Goal: Task Accomplishment & Management: Manage account settings

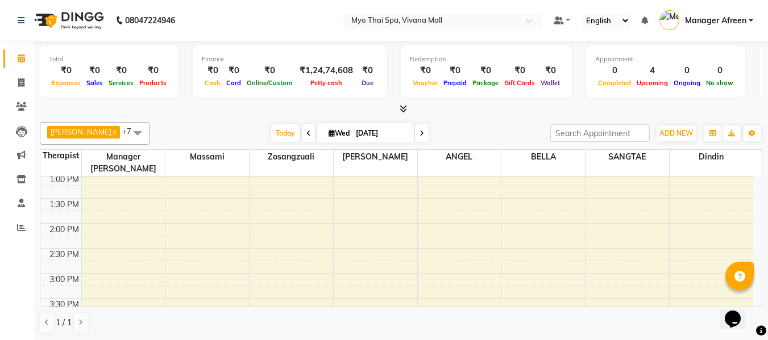
scroll to position [227, 0]
click at [259, 218] on div "8:00 AM 8:30 AM 9:00 AM 9:30 AM 10:00 AM 10:30 AM 11:00 AM 11:30 AM 12:00 PM 12…" at bounding box center [396, 324] width 713 height 750
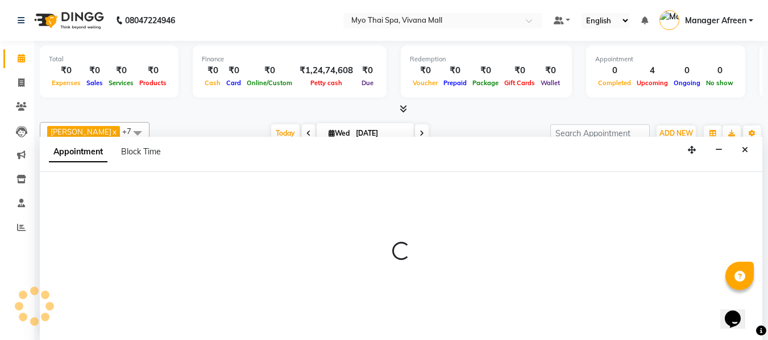
scroll to position [1, 0]
select select "35780"
select select "810"
select select "tentative"
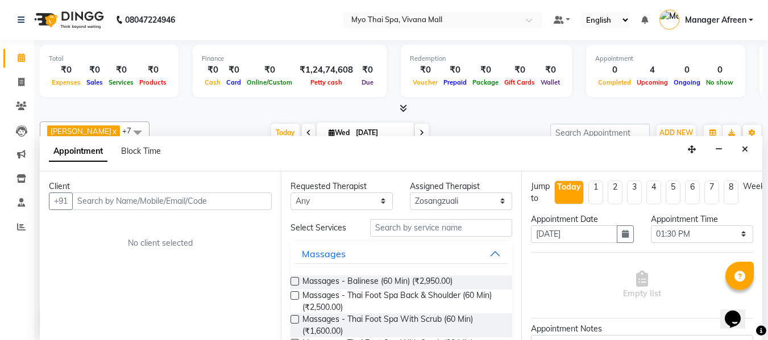
click at [176, 202] on input "text" at bounding box center [171, 202] width 199 height 18
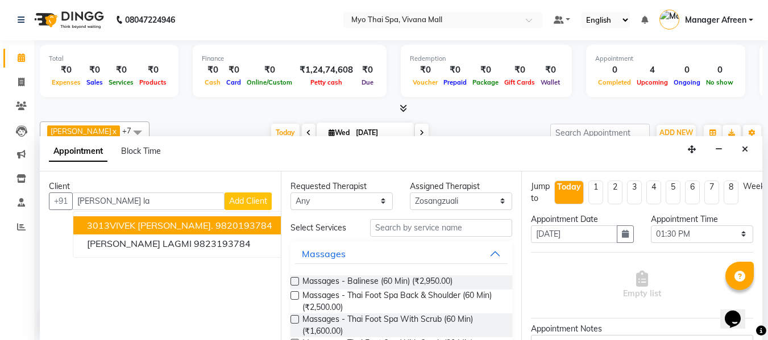
click at [215, 225] on ngb-highlight "9820193784" at bounding box center [243, 225] width 57 height 11
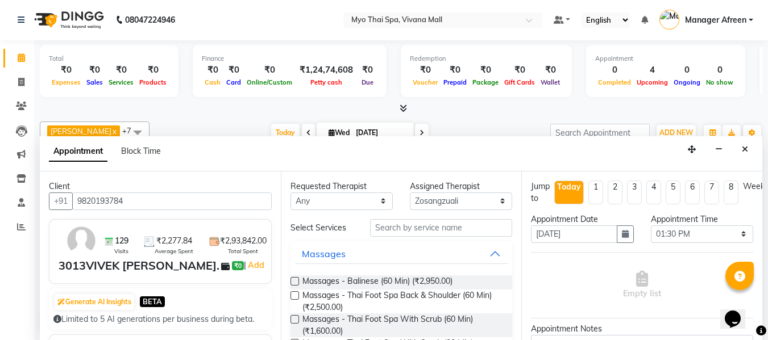
type input "9820193784"
click at [334, 206] on select "Any [PERSON_NAME] [PERSON_NAME] [PERSON_NAME] Manager Afreen Manager [PERSON_NA…" at bounding box center [341, 202] width 102 height 18
select select "35780"
click at [290, 193] on select "Any [PERSON_NAME] [PERSON_NAME] [PERSON_NAME] Manager Afreen Manager [PERSON_NA…" at bounding box center [341, 202] width 102 height 18
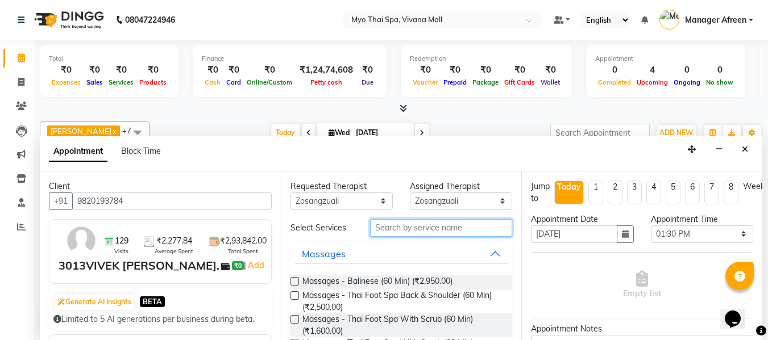
click at [426, 231] on input "text" at bounding box center [441, 228] width 142 height 18
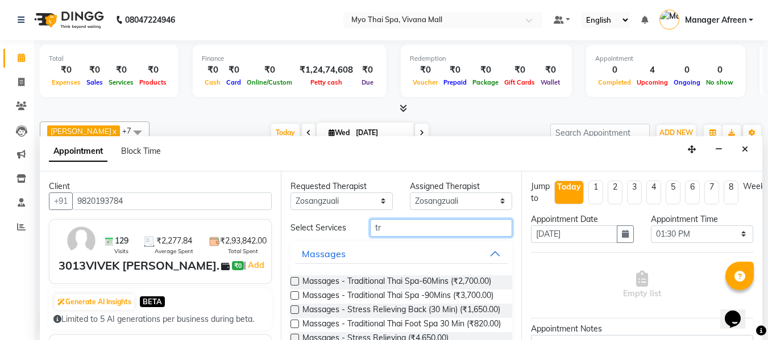
type input "tr"
click at [291, 281] on label at bounding box center [294, 281] width 9 height 9
click at [291, 281] on input "checkbox" at bounding box center [293, 282] width 7 height 7
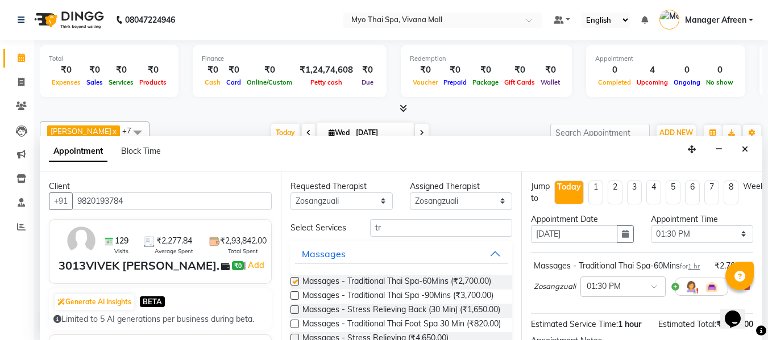
checkbox input "false"
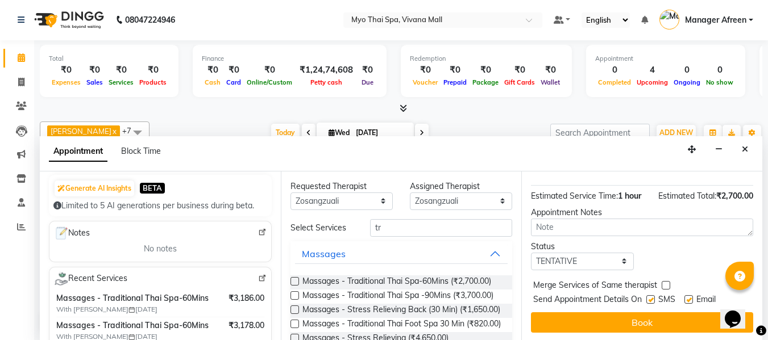
scroll to position [151, 0]
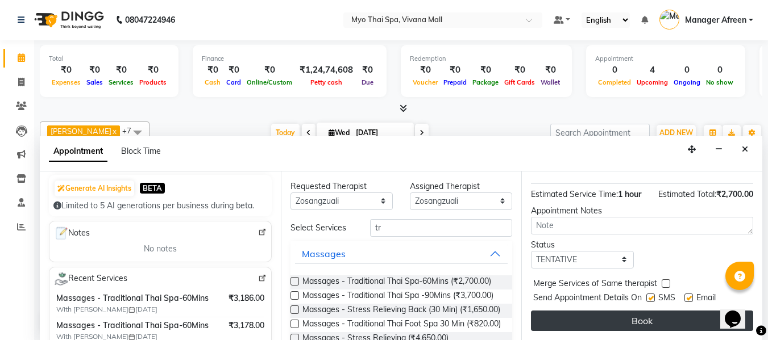
click at [597, 312] on button "Book" at bounding box center [642, 321] width 222 height 20
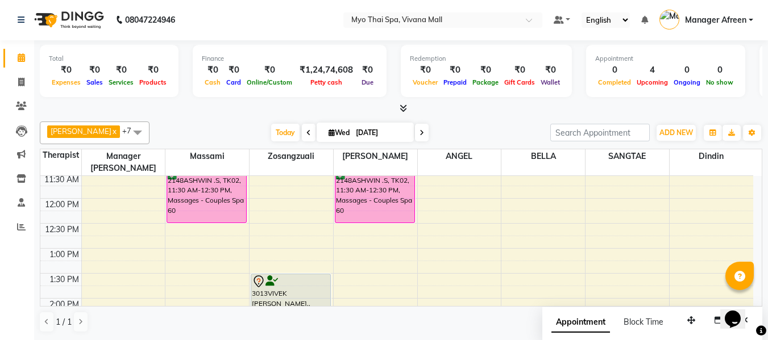
scroll to position [114, 0]
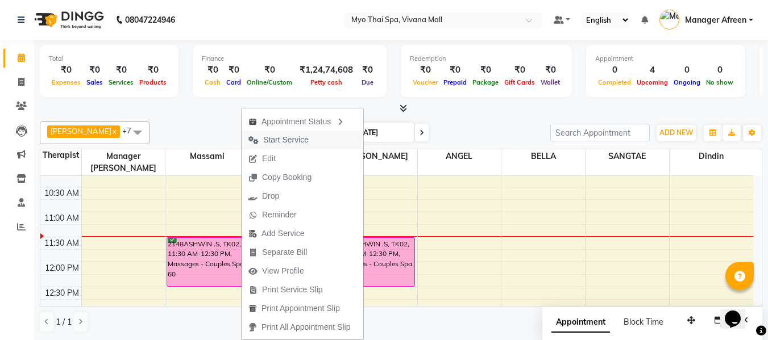
click at [292, 136] on span "Start Service" at bounding box center [285, 140] width 45 height 12
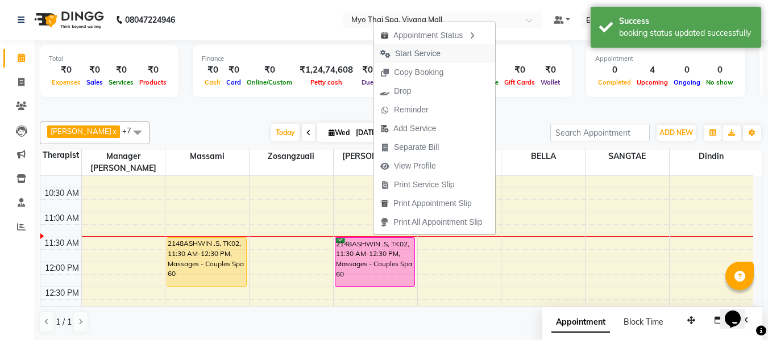
click at [435, 54] on span "Start Service" at bounding box center [417, 54] width 45 height 12
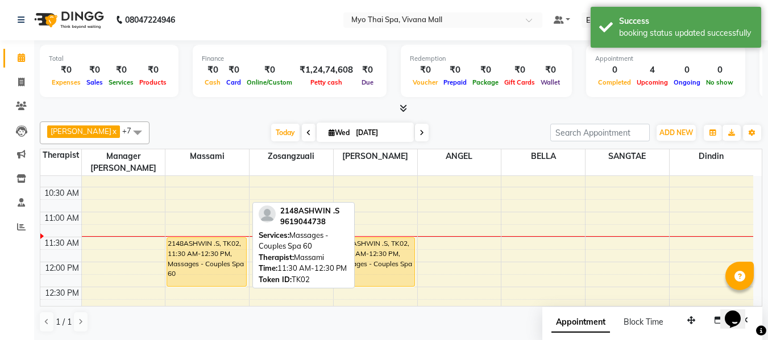
click at [228, 244] on div "2148ASHWIN .S, TK02, 11:30 AM-12:30 PM, Massages - Couples Spa 60" at bounding box center [206, 262] width 79 height 48
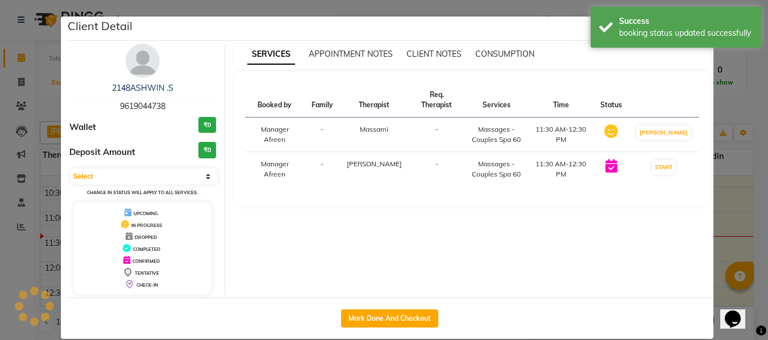
select select "1"
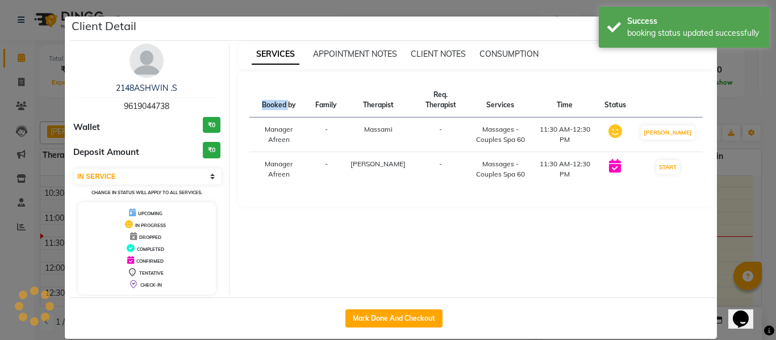
click at [230, 244] on div "SERVICES APPOINTMENT NOTES CLIENT NOTES CONSUMPTION Booked by Family Therapist …" at bounding box center [477, 169] width 494 height 251
click at [150, 106] on span "9619044738" at bounding box center [146, 106] width 45 height 10
copy span "9619044738"
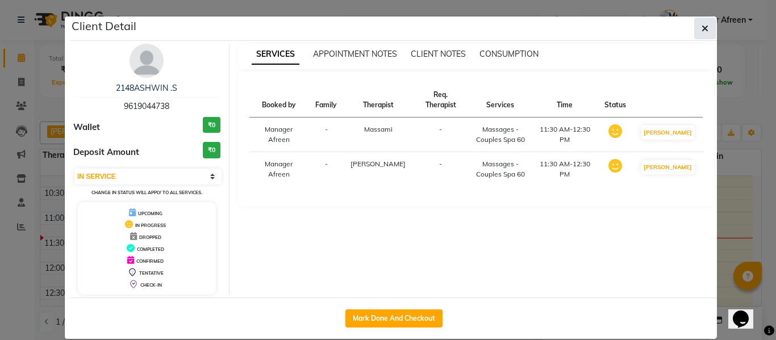
click at [695, 23] on button "button" at bounding box center [706, 29] width 22 height 22
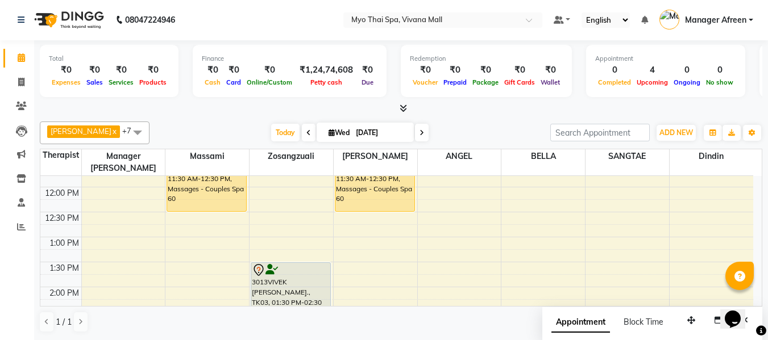
scroll to position [171, 0]
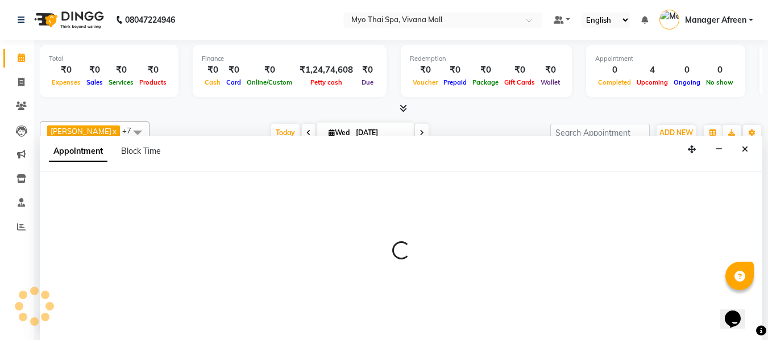
select select "20082"
select select "780"
select select "tentative"
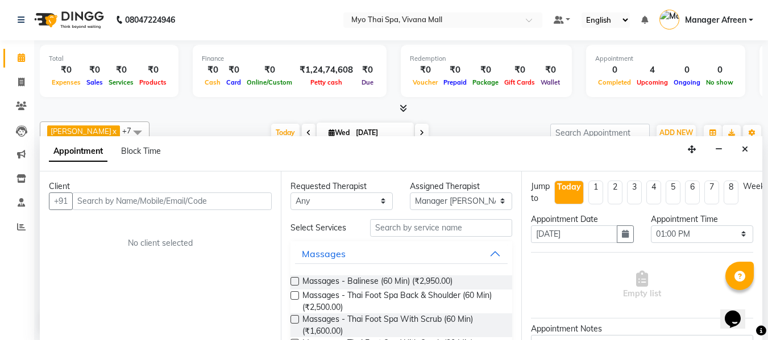
click at [140, 204] on input "text" at bounding box center [171, 202] width 199 height 18
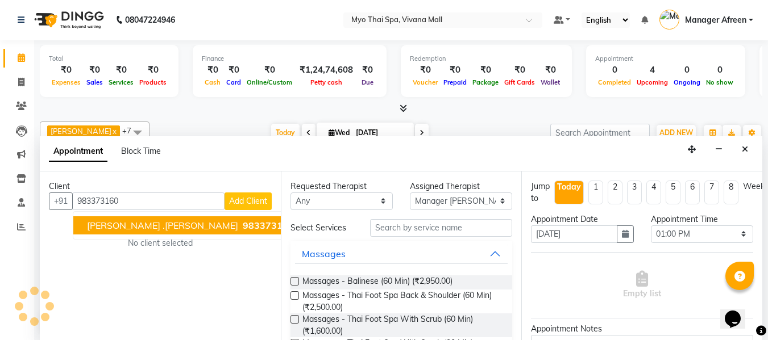
type input "9833731604"
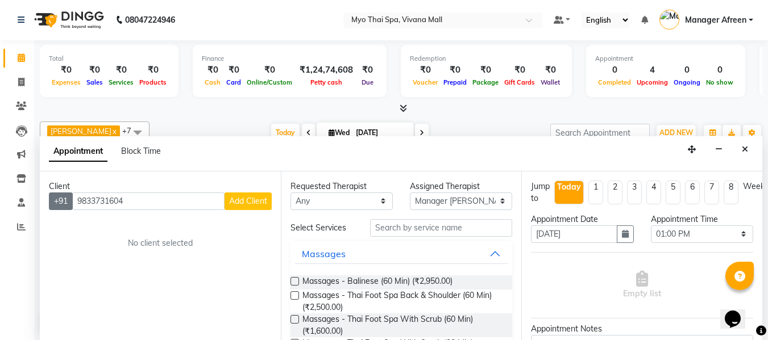
drag, startPoint x: 109, startPoint y: 199, endPoint x: 72, endPoint y: 203, distance: 37.2
click at [72, 203] on div "+91 9833731604 Add Client" at bounding box center [160, 202] width 223 height 18
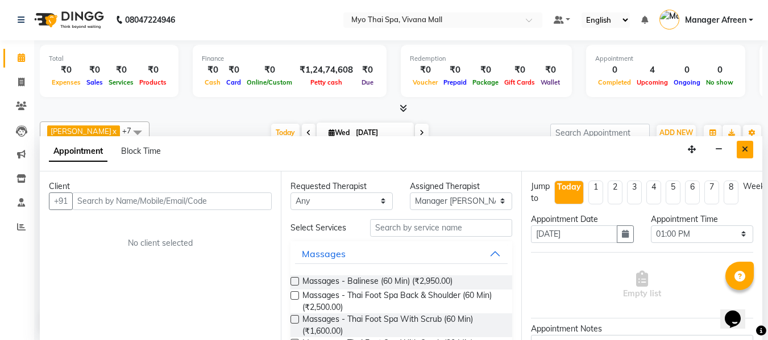
click at [747, 151] on icon "Close" at bounding box center [745, 150] width 6 height 8
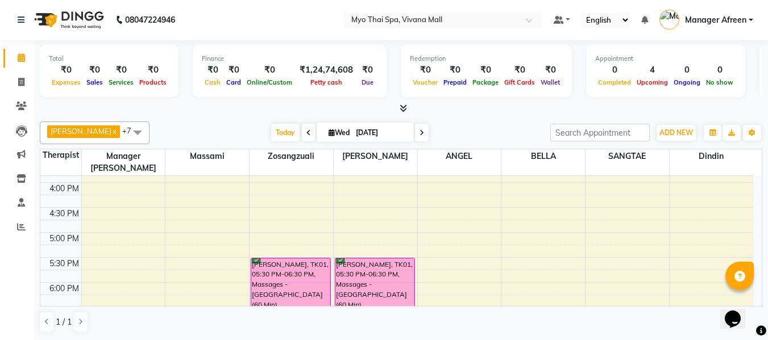
scroll to position [398, 0]
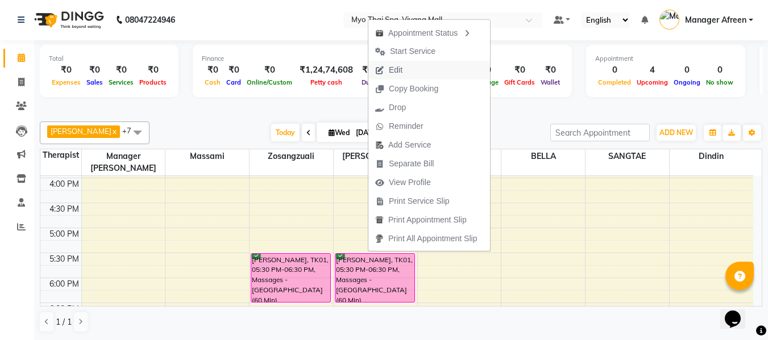
click at [423, 68] on button "Edit" at bounding box center [429, 70] width 122 height 19
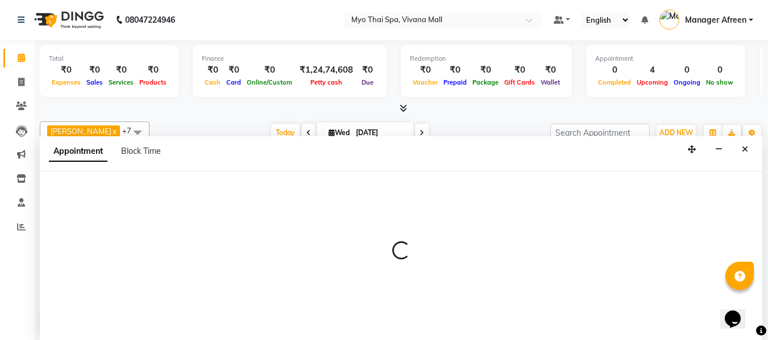
select select "tentative"
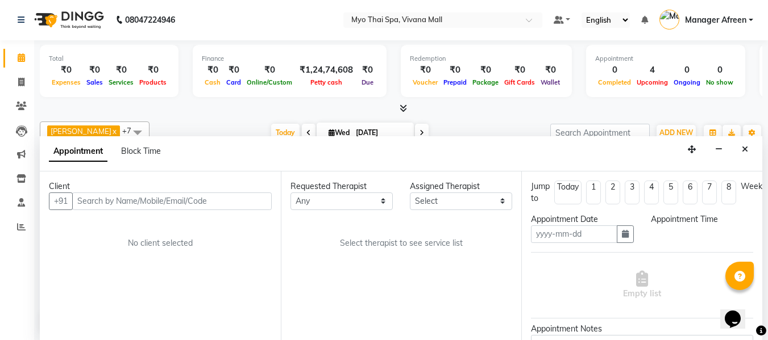
type input "[DATE]"
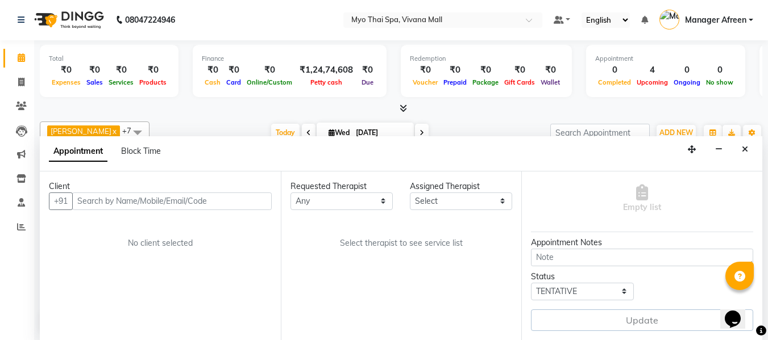
scroll to position [0, 0]
select select "confirm booking"
select select "1050"
select select "62472"
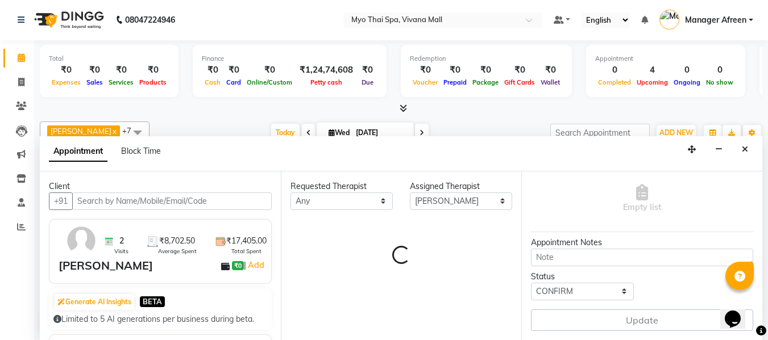
select select "1605"
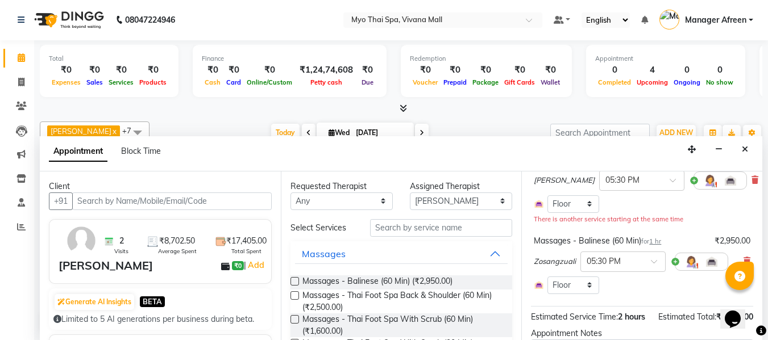
scroll to position [114, 0]
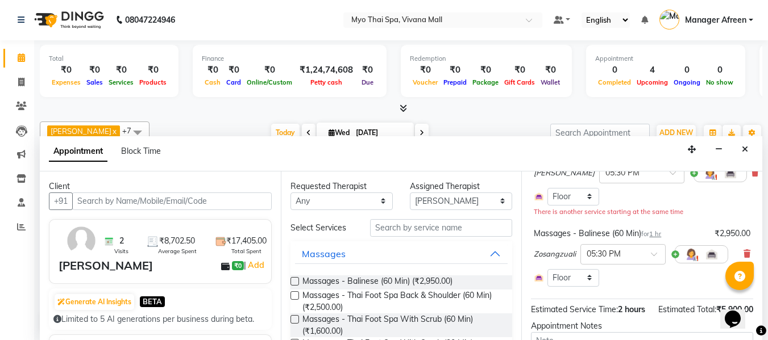
click at [298, 281] on label at bounding box center [294, 281] width 9 height 9
click at [298, 281] on input "checkbox" at bounding box center [293, 282] width 7 height 7
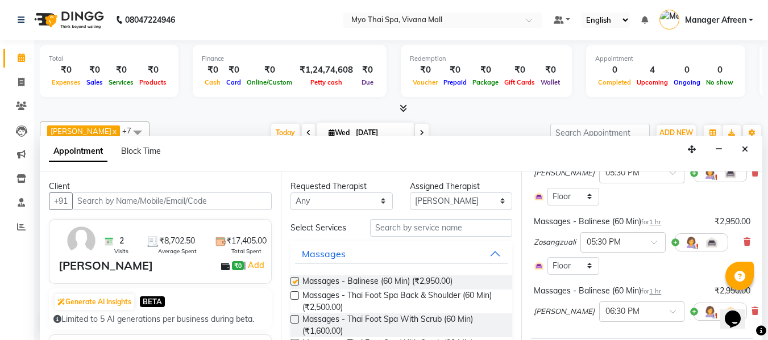
checkbox input "false"
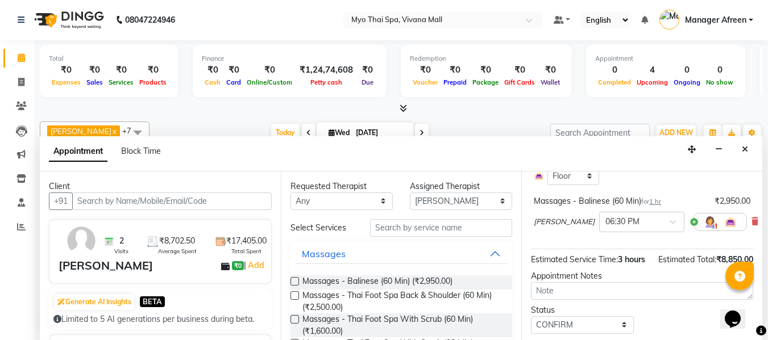
scroll to position [227, 0]
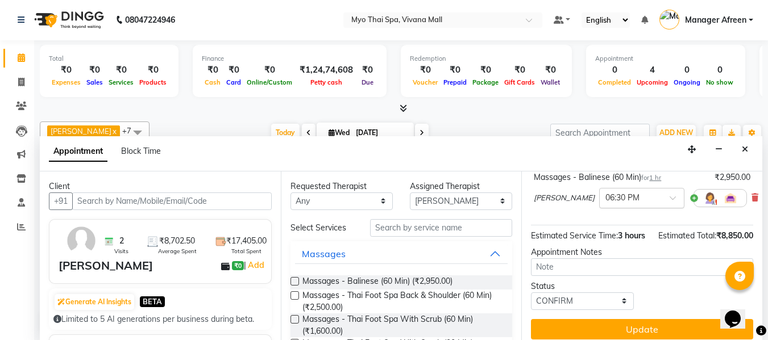
click at [611, 201] on div at bounding box center [642, 198] width 84 height 12
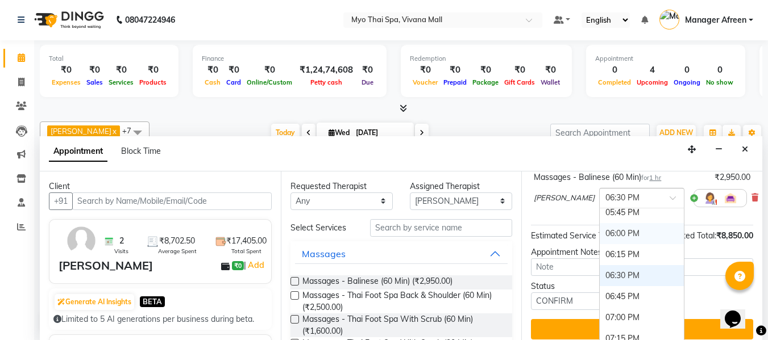
scroll to position [690, 0]
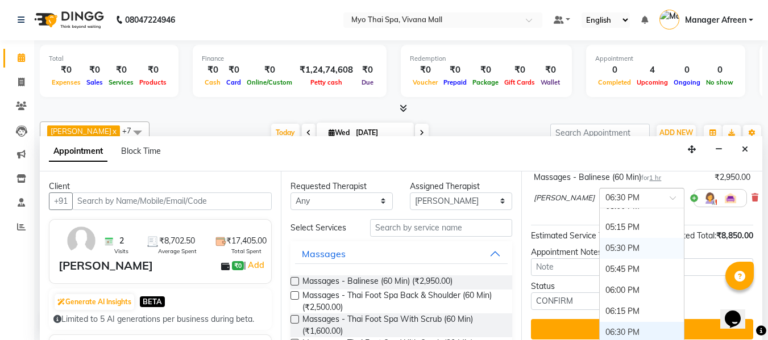
click at [600, 248] on div "05:30 PM" at bounding box center [642, 248] width 84 height 21
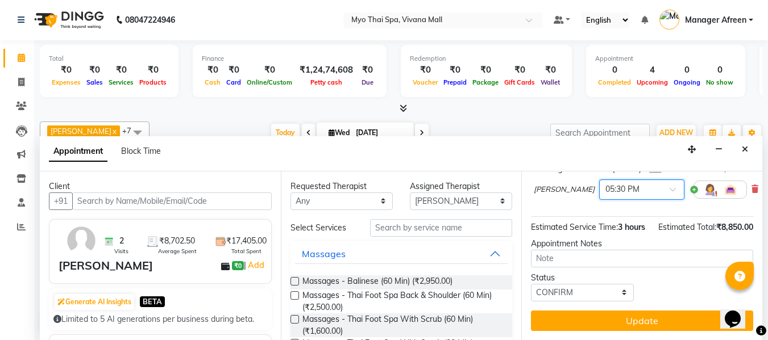
scroll to position [268, 0]
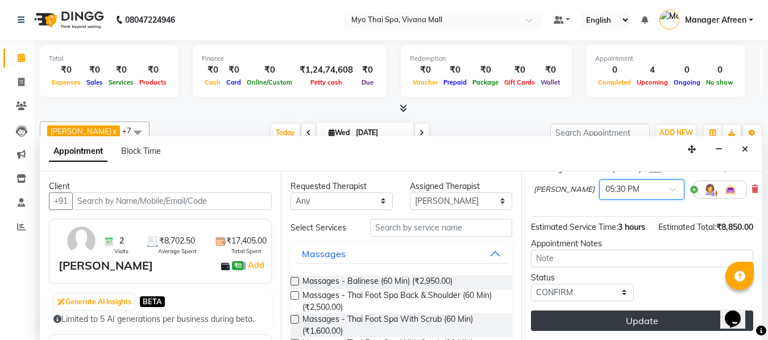
click at [604, 311] on button "Update" at bounding box center [642, 321] width 222 height 20
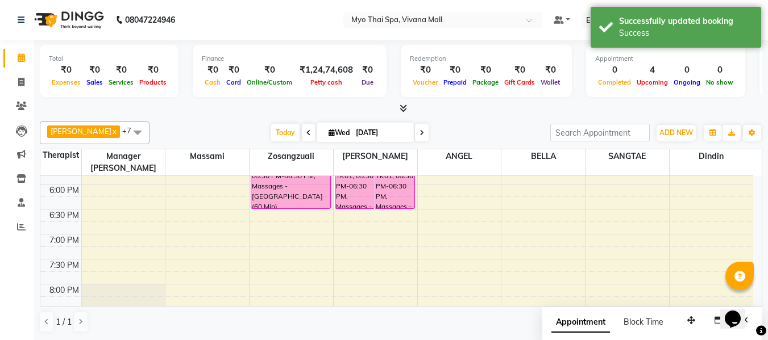
scroll to position [435, 0]
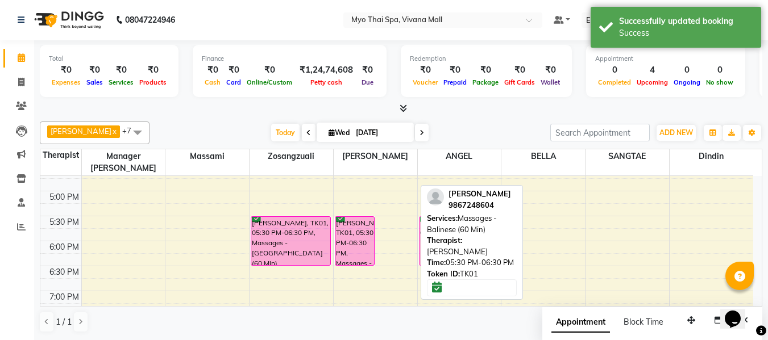
drag, startPoint x: 389, startPoint y: 226, endPoint x: 442, endPoint y: 226, distance: 52.9
click at [442, 226] on div "Jane x Manager Churmurin x SANGTAE x ANGEL x Dindin x Massami x Zosangzuali x B…" at bounding box center [401, 227] width 722 height 221
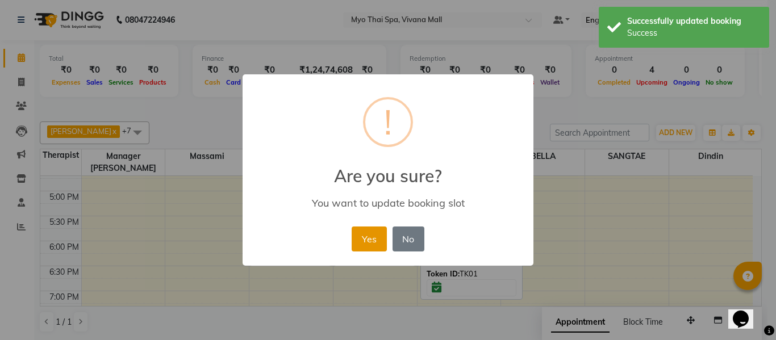
click at [374, 235] on button "Yes" at bounding box center [369, 239] width 35 height 25
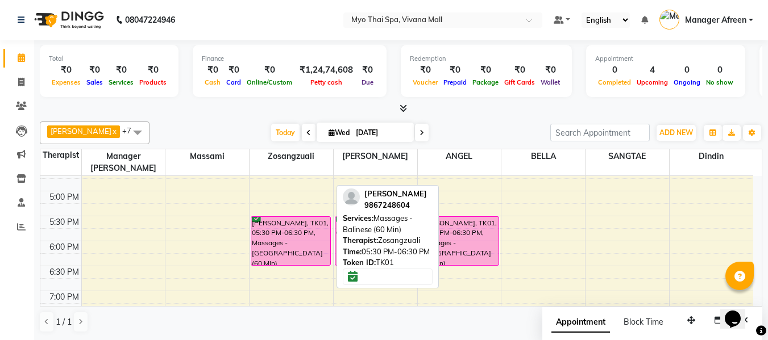
click at [298, 230] on div "[PERSON_NAME], TK01, 05:30 PM-06:30 PM, Massages - [GEOGRAPHIC_DATA] (60 Min)" at bounding box center [290, 241] width 79 height 48
click at [276, 226] on div "[PERSON_NAME], TK01, 05:30 PM-06:30 PM, Massages - [GEOGRAPHIC_DATA] (60 Min)" at bounding box center [290, 241] width 79 height 48
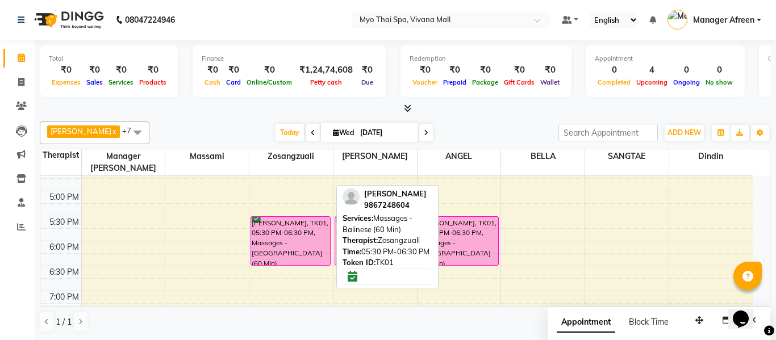
select select "6"
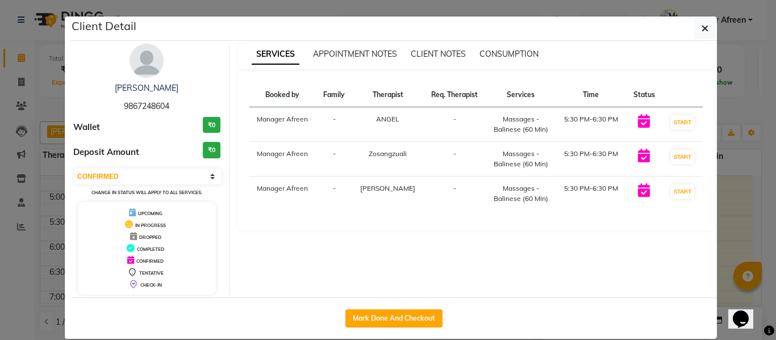
click at [140, 107] on span "9867248604" at bounding box center [146, 106] width 45 height 10
copy span "9867248604"
drag, startPoint x: 701, startPoint y: 22, endPoint x: 691, endPoint y: 23, distance: 10.9
click at [701, 22] on button "button" at bounding box center [706, 29] width 22 height 22
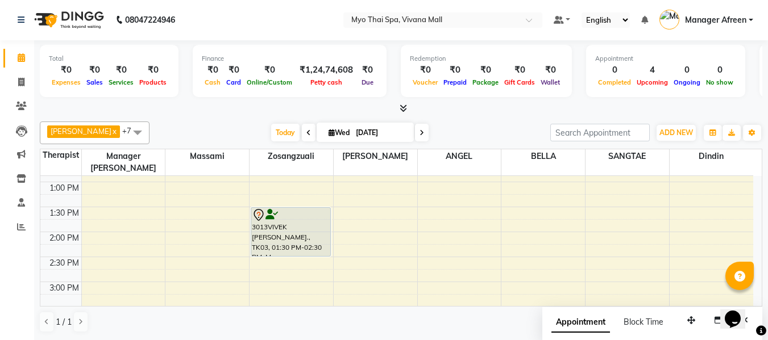
scroll to position [207, 0]
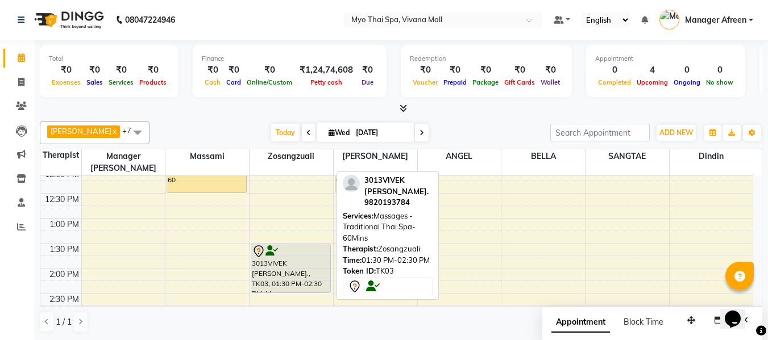
click at [287, 251] on div "3013VIVEK [PERSON_NAME]., TK03, 01:30 PM-02:30 PM, Massages - Traditional Thai …" at bounding box center [290, 268] width 79 height 48
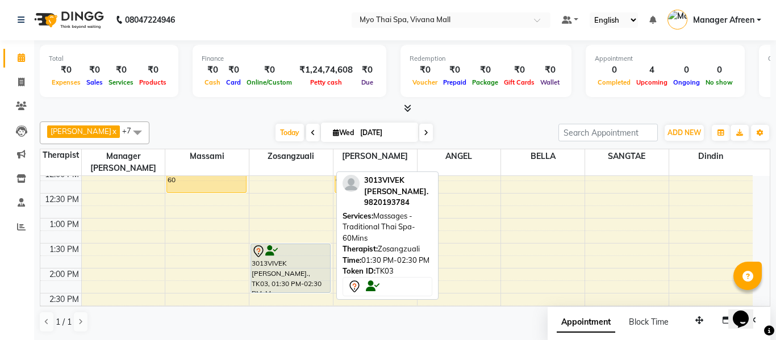
select select "7"
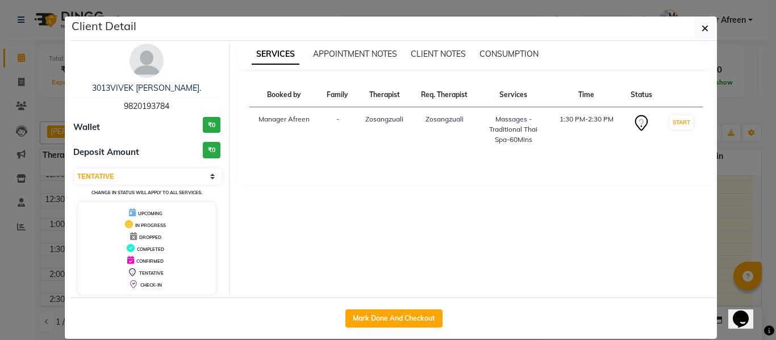
click at [138, 106] on span "9820193784" at bounding box center [146, 106] width 45 height 10
copy span "9820193784"
drag, startPoint x: 706, startPoint y: 31, endPoint x: 695, endPoint y: 33, distance: 11.0
click at [706, 31] on button "button" at bounding box center [706, 29] width 22 height 22
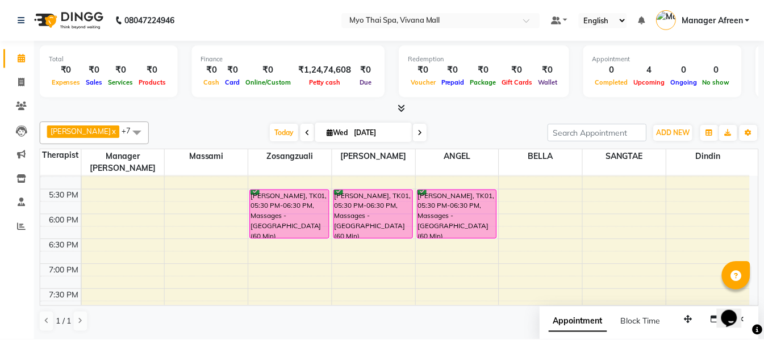
scroll to position [435, 0]
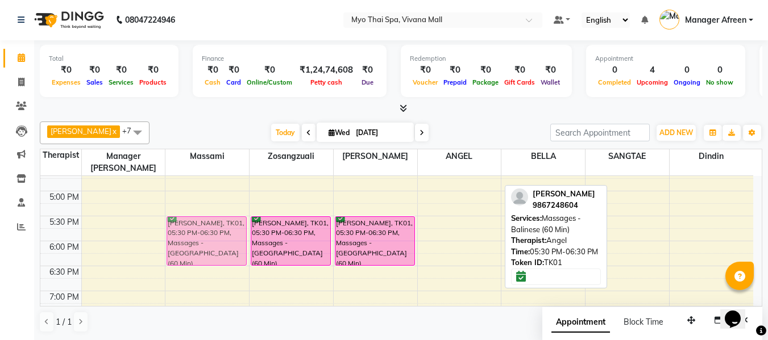
drag, startPoint x: 450, startPoint y: 228, endPoint x: 240, endPoint y: 225, distance: 209.2
click at [239, 225] on tr "2148ASHWIN .S, TK02, 11:30 AM-12:30 PM, Massages - Couples Spa 60 MATEEN KHAN, …" at bounding box center [396, 116] width 713 height 750
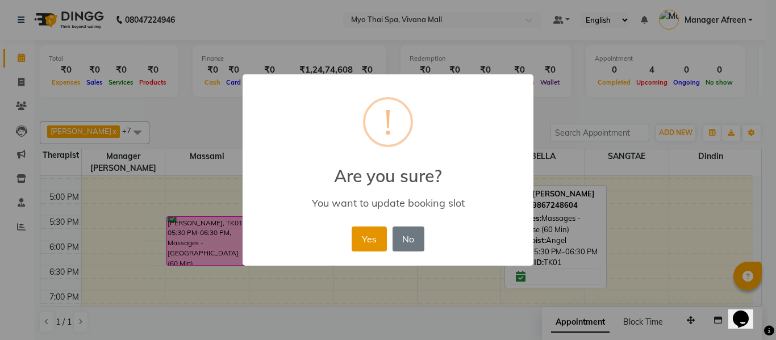
click at [366, 242] on button "Yes" at bounding box center [369, 239] width 35 height 25
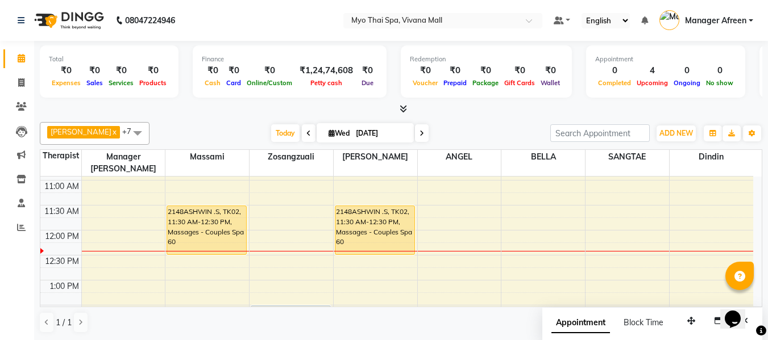
scroll to position [1, 0]
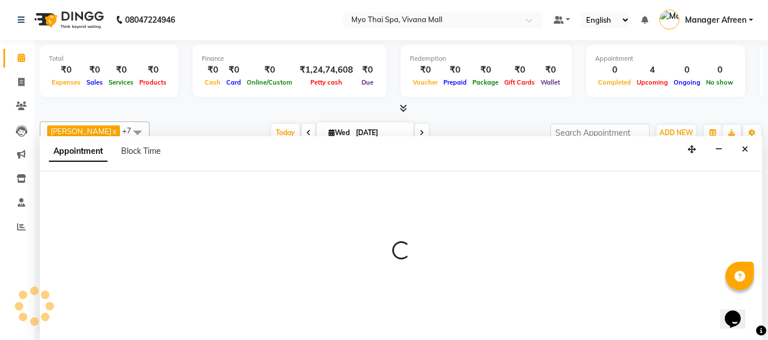
select select "30616"
select select "795"
select select "tentative"
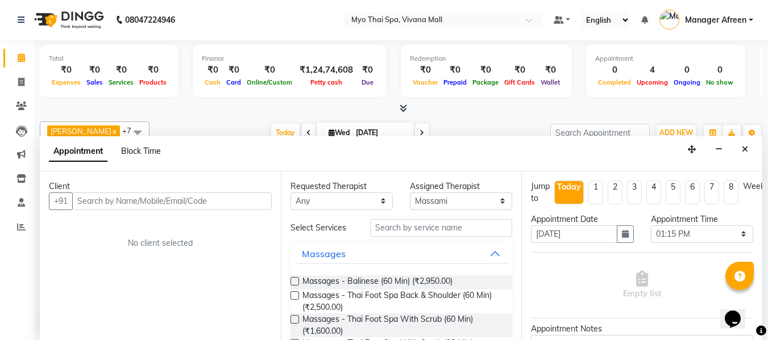
click at [150, 147] on span "Block Time" at bounding box center [141, 151] width 40 height 10
select select "30616"
select select "795"
select select "810"
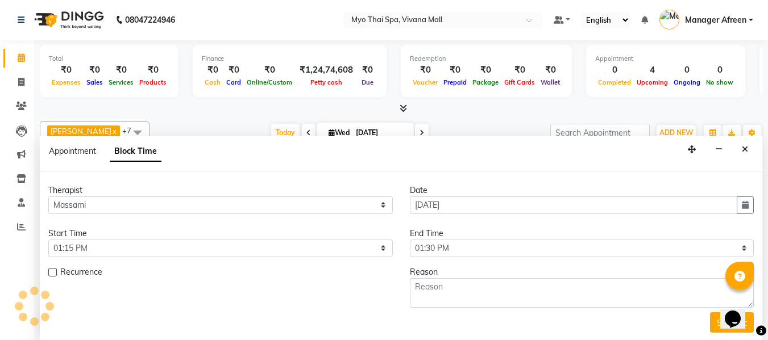
scroll to position [201, 0]
click at [199, 114] on div at bounding box center [401, 109] width 722 height 12
click at [86, 149] on span "Appointment" at bounding box center [72, 151] width 47 height 10
select select "tentative"
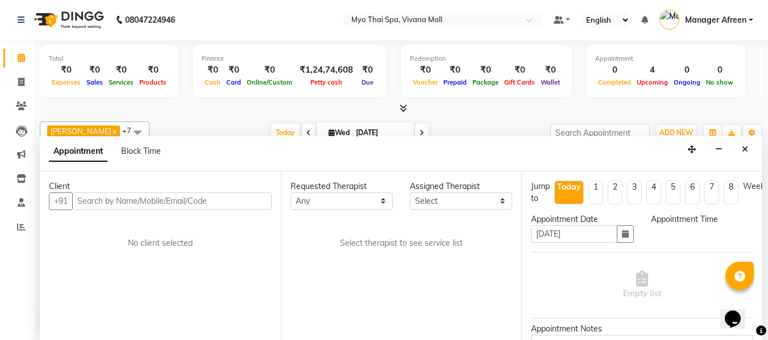
click at [402, 110] on icon at bounding box center [403, 108] width 7 height 9
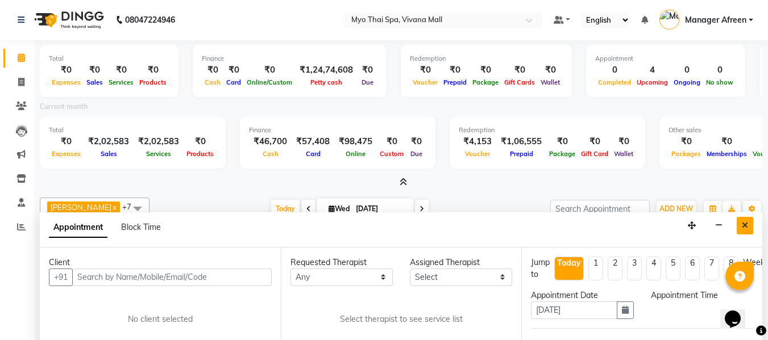
drag, startPoint x: 739, startPoint y: 226, endPoint x: 607, endPoint y: 230, distance: 131.9
click at [737, 228] on button "Close" at bounding box center [745, 226] width 16 height 18
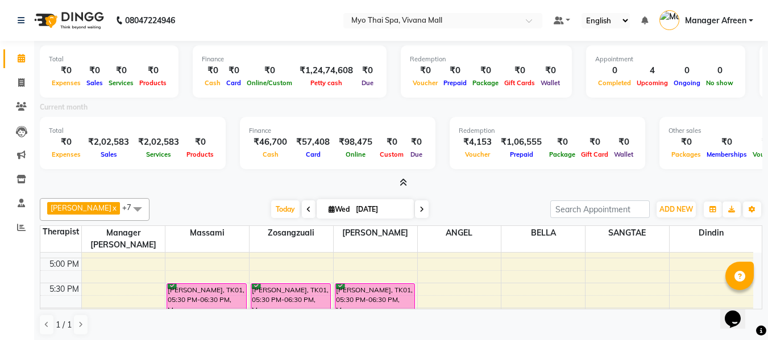
scroll to position [428, 0]
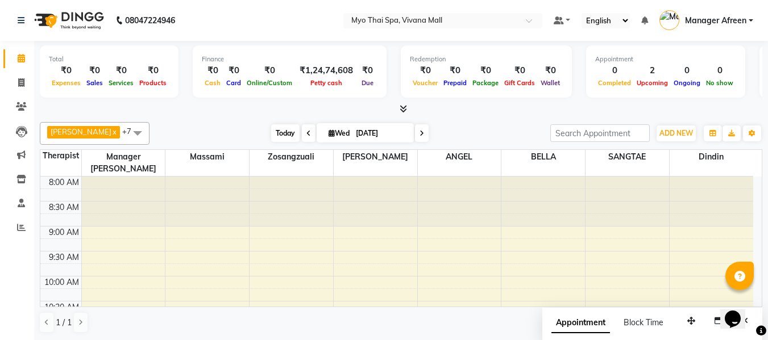
scroll to position [171, 0]
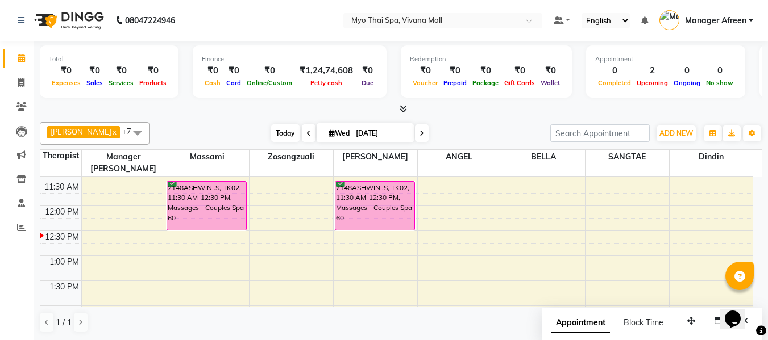
click at [271, 131] on span "Today" at bounding box center [285, 133] width 28 height 18
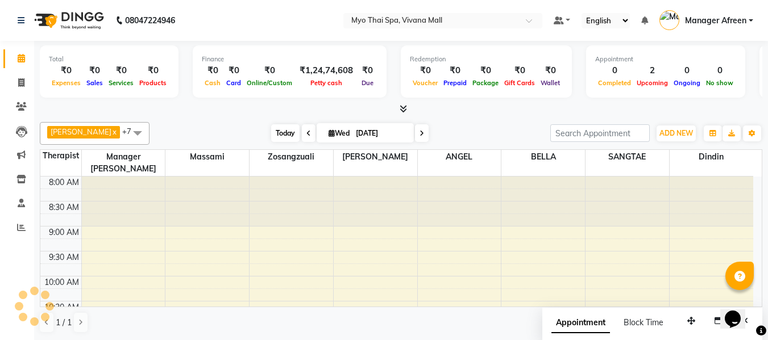
scroll to position [201, 0]
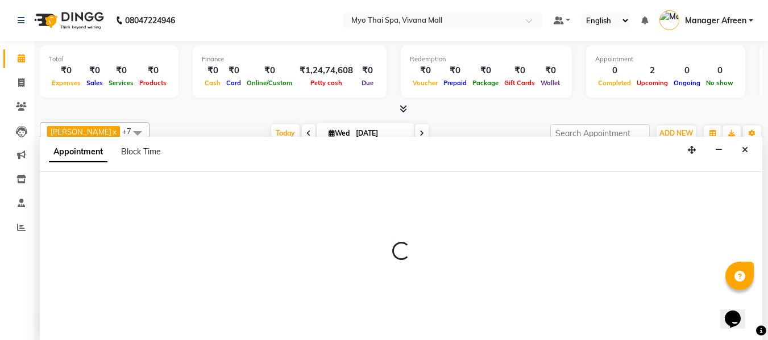
scroll to position [1, 0]
select select "20082"
select select "tentative"
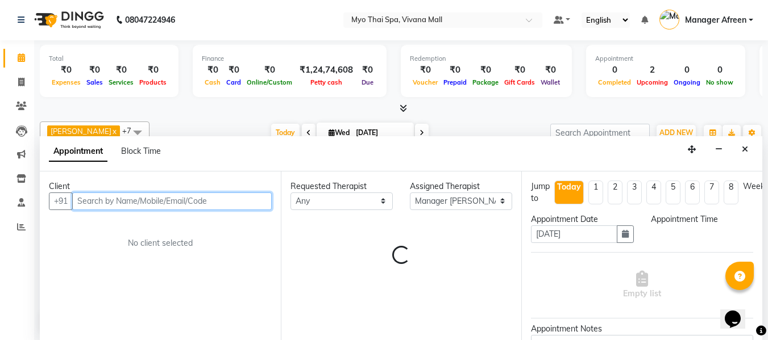
select select "765"
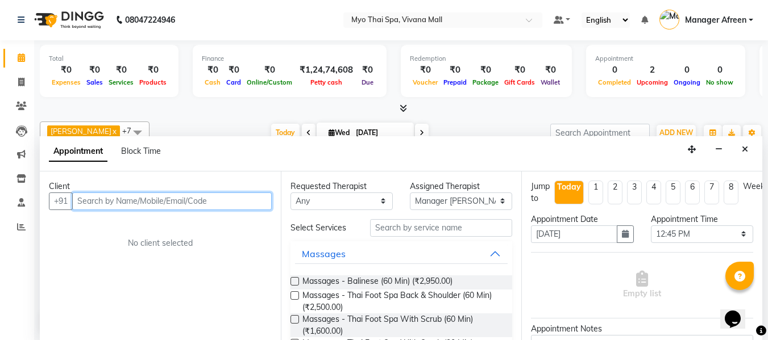
paste input "97574 41754"
click at [106, 201] on input "97574 41754" at bounding box center [148, 202] width 152 height 18
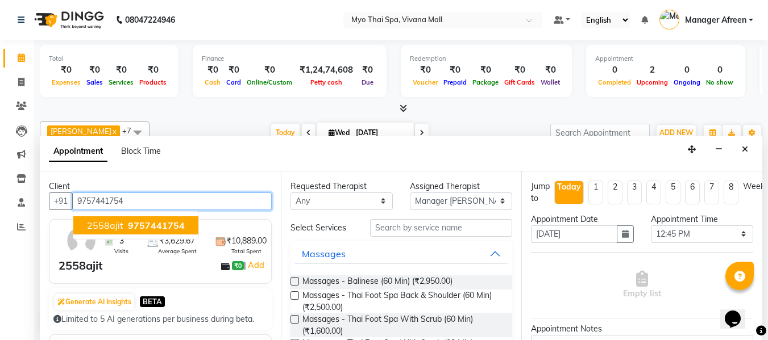
click at [119, 229] on span "2558ajit" at bounding box center [105, 225] width 36 height 11
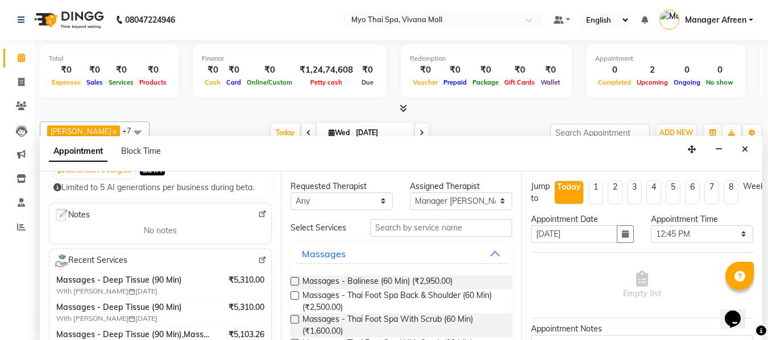
scroll to position [114, 0]
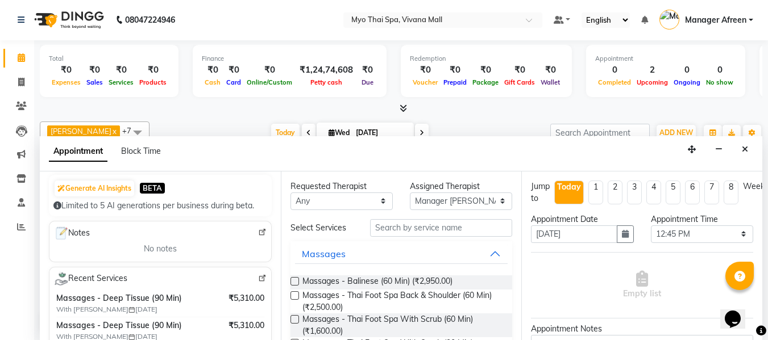
type input "9757441754"
click at [258, 234] on img at bounding box center [262, 232] width 9 height 9
click at [258, 277] on img at bounding box center [262, 279] width 9 height 9
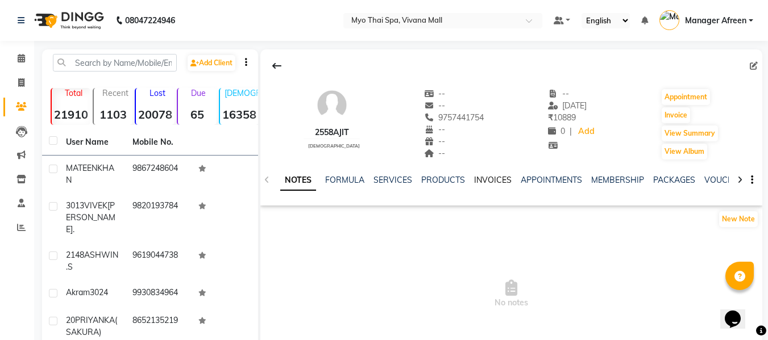
drag, startPoint x: 0, startPoint y: 0, endPoint x: 487, endPoint y: 181, distance: 519.5
click at [487, 181] on link "INVOICES" at bounding box center [493, 180] width 38 height 10
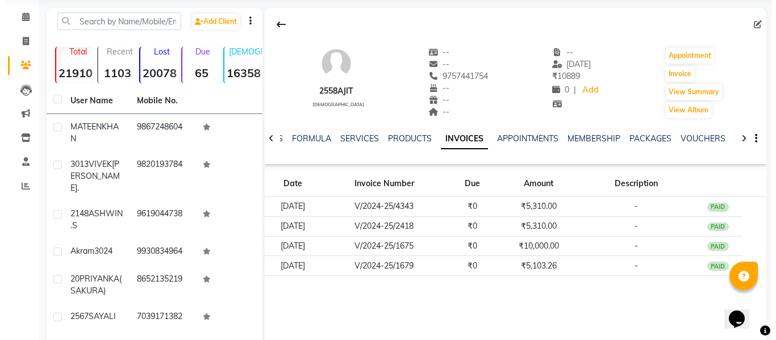
scroll to position [57, 0]
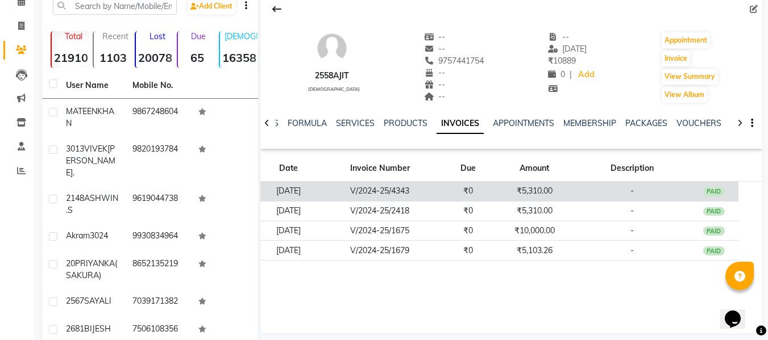
click at [613, 194] on td "-" at bounding box center [632, 192] width 114 height 20
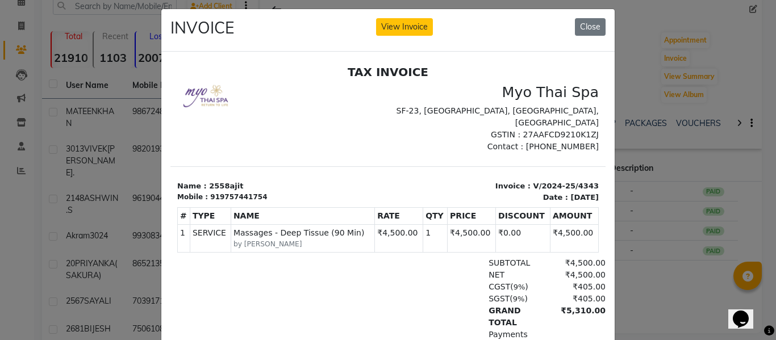
scroll to position [0, 0]
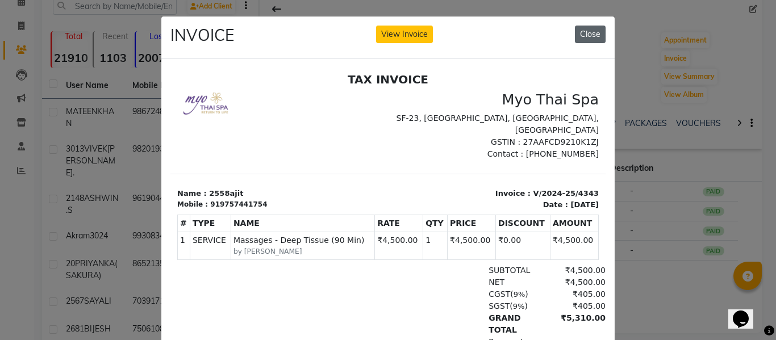
click at [580, 33] on button "Close" at bounding box center [590, 35] width 31 height 18
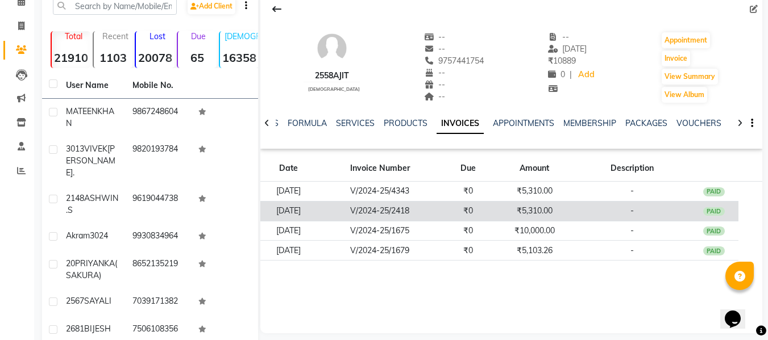
click at [621, 213] on td "-" at bounding box center [632, 211] width 114 height 20
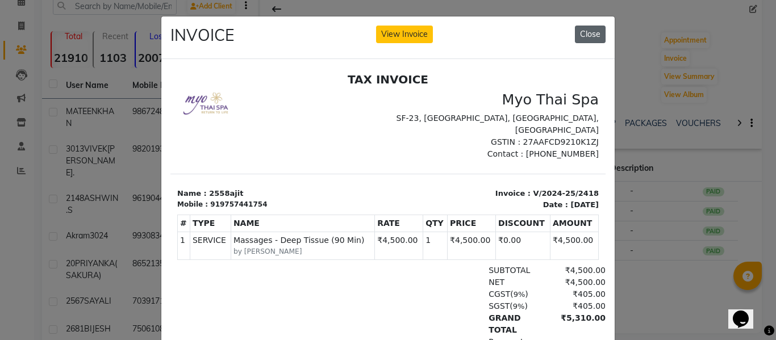
click at [588, 32] on button "Close" at bounding box center [590, 35] width 31 height 18
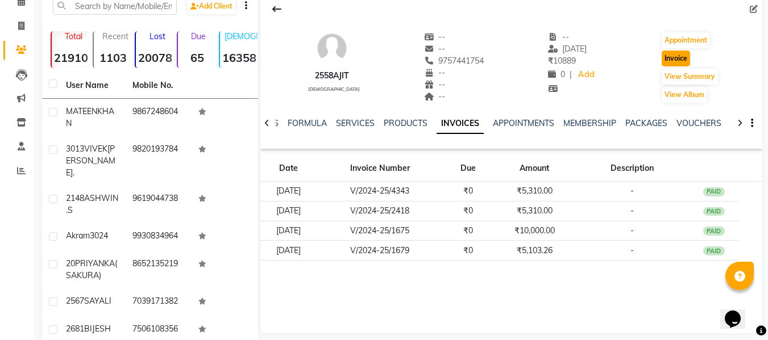
click at [681, 58] on button "Invoice" at bounding box center [676, 59] width 28 height 16
select select "service"
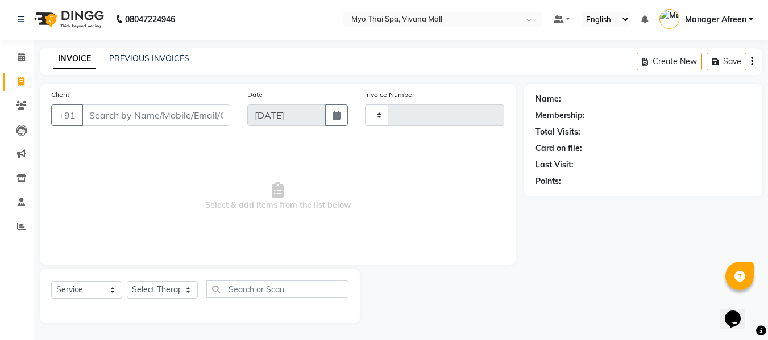
type input "3593"
select select "3908"
type input "9757441754"
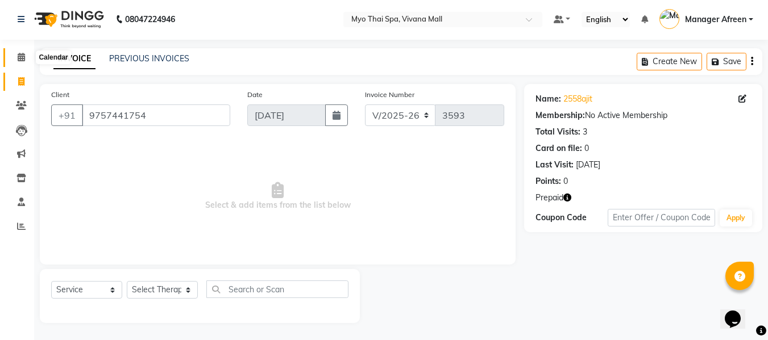
click at [23, 60] on icon at bounding box center [21, 57] width 7 height 9
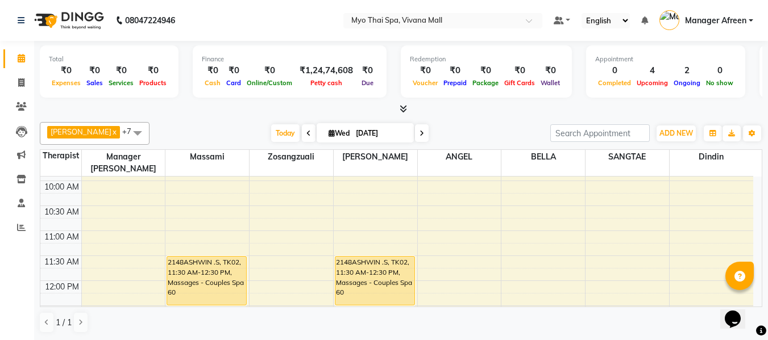
scroll to position [57, 0]
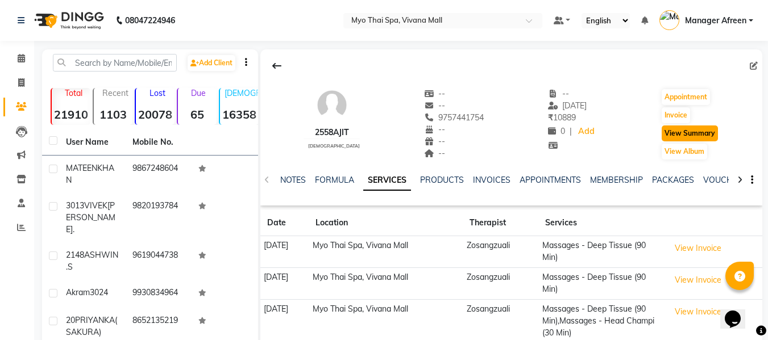
click at [675, 138] on button "View Summary" at bounding box center [690, 134] width 56 height 16
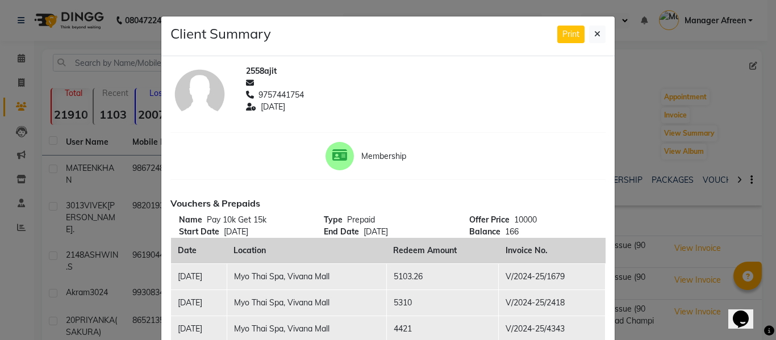
click at [589, 25] on div "Client Summary Print" at bounding box center [388, 36] width 454 height 40
click at [595, 31] on icon at bounding box center [598, 34] width 6 height 8
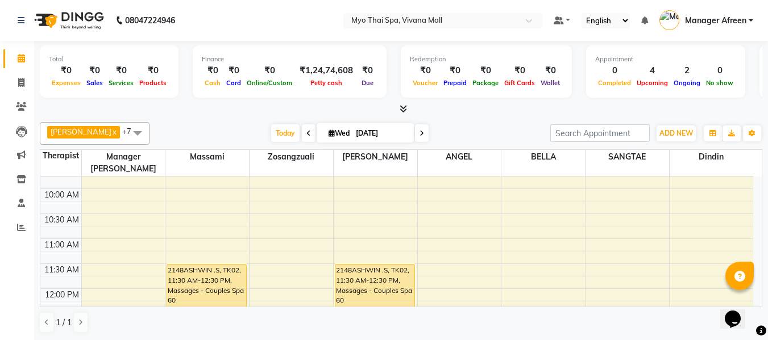
scroll to position [171, 0]
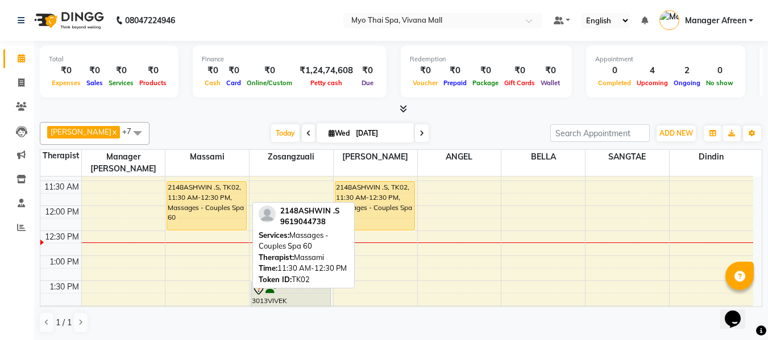
click at [216, 194] on div "2148ASHWIN .S, TK02, 11:30 AM-12:30 PM, Massages - Couples Spa 60" at bounding box center [206, 206] width 79 height 48
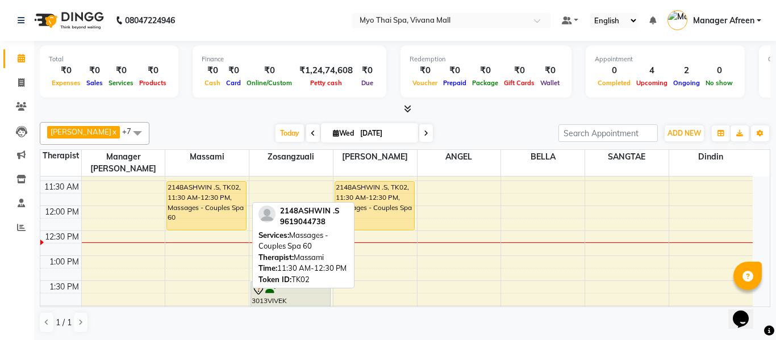
select select "1"
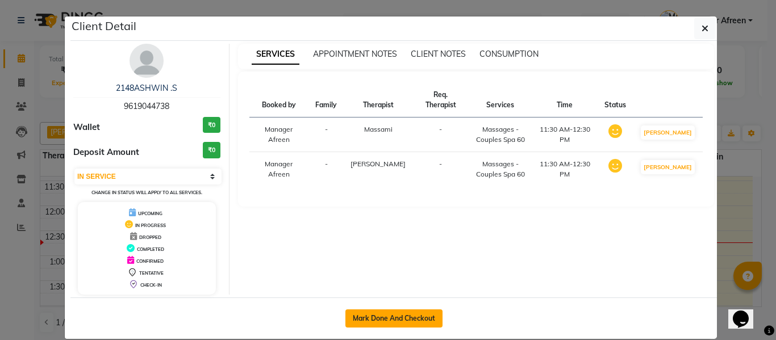
click at [385, 315] on button "Mark Done And Checkout" at bounding box center [394, 319] width 97 height 18
select select "service"
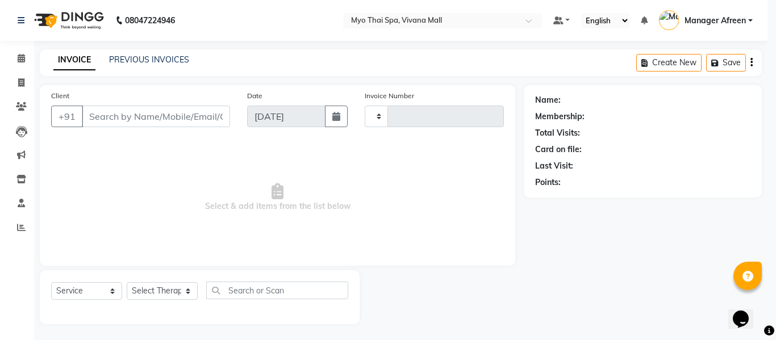
type input "3593"
select select "3908"
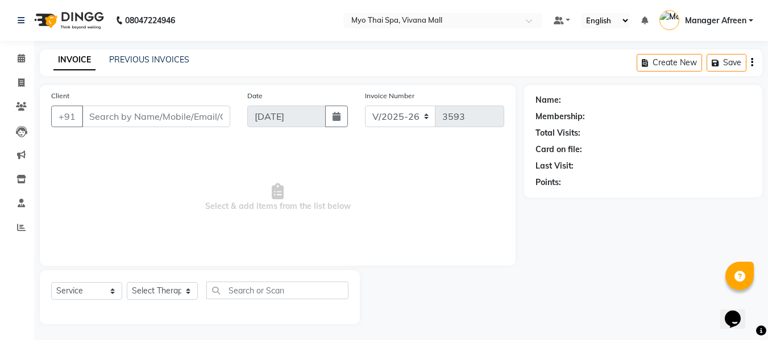
type input "9619044738"
select select "30616"
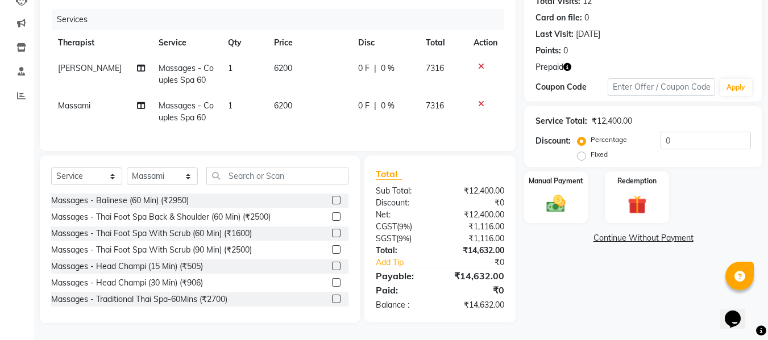
scroll to position [140, 0]
click at [481, 100] on icon at bounding box center [481, 104] width 6 height 8
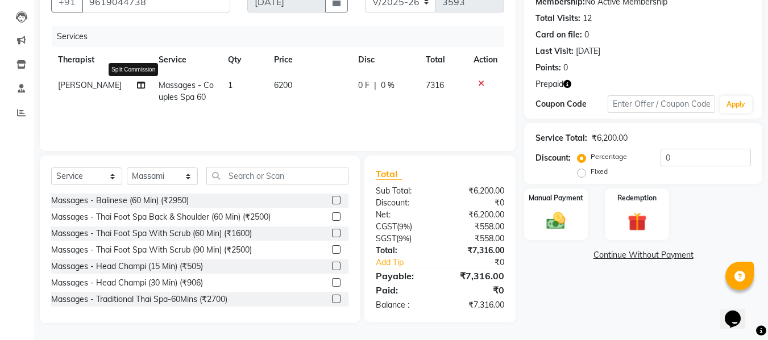
click at [137, 84] on icon at bounding box center [141, 85] width 8 height 8
select select "62472"
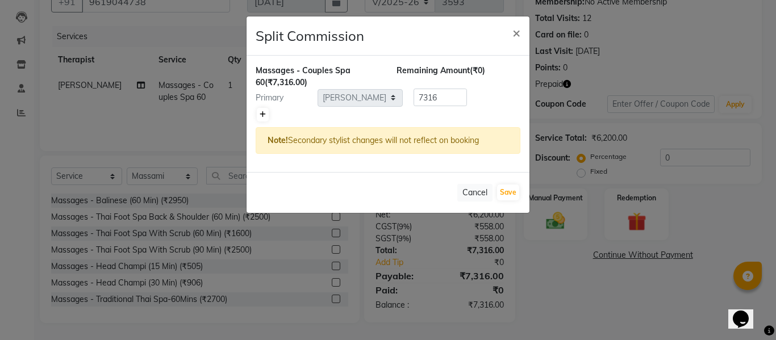
click at [261, 115] on icon at bounding box center [263, 114] width 6 height 7
type input "3658"
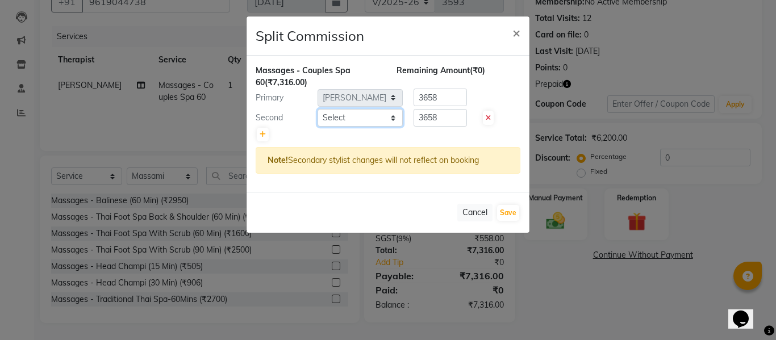
click at [331, 117] on select "Select [PERSON_NAME] [PERSON_NAME] [PERSON_NAME] Manager Afreen Manager [PERSON…" at bounding box center [360, 118] width 85 height 18
select select "30616"
click at [318, 109] on select "Select [PERSON_NAME] [PERSON_NAME] [PERSON_NAME] Manager Afreen Manager [PERSON…" at bounding box center [360, 118] width 85 height 18
click at [506, 214] on button "Save" at bounding box center [508, 213] width 22 height 16
select select "Select"
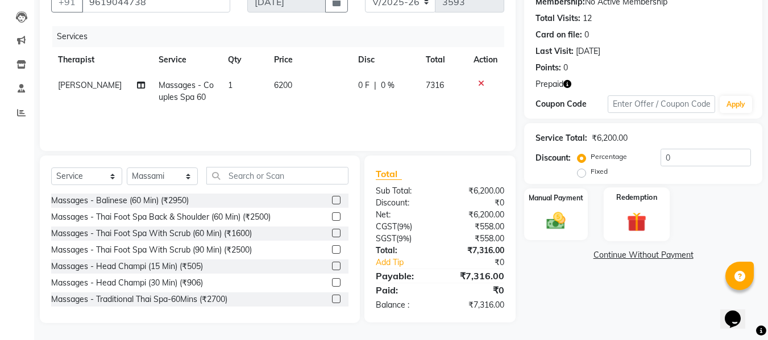
click at [644, 222] on img at bounding box center [637, 222] width 32 height 24
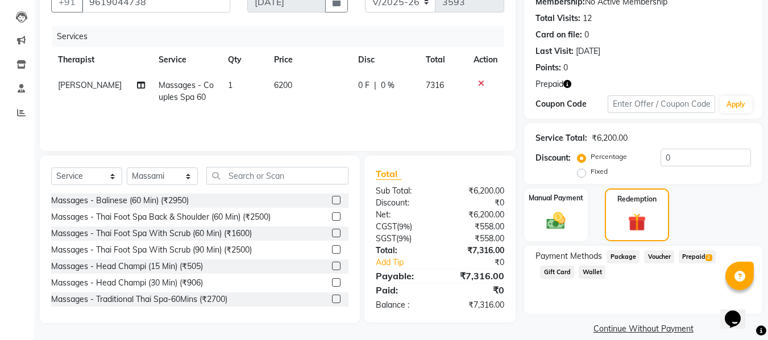
click at [684, 259] on span "Prepaid 2" at bounding box center [697, 257] width 37 height 13
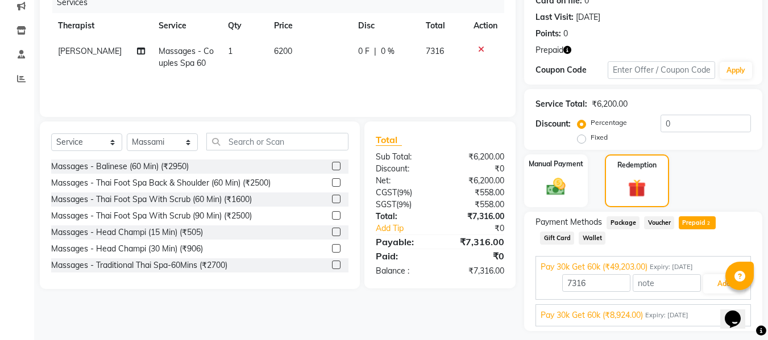
scroll to position [180, 0]
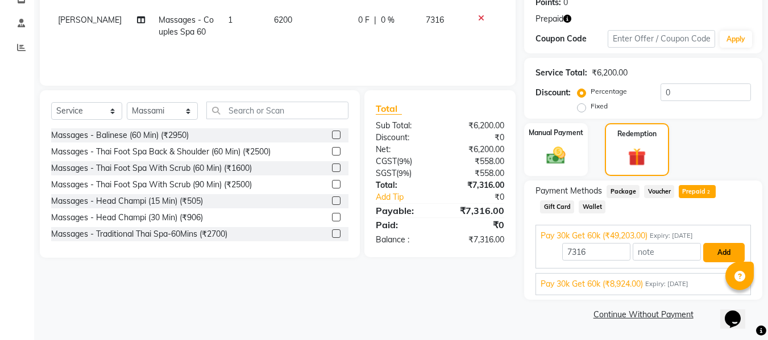
click at [716, 251] on button "Add" at bounding box center [723, 252] width 41 height 19
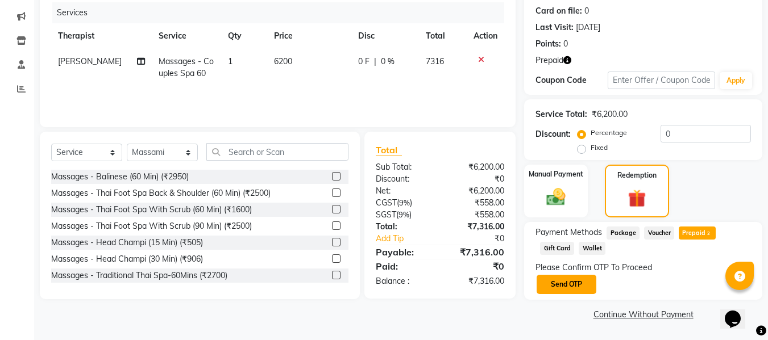
click at [575, 285] on button "Send OTP" at bounding box center [567, 284] width 60 height 19
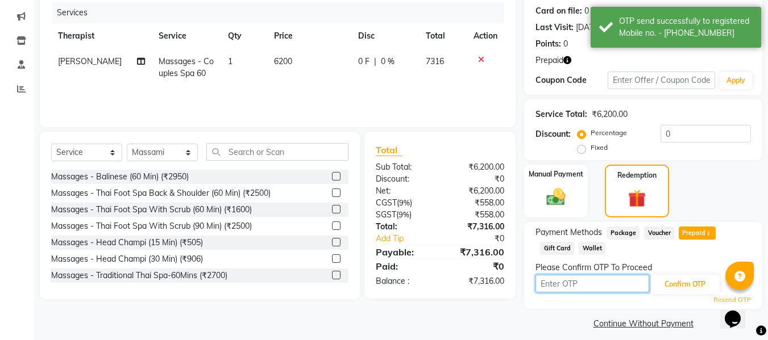
click at [609, 281] on input "text" at bounding box center [592, 284] width 114 height 18
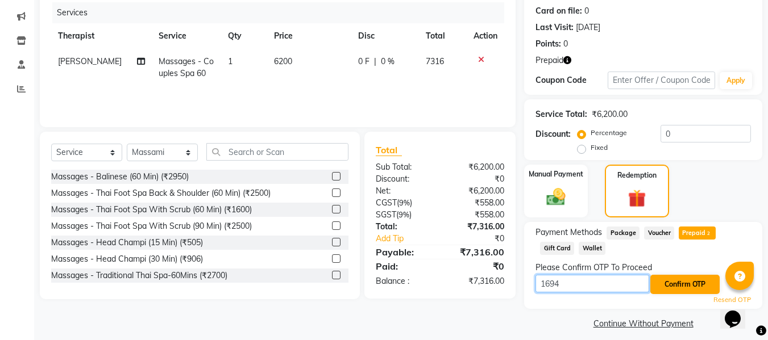
type input "1694"
click at [679, 279] on button "Confirm OTP" at bounding box center [684, 284] width 69 height 19
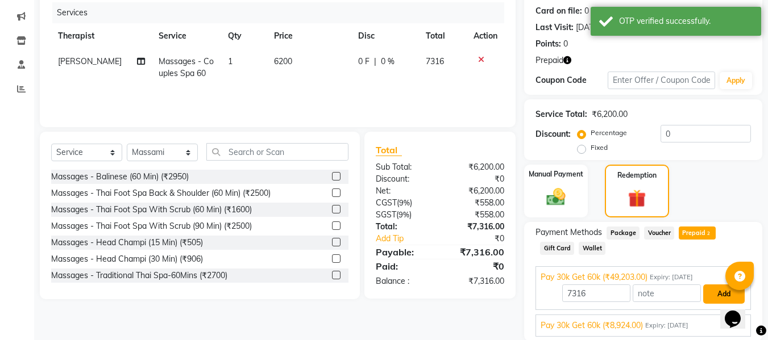
click at [712, 296] on button "Add" at bounding box center [723, 294] width 41 height 19
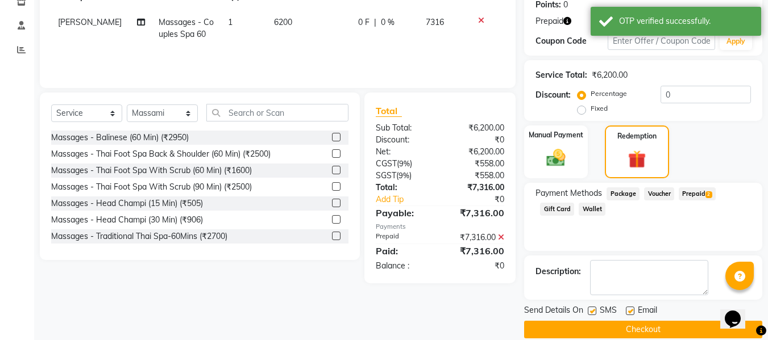
scroll to position [193, 0]
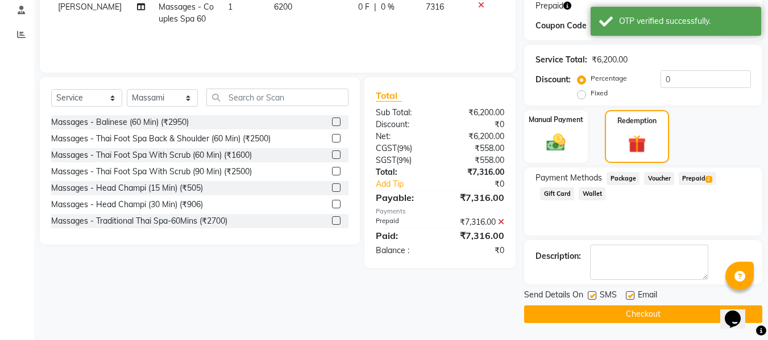
click at [596, 315] on button "Checkout" at bounding box center [643, 315] width 238 height 18
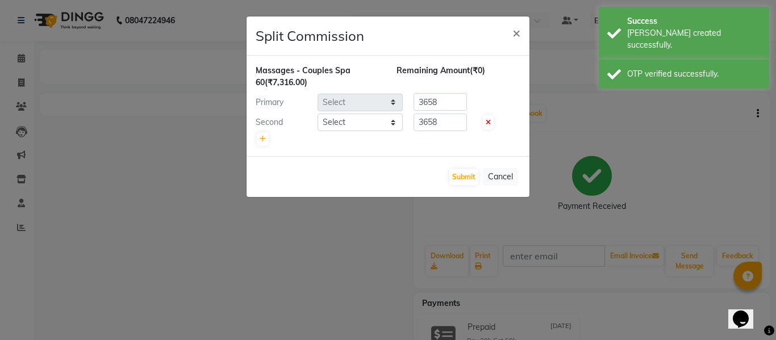
select select "62472"
select select "30616"
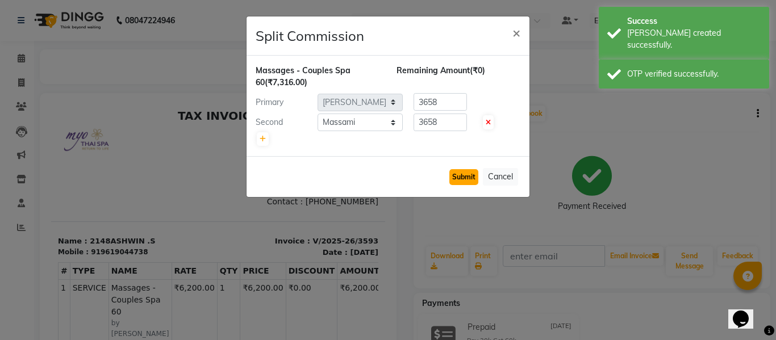
click at [458, 178] on button "Submit" at bounding box center [464, 177] width 29 height 16
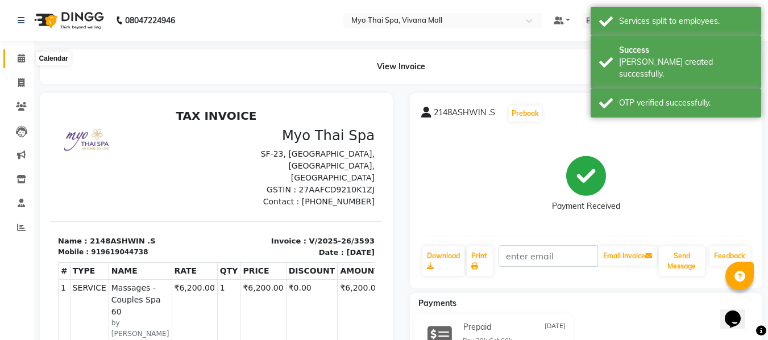
click at [15, 56] on span at bounding box center [21, 58] width 20 height 13
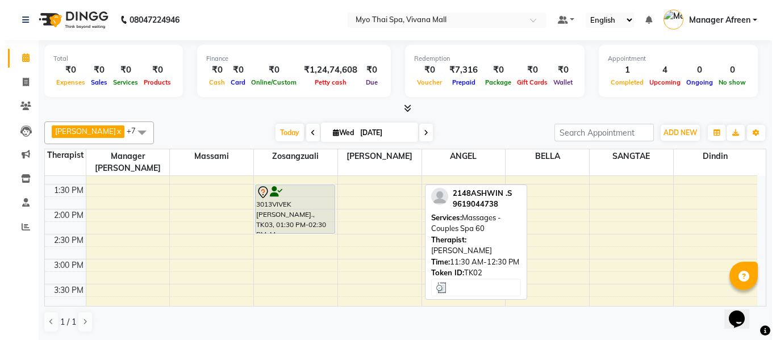
scroll to position [210, 0]
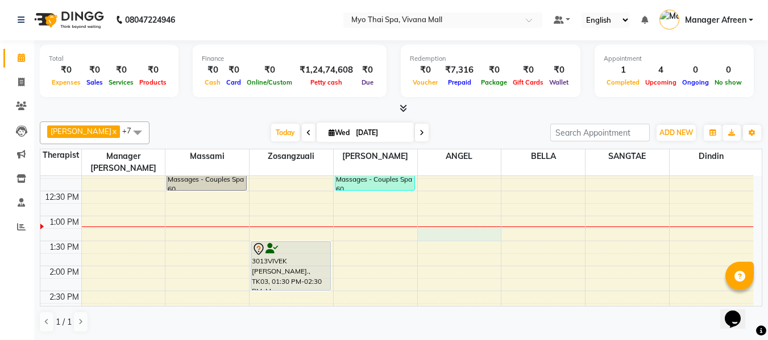
click at [431, 223] on div "8:00 AM 8:30 AM 9:00 AM 9:30 AM 10:00 AM 10:30 AM 11:00 AM 11:30 AM 12:00 PM 12…" at bounding box center [396, 341] width 713 height 750
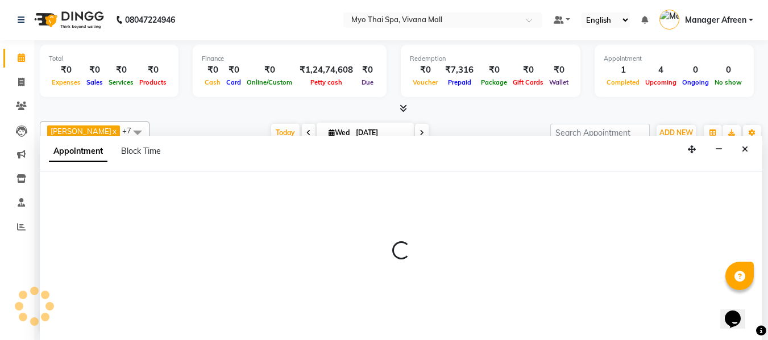
select select "70774"
select select "795"
select select "tentative"
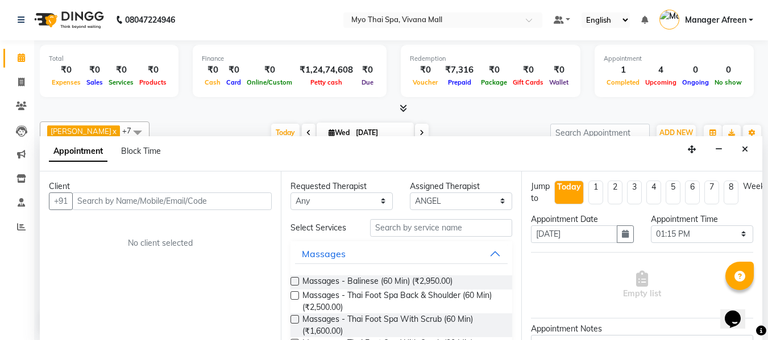
click at [234, 204] on input "text" at bounding box center [171, 202] width 199 height 18
type input "7045161119"
click at [243, 200] on span "Add Client" at bounding box center [248, 201] width 38 height 10
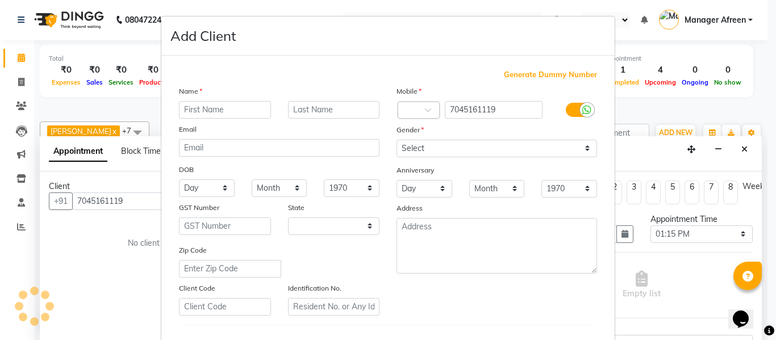
select select "22"
click at [225, 108] on input "text" at bounding box center [225, 110] width 92 height 18
type input "TUSHAR"
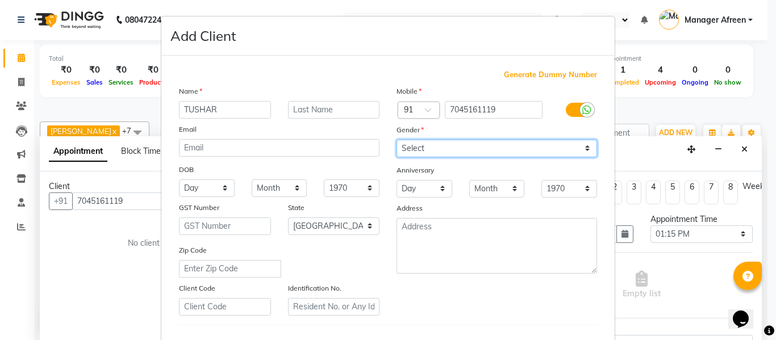
click at [435, 150] on select "Select Male Female Other Prefer Not To Say" at bounding box center [497, 149] width 201 height 18
select select "[DEMOGRAPHIC_DATA]"
click at [397, 140] on select "Select Male Female Other Prefer Not To Say" at bounding box center [497, 149] width 201 height 18
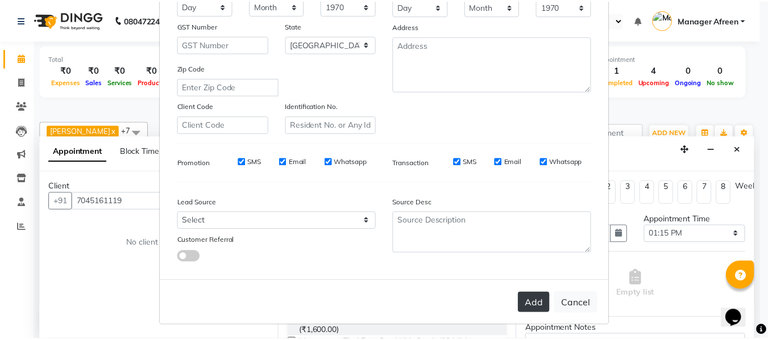
scroll to position [184, 0]
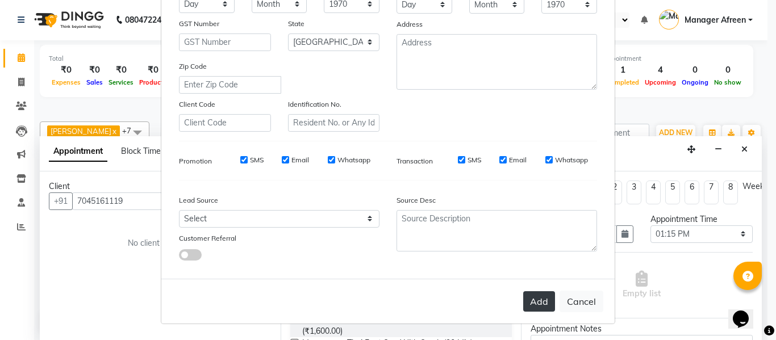
click at [535, 301] on button "Add" at bounding box center [539, 302] width 32 height 20
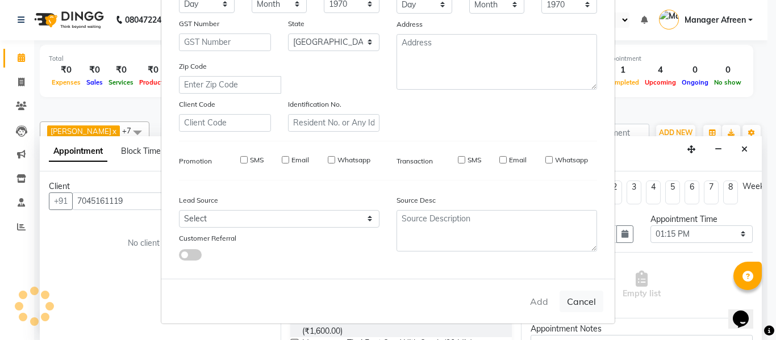
select select
select select "null"
select select
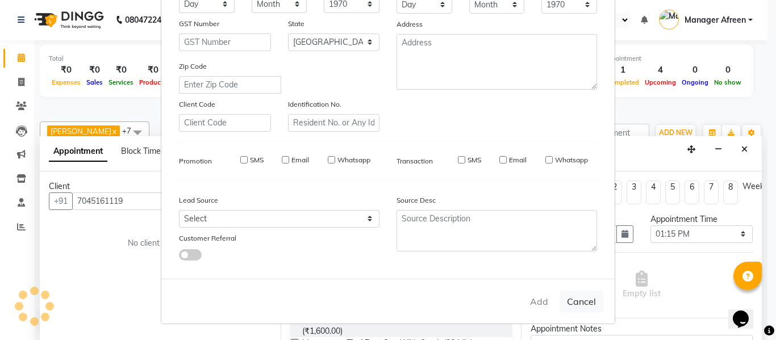
select select
checkbox input "false"
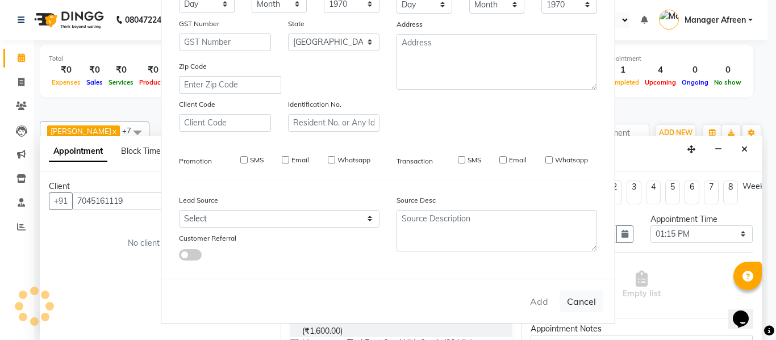
checkbox input "false"
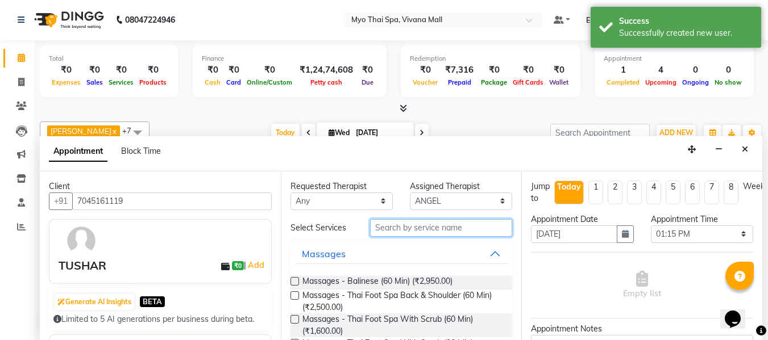
click at [389, 232] on input "text" at bounding box center [441, 228] width 142 height 18
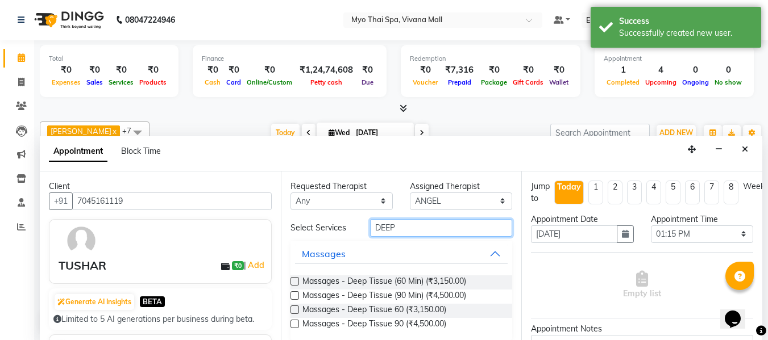
type input "DEEP"
click at [295, 282] on label at bounding box center [294, 281] width 9 height 9
click at [295, 282] on input "checkbox" at bounding box center [293, 282] width 7 height 7
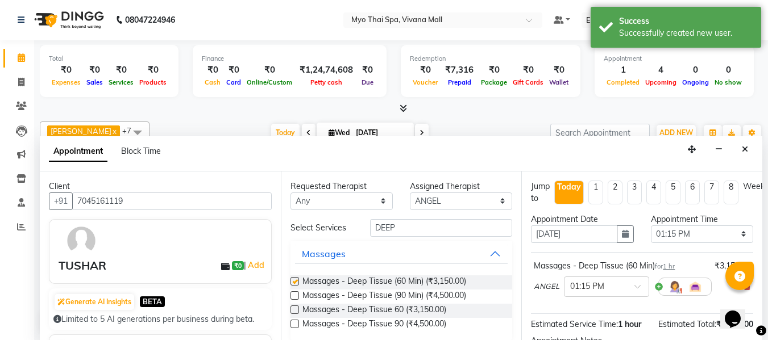
checkbox input "false"
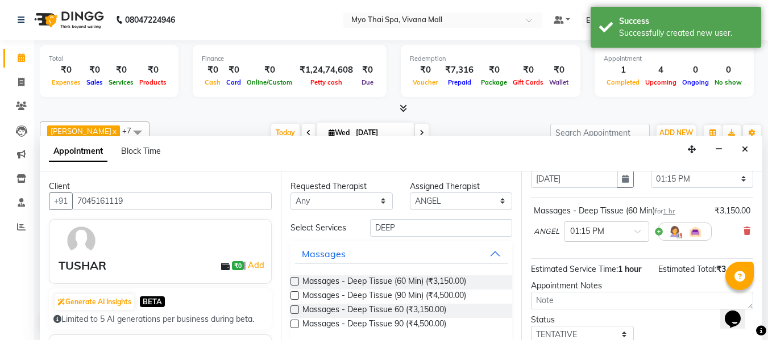
scroll to position [139, 0]
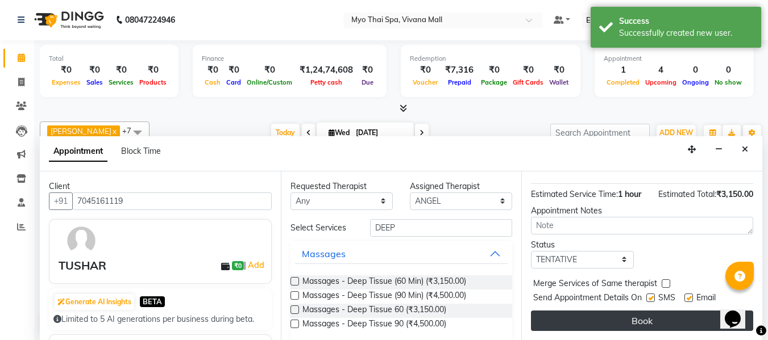
click at [584, 314] on button "Book" at bounding box center [642, 321] width 222 height 20
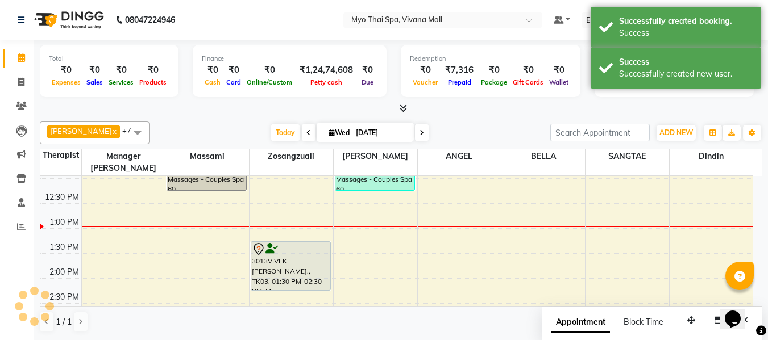
scroll to position [0, 0]
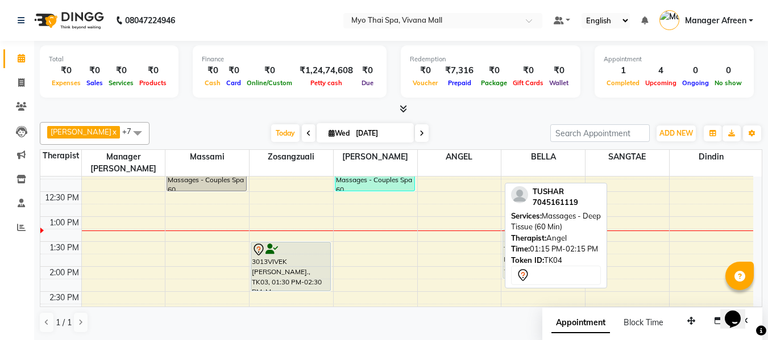
drag, startPoint x: 463, startPoint y: 237, endPoint x: 506, endPoint y: 235, distance: 42.7
click at [506, 235] on div "Jane x Manager Churmurin x SANGTAE x ANGEL x Dindin x Massami x Zosangzuali x B…" at bounding box center [401, 228] width 722 height 221
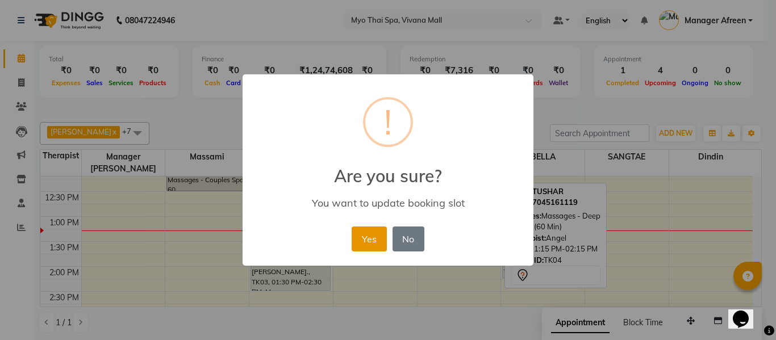
click at [365, 243] on button "Yes" at bounding box center [369, 239] width 35 height 25
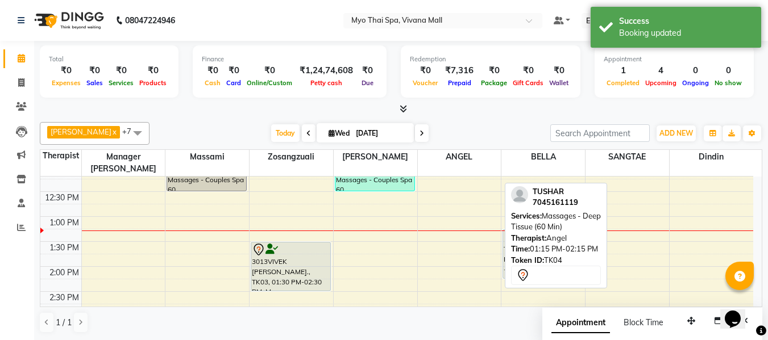
click at [453, 100] on div "Total ₹0 Expenses ₹0 Sales ₹0 Services ₹0 Products Finance ₹0 Cash ₹0 Card ₹0 O…" at bounding box center [401, 73] width 722 height 56
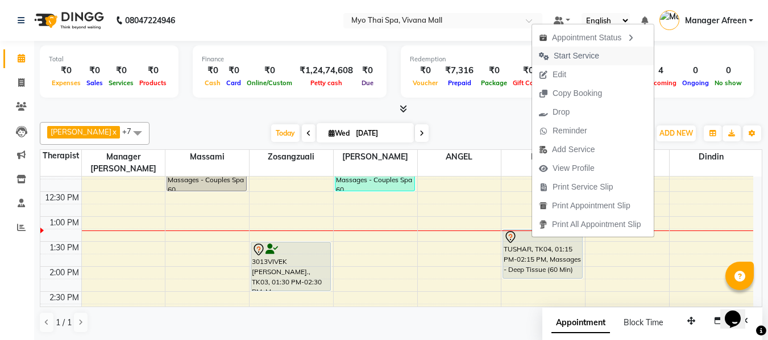
click at [571, 52] on span "Start Service" at bounding box center [576, 56] width 45 height 12
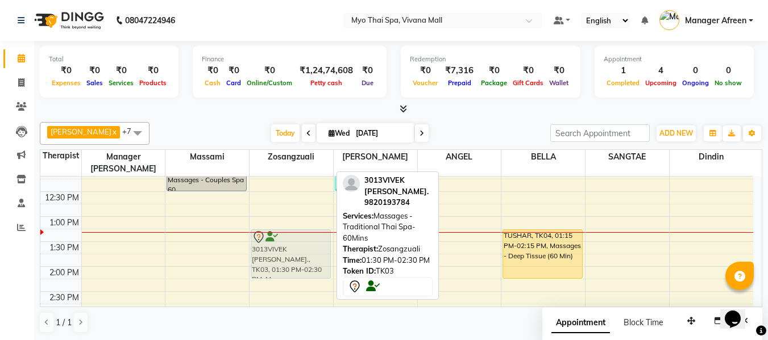
drag, startPoint x: 293, startPoint y: 250, endPoint x: 294, endPoint y: 243, distance: 7.4
click at [294, 243] on div "3013VIVEK LAJMI., TK03, 01:30 PM-02:30 PM, Massages - Traditional Thai Spa-60Mi…" at bounding box center [292, 342] width 84 height 750
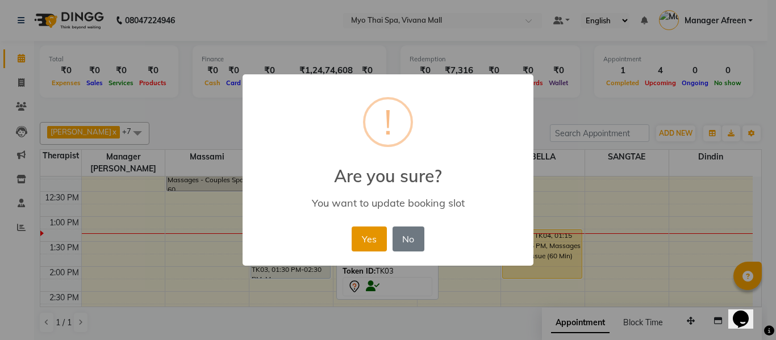
click at [370, 241] on button "Yes" at bounding box center [369, 239] width 35 height 25
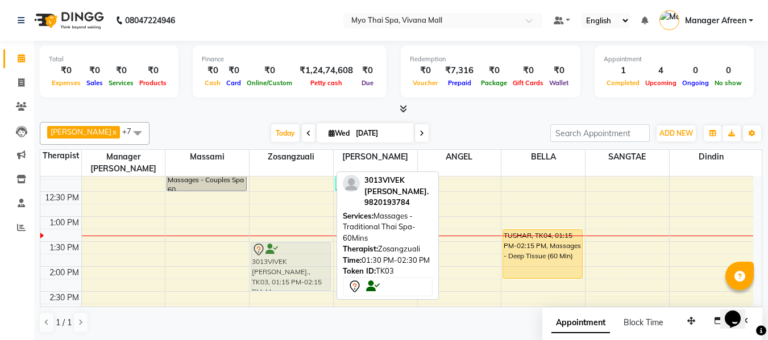
click at [286, 246] on div "3013VIVEK LAJMI., TK03, 01:15 PM-02:15 PM, Massages - Traditional Thai Spa-60Mi…" at bounding box center [292, 342] width 84 height 750
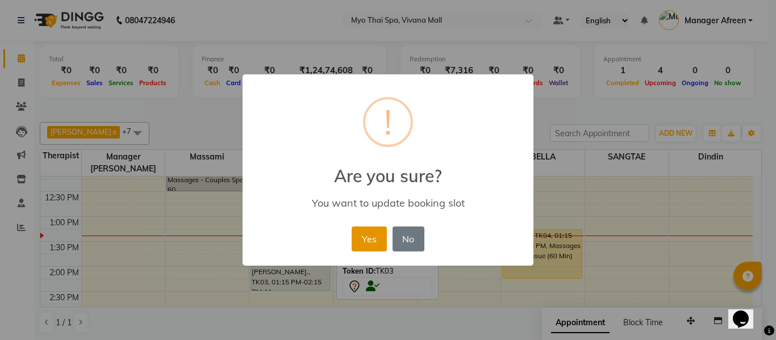
click at [367, 243] on button "Yes" at bounding box center [369, 239] width 35 height 25
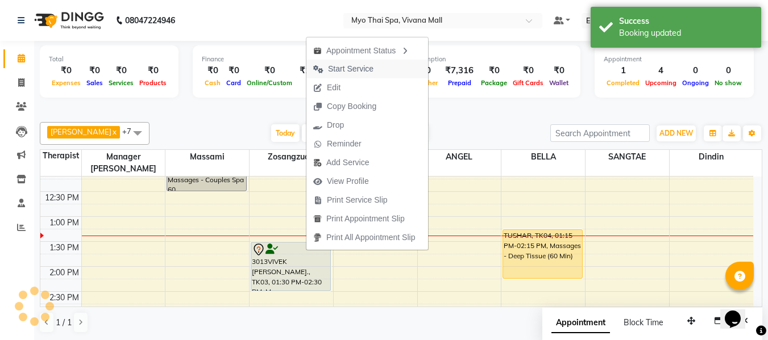
click at [343, 68] on span "Start Service" at bounding box center [350, 69] width 45 height 12
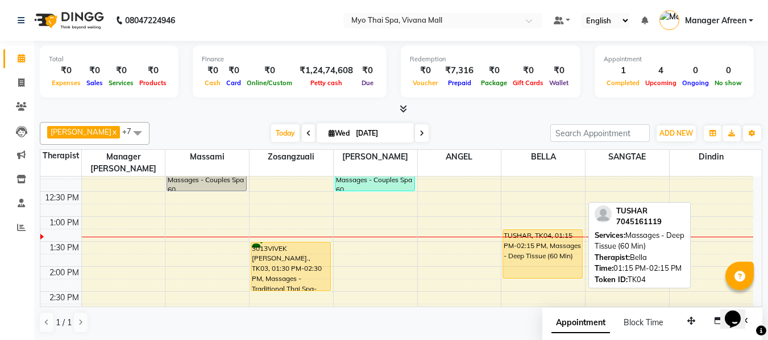
click at [508, 244] on div "TUSHAR, TK04, 01:15 PM-02:15 PM, Massages - Deep Tissue (60 Min)" at bounding box center [542, 254] width 79 height 48
select select "1"
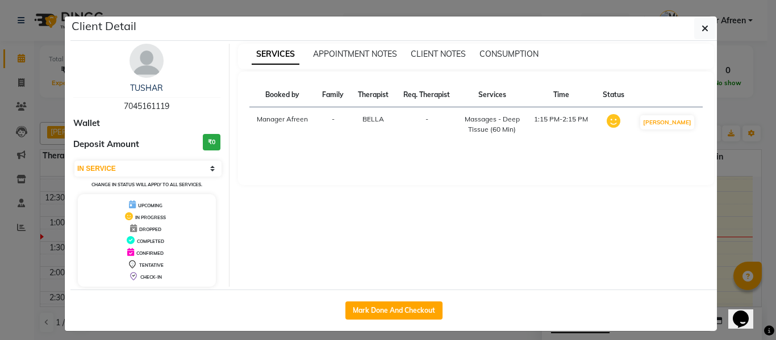
click at [135, 99] on div "TUSHAR 7045161119" at bounding box center [146, 97] width 147 height 30
click at [135, 103] on div "TUSHAR 7045161119" at bounding box center [146, 97] width 147 height 30
click at [135, 103] on span "7045161119" at bounding box center [146, 106] width 45 height 10
click at [135, 104] on span "7045161119" at bounding box center [146, 106] width 45 height 10
click at [135, 105] on span "7045161119" at bounding box center [146, 106] width 45 height 10
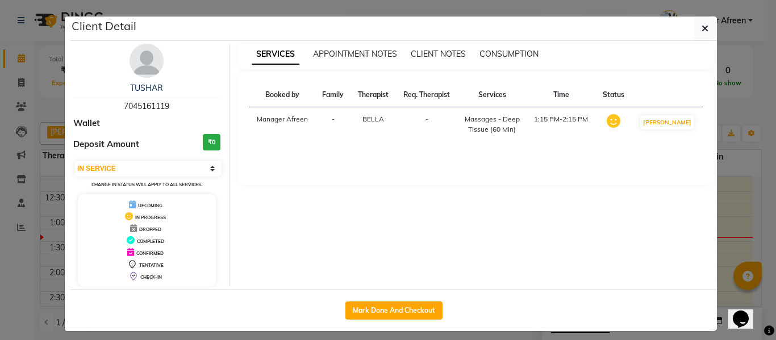
copy span "7045161119"
drag, startPoint x: 697, startPoint y: 30, endPoint x: 691, endPoint y: 34, distance: 7.4
click at [697, 30] on button "button" at bounding box center [706, 29] width 22 height 22
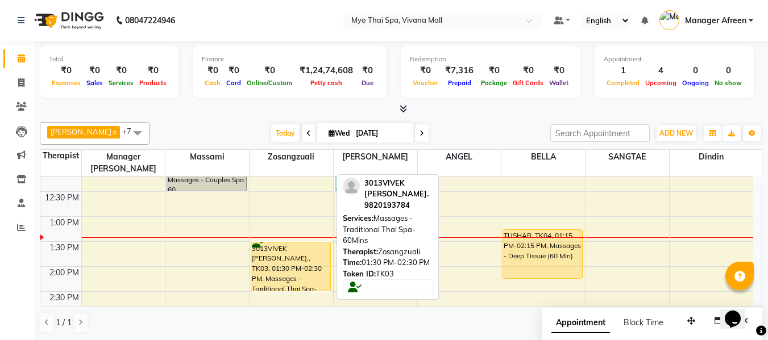
click at [268, 251] on div "3013VIVEK [PERSON_NAME]., TK03, 01:30 PM-02:30 PM, Massages - Traditional Thai …" at bounding box center [290, 267] width 79 height 48
select select "1"
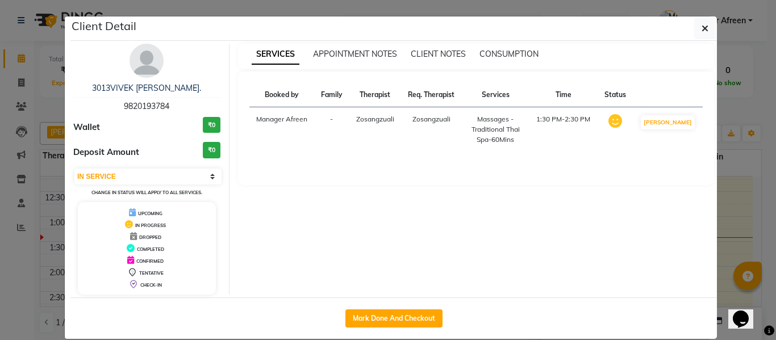
click at [131, 106] on span "9820193784" at bounding box center [146, 106] width 45 height 10
copy span "9820193784"
click at [695, 26] on button "button" at bounding box center [706, 29] width 22 height 22
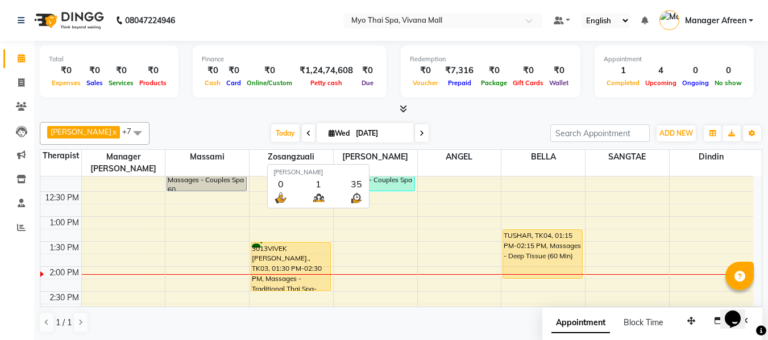
scroll to position [1, 0]
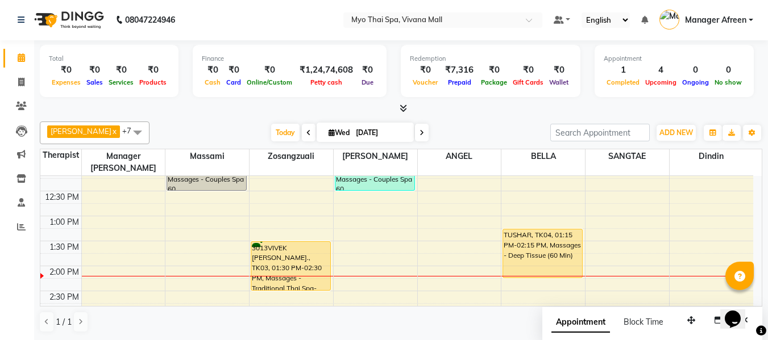
click at [302, 129] on span at bounding box center [309, 133] width 14 height 18
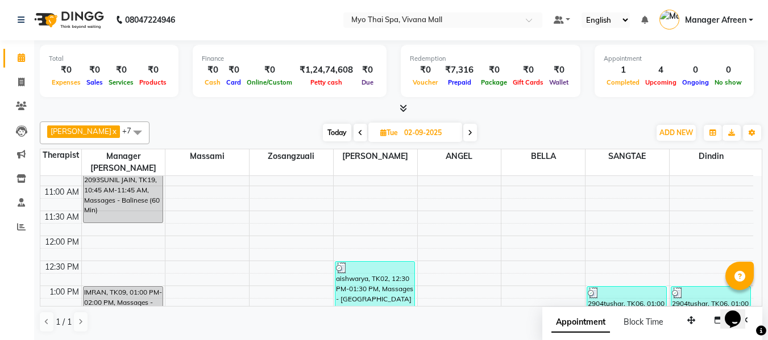
scroll to position [130, 0]
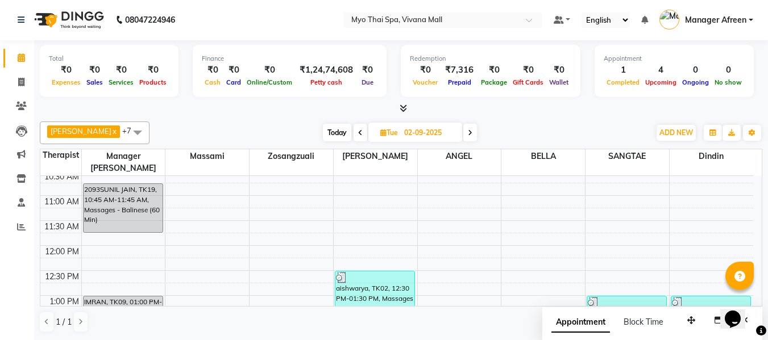
click at [354, 131] on span at bounding box center [361, 133] width 14 height 18
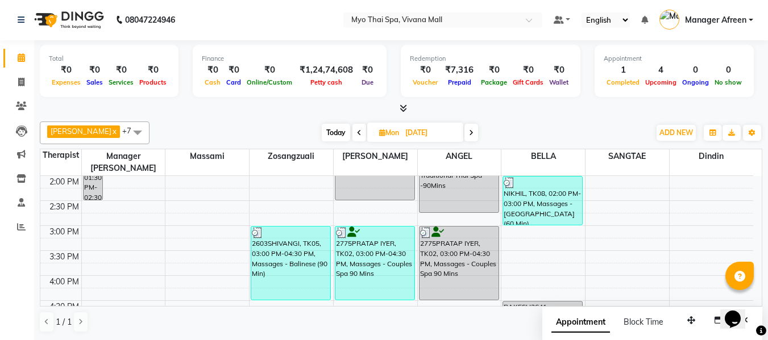
scroll to position [301, 0]
click at [357, 132] on icon at bounding box center [359, 133] width 5 height 7
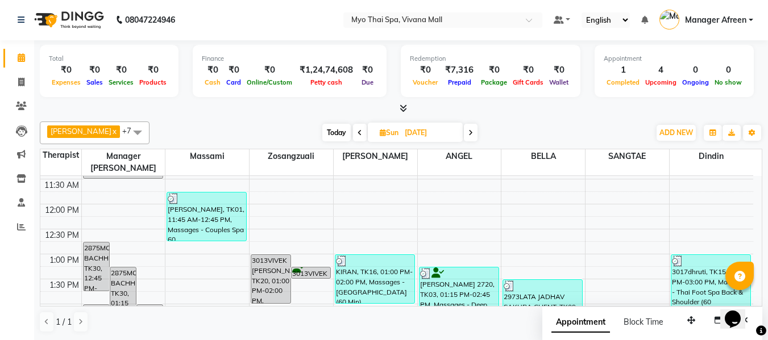
scroll to position [187, 0]
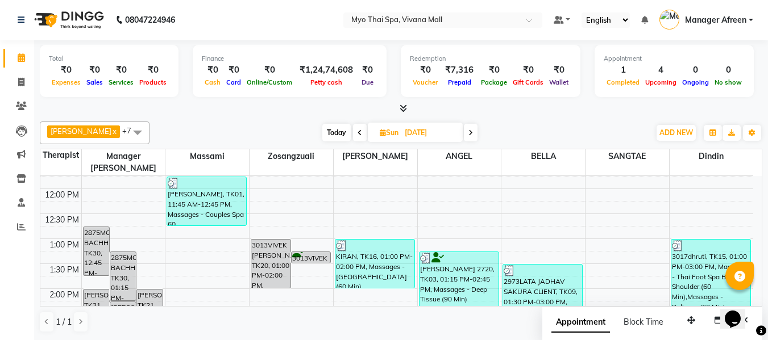
click at [353, 133] on span at bounding box center [360, 133] width 14 height 18
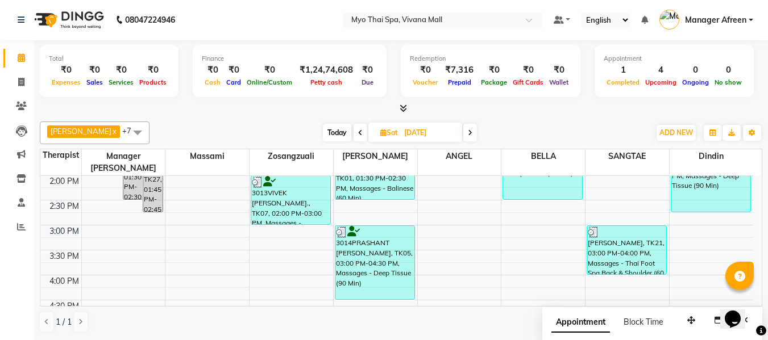
click at [326, 131] on span "Today" at bounding box center [337, 133] width 28 height 18
type input "[DATE]"
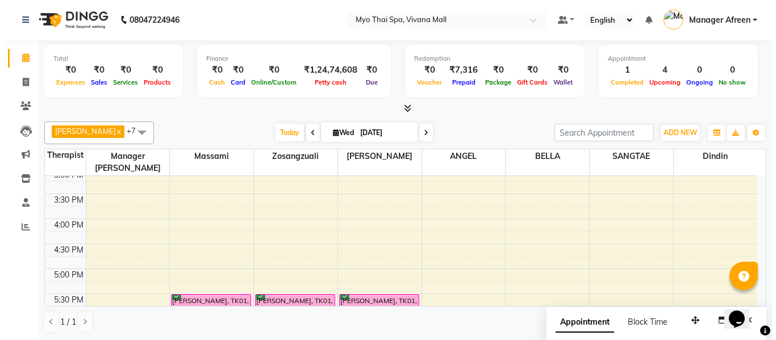
scroll to position [358, 0]
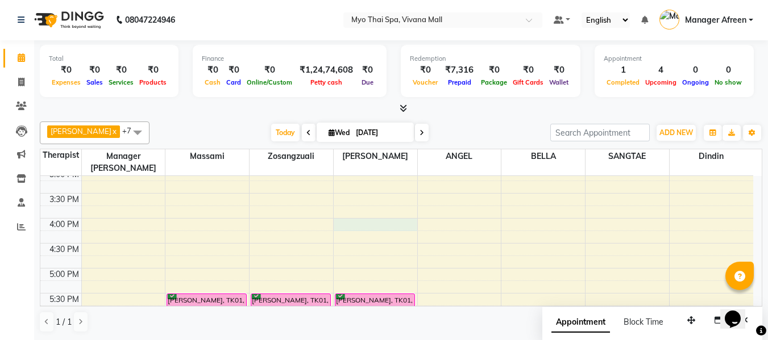
click at [371, 210] on div "8:00 AM 8:30 AM 9:00 AM 9:30 AM 10:00 AM 10:30 AM 11:00 AM 11:30 AM 12:00 PM 12…" at bounding box center [396, 194] width 713 height 750
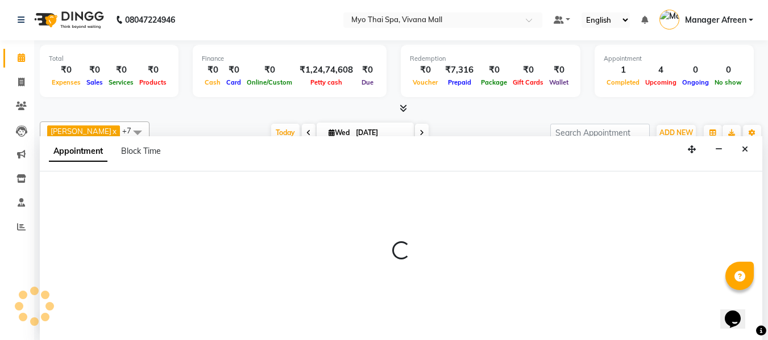
select select "62472"
select select "960"
select select "tentative"
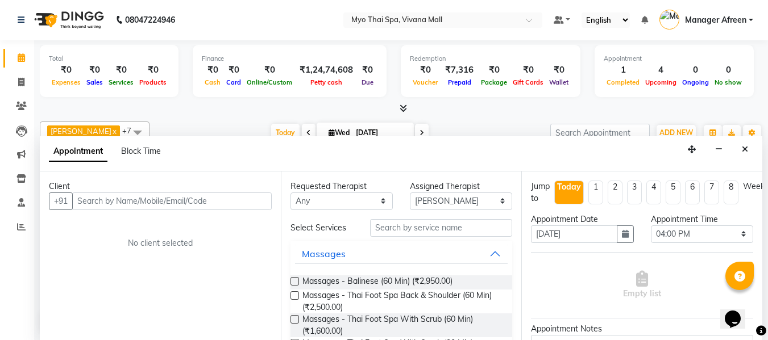
click at [131, 198] on input "text" at bounding box center [171, 202] width 199 height 18
type input "8879774814"
click at [256, 199] on span "Add Client" at bounding box center [248, 201] width 38 height 10
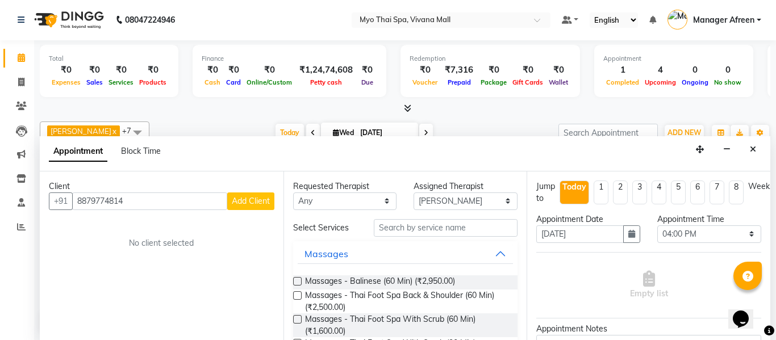
select select "22"
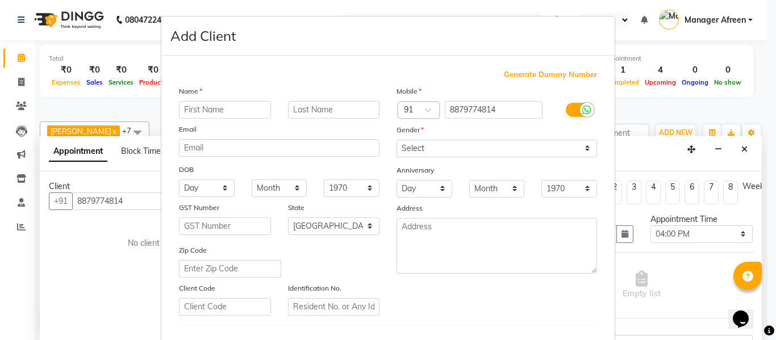
click at [236, 113] on input "text" at bounding box center [225, 110] width 92 height 18
type input "ALISHA"
click at [436, 153] on select "Select [DEMOGRAPHIC_DATA] [DEMOGRAPHIC_DATA] Other Prefer Not To Say" at bounding box center [497, 149] width 201 height 18
select select "female"
click at [397, 140] on select "Select [DEMOGRAPHIC_DATA] [DEMOGRAPHIC_DATA] Other Prefer Not To Say" at bounding box center [497, 149] width 201 height 18
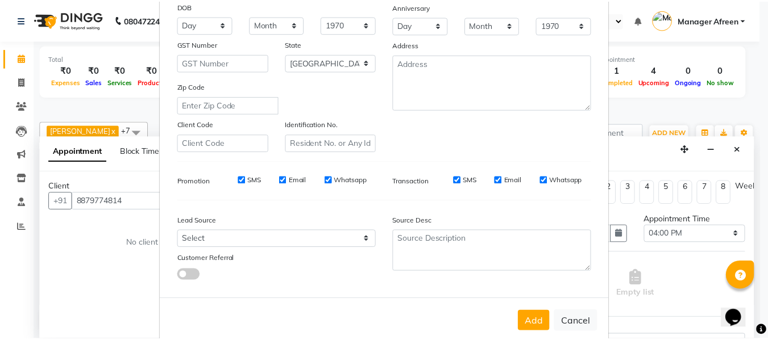
scroll to position [184, 0]
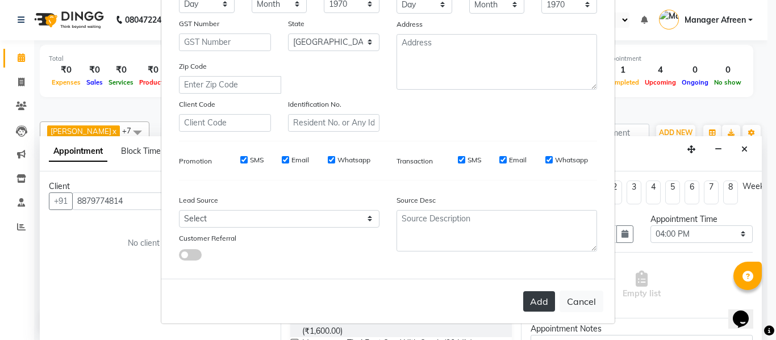
click at [546, 305] on button "Add" at bounding box center [539, 302] width 32 height 20
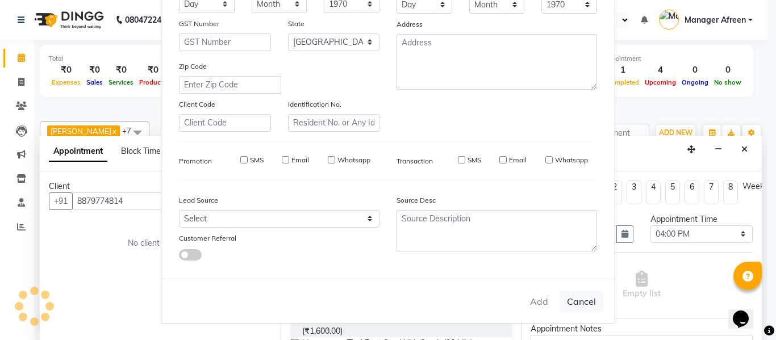
select select
select select "null"
select select
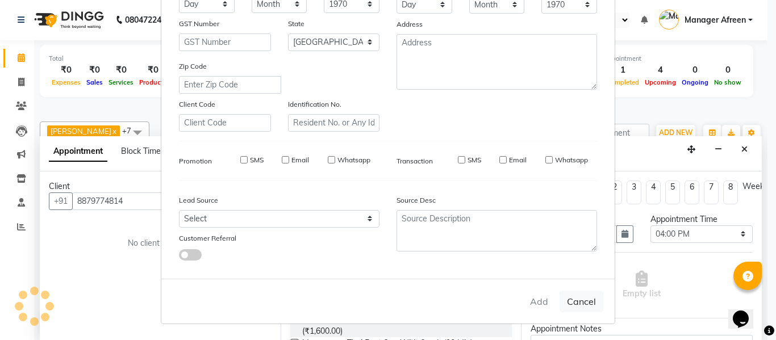
select select
checkbox input "false"
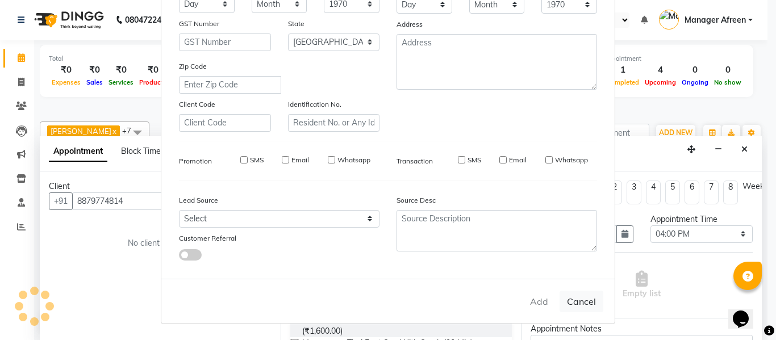
checkbox input "false"
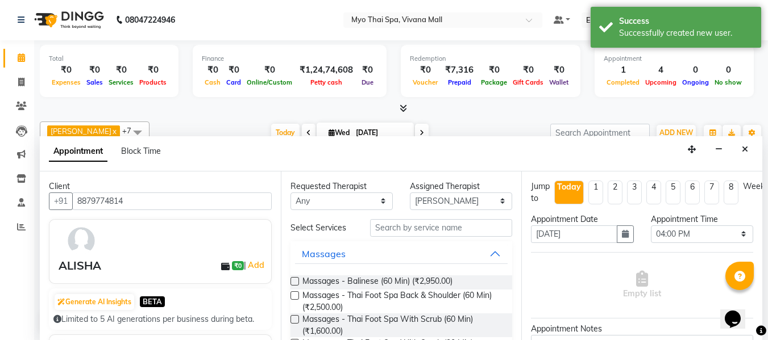
click at [294, 282] on label at bounding box center [294, 281] width 9 height 9
click at [294, 282] on input "checkbox" at bounding box center [293, 282] width 7 height 7
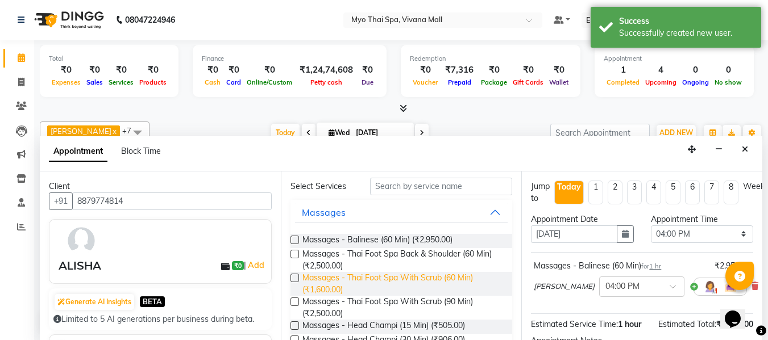
scroll to position [57, 0]
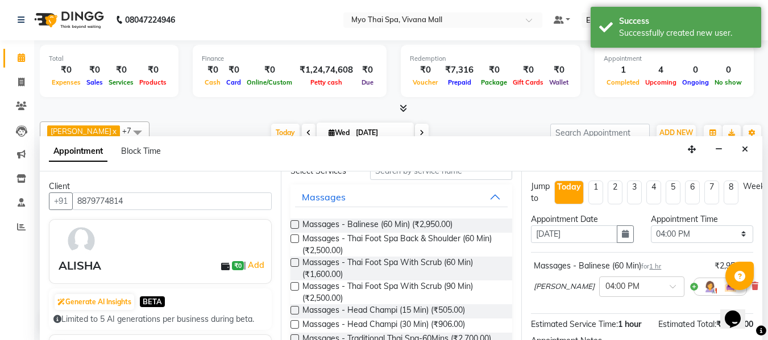
click at [296, 223] on label at bounding box center [294, 225] width 9 height 9
click at [296, 223] on input "checkbox" at bounding box center [293, 225] width 7 height 7
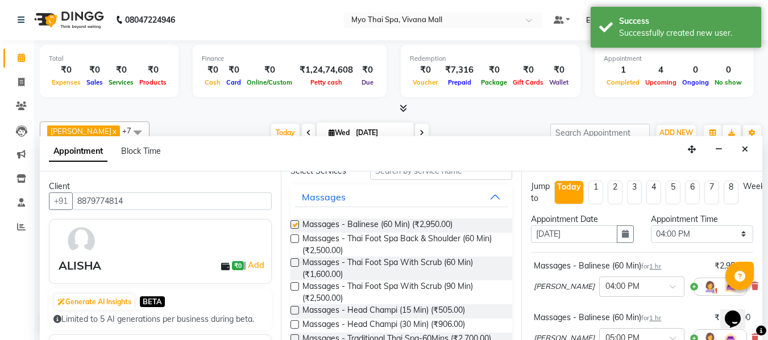
checkbox input "false"
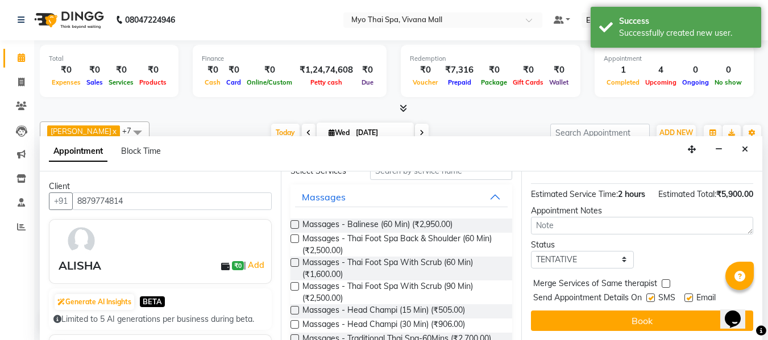
scroll to position [202, 0]
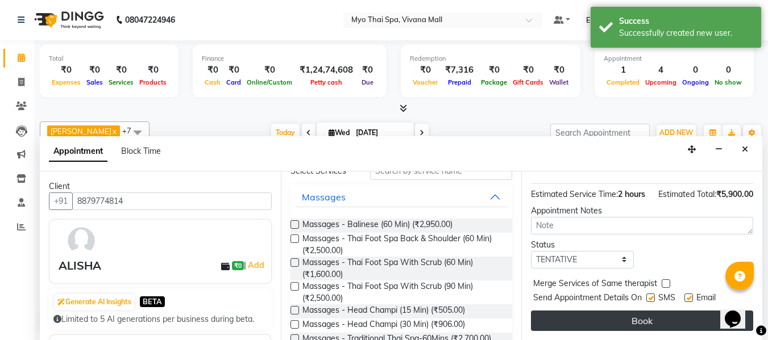
click at [641, 314] on button "Book" at bounding box center [642, 321] width 222 height 20
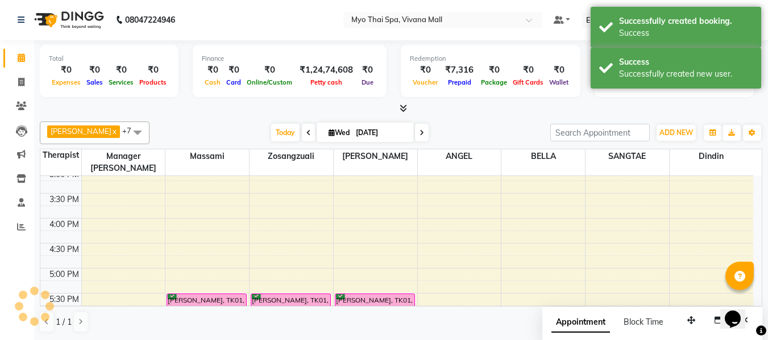
scroll to position [0, 0]
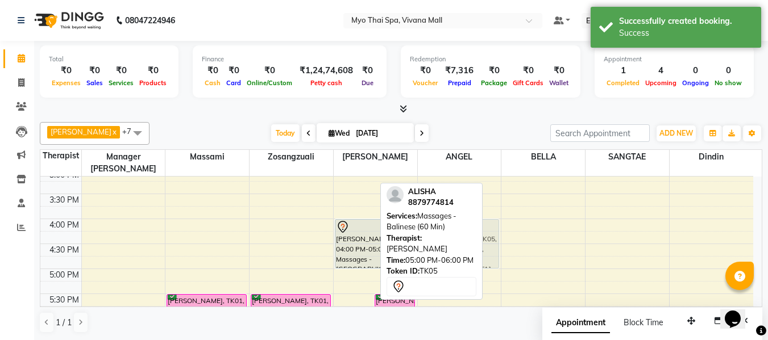
drag, startPoint x: 355, startPoint y: 270, endPoint x: 439, endPoint y: 218, distance: 98.7
click at [439, 218] on div "Jane x Manager Churmurin x SANGTAE x ANGEL x Dindin x Massami x Zosangzuali x B…" at bounding box center [401, 228] width 722 height 221
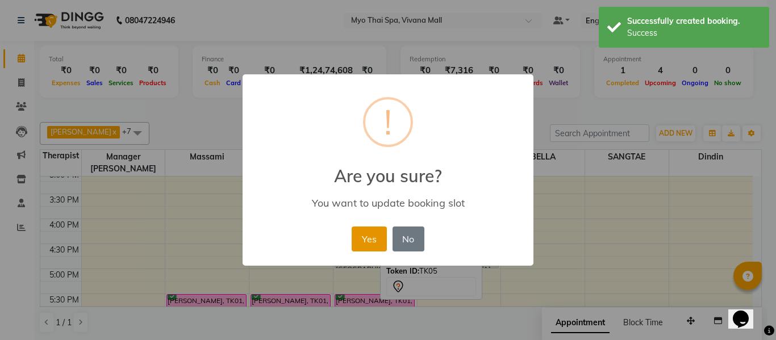
click at [368, 242] on button "Yes" at bounding box center [369, 239] width 35 height 25
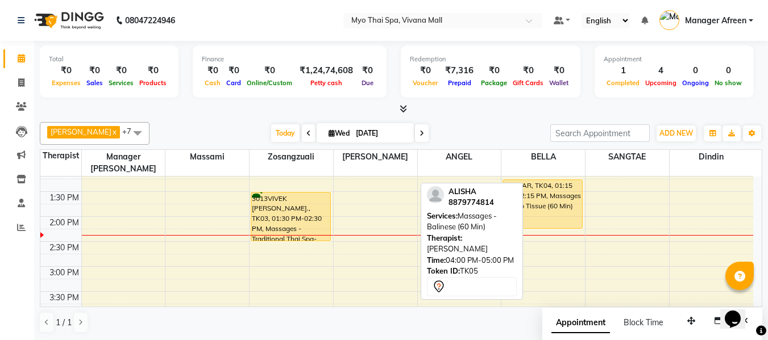
scroll to position [244, 0]
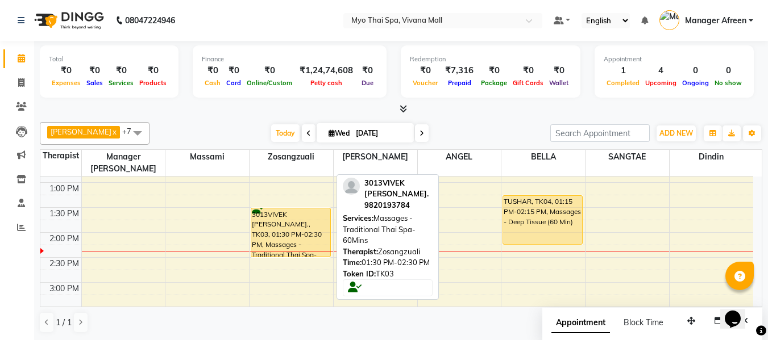
click at [297, 223] on div "3013VIVEK [PERSON_NAME]., TK03, 01:30 PM-02:30 PM, Massages - Traditional Thai …" at bounding box center [290, 233] width 79 height 48
click at [301, 219] on div "3013VIVEK [PERSON_NAME]., TK03, 01:30 PM-02:30 PM, Massages - Traditional Thai …" at bounding box center [290, 233] width 79 height 48
select select "1"
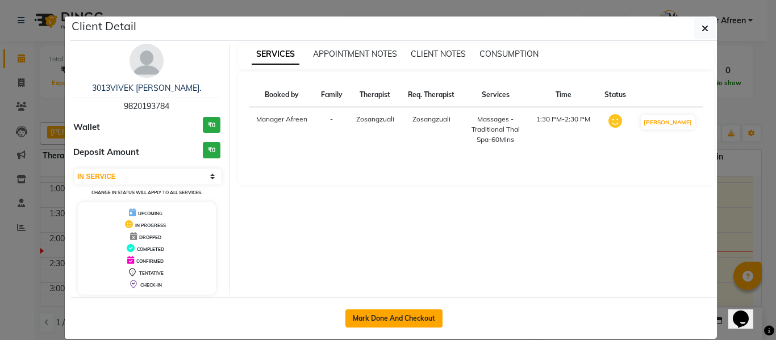
click at [414, 313] on button "Mark Done And Checkout" at bounding box center [394, 319] width 97 height 18
select select "service"
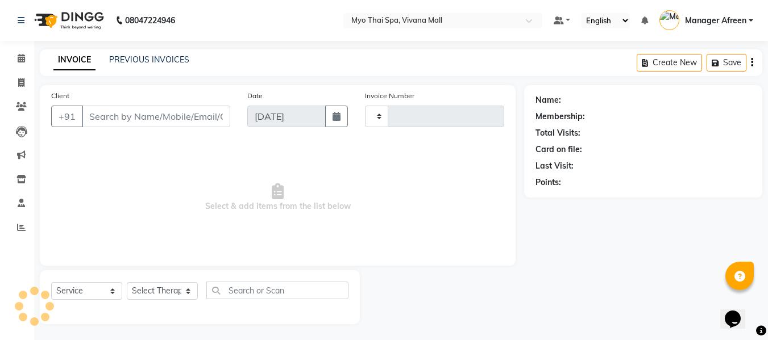
type input "3594"
select select "3908"
type input "9820193784"
select select "35780"
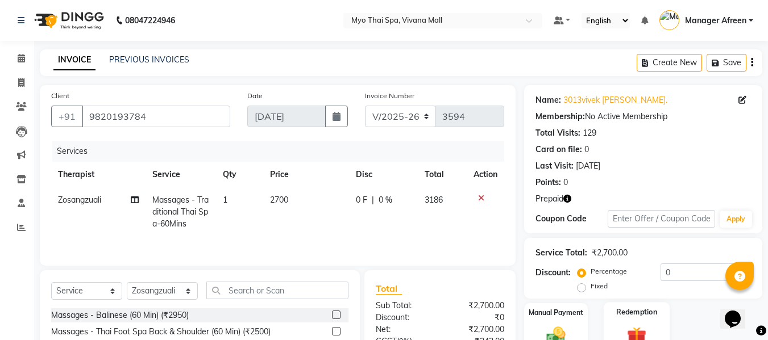
scroll to position [115, 0]
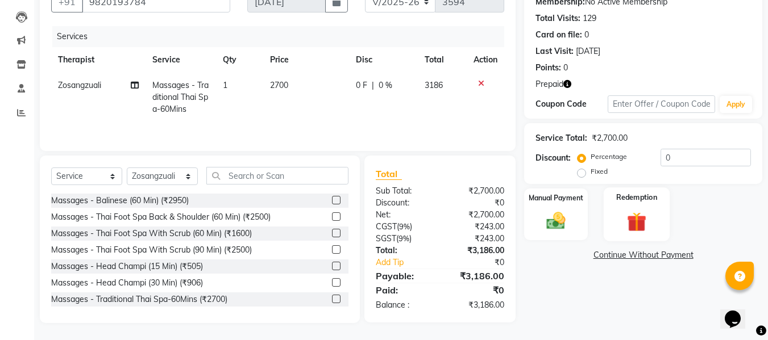
click at [629, 225] on img at bounding box center [637, 222] width 32 height 24
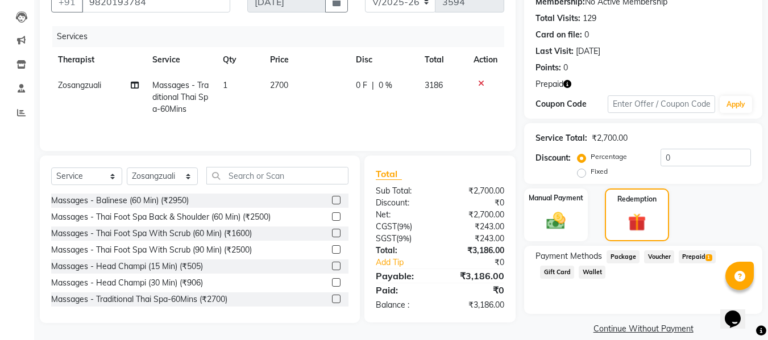
click at [689, 254] on span "Prepaid 1" at bounding box center [697, 257] width 37 height 13
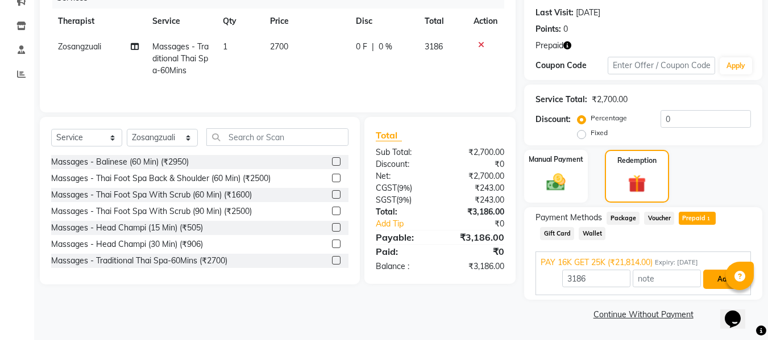
click at [707, 275] on button "Add" at bounding box center [723, 279] width 41 height 19
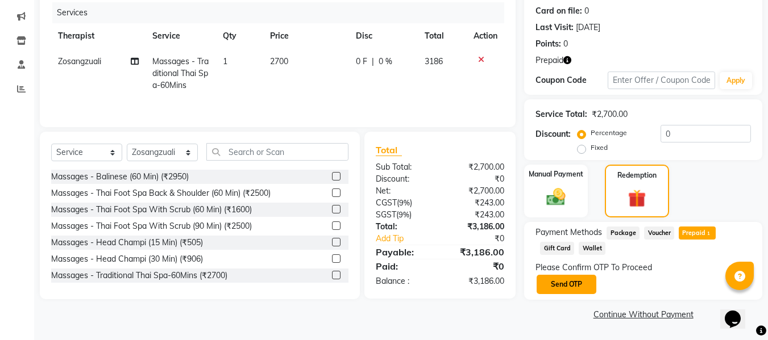
click at [572, 288] on button "Send OTP" at bounding box center [567, 284] width 60 height 19
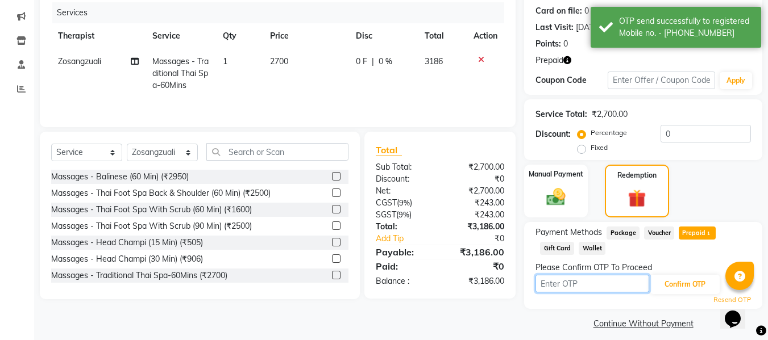
click at [567, 284] on input "text" at bounding box center [592, 284] width 114 height 18
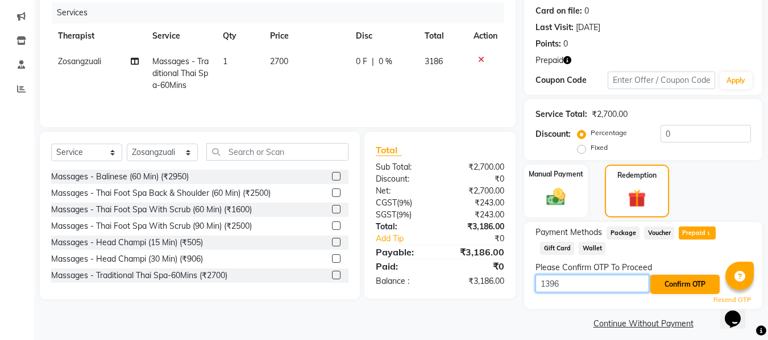
type input "1396"
click at [681, 284] on button "Confirm OTP" at bounding box center [684, 284] width 69 height 19
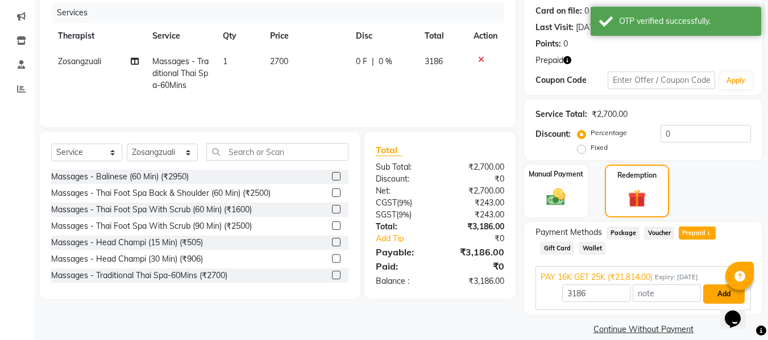
click at [718, 297] on button "Add" at bounding box center [723, 294] width 41 height 19
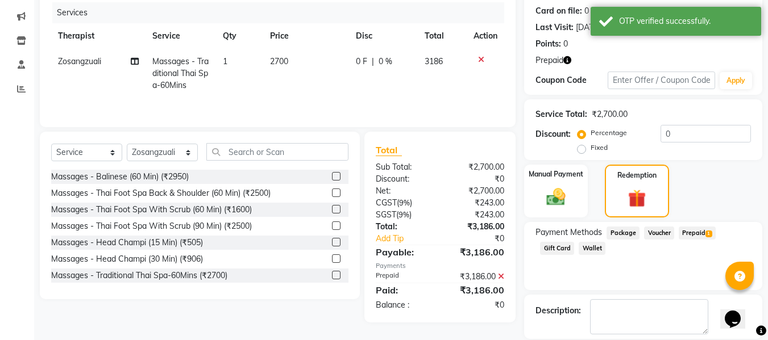
scroll to position [193, 0]
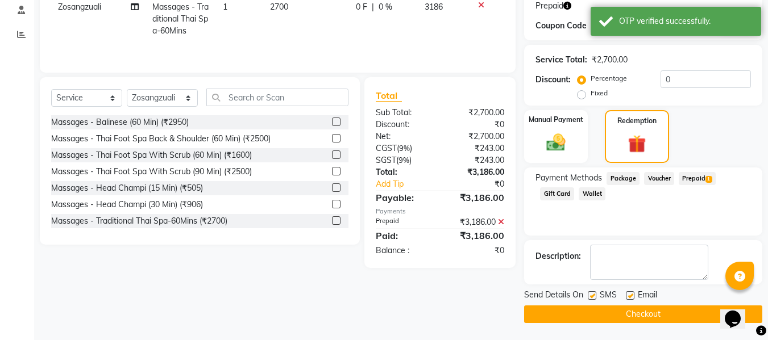
click at [608, 317] on button "Checkout" at bounding box center [643, 315] width 238 height 18
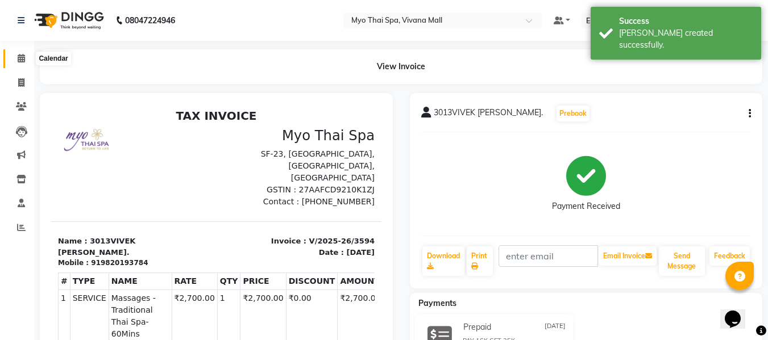
click at [23, 53] on span at bounding box center [21, 58] width 20 height 13
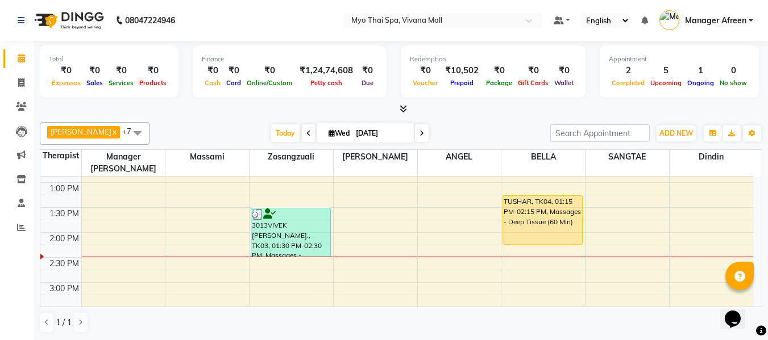
scroll to position [227, 0]
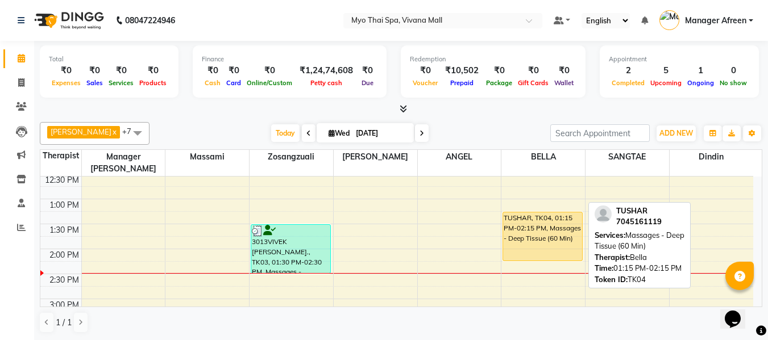
click at [533, 221] on div "TUSHAR, TK04, 01:15 PM-02:15 PM, Massages - Deep Tissue (60 Min)" at bounding box center [542, 237] width 79 height 48
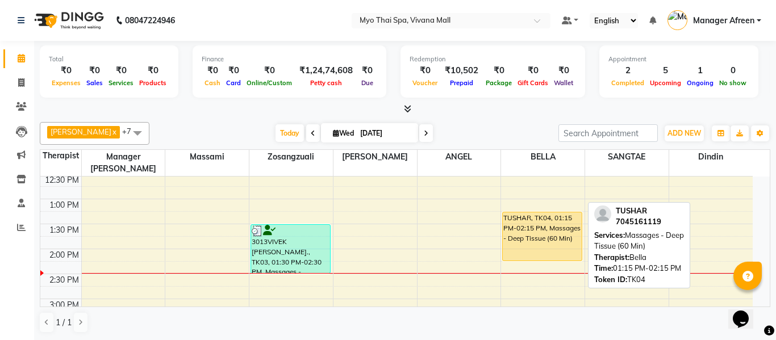
select select "1"
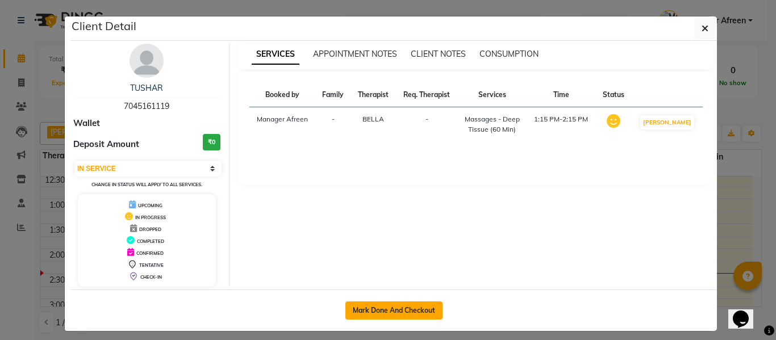
click at [407, 312] on button "Mark Done And Checkout" at bounding box center [394, 311] width 97 height 18
select select "service"
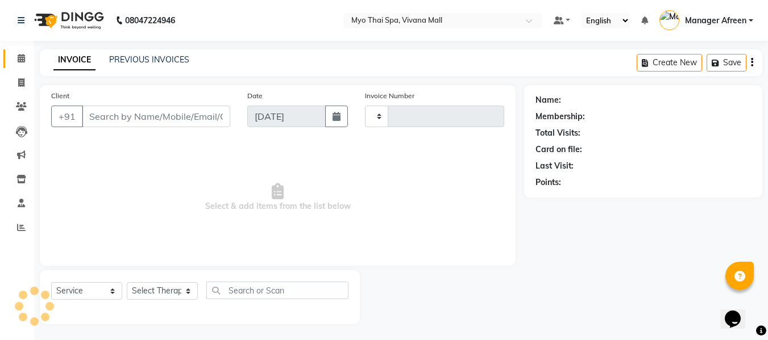
type input "3595"
select select "3908"
type input "7045161119"
select select "70775"
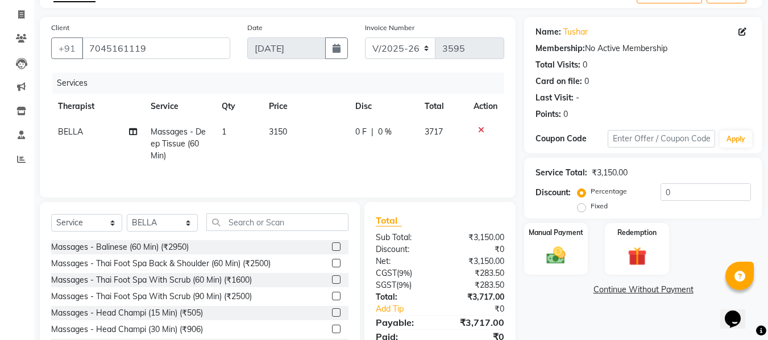
scroll to position [115, 0]
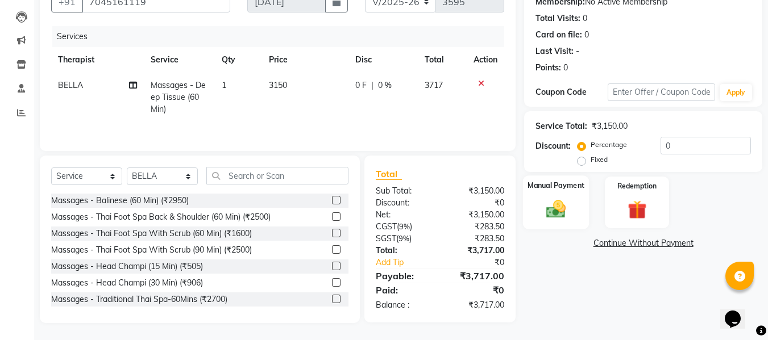
click at [550, 212] on img at bounding box center [556, 209] width 32 height 23
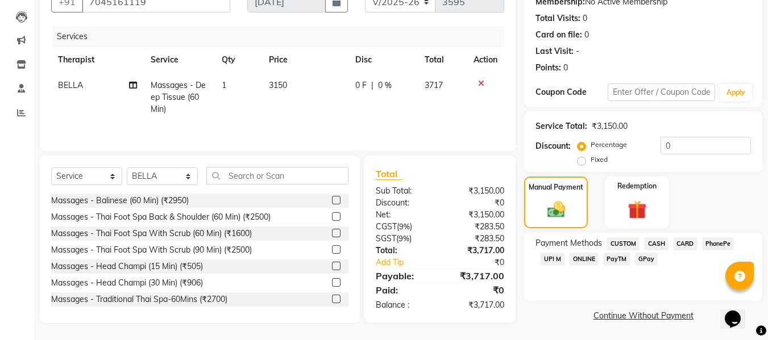
click at [545, 257] on span "UPI M" at bounding box center [552, 259] width 24 height 13
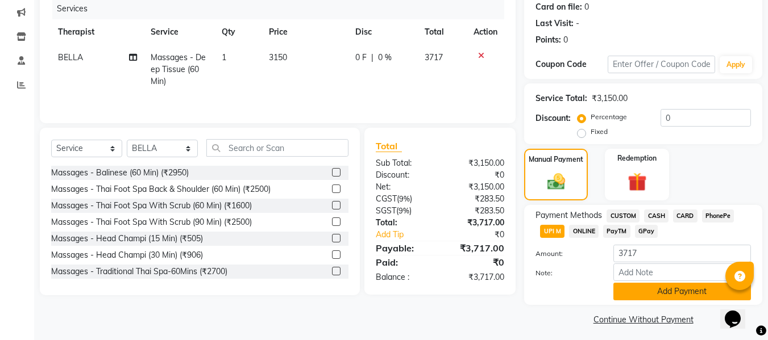
scroll to position [148, 0]
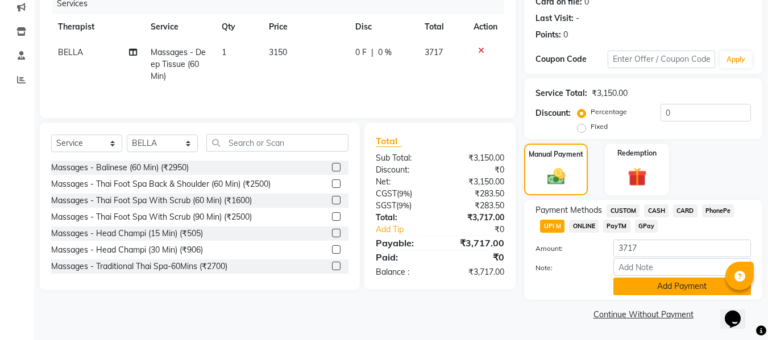
click at [659, 290] on button "Add Payment" at bounding box center [682, 287] width 138 height 18
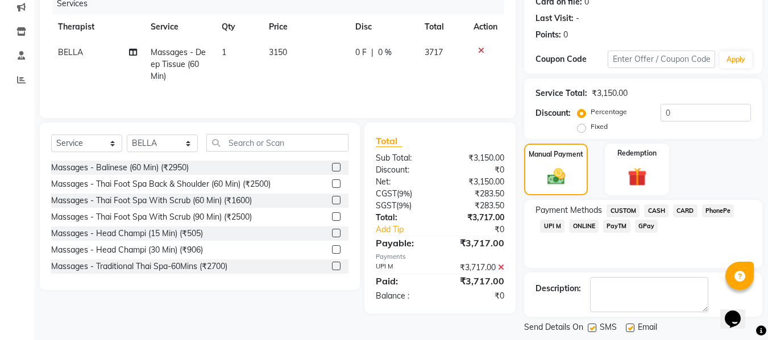
scroll to position [202, 0]
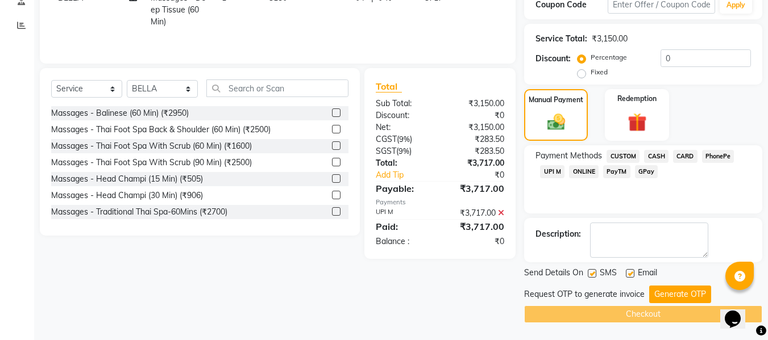
click at [500, 213] on icon at bounding box center [501, 213] width 6 height 8
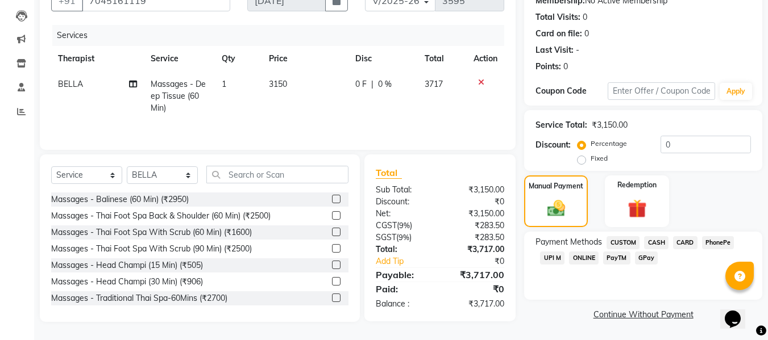
scroll to position [116, 0]
click at [554, 259] on span "UPI M" at bounding box center [552, 258] width 24 height 13
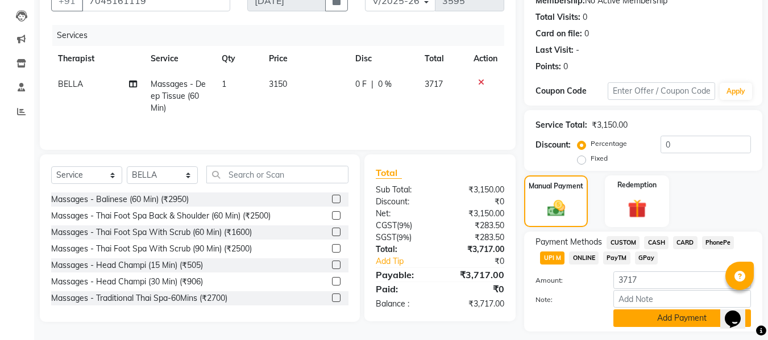
scroll to position [148, 0]
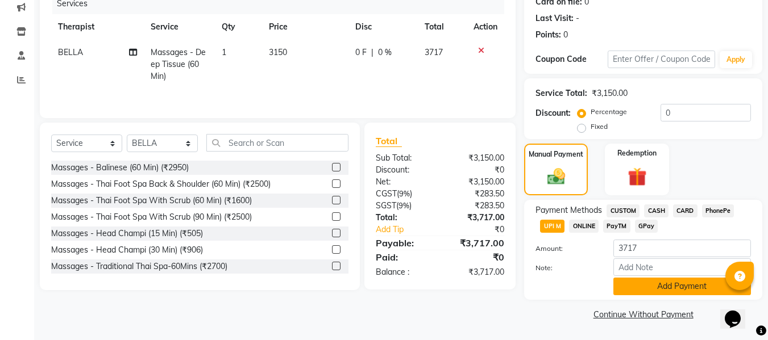
click at [654, 285] on button "Add Payment" at bounding box center [682, 287] width 138 height 18
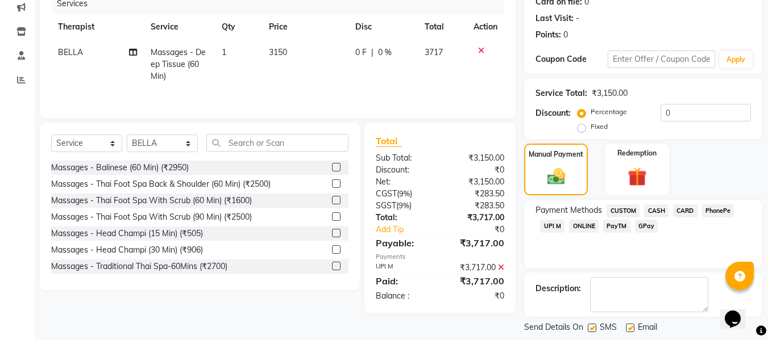
scroll to position [202, 0]
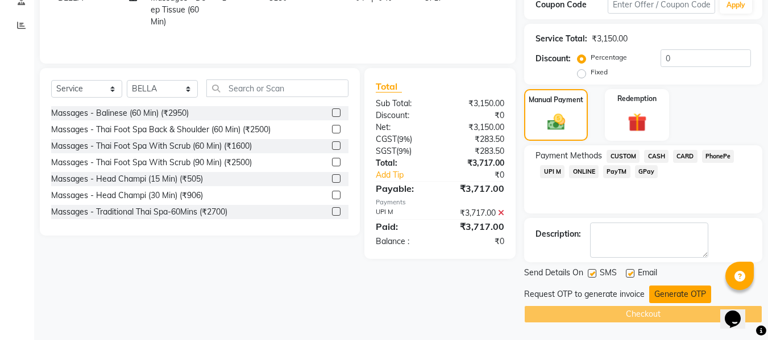
click at [670, 296] on button "Generate OTP" at bounding box center [680, 295] width 62 height 18
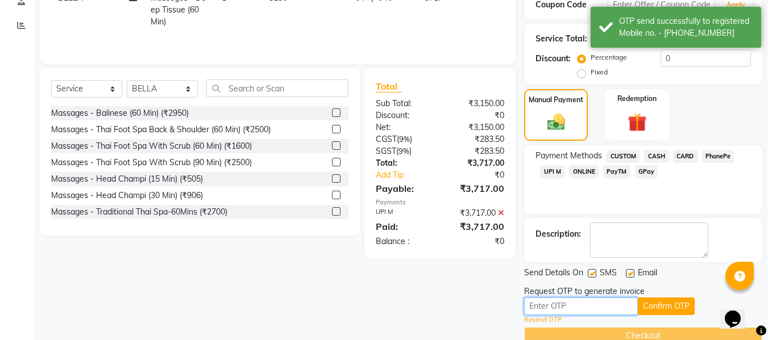
click at [601, 309] on input "text" at bounding box center [581, 307] width 114 height 18
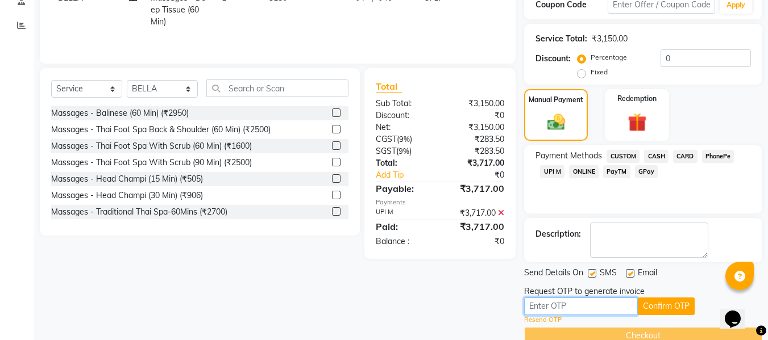
click at [543, 305] on input "text" at bounding box center [581, 307] width 114 height 18
click at [556, 320] on link "Resend OTP" at bounding box center [543, 320] width 38 height 10
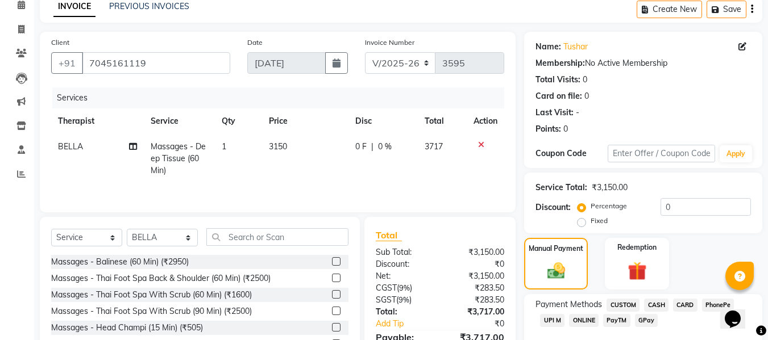
scroll to position [224, 0]
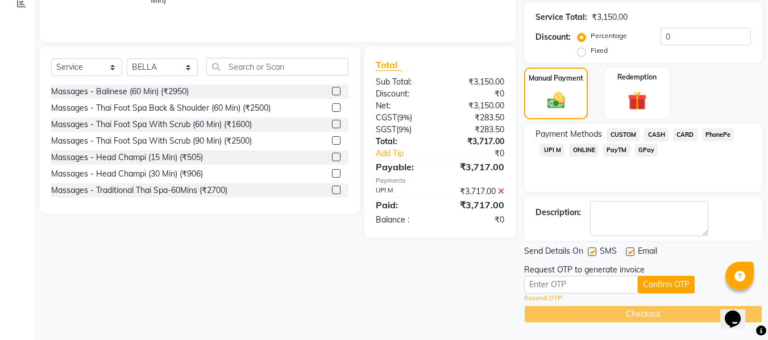
click at [543, 297] on link "Resend OTP" at bounding box center [543, 299] width 38 height 10
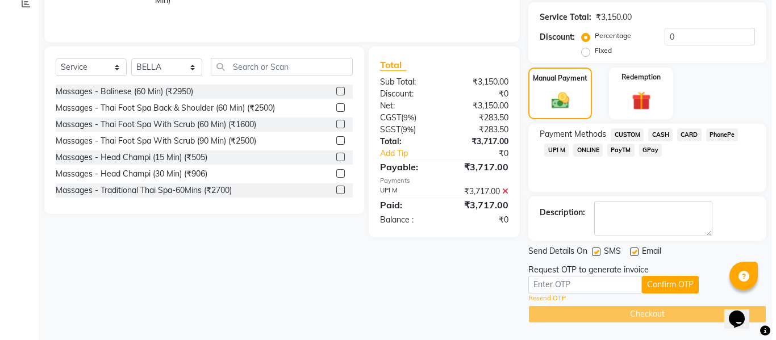
scroll to position [0, 0]
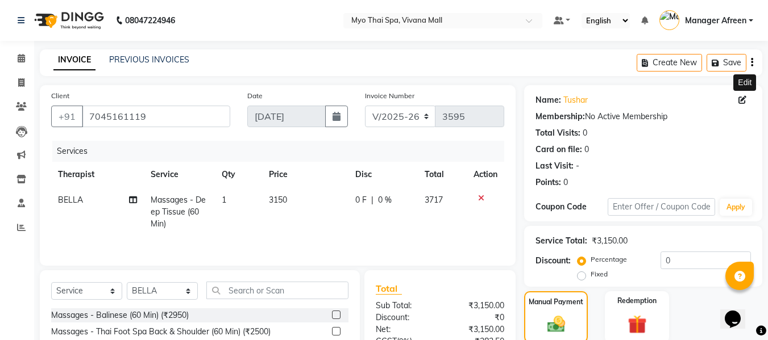
click at [741, 100] on icon at bounding box center [742, 100] width 8 height 8
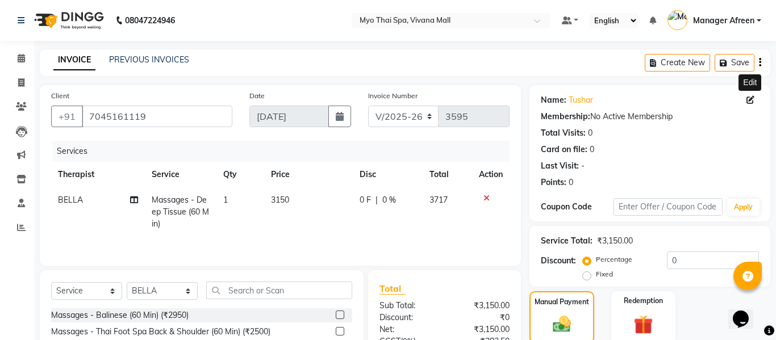
select select "22"
select select "male"
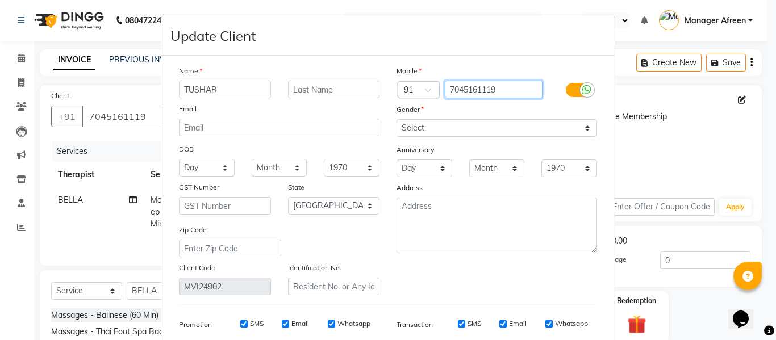
drag, startPoint x: 500, startPoint y: 91, endPoint x: 444, endPoint y: 92, distance: 55.1
click at [445, 92] on input "7045161119" at bounding box center [494, 90] width 98 height 18
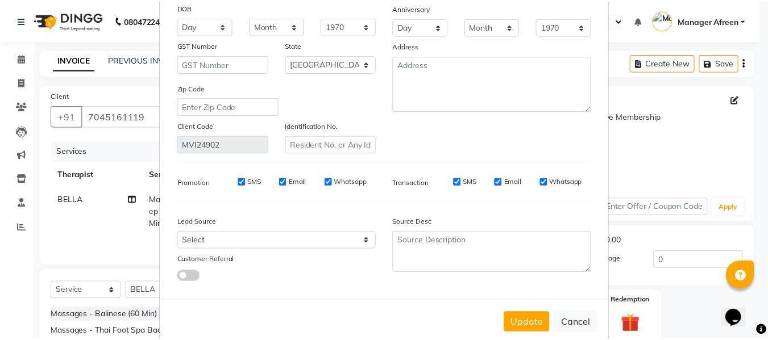
scroll to position [164, 0]
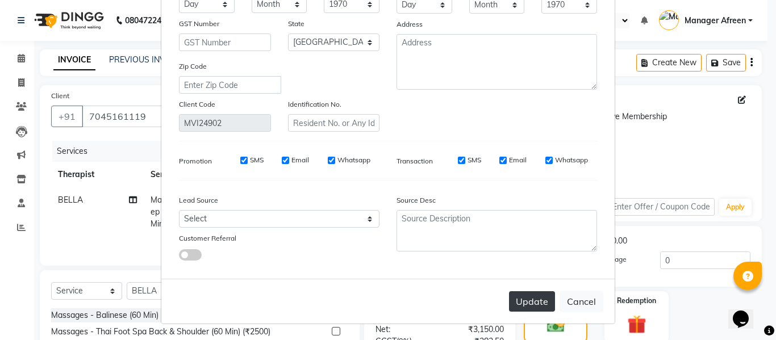
type input "7900156666"
click at [534, 299] on button "Update" at bounding box center [532, 302] width 46 height 20
type input "7900156666"
select select
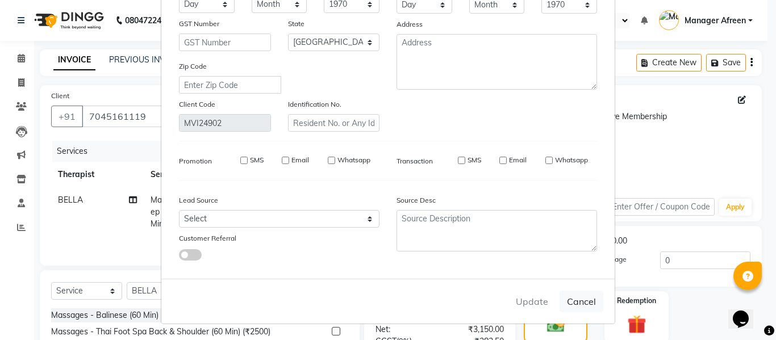
select select
select select "null"
select select
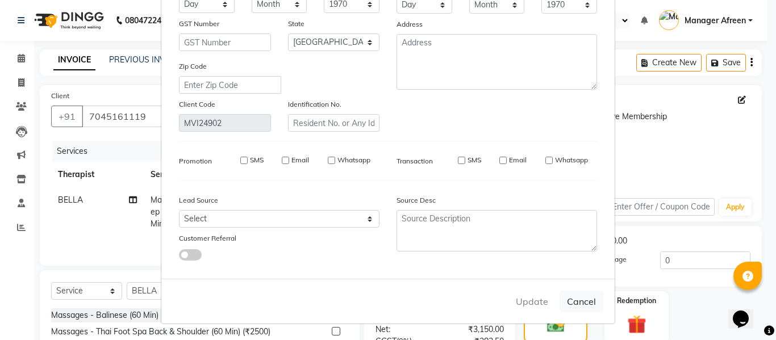
select select
checkbox input "false"
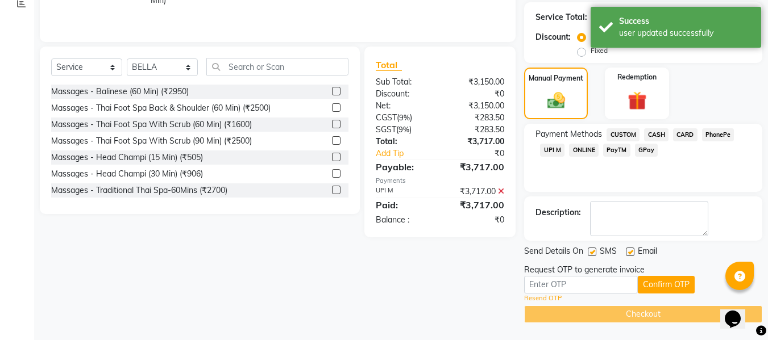
click at [550, 298] on link "Resend OTP" at bounding box center [543, 299] width 38 height 10
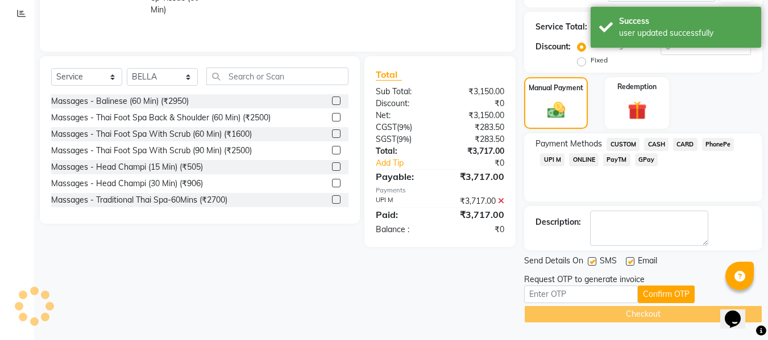
scroll to position [224, 0]
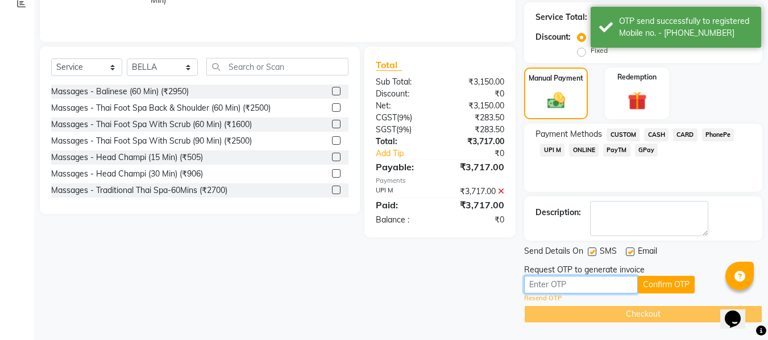
click at [549, 282] on input "text" at bounding box center [581, 285] width 114 height 18
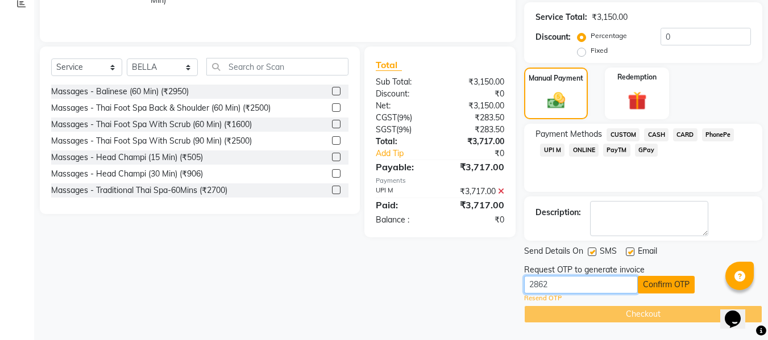
type input "2862"
click at [650, 288] on button "Confirm OTP" at bounding box center [666, 285] width 57 height 18
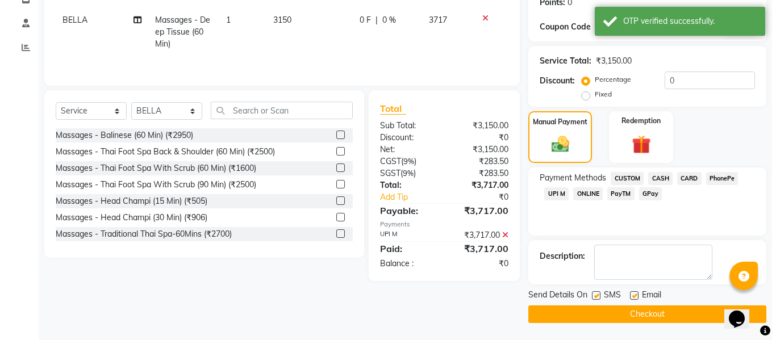
scroll to position [0, 0]
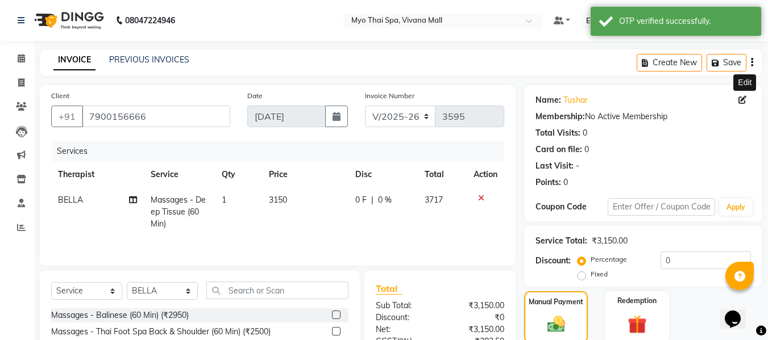
click at [742, 102] on icon at bounding box center [742, 100] width 8 height 8
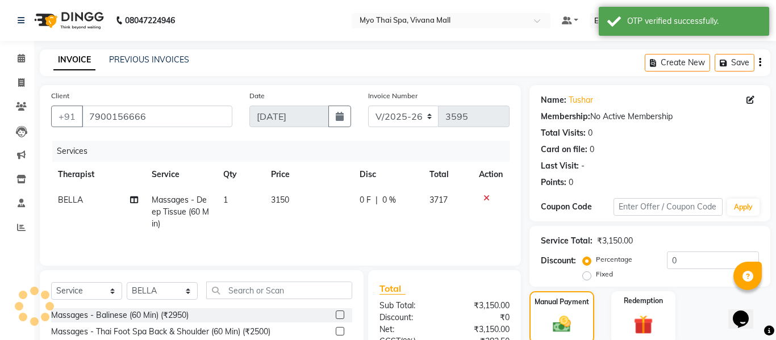
select select "22"
select select "male"
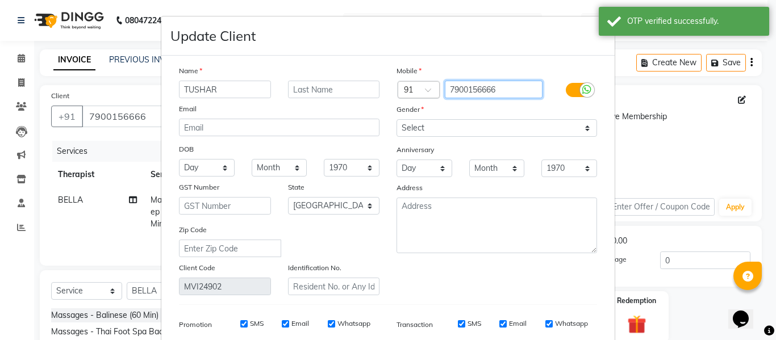
drag, startPoint x: 510, startPoint y: 86, endPoint x: 420, endPoint y: 88, distance: 89.8
click at [420, 88] on div "Country Code × 91 7900156666" at bounding box center [497, 90] width 218 height 18
paste input "045161119"
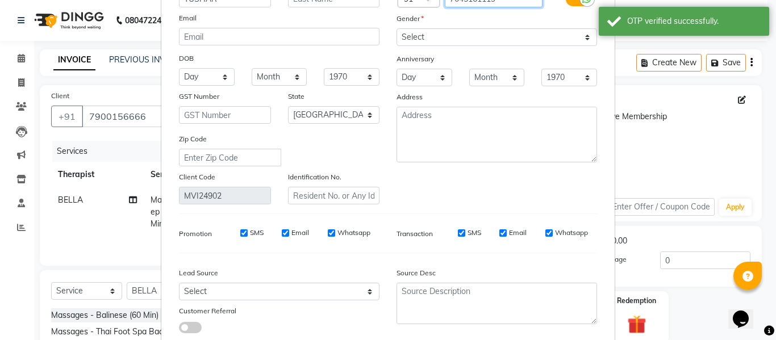
scroll to position [164, 0]
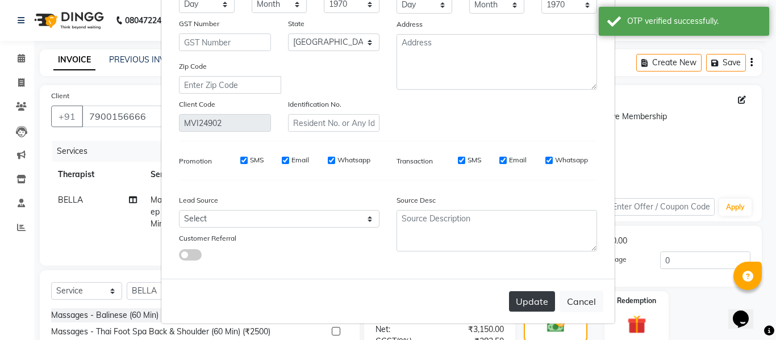
type input "7045161119"
click at [539, 302] on button "Update" at bounding box center [532, 302] width 46 height 20
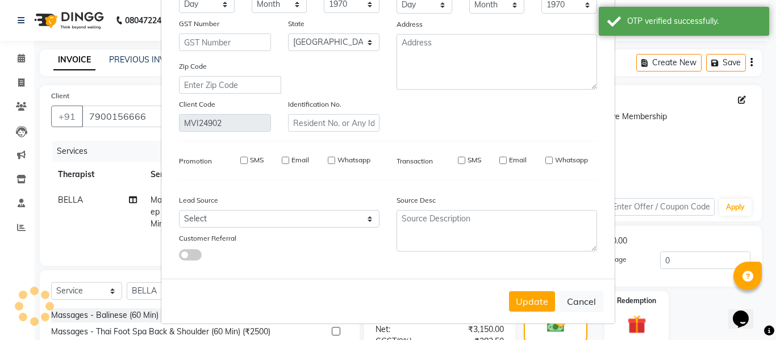
type input "7045161119"
select select
select select "null"
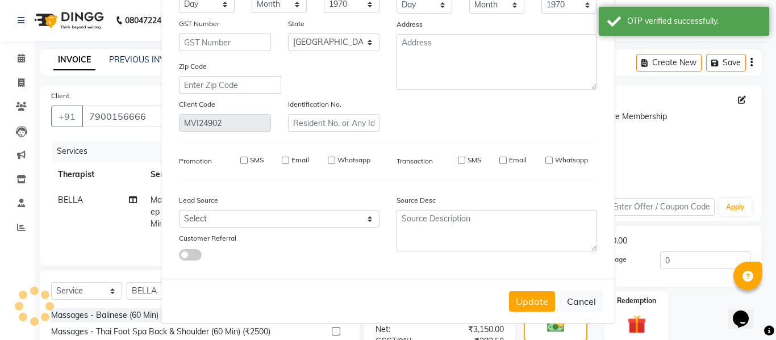
select select
checkbox input "false"
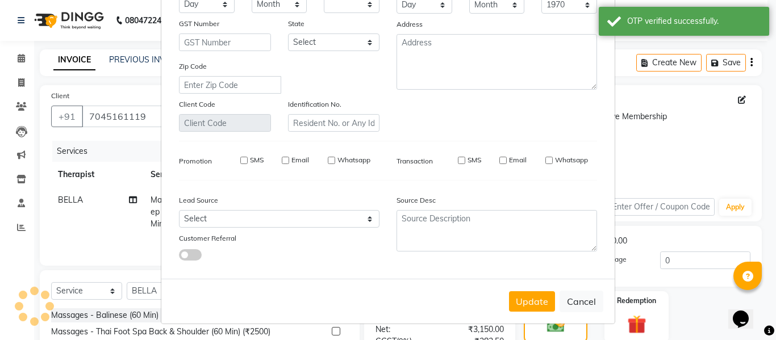
checkbox input "false"
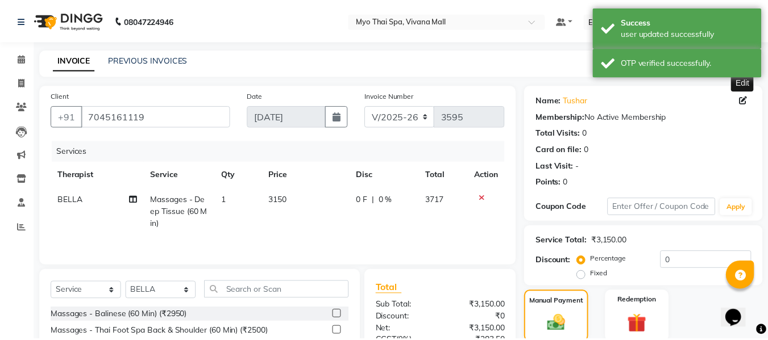
scroll to position [171, 0]
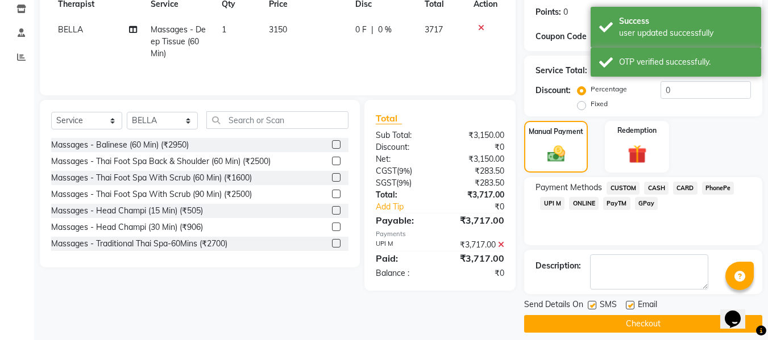
click at [609, 319] on button "Checkout" at bounding box center [643, 324] width 238 height 18
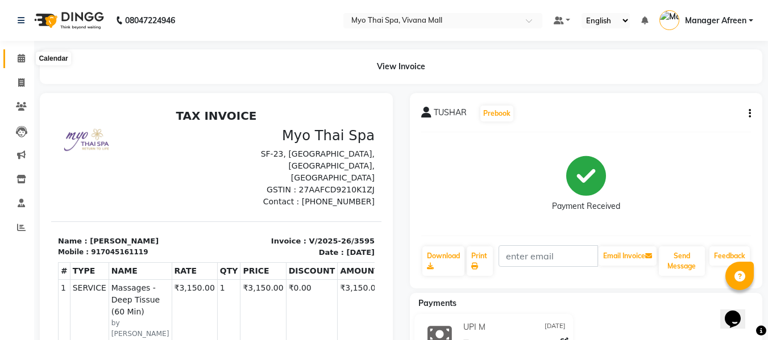
click at [25, 57] on icon at bounding box center [21, 58] width 7 height 9
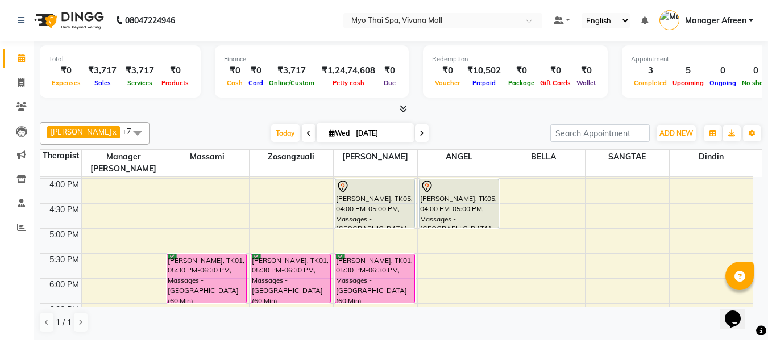
scroll to position [455, 0]
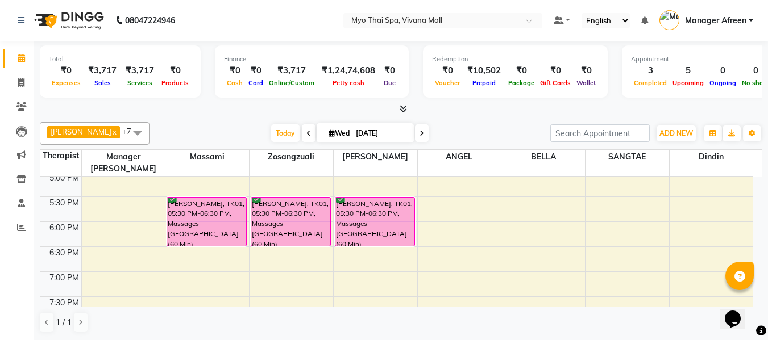
click at [326, 131] on span "Wed" at bounding box center [339, 133] width 27 height 9
select select "9"
select select "2025"
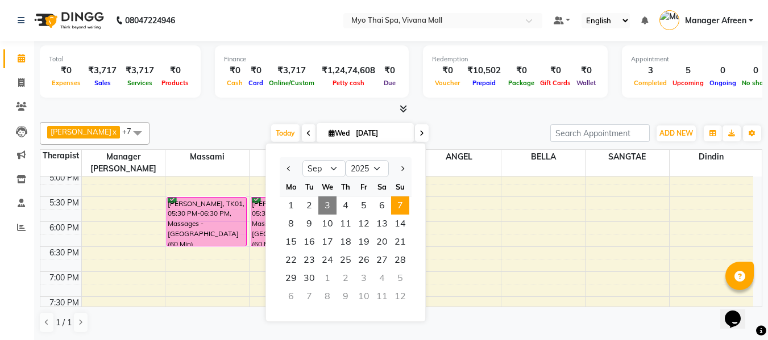
click at [396, 210] on span "7" at bounding box center [400, 206] width 18 height 18
type input "07-09-2025"
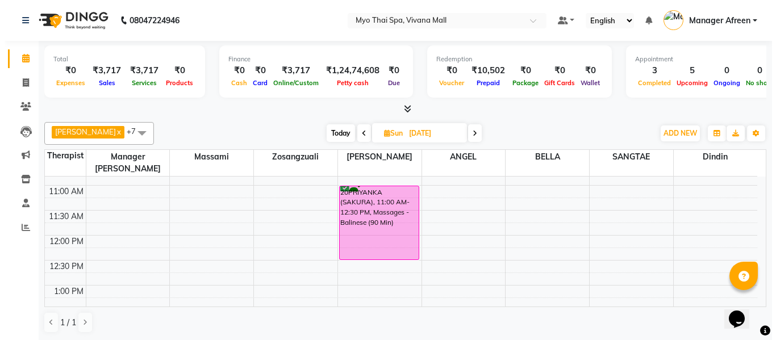
scroll to position [130, 0]
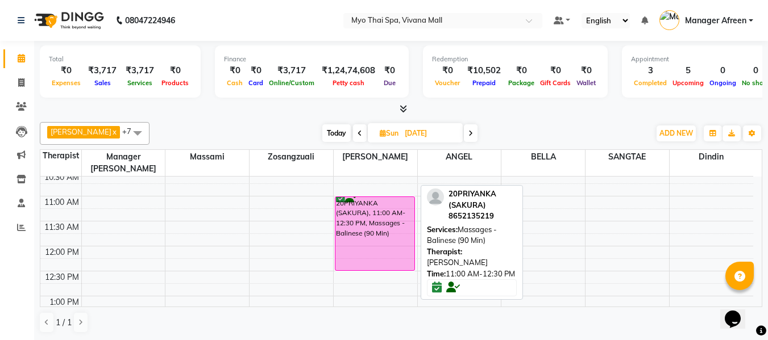
click at [368, 222] on div "20PRIYANKA (SAKURA), 11:00 AM-12:30 PM, Massages - Balinese (90 Min)" at bounding box center [374, 233] width 79 height 73
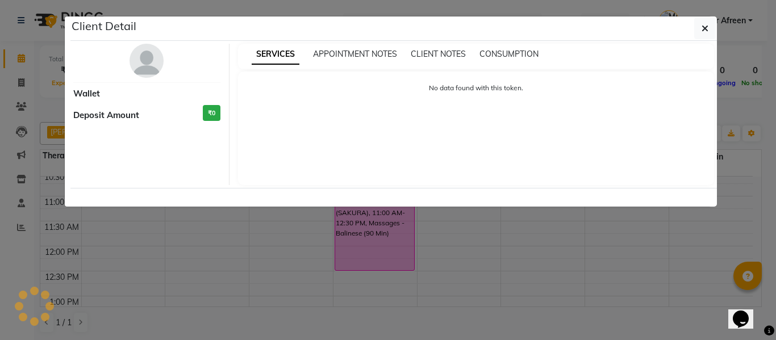
select select "6"
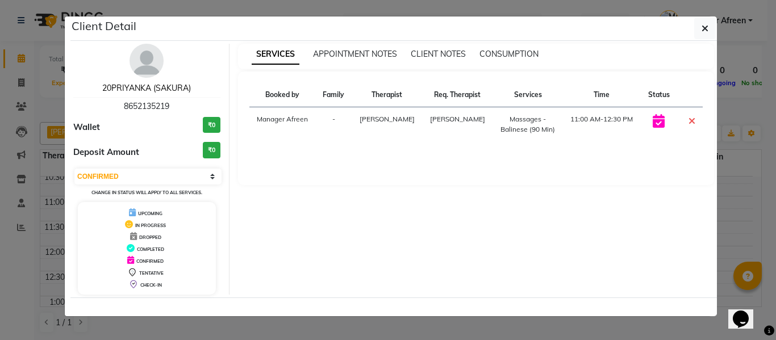
click at [164, 91] on link "20PRIYANKA (SAKURA)" at bounding box center [146, 88] width 89 height 10
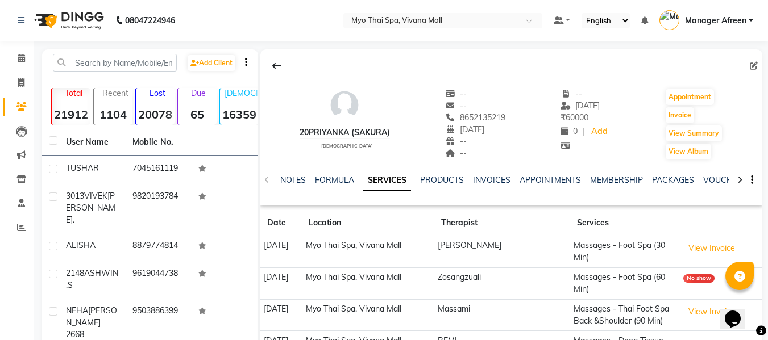
click at [750, 62] on icon at bounding box center [754, 66] width 8 height 8
select select "01"
select select "02"
select select "2000"
select select "22"
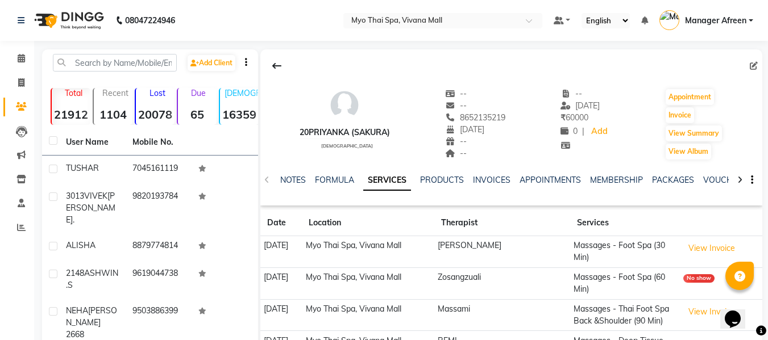
select select "female"
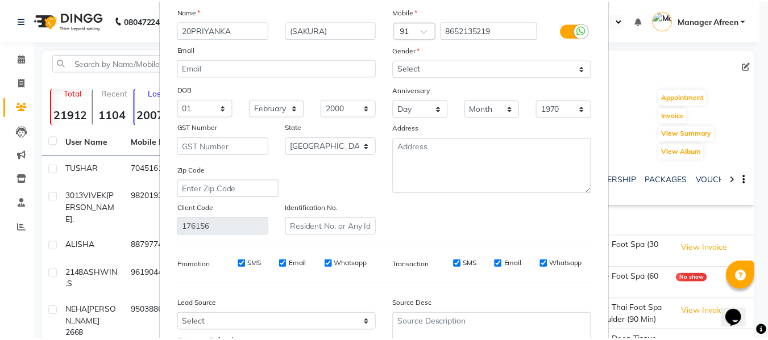
scroll to position [164, 0]
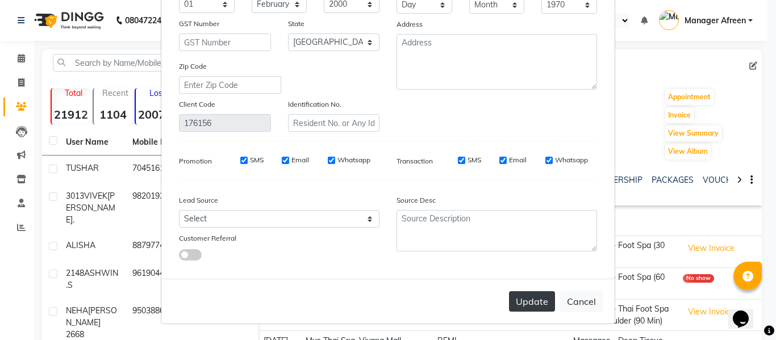
click at [530, 302] on button "Update" at bounding box center [532, 302] width 46 height 20
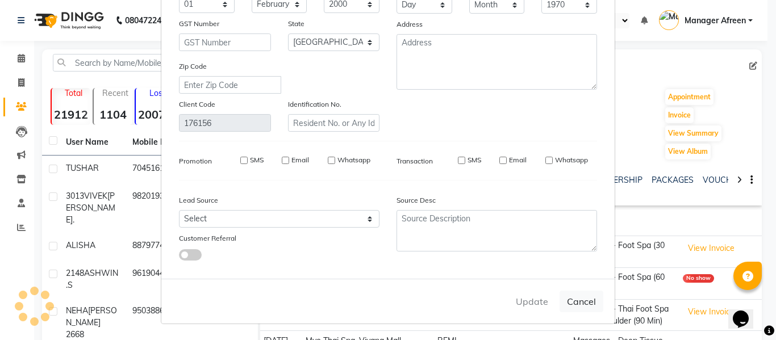
select select
select select "null"
select select
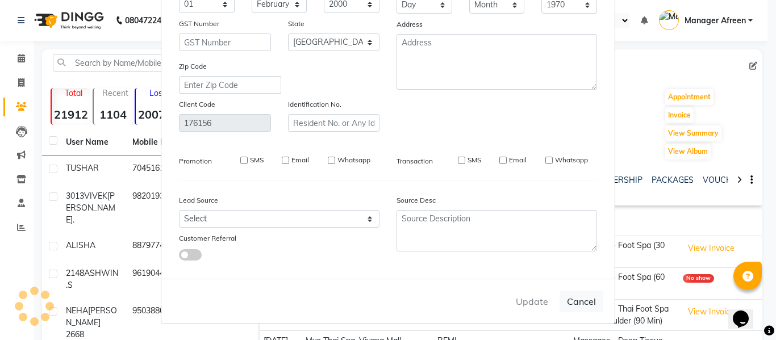
select select
checkbox input "false"
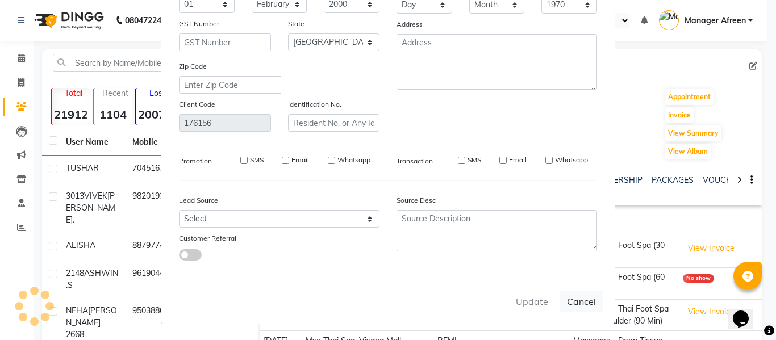
checkbox input "false"
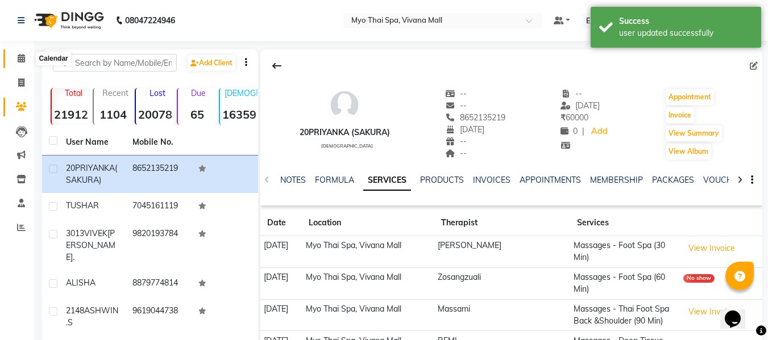
click at [22, 54] on icon at bounding box center [21, 58] width 7 height 9
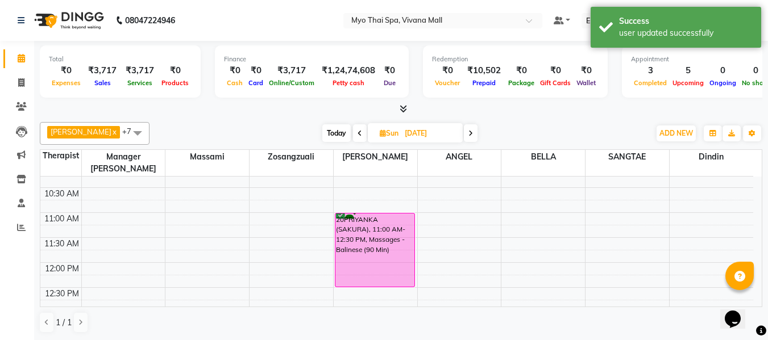
scroll to position [171, 0]
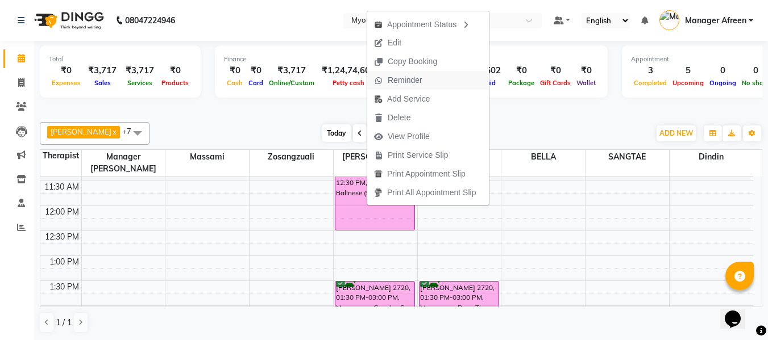
click at [402, 78] on span "Reminder" at bounding box center [405, 80] width 35 height 12
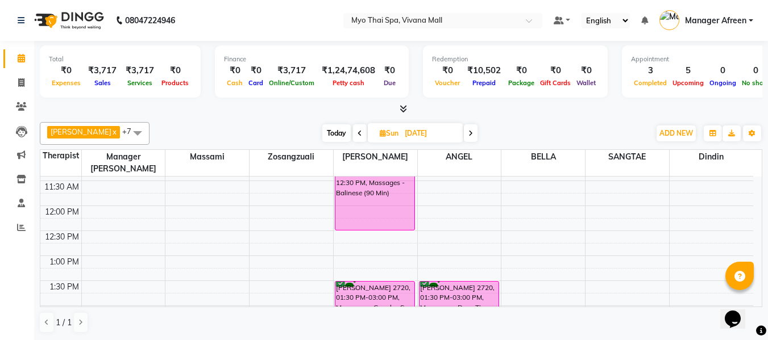
click at [322, 130] on span "Today" at bounding box center [336, 133] width 28 height 18
type input "[DATE]"
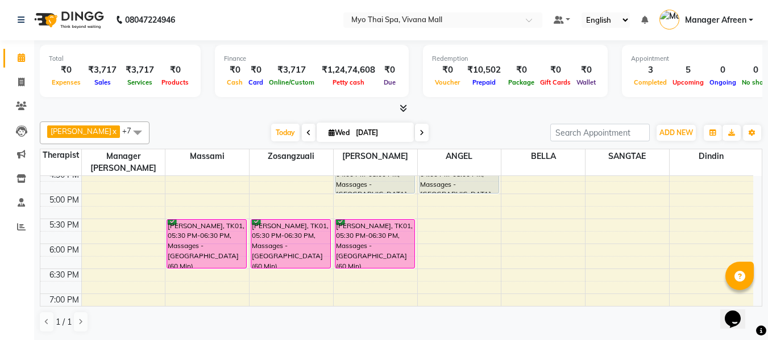
scroll to position [358, 0]
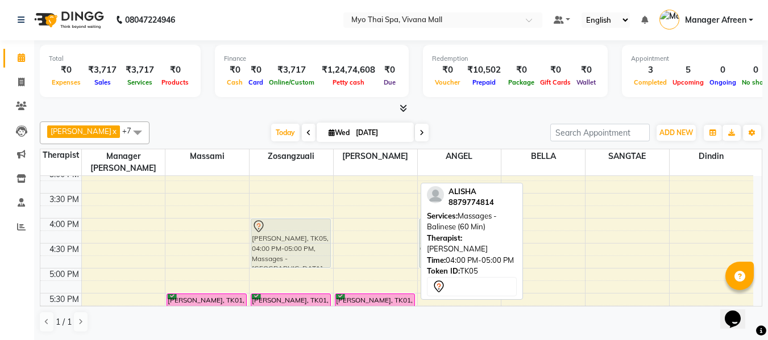
drag, startPoint x: 380, startPoint y: 222, endPoint x: 314, endPoint y: 217, distance: 66.1
click at [314, 217] on tr "2148ASHWIN .S, TK02, 11:30 AM-12:30 PM, Massages - Couples Spa 60 MATEEN KHAN, …" at bounding box center [396, 194] width 713 height 750
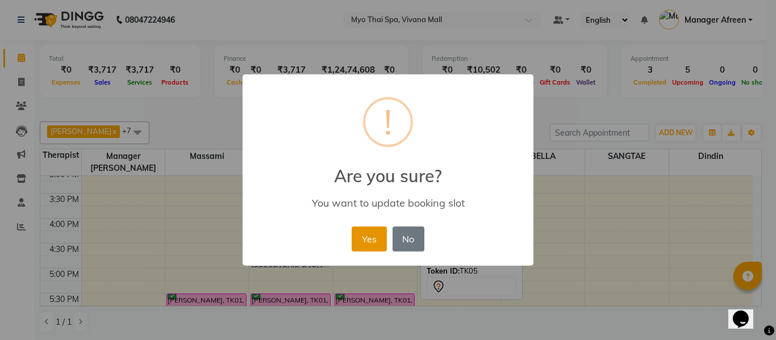
click at [368, 231] on button "Yes" at bounding box center [369, 239] width 35 height 25
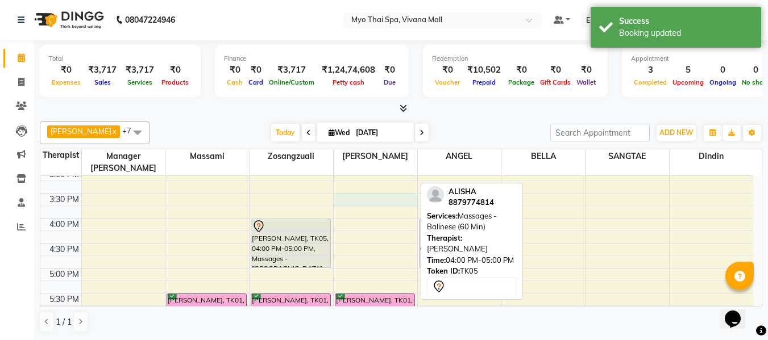
click at [346, 187] on div "8:00 AM 8:30 AM 9:00 AM 9:30 AM 10:00 AM 10:30 AM 11:00 AM 11:30 AM 12:00 PM 12…" at bounding box center [396, 194] width 713 height 750
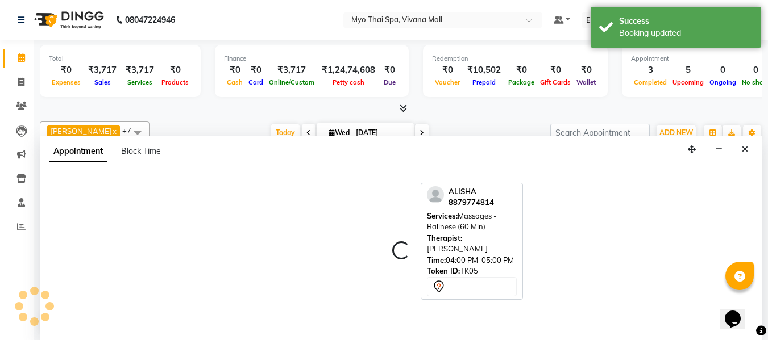
select select "62472"
select select "tentative"
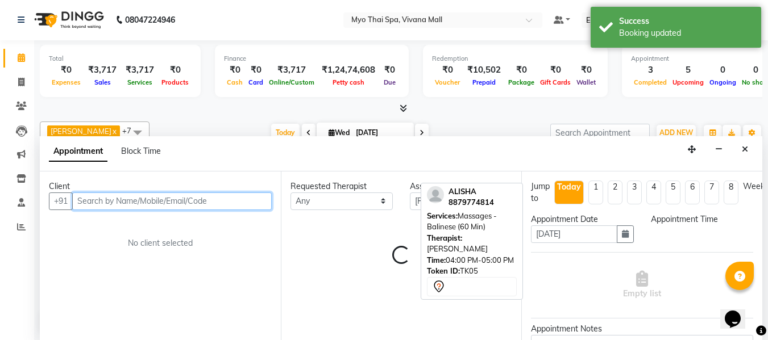
select select "930"
click at [190, 201] on input "text" at bounding box center [171, 202] width 199 height 18
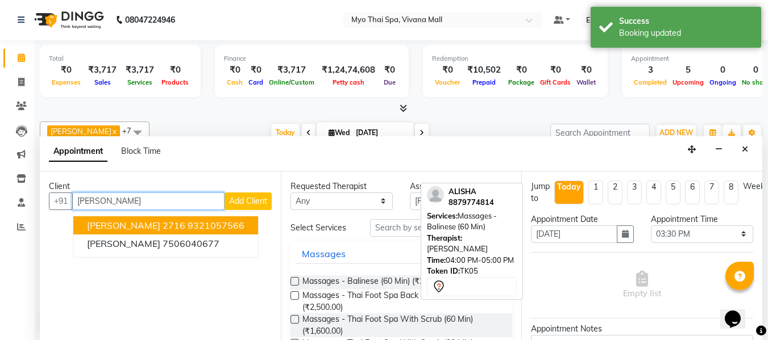
click at [188, 223] on ngb-highlight "9321057566" at bounding box center [216, 225] width 57 height 11
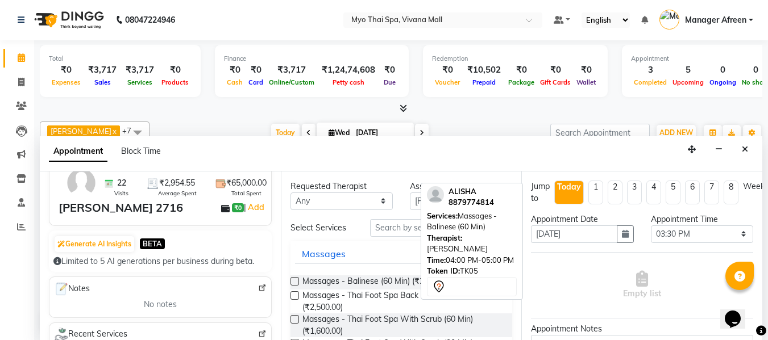
scroll to position [114, 0]
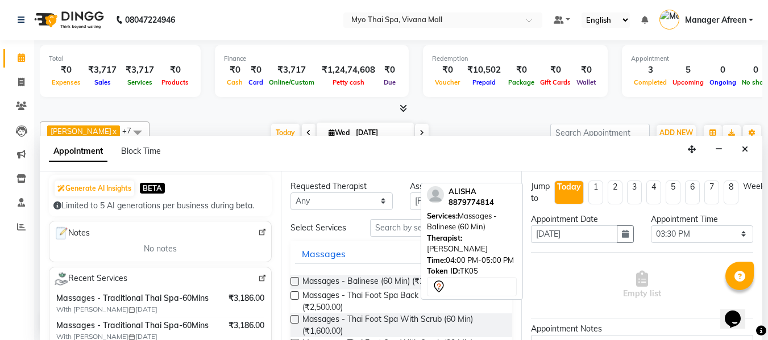
type input "9321057566"
click at [343, 205] on select "Any [PERSON_NAME] [PERSON_NAME] [PERSON_NAME] Manager Afreen Manager [PERSON_NA…" at bounding box center [341, 202] width 102 height 18
select select "62472"
click at [290, 193] on select "Any [PERSON_NAME] [PERSON_NAME] [PERSON_NAME] Manager Afreen Manager [PERSON_NA…" at bounding box center [341, 202] width 102 height 18
click at [397, 225] on input "text" at bounding box center [441, 228] width 142 height 18
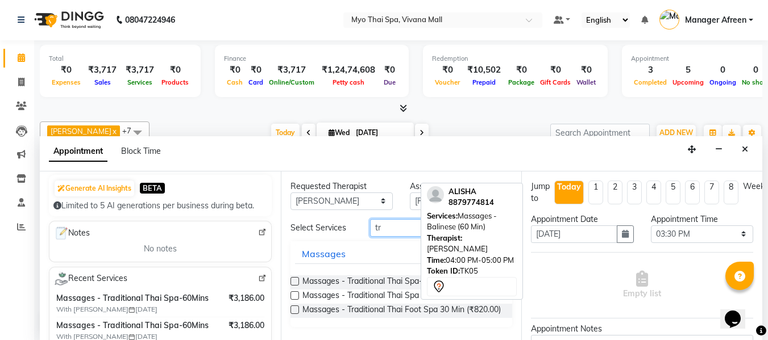
type input "t"
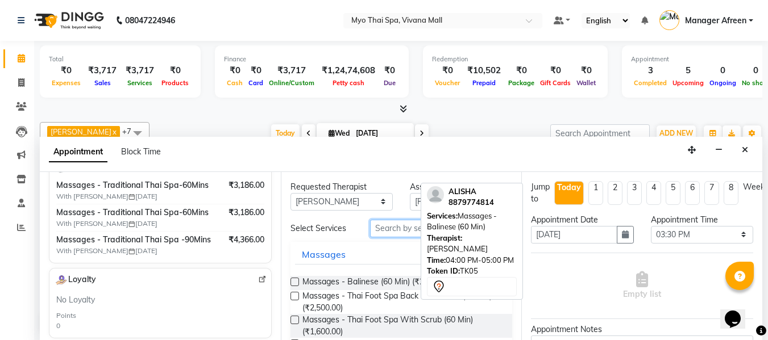
scroll to position [171, 0]
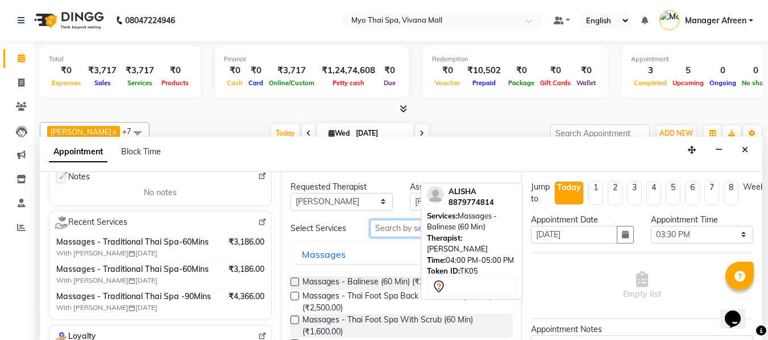
click at [384, 226] on input "text" at bounding box center [441, 229] width 142 height 18
click at [379, 227] on input "text" at bounding box center [441, 229] width 142 height 18
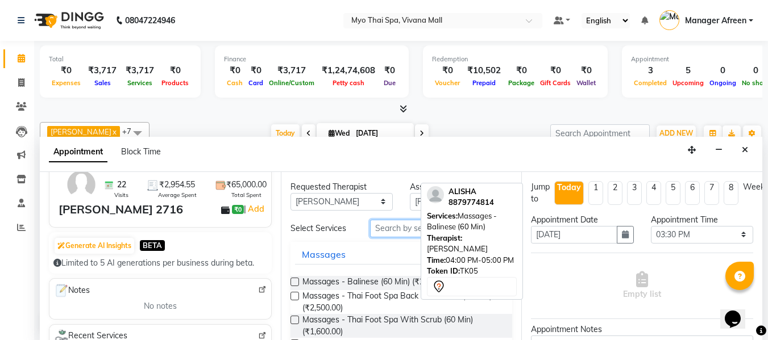
scroll to position [0, 0]
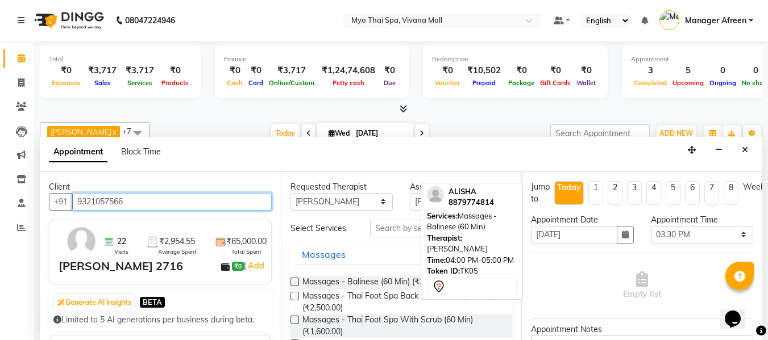
drag, startPoint x: 76, startPoint y: 201, endPoint x: 139, endPoint y: 205, distance: 63.8
click at [139, 205] on input "9321057566" at bounding box center [171, 202] width 199 height 18
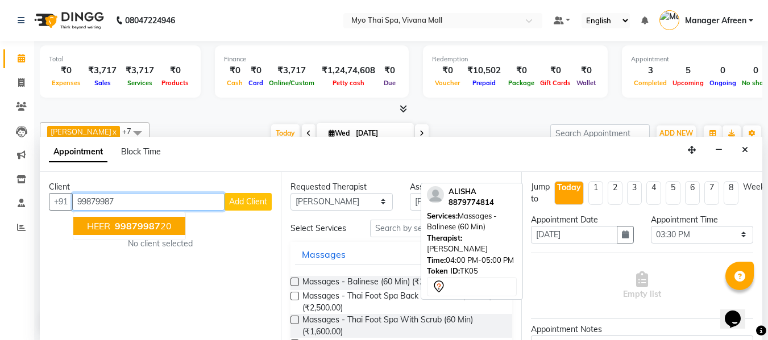
click at [137, 227] on span "99879987" at bounding box center [137, 226] width 45 height 11
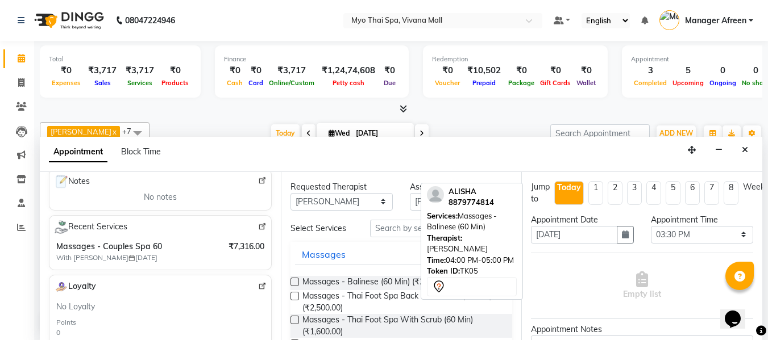
scroll to position [171, 0]
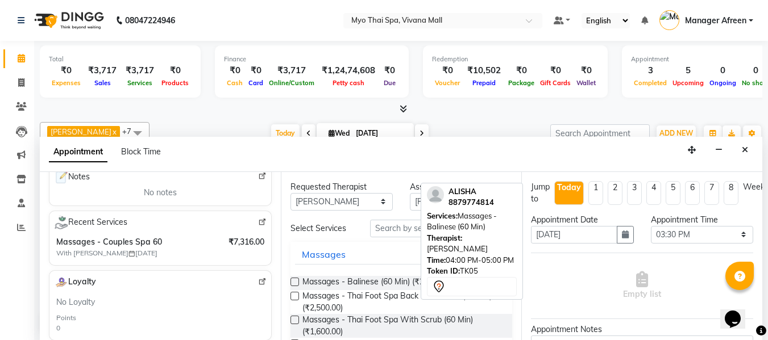
type input "9987998720"
click at [394, 231] on input "text" at bounding box center [441, 229] width 142 height 18
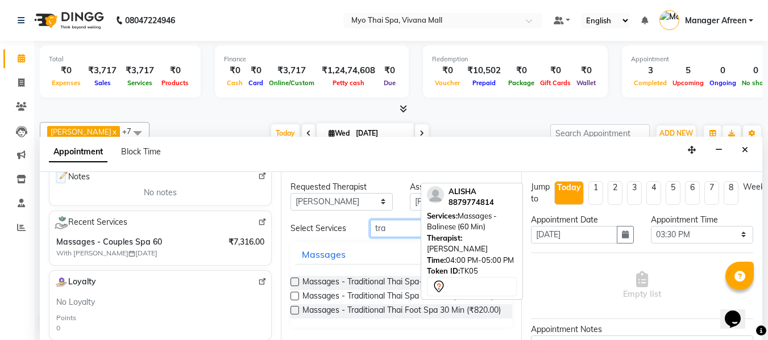
type input "tra"
click at [294, 280] on label at bounding box center [294, 282] width 9 height 9
click at [294, 280] on input "checkbox" at bounding box center [293, 283] width 7 height 7
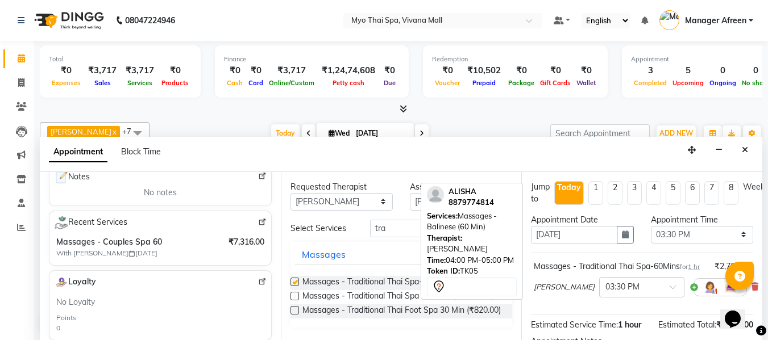
checkbox input "false"
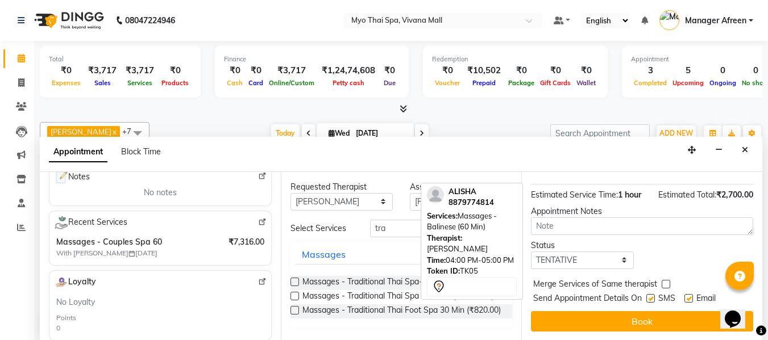
scroll to position [151, 0]
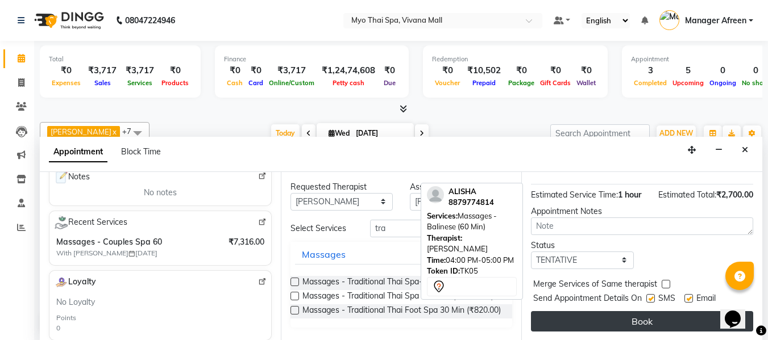
click at [596, 314] on button "Book" at bounding box center [642, 321] width 222 height 20
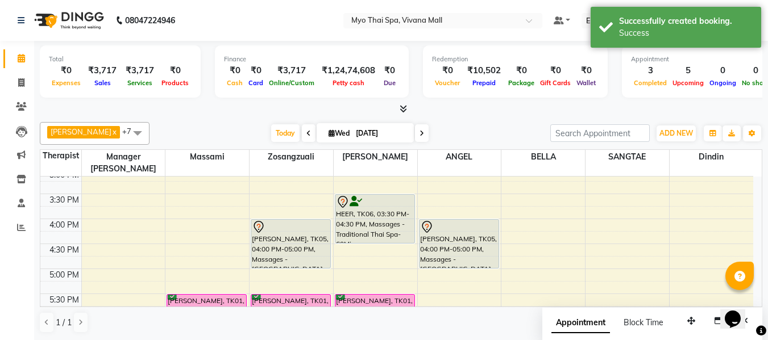
click at [523, 189] on div "8:00 AM 8:30 AM 9:00 AM 9:30 AM 10:00 AM 10:30 AM 11:00 AM 11:30 AM 12:00 PM 12…" at bounding box center [396, 194] width 713 height 750
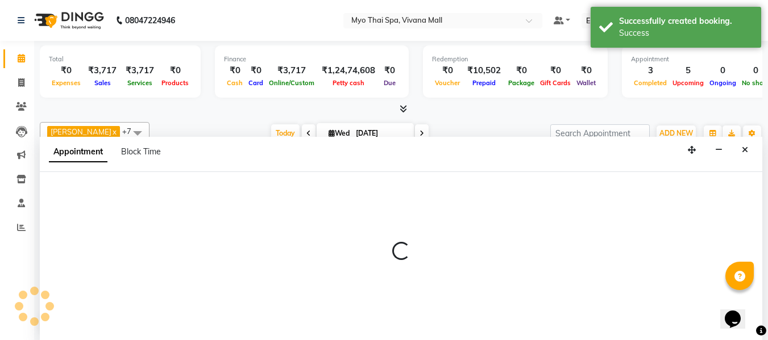
scroll to position [1, 0]
select select "70775"
select select "930"
select select "tentative"
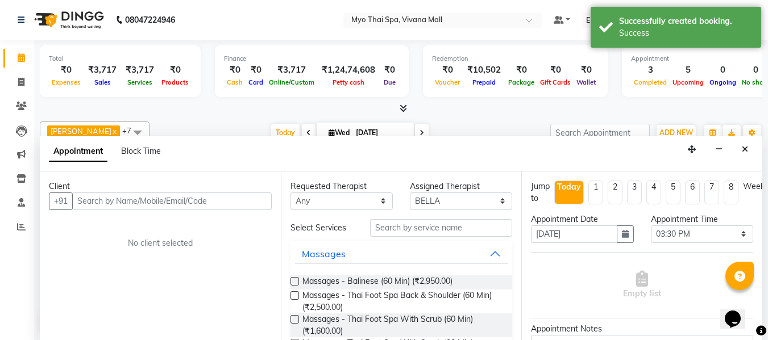
click at [233, 199] on input "text" at bounding box center [171, 202] width 199 height 18
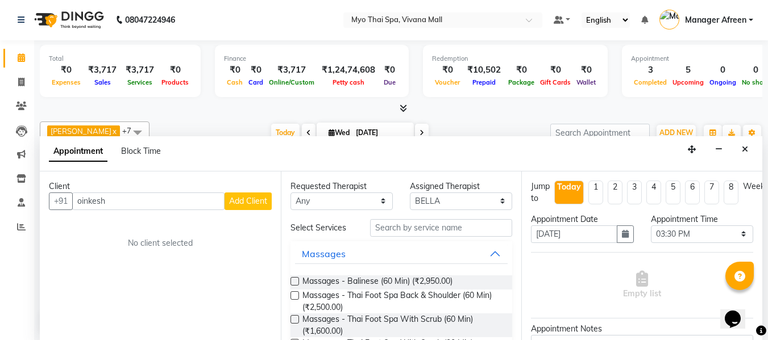
click at [82, 201] on input "oinkesh" at bounding box center [148, 202] width 152 height 18
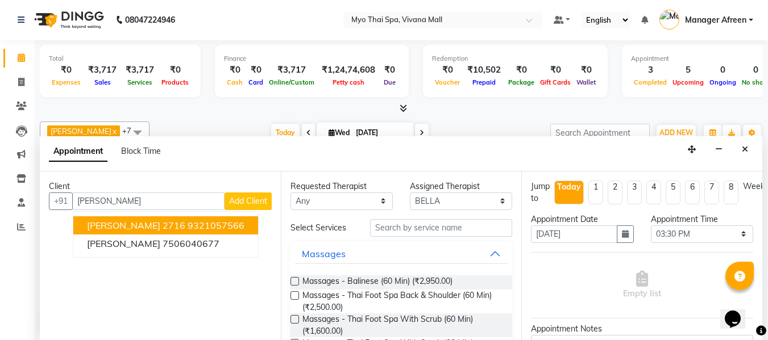
click at [132, 218] on button "PINKESH 2716 9321057566" at bounding box center [165, 226] width 185 height 18
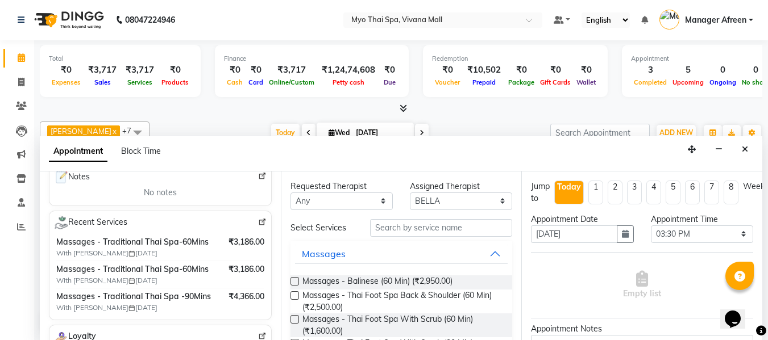
scroll to position [171, 0]
type input "9321057566"
click at [258, 223] on img at bounding box center [262, 222] width 9 height 9
click at [348, 202] on select "Any [PERSON_NAME] [PERSON_NAME] [PERSON_NAME] Manager Afreen Manager [PERSON_NA…" at bounding box center [341, 202] width 102 height 18
select select "70774"
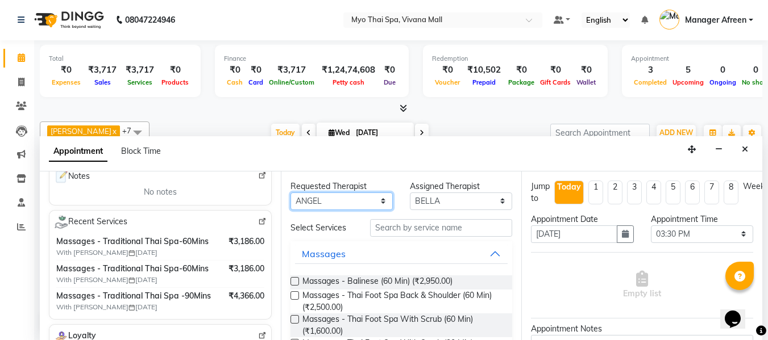
click at [290, 193] on select "Any [PERSON_NAME] [PERSON_NAME] [PERSON_NAME] Manager Afreen Manager [PERSON_NA…" at bounding box center [341, 202] width 102 height 18
select select "70774"
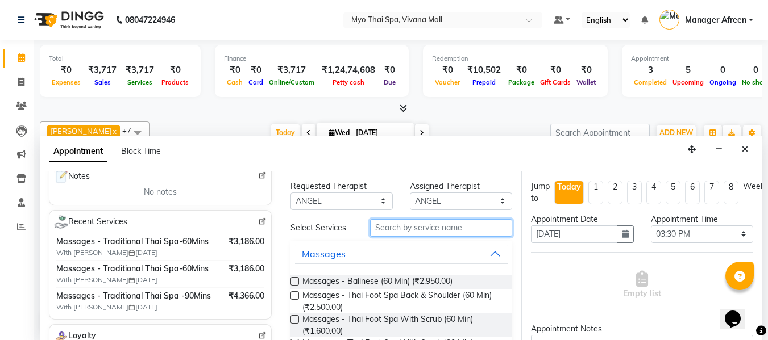
click at [405, 232] on input "text" at bounding box center [441, 228] width 142 height 18
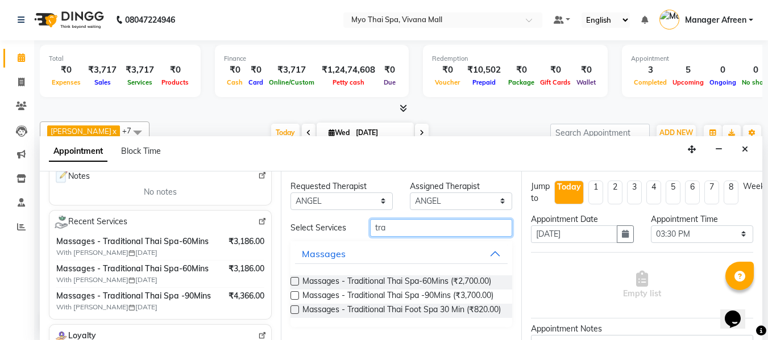
type input "tra"
click at [294, 279] on label at bounding box center [294, 281] width 9 height 9
click at [294, 279] on input "checkbox" at bounding box center [293, 282] width 7 height 7
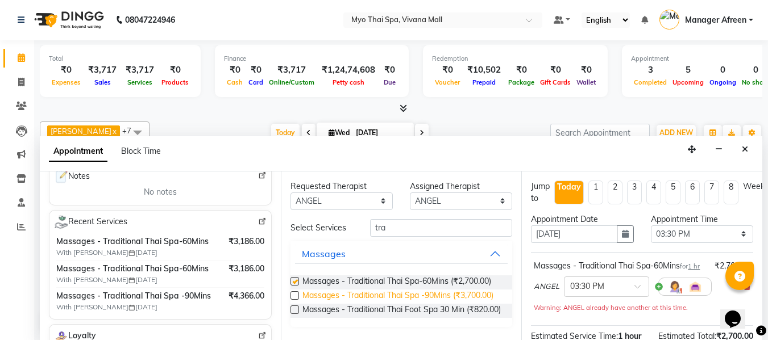
checkbox input "false"
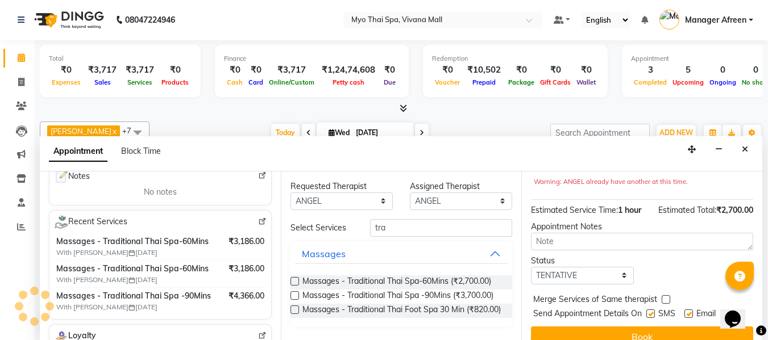
scroll to position [163, 0]
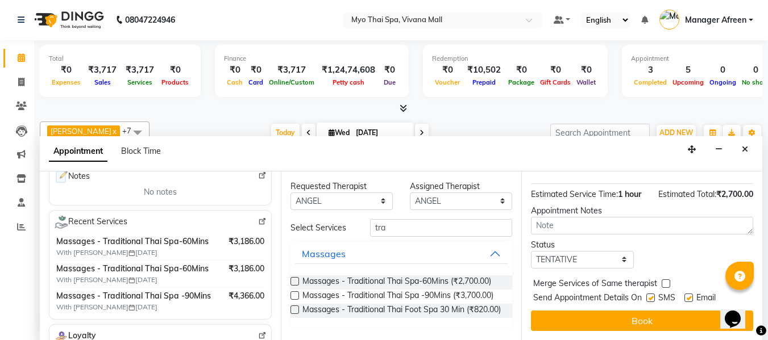
click at [590, 311] on button "Book" at bounding box center [642, 321] width 222 height 20
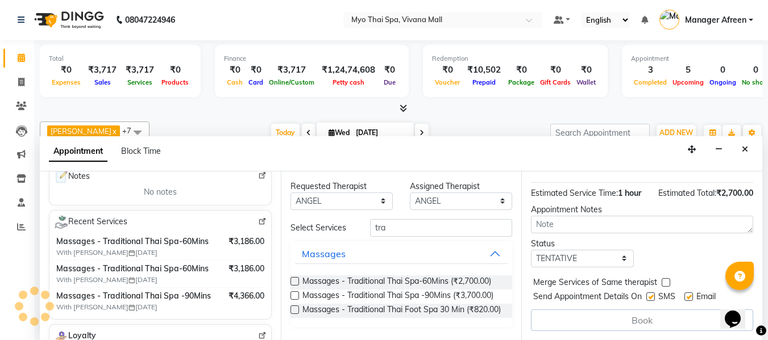
scroll to position [0, 0]
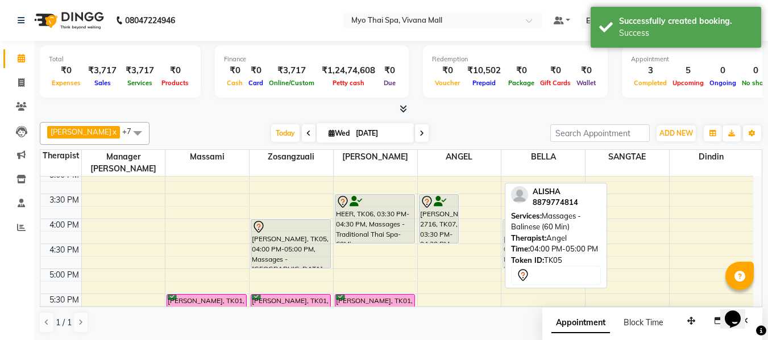
drag, startPoint x: 476, startPoint y: 227, endPoint x: 509, endPoint y: 231, distance: 33.1
click at [509, 231] on div "Jane x Manager Churmurin x SANGTAE x ANGEL x Dindin x Massami x Zosangzuali x B…" at bounding box center [401, 228] width 722 height 221
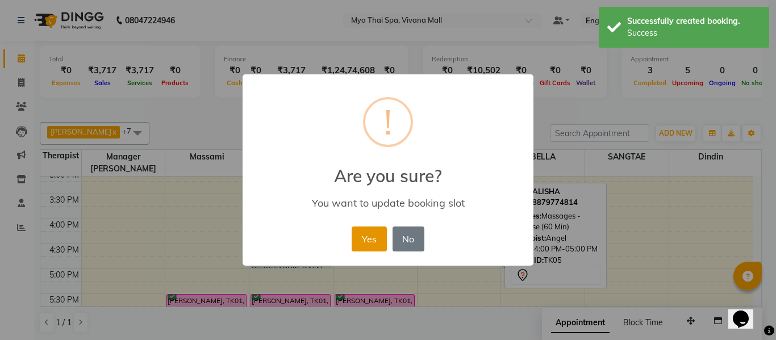
click at [364, 248] on button "Yes" at bounding box center [369, 239] width 35 height 25
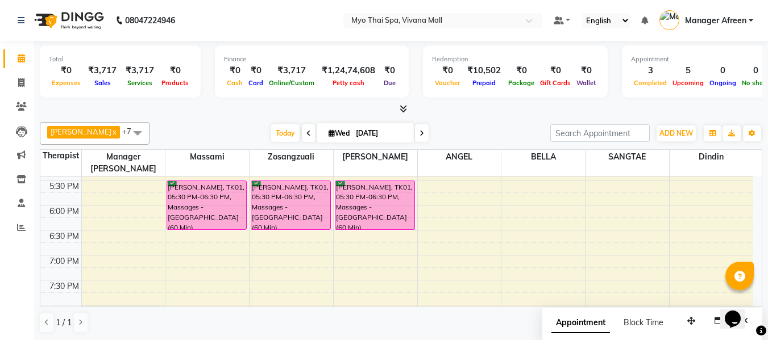
scroll to position [414, 0]
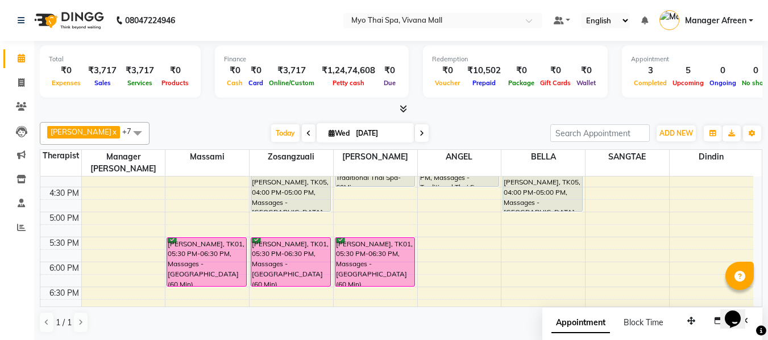
click at [326, 130] on span "Wed" at bounding box center [339, 133] width 27 height 9
select select "9"
select select "2025"
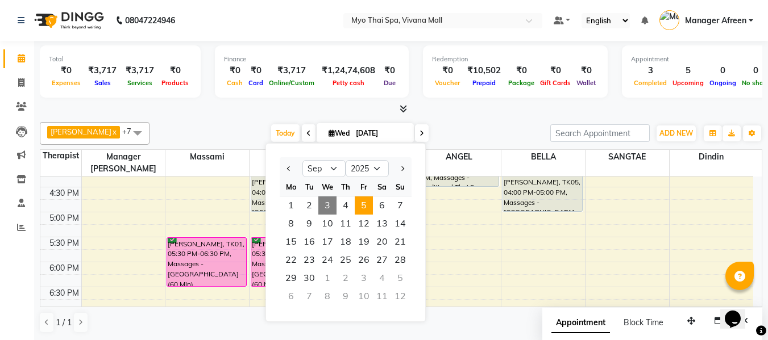
click at [364, 206] on span "5" at bounding box center [364, 206] width 18 height 18
type input "05-09-2025"
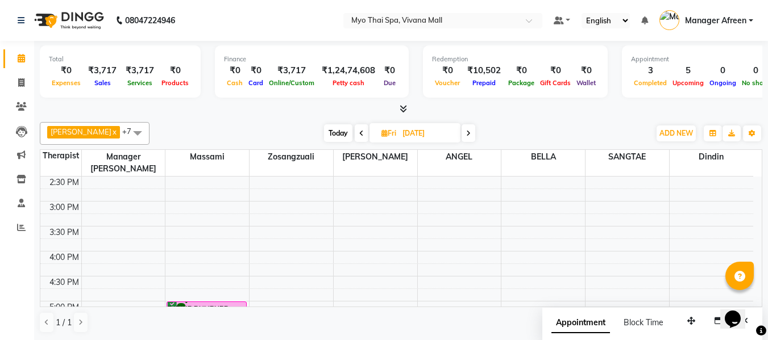
scroll to position [351, 0]
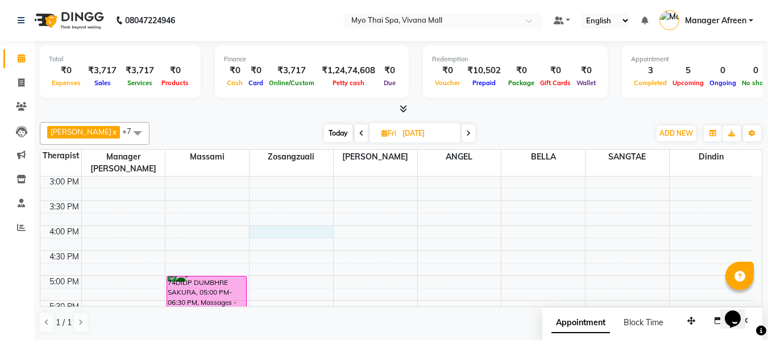
click at [307, 217] on div "8:00 AM 8:30 AM 9:00 AM 9:30 AM 10:00 AM 10:30 AM 11:00 AM 11:30 AM 12:00 PM 12…" at bounding box center [396, 201] width 713 height 750
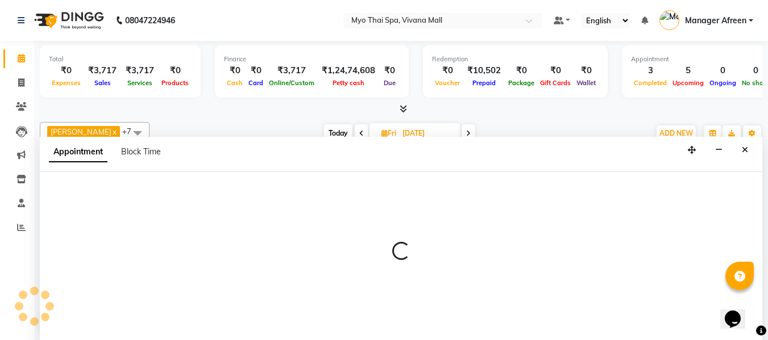
scroll to position [1, 0]
select select "35780"
select select "960"
select select "tentative"
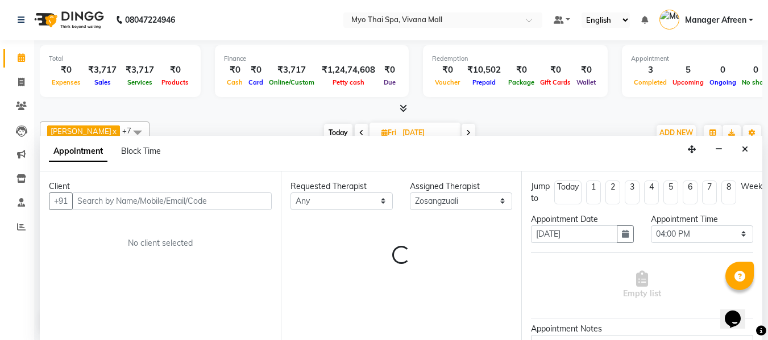
click at [175, 202] on input "text" at bounding box center [171, 202] width 199 height 18
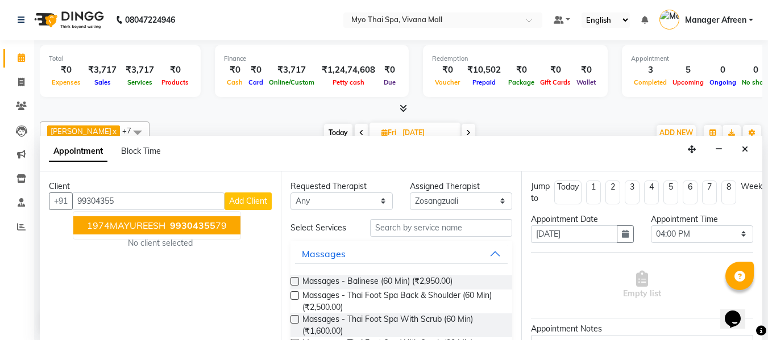
click at [168, 226] on ngb-highlight "99304355 79" at bounding box center [197, 225] width 59 height 11
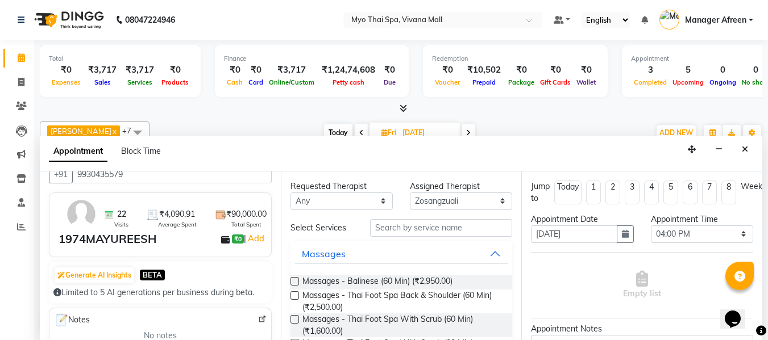
scroll to position [0, 0]
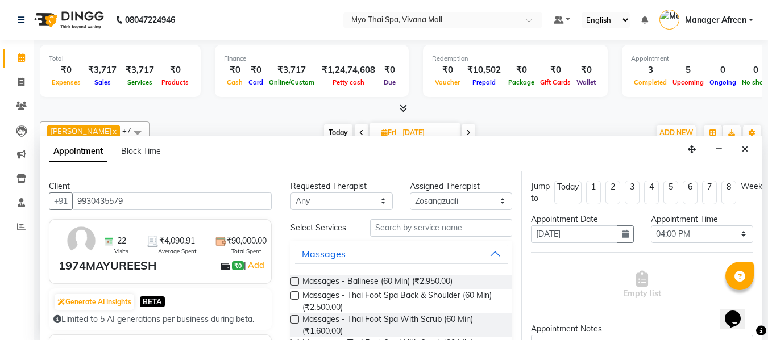
type input "9930435579"
click at [395, 227] on input "text" at bounding box center [441, 228] width 142 height 18
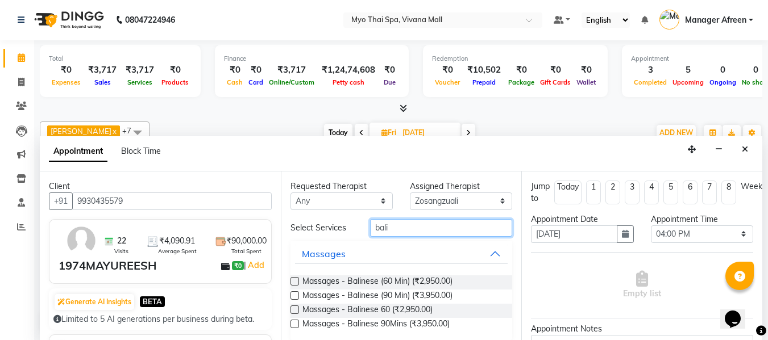
type input "bali"
click at [290, 294] on label at bounding box center [294, 296] width 9 height 9
click at [290, 294] on input "checkbox" at bounding box center [293, 296] width 7 height 7
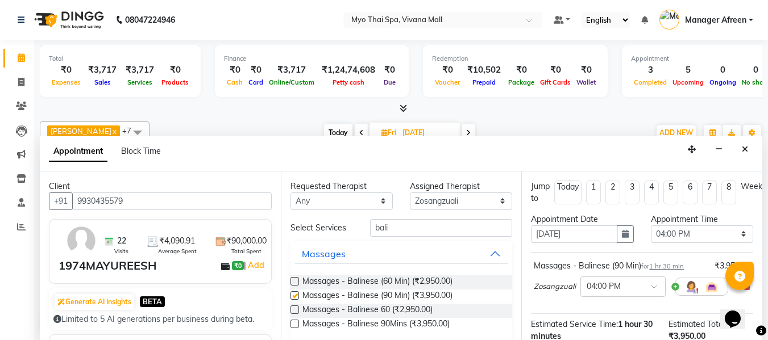
checkbox input "false"
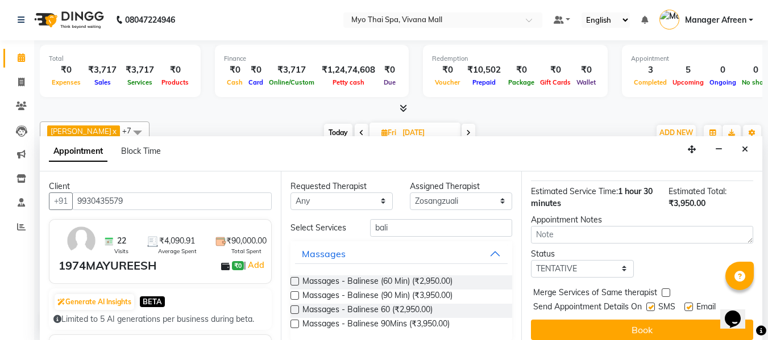
scroll to position [151, 0]
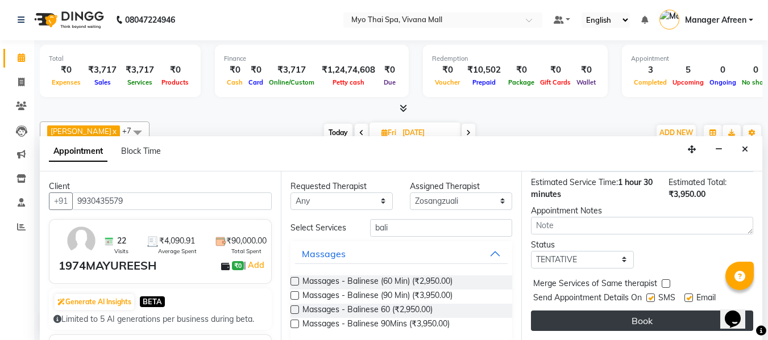
click at [583, 311] on button "Book" at bounding box center [642, 321] width 222 height 20
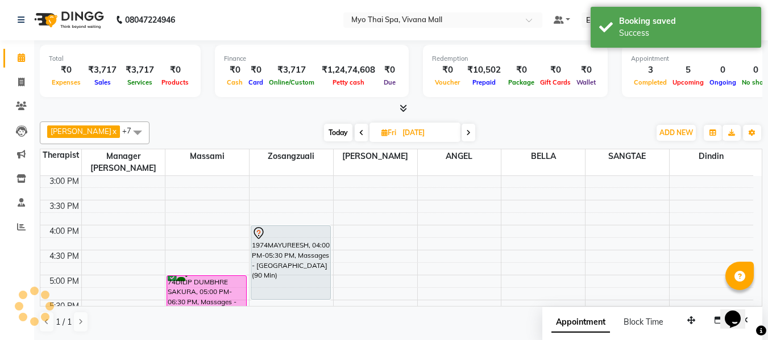
scroll to position [0, 0]
click at [324, 132] on span "Today" at bounding box center [338, 133] width 28 height 18
type input "[DATE]"
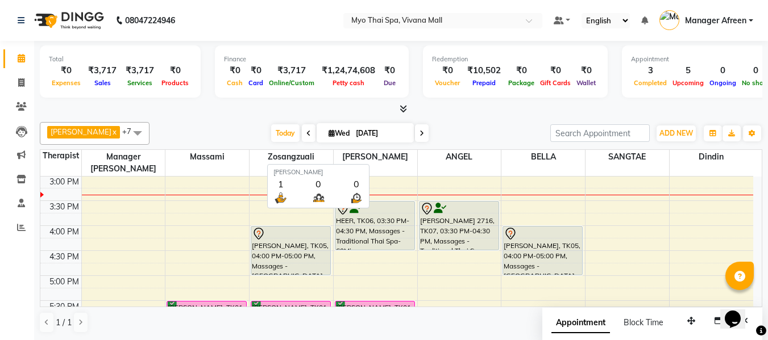
scroll to position [1, 0]
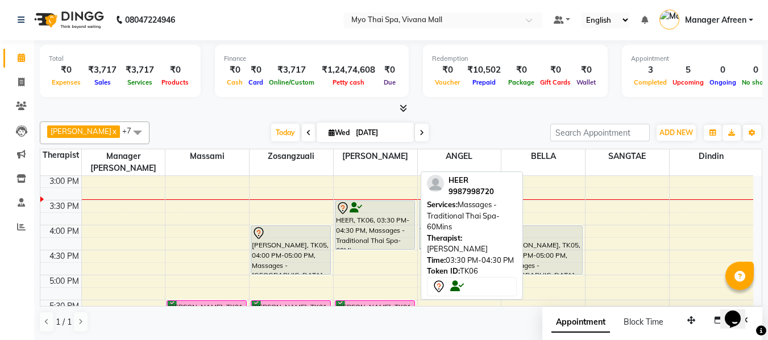
click at [396, 215] on div "HEER, TK06, 03:30 PM-04:30 PM, Massages - Traditional Thai Spa-60Mins" at bounding box center [374, 225] width 79 height 48
select select "7"
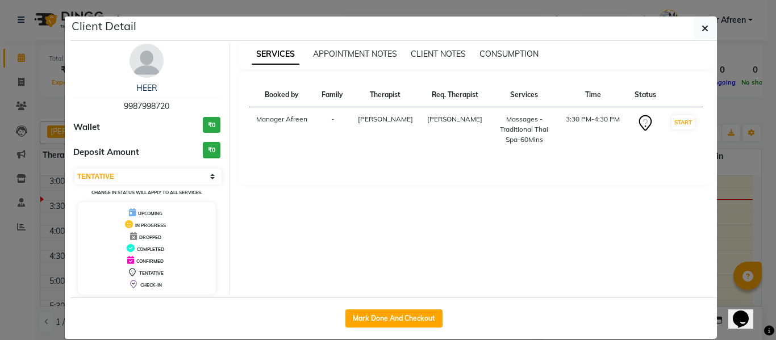
drag, startPoint x: 177, startPoint y: 105, endPoint x: 107, endPoint y: 108, distance: 70.5
click at [107, 108] on div "HEER 9987998720" at bounding box center [146, 97] width 147 height 30
copy span "9987998720"
click at [704, 29] on icon "button" at bounding box center [705, 28] width 7 height 9
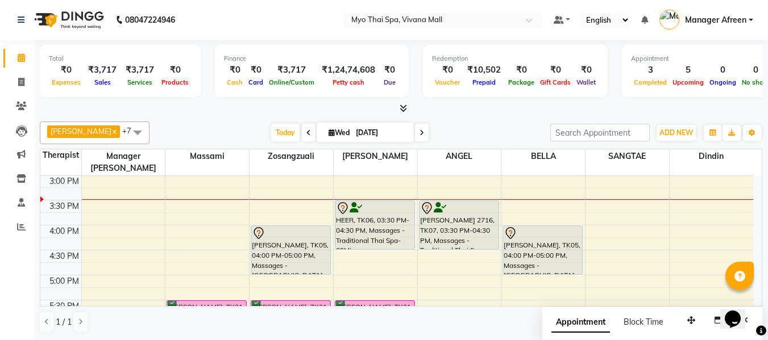
click at [627, 186] on div "8:00 AM 8:30 AM 9:00 AM 9:30 AM 10:00 AM 10:30 AM 11:00 AM 11:30 AM 12:00 PM 12…" at bounding box center [396, 201] width 713 height 750
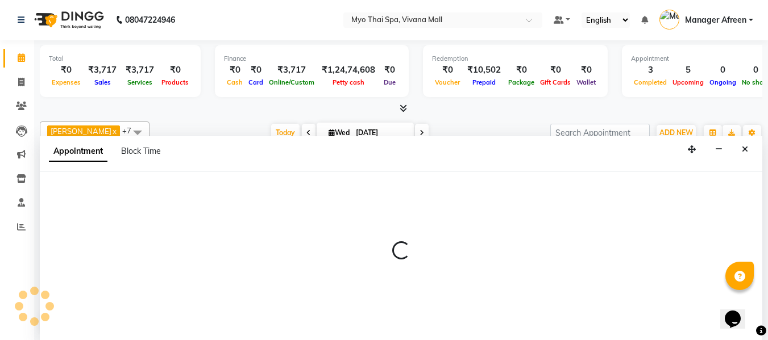
select select "72378"
select select "915"
select select "tentative"
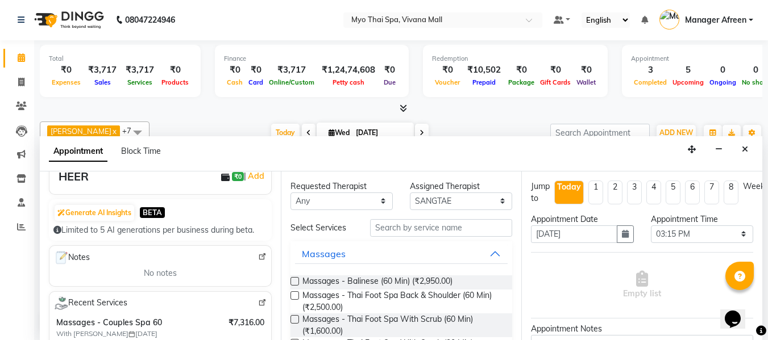
scroll to position [171, 0]
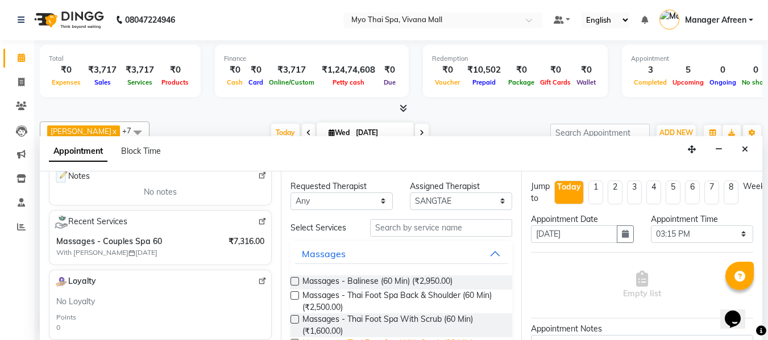
type input "9987998720"
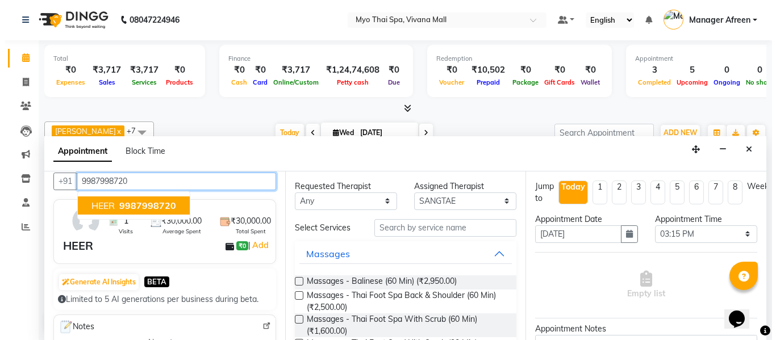
scroll to position [0, 0]
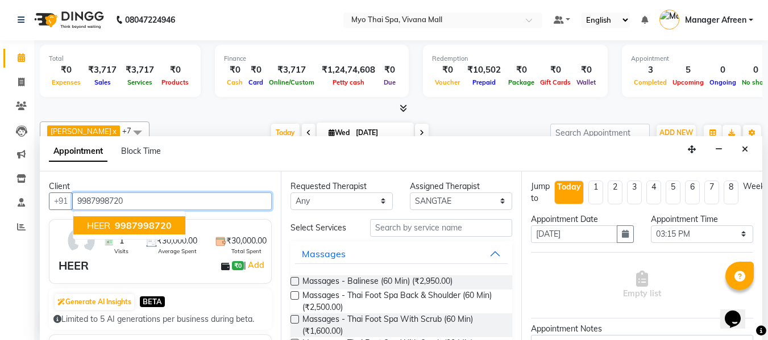
click at [137, 193] on input "9987998720" at bounding box center [171, 202] width 199 height 18
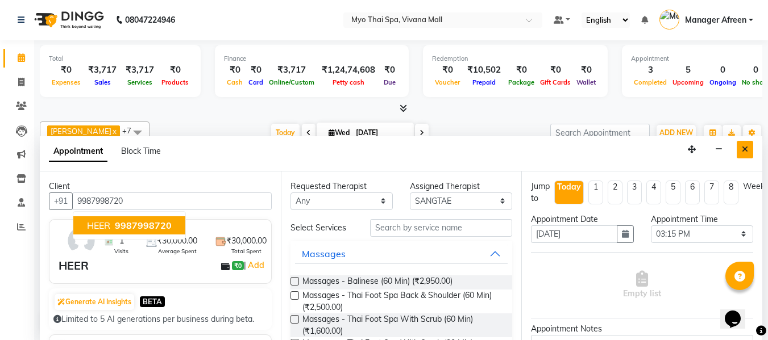
click at [739, 147] on button "Close" at bounding box center [745, 150] width 16 height 18
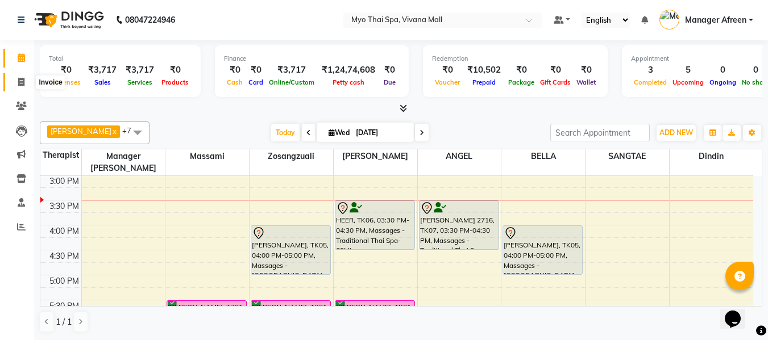
click at [18, 82] on icon at bounding box center [21, 82] width 6 height 9
select select "service"
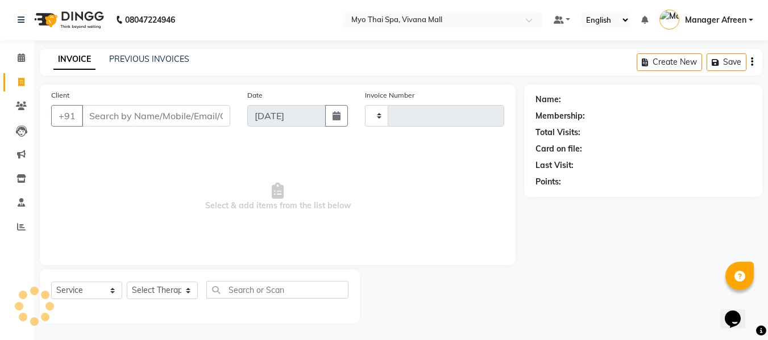
type input "3596"
select select "3908"
type input "9987998720"
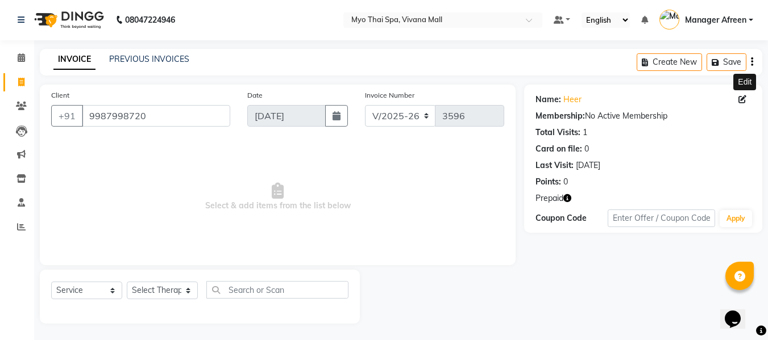
click at [741, 99] on icon at bounding box center [742, 99] width 8 height 8
select select "22"
select select "female"
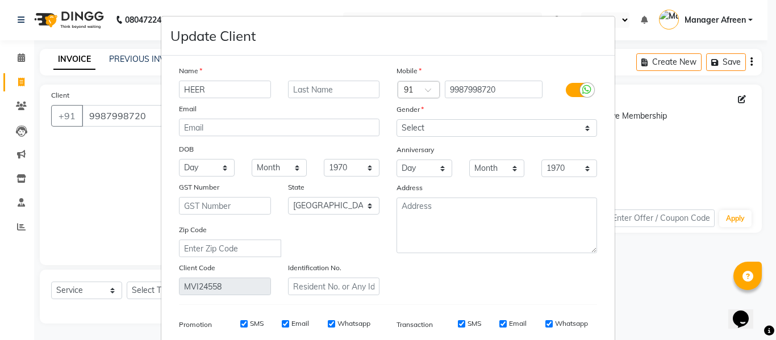
click at [179, 92] on input "HEER" at bounding box center [225, 90] width 92 height 18
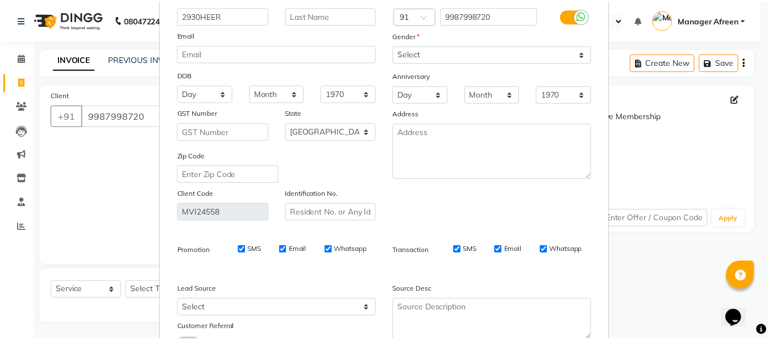
scroll to position [164, 0]
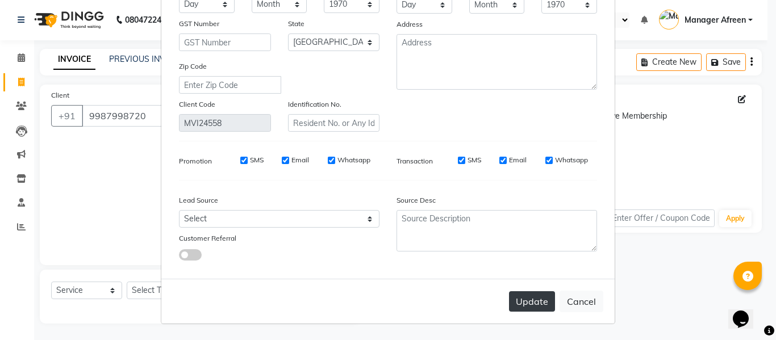
type input "2930HEER"
click at [530, 300] on button "Update" at bounding box center [532, 302] width 46 height 20
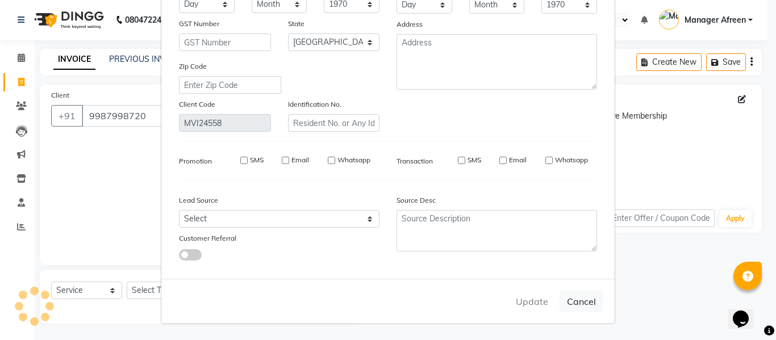
select select
select select "null"
select select
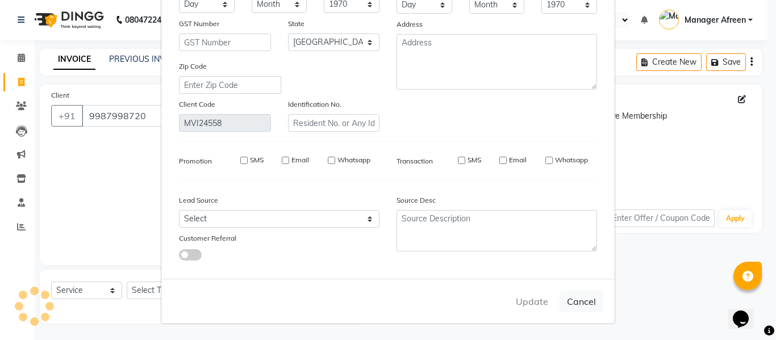
select select
checkbox input "false"
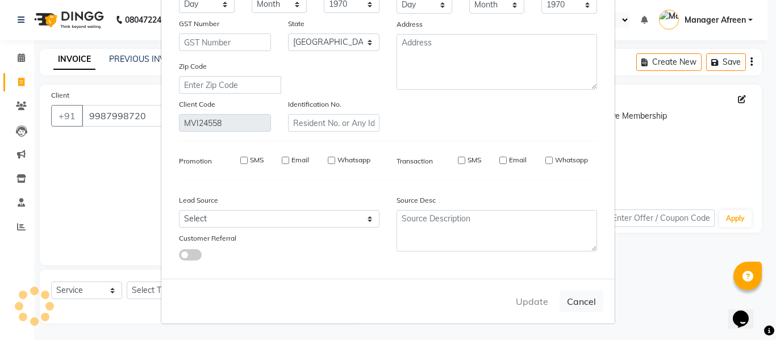
checkbox input "false"
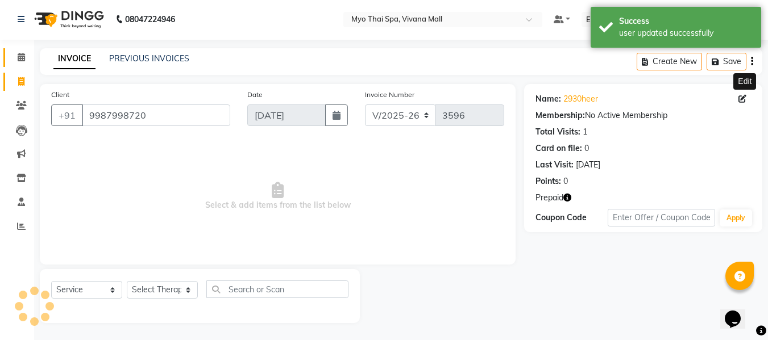
scroll to position [0, 0]
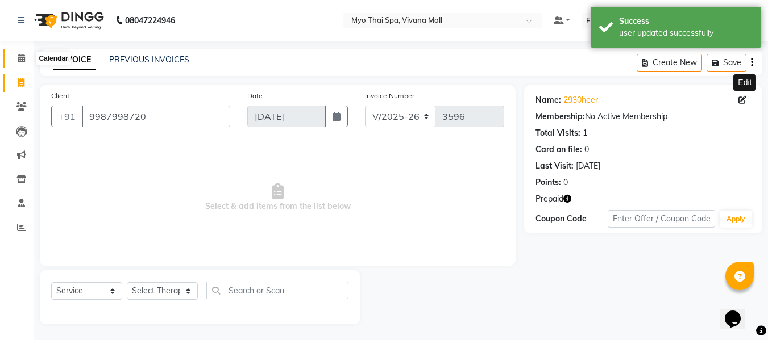
click at [14, 58] on span at bounding box center [21, 58] width 20 height 13
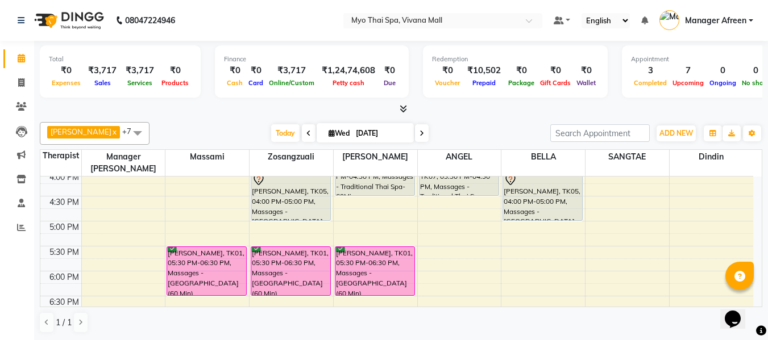
scroll to position [323, 0]
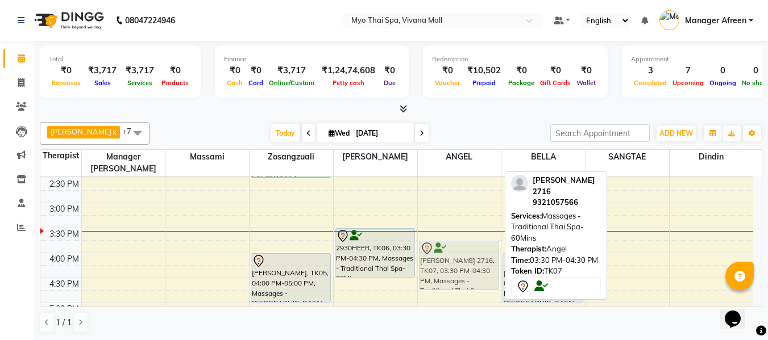
drag, startPoint x: 460, startPoint y: 240, endPoint x: 460, endPoint y: 251, distance: 10.8
click at [460, 251] on div "PINKESH 2716, TK07, 03:30 PM-04:30 PM, Massages - Traditional Thai Spa-60Mins P…" at bounding box center [460, 228] width 84 height 750
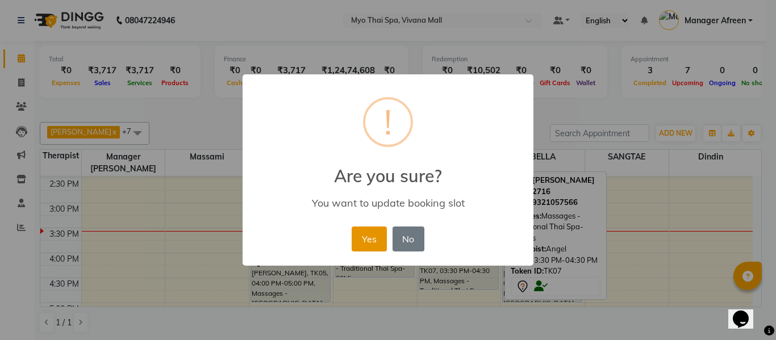
click at [372, 234] on button "Yes" at bounding box center [369, 239] width 35 height 25
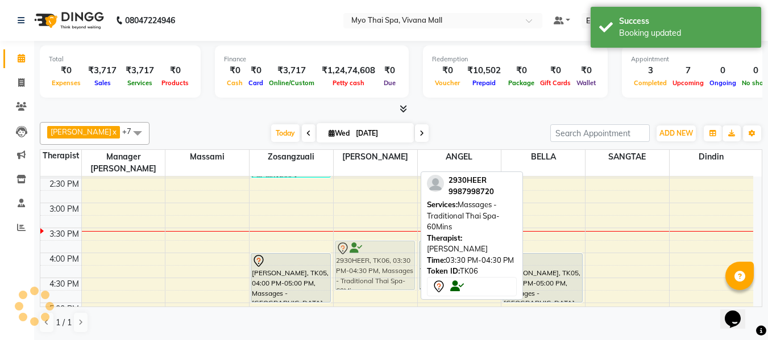
click at [379, 242] on div "2148ASHWIN .S, TK02, 11:30 AM-12:30 PM, Massages - Couples Spa 60 2930HEER, TK0…" at bounding box center [376, 228] width 84 height 750
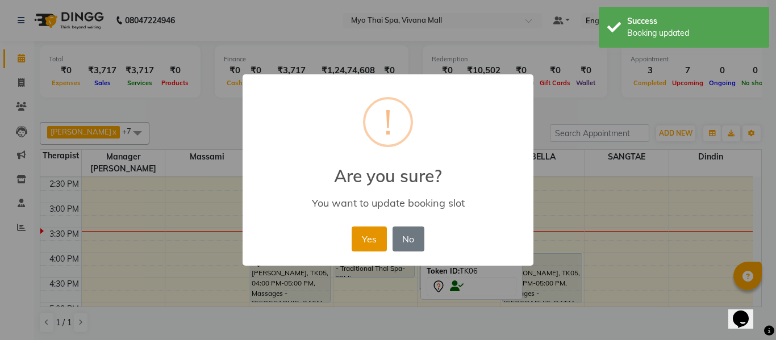
click at [379, 235] on button "Yes" at bounding box center [369, 239] width 35 height 25
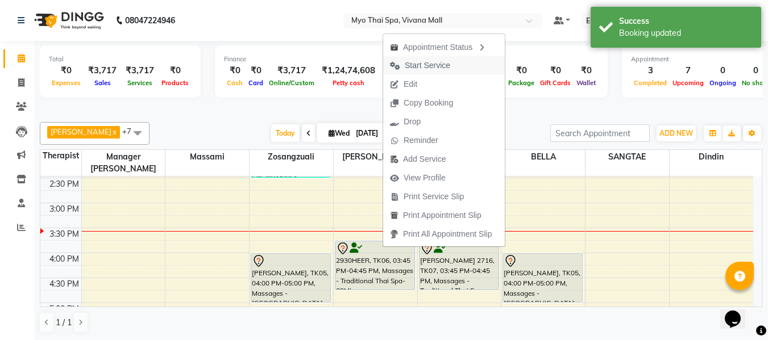
click at [431, 64] on span "Start Service" at bounding box center [427, 66] width 45 height 12
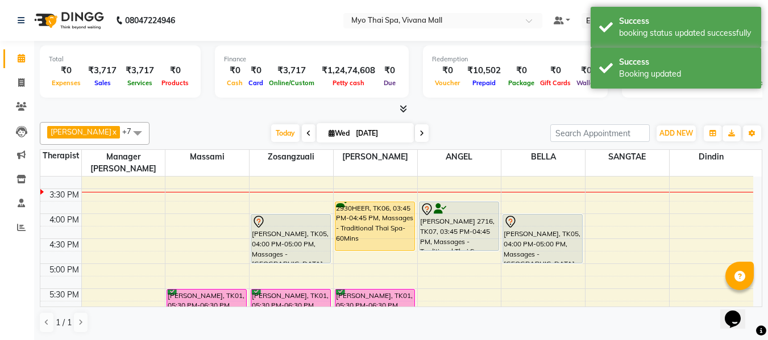
scroll to position [380, 0]
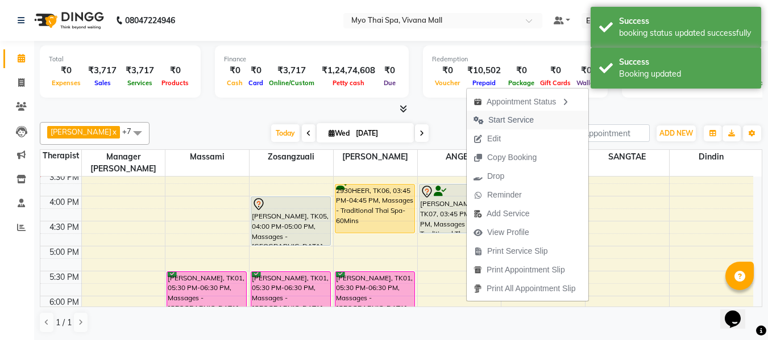
click at [490, 123] on span "Start Service" at bounding box center [510, 120] width 45 height 12
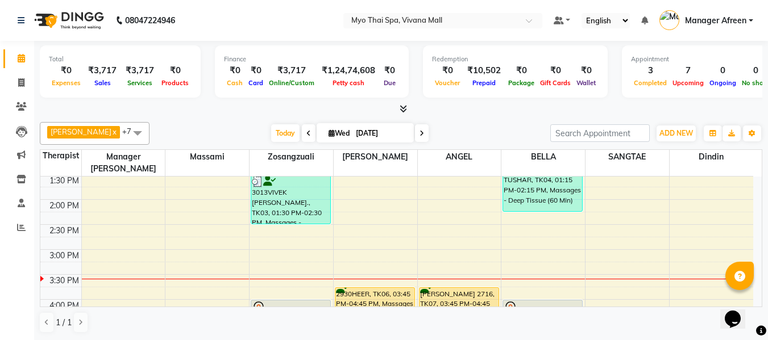
scroll to position [323, 0]
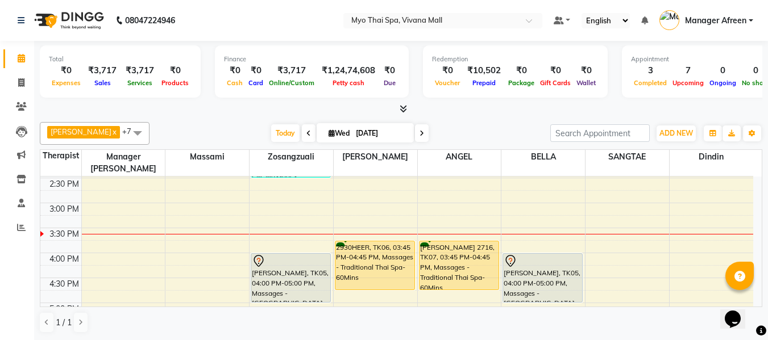
click at [306, 134] on icon at bounding box center [308, 133] width 5 height 7
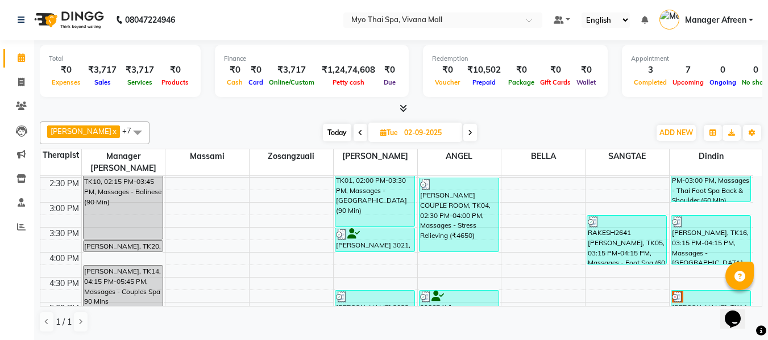
click at [325, 128] on span "Today" at bounding box center [337, 133] width 28 height 18
type input "[DATE]"
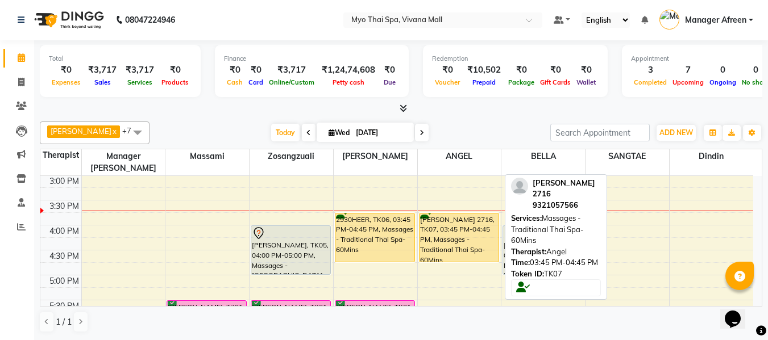
scroll to position [408, 0]
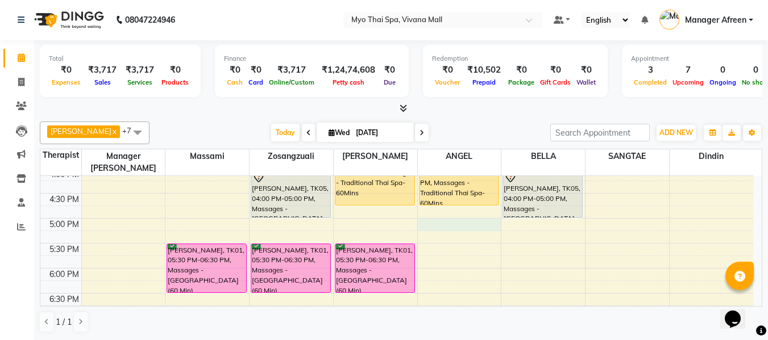
click at [445, 213] on div "8:00 AM 8:30 AM 9:00 AM 9:30 AM 10:00 AM 10:30 AM 11:00 AM 11:30 AM 12:00 PM 12…" at bounding box center [396, 144] width 713 height 750
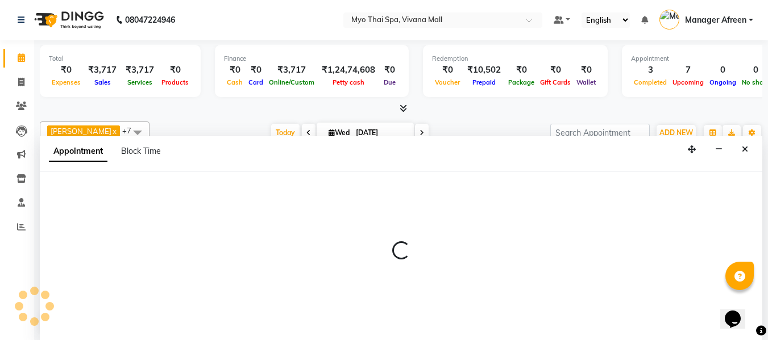
select select "70774"
select select "1020"
select select "tentative"
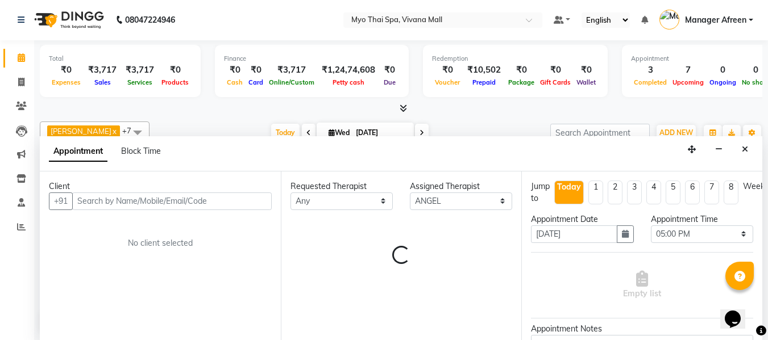
click at [176, 202] on input "text" at bounding box center [171, 202] width 199 height 18
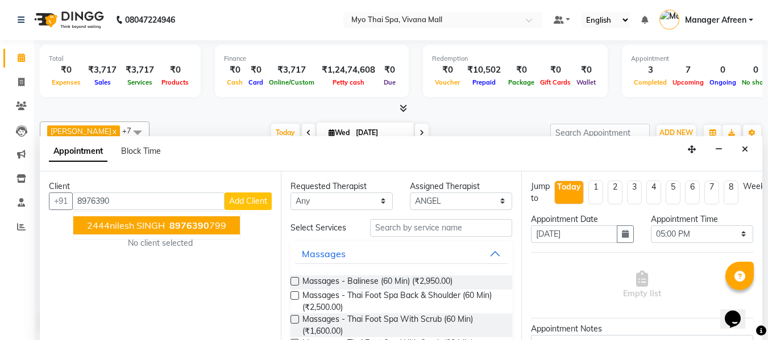
click at [198, 229] on span "8976390" at bounding box center [189, 225] width 40 height 11
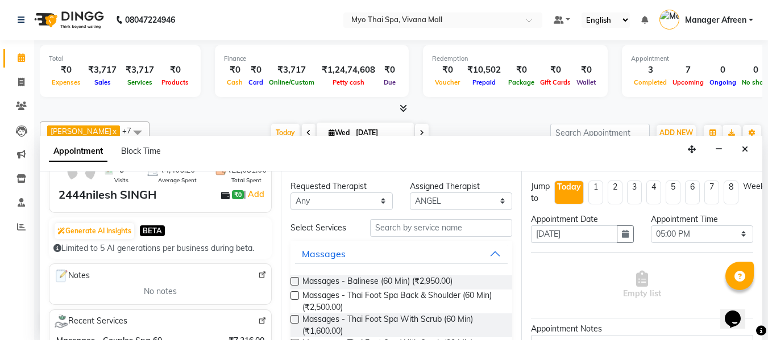
scroll to position [171, 0]
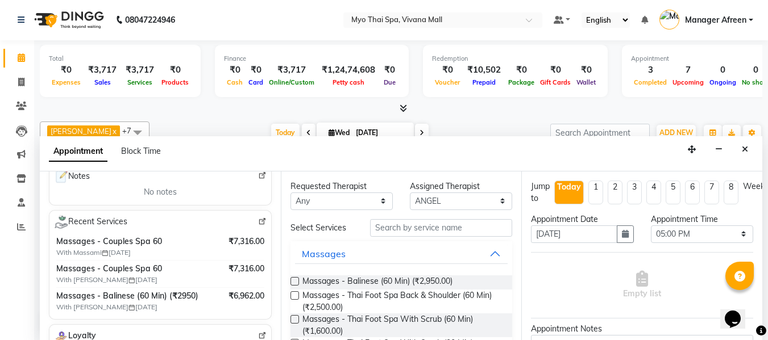
type input "8976390799"
click at [298, 284] on label at bounding box center [294, 281] width 9 height 9
click at [298, 284] on input "checkbox" at bounding box center [293, 282] width 7 height 7
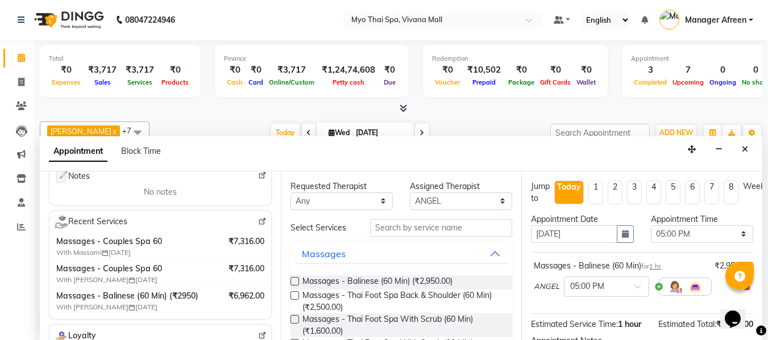
scroll to position [139, 0]
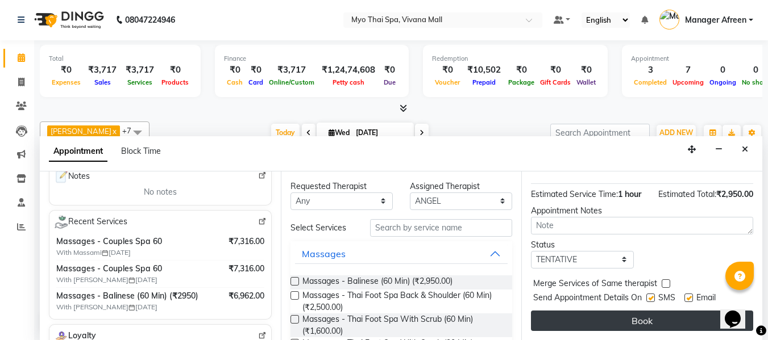
click at [589, 311] on button "Book" at bounding box center [642, 321] width 222 height 20
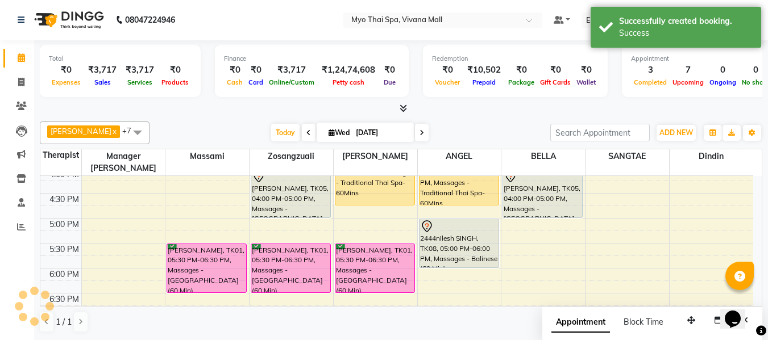
scroll to position [0, 0]
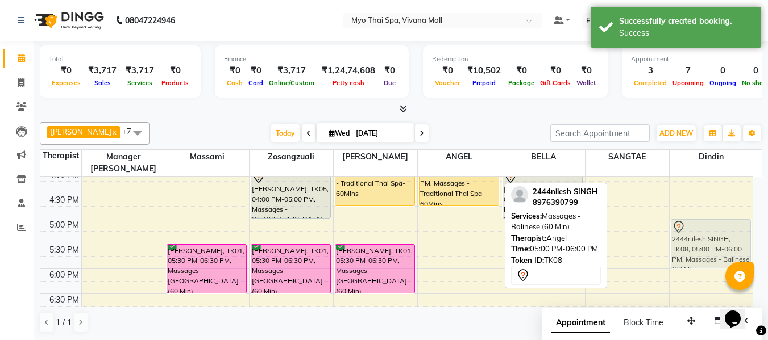
drag, startPoint x: 471, startPoint y: 235, endPoint x: 684, endPoint y: 240, distance: 213.8
click at [684, 240] on tr "2148ASHWIN .S, TK02, 11:30 AM-12:30 PM, Massages - Couples Spa 60 MATEEN KHAN, …" at bounding box center [396, 144] width 713 height 750
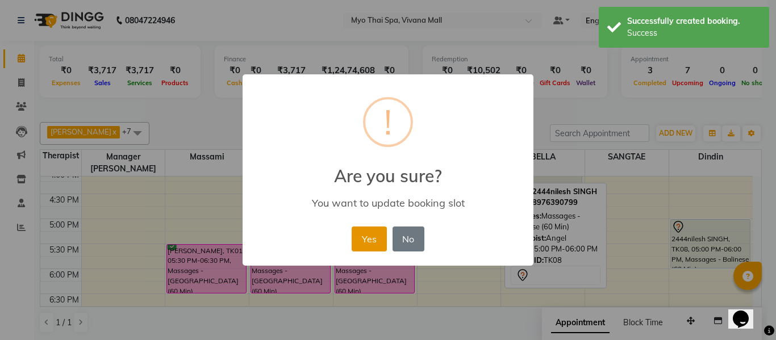
click at [365, 238] on button "Yes" at bounding box center [369, 239] width 35 height 25
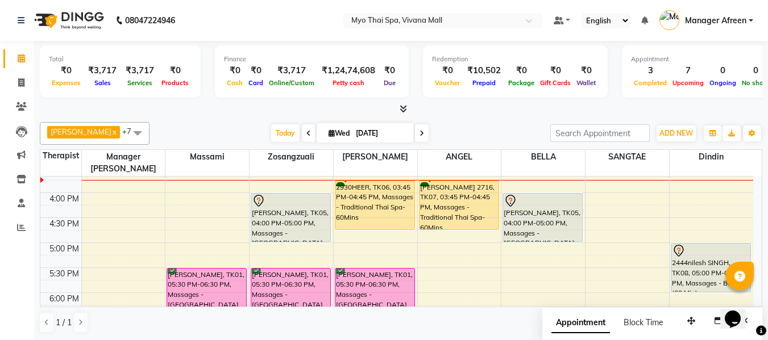
scroll to position [351, 0]
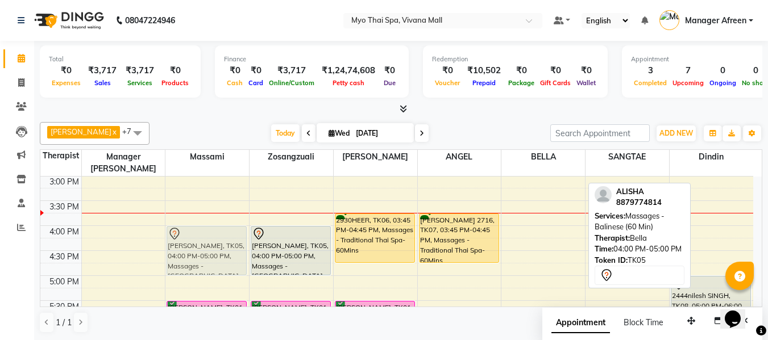
drag, startPoint x: 534, startPoint y: 243, endPoint x: 223, endPoint y: 245, distance: 310.9
click at [223, 245] on tr "2148ASHWIN .S, TK02, 11:30 AM-12:30 PM, Massages - Couples Spa 60 MATEEN KHAN, …" at bounding box center [396, 201] width 713 height 750
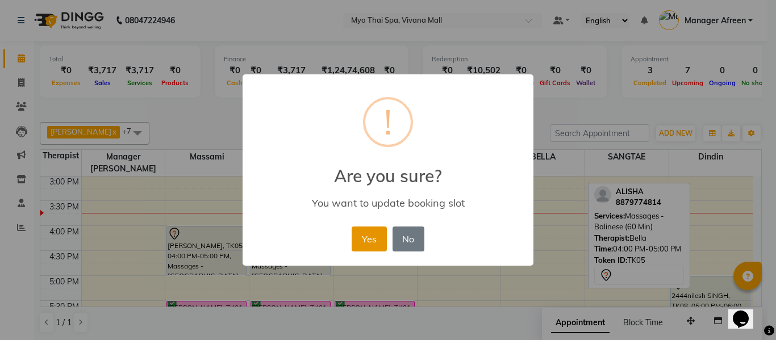
click at [369, 237] on button "Yes" at bounding box center [369, 239] width 35 height 25
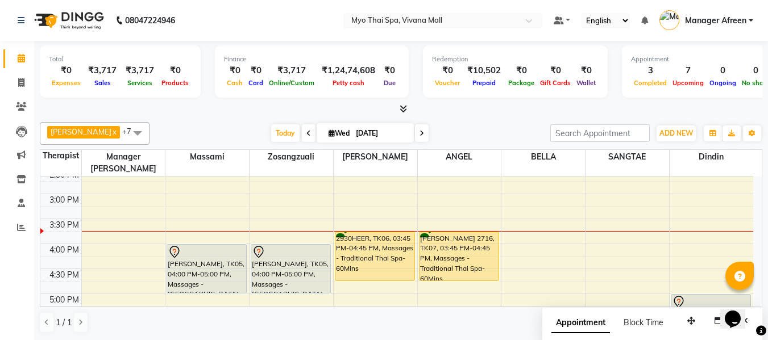
scroll to position [323, 0]
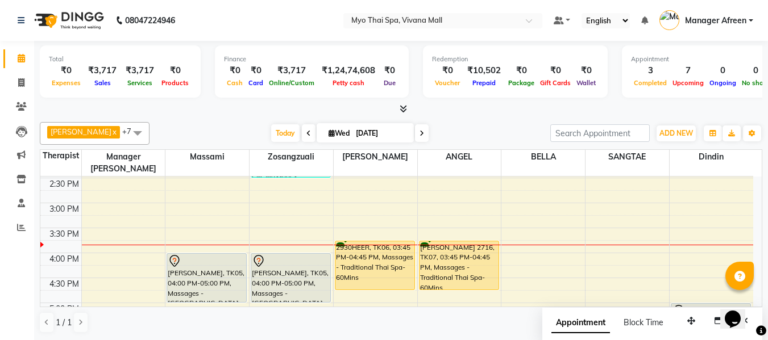
click at [554, 246] on div "8:00 AM 8:30 AM 9:00 AM 9:30 AM 10:00 AM 10:30 AM 11:00 AM 11:30 AM 12:00 PM 12…" at bounding box center [396, 228] width 713 height 750
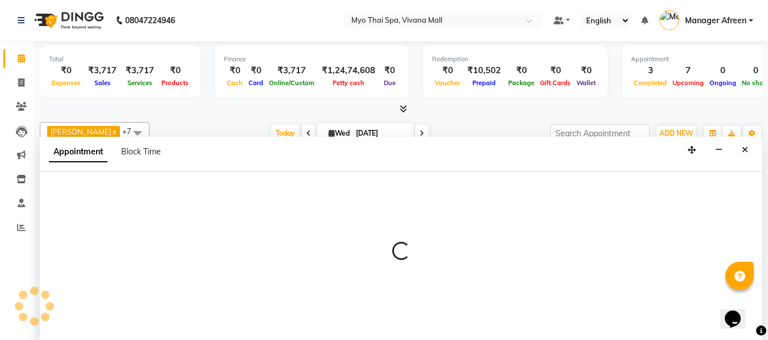
scroll to position [1, 0]
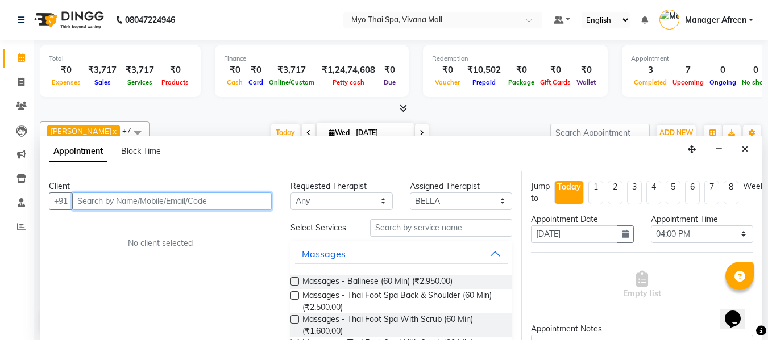
click at [181, 207] on input "text" at bounding box center [171, 202] width 199 height 18
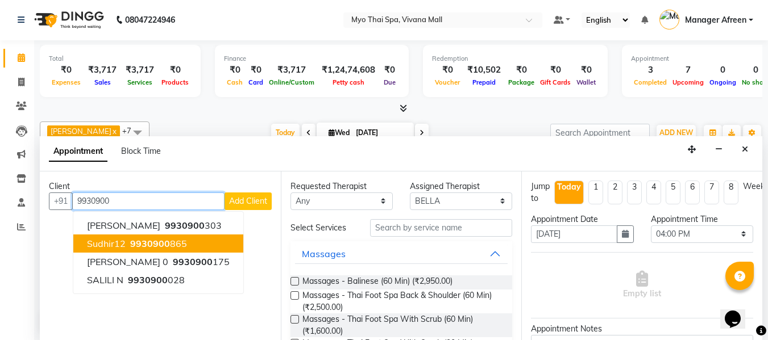
click at [155, 245] on span "9930900" at bounding box center [150, 243] width 40 height 11
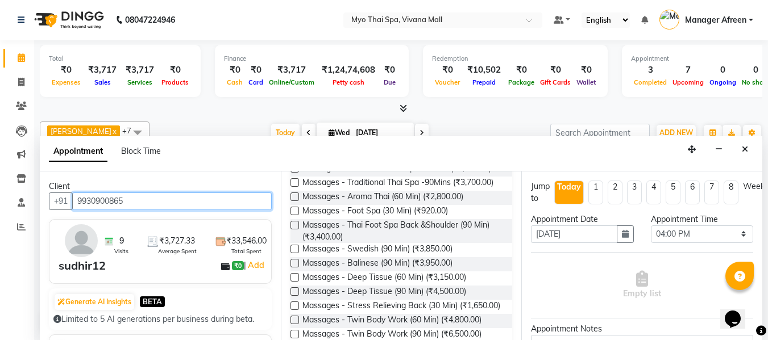
scroll to position [284, 0]
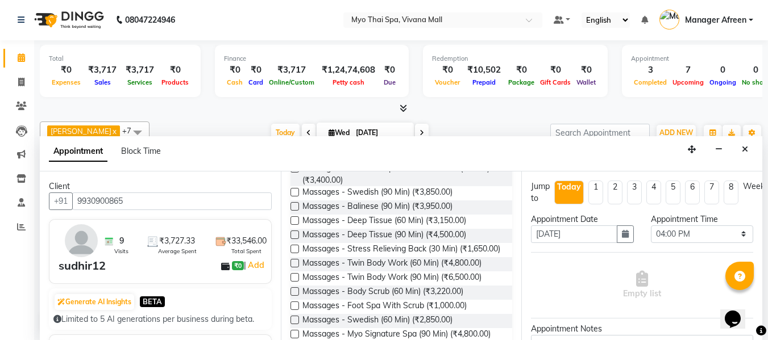
click at [414, 163] on span "Massages - Foot Spa (30 Min) (₹920.00)" at bounding box center [375, 155] width 146 height 14
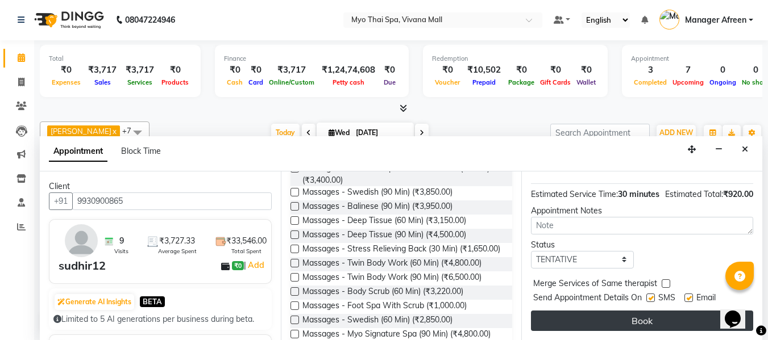
scroll to position [151, 0]
click at [649, 311] on button "Book" at bounding box center [642, 321] width 222 height 20
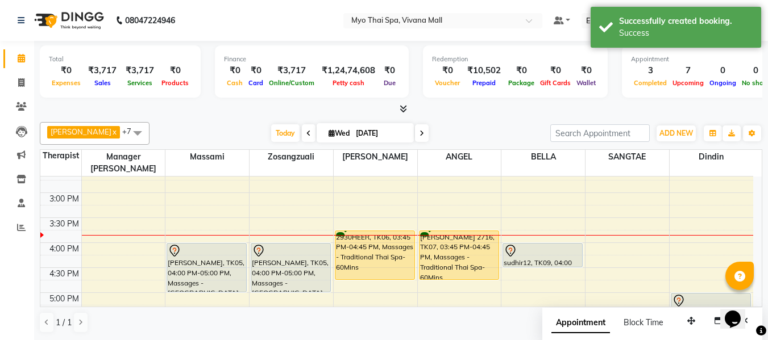
scroll to position [323, 0]
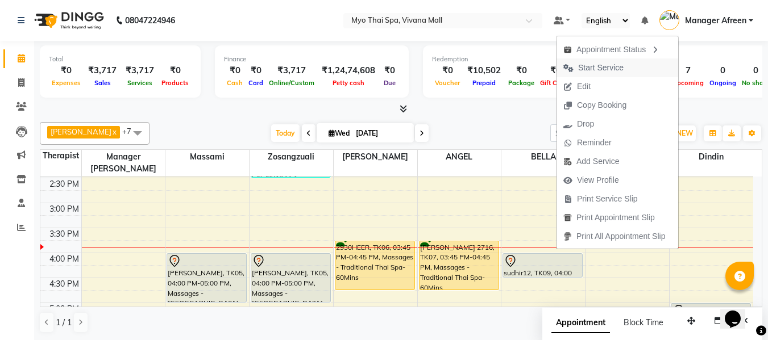
click at [589, 62] on span "Start Service" at bounding box center [600, 68] width 45 height 12
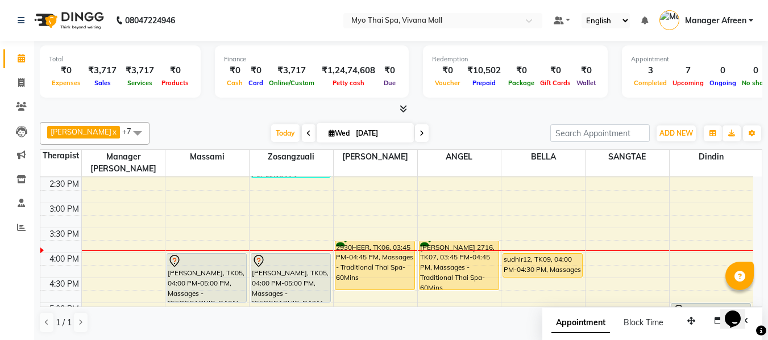
scroll to position [380, 0]
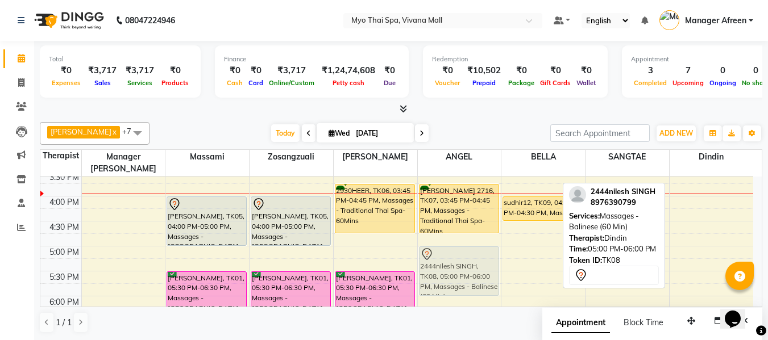
drag, startPoint x: 698, startPoint y: 255, endPoint x: 464, endPoint y: 251, distance: 233.6
click at [464, 251] on tr "2148ASHWIN .S, TK02, 11:30 AM-12:30 PM, Massages - Couples Spa 60 ALISHA, TK05,…" at bounding box center [396, 172] width 713 height 750
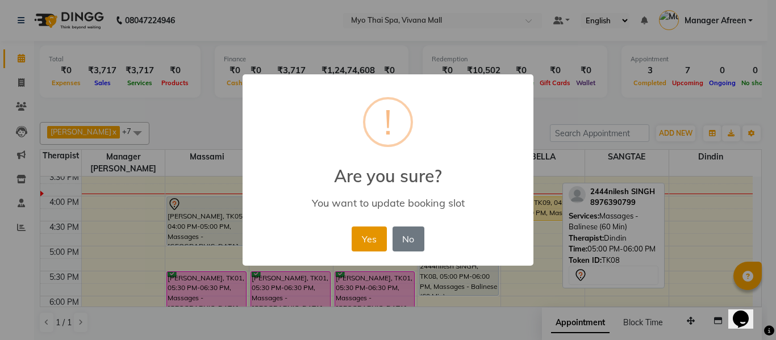
click at [369, 236] on button "Yes" at bounding box center [369, 239] width 35 height 25
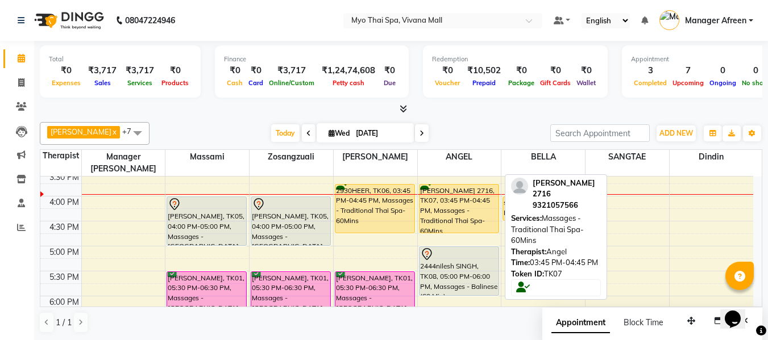
click at [451, 197] on div "[PERSON_NAME] 2716, TK07, 03:45 PM-04:45 PM, Massages - Traditional Thai Spa-60…" at bounding box center [458, 209] width 79 height 48
click at [433, 186] on div "[PERSON_NAME] 2716, TK07, 03:45 PM-04:45 PM, Massages - Traditional Thai Spa-60…" at bounding box center [458, 209] width 79 height 48
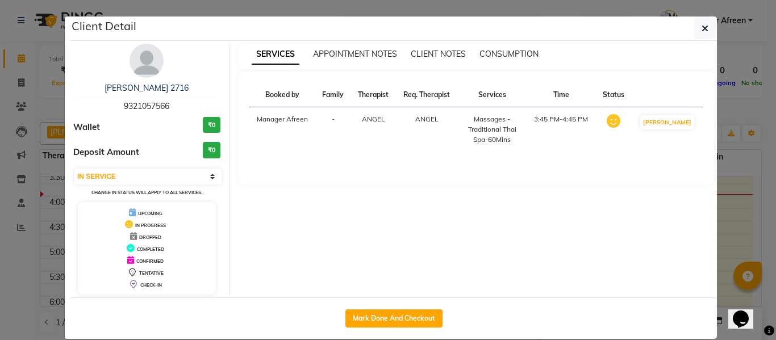
drag, startPoint x: 168, startPoint y: 109, endPoint x: 107, endPoint y: 108, distance: 60.3
click at [107, 108] on div "PINKESH 2716 9321057566" at bounding box center [146, 97] width 147 height 30
copy span "9321057566"
click at [696, 24] on button "button" at bounding box center [706, 29] width 22 height 22
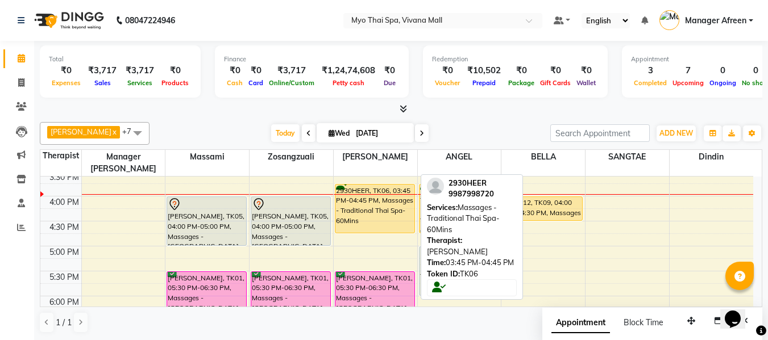
click at [378, 201] on div "2930HEER, TK06, 03:45 PM-04:45 PM, Massages - Traditional Thai Spa-60Mins" at bounding box center [374, 209] width 79 height 48
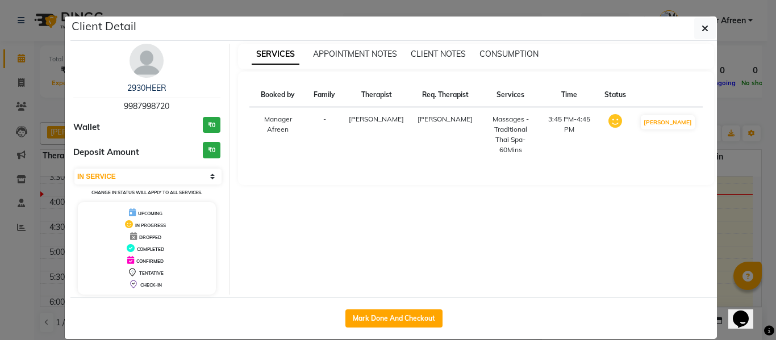
drag, startPoint x: 168, startPoint y: 105, endPoint x: 86, endPoint y: 97, distance: 81.7
click at [86, 97] on div "2930HEER 9987998720" at bounding box center [146, 97] width 147 height 30
copy div "2930HEER 9987998720"
click at [696, 32] on button "button" at bounding box center [706, 29] width 22 height 22
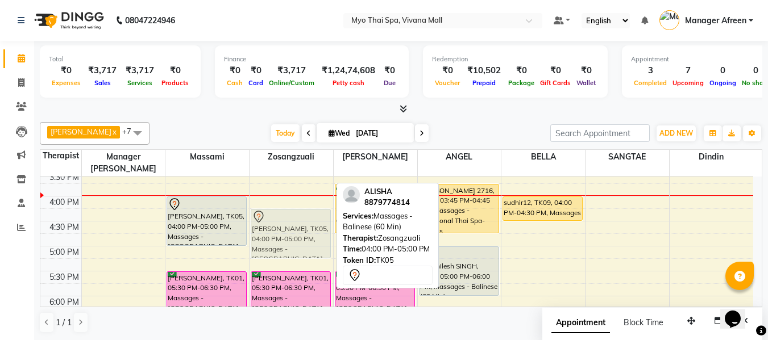
drag, startPoint x: 304, startPoint y: 202, endPoint x: 305, endPoint y: 211, distance: 9.7
click at [305, 211] on div "3013VIVEK LAJMI., TK03, 01:30 PM-02:30 PM, Massages - Traditional Thai Spa-60Mi…" at bounding box center [292, 172] width 84 height 750
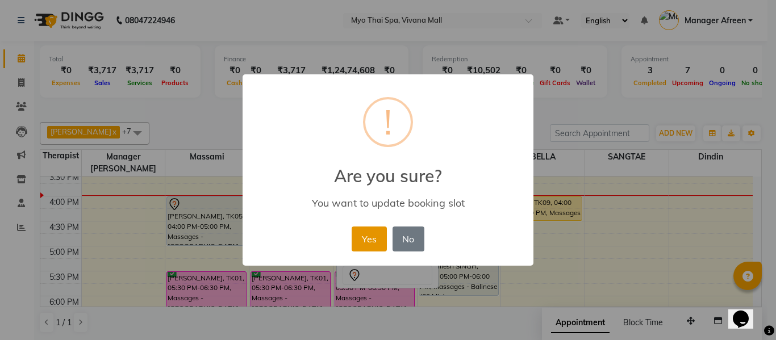
click at [369, 234] on button "Yes" at bounding box center [369, 239] width 35 height 25
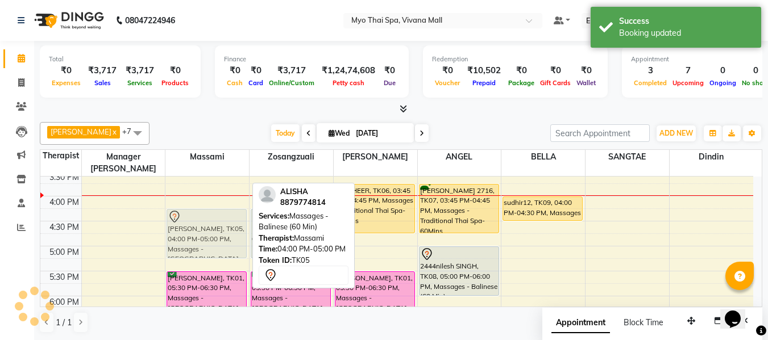
drag, startPoint x: 211, startPoint y: 207, endPoint x: 211, endPoint y: 219, distance: 12.5
click at [211, 219] on div "2148ASHWIN .S, TK02, 11:30 AM-12:30 PM, Massages - Couples Spa 60 ALISHA, TK05,…" at bounding box center [207, 172] width 84 height 750
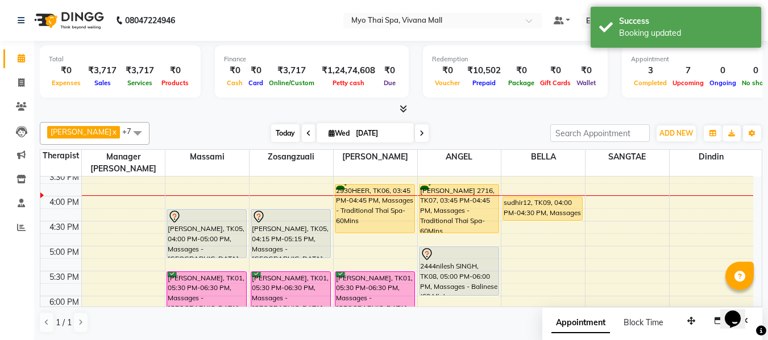
click at [271, 126] on span "Today" at bounding box center [285, 133] width 28 height 18
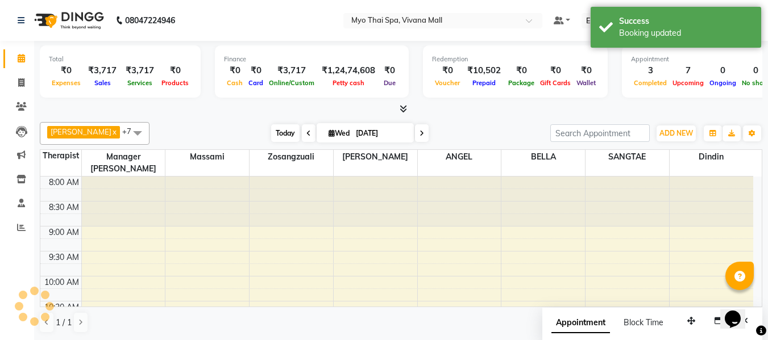
scroll to position [351, 0]
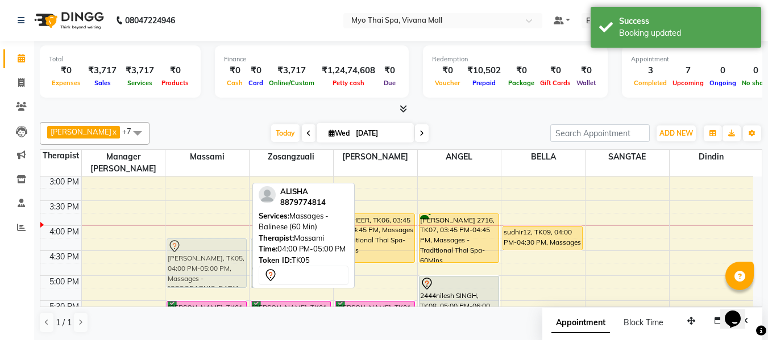
drag, startPoint x: 224, startPoint y: 221, endPoint x: 224, endPoint y: 231, distance: 10.2
click at [224, 231] on div "2148ASHWIN .S, TK02, 11:30 AM-12:30 PM, Massages - Couples Spa 60 ALISHA, TK05,…" at bounding box center [207, 201] width 84 height 750
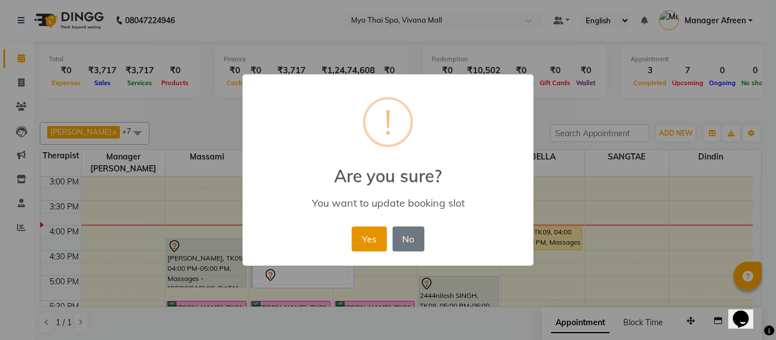
click at [367, 244] on button "Yes" at bounding box center [369, 239] width 35 height 25
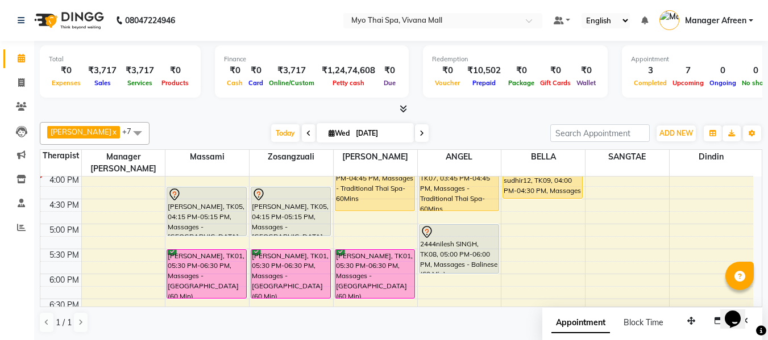
scroll to position [323, 0]
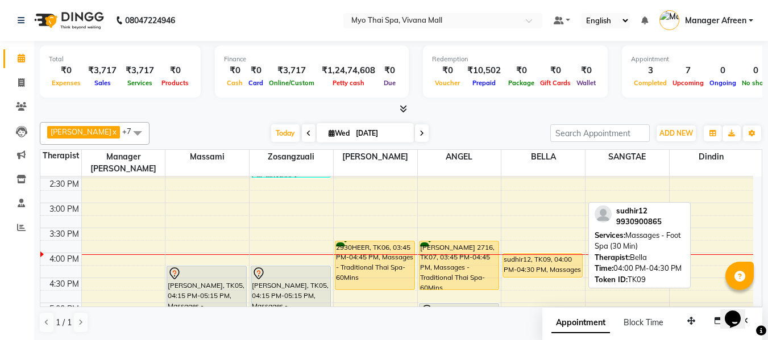
click at [552, 254] on div "sudhir12, TK09, 04:00 PM-04:30 PM, Massages - Foot Spa (30 Min)" at bounding box center [542, 265] width 79 height 23
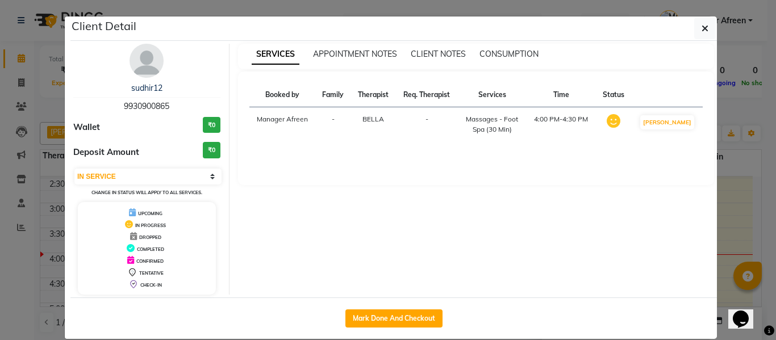
drag, startPoint x: 157, startPoint y: 102, endPoint x: 89, endPoint y: 92, distance: 68.5
click at [89, 92] on div "sudhir12 9930900865" at bounding box center [146, 97] width 147 height 30
click at [165, 104] on span "9930900865" at bounding box center [146, 106] width 45 height 10
drag, startPoint x: 173, startPoint y: 106, endPoint x: 102, endPoint y: 102, distance: 71.2
click at [102, 102] on div "sudhir12 9930900865" at bounding box center [146, 97] width 147 height 30
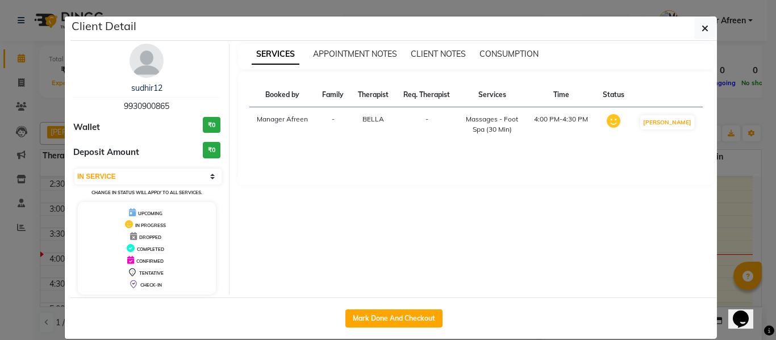
copy span "9930900865"
drag, startPoint x: 699, startPoint y: 27, endPoint x: 688, endPoint y: 45, distance: 20.4
click at [702, 27] on icon "button" at bounding box center [705, 28] width 7 height 9
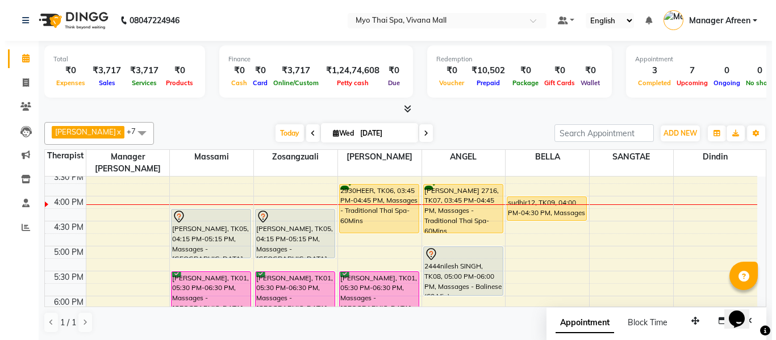
scroll to position [1, 0]
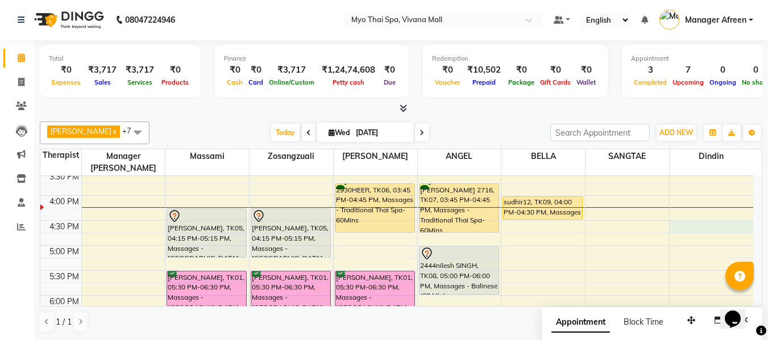
click at [677, 213] on div "8:00 AM 8:30 AM 9:00 AM 9:30 AM 10:00 AM 10:30 AM 11:00 AM 11:30 AM 12:00 PM 12…" at bounding box center [396, 171] width 713 height 750
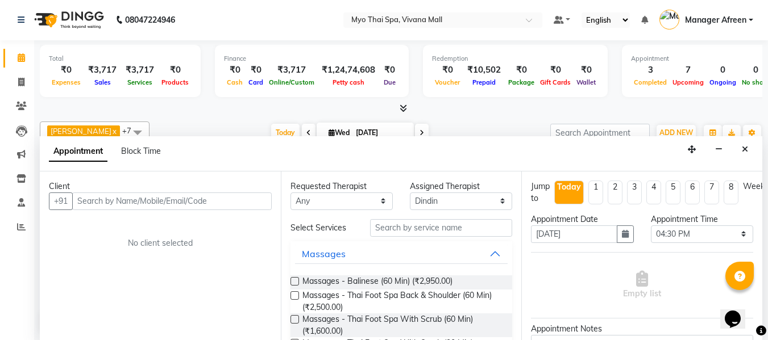
click at [258, 201] on input "text" at bounding box center [171, 202] width 199 height 18
click at [258, 201] on span "Add Client" at bounding box center [248, 201] width 38 height 10
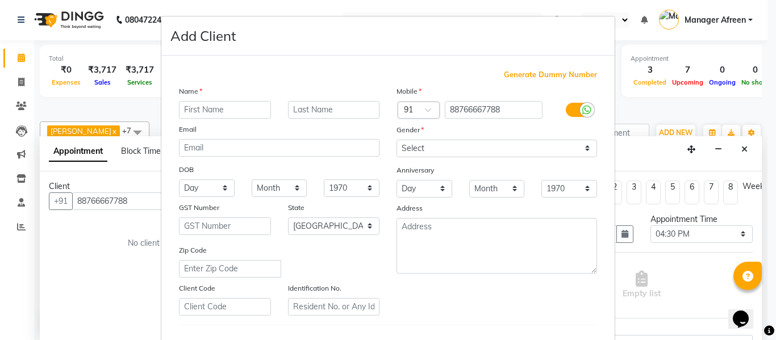
click at [202, 109] on input "text" at bounding box center [225, 110] width 92 height 18
click at [428, 157] on select "Select Male Female Other Prefer Not To Say" at bounding box center [497, 149] width 201 height 18
click at [397, 140] on select "Select Male Female Other Prefer Not To Say" at bounding box center [497, 149] width 201 height 18
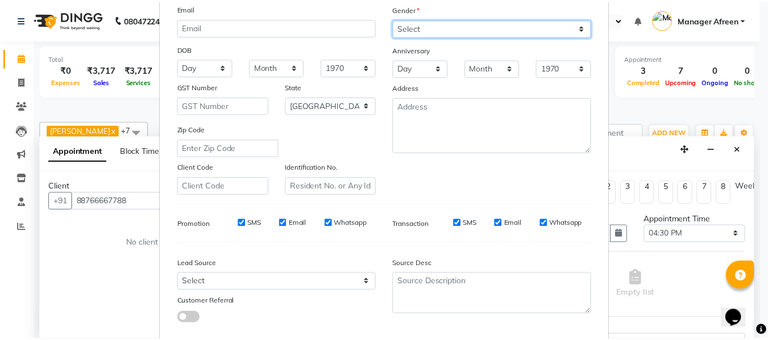
scroll to position [171, 0]
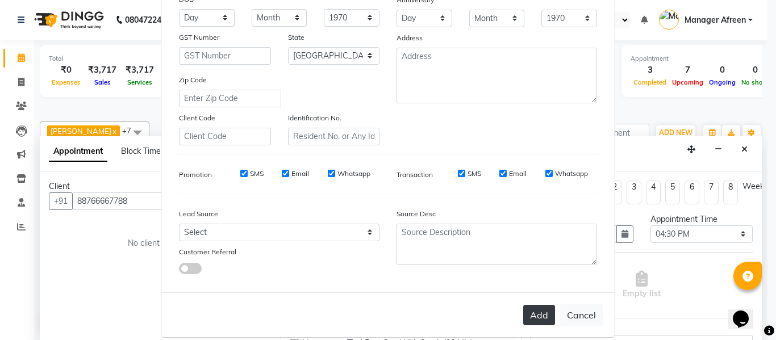
click at [530, 317] on button "Add" at bounding box center [539, 315] width 32 height 20
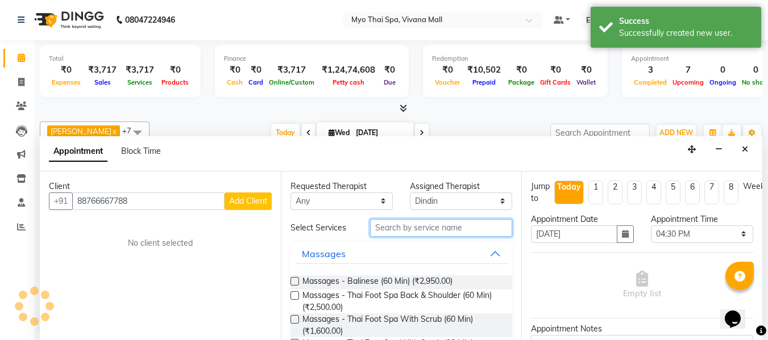
click at [403, 226] on input "text" at bounding box center [441, 228] width 142 height 18
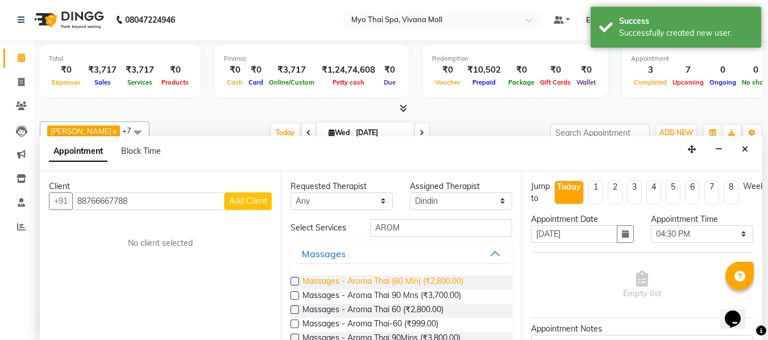
click at [426, 277] on span "Massages - Aroma Thai (60 Min) (₹2,800.00)" at bounding box center [382, 283] width 161 height 14
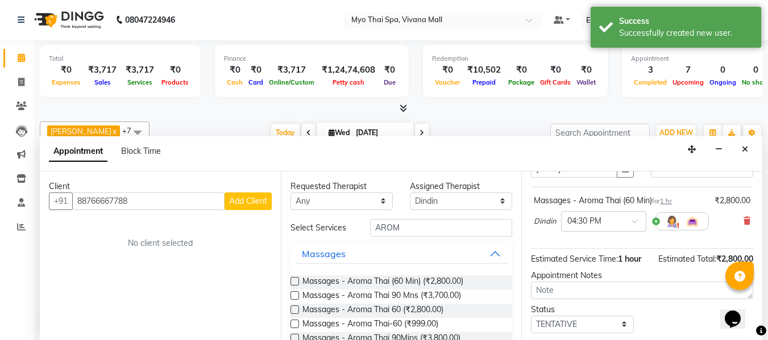
scroll to position [140, 0]
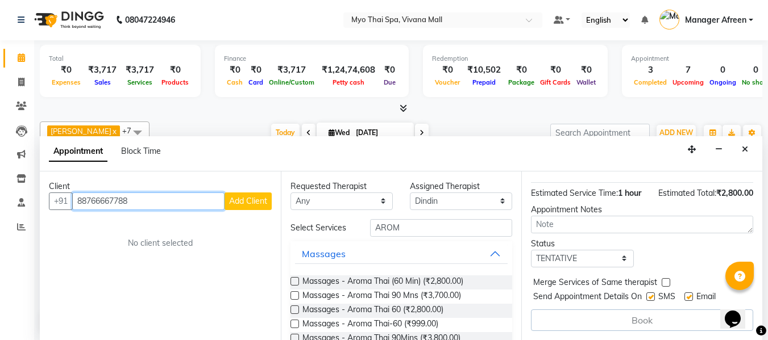
drag, startPoint x: 156, startPoint y: 200, endPoint x: 43, endPoint y: 207, distance: 113.3
click at [43, 207] on div "Client +91 88766667788 Add Client No client selected" at bounding box center [160, 256] width 241 height 169
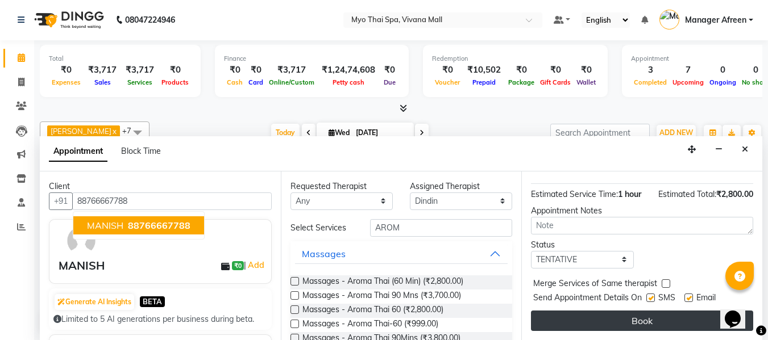
click at [608, 312] on button "Book" at bounding box center [642, 321] width 222 height 20
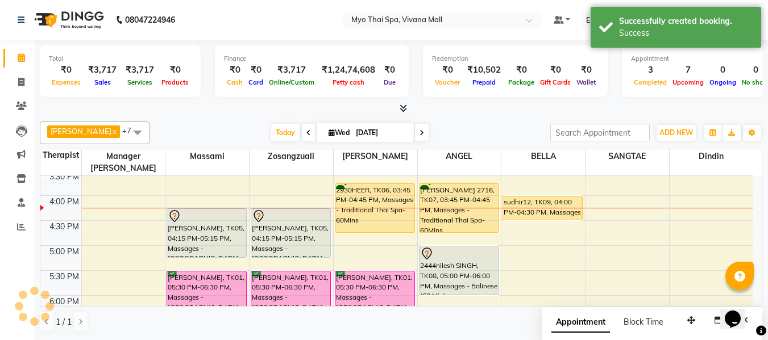
scroll to position [0, 0]
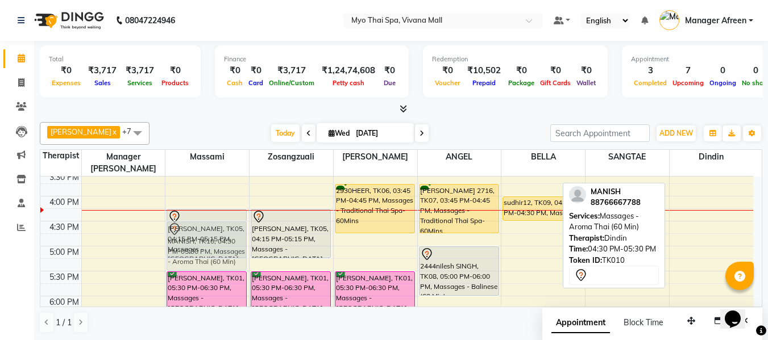
drag, startPoint x: 691, startPoint y: 216, endPoint x: 202, endPoint y: 215, distance: 488.2
click at [202, 215] on tr "2148ASHWIN .S, TK02, 11:30 AM-12:30 PM, Massages - Couples Spa 60 ALISHA, TK05,…" at bounding box center [396, 172] width 713 height 750
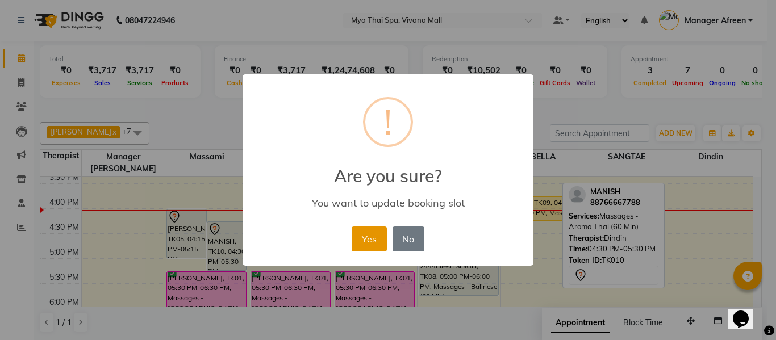
click at [359, 233] on button "Yes" at bounding box center [369, 239] width 35 height 25
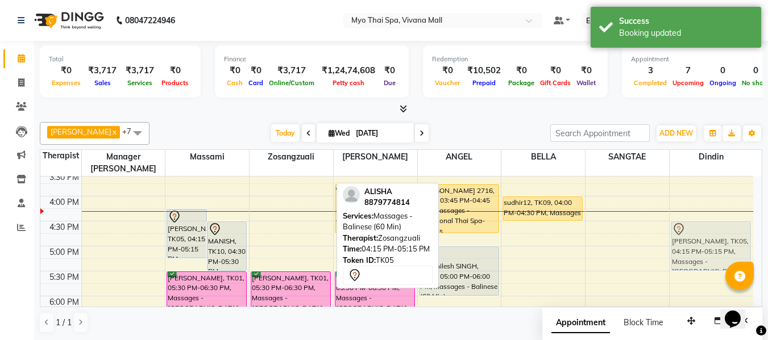
drag, startPoint x: 287, startPoint y: 212, endPoint x: 675, endPoint y: 225, distance: 387.8
click at [675, 225] on tr "ALISHA, TK05, 04:15 PM-05:15 PM, Massages - Balinese (60 Min) MANISH, TK10, 04:…" at bounding box center [396, 172] width 713 height 750
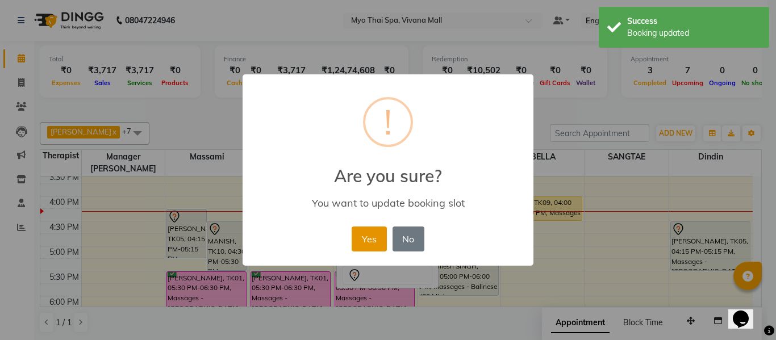
click at [365, 238] on button "Yes" at bounding box center [369, 239] width 35 height 25
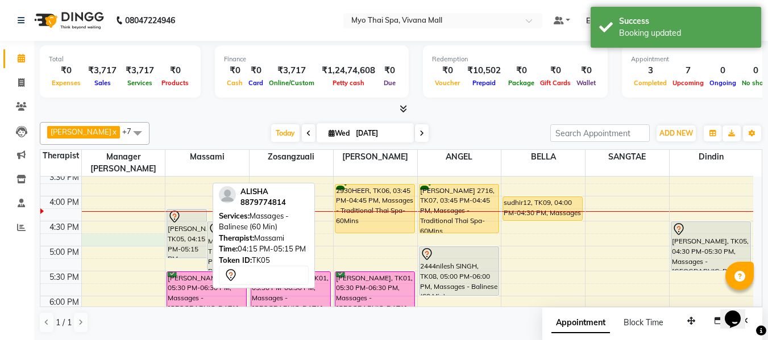
drag, startPoint x: 162, startPoint y: 230, endPoint x: 190, endPoint y: 222, distance: 29.5
click at [190, 222] on div "8:00 AM 8:30 AM 9:00 AM 9:30 AM 10:00 AM 10:30 AM 11:00 AM 11:30 AM 12:00 PM 12…" at bounding box center [396, 172] width 713 height 750
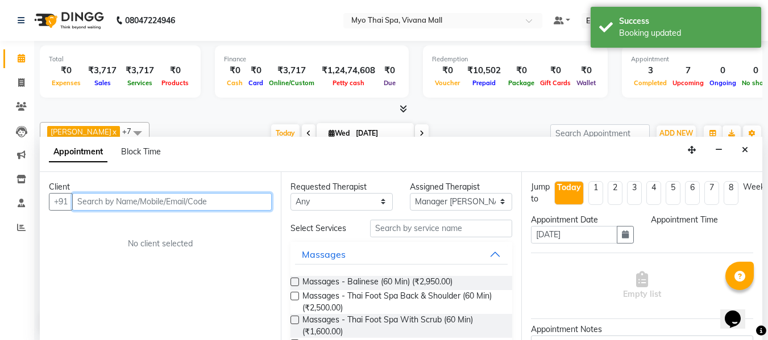
scroll to position [1, 0]
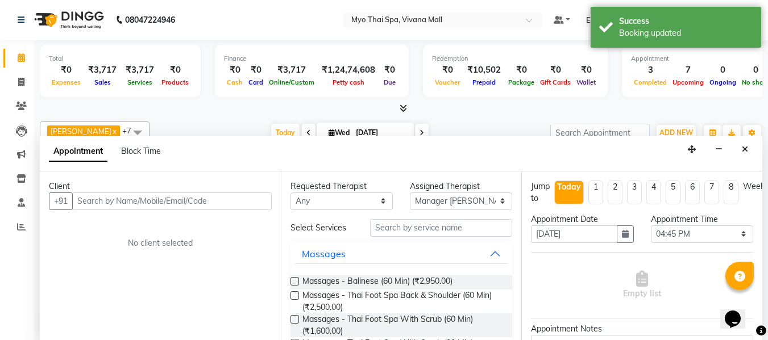
drag, startPoint x: 745, startPoint y: 154, endPoint x: 726, endPoint y: 163, distance: 20.1
click at [745, 154] on button "Close" at bounding box center [745, 150] width 16 height 18
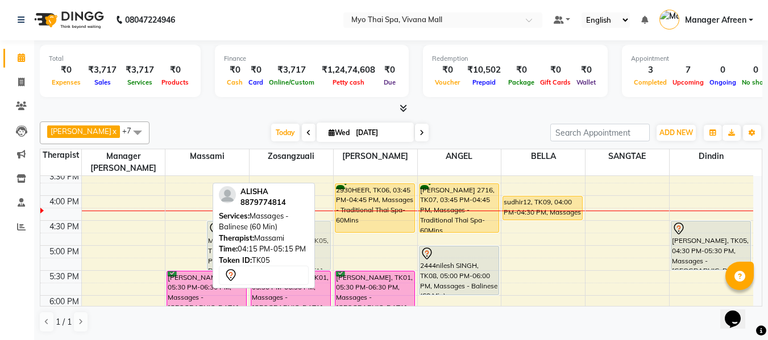
drag, startPoint x: 190, startPoint y: 212, endPoint x: 327, endPoint y: 226, distance: 137.7
click at [327, 226] on tr "ALISHA, TK05, 04:15 PM-05:15 PM, Massages - Balinese (60 Min) MANISH, TK10, 04:…" at bounding box center [396, 171] width 713 height 750
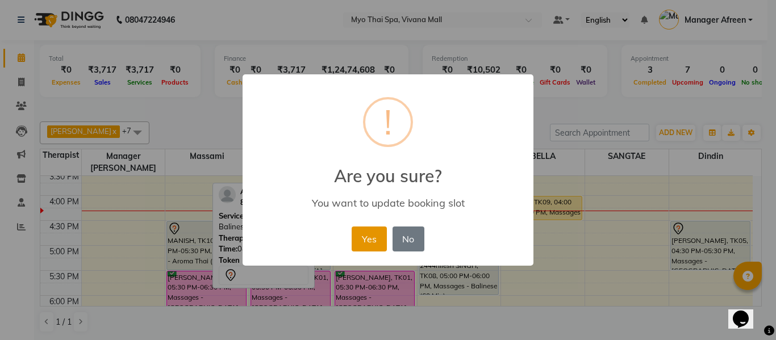
click at [361, 236] on button "Yes" at bounding box center [369, 239] width 35 height 25
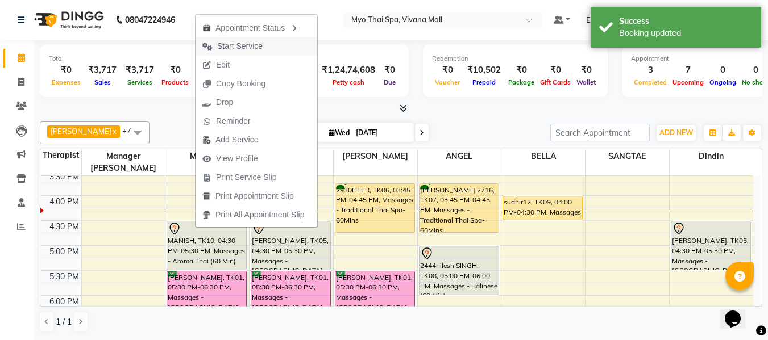
click at [231, 43] on span "Start Service" at bounding box center [239, 46] width 45 height 12
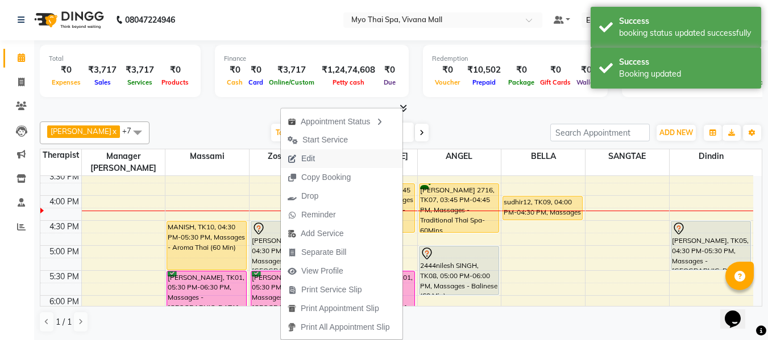
click at [314, 157] on span "Edit" at bounding box center [308, 159] width 14 height 12
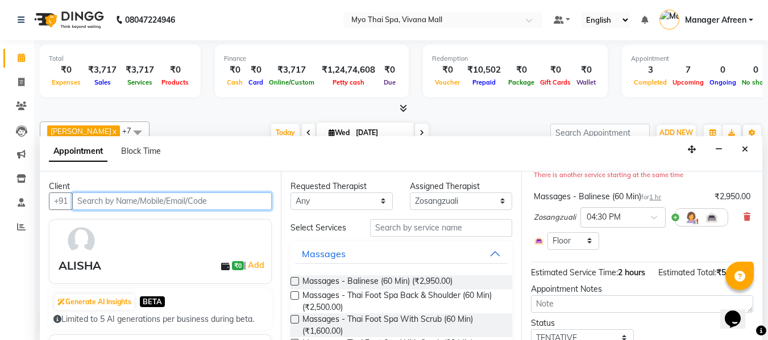
scroll to position [171, 0]
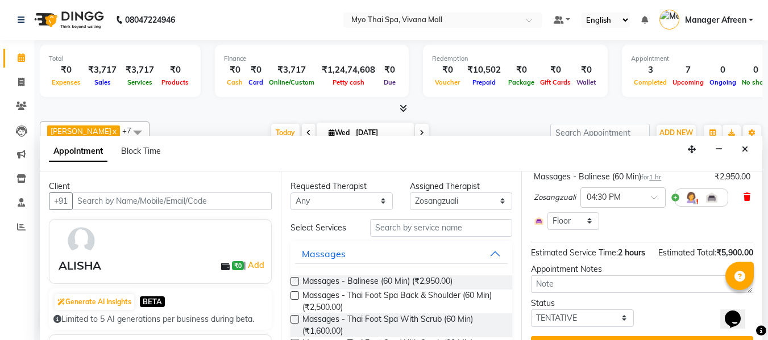
click at [743, 196] on icon at bounding box center [746, 197] width 7 height 8
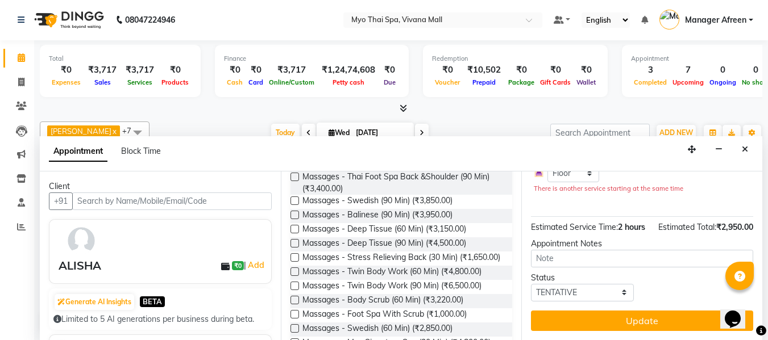
scroll to position [284, 0]
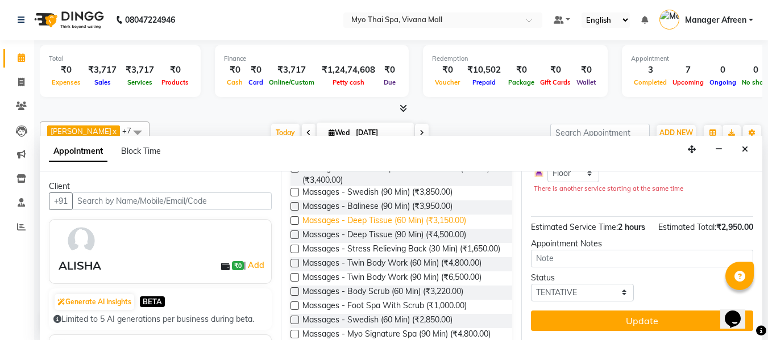
click at [430, 229] on span "Massages - Deep Tissue (60 Min) (₹3,150.00)" at bounding box center [384, 222] width 164 height 14
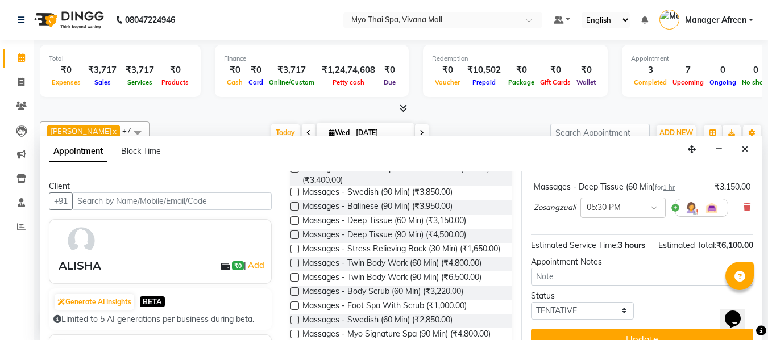
scroll to position [197, 0]
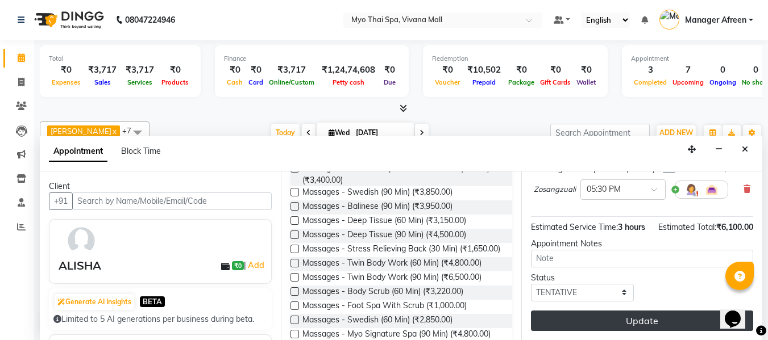
click at [602, 311] on button "Update" at bounding box center [642, 321] width 222 height 20
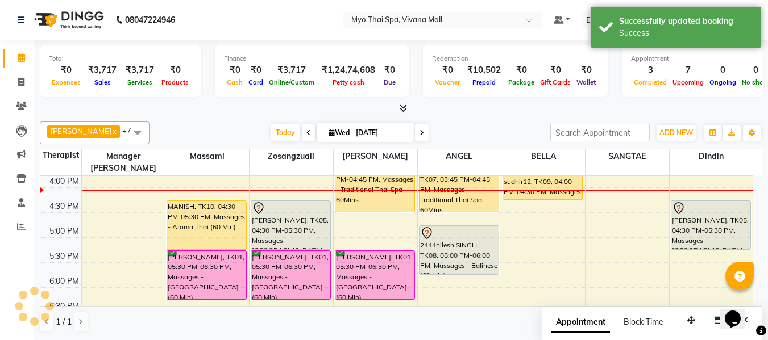
scroll to position [0, 0]
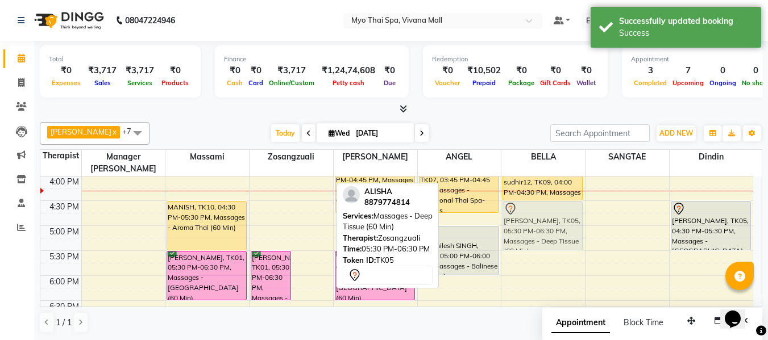
drag, startPoint x: 308, startPoint y: 254, endPoint x: 546, endPoint y: 209, distance: 242.5
click at [546, 209] on tr "2148ASHWIN .S, TK02, 11:30 AM-12:30 PM, Massages - Couples Spa 60 MANISH, TK10,…" at bounding box center [396, 151] width 713 height 750
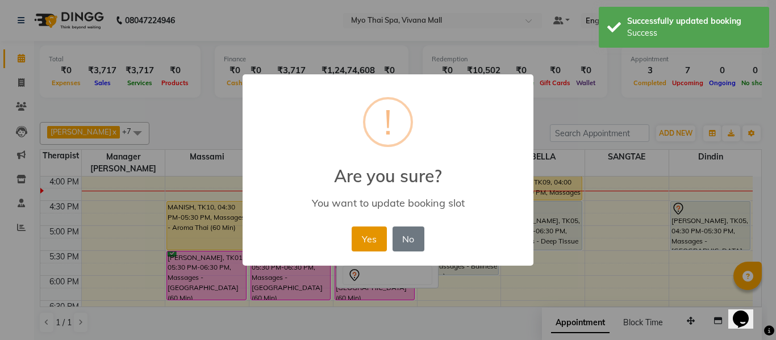
click at [379, 236] on button "Yes" at bounding box center [369, 239] width 35 height 25
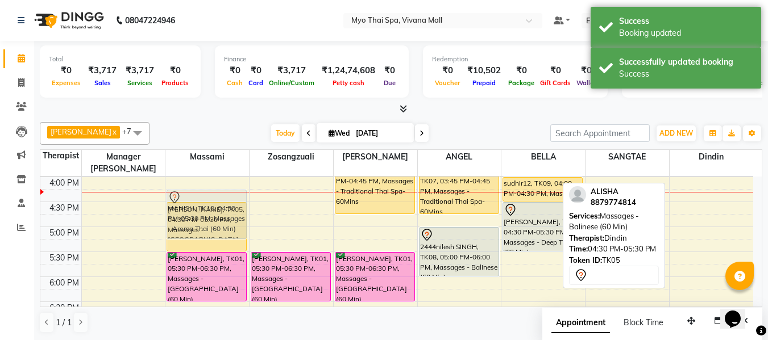
scroll to position [399, 0]
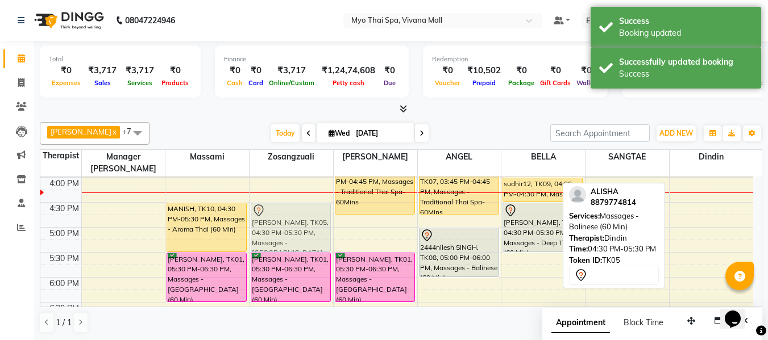
drag, startPoint x: 720, startPoint y: 206, endPoint x: 289, endPoint y: 207, distance: 430.8
click at [289, 207] on tr "2148ASHWIN .S, TK02, 11:30 AM-12:30 PM, Massages - Couples Spa 60 MANISH, TK10,…" at bounding box center [396, 153] width 713 height 750
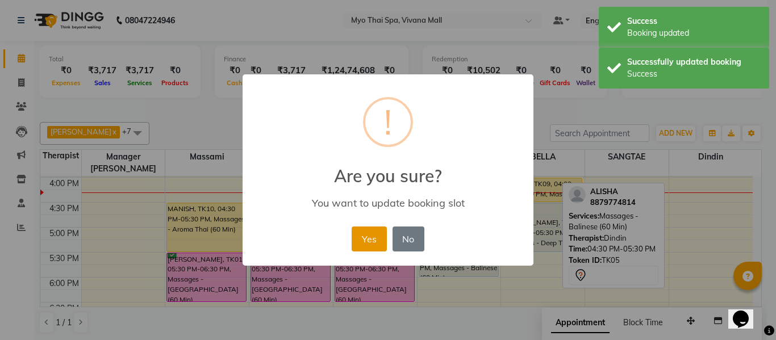
click at [374, 234] on button "Yes" at bounding box center [369, 239] width 35 height 25
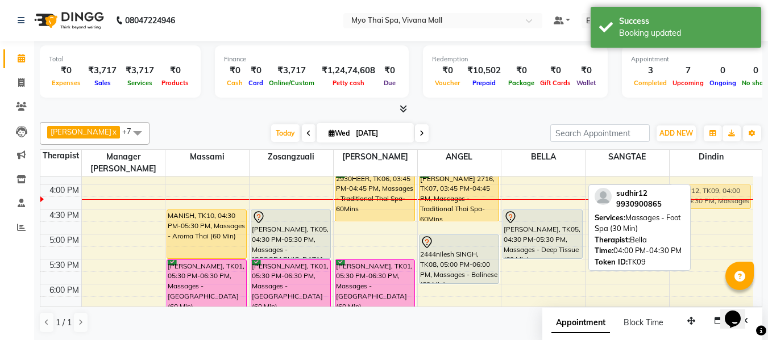
drag, startPoint x: 553, startPoint y: 176, endPoint x: 738, endPoint y: 181, distance: 185.4
click at [738, 181] on tr "2148ASHWIN .S, TK02, 11:30 AM-12:30 PM, Massages - Couples Spa 60 MANISH, TK10,…" at bounding box center [396, 160] width 713 height 750
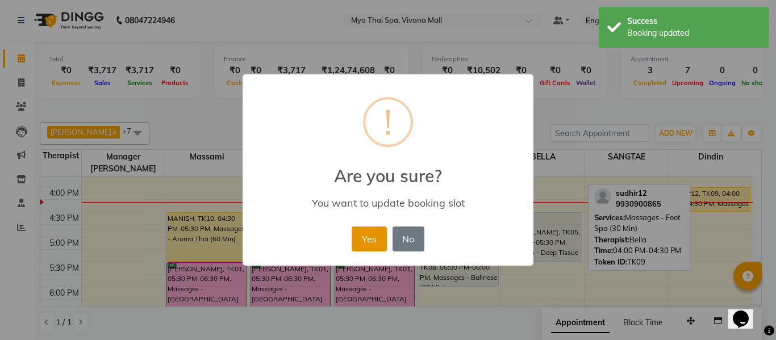
click at [381, 238] on button "Yes" at bounding box center [369, 239] width 35 height 25
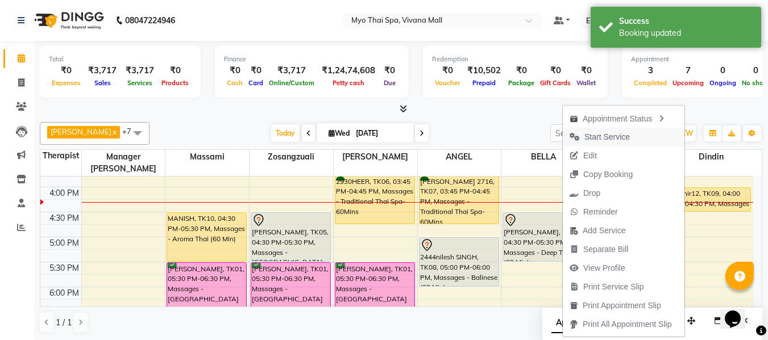
click at [603, 137] on span "Start Service" at bounding box center [606, 137] width 45 height 12
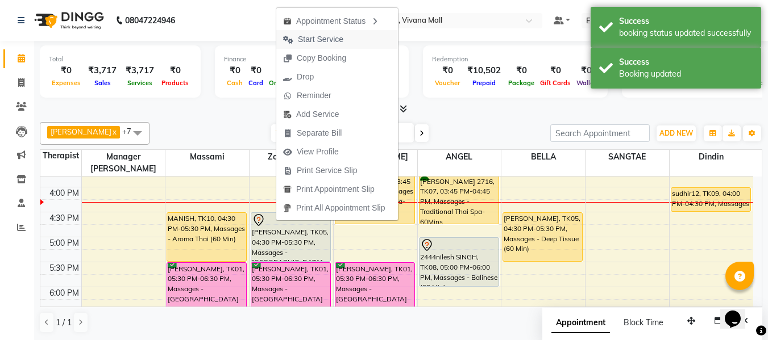
click at [323, 42] on span "Start Service" at bounding box center [320, 40] width 45 height 12
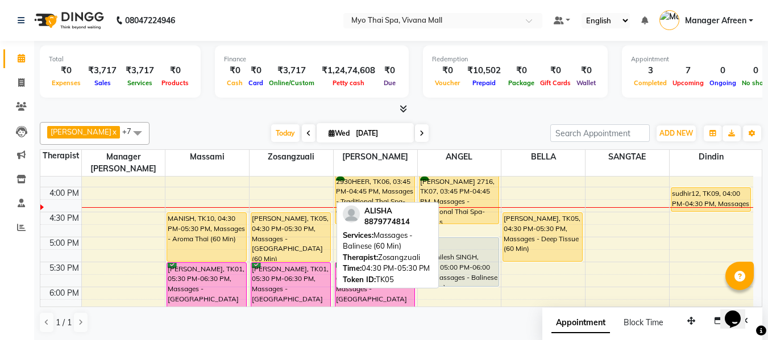
scroll to position [1, 0]
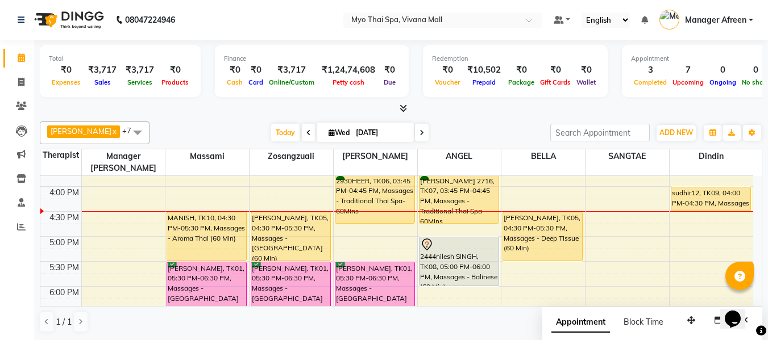
click at [532, 255] on div "8:00 AM 8:30 AM 9:00 AM 9:30 AM 10:00 AM 10:30 AM 11:00 AM 11:30 AM 12:00 PM 12…" at bounding box center [396, 162] width 713 height 750
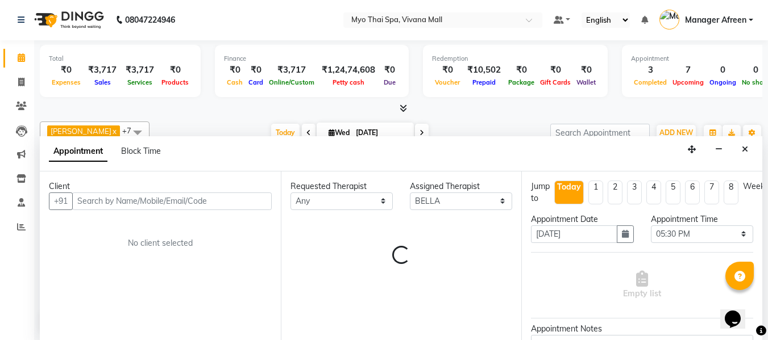
click at [206, 198] on input "text" at bounding box center [171, 202] width 199 height 18
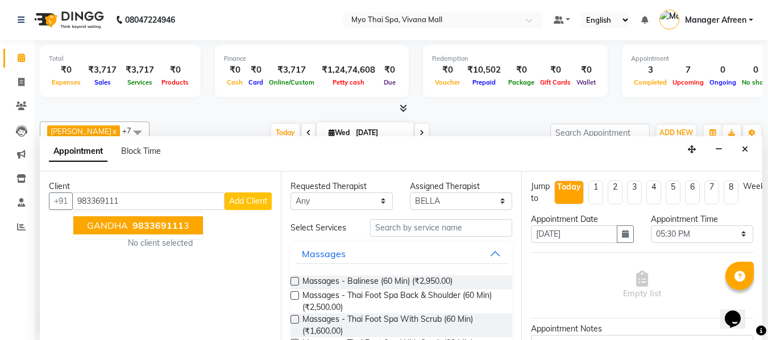
click at [159, 230] on span "983369111" at bounding box center [157, 225] width 51 height 11
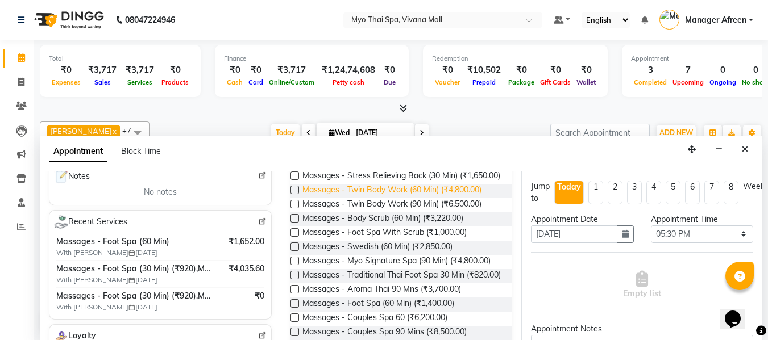
scroll to position [398, 0]
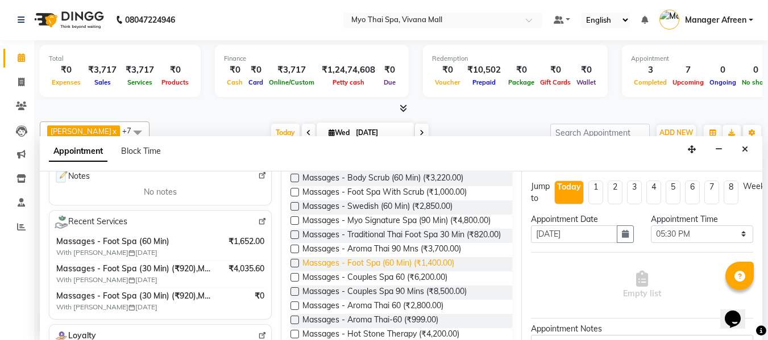
click at [437, 272] on span "Massages - Foot Spa (60 Min) (₹1,400.00)" at bounding box center [378, 264] width 152 height 14
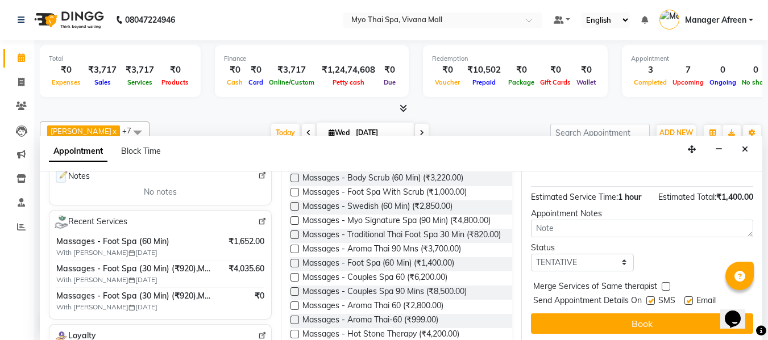
scroll to position [139, 0]
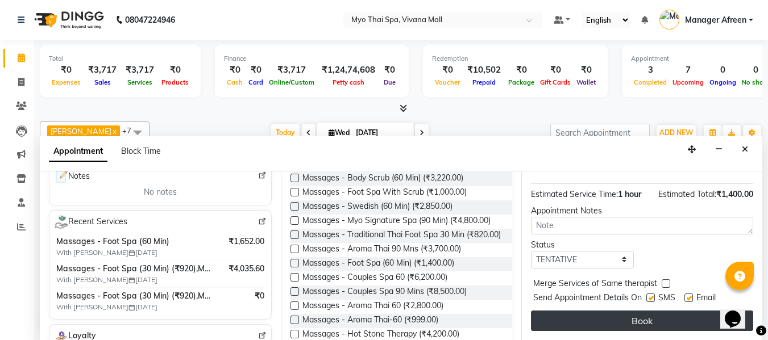
click at [585, 311] on button "Book" at bounding box center [642, 321] width 222 height 20
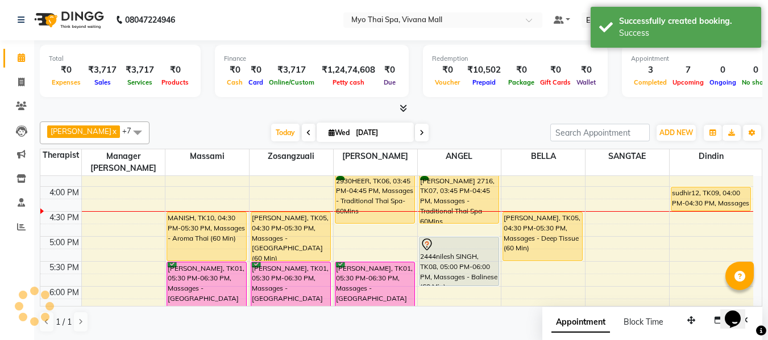
scroll to position [0, 0]
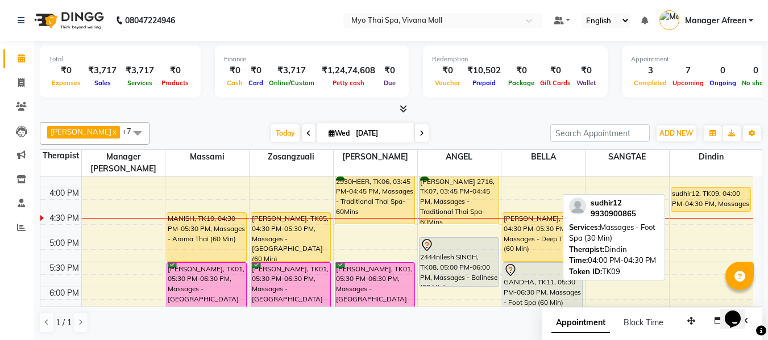
click at [701, 188] on div "sudhir12, TK09, 04:00 PM-04:30 PM, Massages - Foot Spa (30 Min)" at bounding box center [711, 199] width 80 height 23
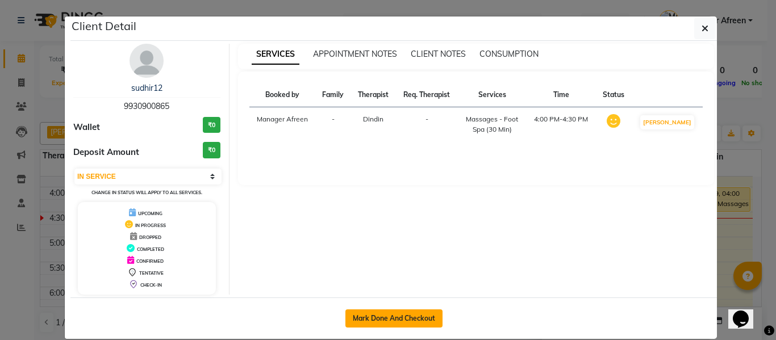
click at [383, 312] on button "Mark Done And Checkout" at bounding box center [394, 319] width 97 height 18
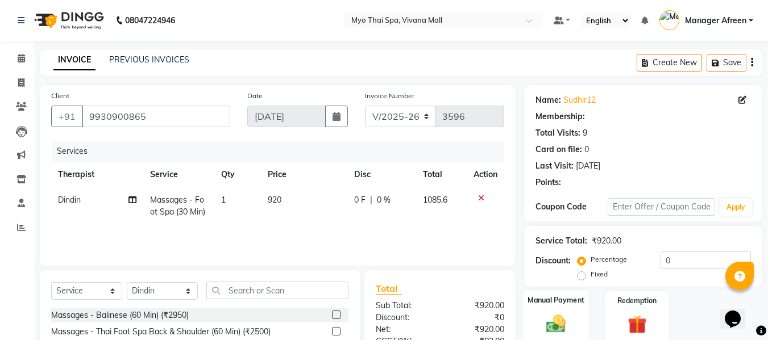
scroll to position [126, 0]
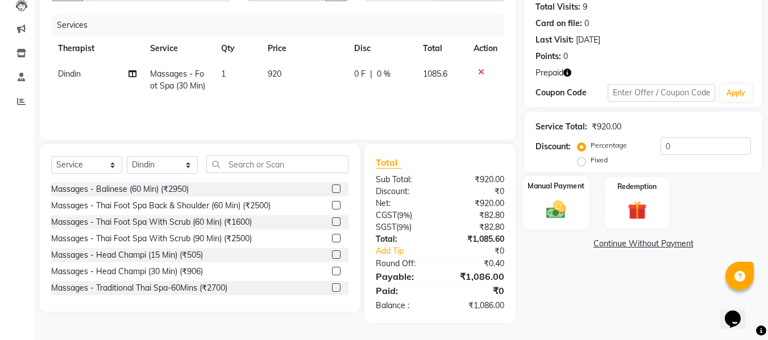
click at [559, 199] on img at bounding box center [556, 209] width 32 height 23
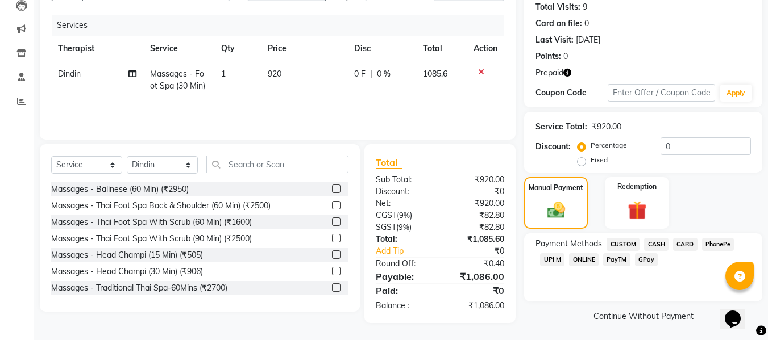
click at [684, 244] on span "CARD" at bounding box center [685, 244] width 24 height 13
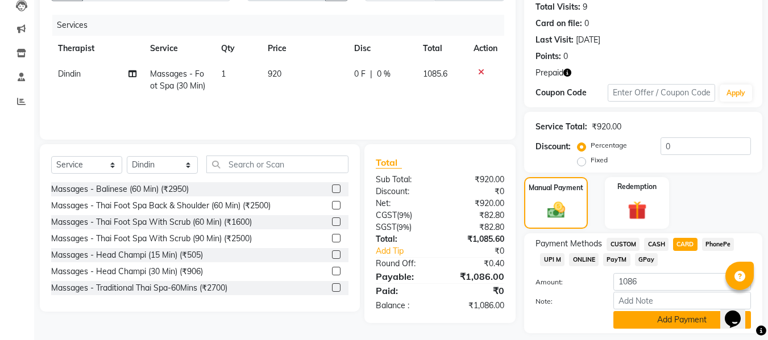
click at [655, 322] on button "Add Payment" at bounding box center [682, 320] width 138 height 18
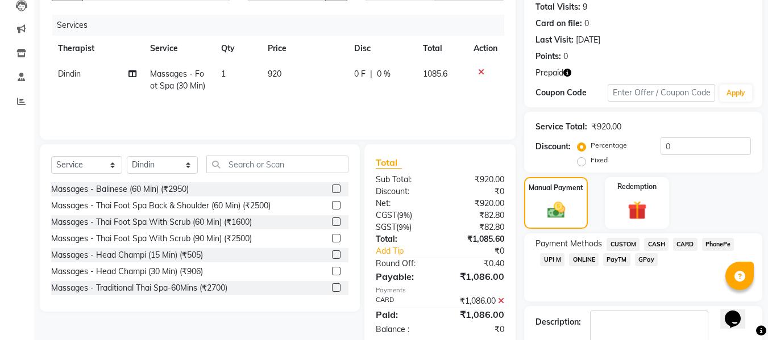
scroll to position [214, 0]
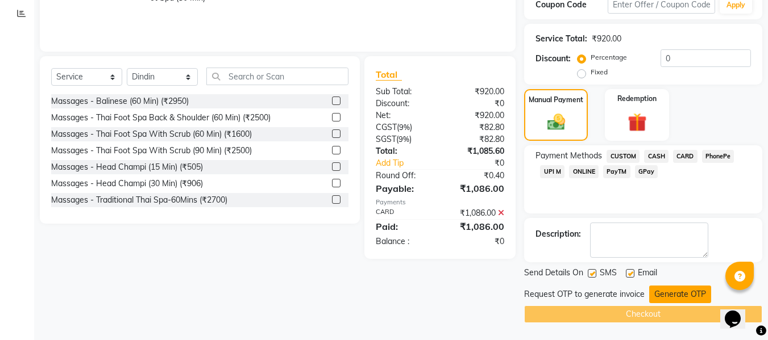
click at [672, 294] on button "Generate OTP" at bounding box center [680, 295] width 62 height 18
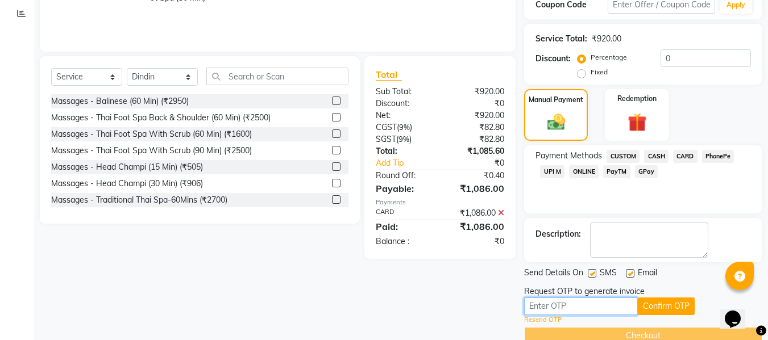
click at [549, 304] on input "text" at bounding box center [581, 307] width 114 height 18
click at [642, 303] on button "Confirm OTP" at bounding box center [666, 307] width 57 height 18
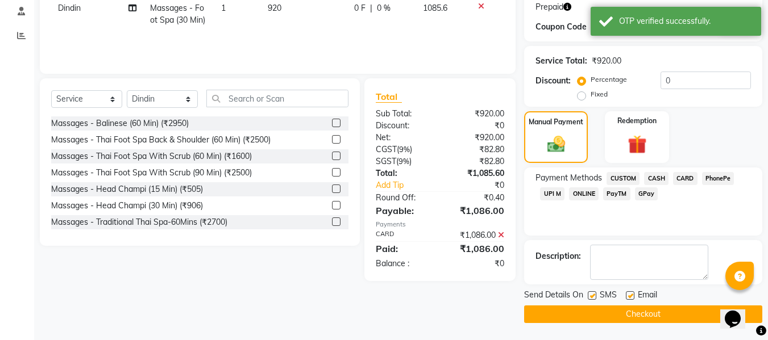
scroll to position [192, 0]
click at [617, 317] on button "Checkout" at bounding box center [643, 315] width 238 height 18
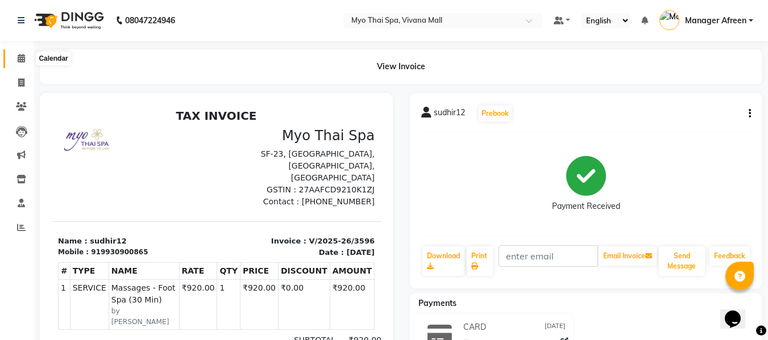
click at [18, 56] on icon at bounding box center [21, 58] width 7 height 9
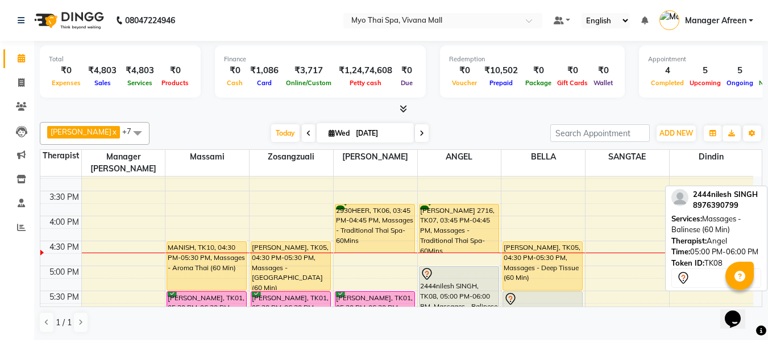
scroll to position [341, 0]
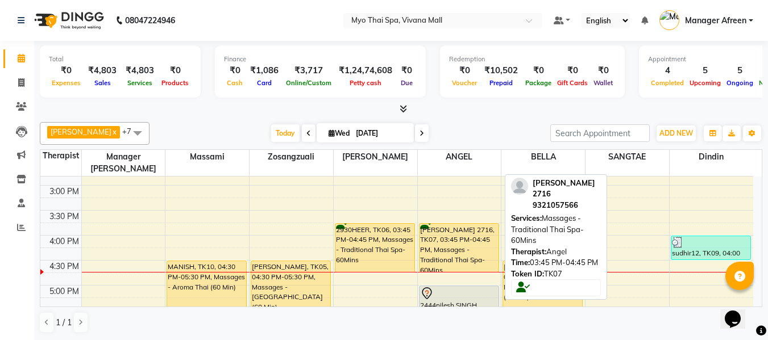
click at [448, 231] on div "[PERSON_NAME] 2716, TK07, 03:45 PM-04:45 PM, Massages - Traditional Thai Spa-60…" at bounding box center [458, 248] width 79 height 48
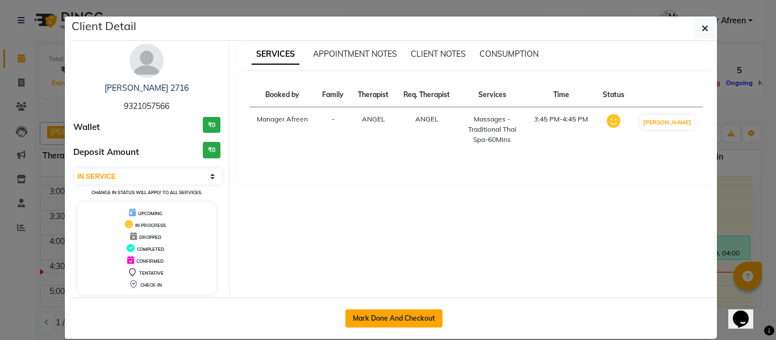
click at [415, 315] on button "Mark Done And Checkout" at bounding box center [394, 319] width 97 height 18
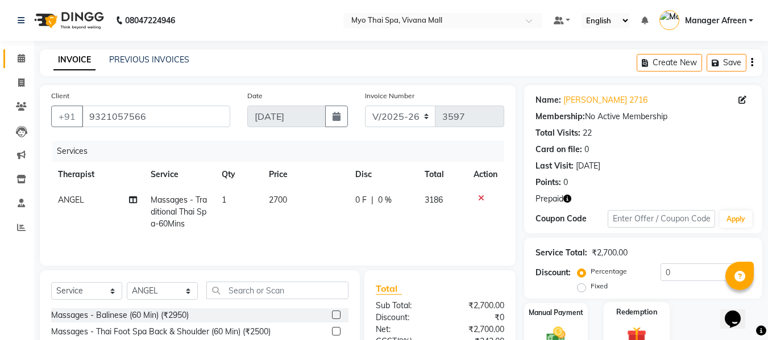
scroll to position [115, 0]
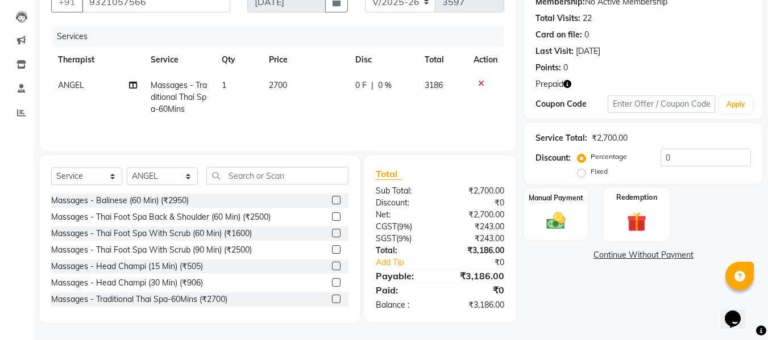
click at [634, 219] on img at bounding box center [637, 222] width 32 height 24
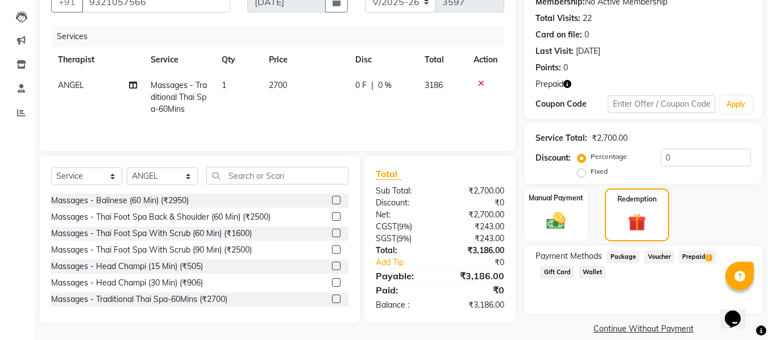
click at [692, 246] on div "Payment Methods Package Voucher Prepaid 2 Gift Card Wallet" at bounding box center [643, 280] width 238 height 68
click at [695, 257] on span "Prepaid 2" at bounding box center [697, 257] width 37 height 13
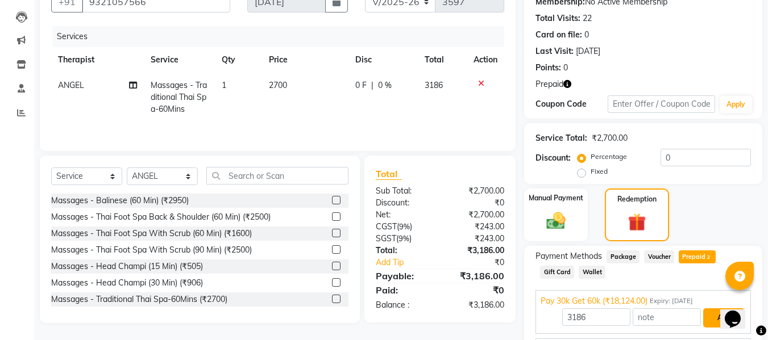
click at [707, 312] on button "Add" at bounding box center [723, 318] width 41 height 19
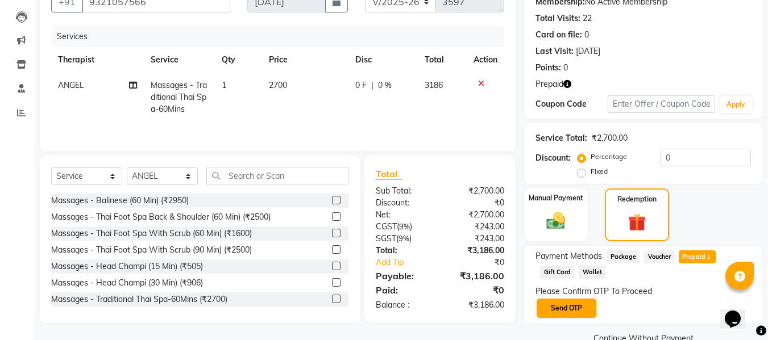
scroll to position [139, 0]
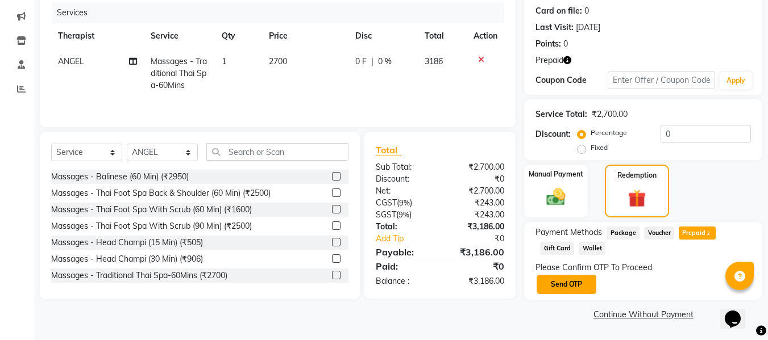
click at [577, 282] on button "Send OTP" at bounding box center [567, 284] width 60 height 19
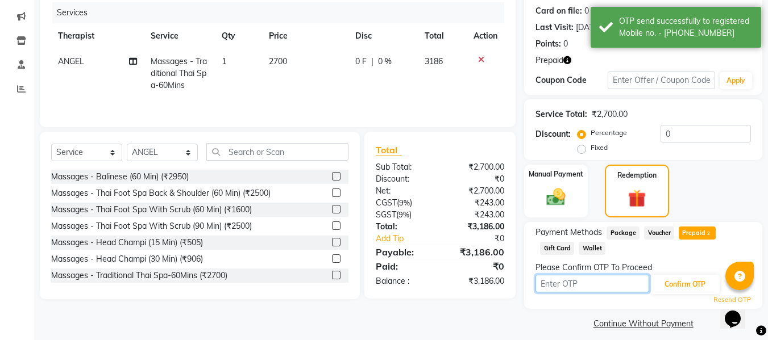
click at [577, 284] on input "text" at bounding box center [592, 284] width 114 height 18
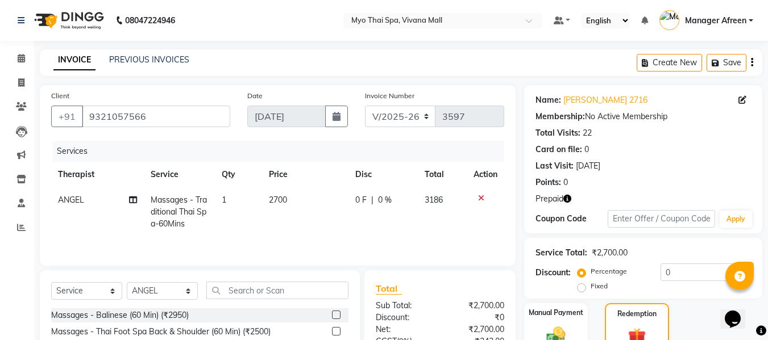
scroll to position [148, 0]
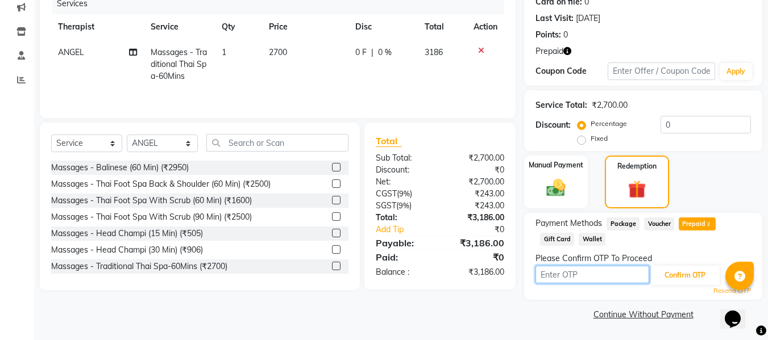
click at [562, 275] on input "text" at bounding box center [592, 275] width 114 height 18
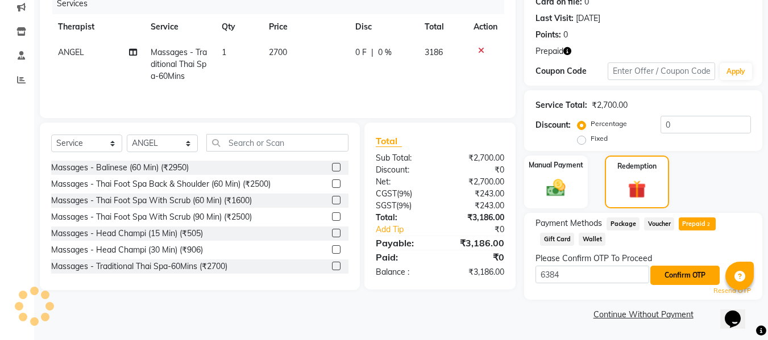
click at [676, 275] on button "Confirm OTP" at bounding box center [684, 275] width 69 height 19
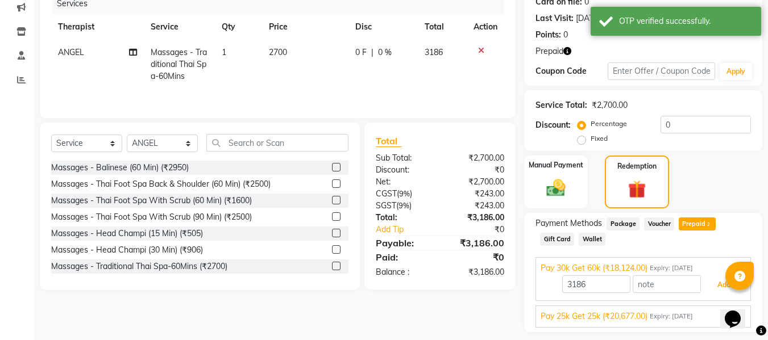
click at [715, 282] on button "Add" at bounding box center [723, 285] width 41 height 19
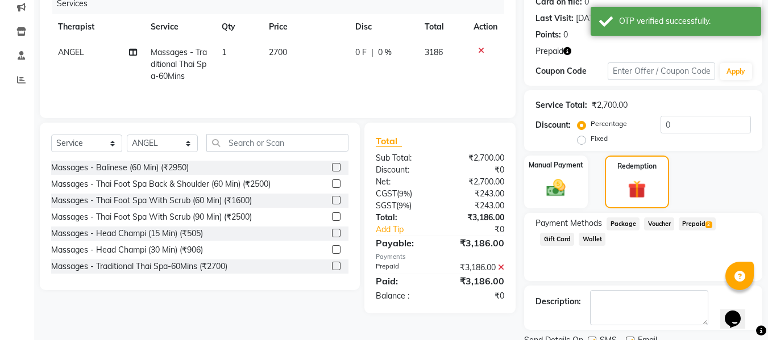
scroll to position [193, 0]
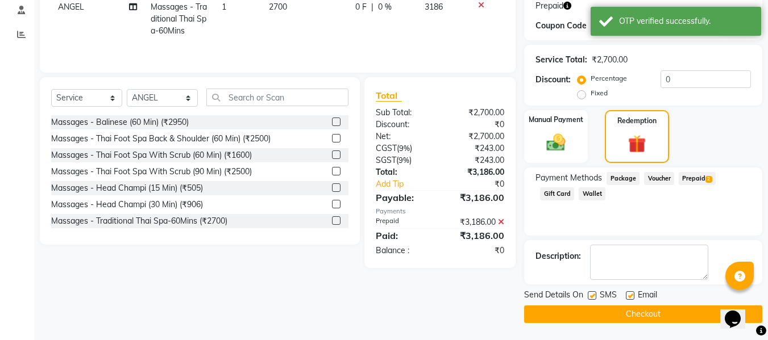
click at [589, 297] on label at bounding box center [592, 296] width 9 height 9
click at [589, 297] on input "checkbox" at bounding box center [591, 296] width 7 height 7
click at [630, 294] on label at bounding box center [630, 296] width 9 height 9
click at [630, 294] on input "checkbox" at bounding box center [629, 296] width 7 height 7
click at [633, 309] on button "Checkout" at bounding box center [643, 315] width 238 height 18
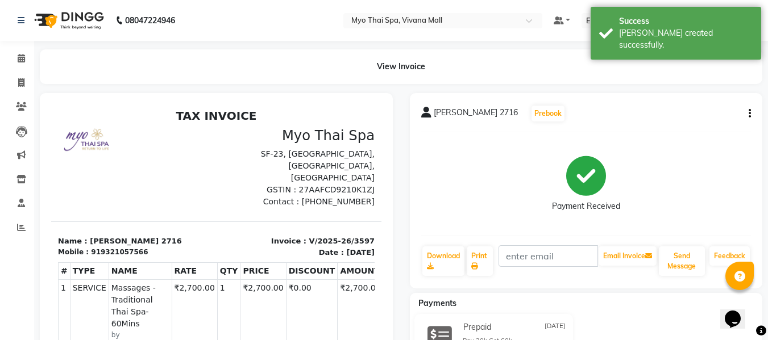
click at [22, 48] on li "Calendar" at bounding box center [17, 59] width 34 height 24
click at [21, 52] on span at bounding box center [21, 58] width 20 height 13
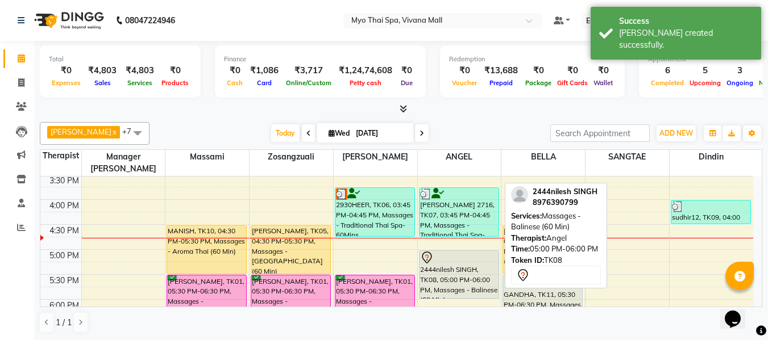
scroll to position [344, 0]
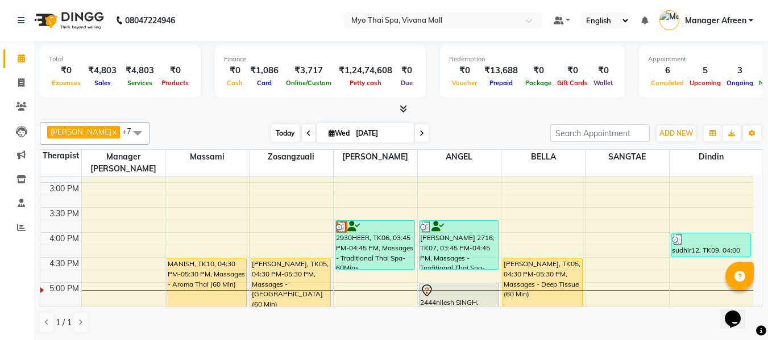
click at [271, 134] on span "Today" at bounding box center [285, 133] width 28 height 18
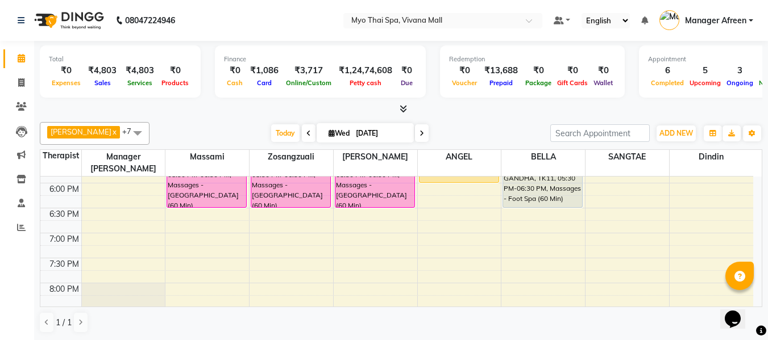
scroll to position [494, 0]
click at [329, 133] on span "Wed" at bounding box center [339, 133] width 27 height 9
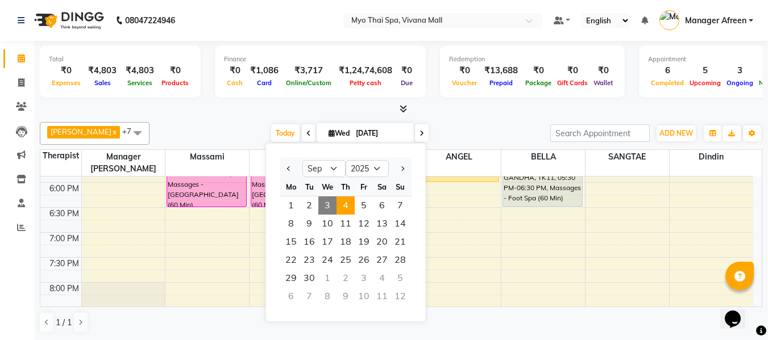
click at [346, 203] on span "4" at bounding box center [345, 206] width 18 height 18
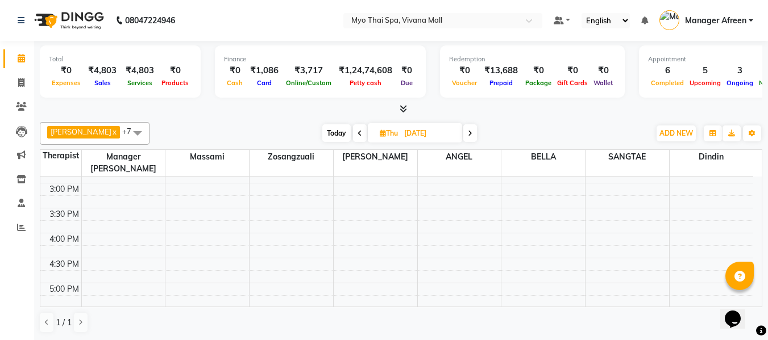
scroll to position [323, 0]
click at [189, 198] on div "8:00 AM 8:30 AM 9:00 AM 9:30 AM 10:00 AM 10:30 AM 11:00 AM 11:30 AM 12:00 PM 12…" at bounding box center [396, 228] width 713 height 750
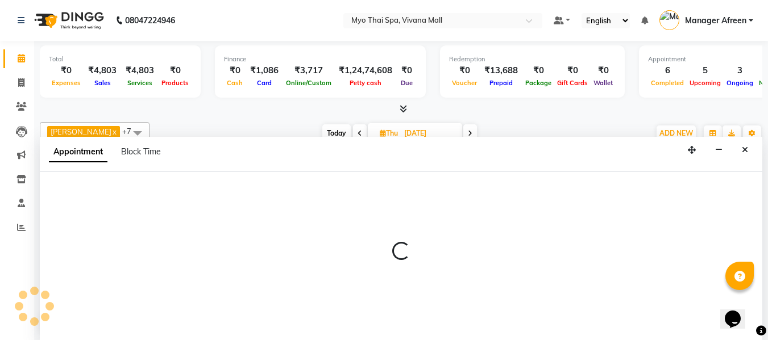
scroll to position [1, 0]
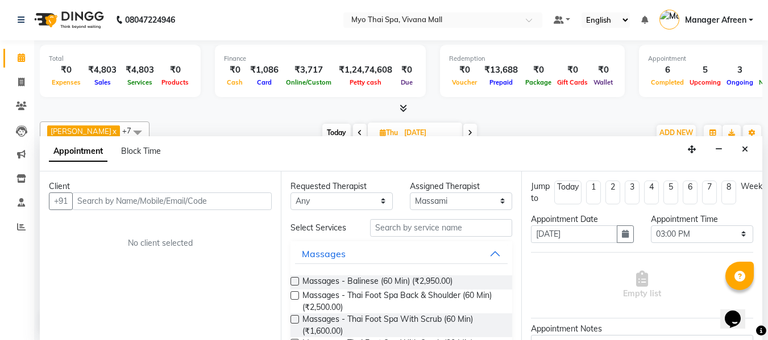
click at [171, 201] on input "text" at bounding box center [171, 202] width 199 height 18
click at [169, 201] on input "text" at bounding box center [171, 202] width 199 height 18
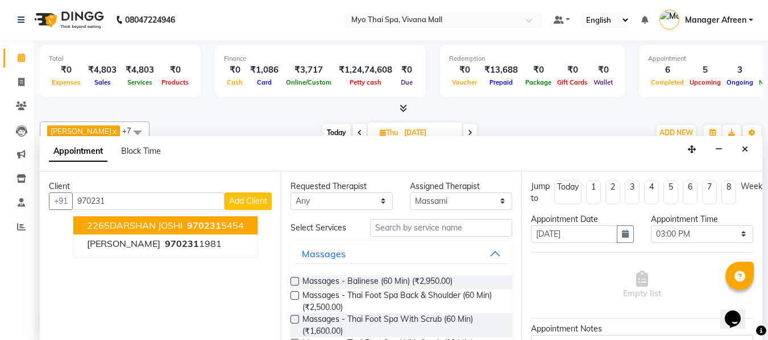
click at [168, 220] on span "2265DARSHAN JOSHI" at bounding box center [134, 225] width 95 height 11
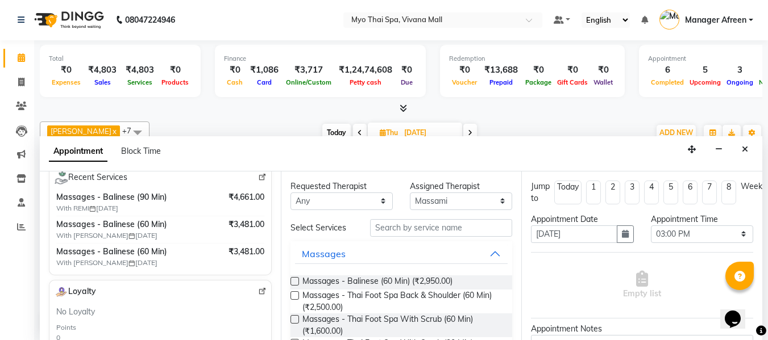
scroll to position [171, 0]
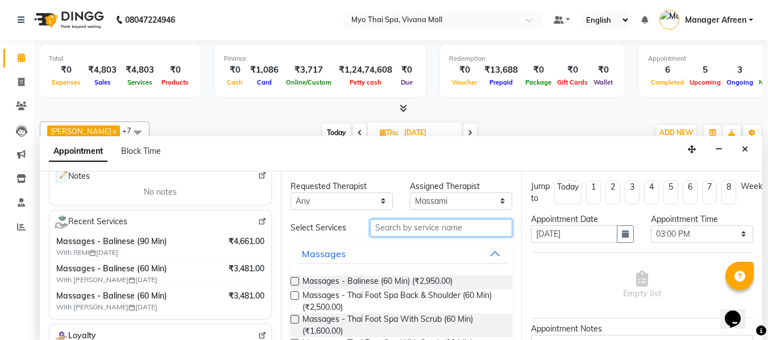
click at [393, 226] on input "text" at bounding box center [441, 228] width 142 height 18
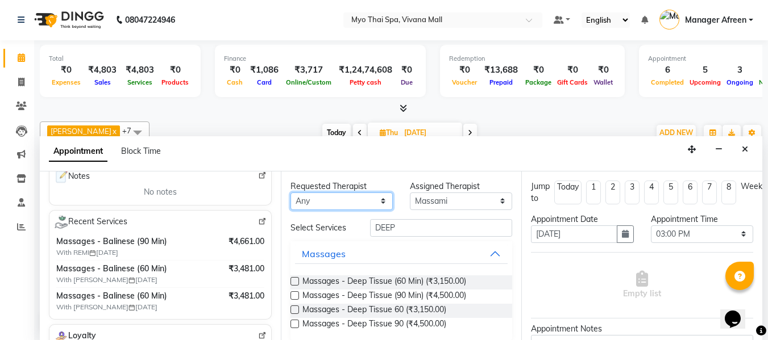
click at [349, 202] on select "Any [PERSON_NAME] [PERSON_NAME] [PERSON_NAME] Manager Afreen Manager [PERSON_NA…" at bounding box center [341, 202] width 102 height 18
click at [290, 193] on select "Any [PERSON_NAME] [PERSON_NAME] [PERSON_NAME] Manager Afreen Manager [PERSON_NA…" at bounding box center [341, 202] width 102 height 18
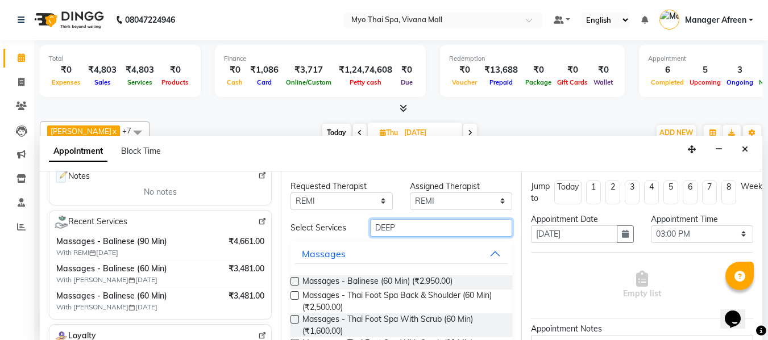
click at [410, 227] on input "DEEP" at bounding box center [441, 228] width 142 height 18
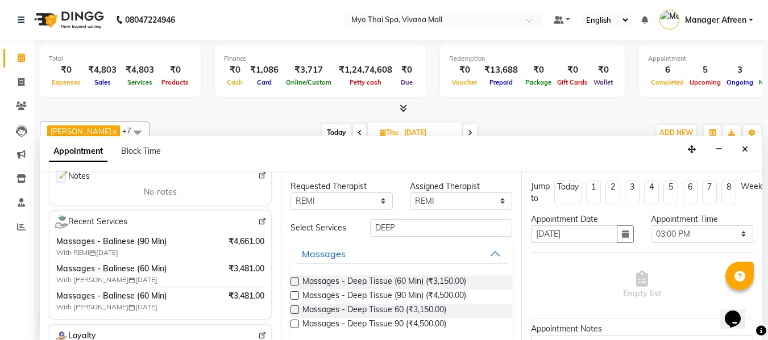
click at [292, 280] on label at bounding box center [294, 281] width 9 height 9
click at [292, 280] on input "checkbox" at bounding box center [293, 282] width 7 height 7
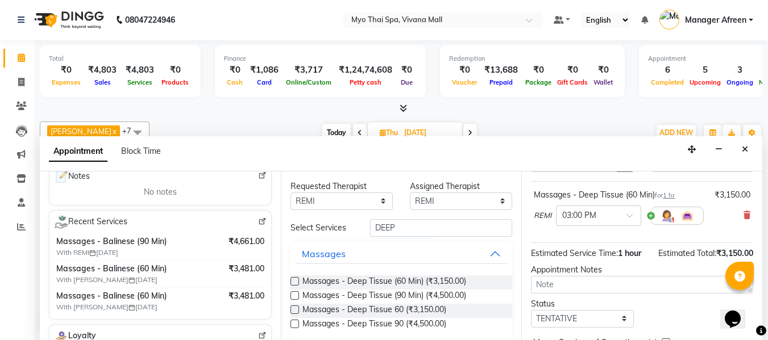
scroll to position [139, 0]
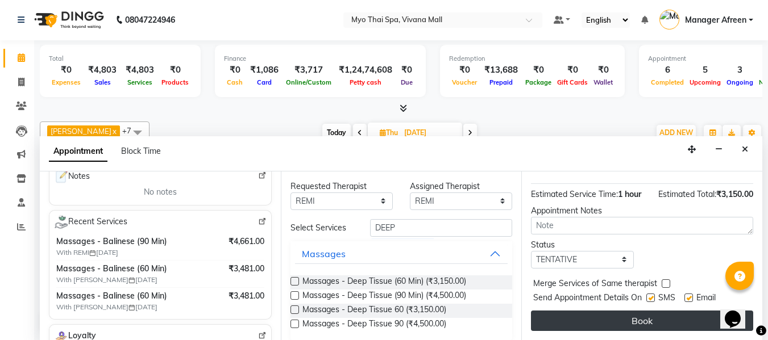
click at [588, 311] on button "Book" at bounding box center [642, 321] width 222 height 20
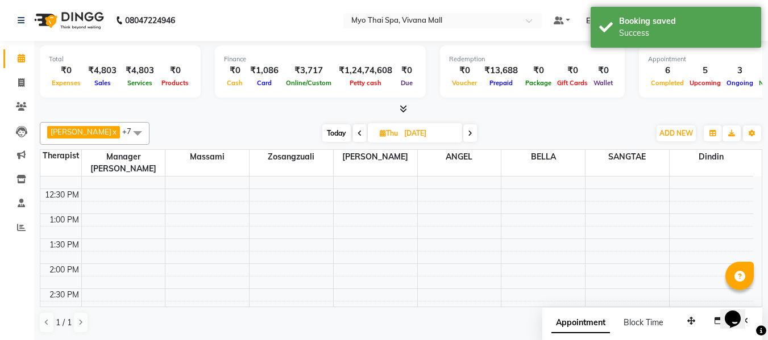
scroll to position [210, 0]
click at [322, 134] on span "Today" at bounding box center [336, 133] width 28 height 18
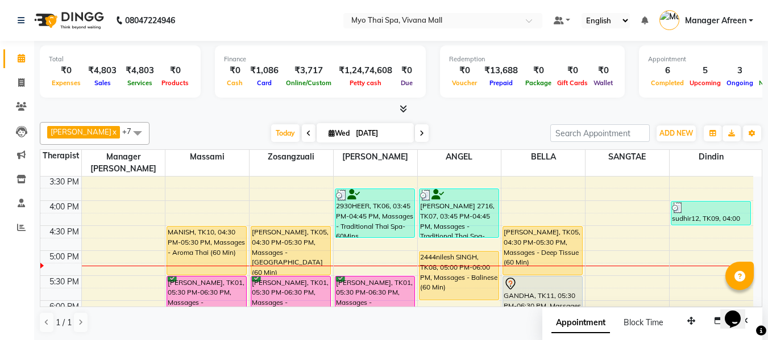
scroll to position [394, 0]
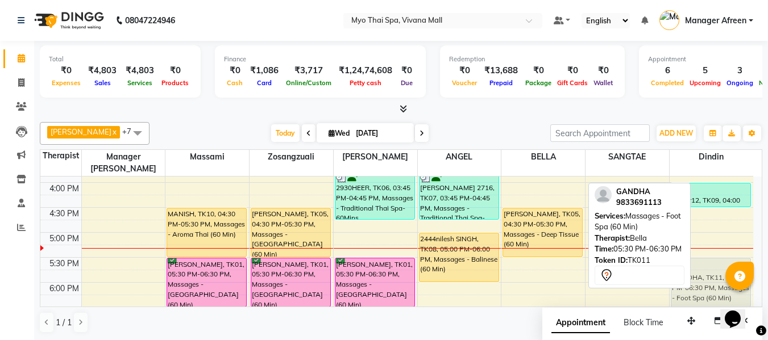
drag, startPoint x: 529, startPoint y: 266, endPoint x: 688, endPoint y: 265, distance: 159.7
click at [688, 265] on div "Jane x Manager Churmurin x SANGTAE x ANGEL x Dindin x Massami x Zosangzuali x B…" at bounding box center [401, 228] width 722 height 221
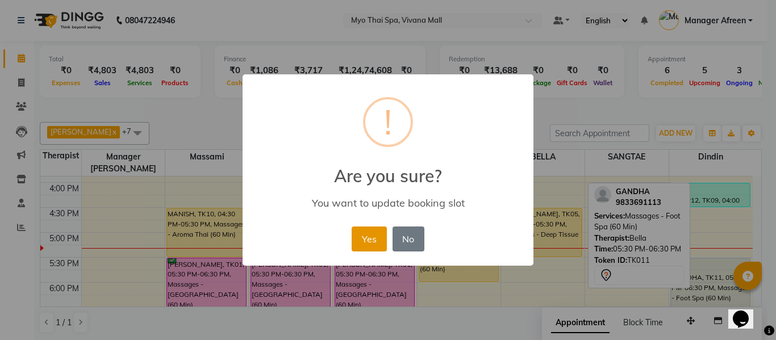
click at [362, 242] on button "Yes" at bounding box center [369, 239] width 35 height 25
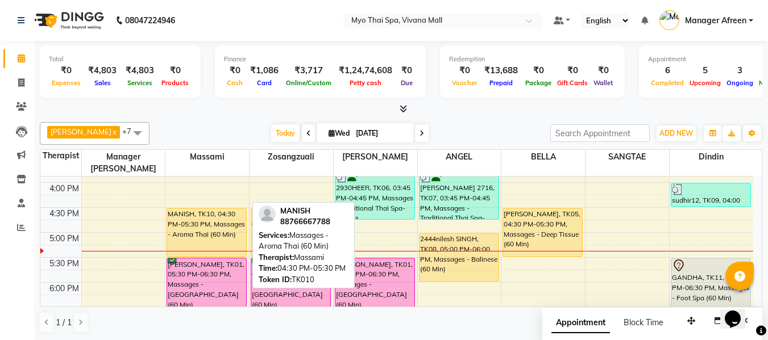
click at [226, 210] on div "MANISH, TK10, 04:30 PM-05:30 PM, Massages - Aroma Thai (60 Min)" at bounding box center [206, 233] width 79 height 48
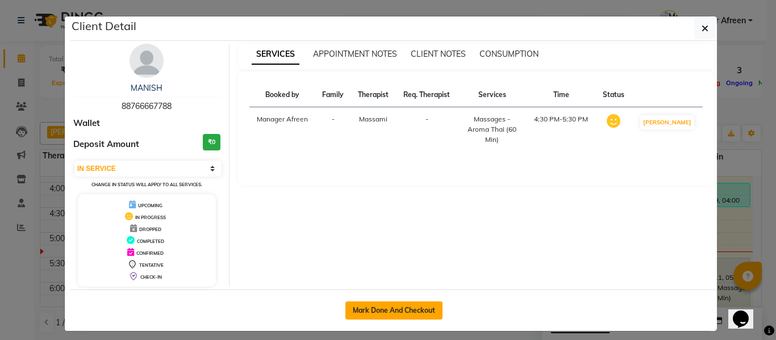
click at [383, 309] on button "Mark Done And Checkout" at bounding box center [394, 311] width 97 height 18
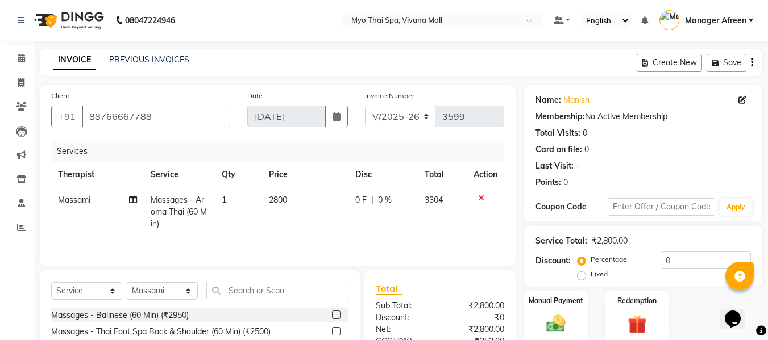
scroll to position [115, 0]
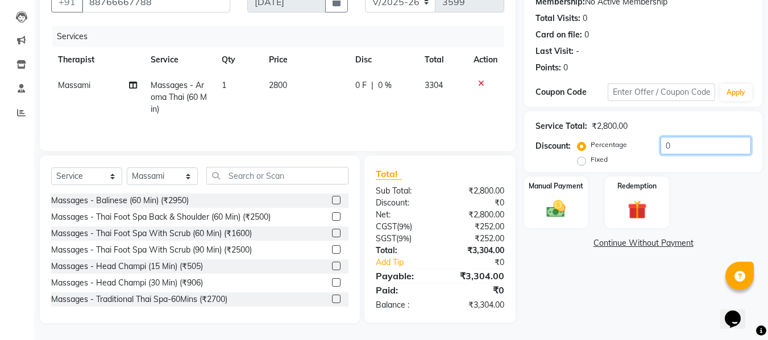
drag, startPoint x: 674, startPoint y: 143, endPoint x: 650, endPoint y: 144, distance: 23.9
click at [650, 144] on div "Percentage Fixed 0" at bounding box center [665, 152] width 171 height 31
click at [591, 161] on label "Fixed" at bounding box center [599, 160] width 17 height 10
click at [585, 161] on input "Fixed" at bounding box center [584, 160] width 8 height 8
click at [686, 141] on input "number" at bounding box center [705, 146] width 90 height 18
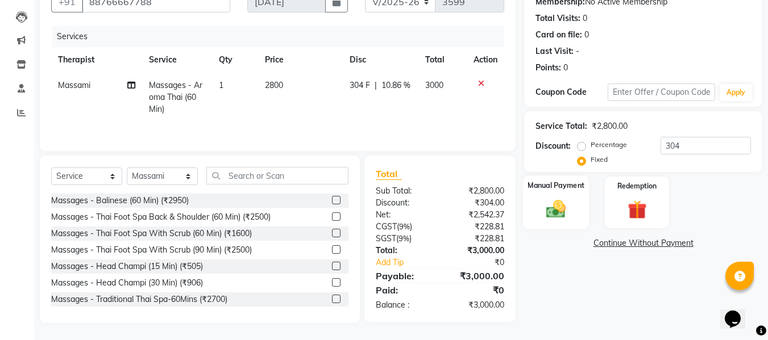
click at [554, 212] on img at bounding box center [556, 209] width 32 height 23
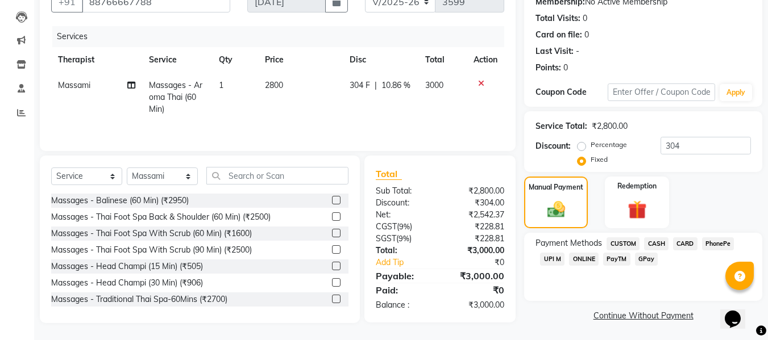
click at [557, 260] on span "UPI M" at bounding box center [552, 259] width 24 height 13
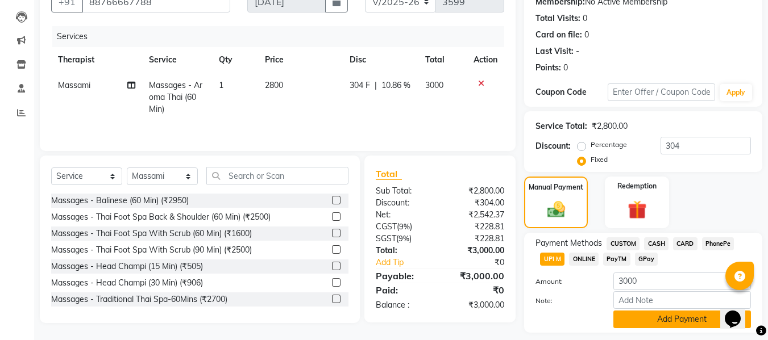
scroll to position [148, 0]
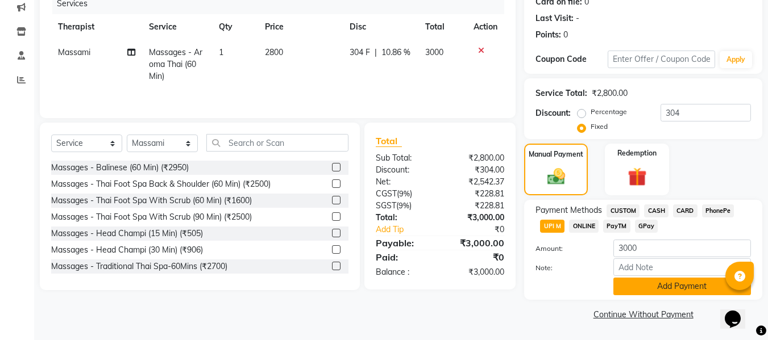
click at [632, 283] on button "Add Payment" at bounding box center [682, 287] width 138 height 18
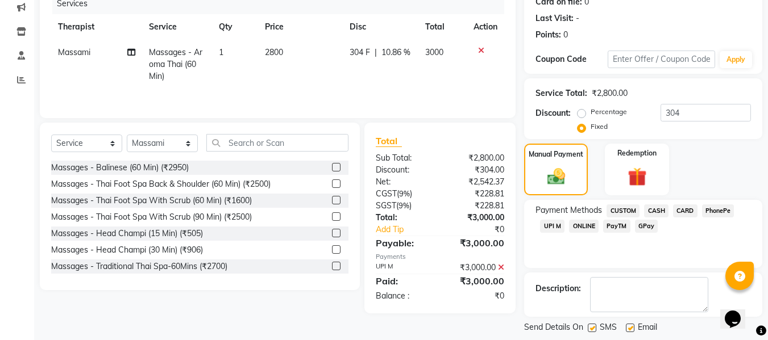
scroll to position [202, 0]
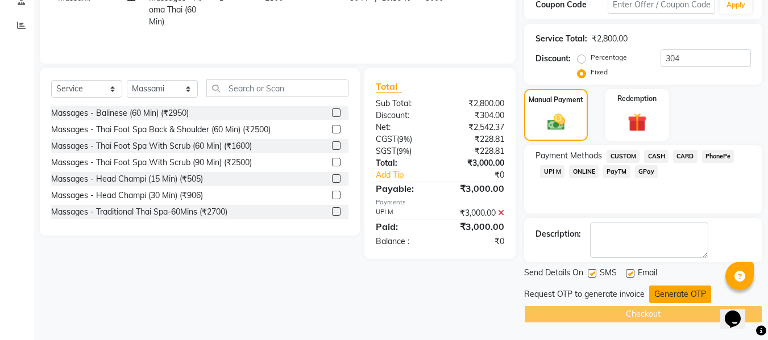
click at [660, 294] on button "Generate OTP" at bounding box center [680, 295] width 62 height 18
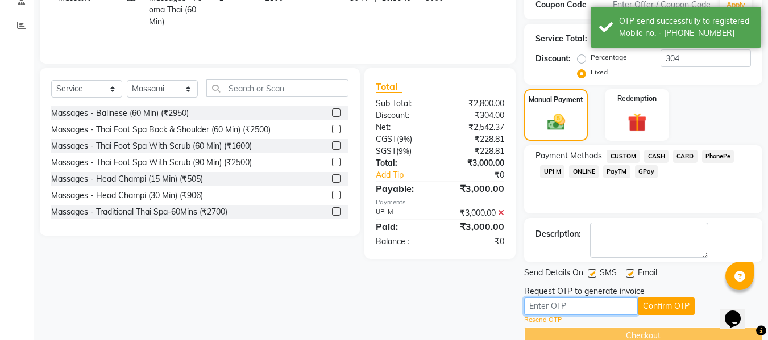
click at [588, 305] on input "text" at bounding box center [581, 307] width 114 height 18
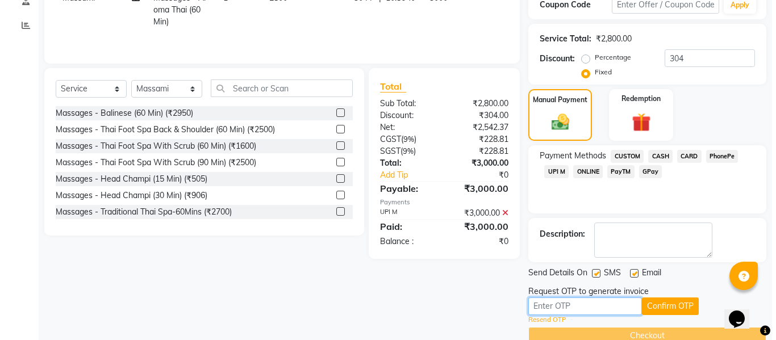
scroll to position [32, 0]
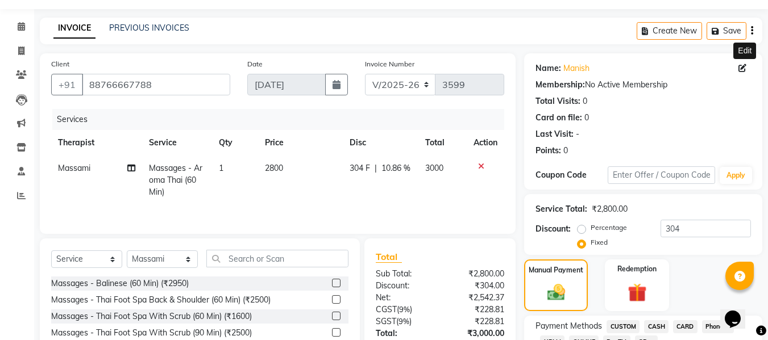
click at [741, 67] on icon at bounding box center [742, 68] width 8 height 8
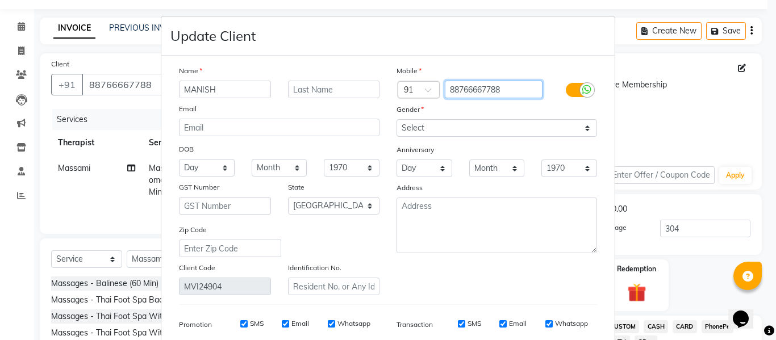
click at [480, 92] on input "88766667788" at bounding box center [494, 90] width 98 height 18
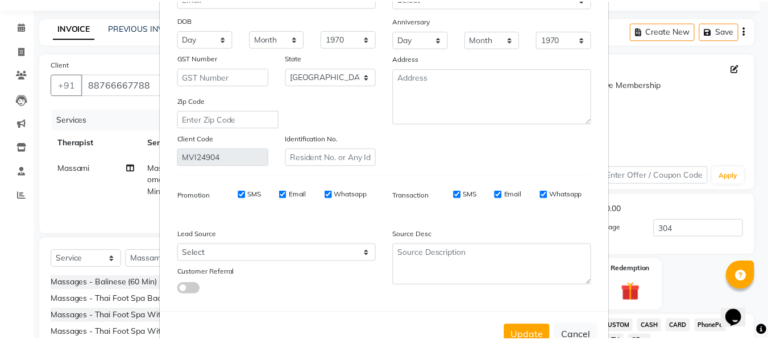
scroll to position [164, 0]
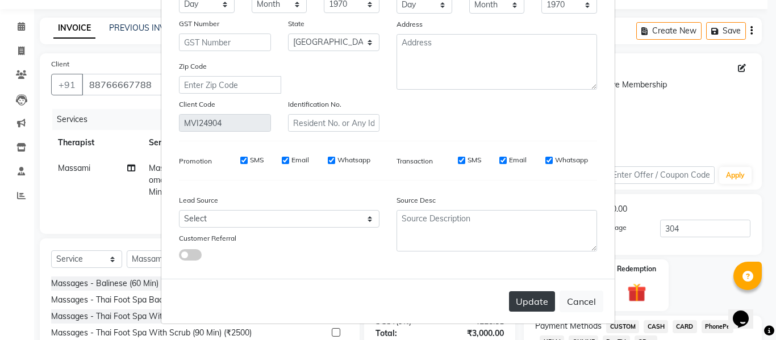
click at [524, 296] on button "Update" at bounding box center [532, 302] width 46 height 20
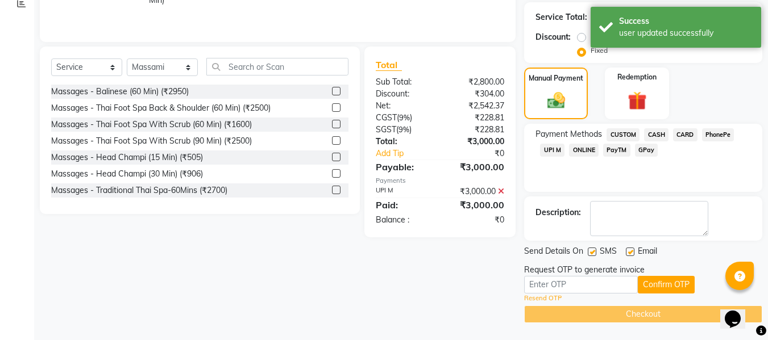
click at [547, 297] on link "Resend OTP" at bounding box center [543, 299] width 38 height 10
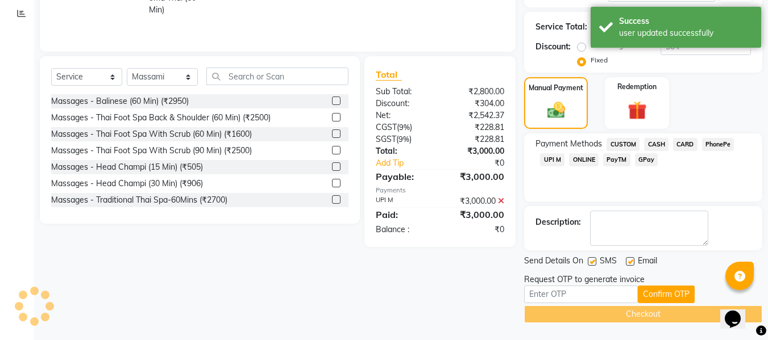
scroll to position [224, 0]
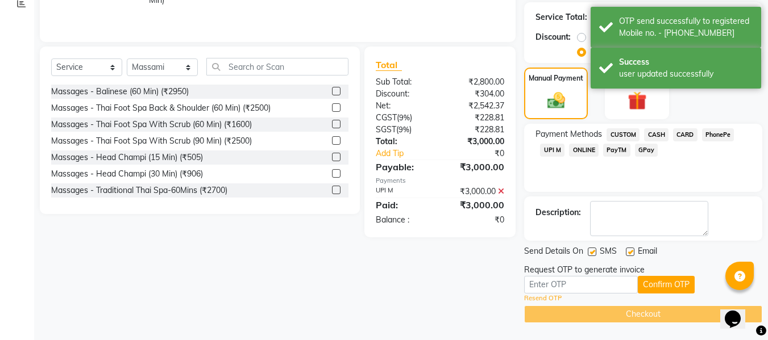
click at [550, 294] on link "Resend OTP" at bounding box center [543, 299] width 38 height 10
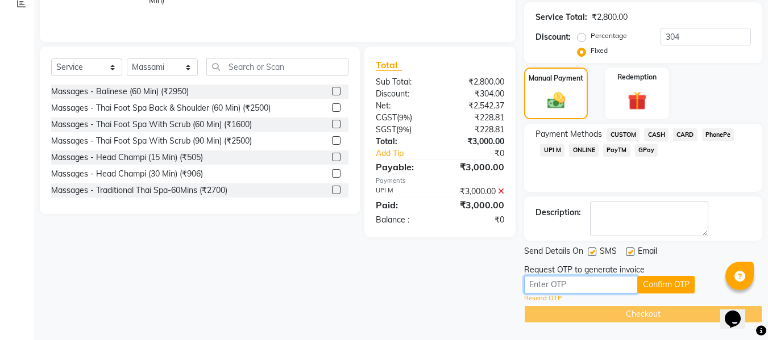
click at [548, 282] on input "text" at bounding box center [581, 285] width 114 height 18
click at [651, 284] on button "Confirm OTP" at bounding box center [666, 285] width 57 height 18
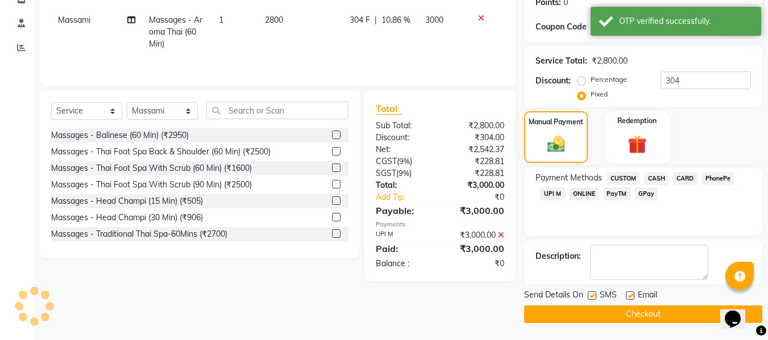
scroll to position [180, 0]
drag, startPoint x: 596, startPoint y: 313, endPoint x: 577, endPoint y: 313, distance: 18.8
click at [596, 313] on button "Checkout" at bounding box center [643, 315] width 238 height 18
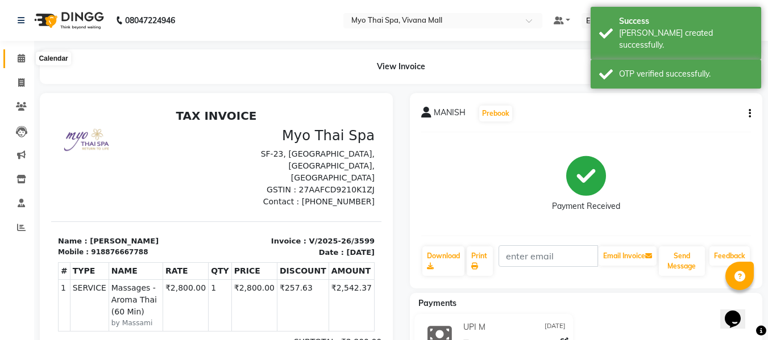
click at [19, 63] on span at bounding box center [21, 58] width 20 height 13
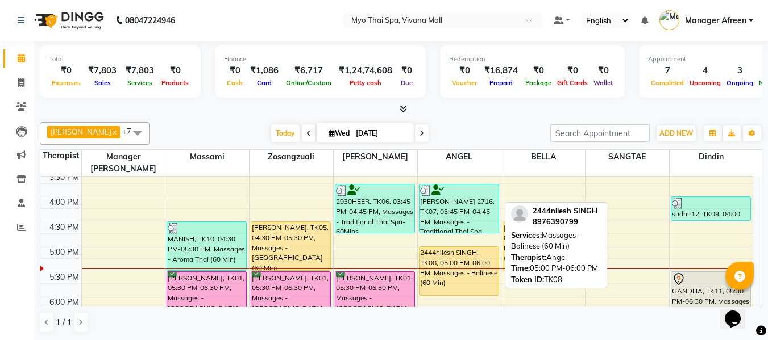
scroll to position [437, 0]
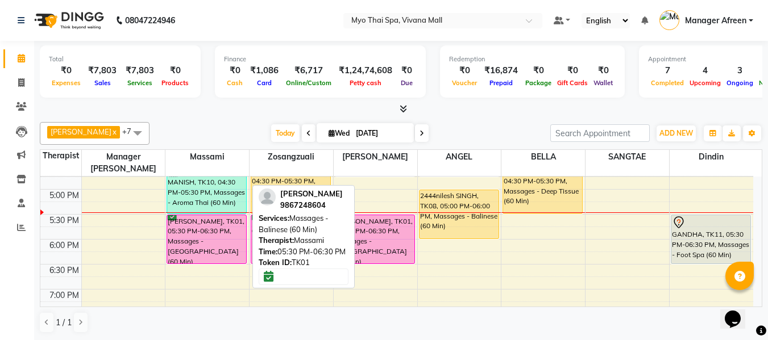
click at [209, 239] on div "MATEEN KHAN, TK01, 05:30 PM-06:30 PM, Massages - Balinese (60 Min)" at bounding box center [206, 239] width 79 height 48
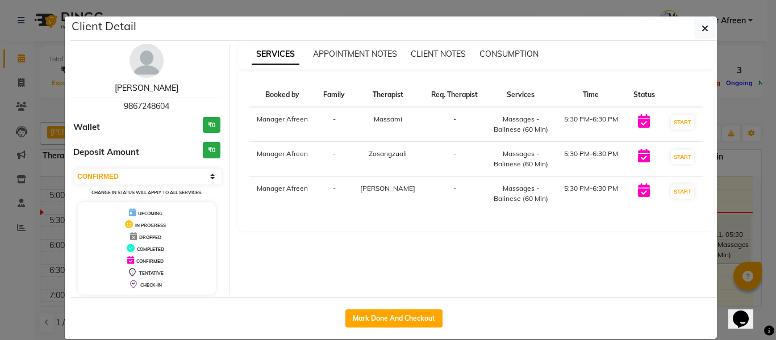
click at [147, 88] on link "MATEEN KHAN" at bounding box center [147, 88] width 64 height 10
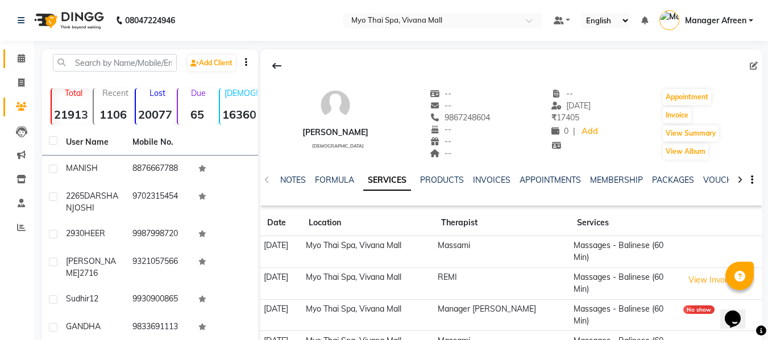
scroll to position [191, 0]
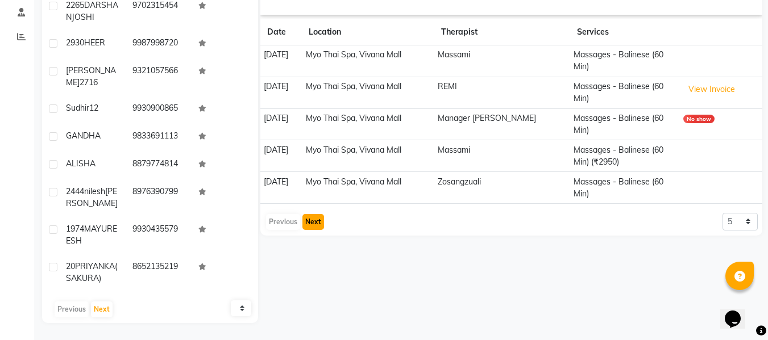
click at [310, 222] on button "Next" at bounding box center [313, 222] width 22 height 16
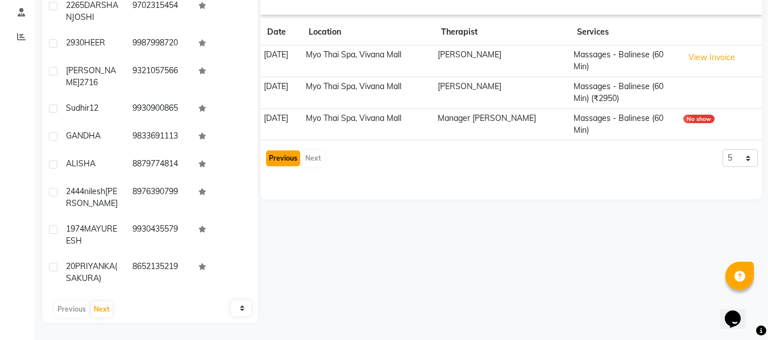
click at [272, 157] on button "Previous" at bounding box center [283, 159] width 34 height 16
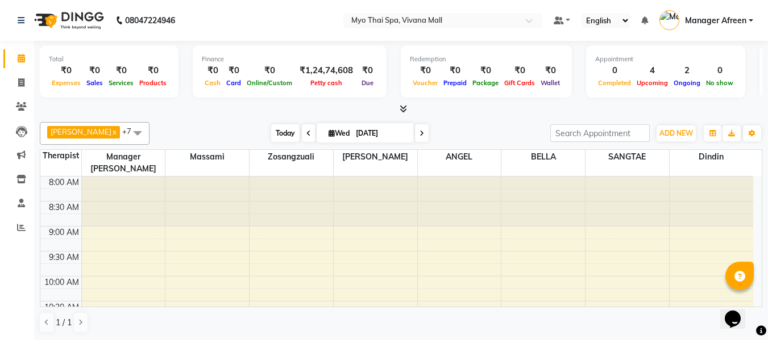
scroll to position [57, 0]
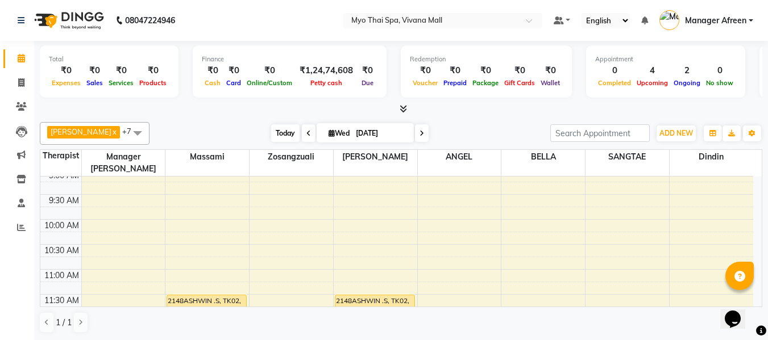
click at [277, 136] on span "Today" at bounding box center [285, 133] width 28 height 18
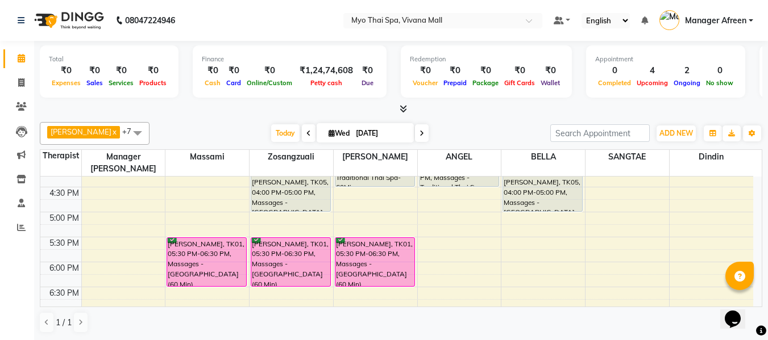
scroll to position [1, 0]
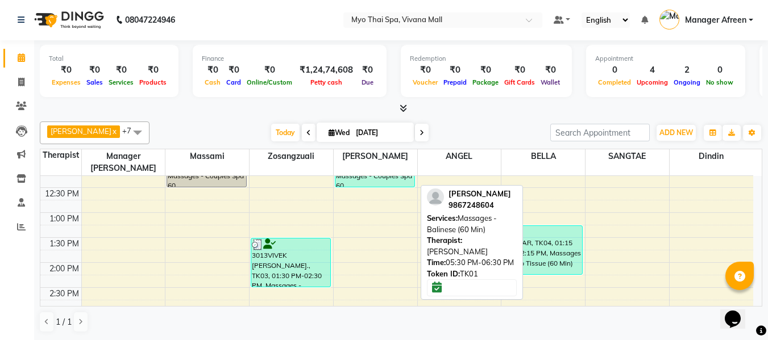
scroll to position [187, 0]
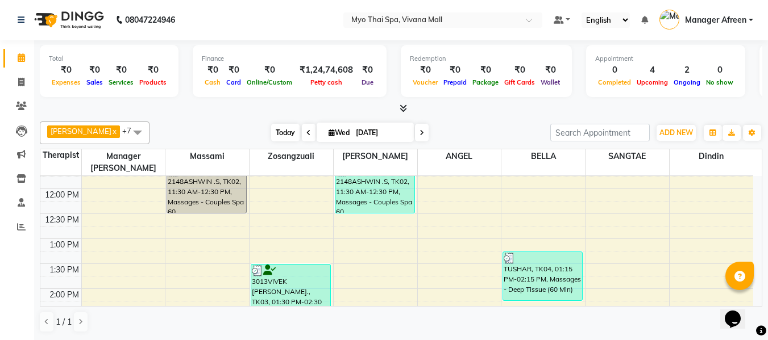
click at [274, 134] on span "Today" at bounding box center [285, 133] width 28 height 18
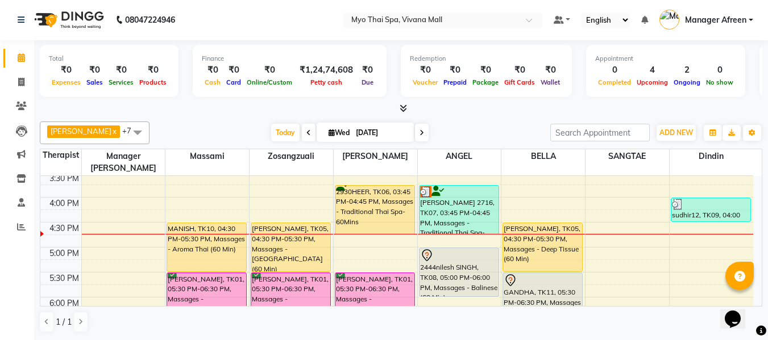
scroll to position [344, 0]
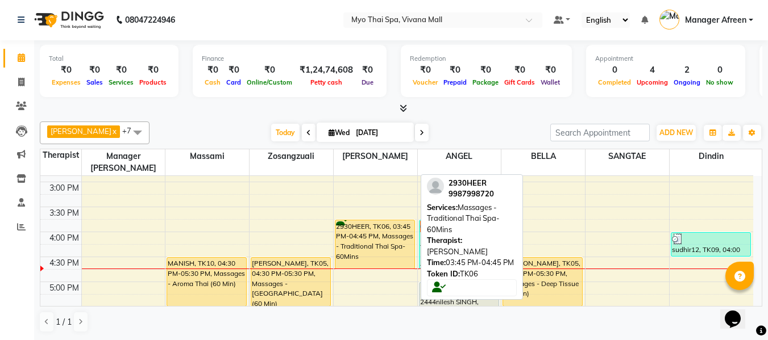
click at [360, 240] on div "2930HEER, TK06, 03:45 PM-04:45 PM, Massages - Traditional Thai Spa-60Mins" at bounding box center [374, 245] width 79 height 48
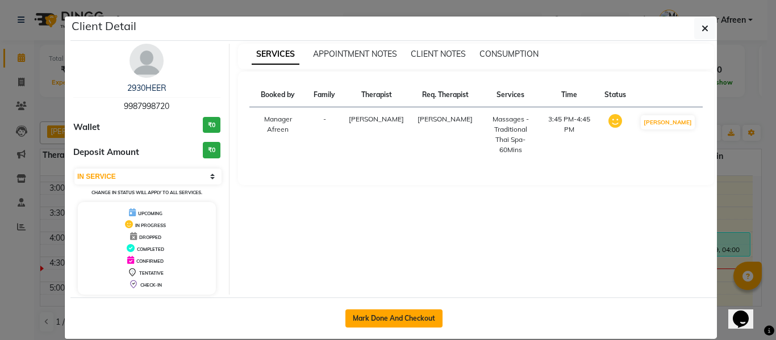
click at [408, 317] on button "Mark Done And Checkout" at bounding box center [394, 319] width 97 height 18
select select "3"
select select "3908"
select select "service"
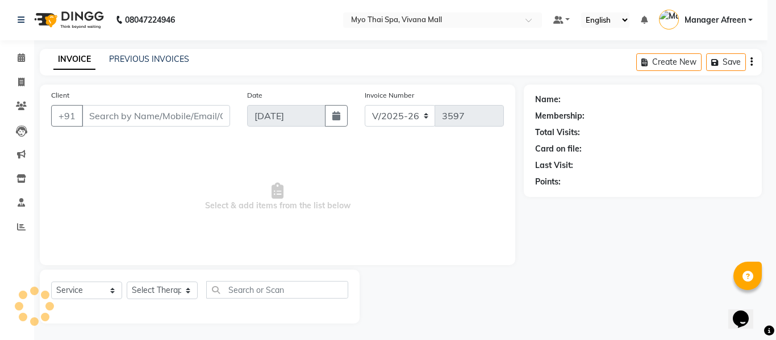
type input "9987998720"
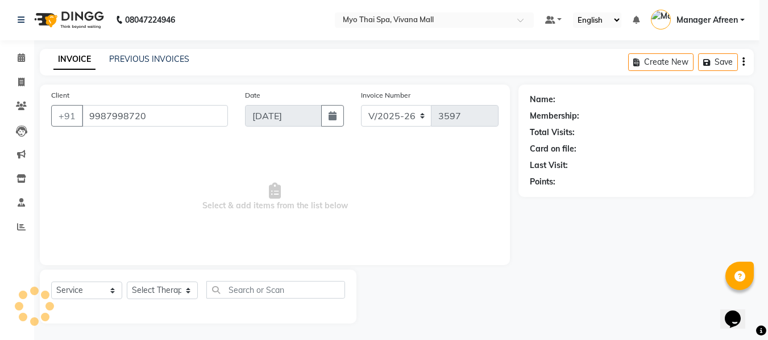
select select "62472"
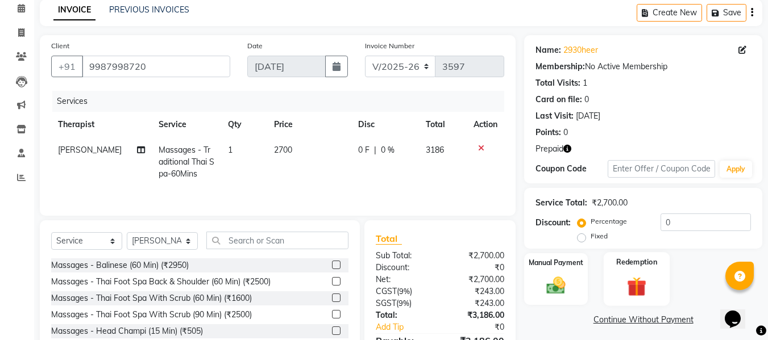
scroll to position [114, 0]
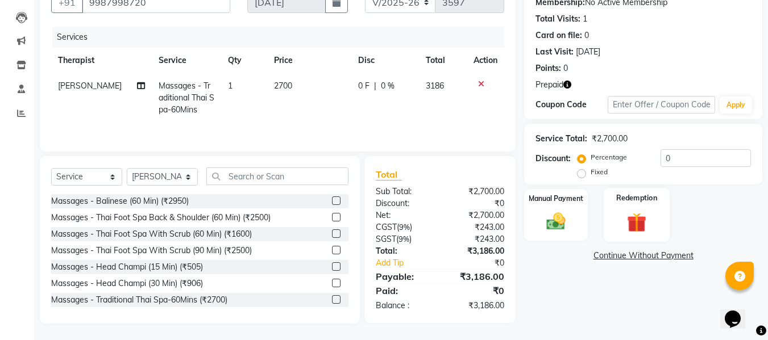
drag, startPoint x: 642, startPoint y: 213, endPoint x: 642, endPoint y: 219, distance: 6.3
click at [642, 213] on img at bounding box center [637, 222] width 32 height 24
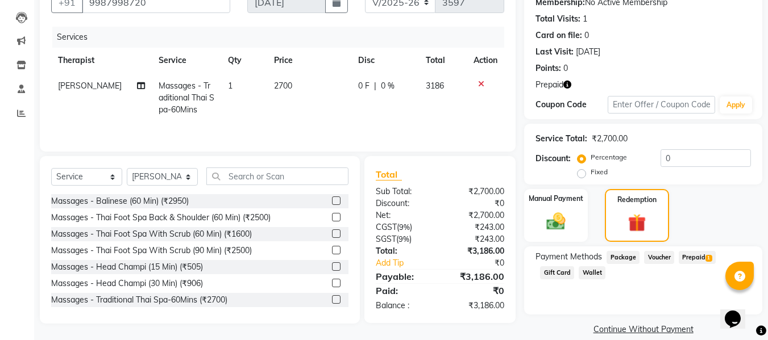
click at [688, 259] on span "Prepaid 1" at bounding box center [697, 257] width 37 height 13
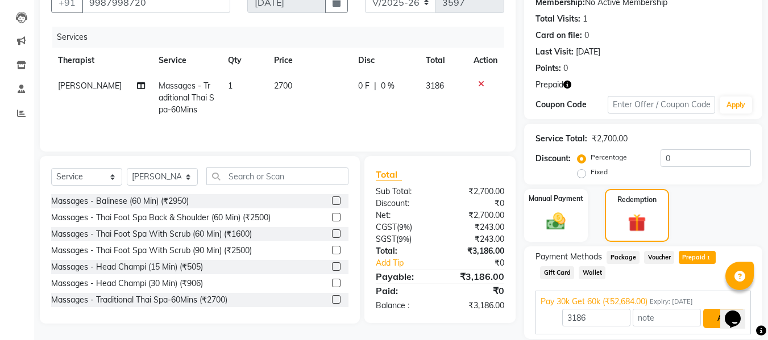
click at [706, 311] on button "Add" at bounding box center [723, 318] width 41 height 19
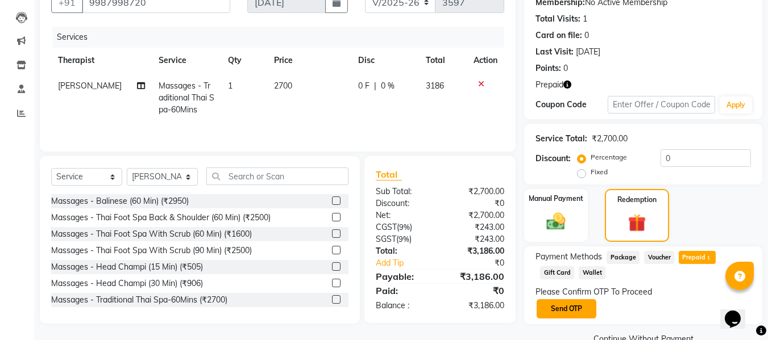
click at [580, 305] on button "Send OTP" at bounding box center [567, 309] width 60 height 19
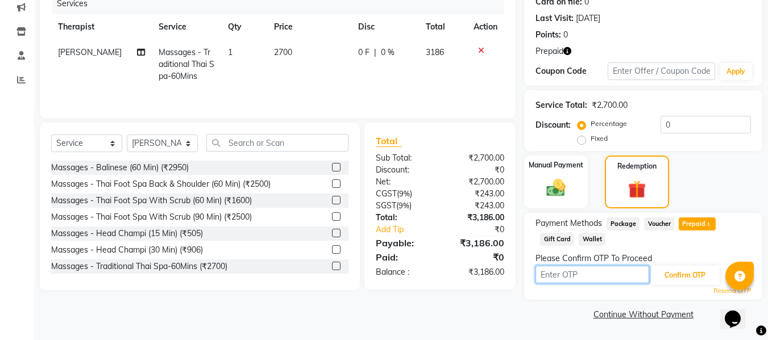
click at [583, 271] on input "text" at bounding box center [592, 275] width 114 height 18
type input "6094"
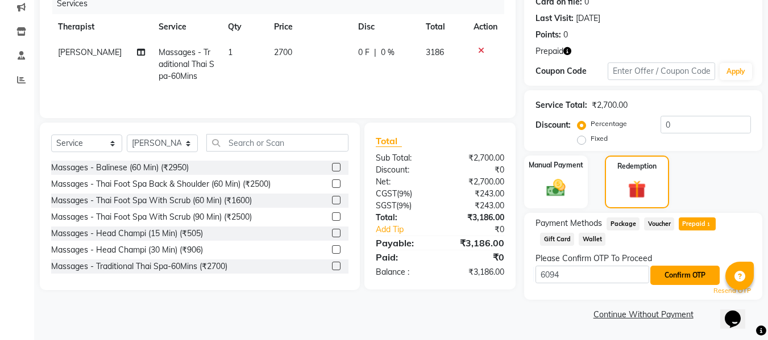
click at [674, 268] on button "Confirm OTP" at bounding box center [684, 275] width 69 height 19
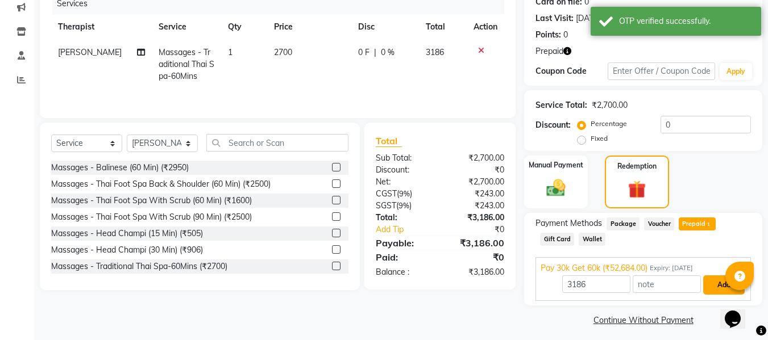
click at [713, 284] on button "Add" at bounding box center [723, 285] width 41 height 19
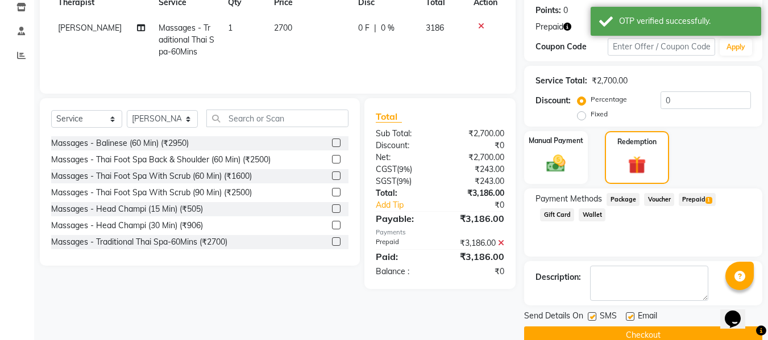
scroll to position [193, 0]
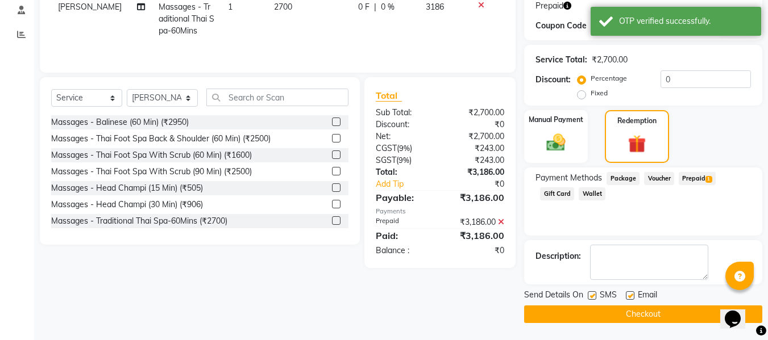
click at [591, 294] on label at bounding box center [592, 296] width 9 height 9
click at [591, 294] on input "checkbox" at bounding box center [591, 296] width 7 height 7
checkbox input "false"
click at [633, 297] on label at bounding box center [630, 296] width 9 height 9
click at [633, 297] on input "checkbox" at bounding box center [629, 296] width 7 height 7
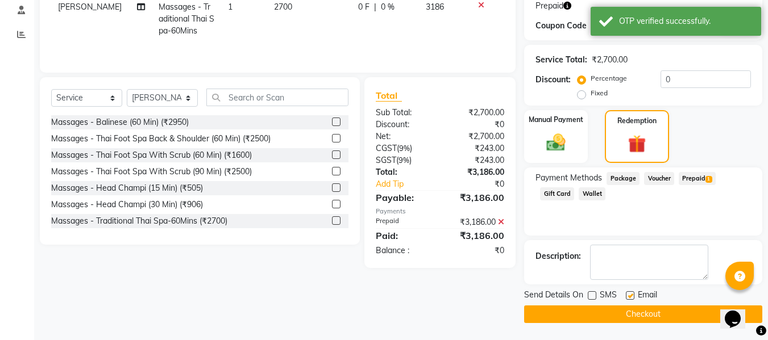
checkbox input "false"
click at [633, 313] on button "Checkout" at bounding box center [643, 315] width 238 height 18
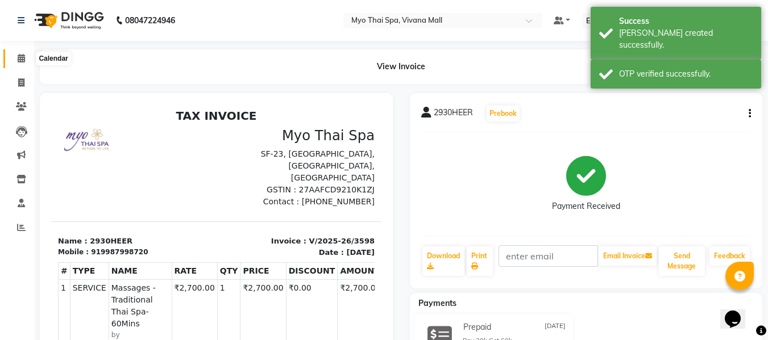
click at [23, 60] on icon at bounding box center [21, 58] width 7 height 9
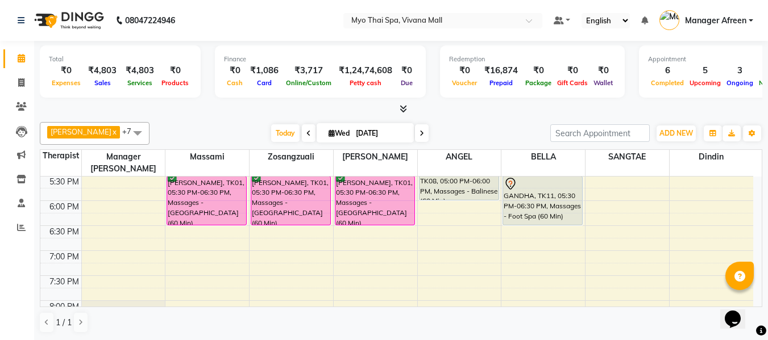
scroll to position [398, 0]
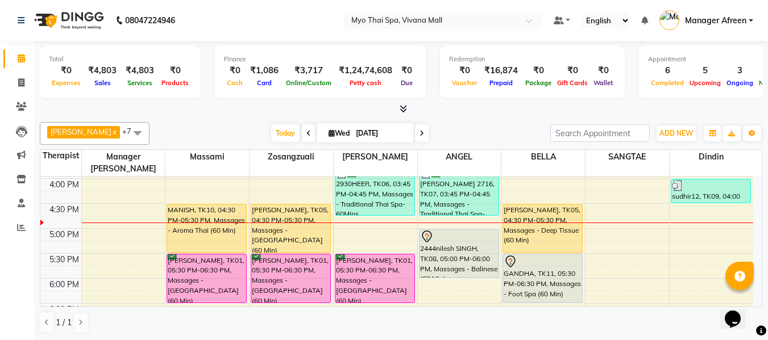
click at [488, 130] on div "[DATE] [DATE]" at bounding box center [349, 133] width 389 height 17
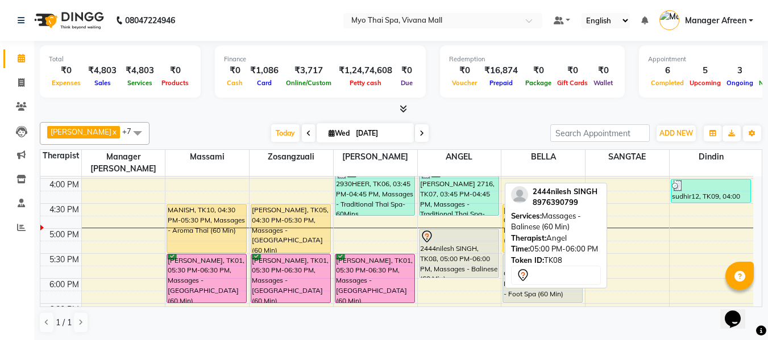
scroll to position [1, 0]
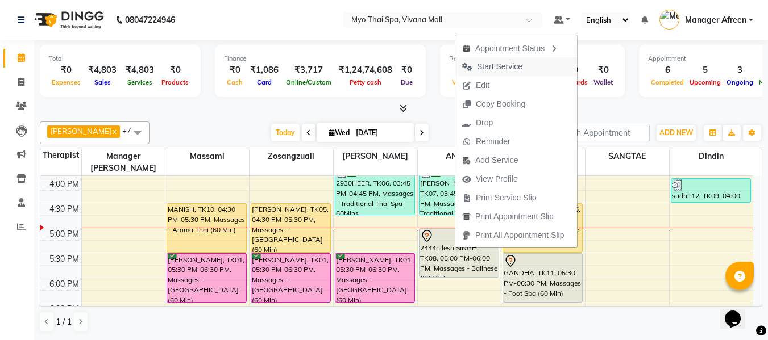
click at [510, 65] on span "Start Service" at bounding box center [499, 67] width 45 height 12
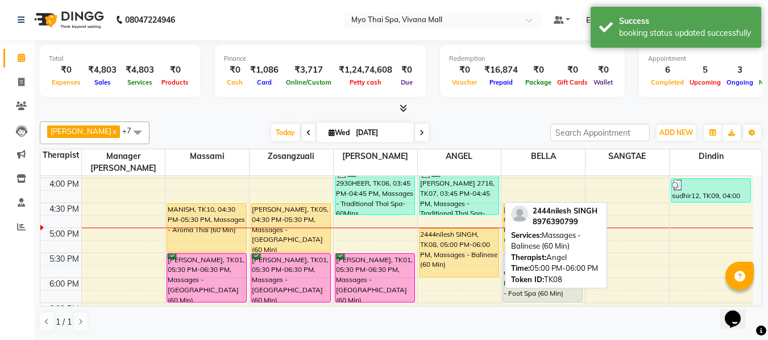
click at [466, 230] on div "2444nilesh SINGH, TK08, 05:00 PM-06:00 PM, Massages - Balinese (60 Min)" at bounding box center [458, 253] width 79 height 48
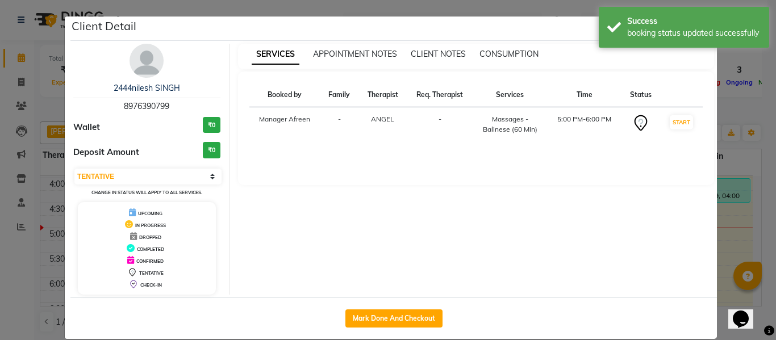
select select "1"
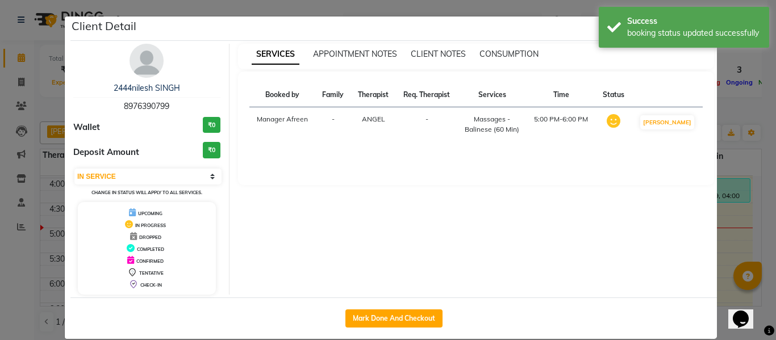
drag, startPoint x: 140, startPoint y: 102, endPoint x: 91, endPoint y: 103, distance: 49.5
click at [91, 103] on div "2444nilesh SINGH 8976390799" at bounding box center [146, 97] width 147 height 30
copy span "8976390799"
drag, startPoint x: 731, startPoint y: 190, endPoint x: 699, endPoint y: 209, distance: 37.7
click at [731, 190] on ngb-modal-window "Client Detail 2444nilesh SINGH 8976390799 Wallet ₹0 Deposit Amount ₹0 Select IN…" at bounding box center [388, 170] width 776 height 340
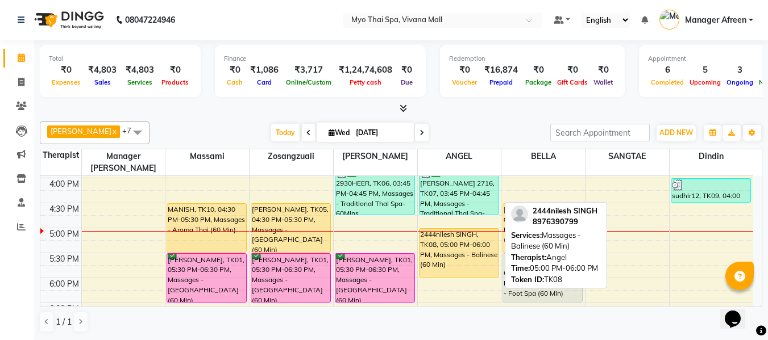
click at [462, 246] on div "2444nilesh SINGH, TK08, 05:00 PM-06:00 PM, Massages - Balinese (60 Min)" at bounding box center [458, 253] width 79 height 48
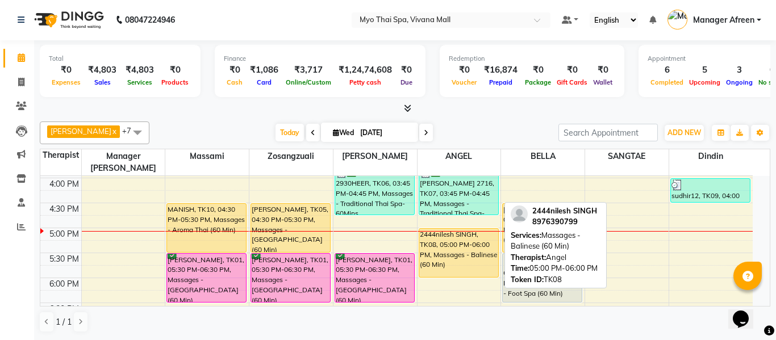
select select "1"
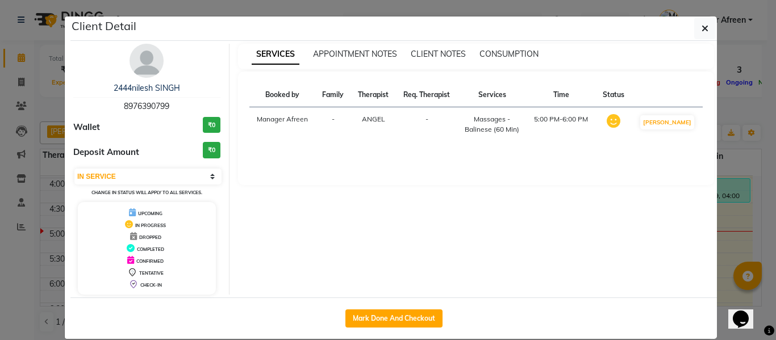
drag, startPoint x: 147, startPoint y: 101, endPoint x: 64, endPoint y: 98, distance: 83.0
click at [65, 98] on div "2444nilesh SINGH 8976390799 Wallet ₹0 Deposit Amount ₹0 Select IN SERVICE CONFI…" at bounding box center [147, 169] width 165 height 251
copy span "8976390799"
click at [702, 31] on icon "button" at bounding box center [705, 28] width 7 height 9
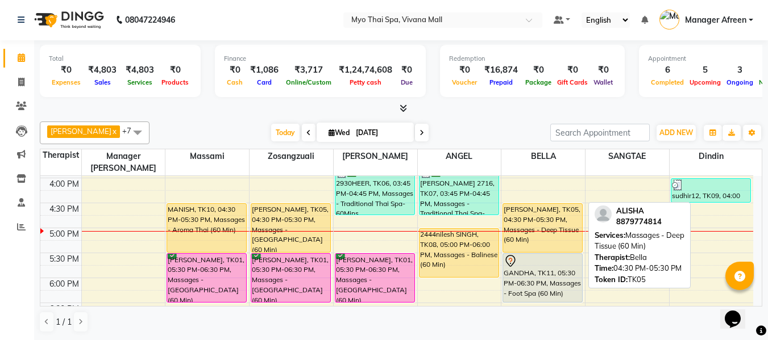
click at [536, 219] on div "ALISHA, TK05, 04:30 PM-05:30 PM, Massages - Deep Tissue (60 Min)" at bounding box center [542, 228] width 79 height 48
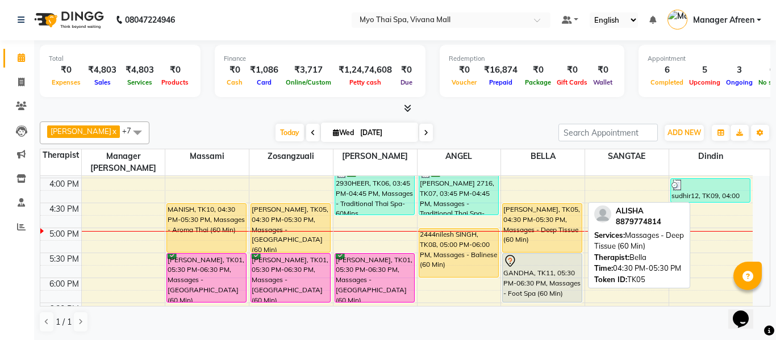
select select "1"
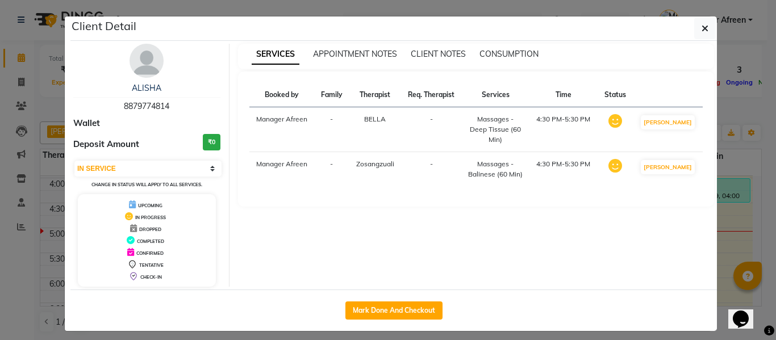
drag, startPoint x: 177, startPoint y: 102, endPoint x: 52, endPoint y: 97, distance: 125.1
click at [52, 97] on ngb-modal-window "Client Detail ALISHA 8879774814 Wallet Deposit Amount ₹0 Select IN SERVICE CONF…" at bounding box center [388, 170] width 776 height 340
copy div "ALISHA 8879774814"
drag, startPoint x: 746, startPoint y: 182, endPoint x: 737, endPoint y: 194, distance: 15.4
click at [746, 182] on ngb-modal-window "Client Detail ALISHA 8879774814 Wallet Deposit Amount ₹0 Select IN SERVICE CONF…" at bounding box center [388, 170] width 776 height 340
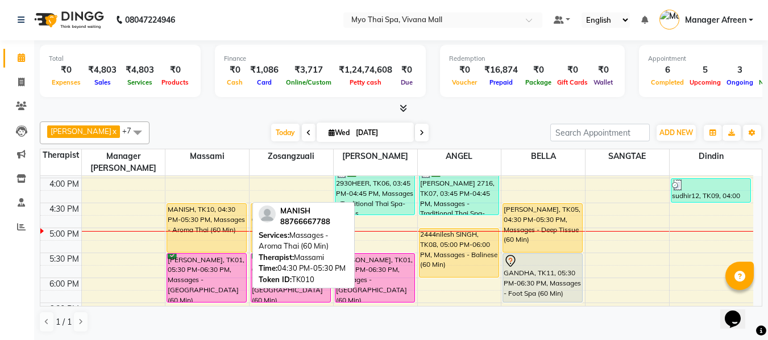
click at [208, 209] on div "MANISH, TK10, 04:30 PM-05:30 PM, Massages - Aroma Thai (60 Min)" at bounding box center [206, 228] width 79 height 48
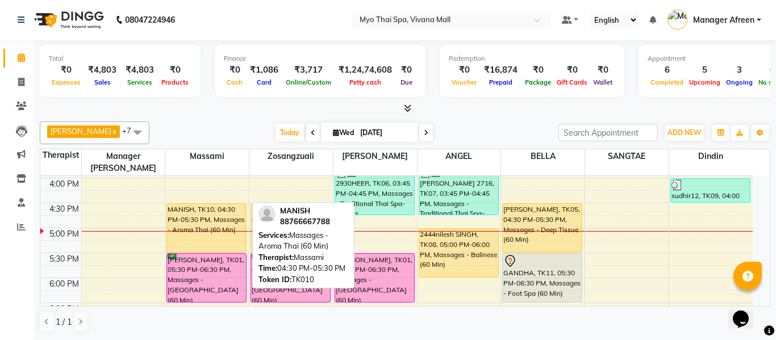
select select "1"
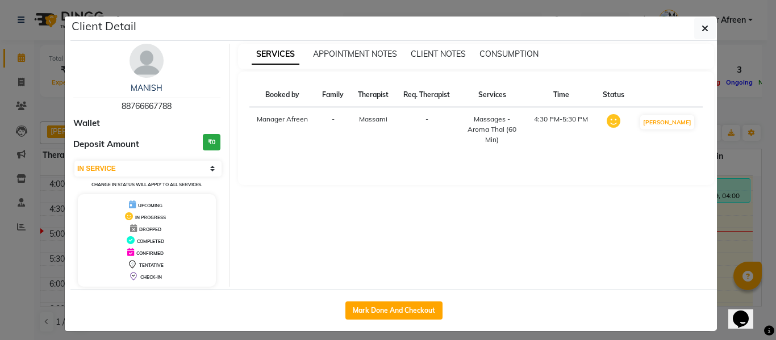
drag, startPoint x: 180, startPoint y: 103, endPoint x: 78, endPoint y: 99, distance: 101.8
click at [78, 99] on div "MANISH 88766667788" at bounding box center [146, 97] width 147 height 30
copy span "88766667788"
drag, startPoint x: 709, startPoint y: 27, endPoint x: 680, endPoint y: 86, distance: 65.8
click at [708, 30] on button "button" at bounding box center [706, 29] width 22 height 22
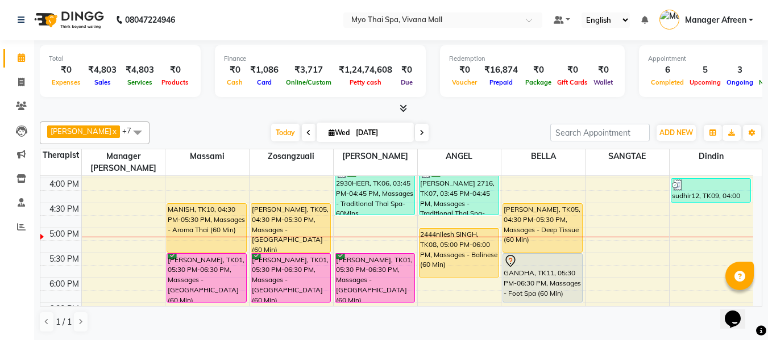
click at [415, 127] on span at bounding box center [422, 133] width 14 height 18
type input "04-09-2025"
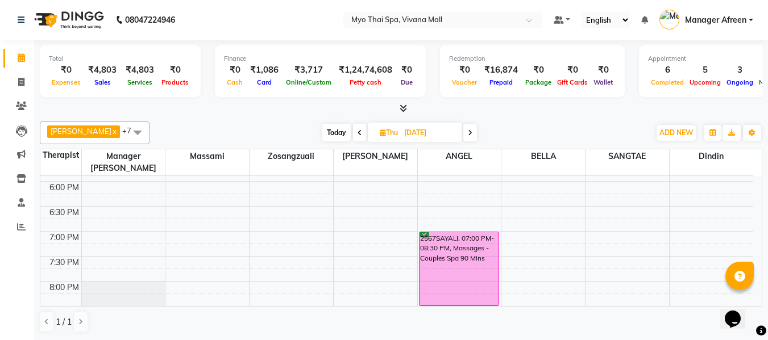
scroll to position [494, 0]
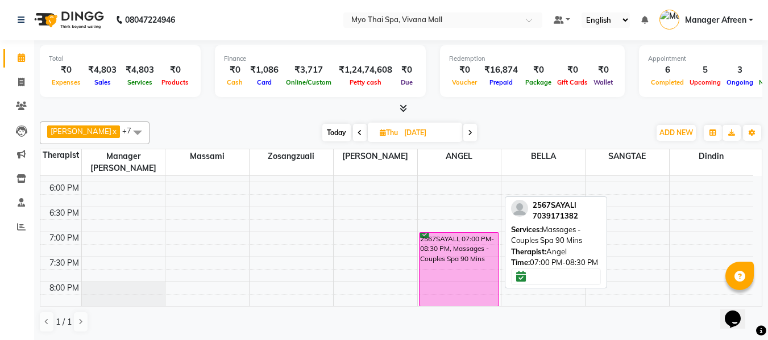
click at [478, 241] on div "2567SAYALI, 07:00 PM-08:30 PM, Massages - Couples Spa 90 Mins" at bounding box center [458, 269] width 79 height 73
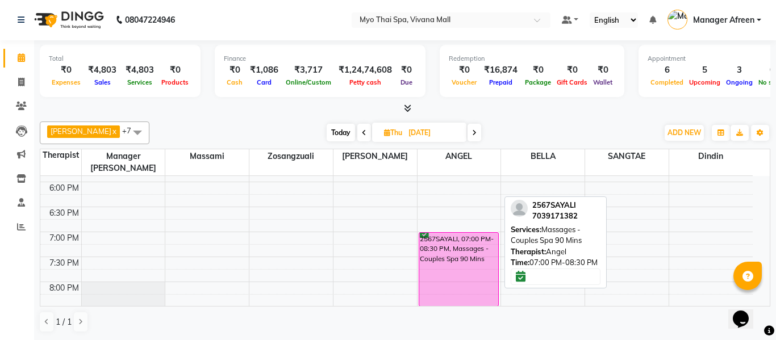
select select "6"
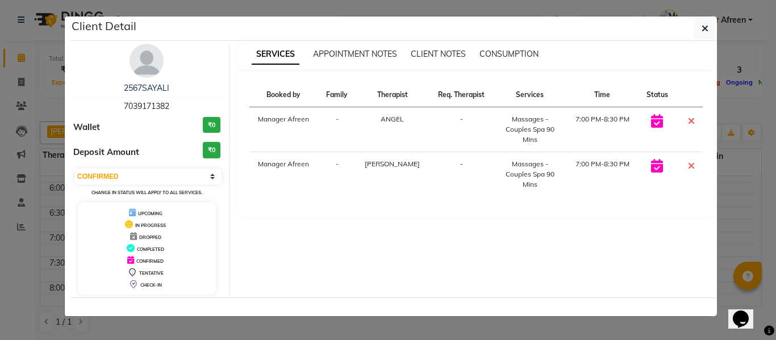
drag, startPoint x: 112, startPoint y: 106, endPoint x: 99, endPoint y: 107, distance: 13.1
click at [99, 107] on div "2567SAYALI 7039171382" at bounding box center [146, 97] width 147 height 30
copy span "7039171382"
click at [706, 29] on icon "button" at bounding box center [705, 28] width 7 height 9
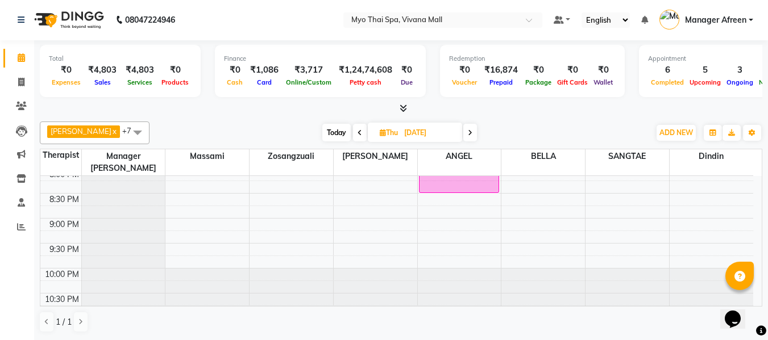
click at [327, 128] on span "Today" at bounding box center [336, 133] width 28 height 18
type input "[DATE]"
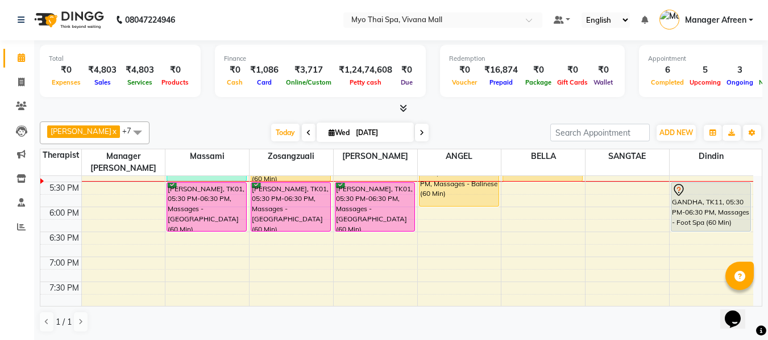
scroll to position [451, 0]
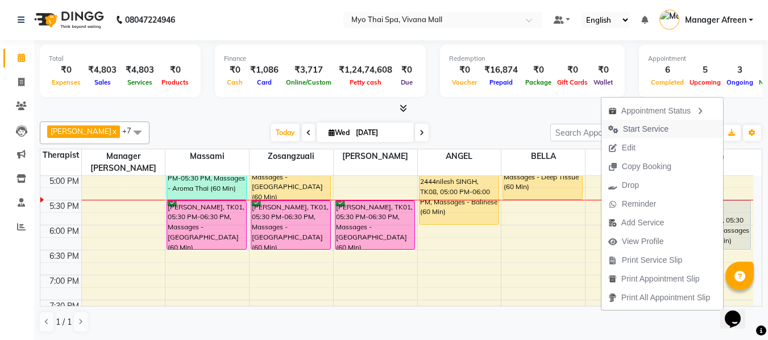
click at [644, 131] on span "Start Service" at bounding box center [645, 129] width 45 height 12
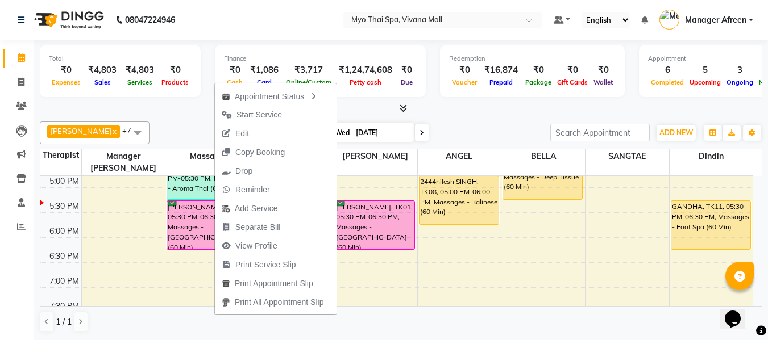
drag, startPoint x: 256, startPoint y: 113, endPoint x: 275, endPoint y: 124, distance: 21.6
click at [256, 113] on span "Start Service" at bounding box center [258, 115] width 45 height 12
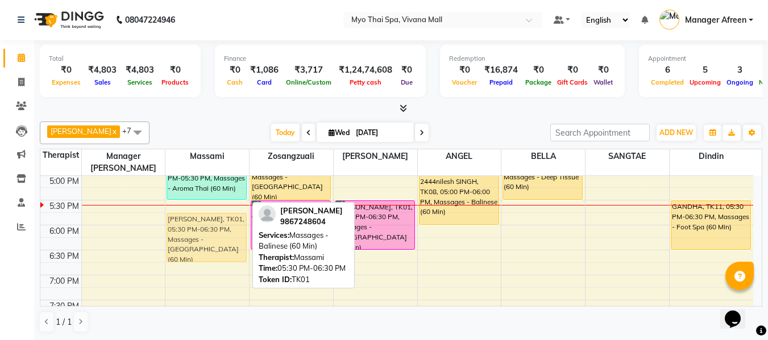
drag, startPoint x: 214, startPoint y: 211, endPoint x: 215, endPoint y: 217, distance: 6.3
click at [215, 217] on div "2148ASHWIN .S, TK02, 11:30 AM-12:30 PM, Massages - Couples Spa 60 MANISH, TK10,…" at bounding box center [207, 100] width 84 height 750
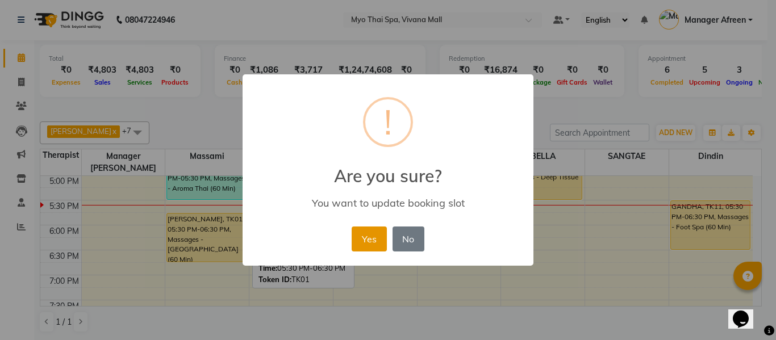
click at [372, 242] on button "Yes" at bounding box center [369, 239] width 35 height 25
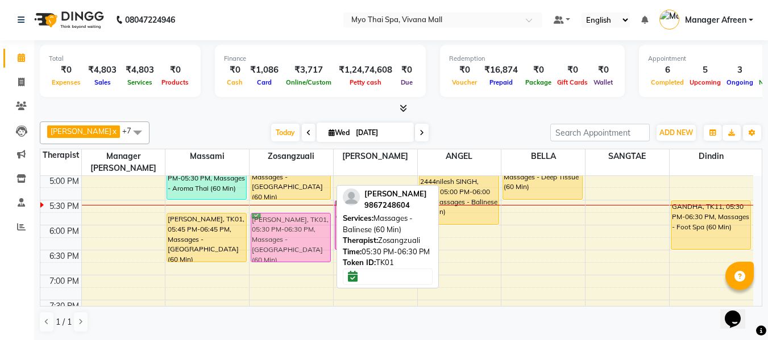
drag, startPoint x: 279, startPoint y: 209, endPoint x: 276, endPoint y: 219, distance: 10.6
click at [276, 219] on div "3013VIVEK LAJMI., TK03, 01:30 PM-02:30 PM, Massages - Traditional Thai Spa-60Mi…" at bounding box center [292, 100] width 84 height 750
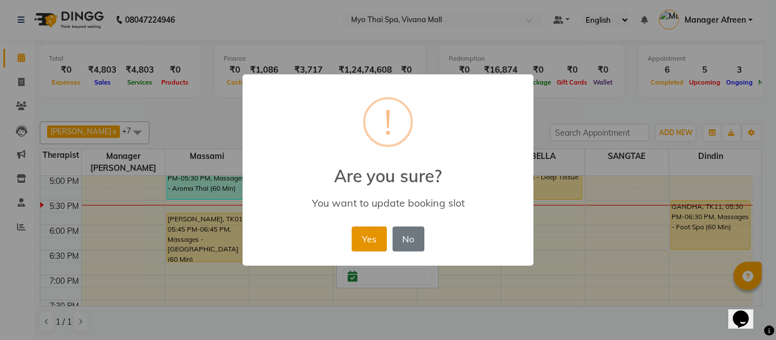
click at [361, 238] on button "Yes" at bounding box center [369, 239] width 35 height 25
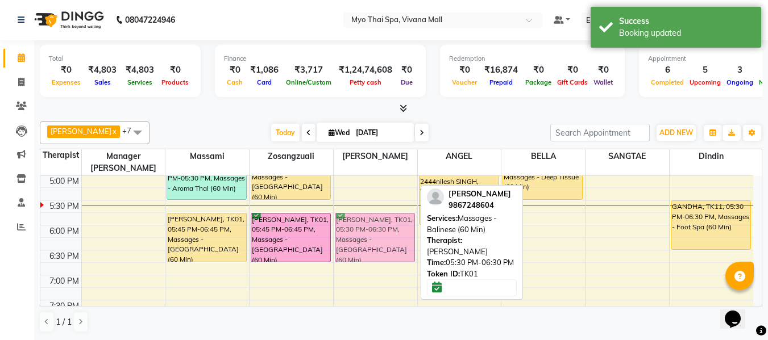
drag, startPoint x: 381, startPoint y: 212, endPoint x: 377, endPoint y: 226, distance: 14.1
click at [377, 226] on div "2148ASHWIN .S, TK02, 11:30 AM-12:30 PM, Massages - Couples Spa 60 2930HEER, TK0…" at bounding box center [376, 100] width 84 height 750
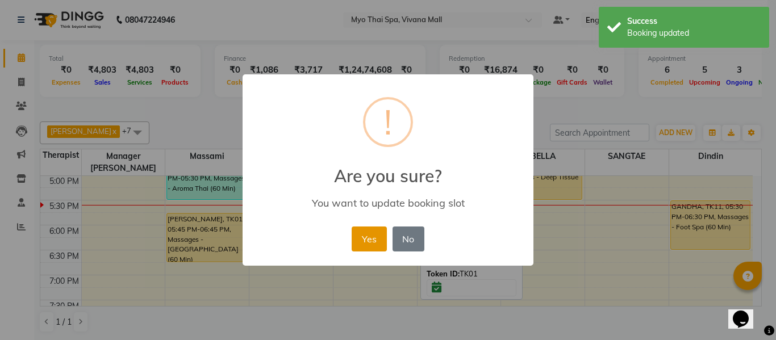
click at [377, 239] on button "Yes" at bounding box center [369, 239] width 35 height 25
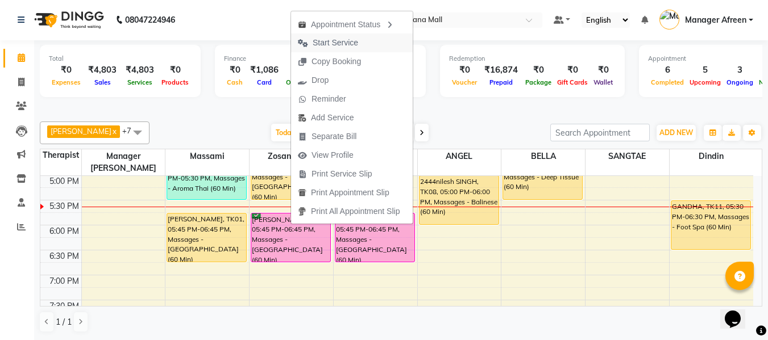
click at [342, 40] on span "Start Service" at bounding box center [335, 43] width 45 height 12
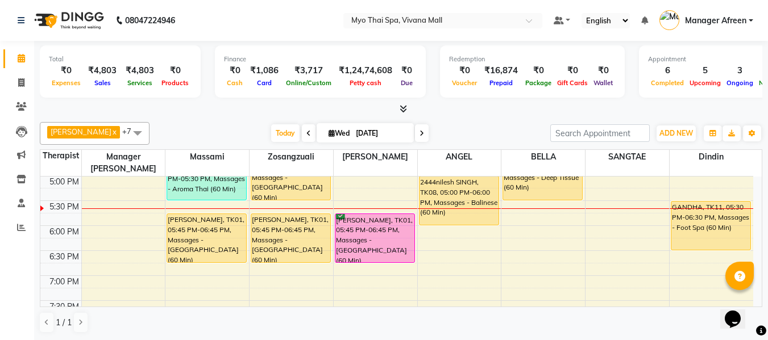
scroll to position [394, 0]
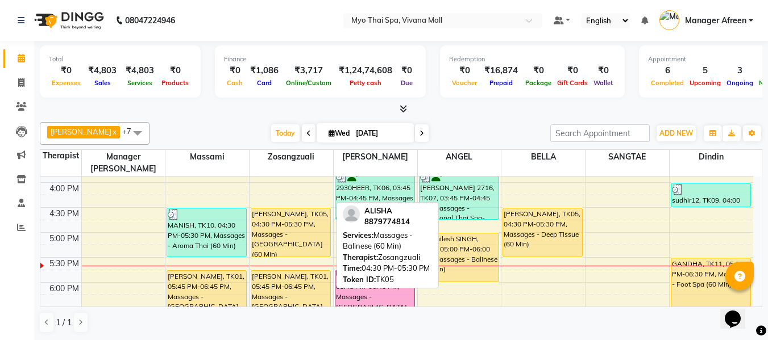
click at [304, 231] on div "ALISHA, TK05, 04:30 PM-05:30 PM, Massages - Balinese (60 Min)" at bounding box center [290, 233] width 79 height 48
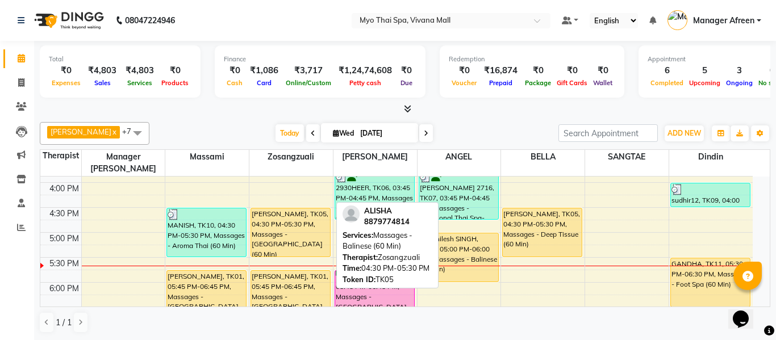
select select "1"
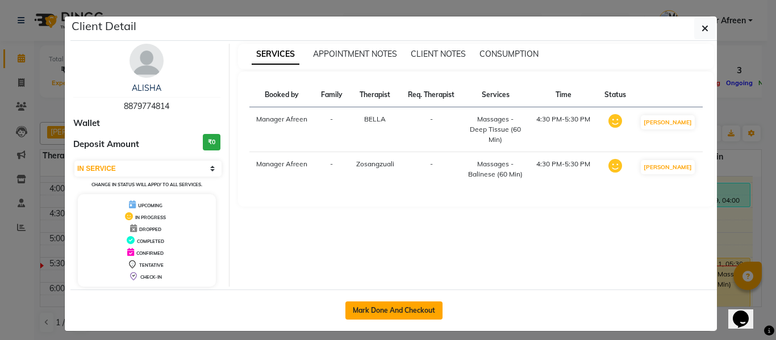
click at [400, 311] on button "Mark Done And Checkout" at bounding box center [394, 311] width 97 height 18
select select "service"
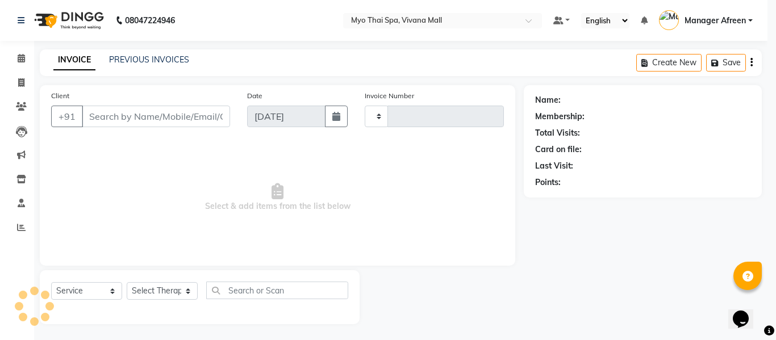
type input "3600"
select select "3908"
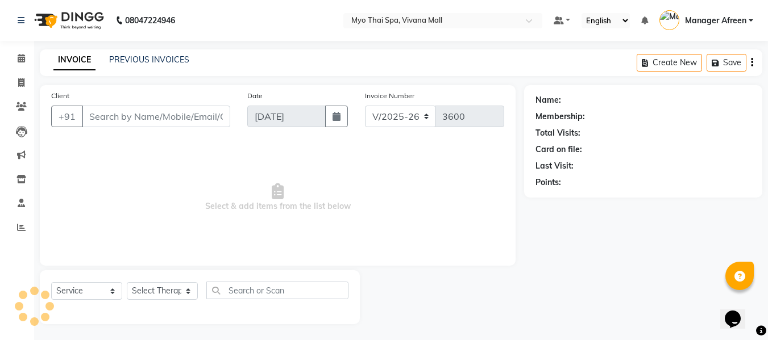
type input "8879774814"
select select "70775"
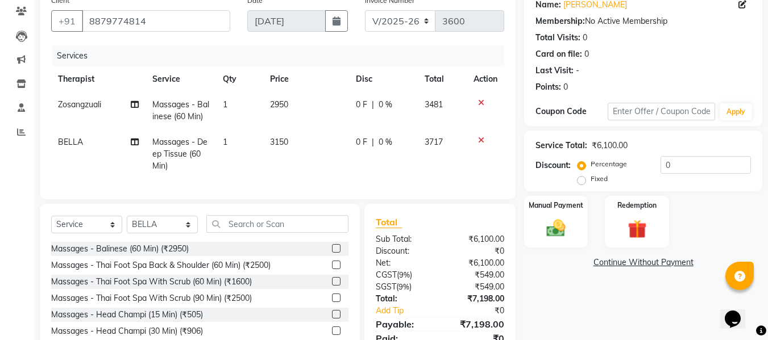
scroll to position [152, 0]
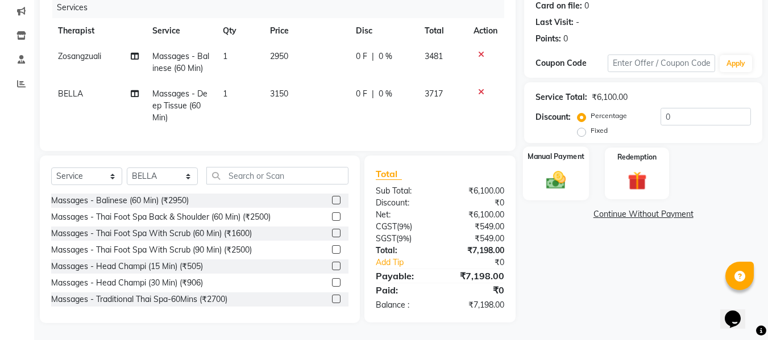
click at [559, 171] on img at bounding box center [556, 180] width 32 height 23
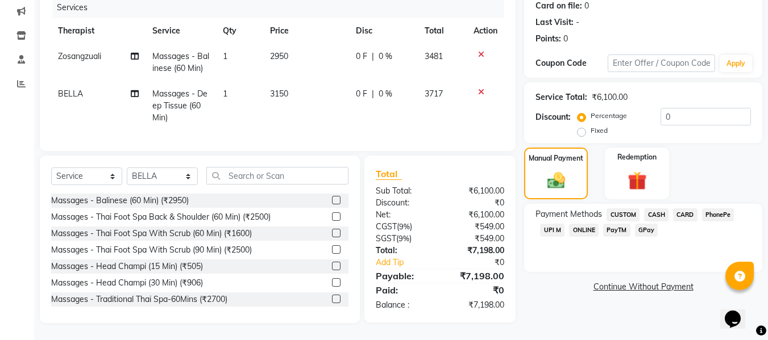
click at [688, 209] on span "CARD" at bounding box center [685, 215] width 24 height 13
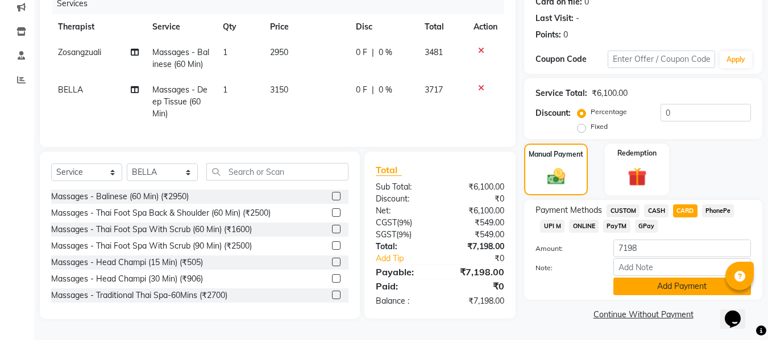
click at [659, 279] on button "Add Payment" at bounding box center [682, 287] width 138 height 18
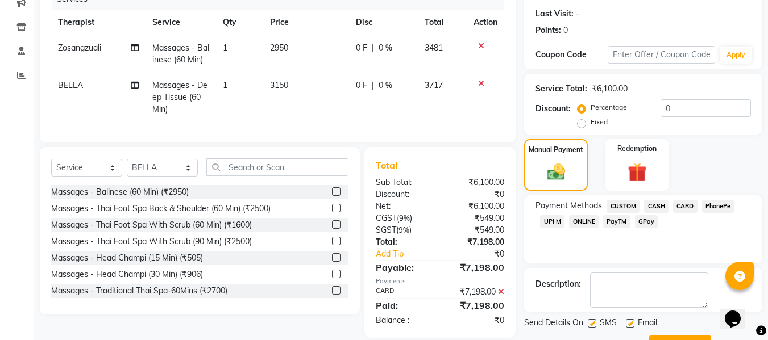
scroll to position [202, 0]
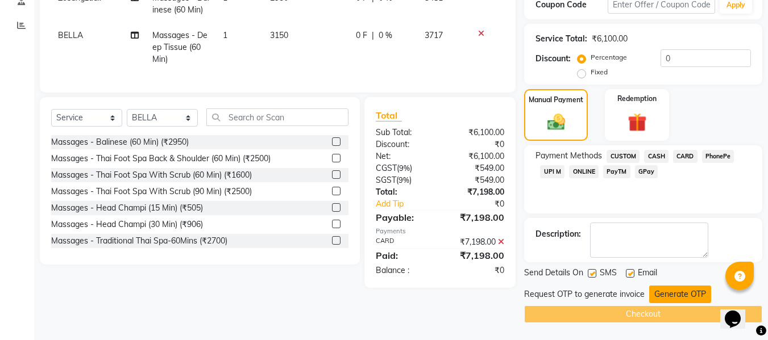
click at [661, 296] on button "Generate OTP" at bounding box center [680, 295] width 62 height 18
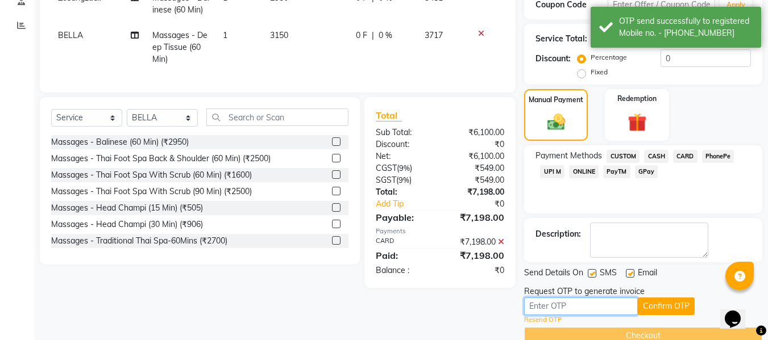
click at [614, 306] on input "text" at bounding box center [581, 307] width 114 height 18
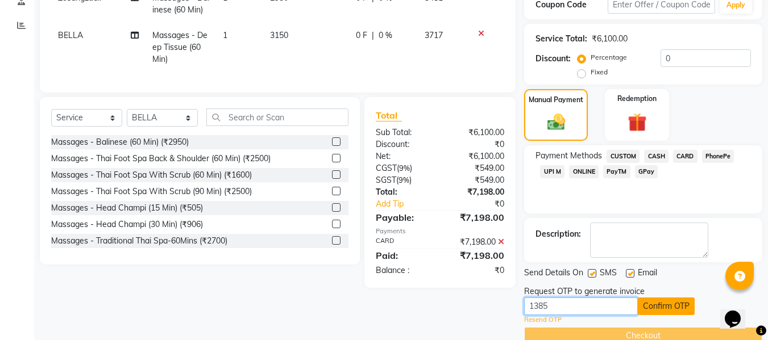
type input "1385"
click at [676, 302] on button "Confirm OTP" at bounding box center [666, 307] width 57 height 18
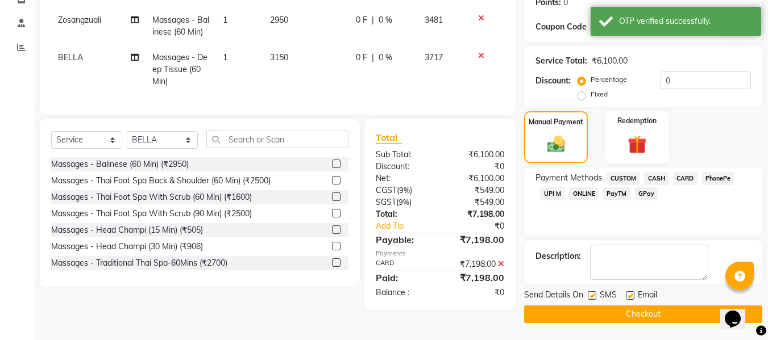
click at [642, 315] on button "Checkout" at bounding box center [643, 315] width 238 height 18
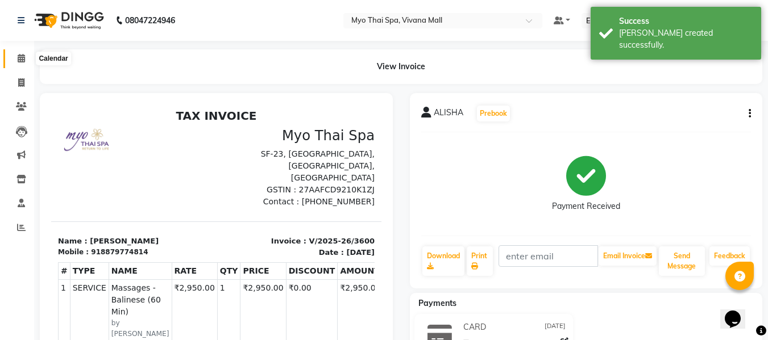
click at [18, 59] on icon at bounding box center [21, 58] width 7 height 9
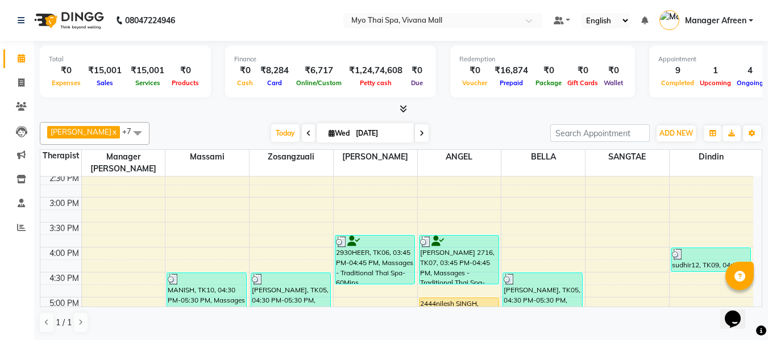
scroll to position [437, 0]
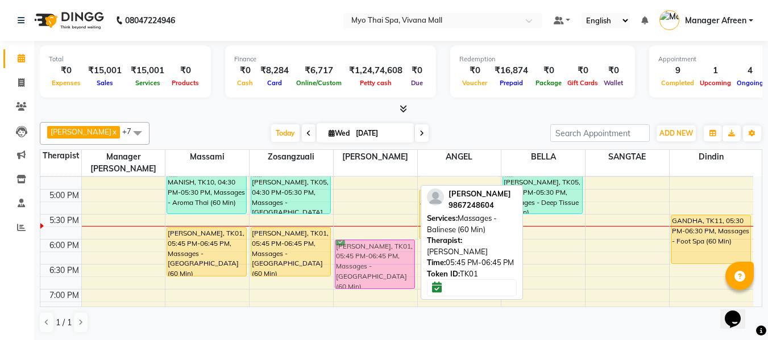
drag, startPoint x: 356, startPoint y: 234, endPoint x: 357, endPoint y: 244, distance: 9.7
click at [357, 244] on div "2148ASHWIN .S, TK02, 11:30 AM-12:30 PM, Massages - Couples Spa 60 2930HEER, TK0…" at bounding box center [376, 115] width 84 height 750
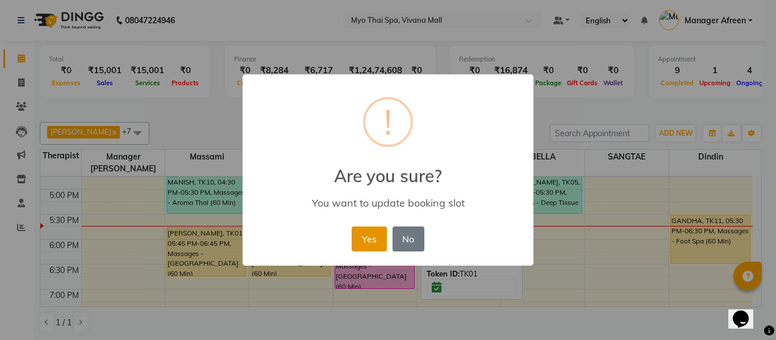
click at [359, 239] on button "Yes" at bounding box center [369, 239] width 35 height 25
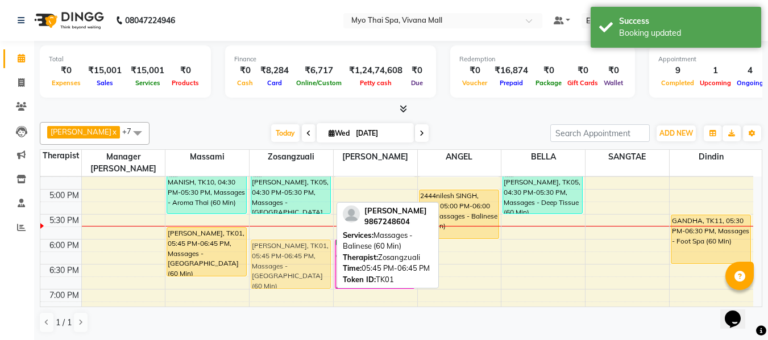
drag, startPoint x: 307, startPoint y: 231, endPoint x: 309, endPoint y: 244, distance: 12.6
click at [309, 244] on div "3013VIVEK LAJMI., TK03, 01:30 PM-02:30 PM, Massages - Traditional Thai Spa-60Mi…" at bounding box center [292, 115] width 84 height 750
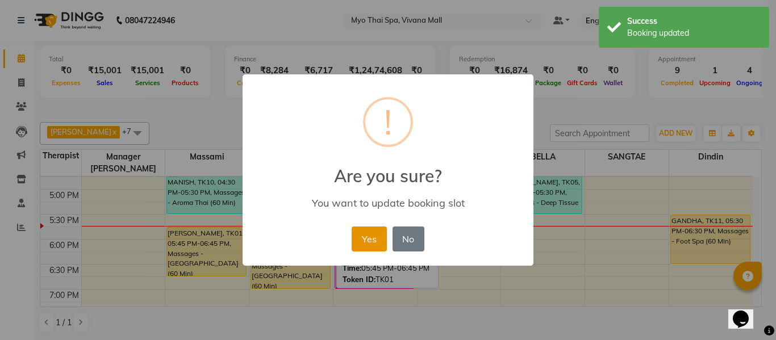
click at [372, 242] on button "Yes" at bounding box center [369, 239] width 35 height 25
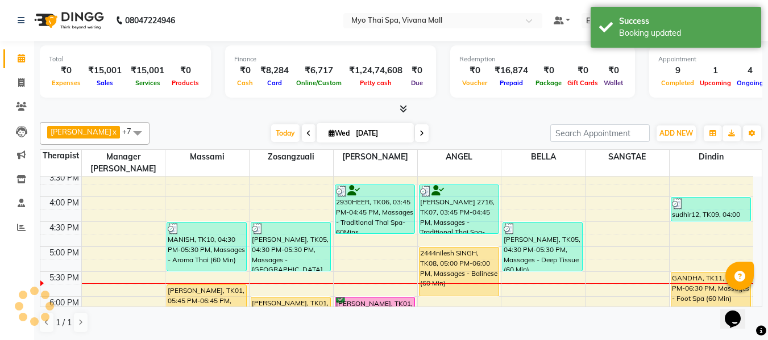
scroll to position [380, 0]
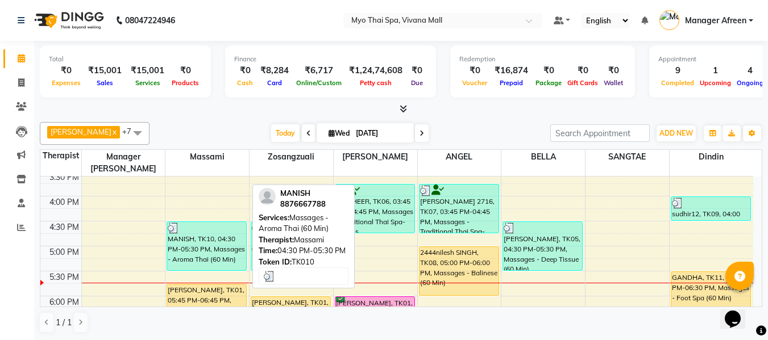
click at [197, 230] on div "MANISH, TK10, 04:30 PM-05:30 PM, Massages - Aroma Thai (60 Min)" at bounding box center [206, 246] width 79 height 48
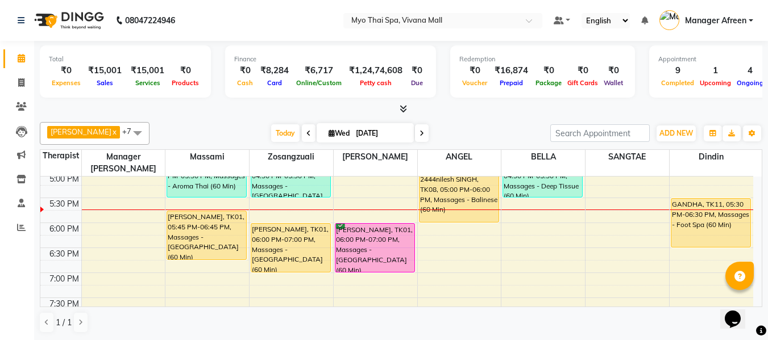
scroll to position [437, 0]
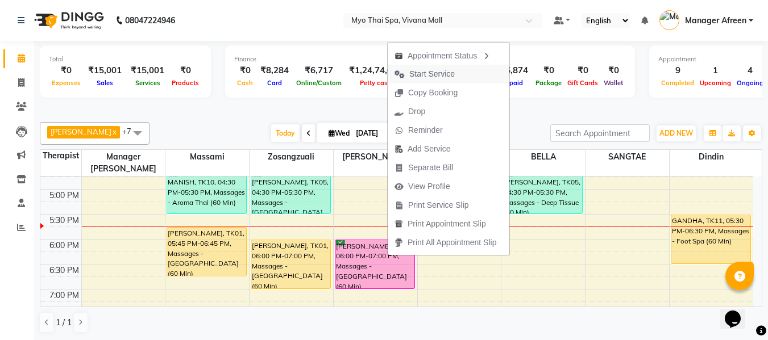
click at [430, 73] on span "Start Service" at bounding box center [431, 74] width 45 height 12
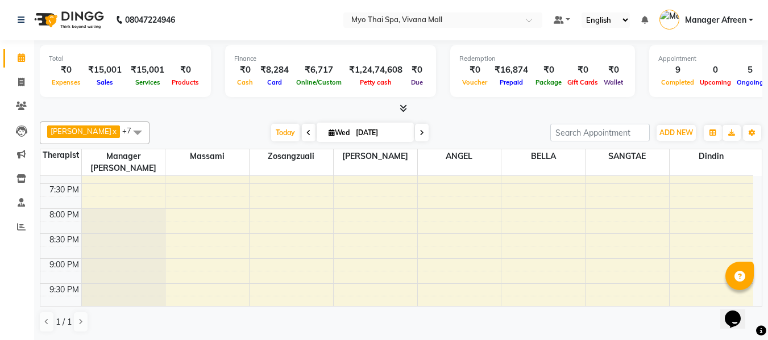
scroll to position [608, 0]
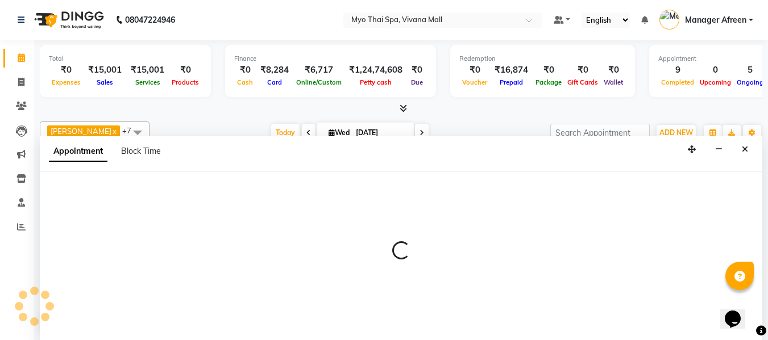
select select "70774"
select select "1260"
select select "tentative"
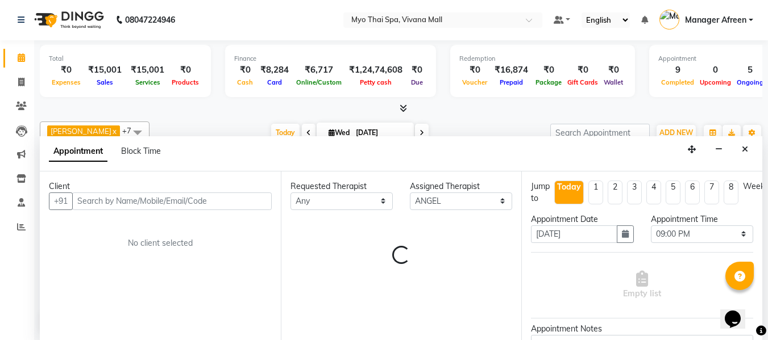
click at [192, 204] on input "text" at bounding box center [171, 202] width 199 height 18
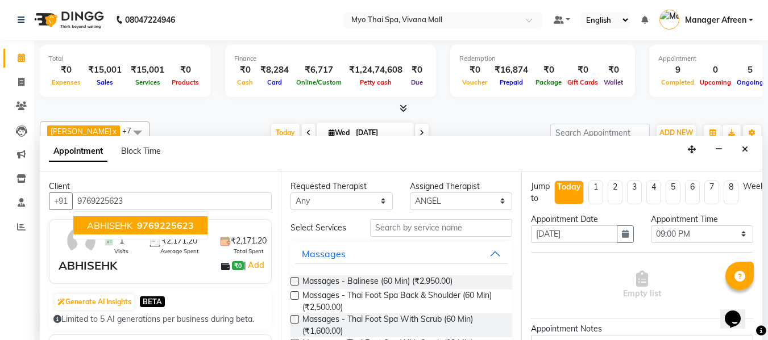
click at [171, 221] on span "9769225623" at bounding box center [165, 225] width 57 height 11
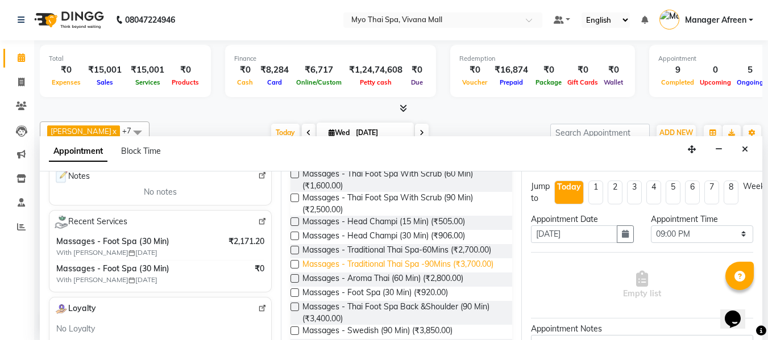
scroll to position [171, 0]
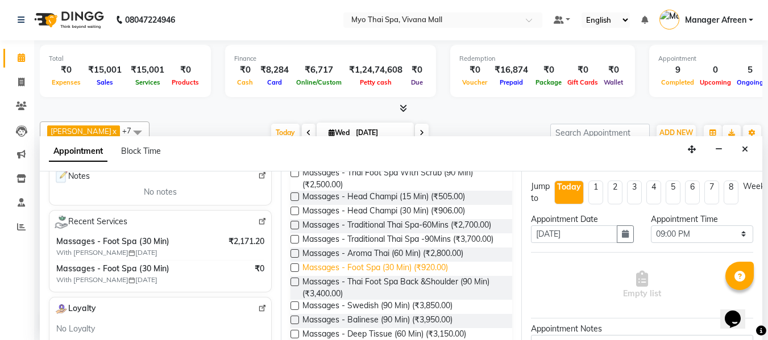
type input "9769225623"
click at [396, 276] on span "Massages - Foot Spa (30 Min) (₹920.00)" at bounding box center [375, 269] width 146 height 14
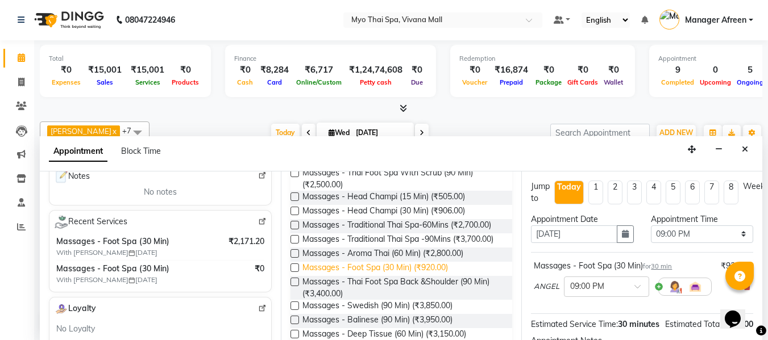
click at [396, 276] on span "Massages - Foot Spa (30 Min) (₹920.00)" at bounding box center [375, 269] width 146 height 14
checkbox input "false"
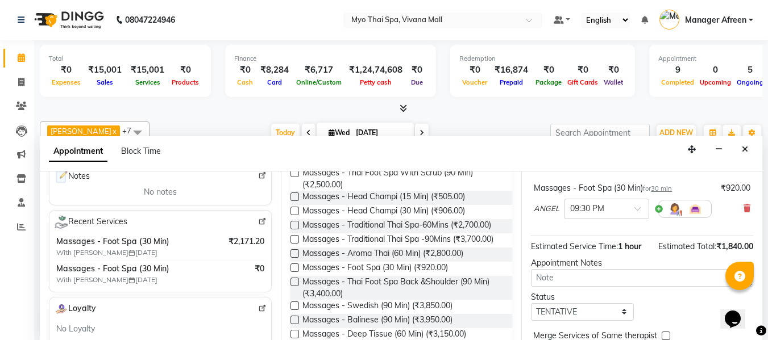
scroll to position [114, 0]
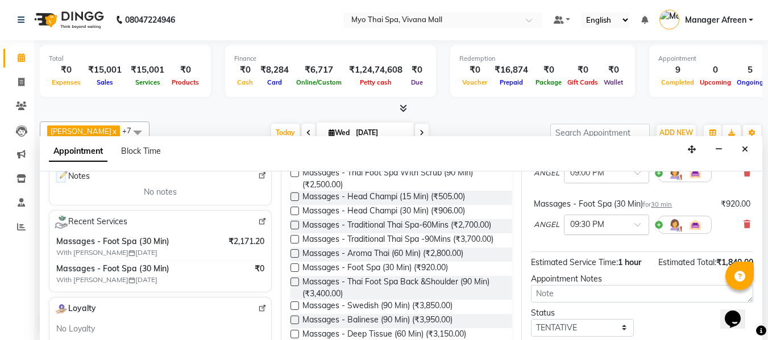
click at [591, 228] on input "text" at bounding box center [595, 224] width 50 height 12
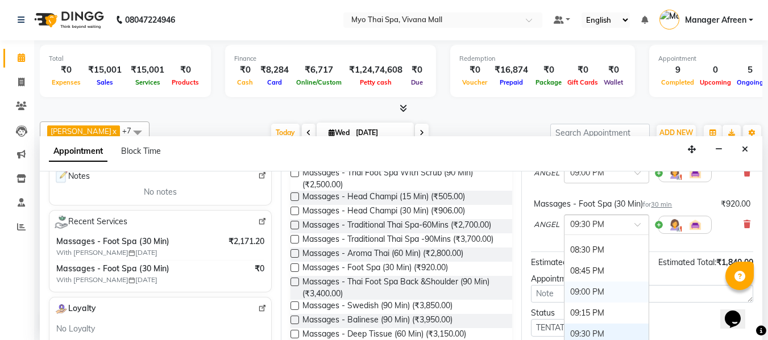
scroll to position [988, 0]
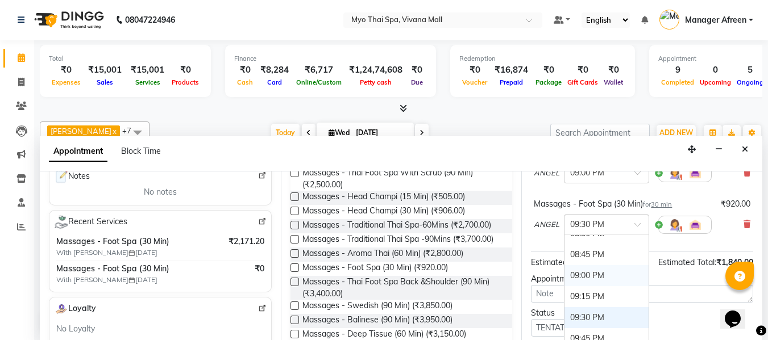
click at [588, 273] on div "09:00 PM" at bounding box center [606, 275] width 84 height 21
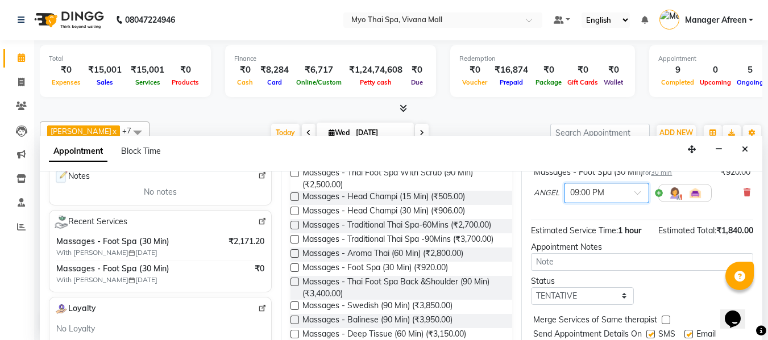
scroll to position [202, 0]
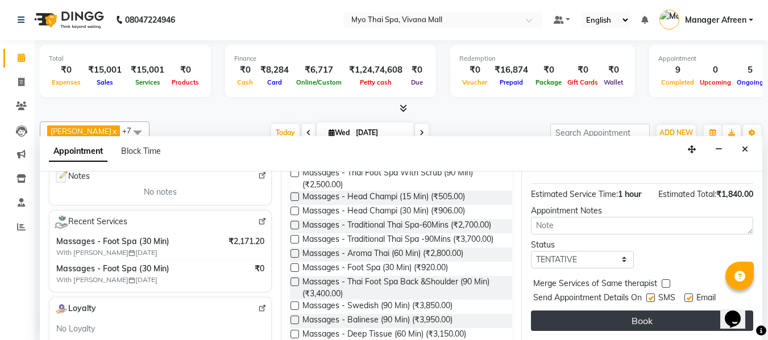
click at [602, 311] on button "Book" at bounding box center [642, 321] width 222 height 20
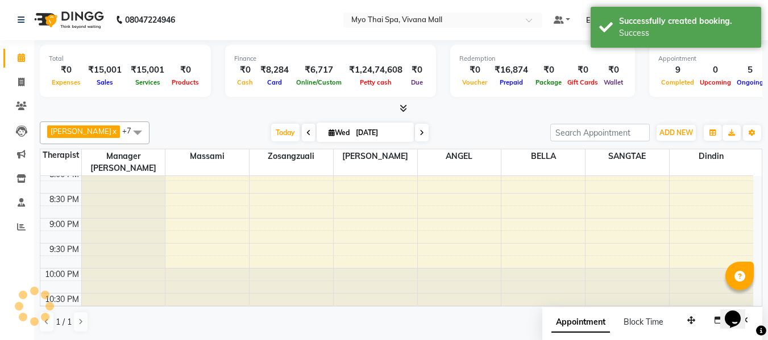
scroll to position [0, 0]
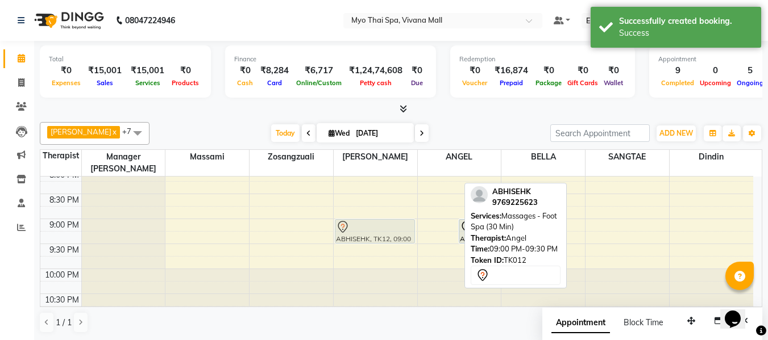
drag, startPoint x: 439, startPoint y: 220, endPoint x: 419, endPoint y: 220, distance: 20.5
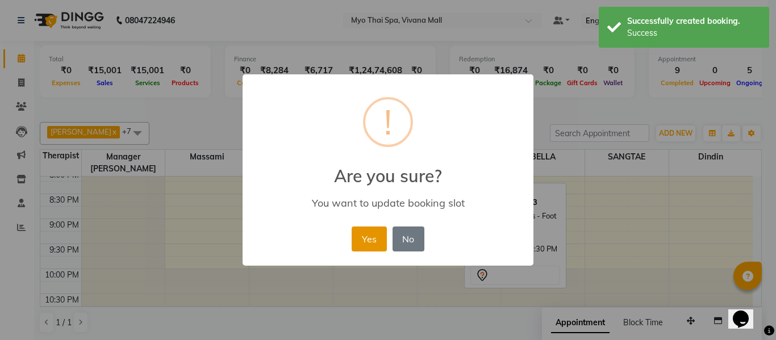
click at [376, 236] on button "Yes" at bounding box center [369, 239] width 35 height 25
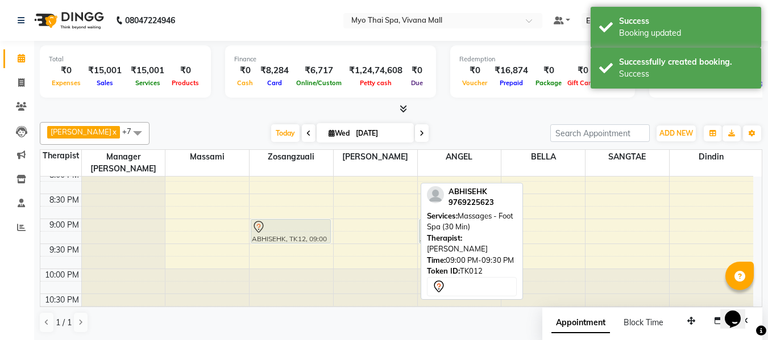
drag, startPoint x: 393, startPoint y: 226, endPoint x: 347, endPoint y: 225, distance: 46.1
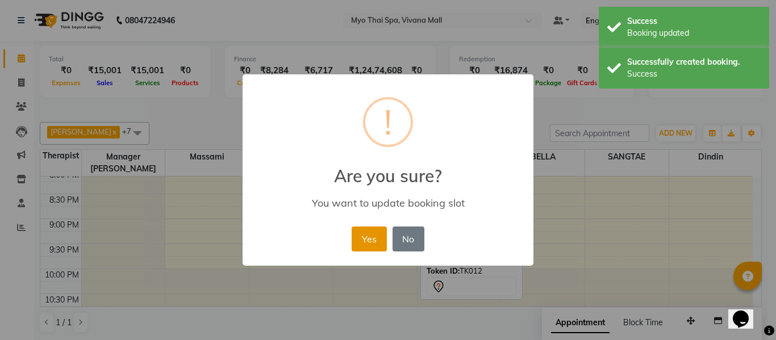
click at [372, 236] on button "Yes" at bounding box center [369, 239] width 35 height 25
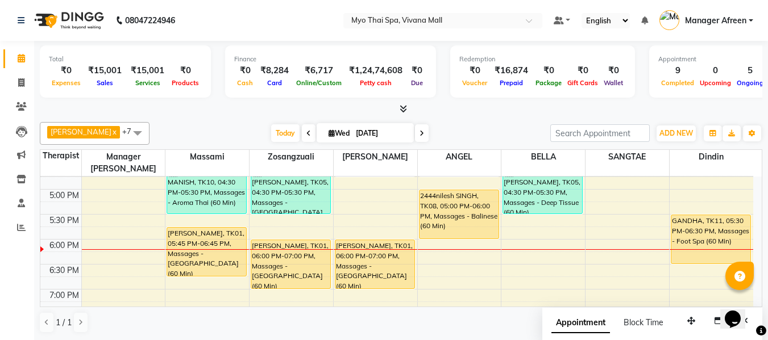
scroll to position [494, 0]
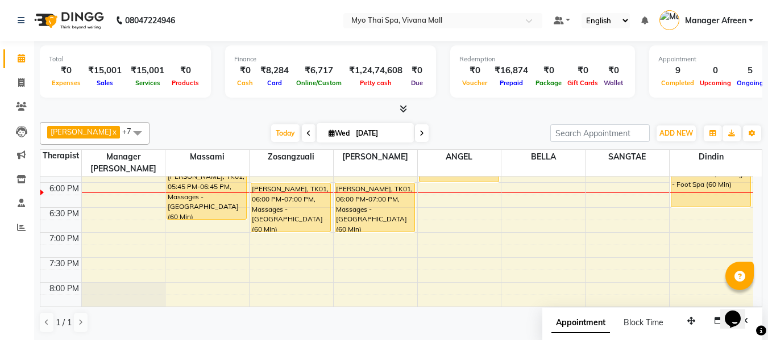
click at [539, 192] on div "8:00 AM 8:30 AM 9:00 AM 9:30 AM 10:00 AM 10:30 AM 11:00 AM 11:30 AM 12:00 PM 12…" at bounding box center [396, 58] width 713 height 750
select select "70775"
select select "tentative"
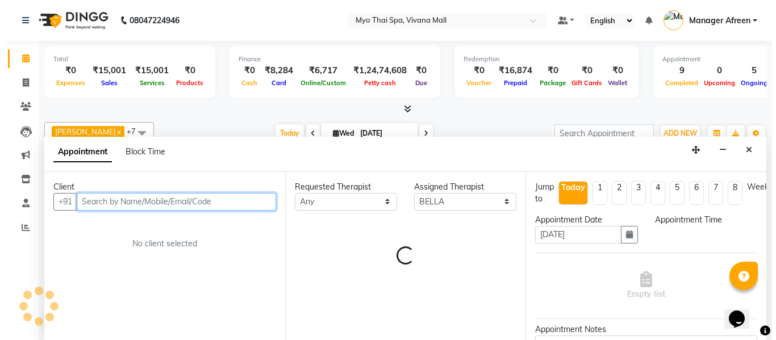
scroll to position [1, 0]
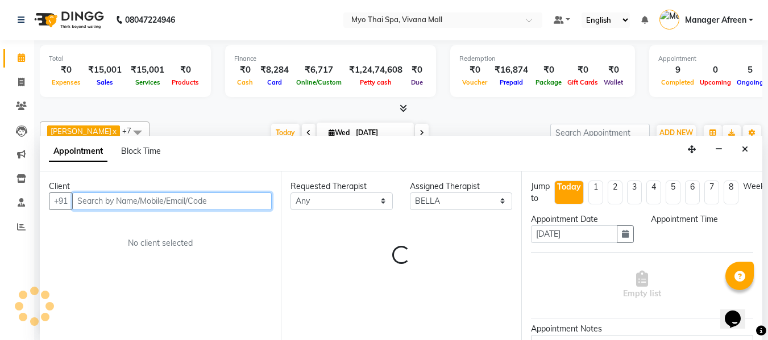
select select "1095"
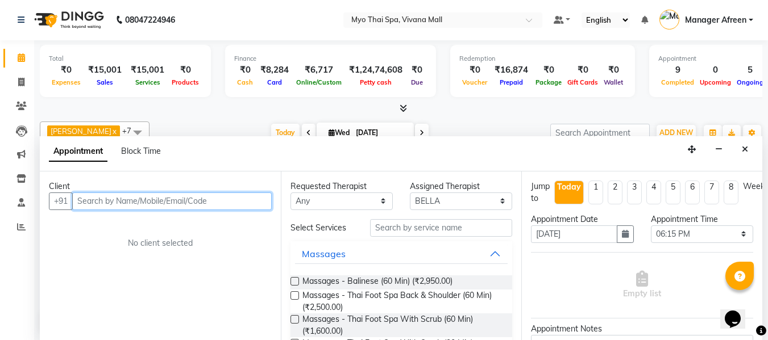
click at [235, 194] on input "text" at bounding box center [171, 202] width 199 height 18
type input "9967276921"
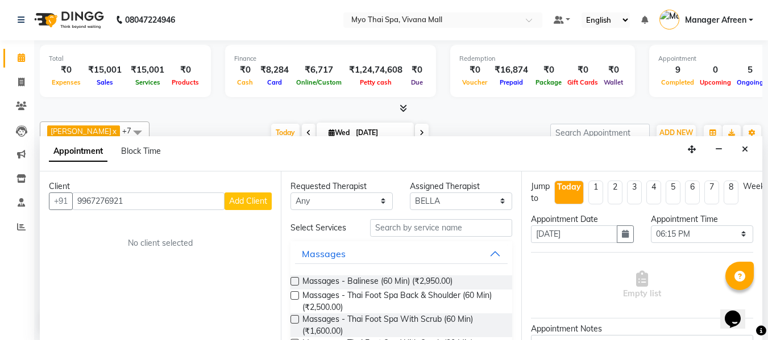
click at [248, 201] on span "Add Client" at bounding box center [248, 201] width 38 height 10
select select "22"
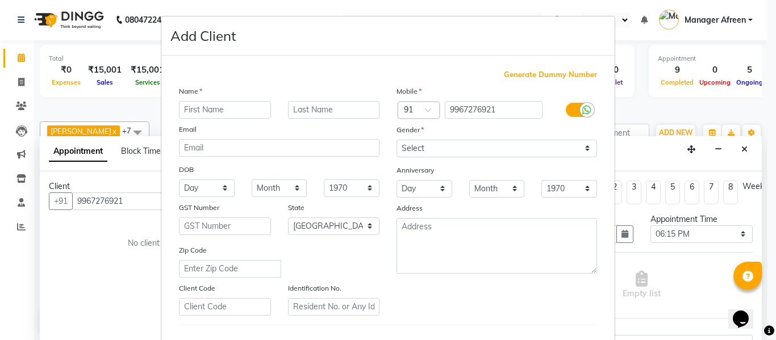
click at [201, 115] on input "text" at bounding box center [225, 110] width 92 height 18
type input "vishal"
click at [509, 142] on select "Select Male Female Other Prefer Not To Say" at bounding box center [497, 149] width 201 height 18
select select "male"
click at [397, 140] on select "Select Male Female Other Prefer Not To Say" at bounding box center [497, 149] width 201 height 18
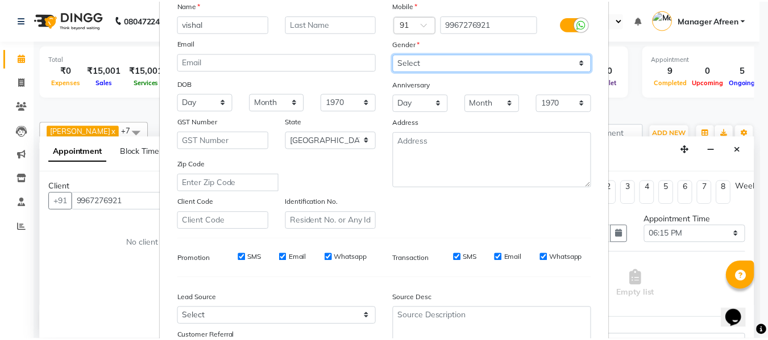
scroll to position [171, 0]
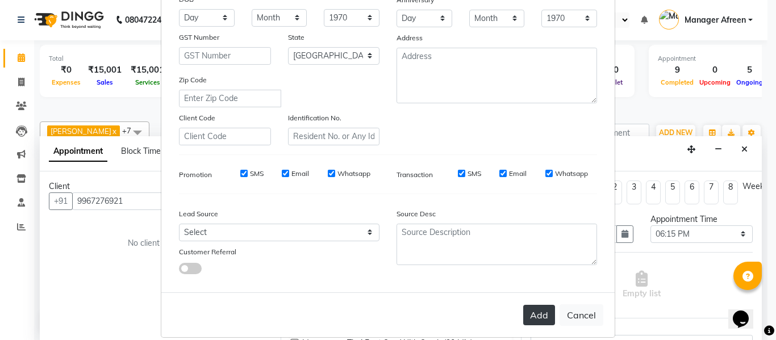
click at [538, 312] on button "Add" at bounding box center [539, 315] width 32 height 20
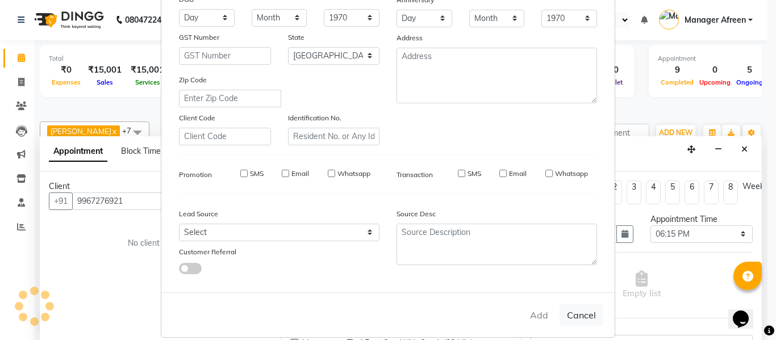
select select
select select "null"
select select
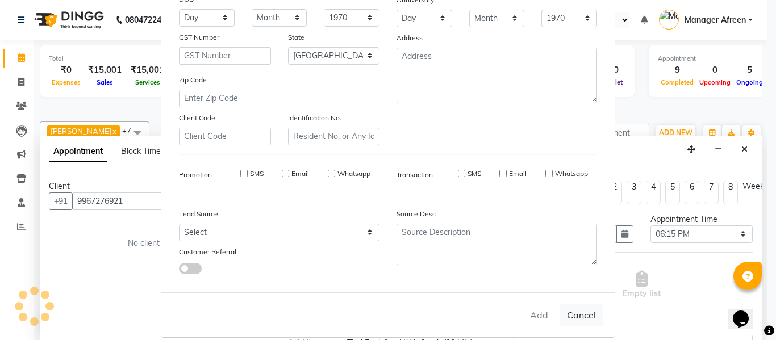
select select
checkbox input "false"
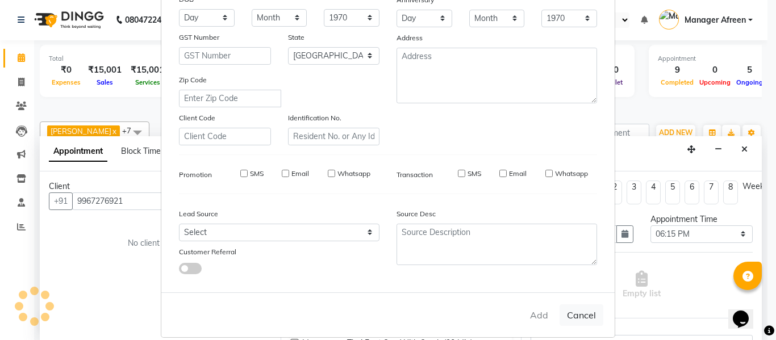
checkbox input "false"
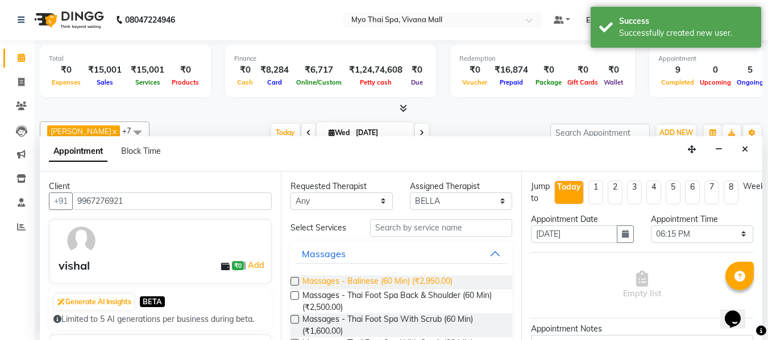
click at [417, 285] on span "Massages - Balinese (60 Min) (₹2,950.00)" at bounding box center [377, 283] width 150 height 14
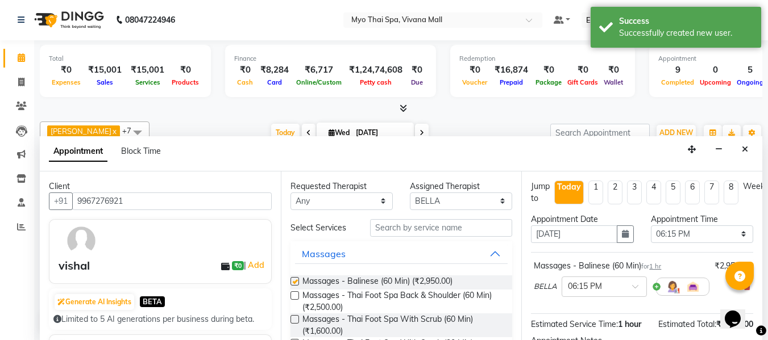
checkbox input "false"
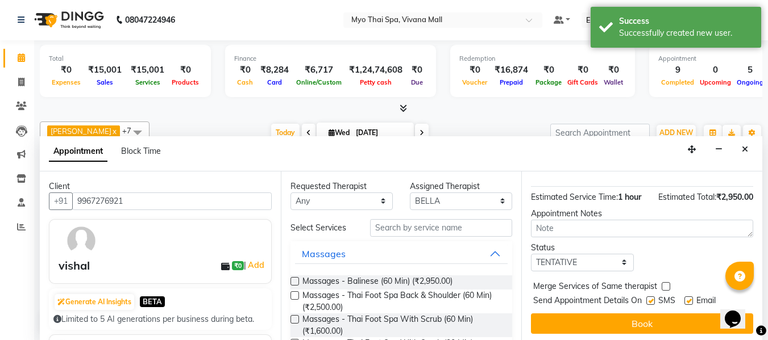
scroll to position [139, 0]
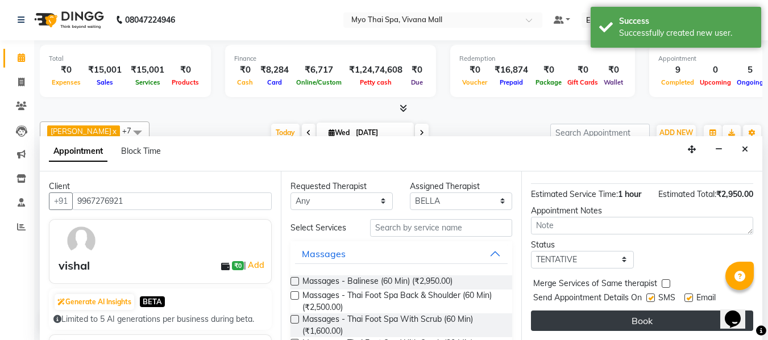
click at [642, 311] on button "Book" at bounding box center [642, 321] width 222 height 20
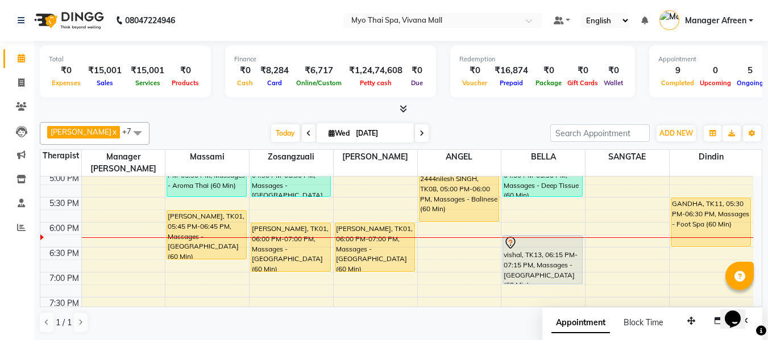
scroll to position [437, 0]
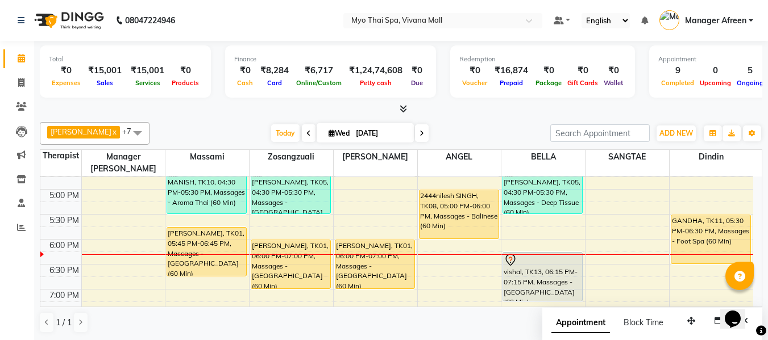
click at [371, 255] on div at bounding box center [376, 255] width 84 height 1
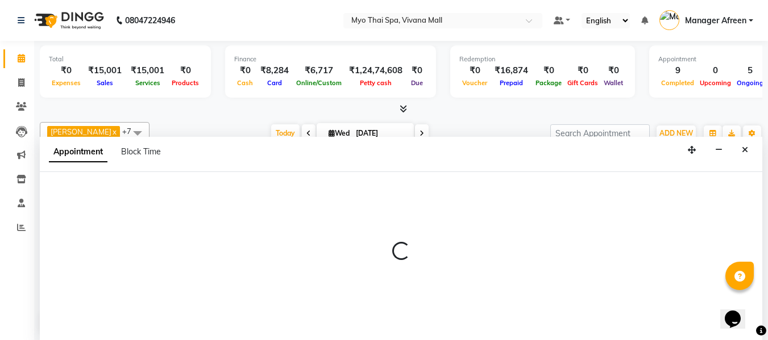
scroll to position [1, 0]
select select "62472"
select select "1095"
select select "tentative"
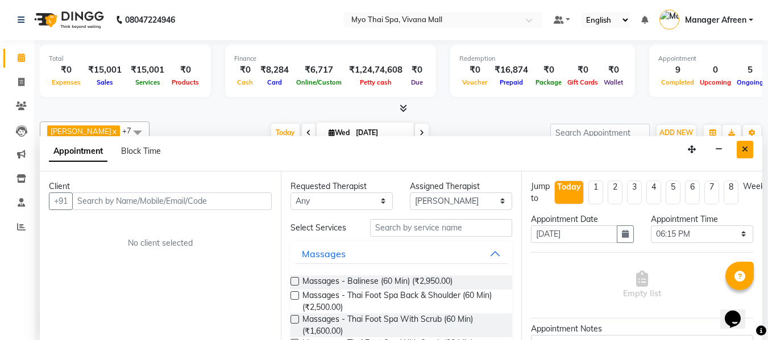
click at [743, 147] on icon "Close" at bounding box center [745, 150] width 6 height 8
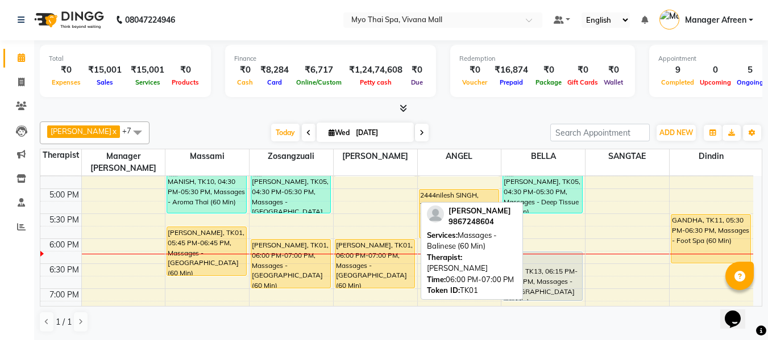
click at [375, 240] on div "[PERSON_NAME], TK01, 06:00 PM-07:00 PM, Massages - [GEOGRAPHIC_DATA] (60 Min)" at bounding box center [374, 264] width 79 height 48
click at [394, 243] on div "[PERSON_NAME], TK01, 06:00 PM-07:00 PM, Massages - [GEOGRAPHIC_DATA] (60 Min)" at bounding box center [374, 264] width 79 height 48
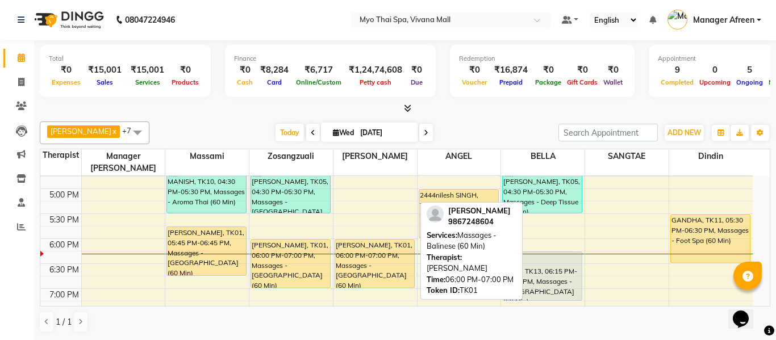
select select "1"
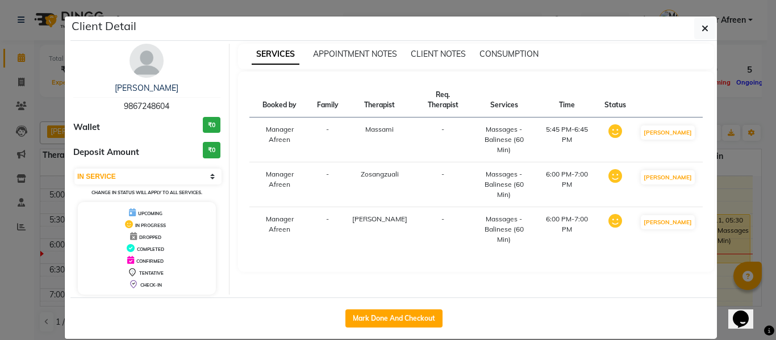
drag, startPoint x: 173, startPoint y: 98, endPoint x: 95, endPoint y: 95, distance: 77.9
click at [95, 95] on div "MATEEN KHAN 9867248604" at bounding box center [146, 97] width 147 height 30
copy div "MATEEN KHAN 9867248604"
click at [736, 238] on ngb-modal-window "Client Detail MATEEN KHAN 9867248604 Wallet ₹0 Deposit Amount ₹0 Select IN SERV…" at bounding box center [388, 170] width 776 height 340
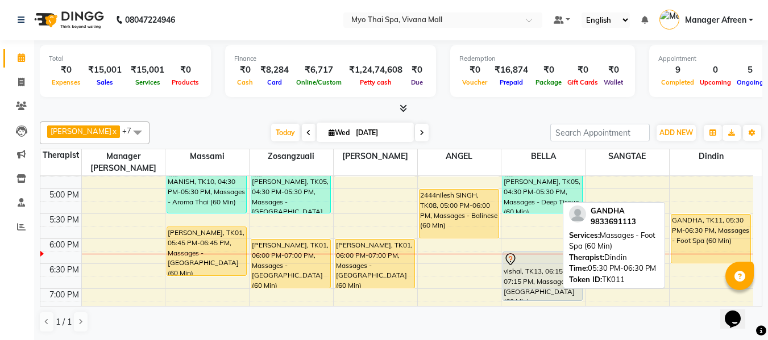
click at [702, 231] on div "GANDHA, TK11, 05:30 PM-06:30 PM, Massages - Foot Spa (60 Min)" at bounding box center [711, 239] width 80 height 48
select select "1"
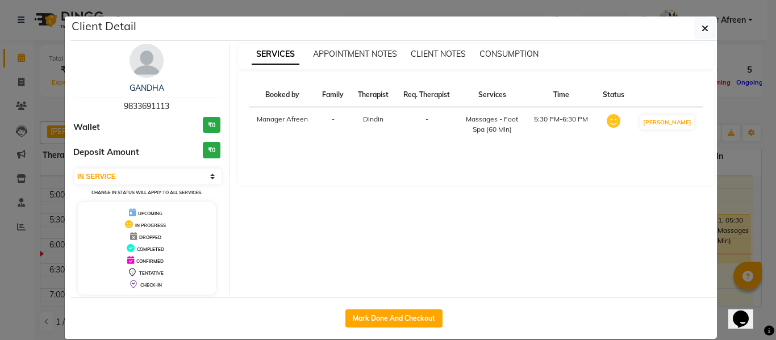
drag, startPoint x: 179, startPoint y: 104, endPoint x: 85, endPoint y: 107, distance: 94.4
click at [85, 107] on div "GANDHA 9833691113" at bounding box center [146, 97] width 147 height 30
copy span "9833691113"
click at [722, 235] on ngb-modal-window "Client Detail GANDHA 9833691113 Wallet ₹0 Deposit Amount ₹0 Select IN SERVICE C…" at bounding box center [388, 170] width 776 height 340
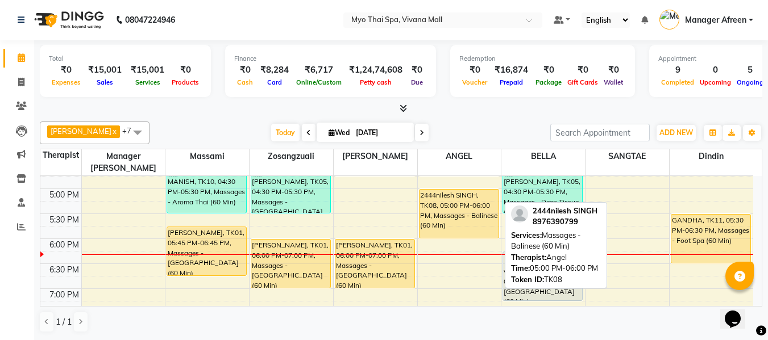
click at [451, 212] on div "2444nilesh SINGH, TK08, 05:00 PM-06:00 PM, Massages - Balinese (60 Min)" at bounding box center [458, 214] width 79 height 48
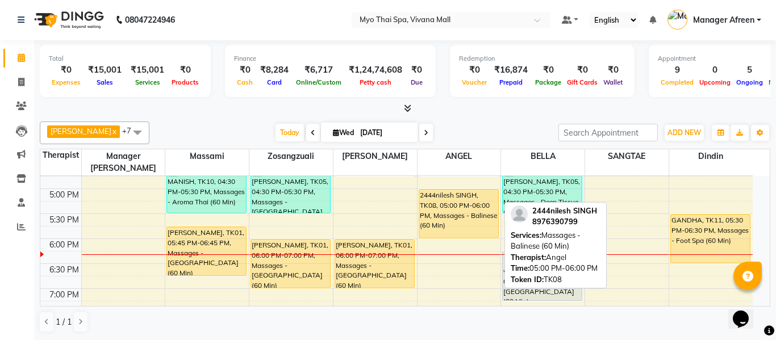
select select "1"
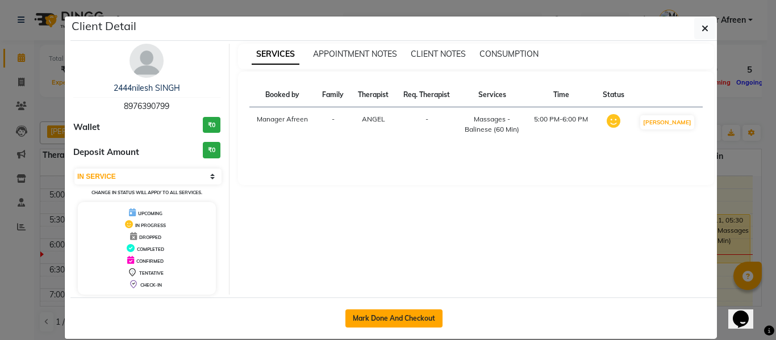
click at [420, 313] on button "Mark Done And Checkout" at bounding box center [394, 319] width 97 height 18
select select "service"
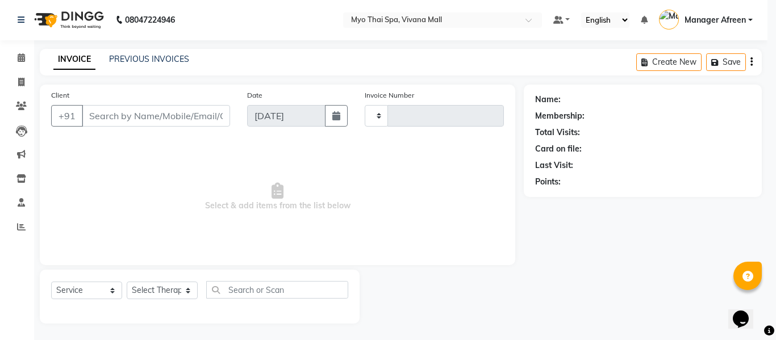
type input "3601"
select select "3"
select select "3908"
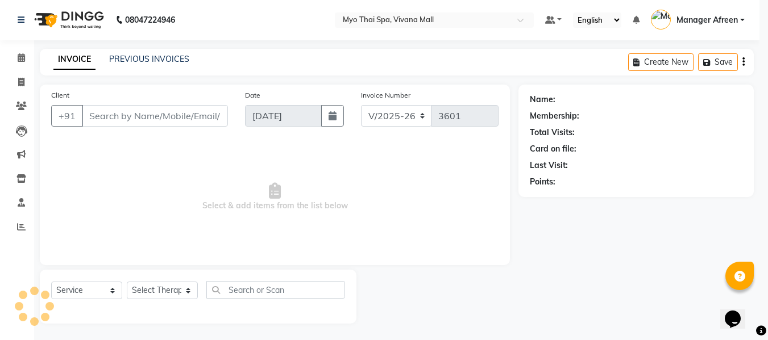
type input "8976390799"
select select "70774"
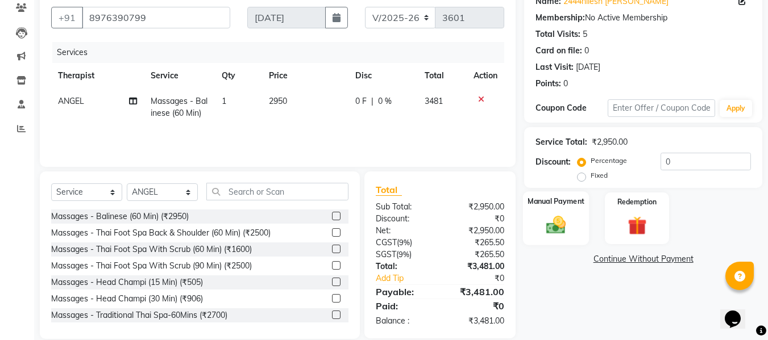
scroll to position [114, 0]
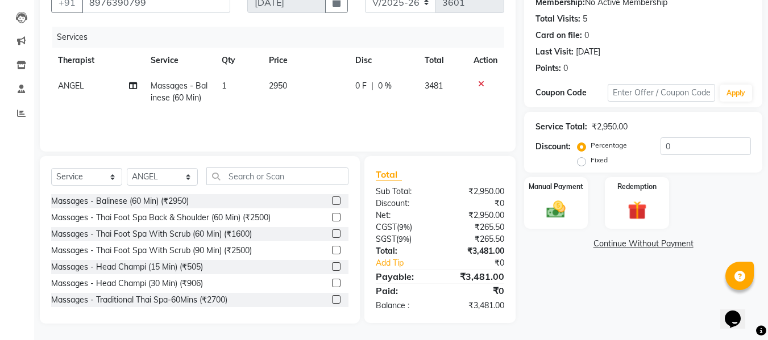
drag, startPoint x: 559, startPoint y: 209, endPoint x: 595, endPoint y: 221, distance: 37.6
click at [559, 209] on img at bounding box center [556, 210] width 31 height 22
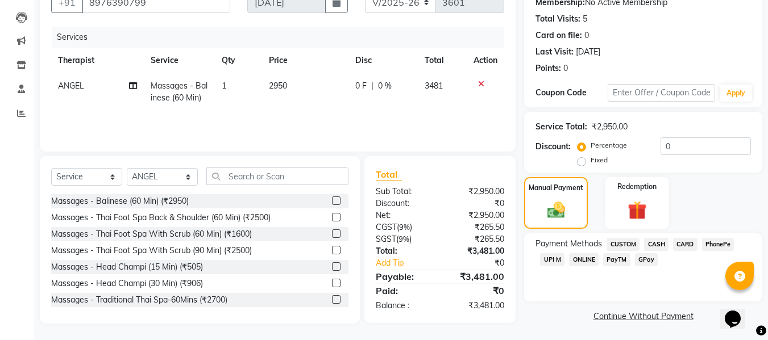
click at [649, 244] on span "CASH" at bounding box center [656, 244] width 24 height 13
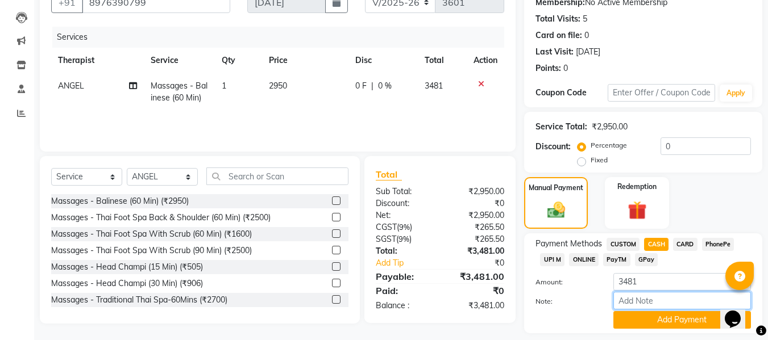
click at [650, 307] on input "Note:" at bounding box center [682, 301] width 138 height 18
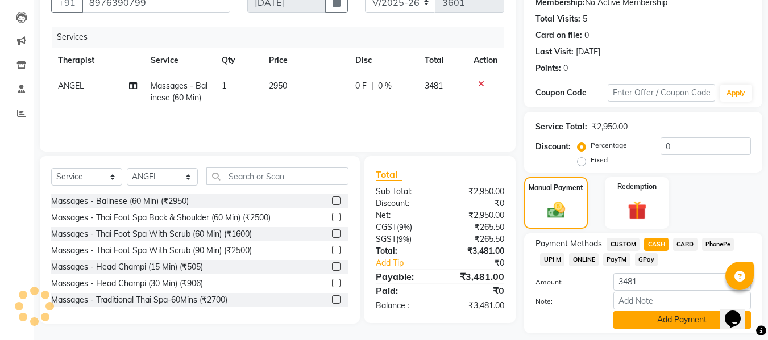
click at [650, 314] on button "Add Payment" at bounding box center [682, 320] width 138 height 18
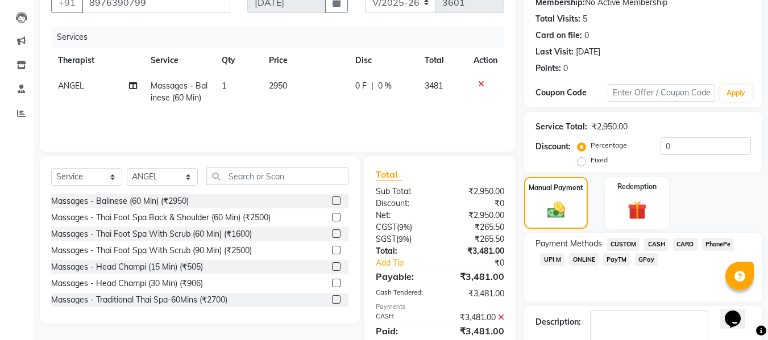
scroll to position [202, 0]
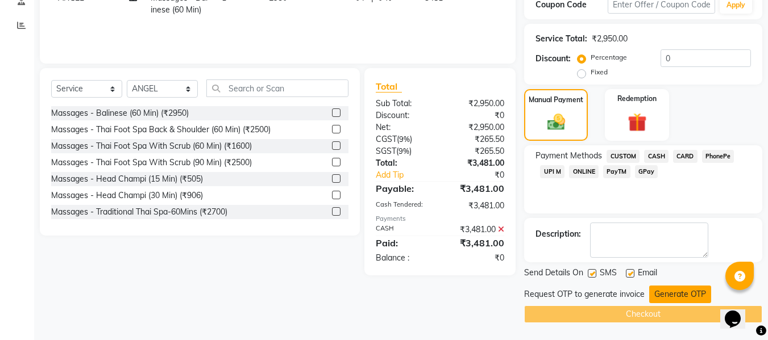
click at [667, 293] on button "Generate OTP" at bounding box center [680, 295] width 62 height 18
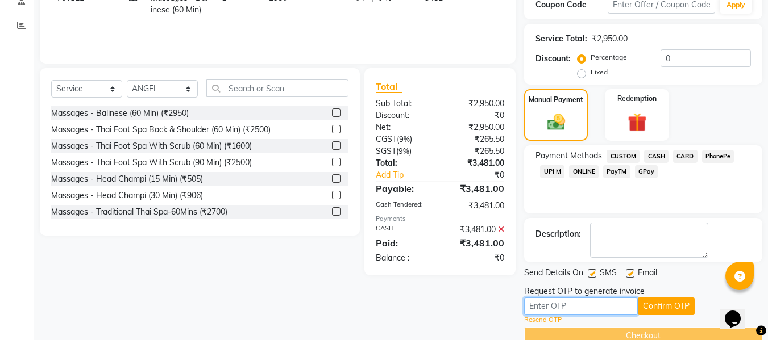
click at [609, 301] on input "text" at bounding box center [581, 307] width 114 height 18
type input "2191"
click at [668, 302] on button "Confirm OTP" at bounding box center [666, 307] width 57 height 18
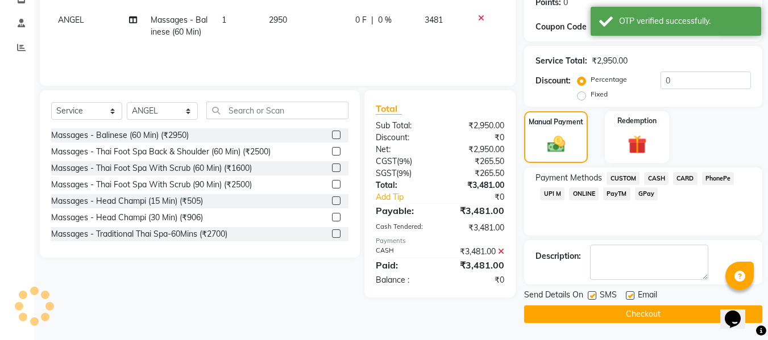
scroll to position [180, 0]
click at [617, 309] on button "Checkout" at bounding box center [643, 315] width 238 height 18
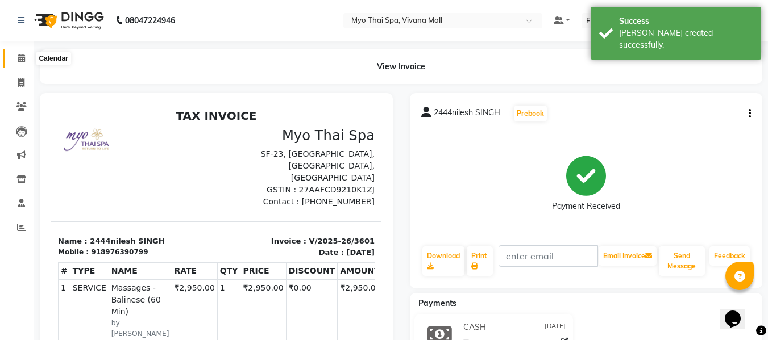
click at [20, 56] on icon at bounding box center [21, 58] width 7 height 9
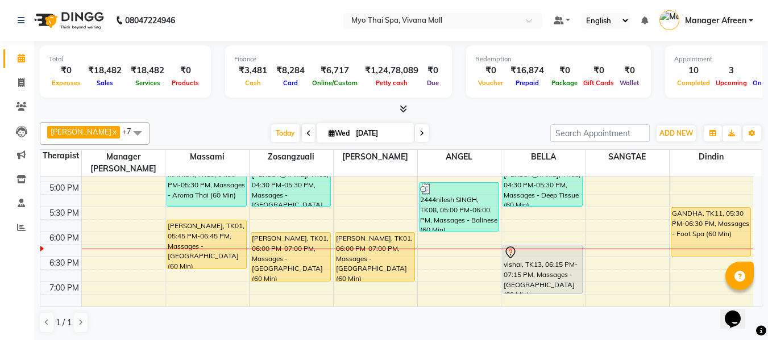
scroll to position [455, 0]
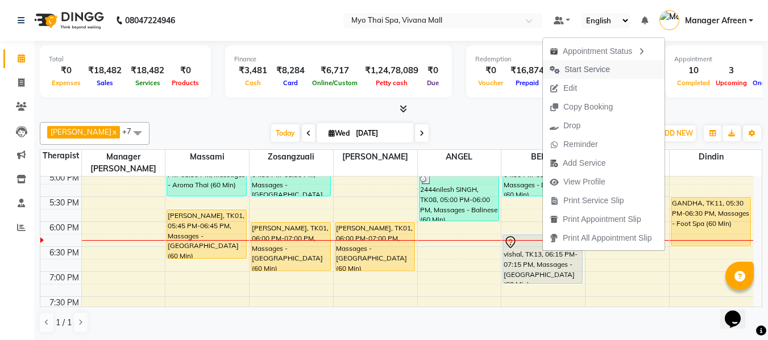
click at [574, 72] on span "Start Service" at bounding box center [586, 70] width 45 height 12
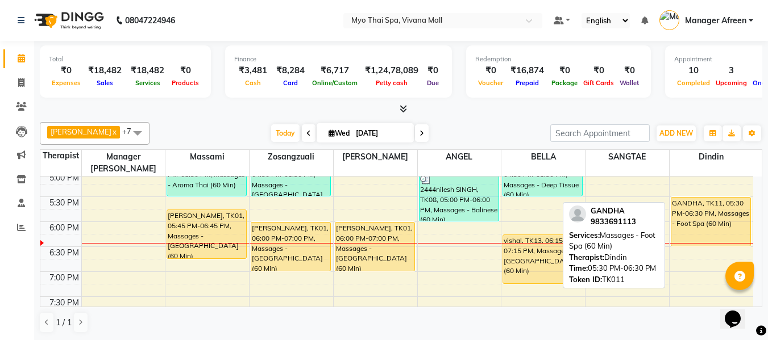
click at [692, 203] on div "GANDHA, TK11, 05:30 PM-06:30 PM, Massages - Foot Spa (60 Min)" at bounding box center [711, 222] width 80 height 48
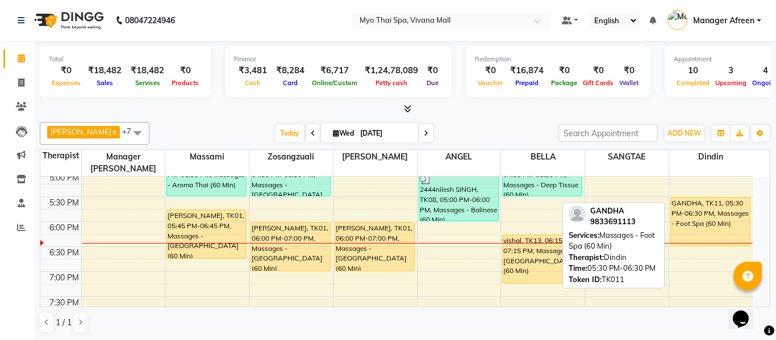
select select "1"
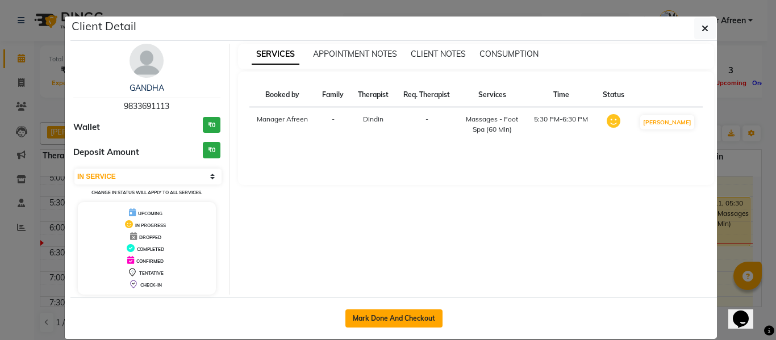
click at [427, 313] on button "Mark Done And Checkout" at bounding box center [394, 319] width 97 height 18
select select "3908"
select select "service"
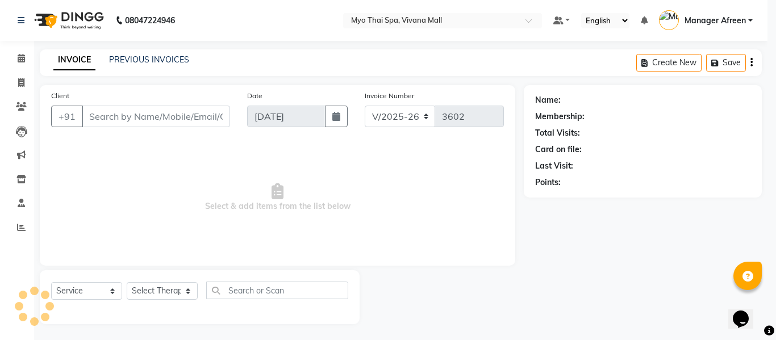
select select "3"
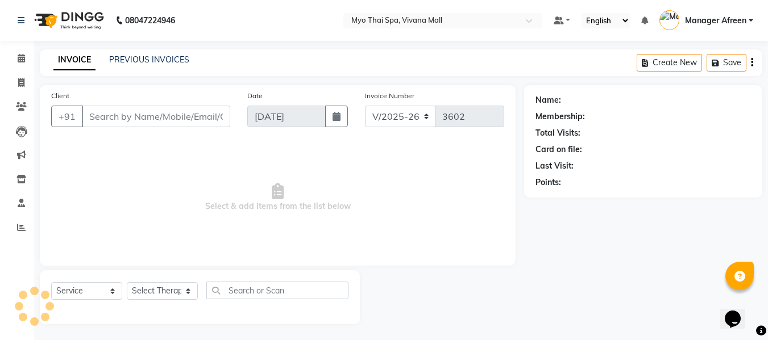
type input "9833691113"
select select "81135"
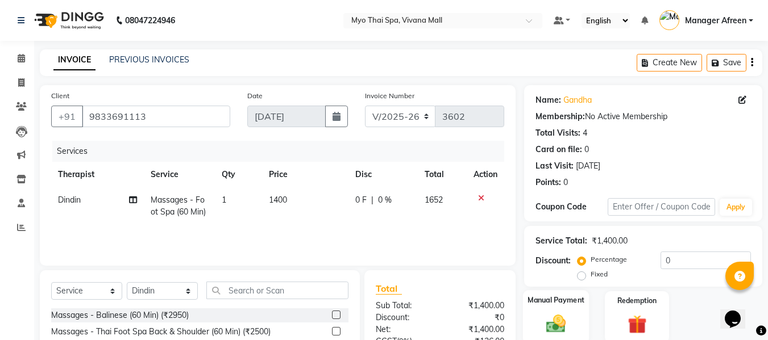
scroll to position [114, 0]
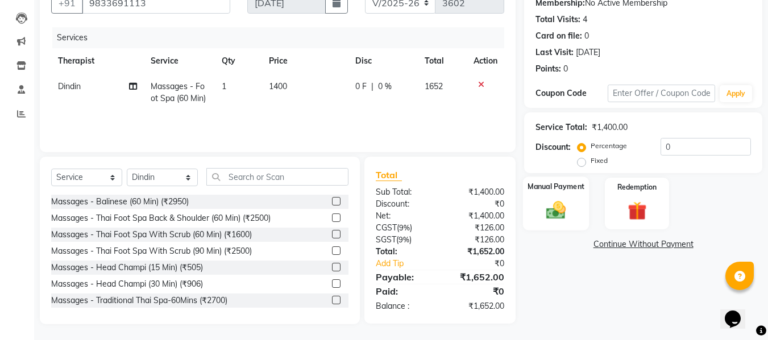
click at [556, 214] on img at bounding box center [556, 210] width 32 height 23
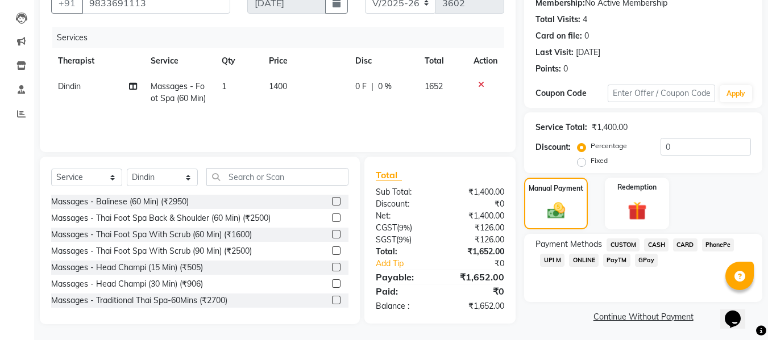
click at [558, 261] on span "UPI M" at bounding box center [552, 260] width 24 height 13
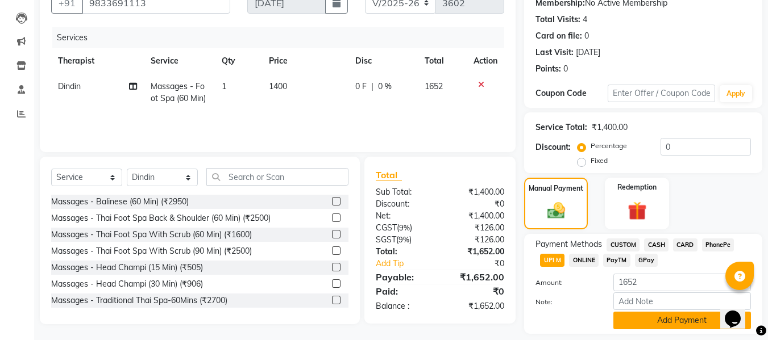
click at [619, 319] on button "Add Payment" at bounding box center [682, 321] width 138 height 18
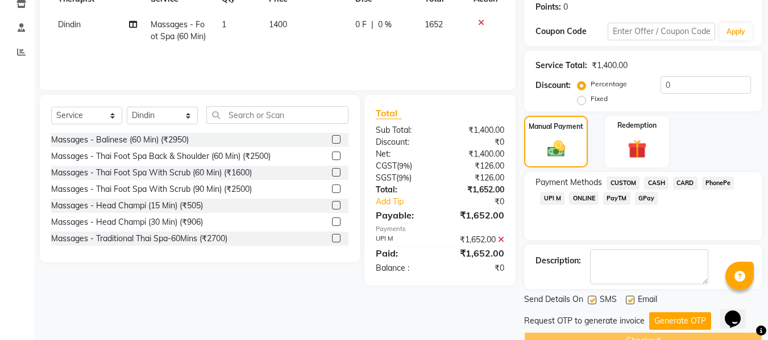
scroll to position [202, 0]
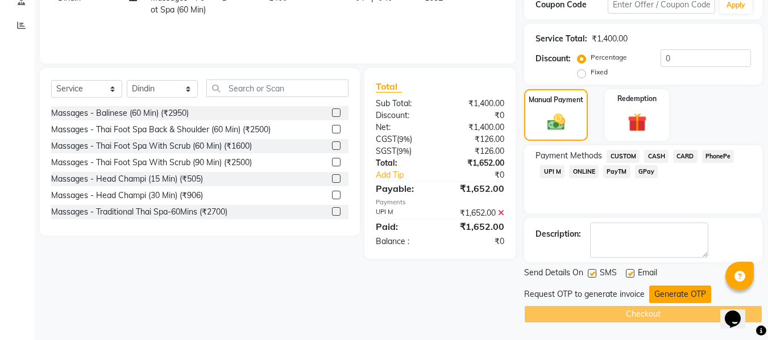
click at [658, 293] on button "Generate OTP" at bounding box center [680, 295] width 62 height 18
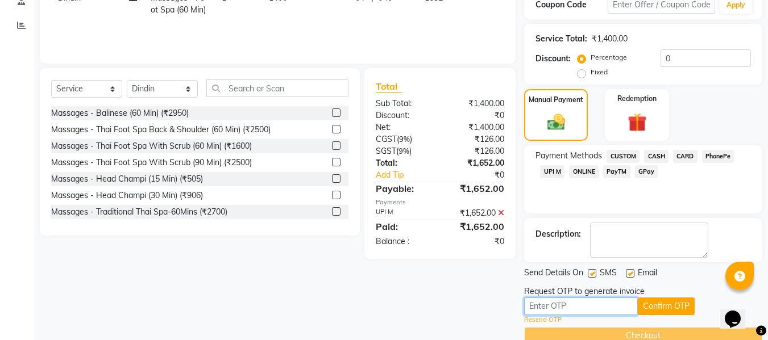
click at [614, 304] on input "text" at bounding box center [581, 307] width 114 height 18
type input "6399"
click at [655, 309] on button "Confirm OTP" at bounding box center [666, 307] width 57 height 18
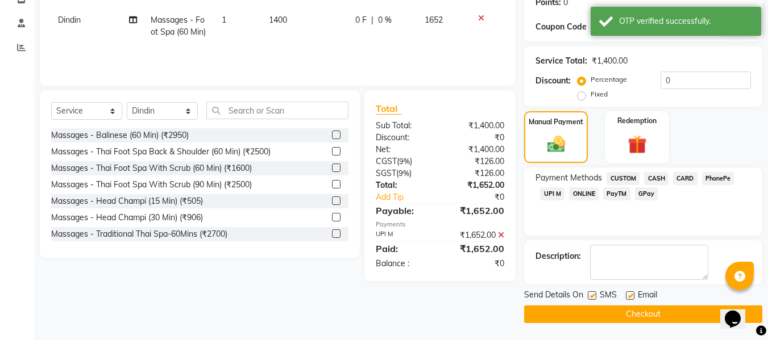
scroll to position [180, 0]
click at [649, 314] on button "Checkout" at bounding box center [643, 315] width 238 height 18
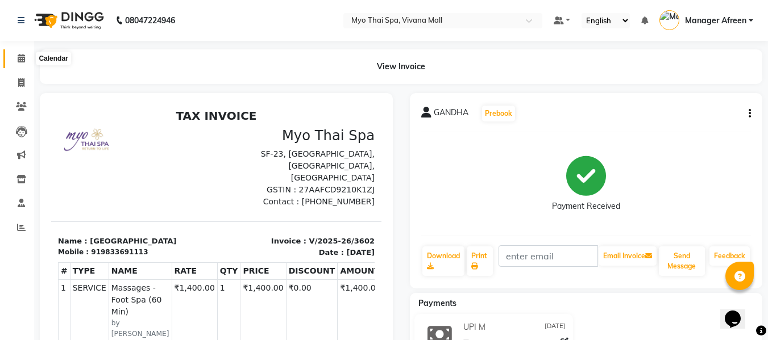
click at [22, 57] on icon at bounding box center [21, 58] width 7 height 9
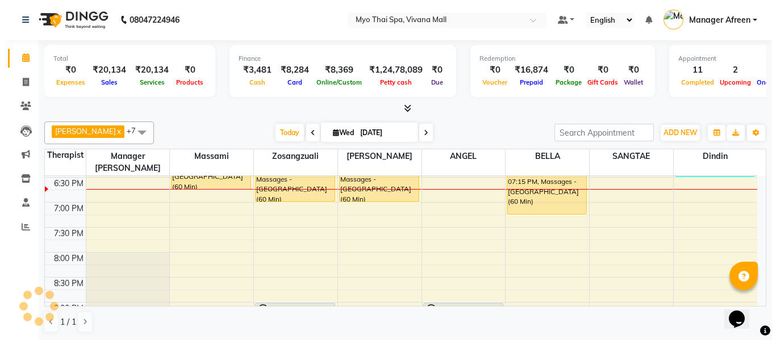
scroll to position [455, 0]
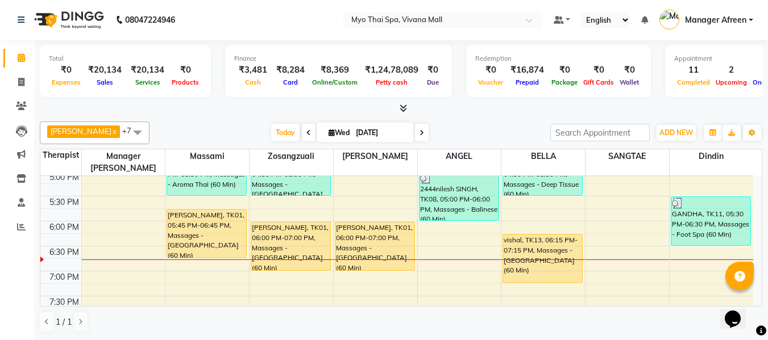
click at [454, 263] on div "8:00 AM 8:30 AM 9:00 AM 9:30 AM 10:00 AM 10:30 AM 11:00 AM 11:30 AM 12:00 PM 12…" at bounding box center [396, 96] width 713 height 750
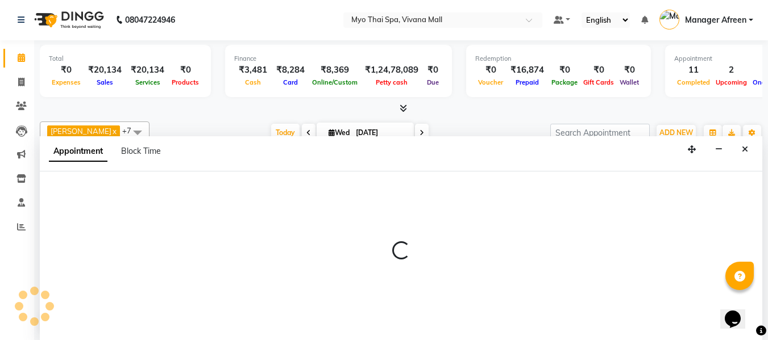
select select "70774"
select select "1140"
select select "tentative"
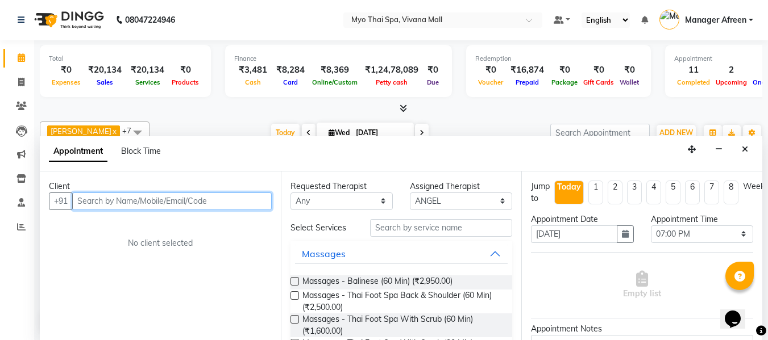
click at [202, 201] on input "text" at bounding box center [171, 202] width 199 height 18
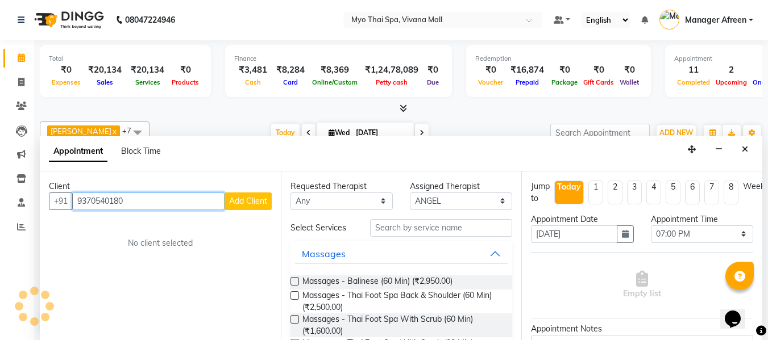
type input "9370540180"
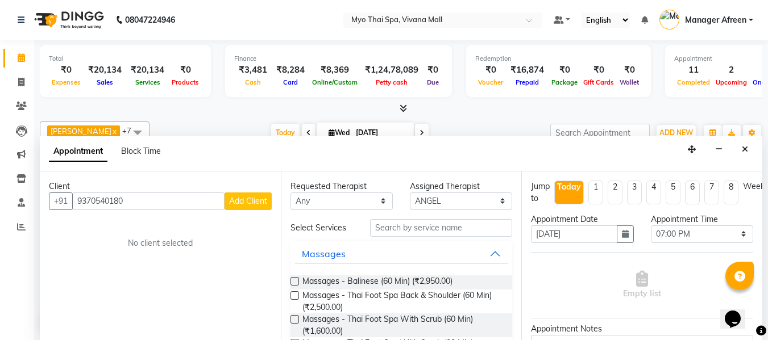
click at [240, 201] on span "Add Client" at bounding box center [248, 201] width 38 height 10
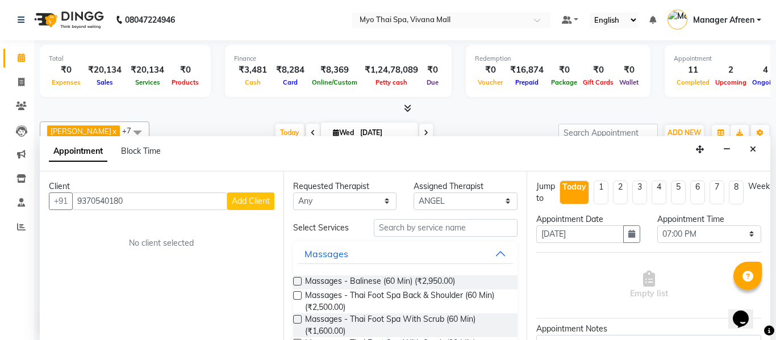
select select "22"
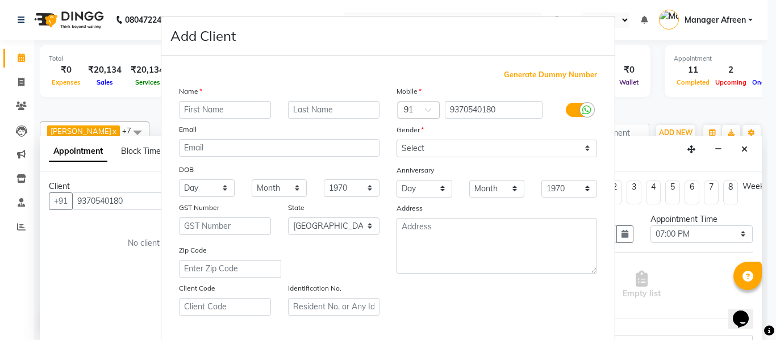
click at [205, 113] on input "text" at bounding box center [225, 110] width 92 height 18
type input "S"
click at [210, 107] on input "SNEHA SIS" at bounding box center [225, 110] width 92 height 18
type input "[PERSON_NAME]"
drag, startPoint x: 464, startPoint y: 146, endPoint x: 461, endPoint y: 156, distance: 11.2
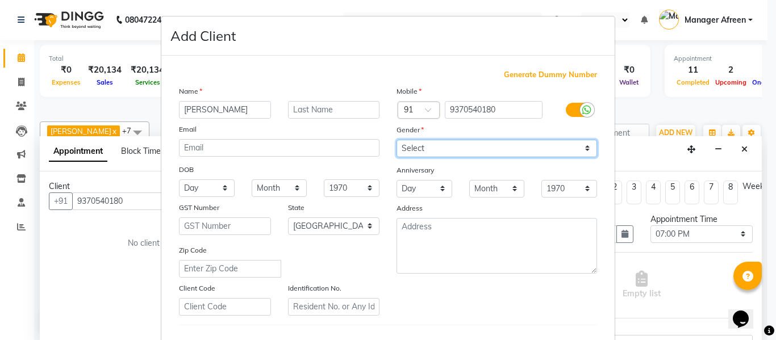
click at [464, 146] on select "Select Male Female Other Prefer Not To Say" at bounding box center [497, 149] width 201 height 18
select select "male"
click at [397, 140] on select "Select Male Female Other Prefer Not To Say" at bounding box center [497, 149] width 201 height 18
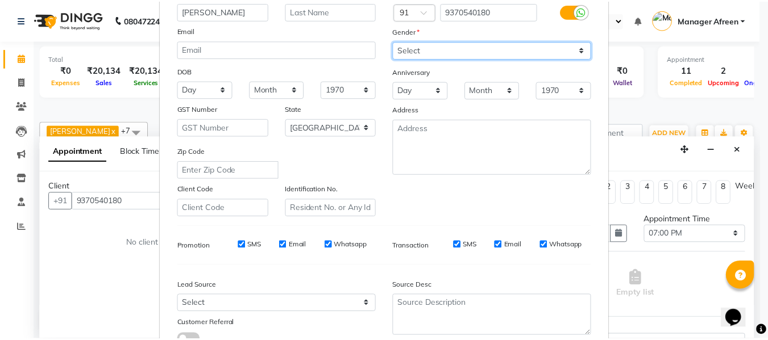
scroll to position [171, 0]
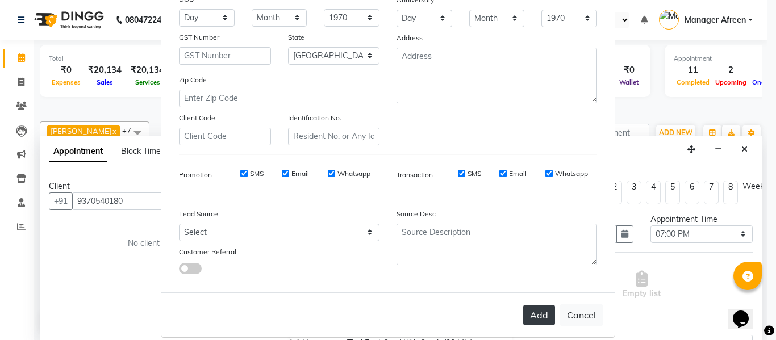
click at [538, 310] on button "Add" at bounding box center [539, 315] width 32 height 20
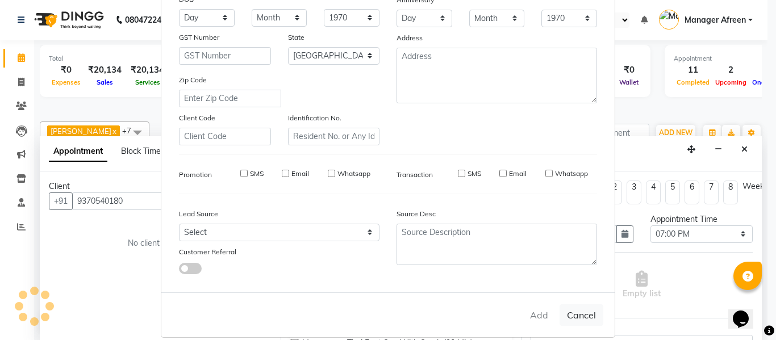
select select
select select "null"
select select
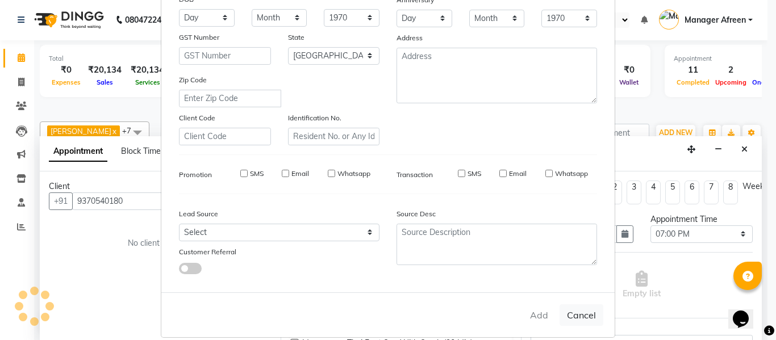
select select
checkbox input "false"
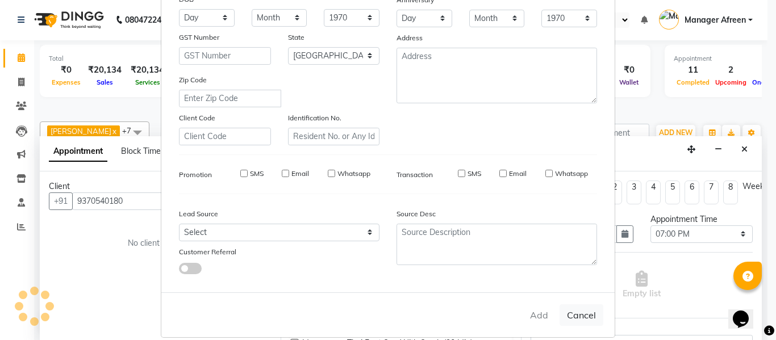
checkbox input "false"
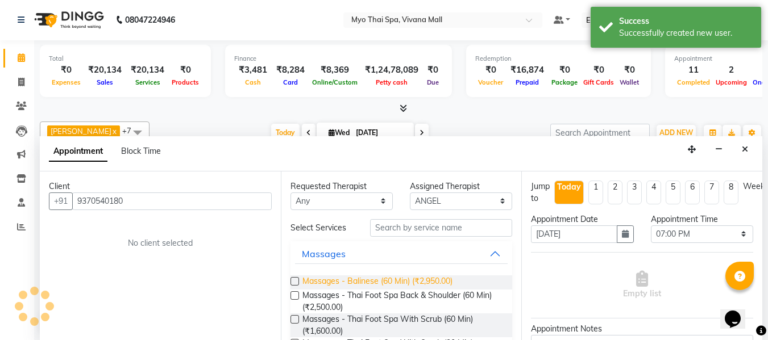
click at [383, 283] on span "Massages - Balinese (60 Min) (₹2,950.00)" at bounding box center [377, 283] width 150 height 14
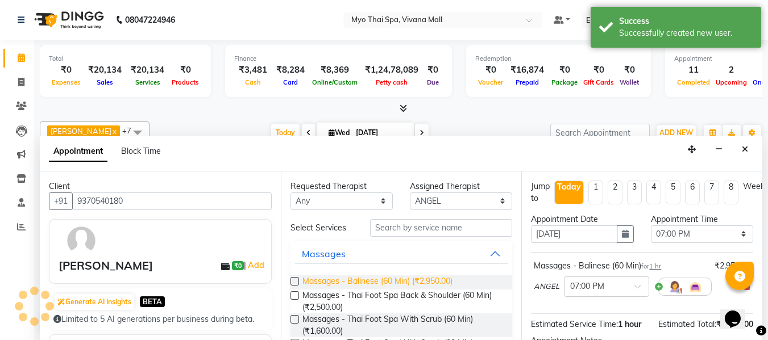
click at [383, 281] on span "Massages - Balinese (60 Min) (₹2,950.00)" at bounding box center [377, 283] width 150 height 14
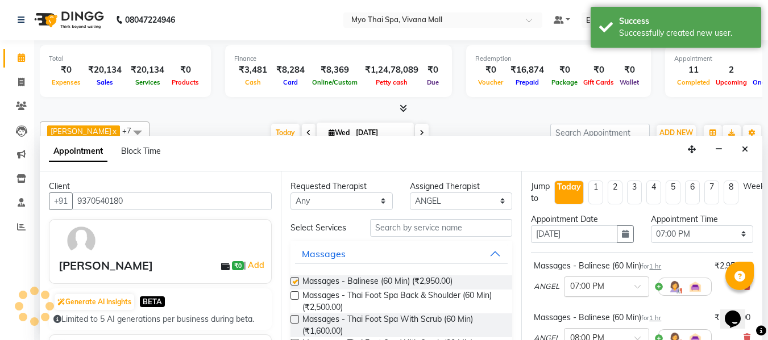
checkbox input "false"
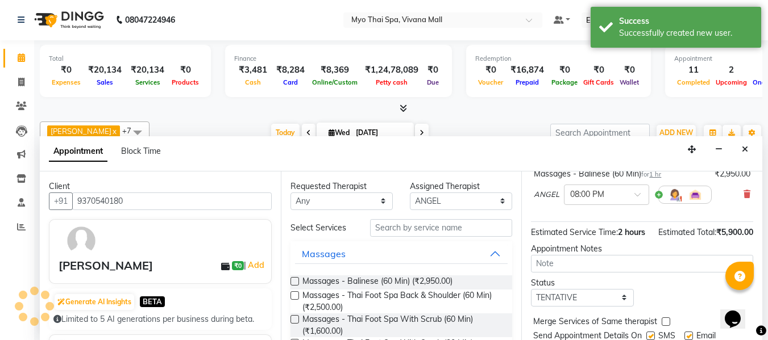
scroll to position [202, 0]
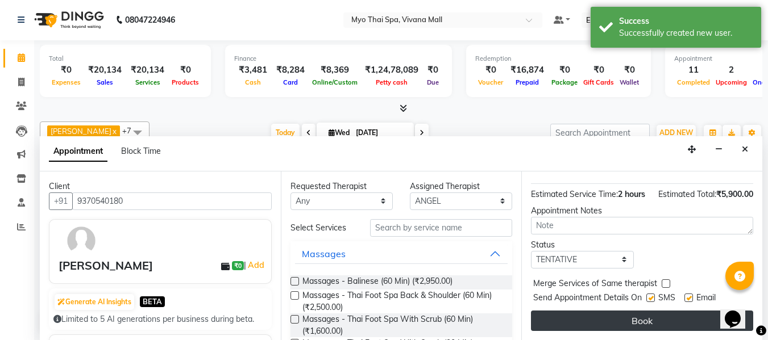
click at [620, 314] on button "Book" at bounding box center [642, 321] width 222 height 20
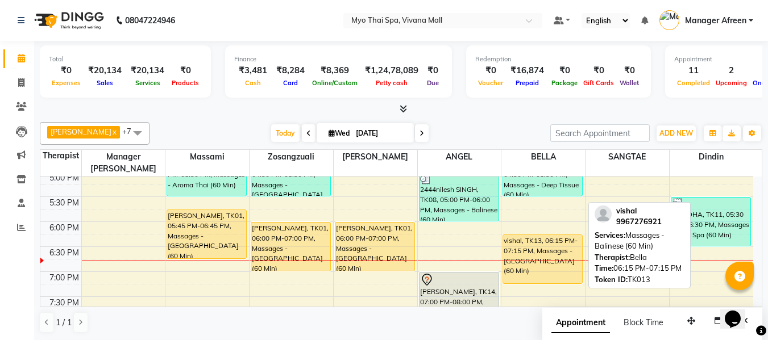
scroll to position [512, 0]
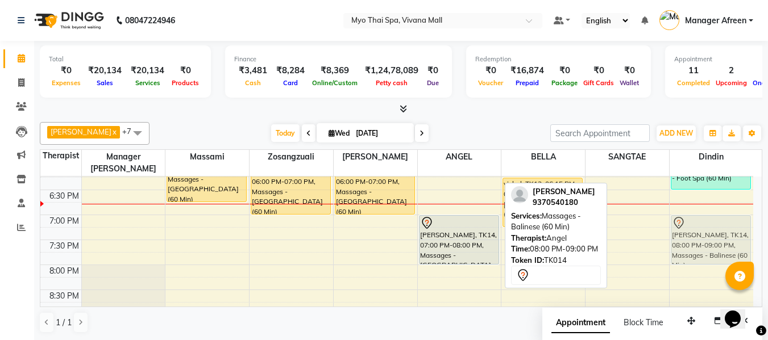
drag, startPoint x: 460, startPoint y: 269, endPoint x: 705, endPoint y: 216, distance: 250.6
click at [705, 216] on tr "2148ASHWIN .S, TK02, 11:30 AM-12:30 PM, Massages - Couples Spa 60 MANISH, TK10,…" at bounding box center [396, 40] width 713 height 750
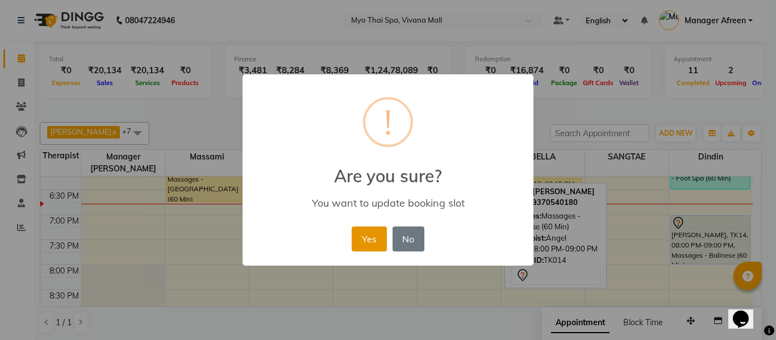
click at [356, 244] on button "Yes" at bounding box center [369, 239] width 35 height 25
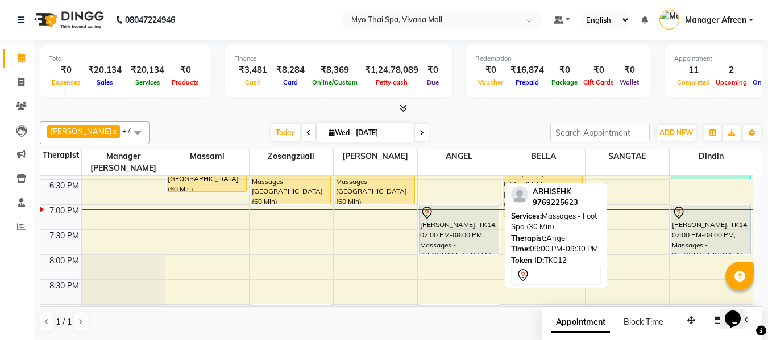
scroll to position [494, 0]
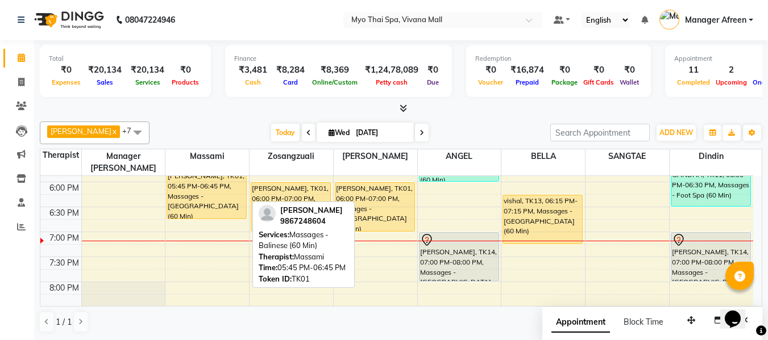
click at [221, 172] on div "[PERSON_NAME], TK01, 05:45 PM-06:45 PM, Massages - [GEOGRAPHIC_DATA] (60 Min)" at bounding box center [206, 195] width 79 height 48
select select "1"
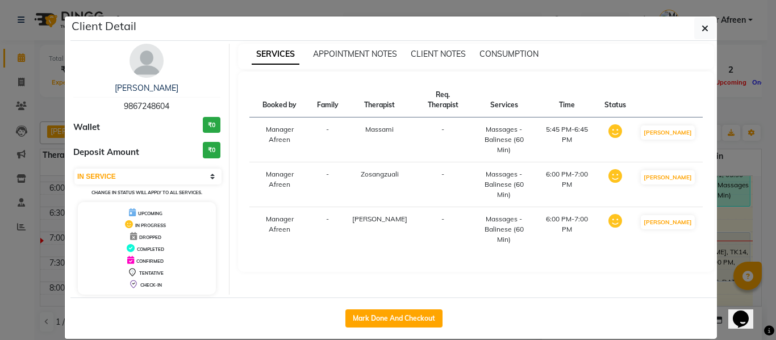
click at [144, 105] on span "9867248604" at bounding box center [146, 106] width 45 height 10
copy span "9867248604"
click at [697, 29] on button "button" at bounding box center [706, 29] width 22 height 22
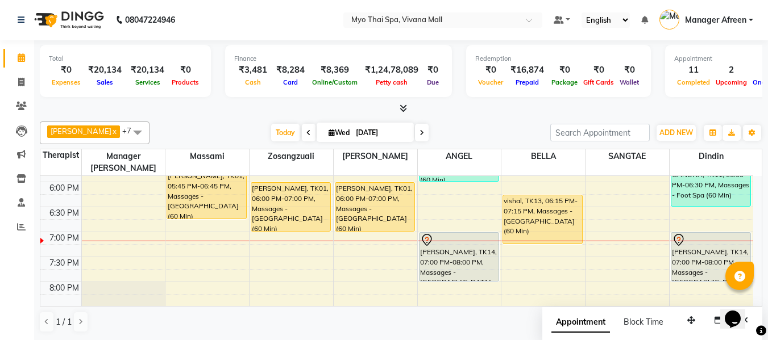
scroll to position [0, 0]
click at [26, 85] on span at bounding box center [21, 83] width 20 height 13
select select "service"
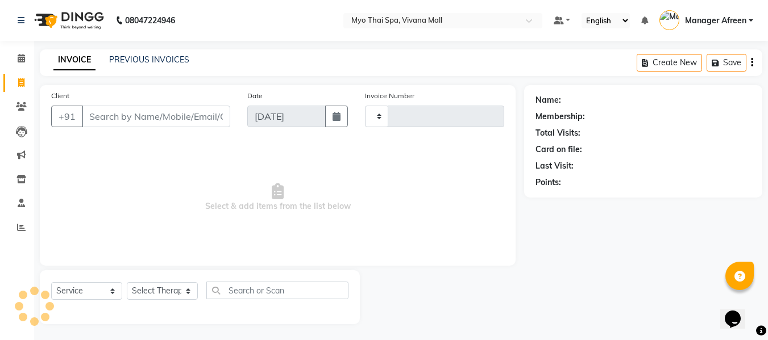
type input "3603"
select select "3908"
click at [191, 123] on input "Client" at bounding box center [156, 117] width 148 height 22
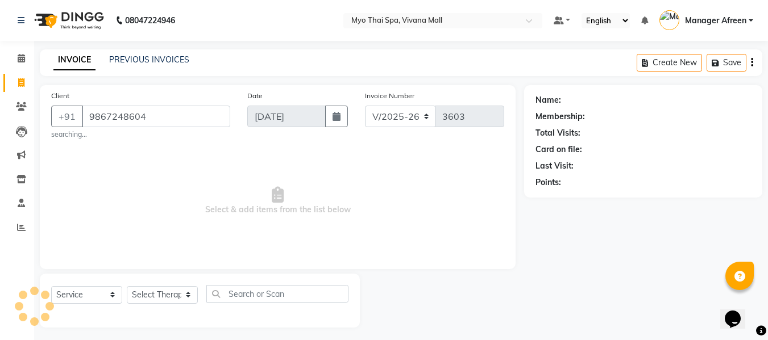
type input "9867248604"
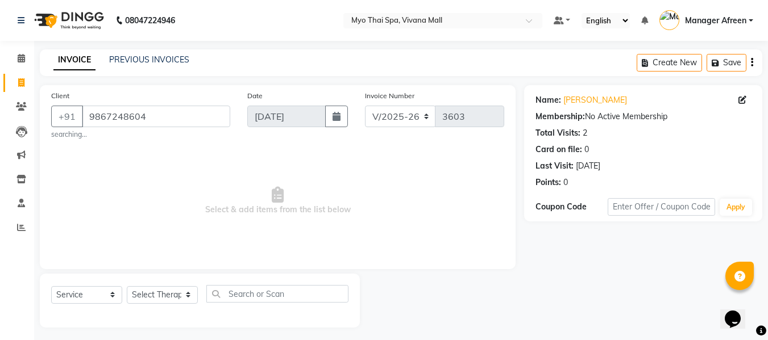
scroll to position [5, 0]
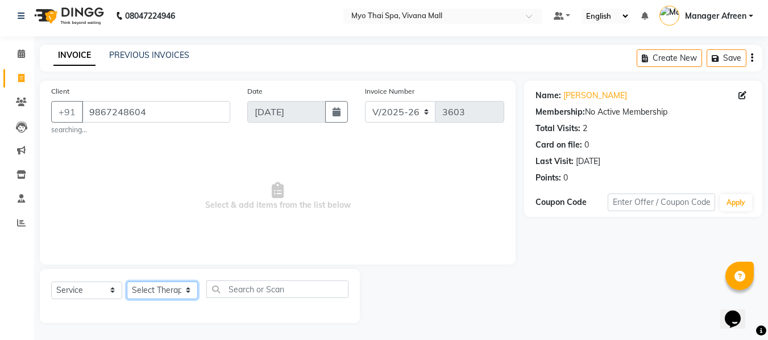
click at [151, 297] on select "Select Therapist ANGEL BELLA Dindin Jane JENNY Kristina LORITA Manager Afreen M…" at bounding box center [162, 291] width 71 height 18
select select "53559"
click at [127, 282] on select "Select Therapist ANGEL BELLA Dindin Jane JENNY Kristina LORITA Manager Afreen M…" at bounding box center [162, 291] width 71 height 18
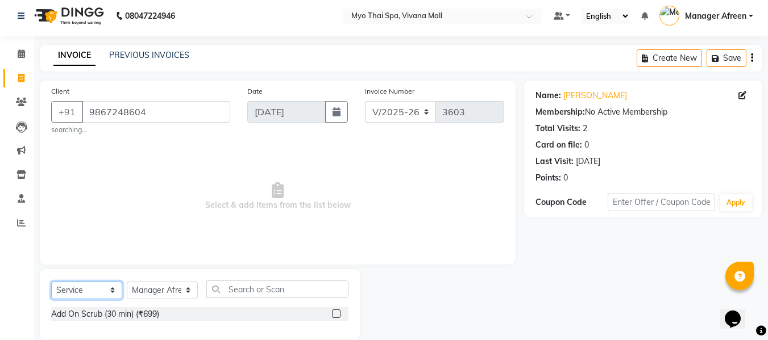
drag, startPoint x: 80, startPoint y: 286, endPoint x: 90, endPoint y: 282, distance: 10.4
click at [80, 286] on select "Select Service Product Membership Package Voucher Prepaid Gift Card" at bounding box center [86, 291] width 71 height 18
select select "P"
click at [51, 282] on select "Select Service Product Membership Package Voucher Prepaid Gift Card" at bounding box center [86, 291] width 71 height 18
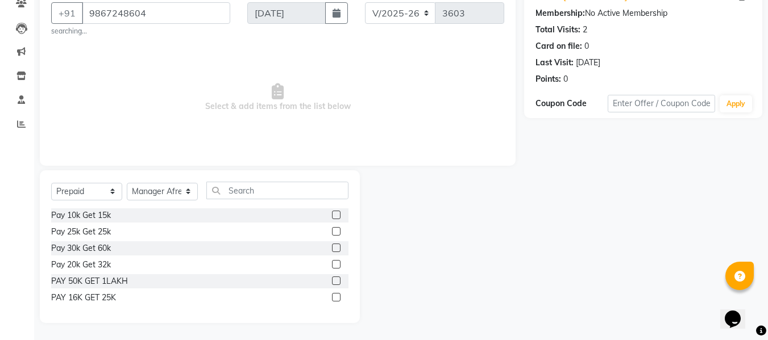
click at [340, 247] on label at bounding box center [336, 248] width 9 height 9
click at [339, 247] on input "checkbox" at bounding box center [335, 248] width 7 height 7
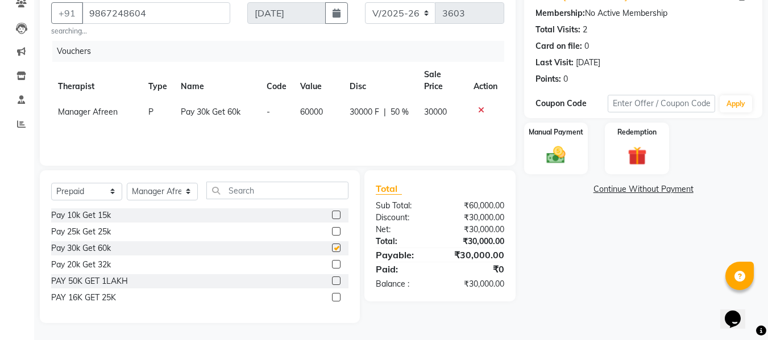
checkbox input "false"
click at [550, 160] on img at bounding box center [556, 155] width 32 height 23
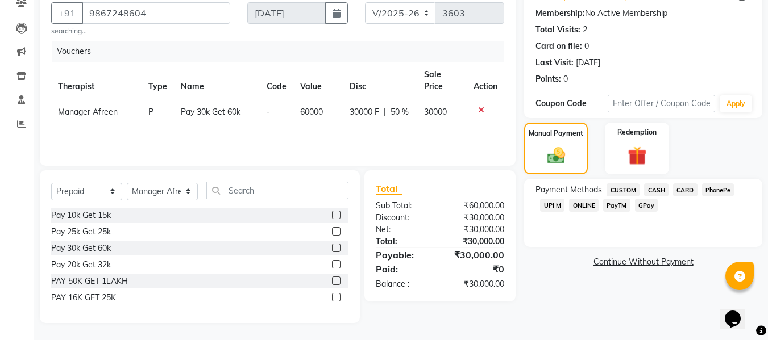
click at [555, 207] on span "UPI M" at bounding box center [552, 205] width 24 height 13
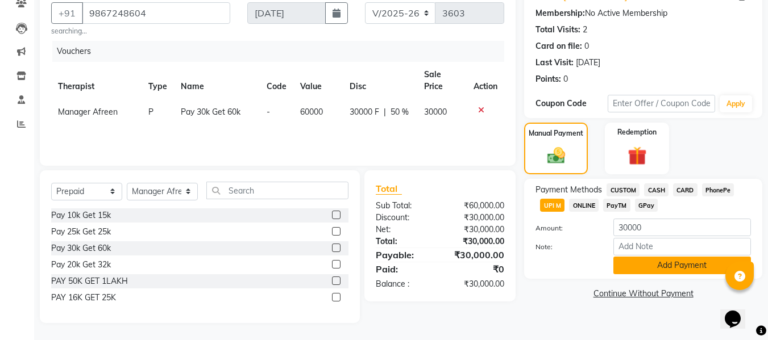
click at [630, 263] on button "Add Payment" at bounding box center [682, 266] width 138 height 18
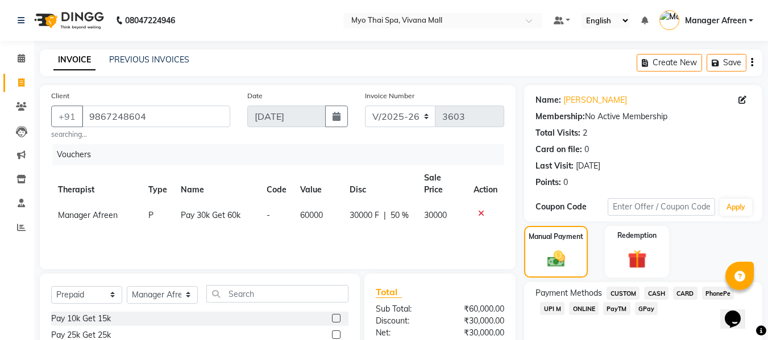
scroll to position [114, 0]
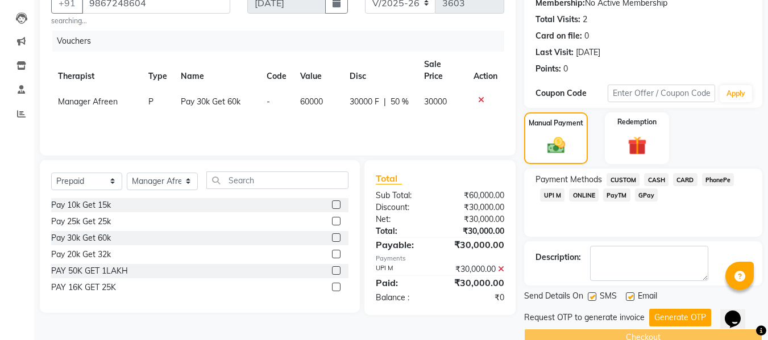
click at [550, 194] on span "UPI M" at bounding box center [552, 195] width 24 height 13
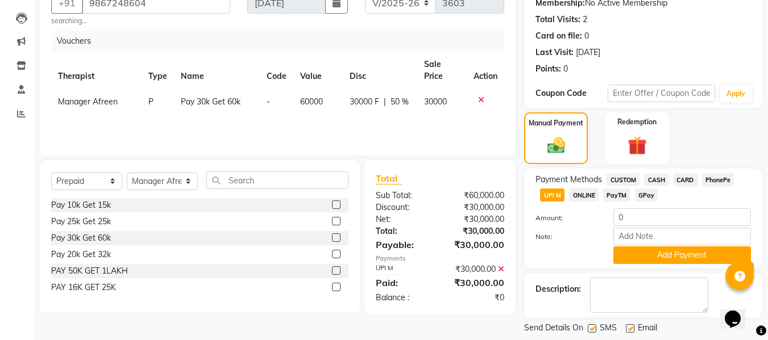
scroll to position [169, 0]
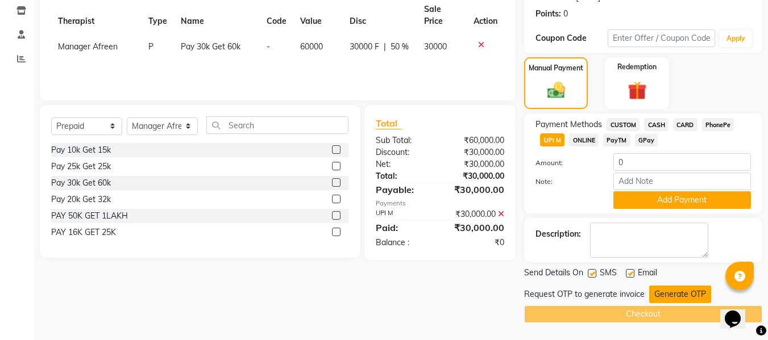
click at [667, 298] on button "Generate OTP" at bounding box center [680, 295] width 62 height 18
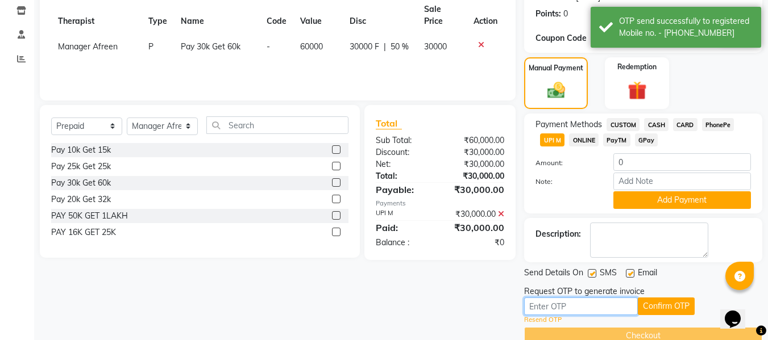
click at [606, 307] on input "Note:" at bounding box center [581, 307] width 114 height 18
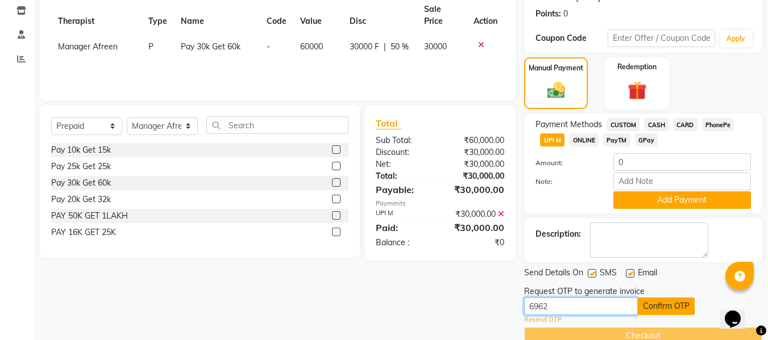
type input "6962"
click at [674, 306] on button "Confirm OTP" at bounding box center [666, 307] width 57 height 18
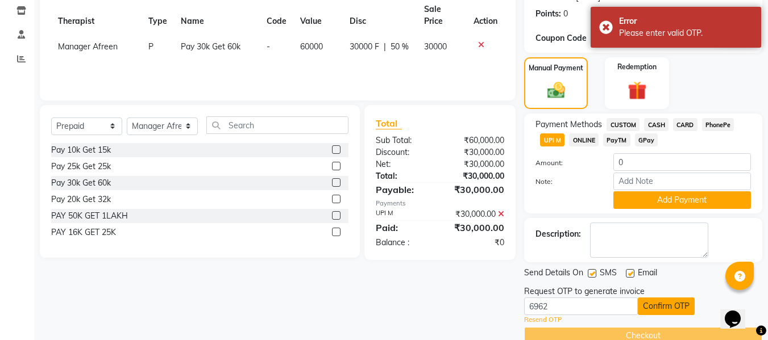
click at [652, 309] on button "Confirm OTP" at bounding box center [666, 307] width 57 height 18
click at [548, 319] on link "Resend OTP" at bounding box center [543, 320] width 38 height 10
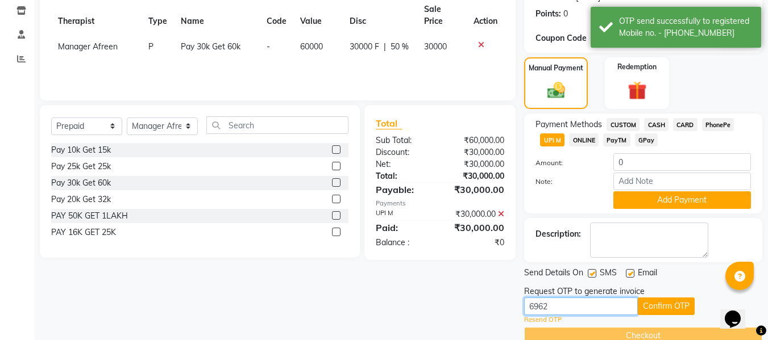
drag, startPoint x: 570, startPoint y: 311, endPoint x: 523, endPoint y: 311, distance: 46.0
click at [523, 311] on div "Client +91 9867248604 searching... Date 03-09-2025 Invoice Number V/2025 V/2025…" at bounding box center [400, 130] width 739 height 429
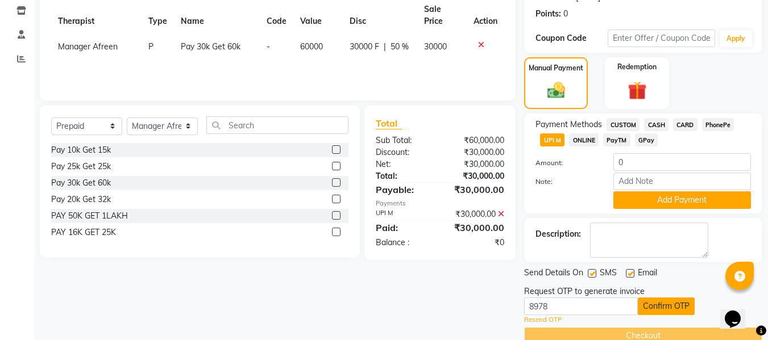
click at [654, 308] on button "Confirm OTP" at bounding box center [666, 307] width 57 height 18
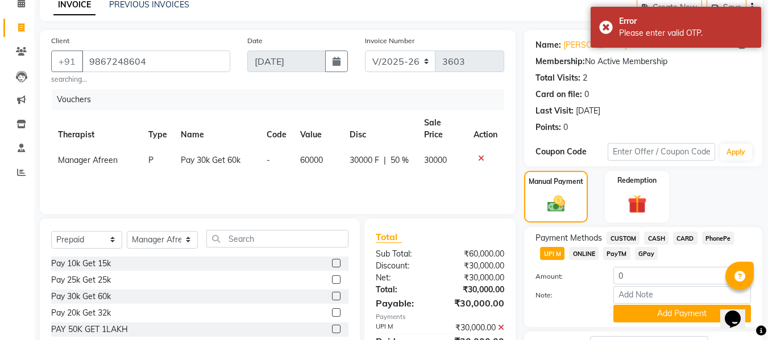
scroll to position [190, 0]
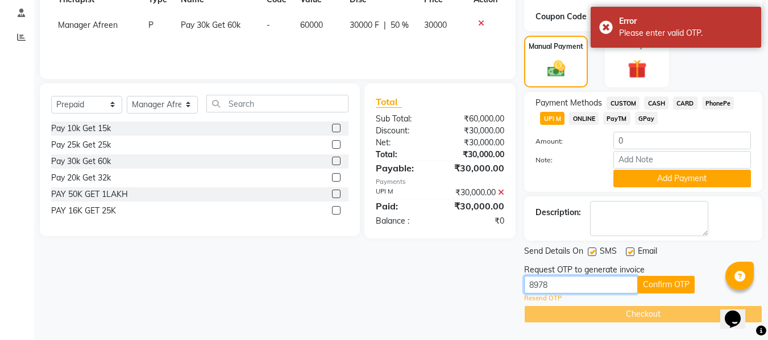
drag, startPoint x: 552, startPoint y: 281, endPoint x: 469, endPoint y: 279, distance: 83.6
click at [469, 279] on div "Client +91 9867248604 searching... Date 03-09-2025 Invoice Number V/2025 V/2025…" at bounding box center [400, 109] width 739 height 429
type input "8"
type input "4477"
click at [638, 284] on button "Confirm OTP" at bounding box center [666, 285] width 57 height 18
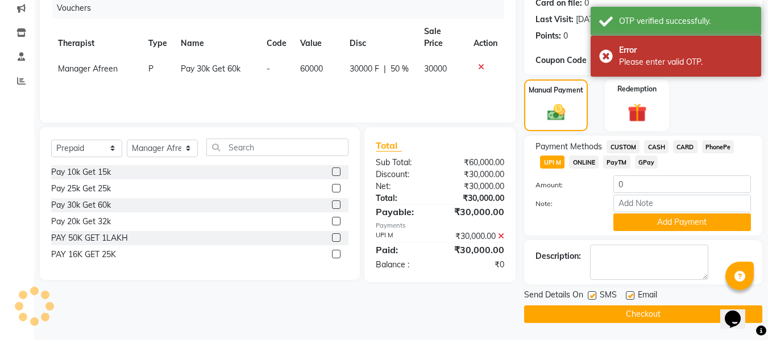
scroll to position [147, 0]
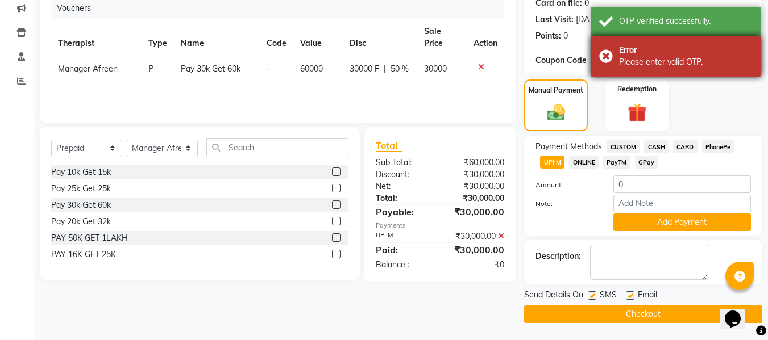
click at [715, 69] on div "Error Please enter valid OTP." at bounding box center [676, 56] width 171 height 41
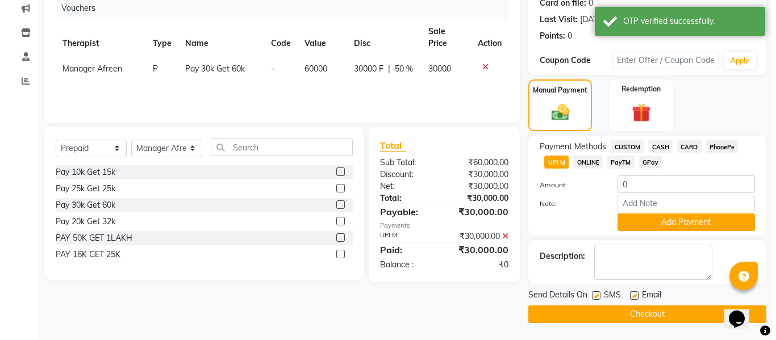
scroll to position [33, 0]
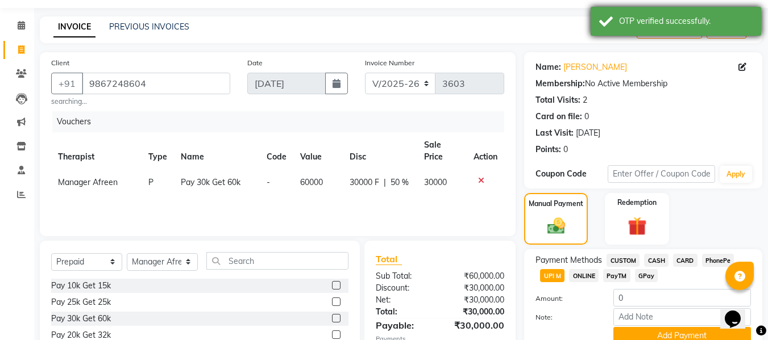
click at [705, 24] on div "OTP verified successfully." at bounding box center [686, 21] width 134 height 12
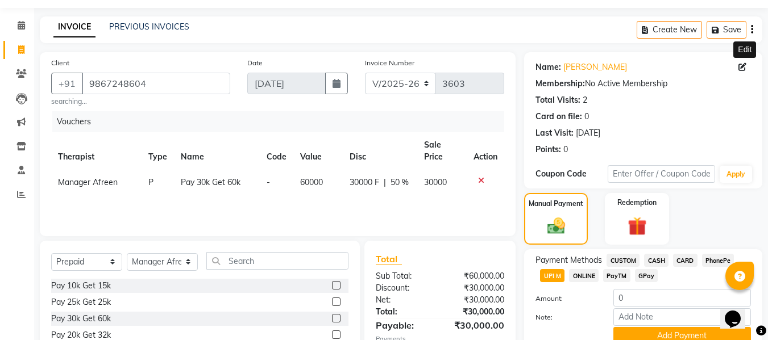
click at [742, 67] on icon at bounding box center [742, 67] width 8 height 8
select select "22"
select select "male"
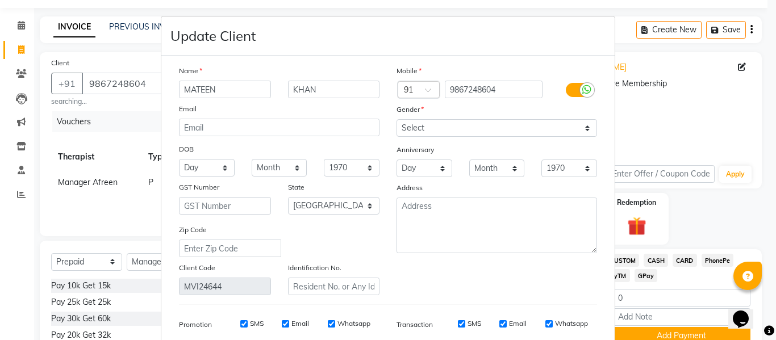
click at [182, 89] on input "MATEEN" at bounding box center [225, 90] width 92 height 18
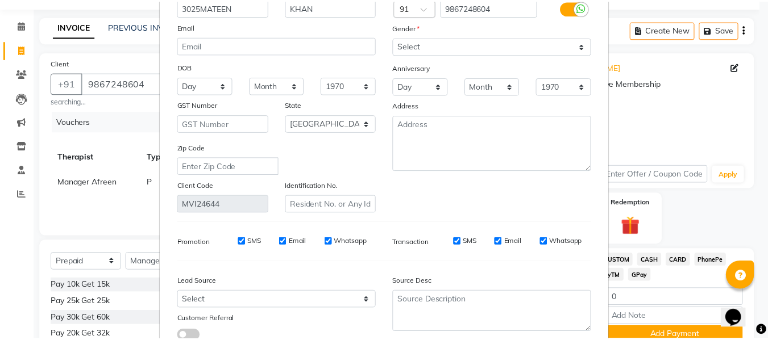
scroll to position [164, 0]
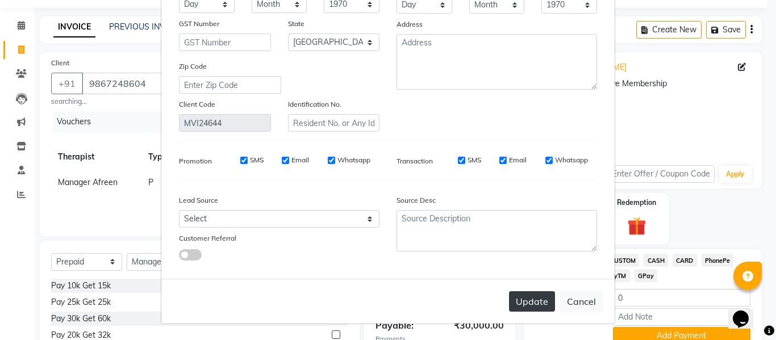
type input "3025MATEEN"
click at [527, 297] on button "Update" at bounding box center [532, 302] width 46 height 20
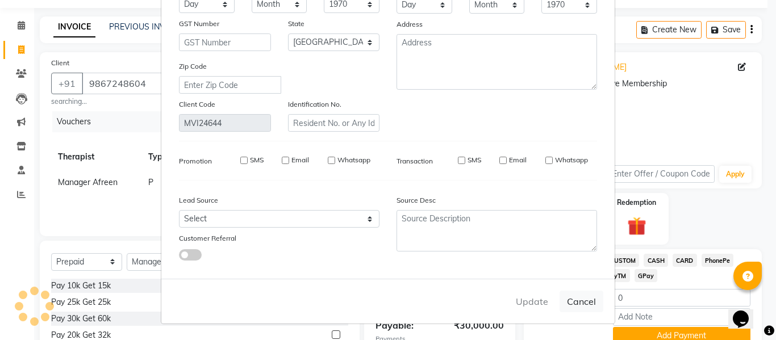
select select
select select "null"
select select
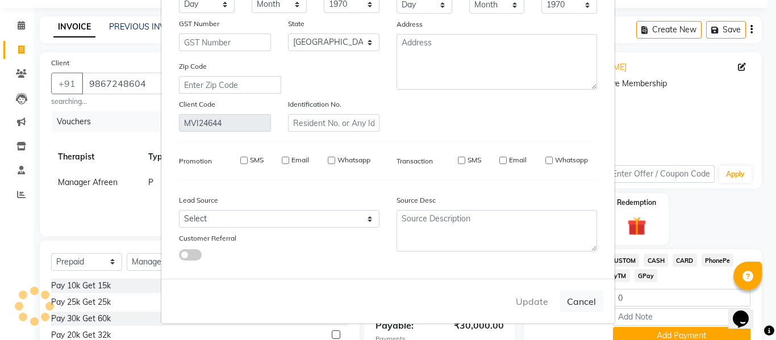
select select
checkbox input "false"
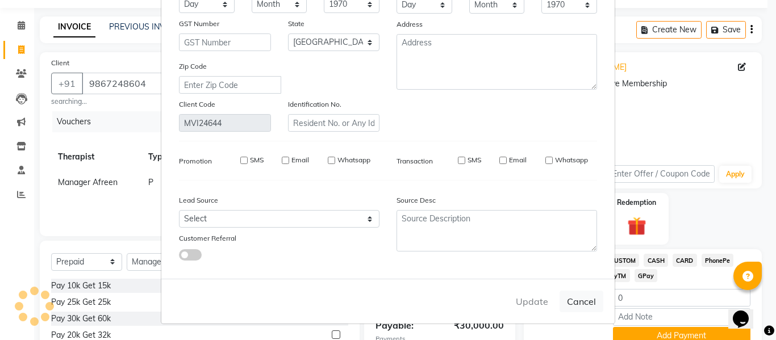
checkbox input "false"
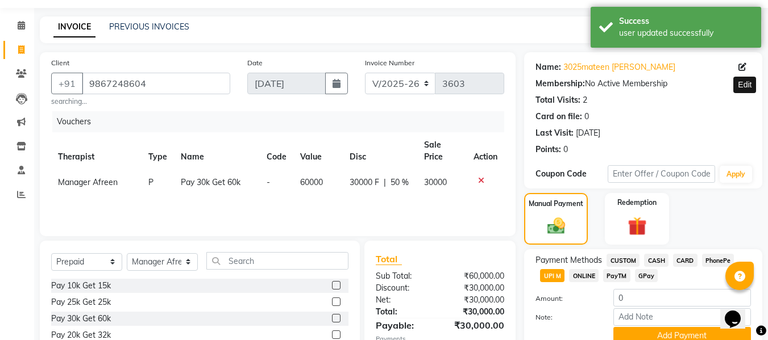
scroll to position [147, 0]
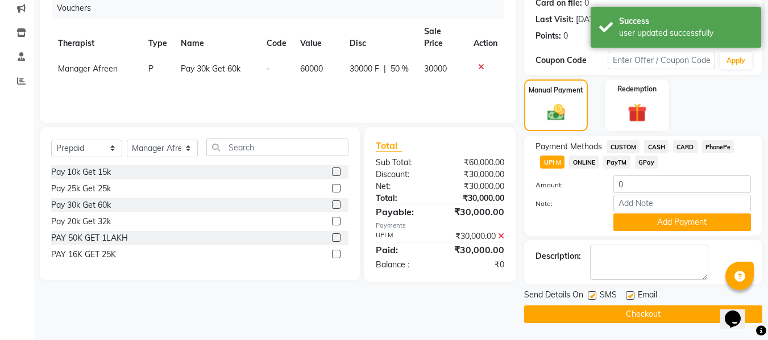
click at [635, 310] on button "Checkout" at bounding box center [643, 315] width 238 height 18
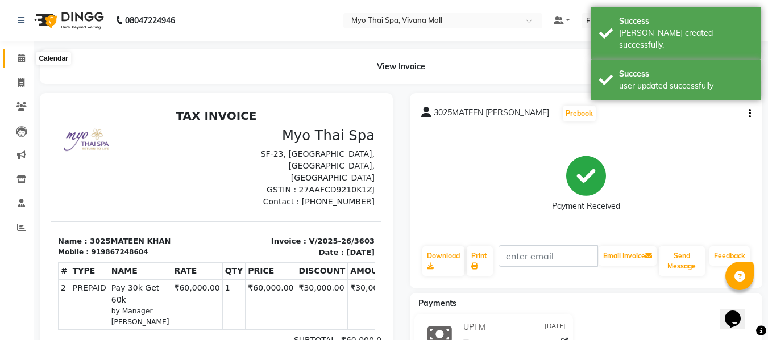
click at [12, 59] on span at bounding box center [21, 58] width 20 height 13
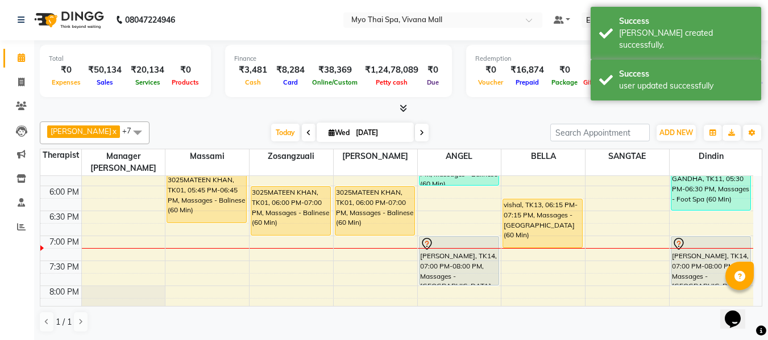
scroll to position [494, 0]
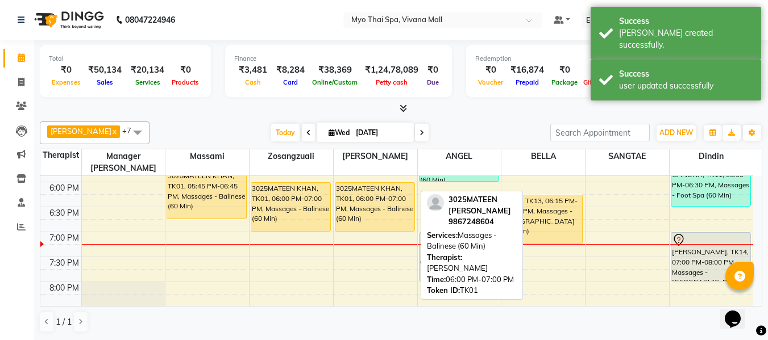
click at [380, 192] on div "3025MATEEN KHAN, TK01, 06:00 PM-07:00 PM, Massages - Balinese (60 Min)" at bounding box center [374, 207] width 79 height 48
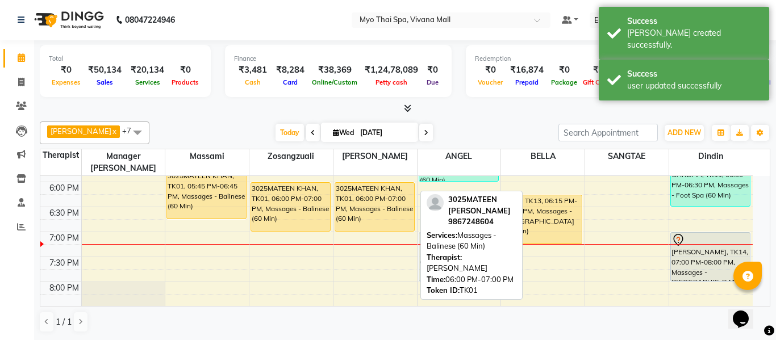
select select "1"
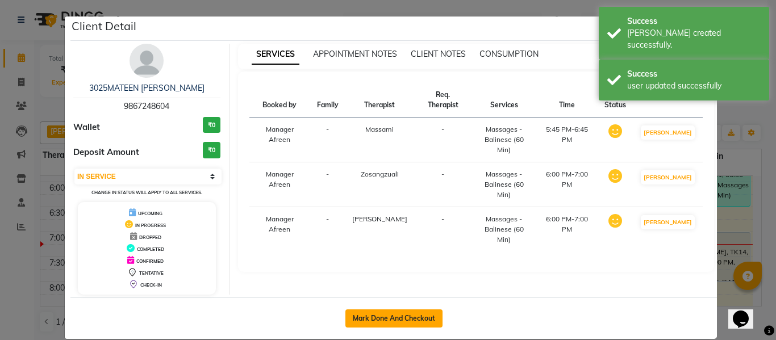
click at [391, 318] on button "Mark Done And Checkout" at bounding box center [394, 319] width 97 height 18
select select "3908"
select select "service"
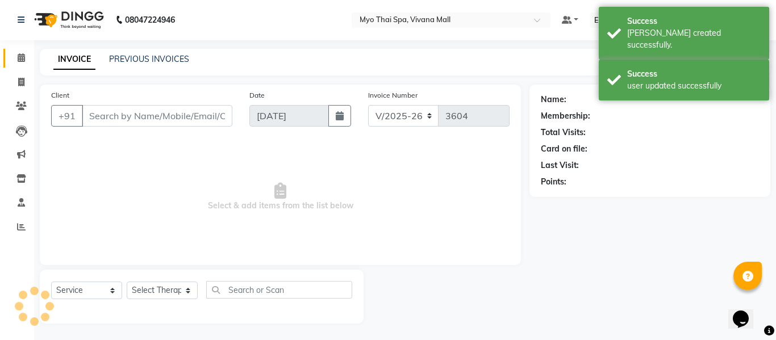
type input "9867248604"
select select "30616"
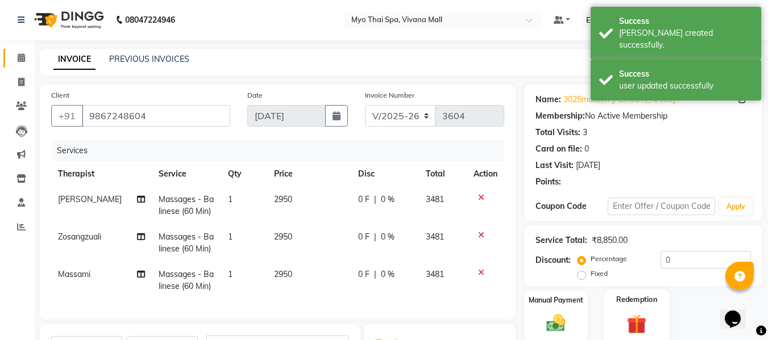
scroll to position [171, 0]
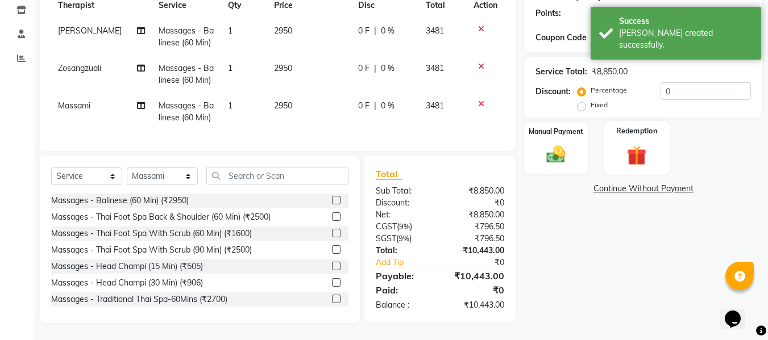
click at [649, 153] on img at bounding box center [637, 155] width 32 height 24
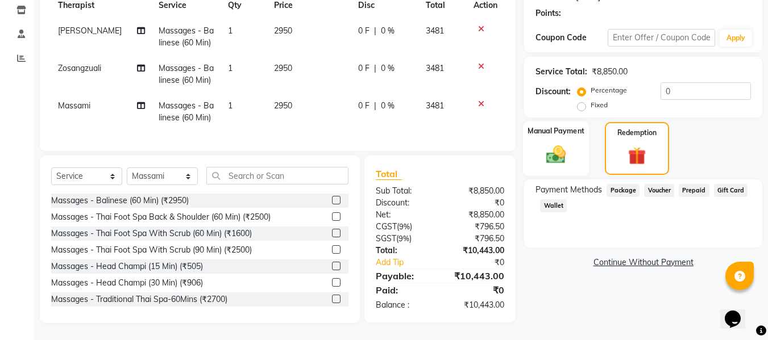
click at [560, 155] on img at bounding box center [556, 154] width 32 height 23
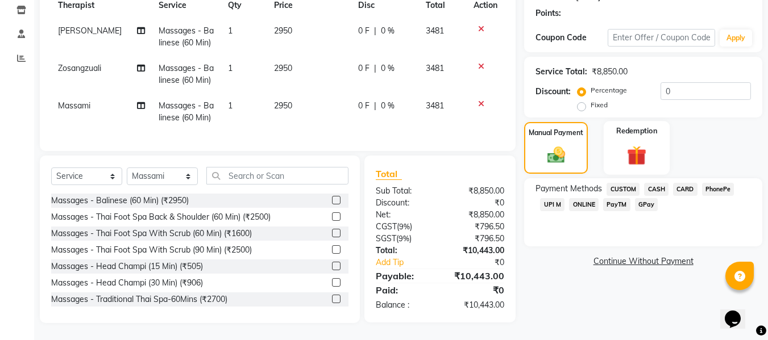
click at [633, 154] on img at bounding box center [637, 155] width 32 height 24
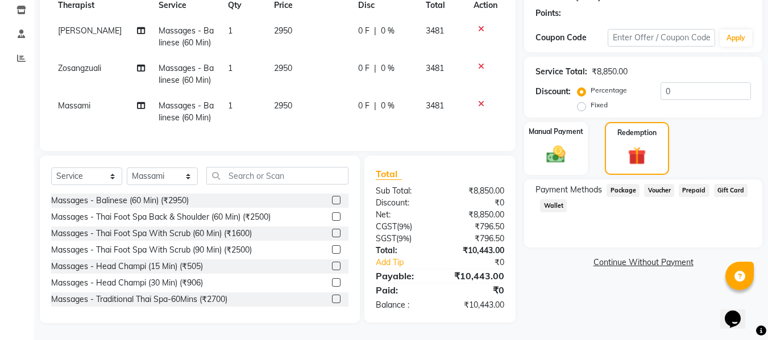
scroll to position [0, 0]
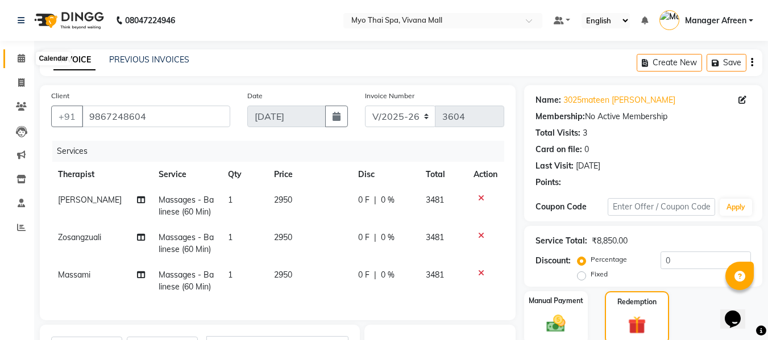
click at [18, 56] on icon at bounding box center [21, 58] width 7 height 9
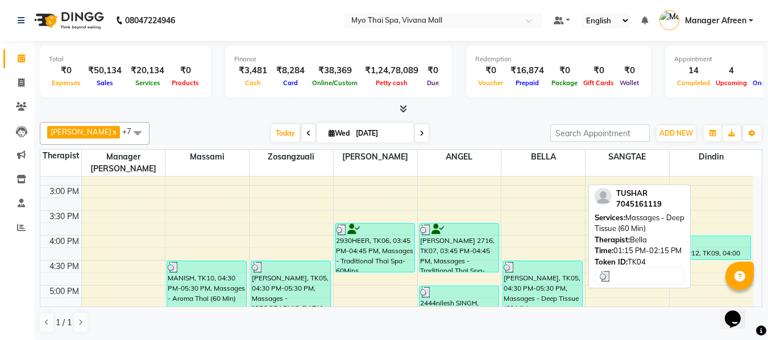
scroll to position [455, 0]
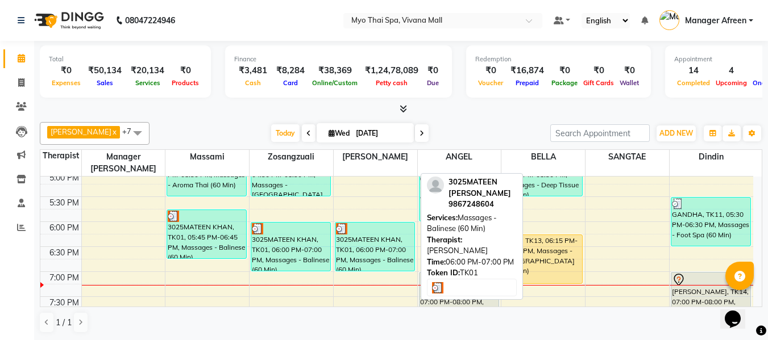
click at [381, 234] on div "3025MATEEN KHAN, TK01, 06:00 PM-07:00 PM, Massages - Balinese (60 Min)" at bounding box center [374, 247] width 79 height 48
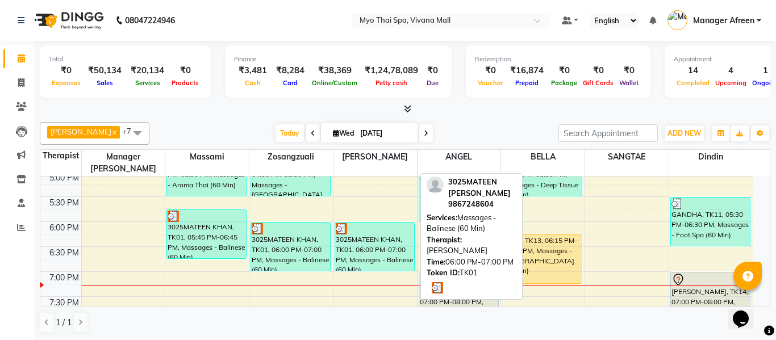
select select "3"
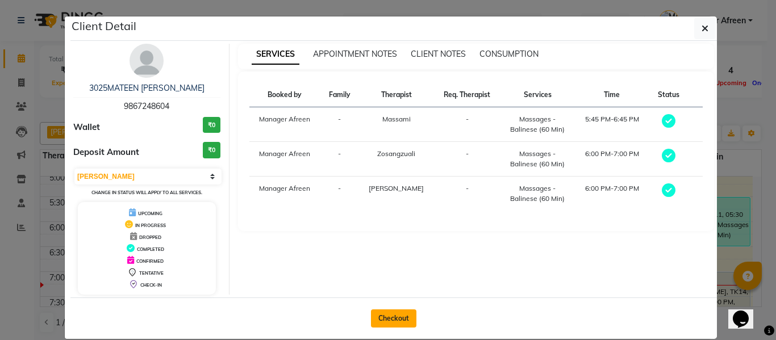
click at [398, 319] on button "Checkout" at bounding box center [393, 319] width 45 height 18
select select "3908"
select select "service"
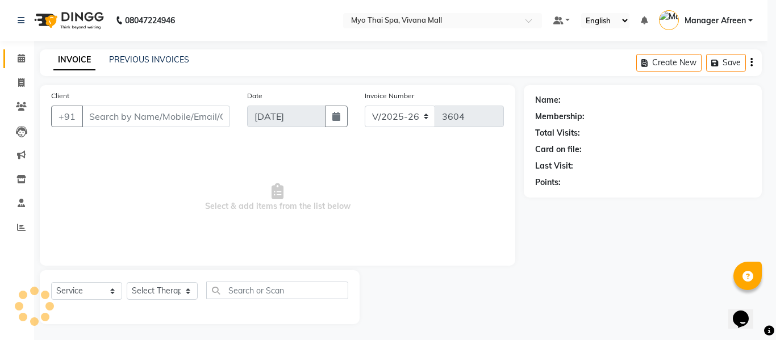
type input "9867248604"
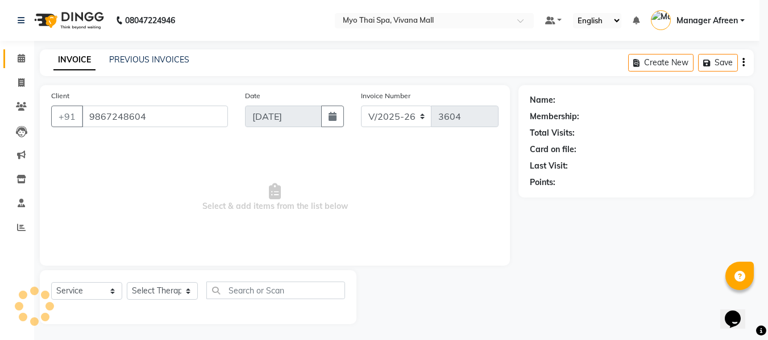
select select "30616"
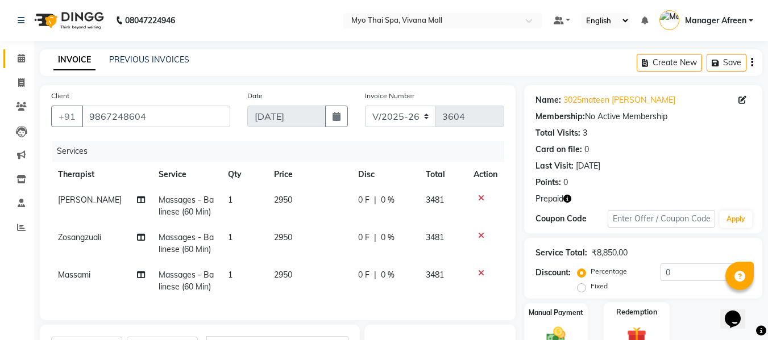
scroll to position [171, 0]
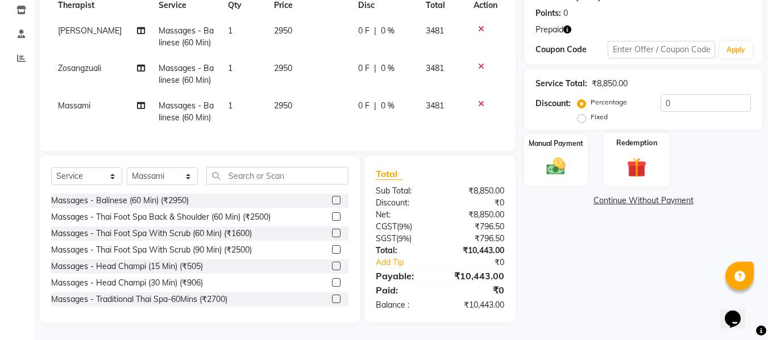
click at [645, 165] on img at bounding box center [637, 167] width 32 height 24
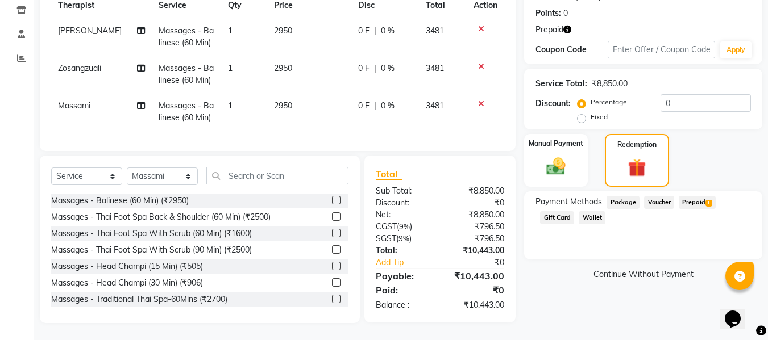
click at [695, 198] on span "Prepaid 1" at bounding box center [697, 202] width 37 height 13
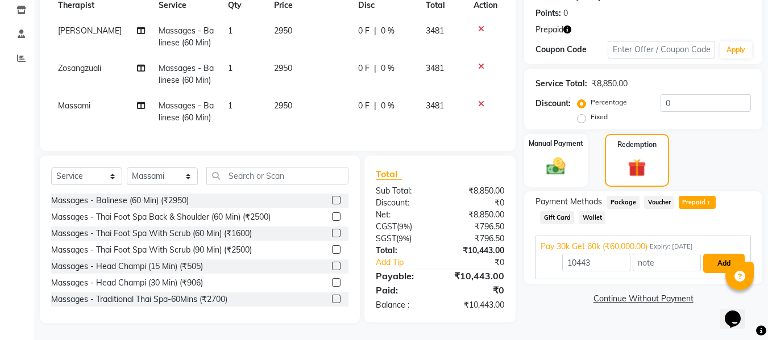
click at [718, 264] on button "Add" at bounding box center [723, 263] width 41 height 19
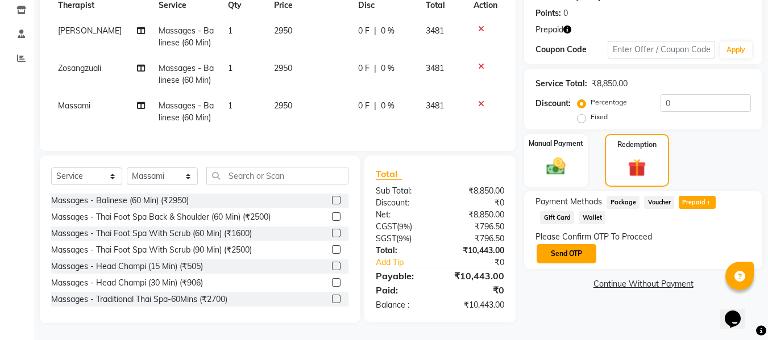
click at [579, 254] on button "Send OTP" at bounding box center [567, 253] width 60 height 19
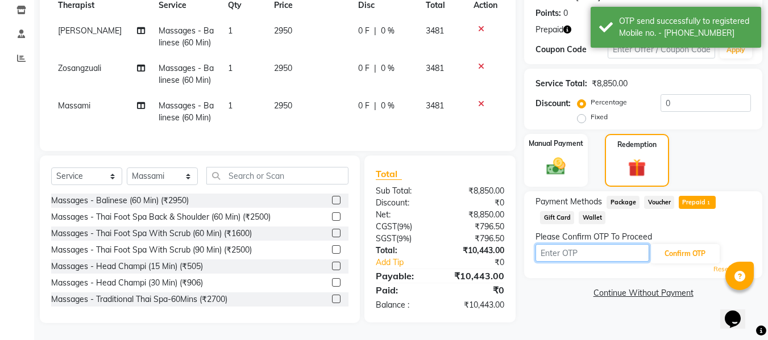
click at [573, 254] on input "text" at bounding box center [592, 253] width 114 height 18
type input "4477"
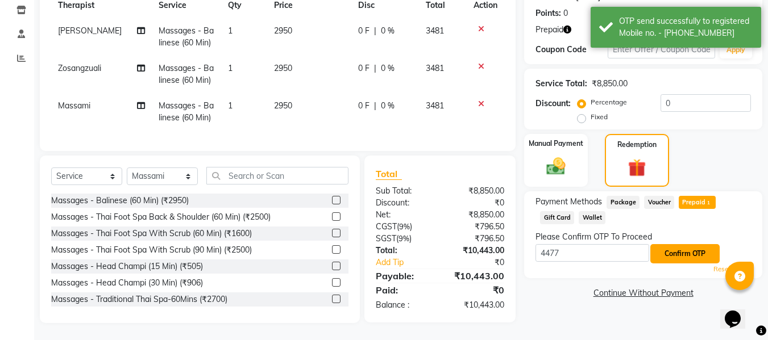
click at [683, 248] on button "Confirm OTP" at bounding box center [684, 253] width 69 height 19
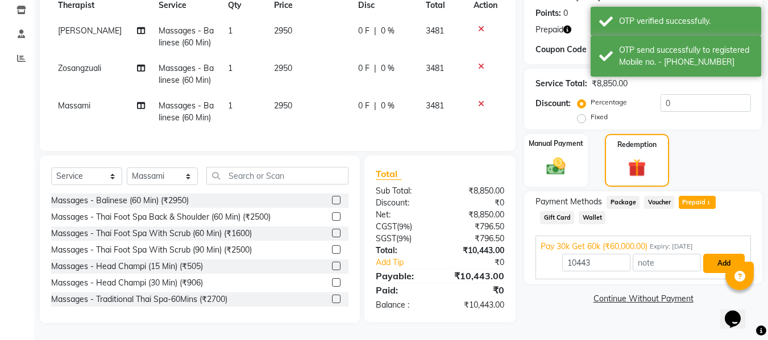
click at [720, 257] on button "Add" at bounding box center [723, 263] width 41 height 19
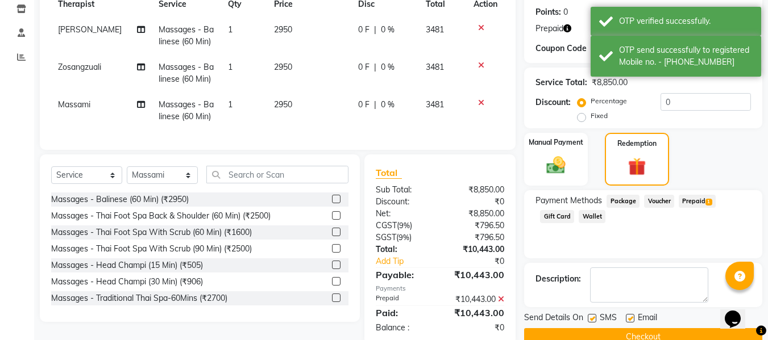
scroll to position [201, 0]
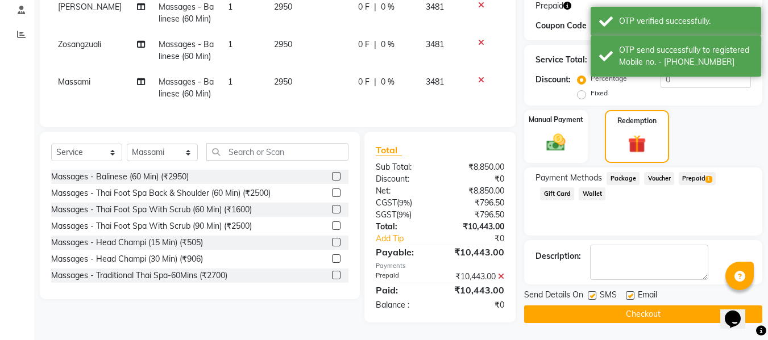
click at [623, 306] on button "Checkout" at bounding box center [643, 315] width 238 height 18
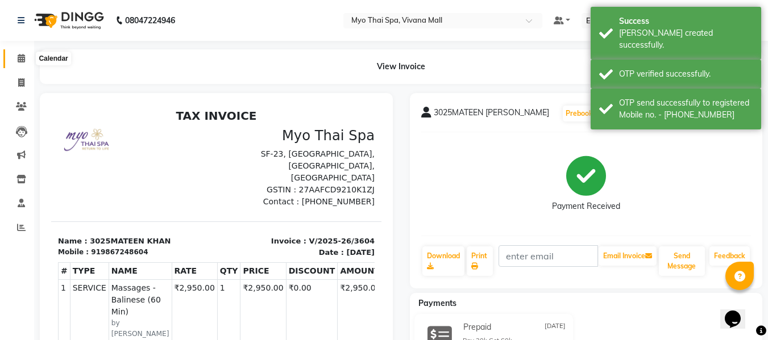
click at [16, 61] on span at bounding box center [21, 58] width 20 height 13
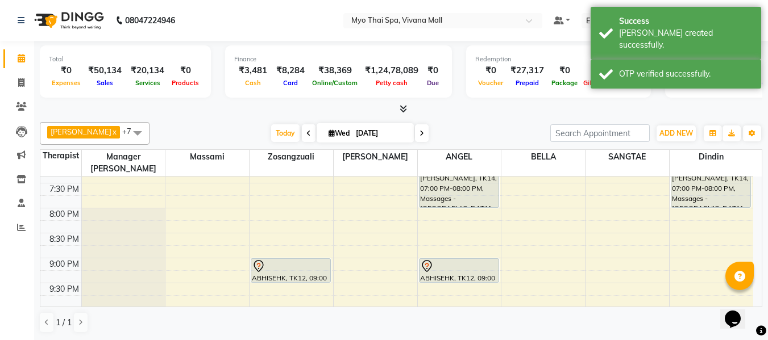
scroll to position [512, 0]
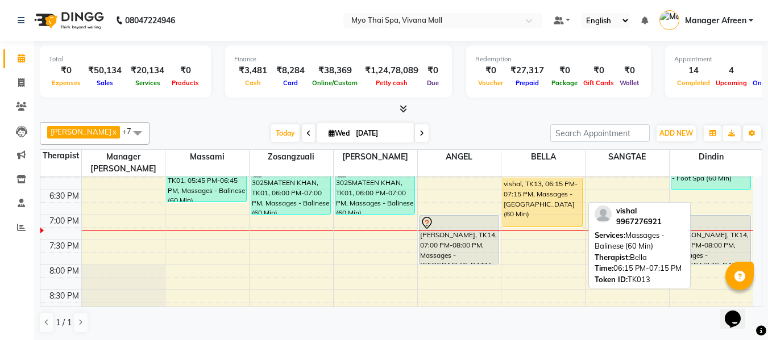
click at [533, 182] on div "vishal, TK13, 06:15 PM-07:15 PM, Massages - [GEOGRAPHIC_DATA] (60 Min)" at bounding box center [542, 202] width 79 height 48
select select "1"
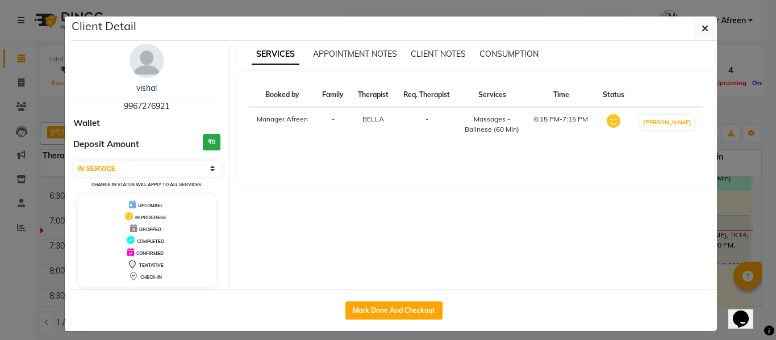
click at [161, 107] on span "9967276921" at bounding box center [146, 106] width 45 height 10
copy span "9967276921"
click at [696, 23] on button "button" at bounding box center [706, 29] width 22 height 22
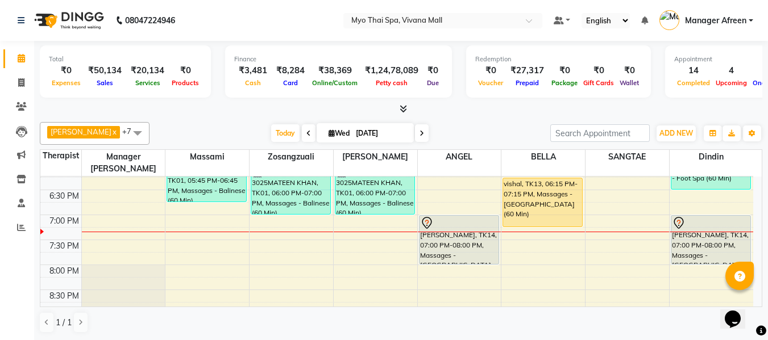
click at [262, 232] on div "8:00 AM 8:30 AM 9:00 AM 9:30 AM 10:00 AM 10:30 AM 11:00 AM 11:30 AM 12:00 PM 12…" at bounding box center [396, 40] width 713 height 750
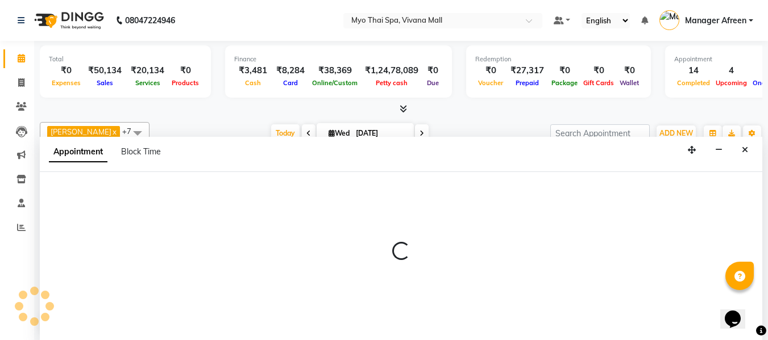
scroll to position [1, 0]
select select "35780"
select select "tentative"
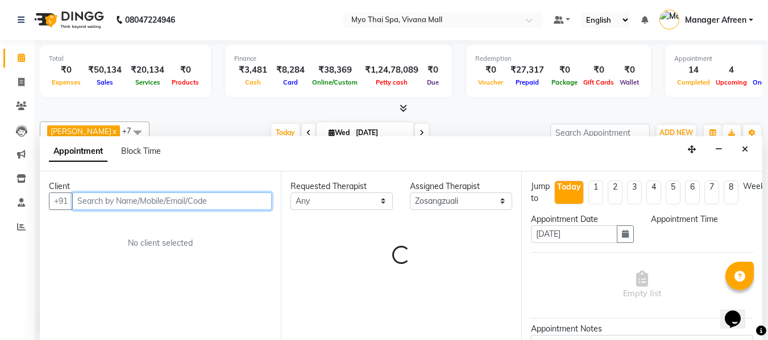
select select "1170"
click at [164, 200] on input "text" at bounding box center [171, 202] width 199 height 18
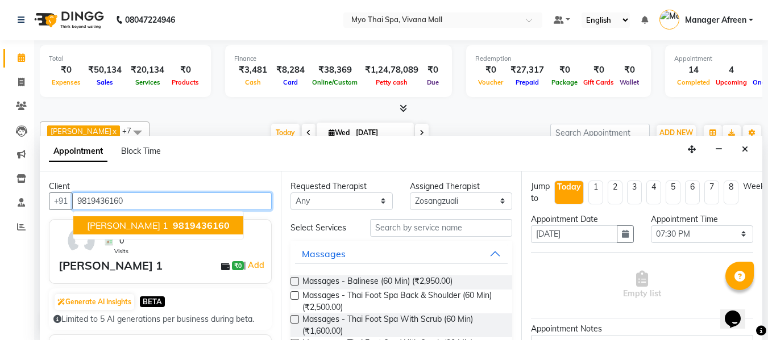
click at [173, 229] on span "9819436160" at bounding box center [201, 225] width 57 height 11
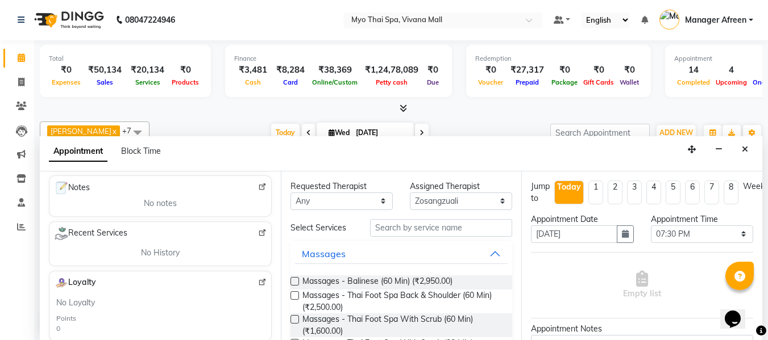
scroll to position [57, 0]
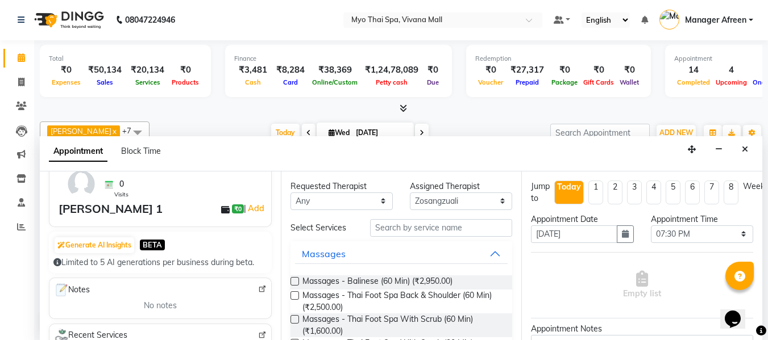
type input "9819436160"
click at [393, 226] on input "text" at bounding box center [441, 228] width 142 height 18
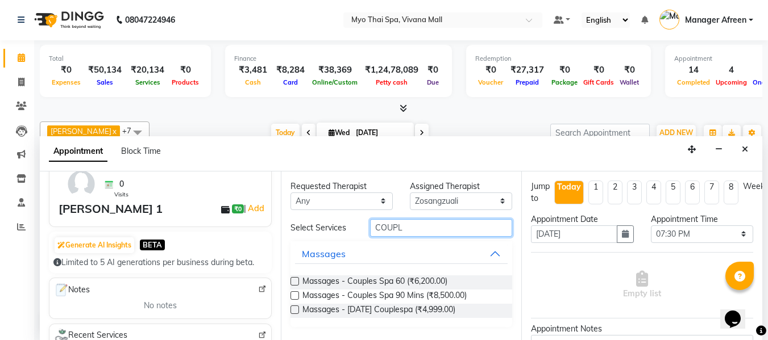
type input "COUPL"
click at [297, 278] on label at bounding box center [294, 281] width 9 height 9
click at [297, 279] on input "checkbox" at bounding box center [293, 282] width 7 height 7
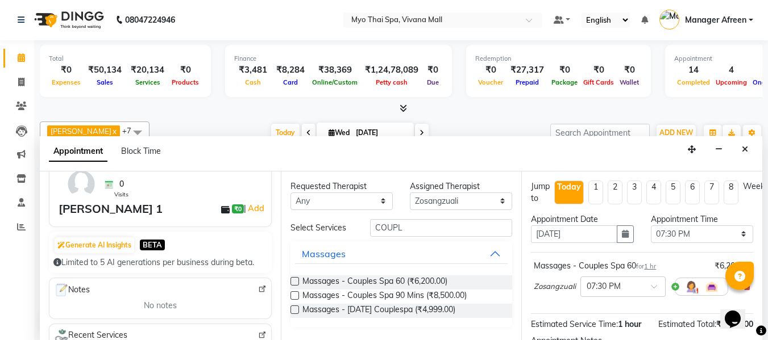
click at [297, 278] on label at bounding box center [294, 281] width 9 height 9
click at [297, 279] on input "checkbox" at bounding box center [293, 282] width 7 height 7
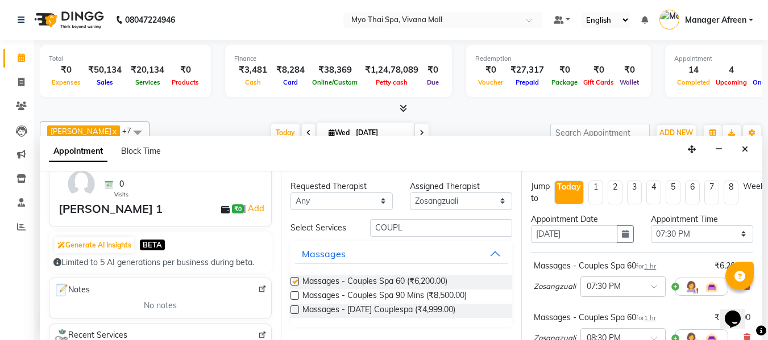
checkbox input "false"
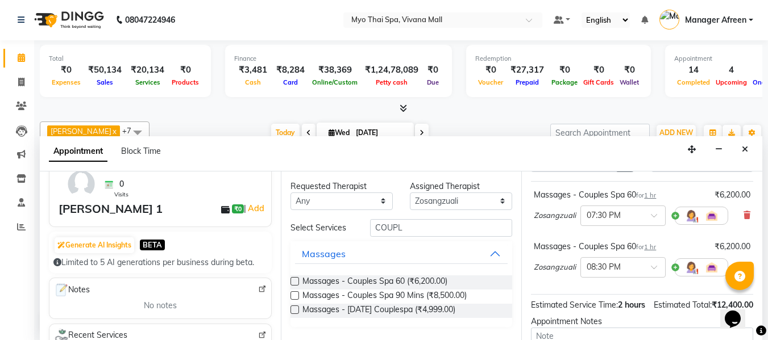
scroll to position [202, 0]
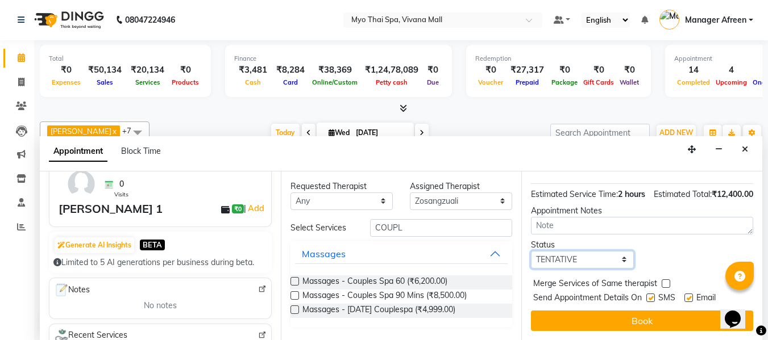
click at [579, 251] on select "Select TENTATIVE CONFIRM CHECK-IN UPCOMING" at bounding box center [582, 260] width 102 height 18
select select "confirm booking"
click at [531, 251] on select "Select TENTATIVE CONFIRM CHECK-IN UPCOMING" at bounding box center [582, 260] width 102 height 18
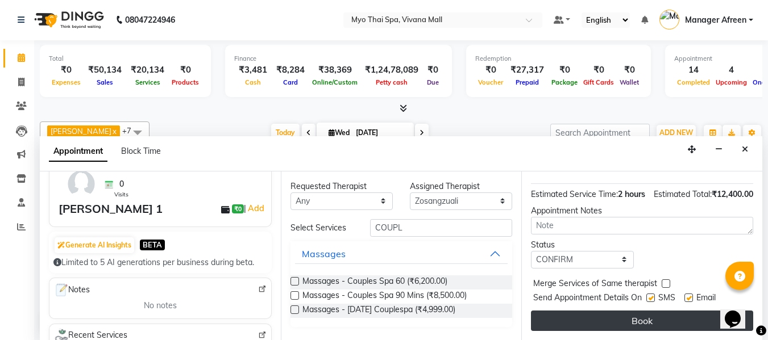
click at [588, 311] on button "Book" at bounding box center [642, 321] width 222 height 20
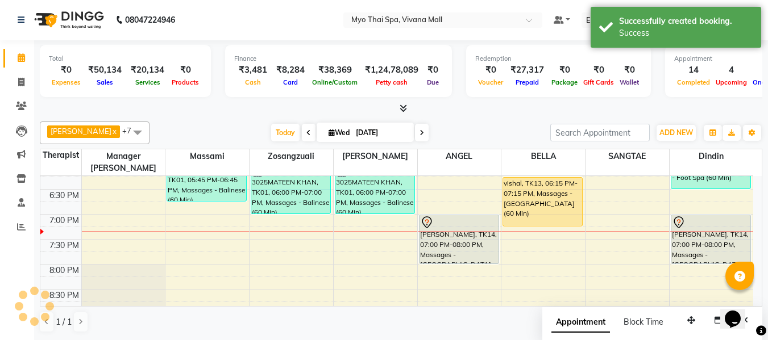
scroll to position [0, 0]
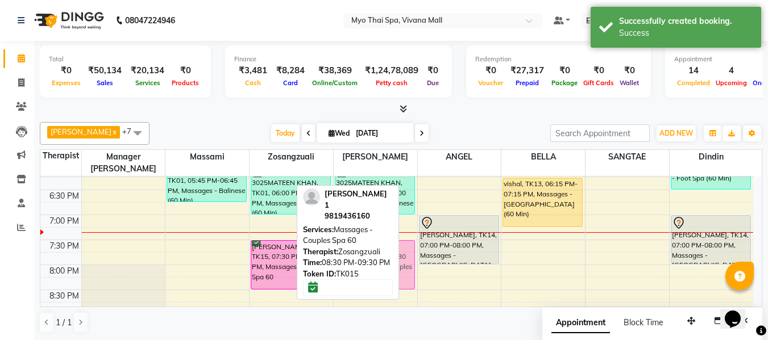
drag, startPoint x: 280, startPoint y: 294, endPoint x: 368, endPoint y: 242, distance: 102.2
click at [368, 242] on div "Jane x Manager Churmurin x SANGTAE x ANGEL x Dindin x Massami x Zosangzuali x B…" at bounding box center [401, 228] width 722 height 221
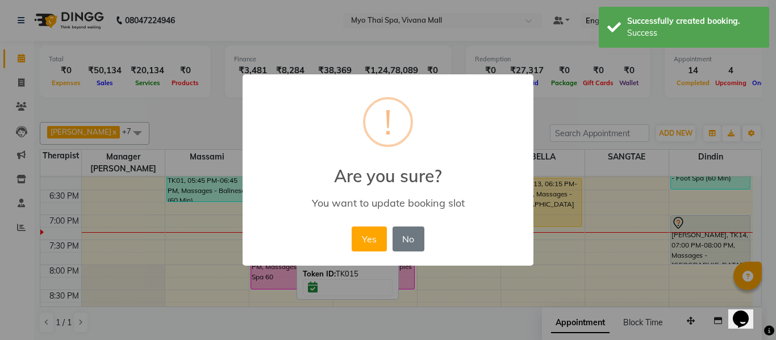
drag, startPoint x: 365, startPoint y: 236, endPoint x: 389, endPoint y: 263, distance: 35.8
click at [365, 236] on button "Yes" at bounding box center [369, 239] width 35 height 25
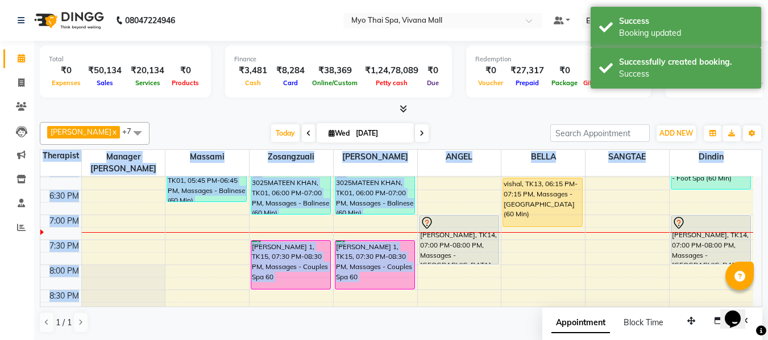
drag, startPoint x: 396, startPoint y: 250, endPoint x: 420, endPoint y: 253, distance: 24.1
click at [420, 253] on div "Jane x Manager Churmurin x SANGTAE x ANGEL x Dindin x Massami x Zosangzuali x B…" at bounding box center [401, 228] width 722 height 221
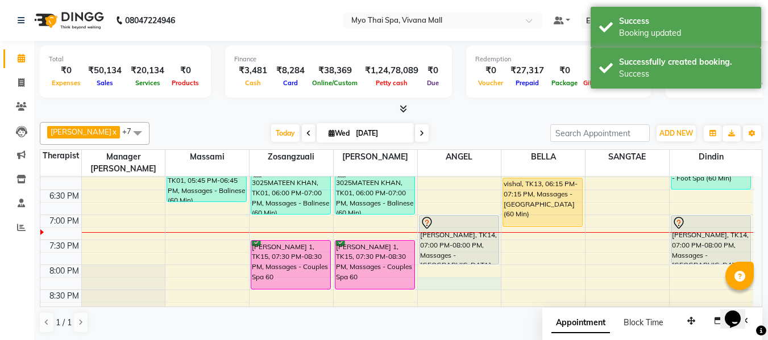
click at [451, 267] on div "8:00 AM 8:30 AM 9:00 AM 9:30 AM 10:00 AM 10:30 AM 11:00 AM 11:30 AM 12:00 PM 12…" at bounding box center [396, 40] width 713 height 750
select select "70774"
select select "1215"
select select "tentative"
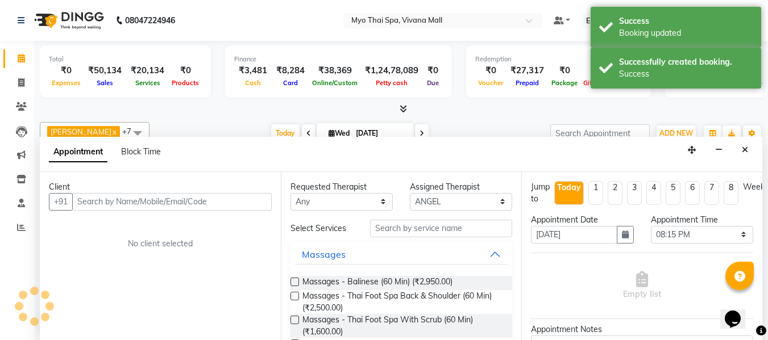
scroll to position [1, 0]
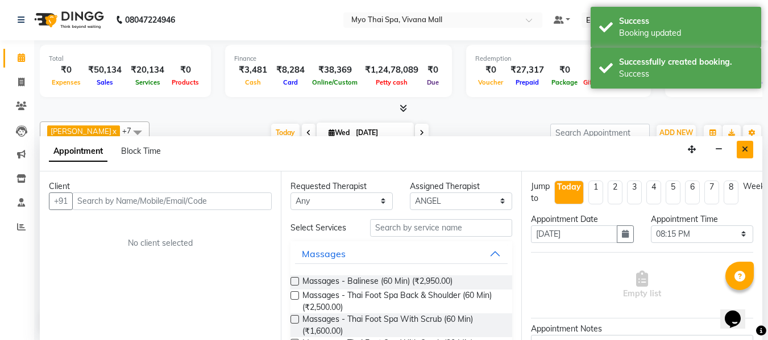
click at [748, 149] on button "Close" at bounding box center [745, 150] width 16 height 18
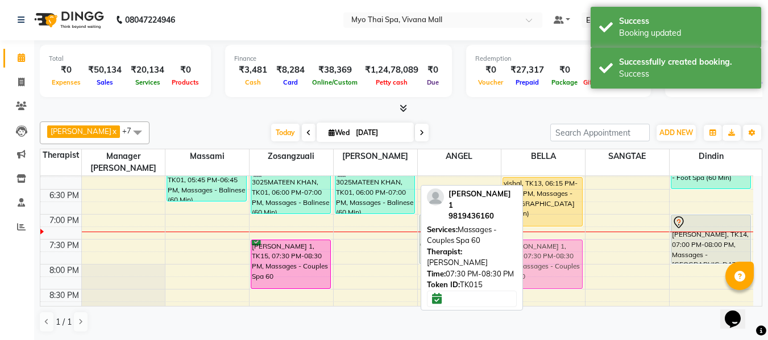
drag, startPoint x: 376, startPoint y: 251, endPoint x: 517, endPoint y: 246, distance: 141.0
click at [517, 246] on div "Jane x Manager Churmurin x SANGTAE x ANGEL x Dindin x Massami x Zosangzuali x B…" at bounding box center [401, 227] width 722 height 221
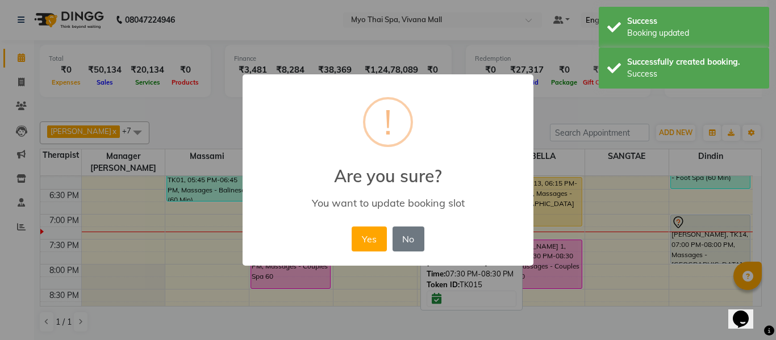
click at [380, 242] on button "Yes" at bounding box center [369, 239] width 35 height 25
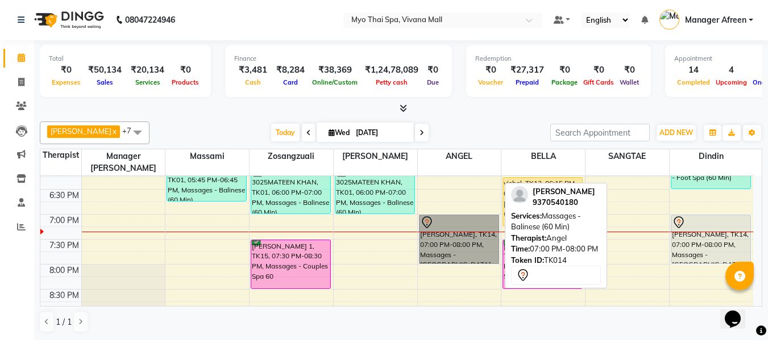
drag, startPoint x: 465, startPoint y: 221, endPoint x: 433, endPoint y: 228, distance: 32.7
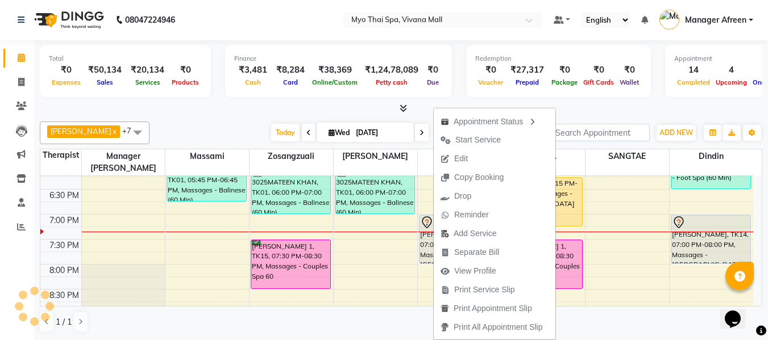
drag, startPoint x: 469, startPoint y: 142, endPoint x: 498, endPoint y: 160, distance: 34.2
click at [469, 142] on span "Start Service" at bounding box center [477, 140] width 45 height 12
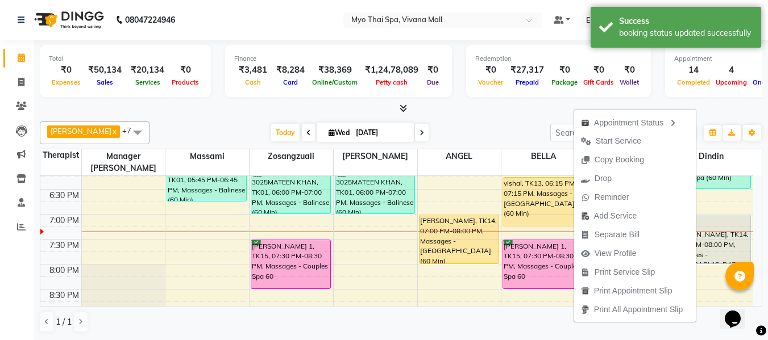
drag, startPoint x: 613, startPoint y: 141, endPoint x: 616, endPoint y: 151, distance: 10.1
click at [613, 141] on span "Start Service" at bounding box center [618, 141] width 45 height 12
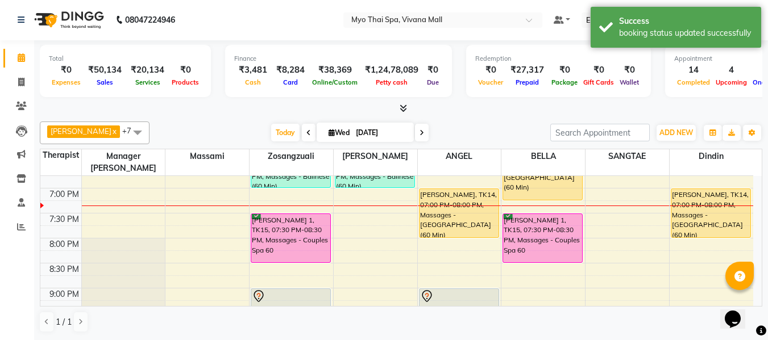
scroll to position [512, 0]
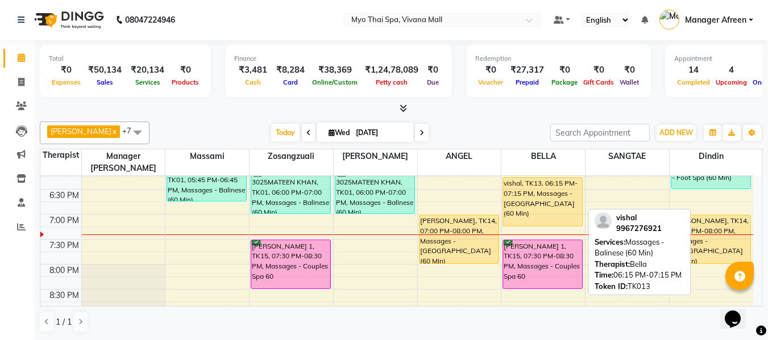
click at [548, 194] on div "vishal, TK13, 06:15 PM-07:15 PM, Massages - [GEOGRAPHIC_DATA] (60 Min)" at bounding box center [542, 202] width 79 height 48
select select "1"
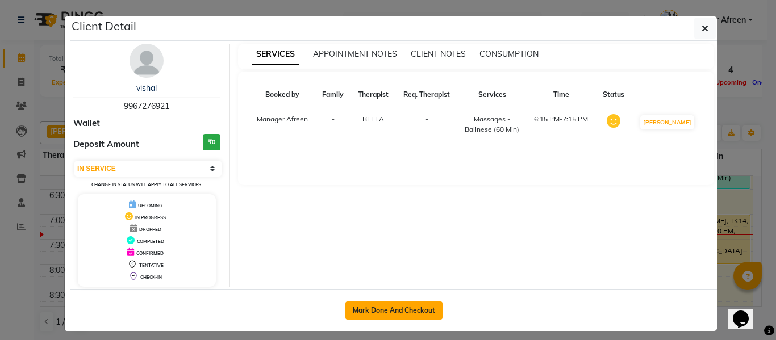
click at [425, 313] on button "Mark Done And Checkout" at bounding box center [394, 311] width 97 height 18
select select "service"
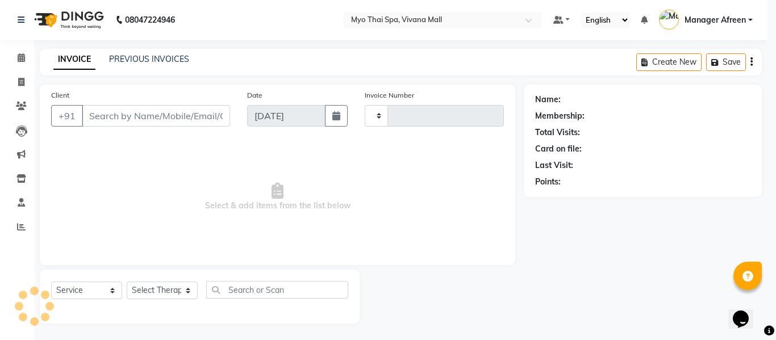
type input "3605"
select select "3908"
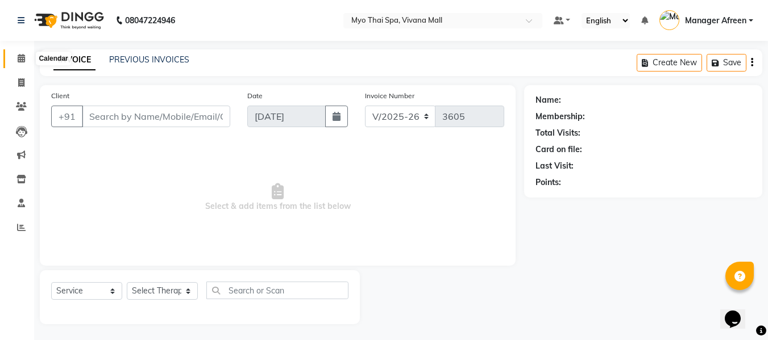
click at [15, 59] on span at bounding box center [21, 58] width 20 height 13
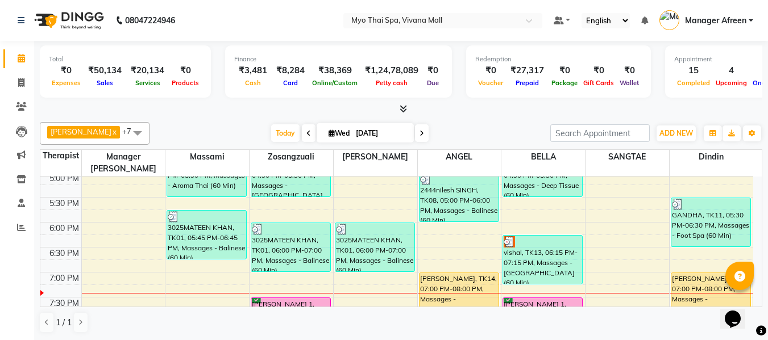
scroll to position [455, 0]
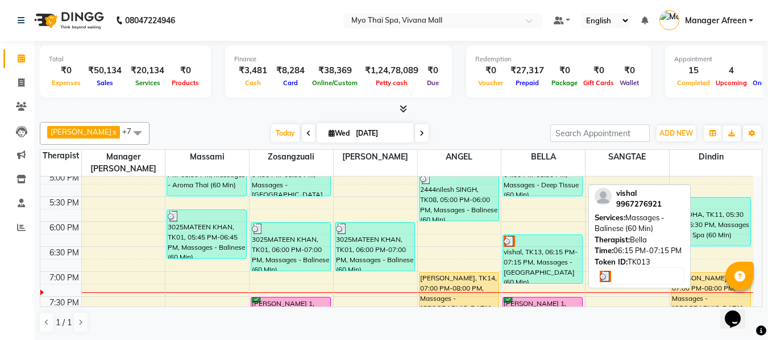
click at [537, 238] on div "vishal, TK13, 06:15 PM-07:15 PM, Massages - [GEOGRAPHIC_DATA] (60 Min)" at bounding box center [542, 259] width 79 height 48
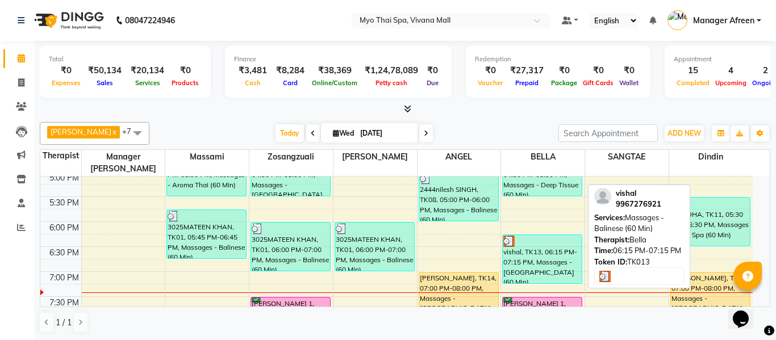
select select "3"
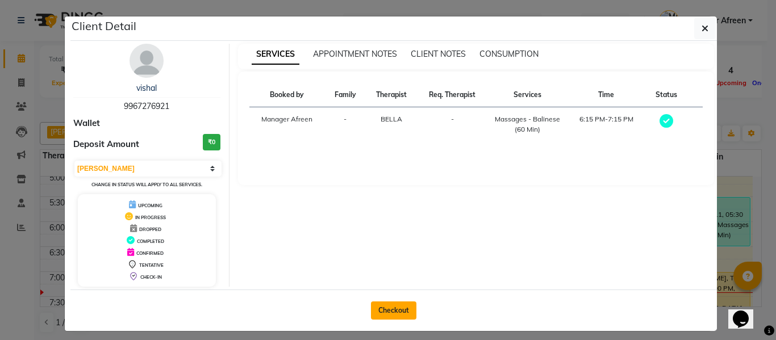
click at [381, 305] on button "Checkout" at bounding box center [393, 311] width 45 height 18
select select "service"
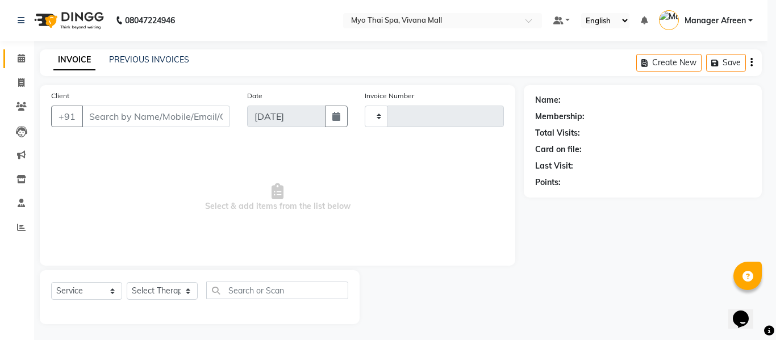
type input "3605"
select select "3908"
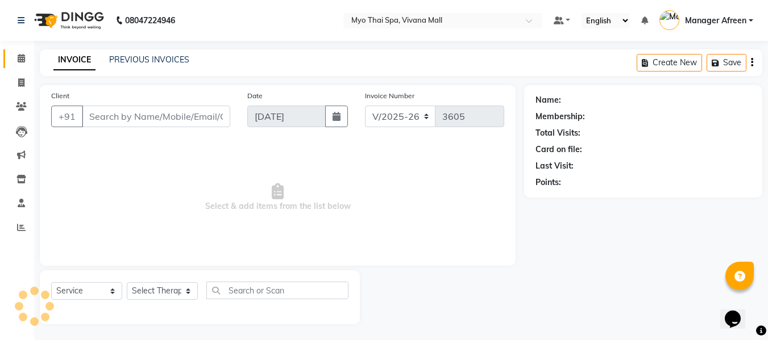
scroll to position [1, 0]
type input "9967276921"
select select "70775"
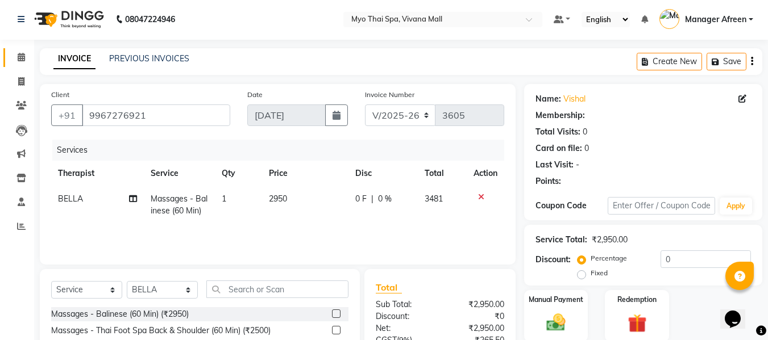
scroll to position [115, 0]
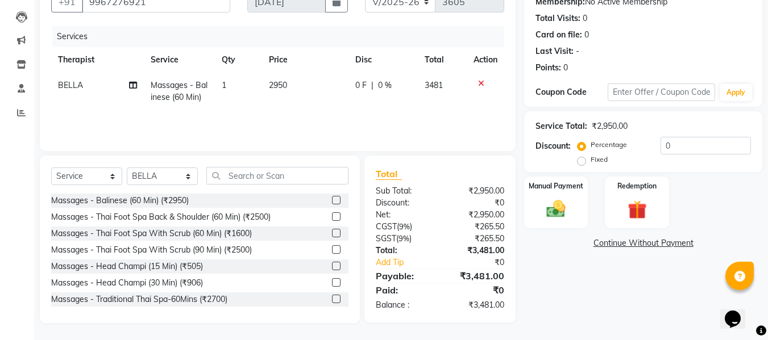
click at [591, 161] on label "Fixed" at bounding box center [599, 160] width 17 height 10
click at [580, 161] on input "Fixed" at bounding box center [584, 160] width 8 height 8
radio input "true"
click at [678, 147] on input "0" at bounding box center [705, 146] width 90 height 18
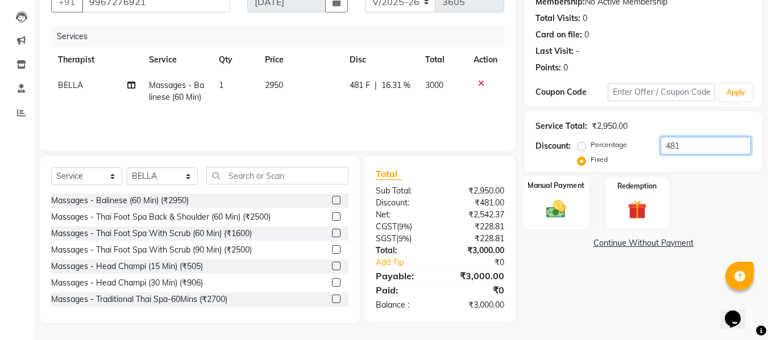
type input "481"
click at [555, 214] on img at bounding box center [556, 209] width 32 height 23
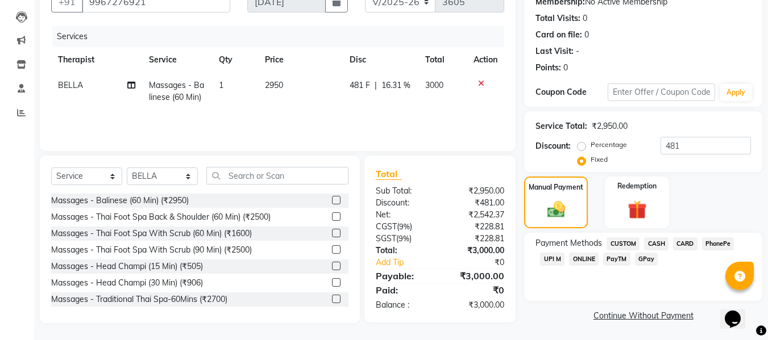
click at [651, 244] on span "CASH" at bounding box center [656, 244] width 24 height 13
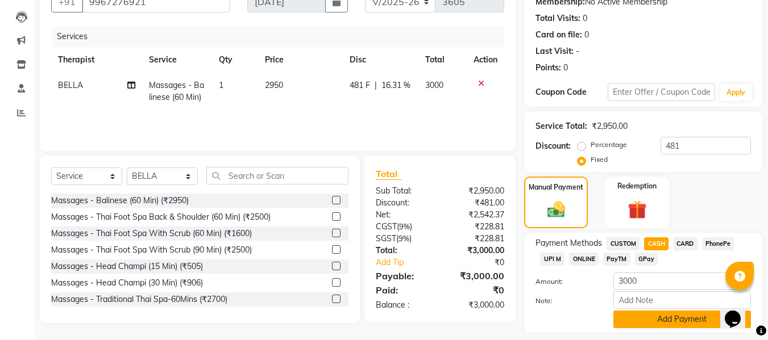
scroll to position [148, 0]
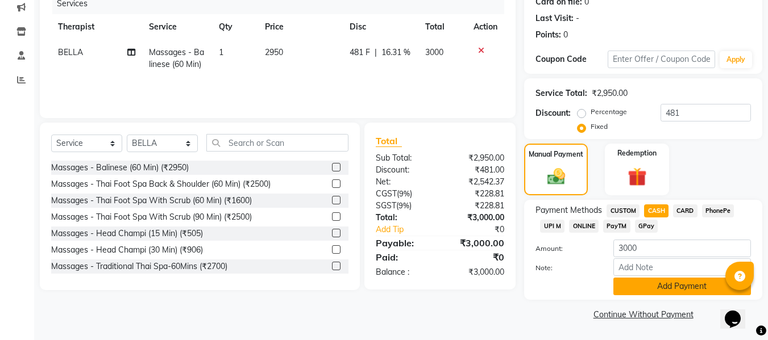
click at [672, 288] on button "Add Payment" at bounding box center [682, 287] width 138 height 18
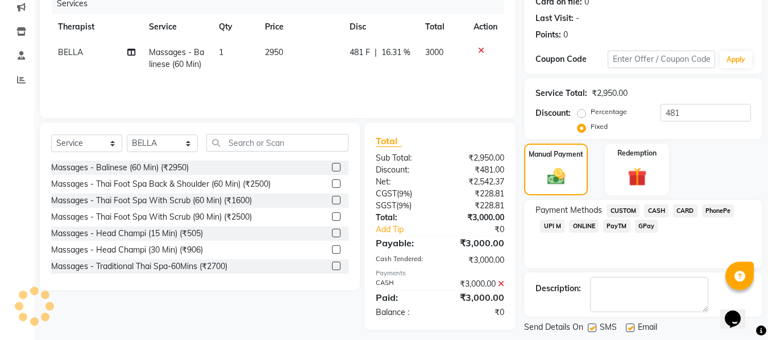
scroll to position [202, 0]
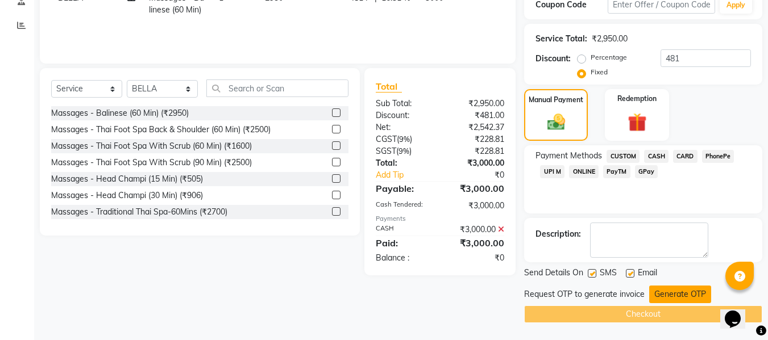
click at [687, 292] on button "Generate OTP" at bounding box center [680, 295] width 62 height 18
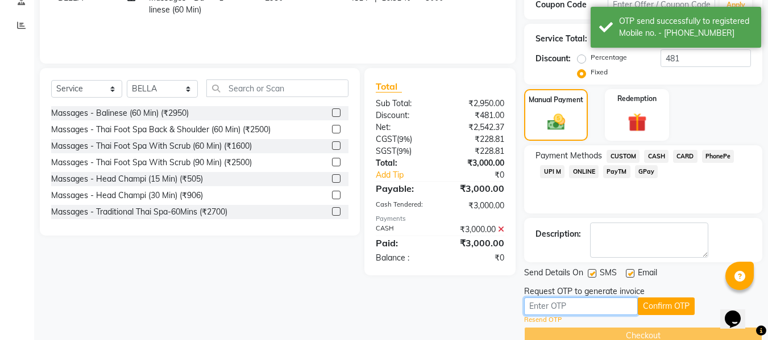
click at [607, 304] on input "text" at bounding box center [581, 307] width 114 height 18
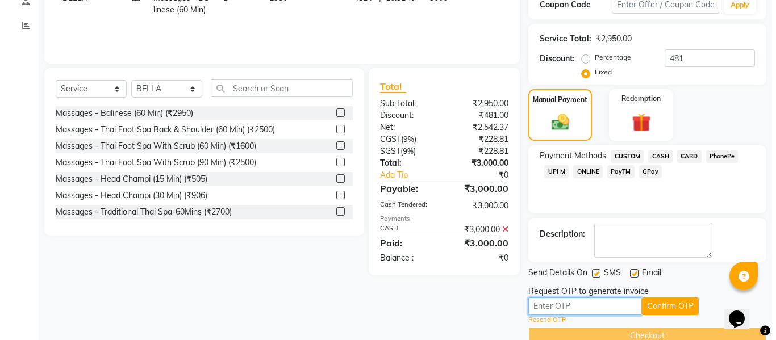
scroll to position [0, 0]
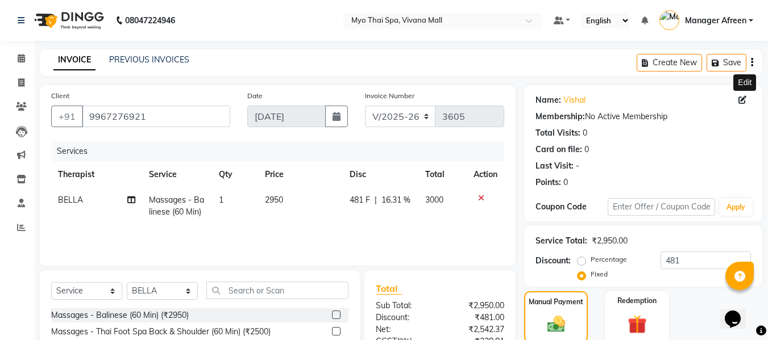
click at [746, 98] on icon at bounding box center [742, 100] width 8 height 8
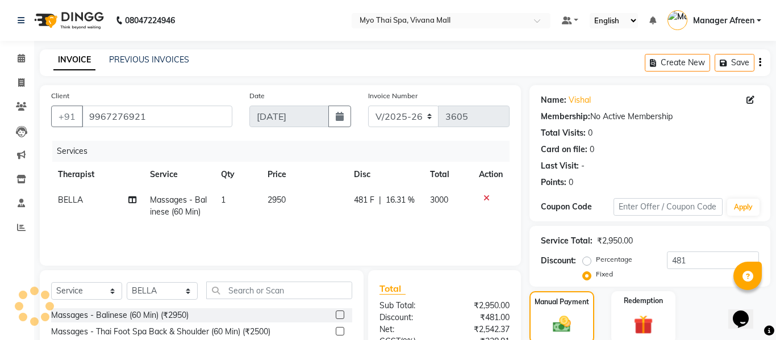
select select "22"
select select "male"
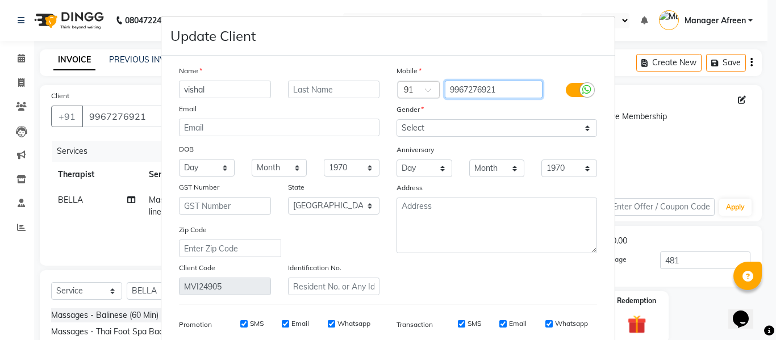
drag, startPoint x: 443, startPoint y: 86, endPoint x: 500, endPoint y: 93, distance: 57.8
click at [500, 93] on input "9967276921" at bounding box center [494, 90] width 98 height 18
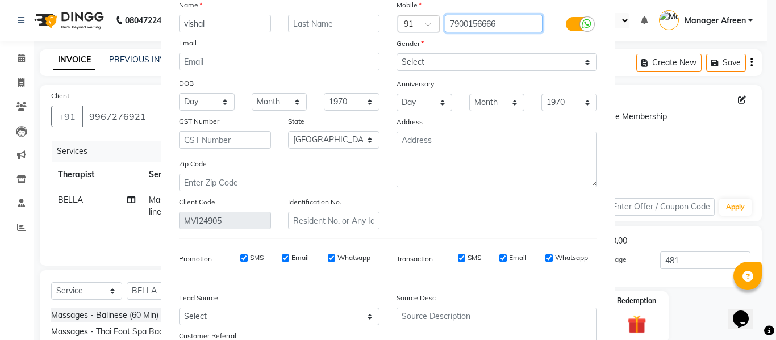
scroll to position [164, 0]
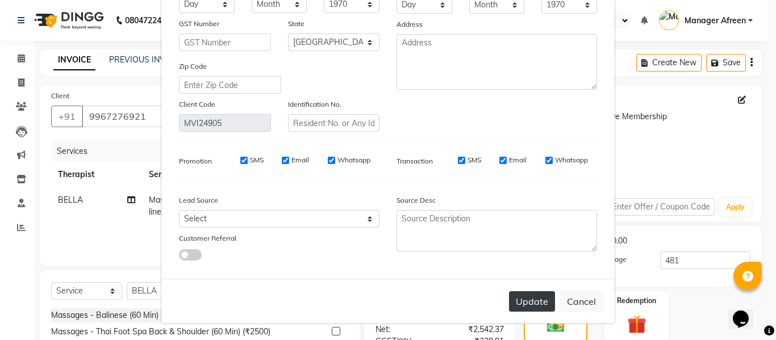
type input "7900156666"
click at [532, 304] on button "Update" at bounding box center [532, 302] width 46 height 20
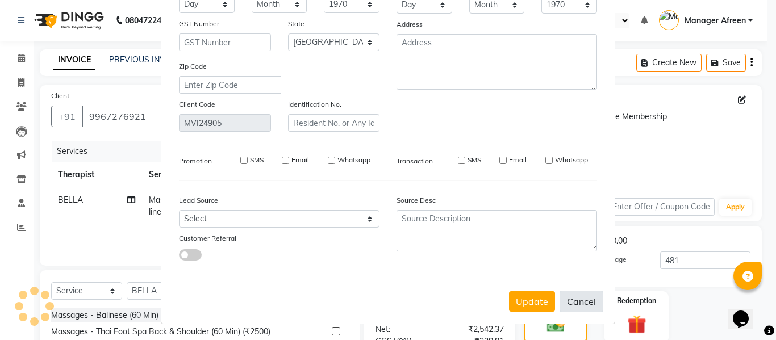
type input "7900156666"
select select
select select "null"
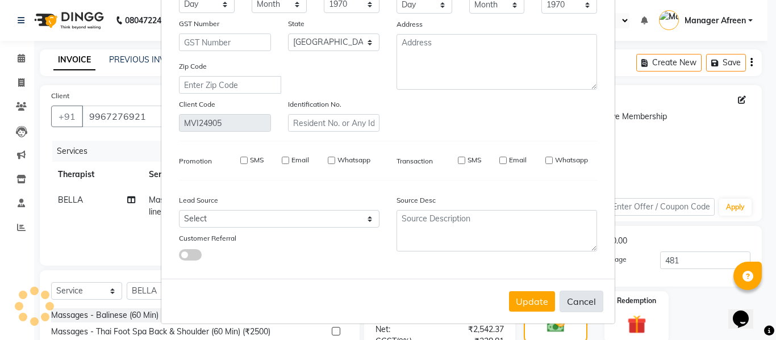
select select
checkbox input "false"
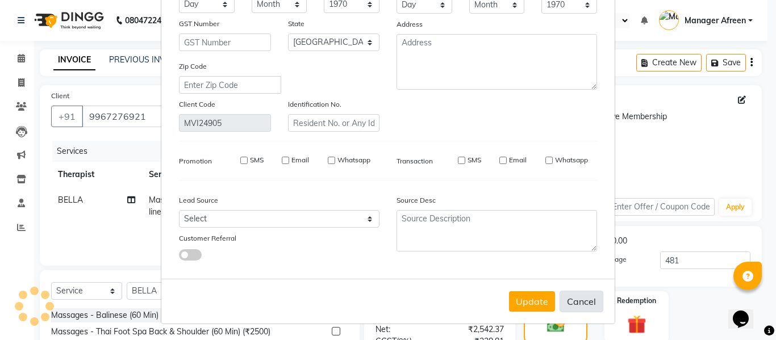
checkbox input "false"
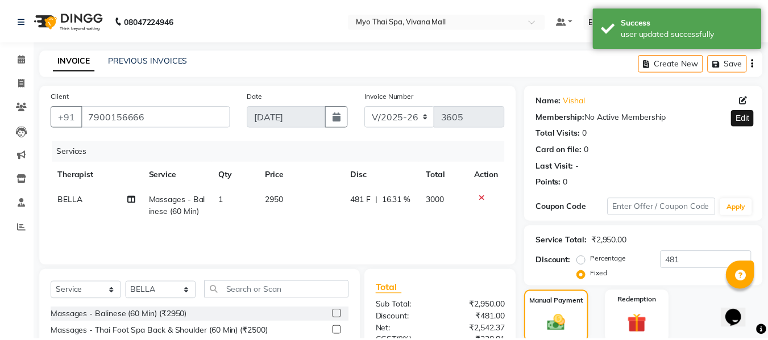
scroll to position [224, 0]
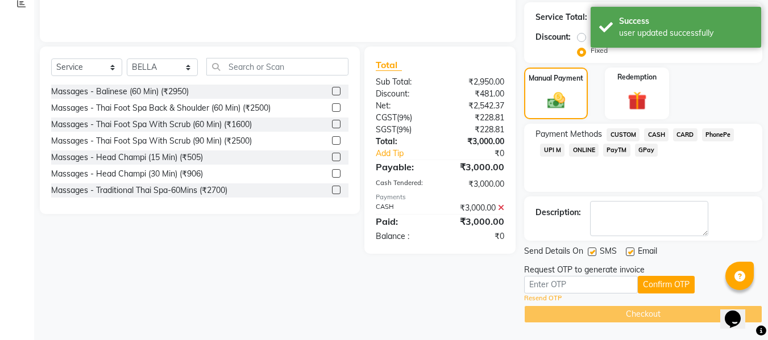
click at [546, 298] on link "Resend OTP" at bounding box center [543, 299] width 38 height 10
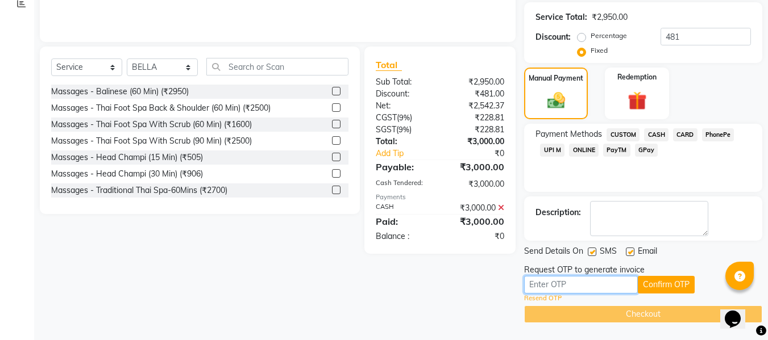
click at [542, 285] on input "text" at bounding box center [581, 285] width 114 height 18
type input "9720"
click at [650, 285] on button "Confirm OTP" at bounding box center [666, 285] width 57 height 18
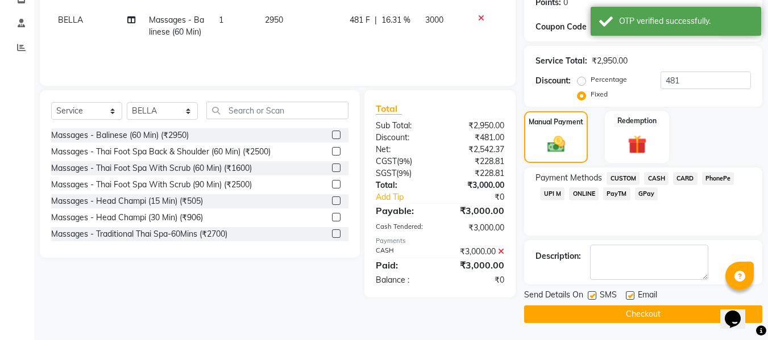
scroll to position [180, 0]
click at [630, 313] on button "Checkout" at bounding box center [643, 315] width 238 height 18
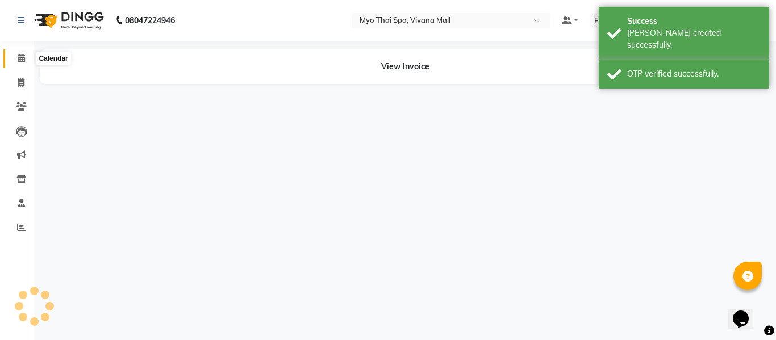
click at [21, 63] on span at bounding box center [21, 58] width 20 height 13
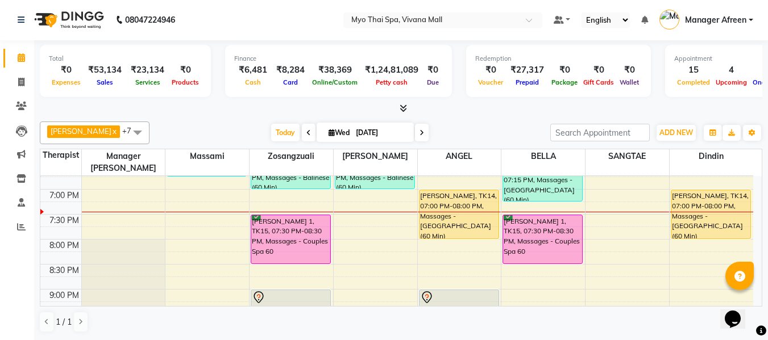
scroll to position [437, 0]
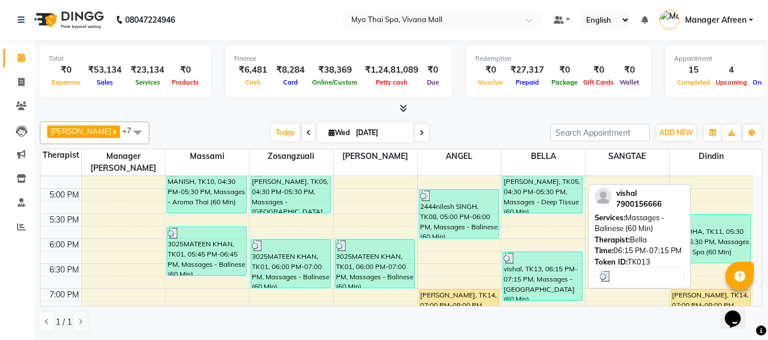
click at [516, 265] on div "vishal, TK13, 06:15 PM-07:15 PM, Massages - [GEOGRAPHIC_DATA] (60 Min)" at bounding box center [542, 276] width 79 height 48
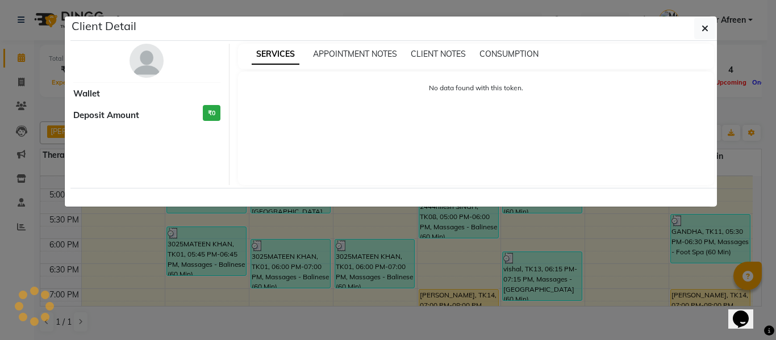
select select "3"
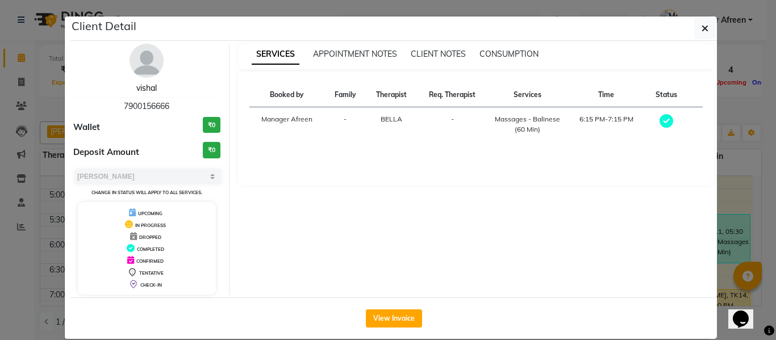
click at [149, 90] on link "vishal" at bounding box center [146, 88] width 20 height 10
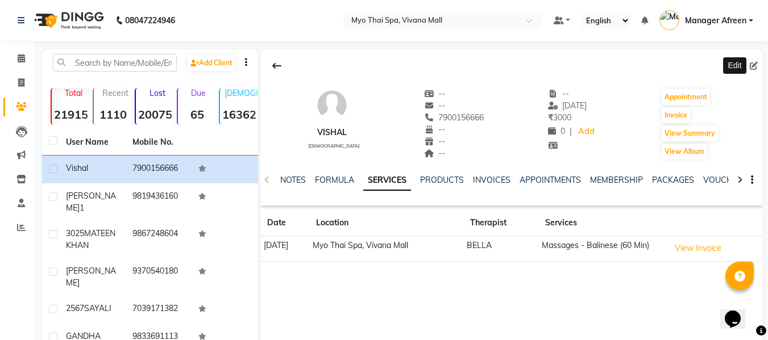
click at [752, 64] on icon at bounding box center [754, 66] width 8 height 8
select select "22"
select select "male"
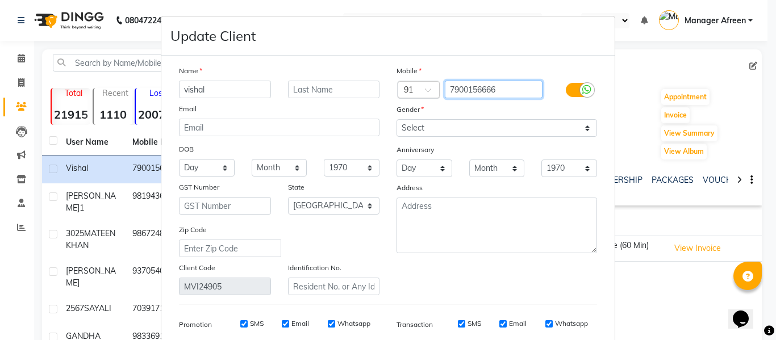
drag, startPoint x: 500, startPoint y: 93, endPoint x: 423, endPoint y: 91, distance: 77.3
click at [423, 91] on div "Country Code × 91 7900156666" at bounding box center [497, 90] width 218 height 18
paste input "9967276921"
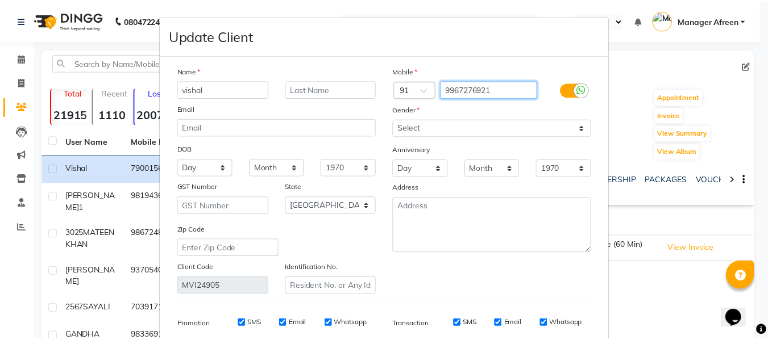
scroll to position [164, 0]
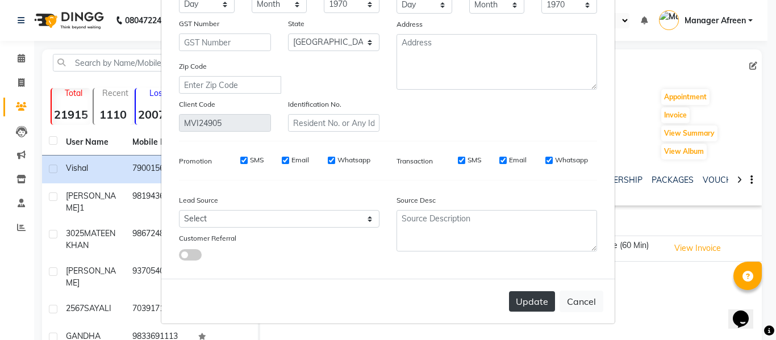
type input "9967276921"
click at [520, 301] on button "Update" at bounding box center [532, 302] width 46 height 20
select select
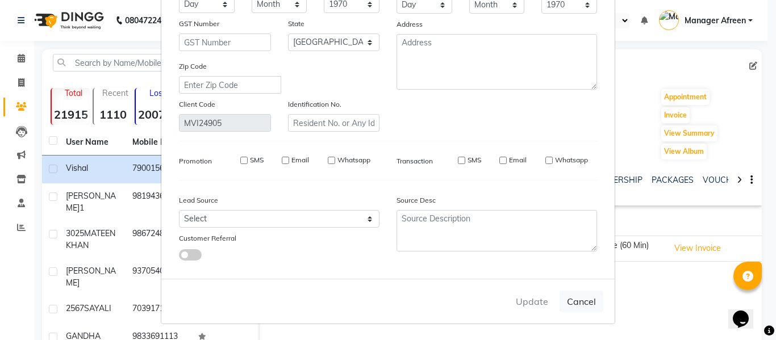
select select "null"
select select
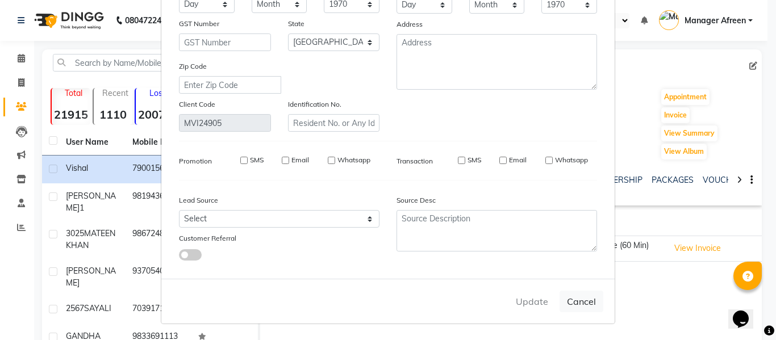
checkbox input "false"
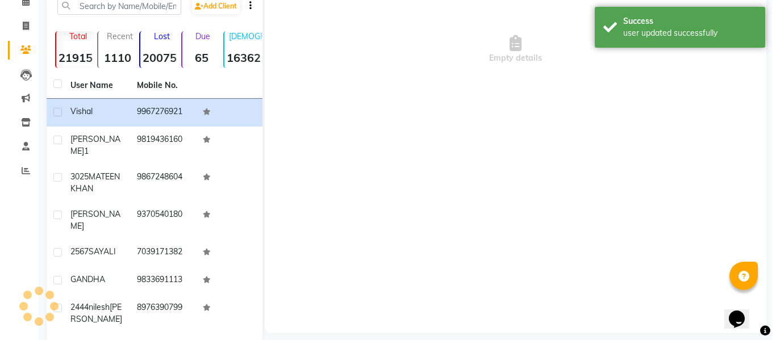
scroll to position [0, 0]
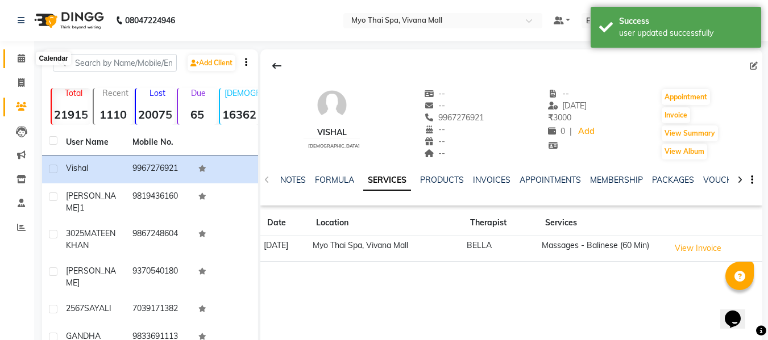
click at [18, 60] on icon at bounding box center [21, 58] width 7 height 9
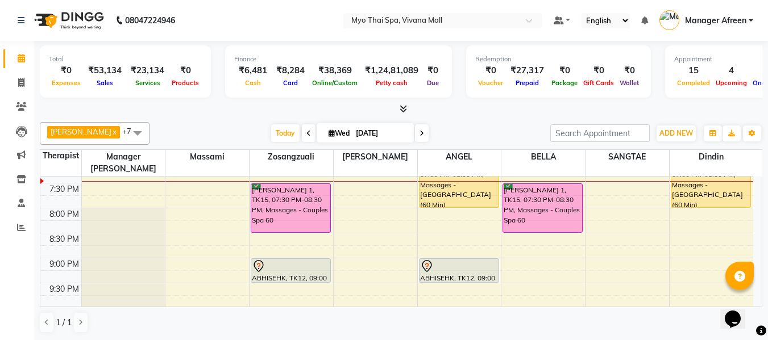
scroll to position [512, 0]
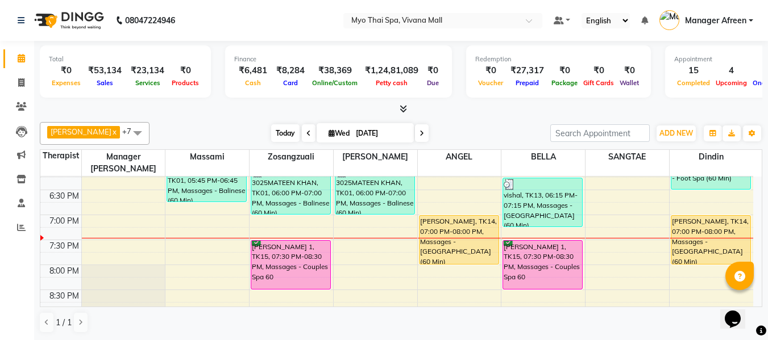
click at [274, 128] on span "Today" at bounding box center [285, 133] width 28 height 18
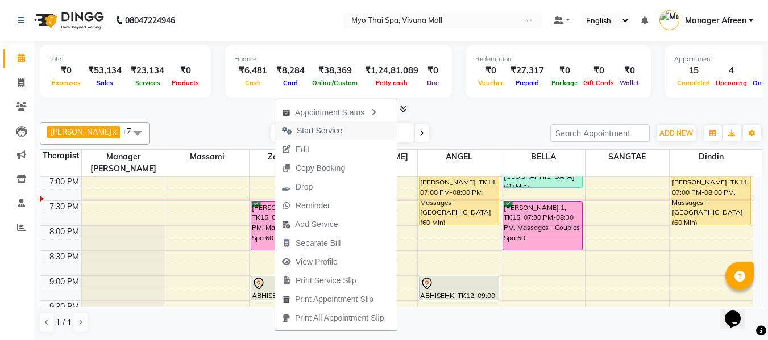
click at [315, 134] on span "Start Service" at bounding box center [319, 131] width 45 height 12
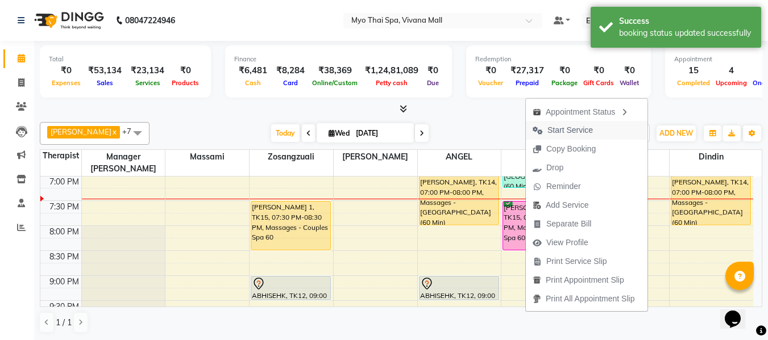
click at [550, 134] on span "Start Service" at bounding box center [569, 130] width 45 height 12
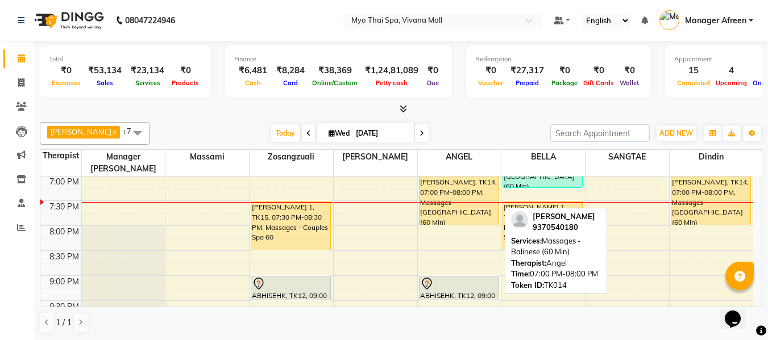
scroll to position [494, 0]
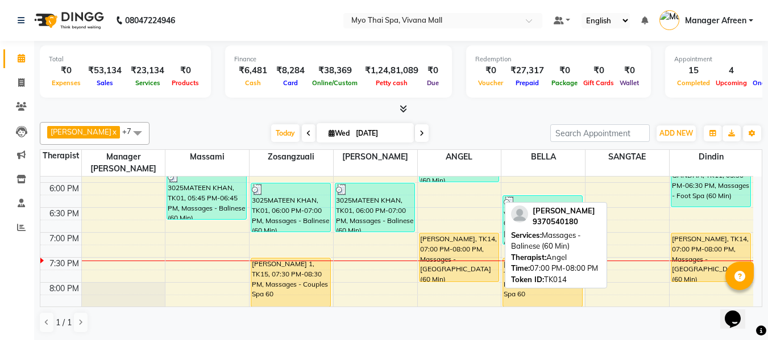
click at [467, 244] on div "[PERSON_NAME], TK14, 07:00 PM-08:00 PM, Massages - [GEOGRAPHIC_DATA] (60 Min)" at bounding box center [458, 258] width 79 height 48
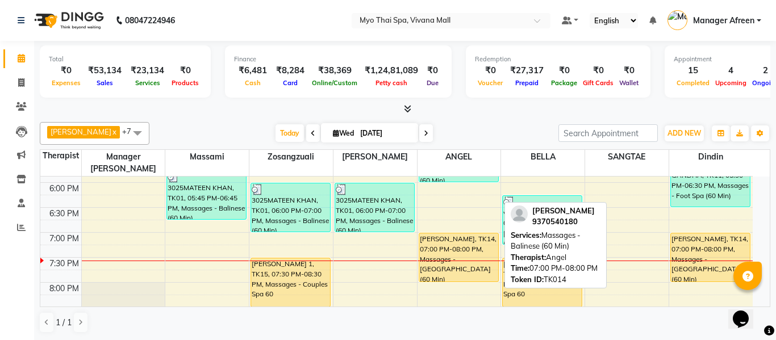
select select "1"
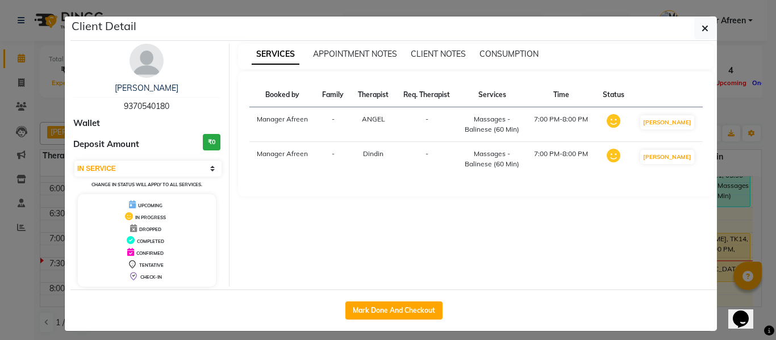
drag, startPoint x: 176, startPoint y: 107, endPoint x: 102, endPoint y: 98, distance: 74.4
click at [102, 98] on div "SNEHASIS 9370540180" at bounding box center [146, 97] width 147 height 30
copy span "9370540180"
click at [695, 28] on button "button" at bounding box center [706, 29] width 22 height 22
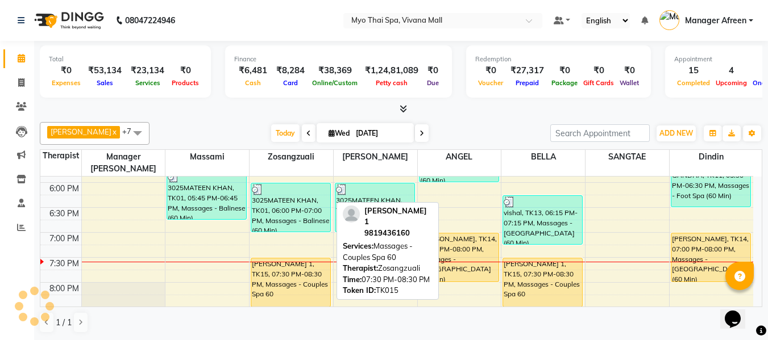
click at [290, 266] on div "[PERSON_NAME] 1, TK15, 07:30 PM-08:30 PM, Massages - Couples Spa 60" at bounding box center [290, 283] width 79 height 48
select select "1"
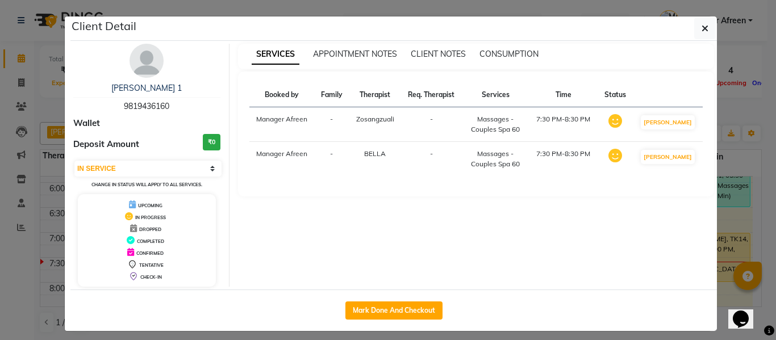
drag, startPoint x: 171, startPoint y: 105, endPoint x: 103, endPoint y: 99, distance: 67.3
click at [103, 99] on div "ESHA 1 9819436160" at bounding box center [146, 97] width 147 height 30
copy span "9819436160"
click at [702, 26] on icon "button" at bounding box center [705, 28] width 7 height 9
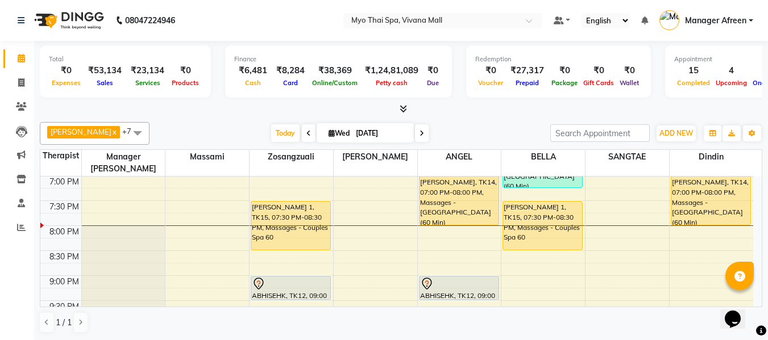
scroll to position [608, 0]
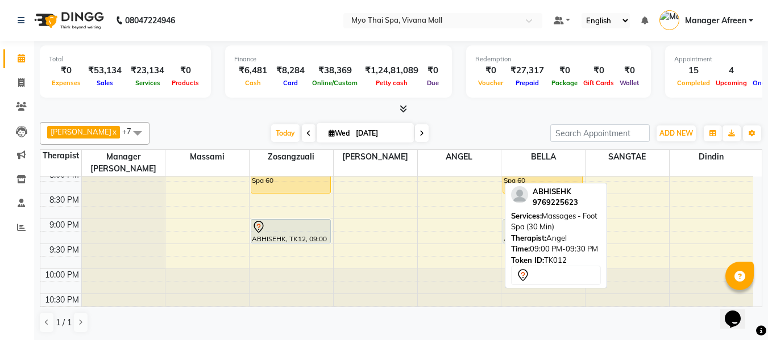
drag, startPoint x: 477, startPoint y: 213, endPoint x: 521, endPoint y: 218, distance: 44.1
click at [521, 218] on div "Jane x Manager Churmurin x SANGTAE x ANGEL x Dindin x Massami x Zosangzuali x B…" at bounding box center [401, 228] width 722 height 221
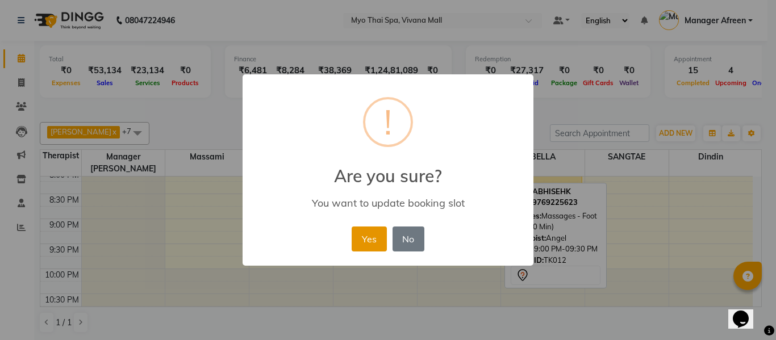
click at [355, 239] on button "Yes" at bounding box center [369, 239] width 35 height 25
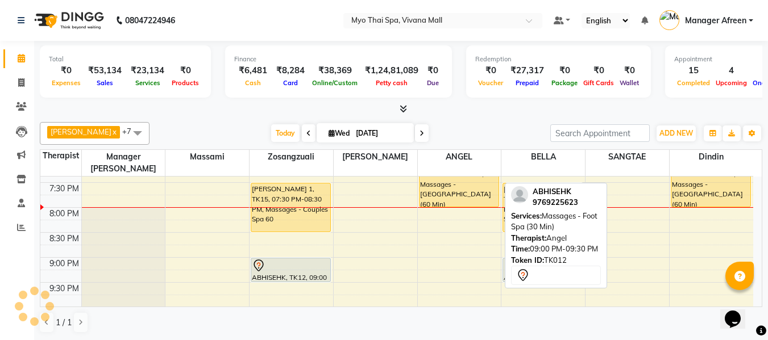
scroll to position [551, 0]
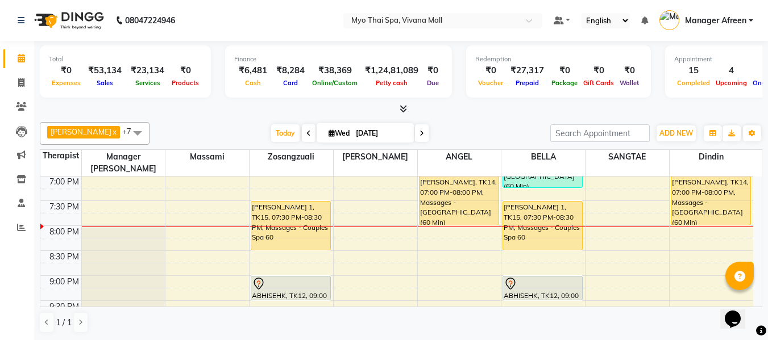
click at [314, 113] on div at bounding box center [401, 109] width 722 height 12
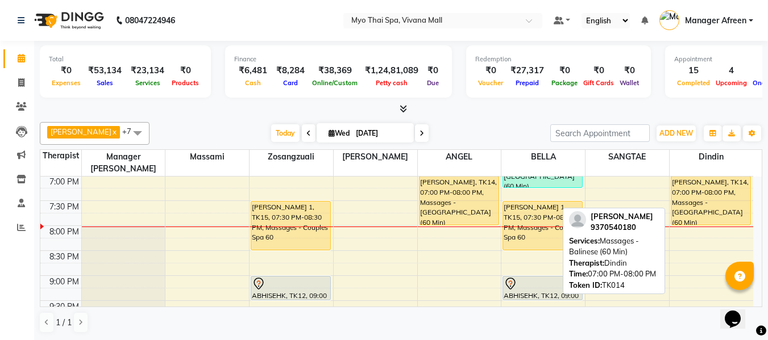
click at [712, 190] on div "[PERSON_NAME], TK14, 07:00 PM-08:00 PM, Massages - [GEOGRAPHIC_DATA] (60 Min)" at bounding box center [711, 201] width 80 height 48
click at [710, 193] on div "[PERSON_NAME], TK14, 07:00 PM-08:00 PM, Massages - [GEOGRAPHIC_DATA] (60 Min)" at bounding box center [711, 201] width 80 height 48
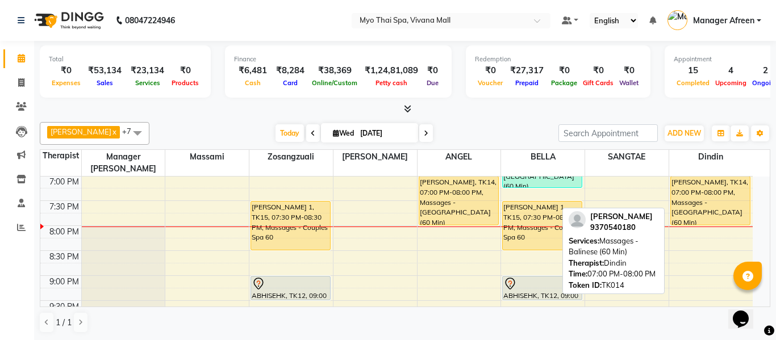
select select "1"
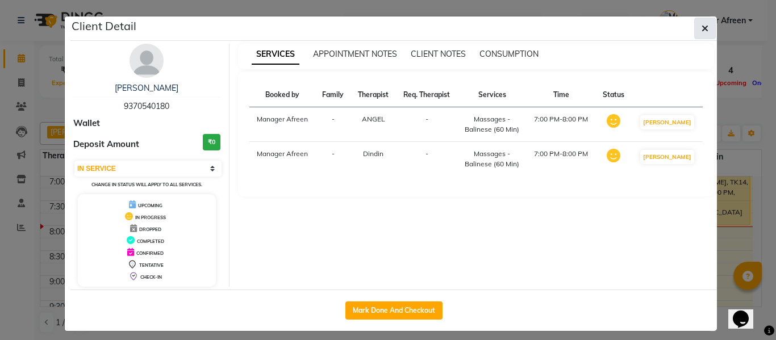
click at [704, 25] on icon "button" at bounding box center [705, 28] width 7 height 9
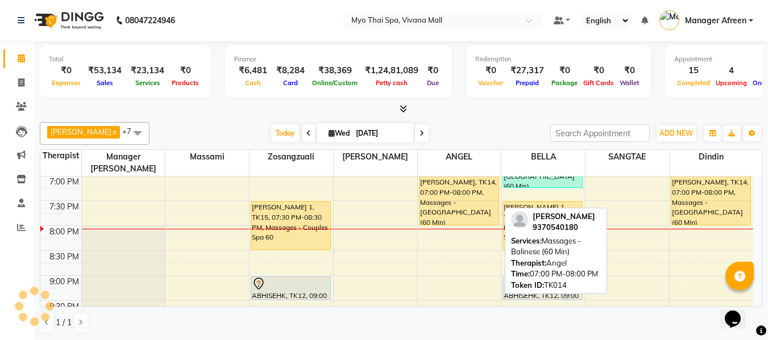
click at [451, 193] on div "[PERSON_NAME], TK14, 07:00 PM-08:00 PM, Massages - [GEOGRAPHIC_DATA] (60 Min)" at bounding box center [458, 201] width 79 height 48
select select "1"
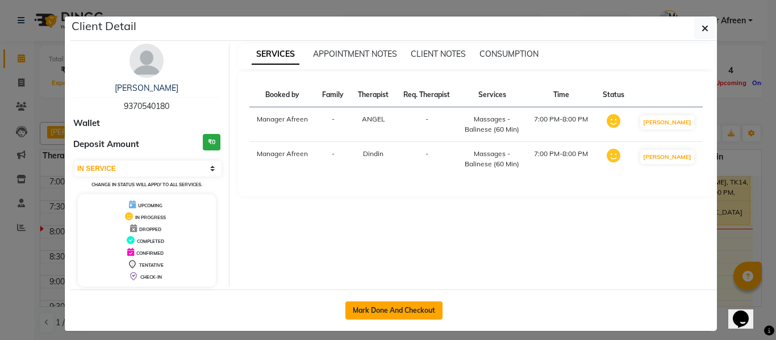
click at [414, 310] on button "Mark Done And Checkout" at bounding box center [394, 311] width 97 height 18
select select "service"
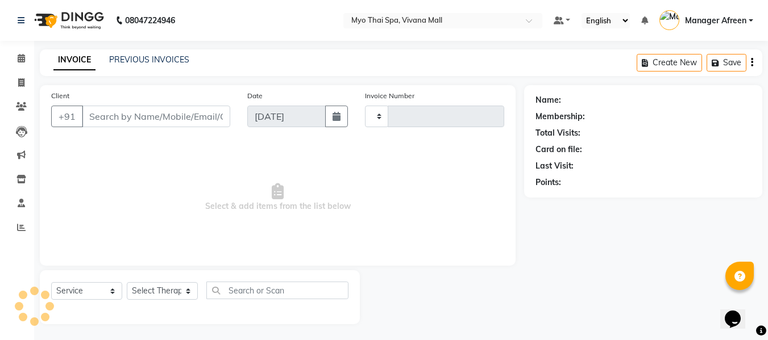
type input "3606"
select select "3908"
type input "9370540180"
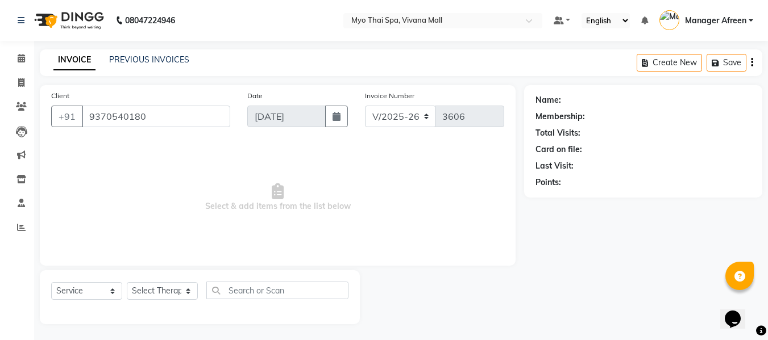
select select "70774"
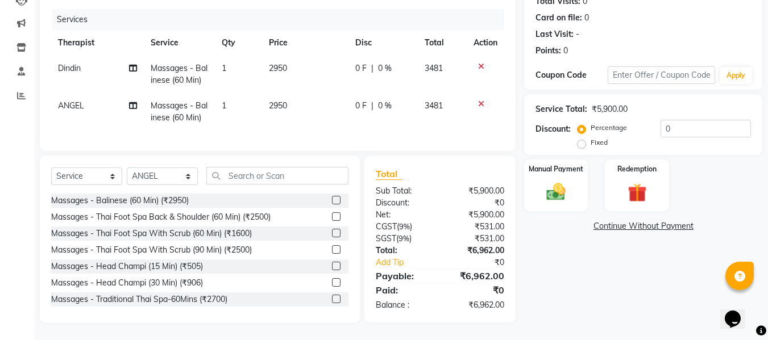
scroll to position [27, 0]
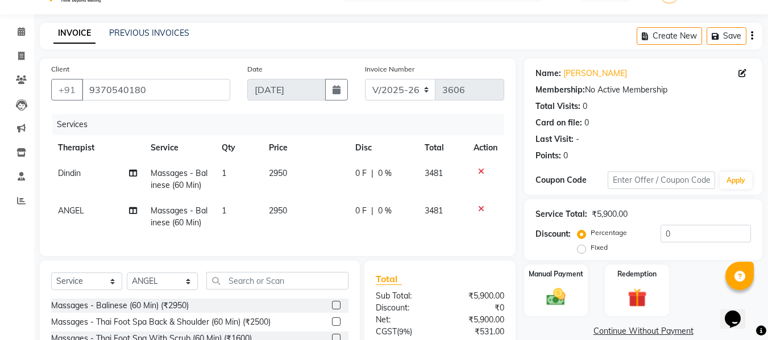
click at [591, 251] on label "Fixed" at bounding box center [599, 248] width 17 height 10
click at [584, 251] on input "Fixed" at bounding box center [584, 248] width 8 height 8
radio input "true"
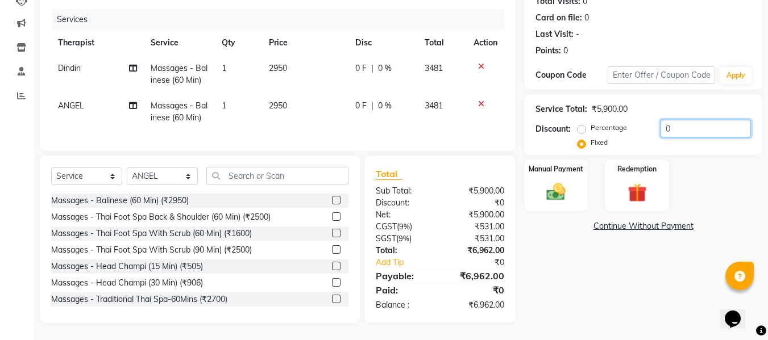
drag, startPoint x: 679, startPoint y: 120, endPoint x: 625, endPoint y: 117, distance: 54.1
click at [625, 120] on div "Percentage Fixed 0" at bounding box center [665, 135] width 171 height 31
type input "962"
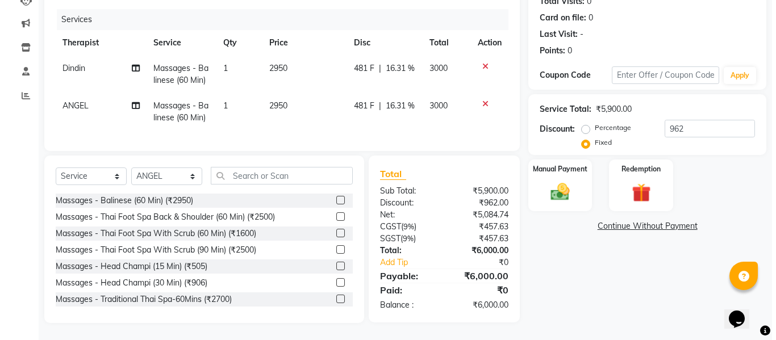
scroll to position [0, 0]
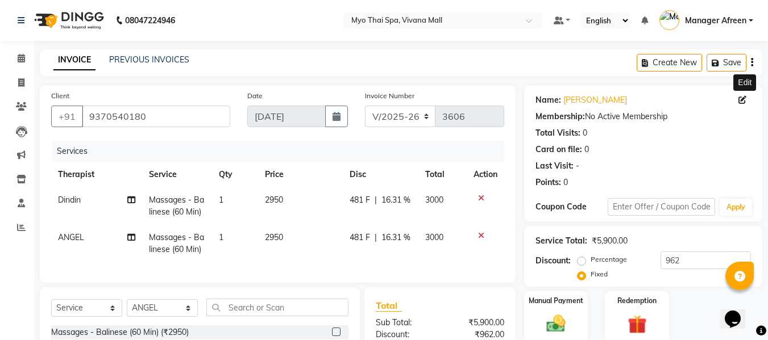
click at [742, 97] on icon at bounding box center [742, 100] width 8 height 8
select select "22"
select select "male"
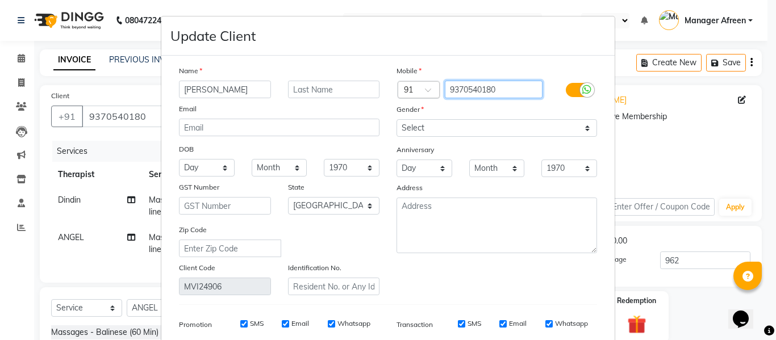
drag, startPoint x: 500, startPoint y: 88, endPoint x: 431, endPoint y: 82, distance: 69.6
click at [431, 82] on div "Country Code × 91 9370540180" at bounding box center [497, 90] width 218 height 18
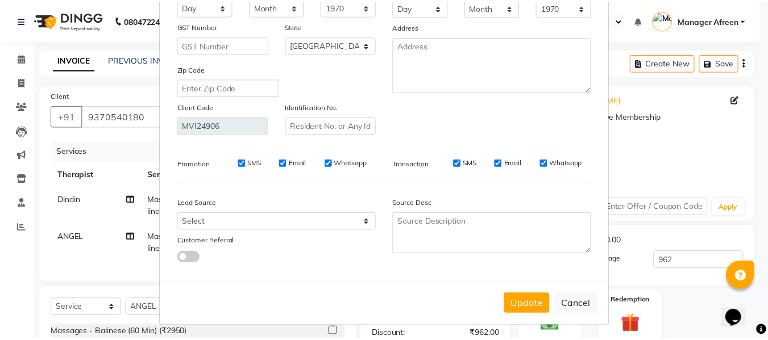
scroll to position [164, 0]
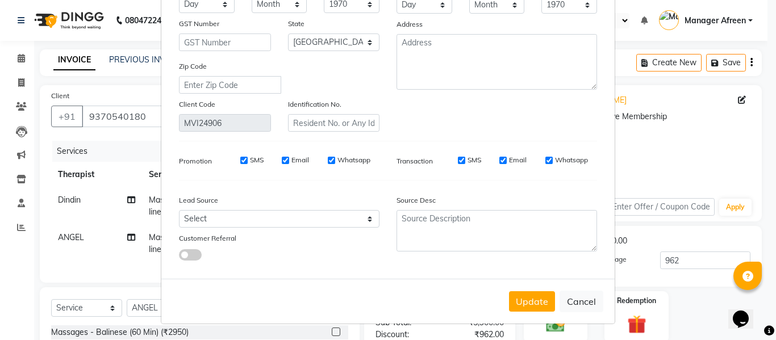
type input "7900156666"
click at [535, 290] on div "Update Cancel" at bounding box center [388, 301] width 454 height 45
click at [535, 296] on button "Update" at bounding box center [532, 302] width 46 height 20
type input "7900156666"
select select
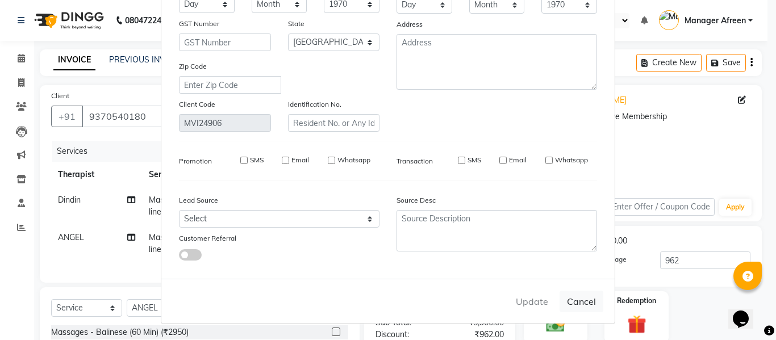
select select
select select "null"
select select
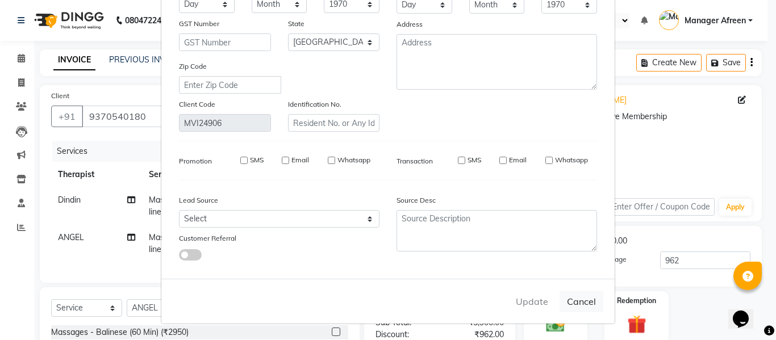
select select
checkbox input "false"
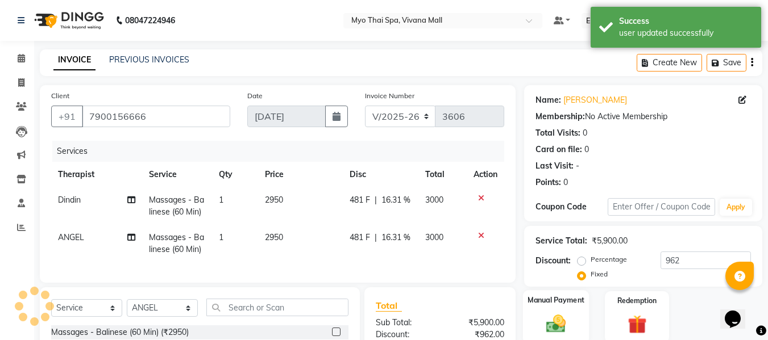
click at [560, 313] on img at bounding box center [556, 324] width 32 height 23
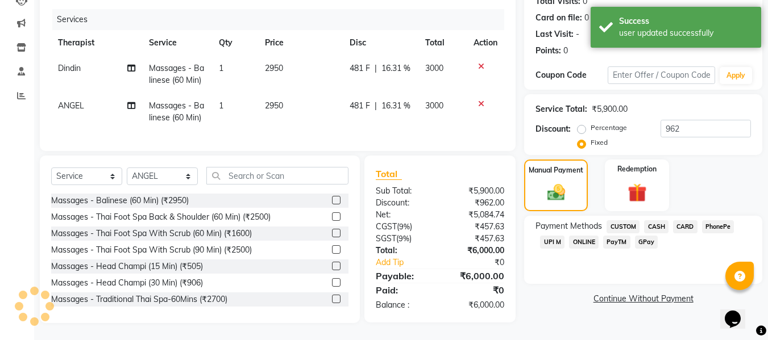
click at [547, 236] on span "UPI M" at bounding box center [552, 242] width 24 height 13
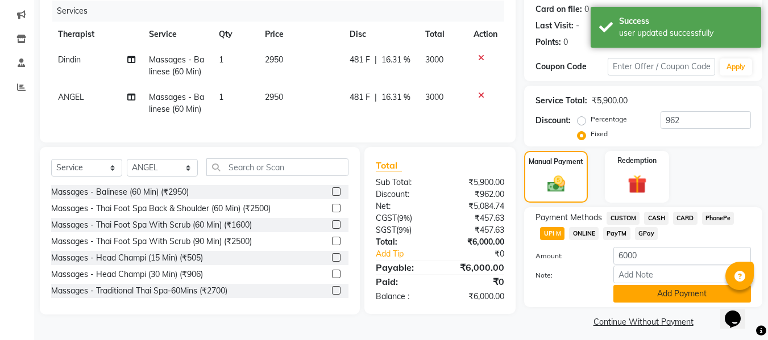
click at [632, 287] on button "Add Payment" at bounding box center [682, 294] width 138 height 18
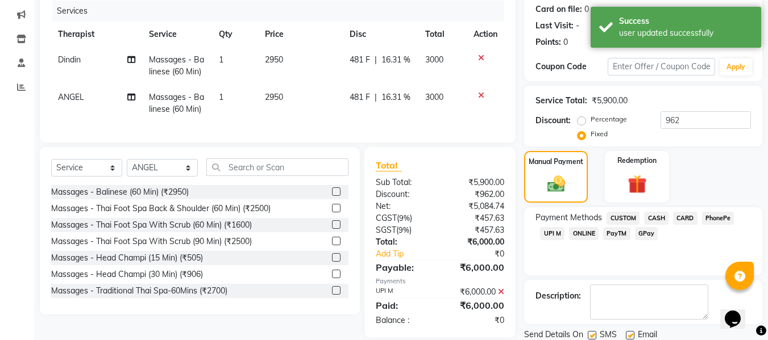
scroll to position [197, 0]
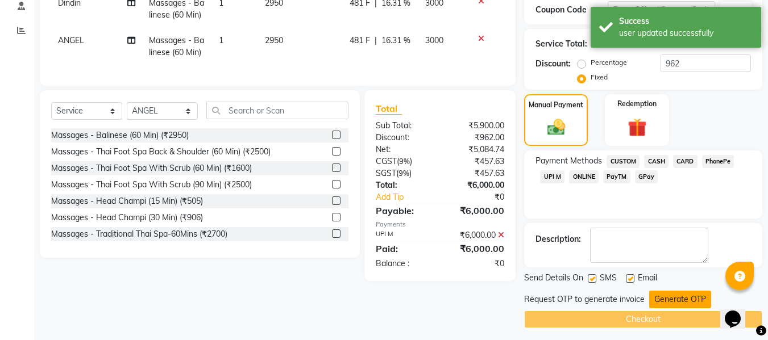
click at [657, 298] on button "Generate OTP" at bounding box center [680, 300] width 62 height 18
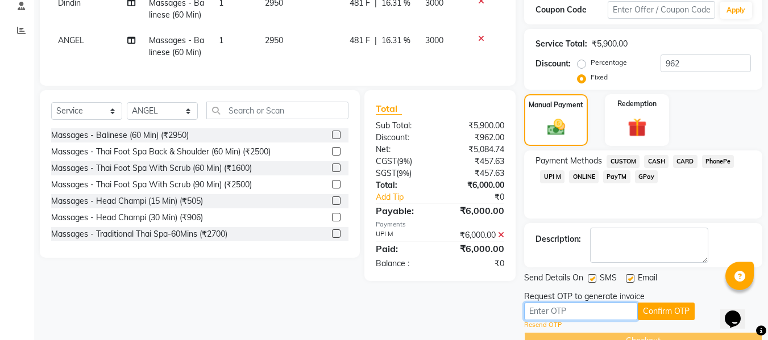
click at [598, 311] on input "text" at bounding box center [581, 312] width 114 height 18
click at [666, 311] on button "Confirm OTP" at bounding box center [666, 312] width 57 height 18
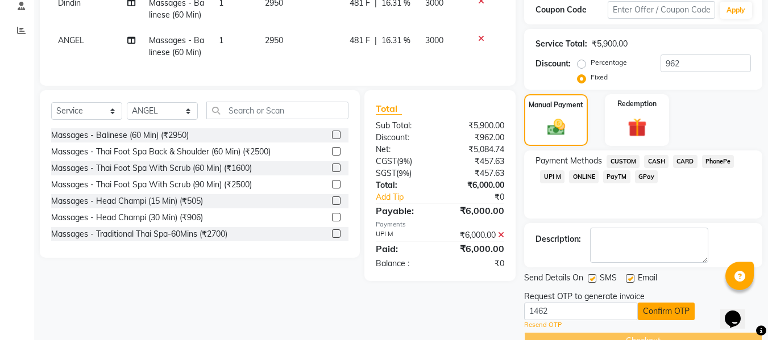
click at [666, 311] on button "Confirm OTP" at bounding box center [666, 312] width 57 height 18
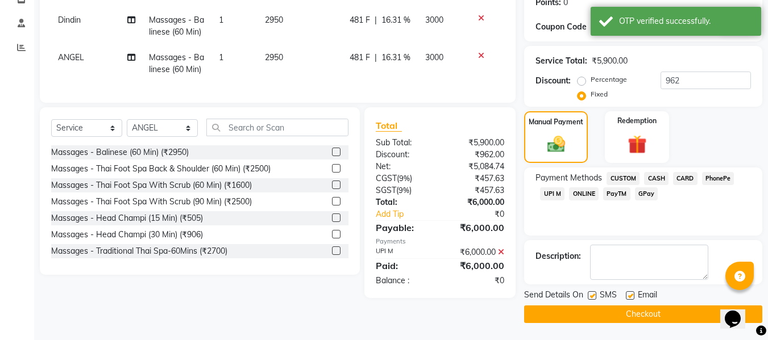
scroll to position [180, 0]
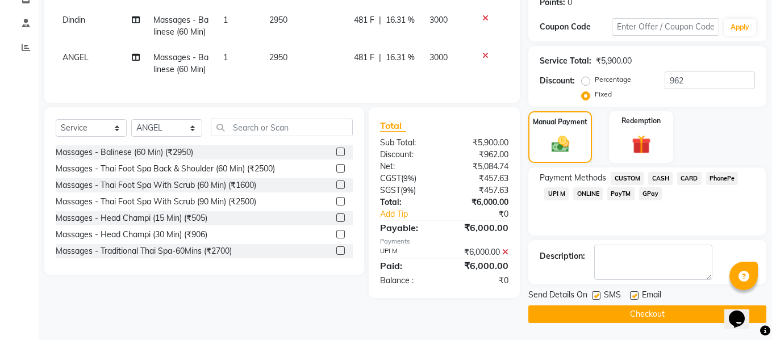
scroll to position [0, 0]
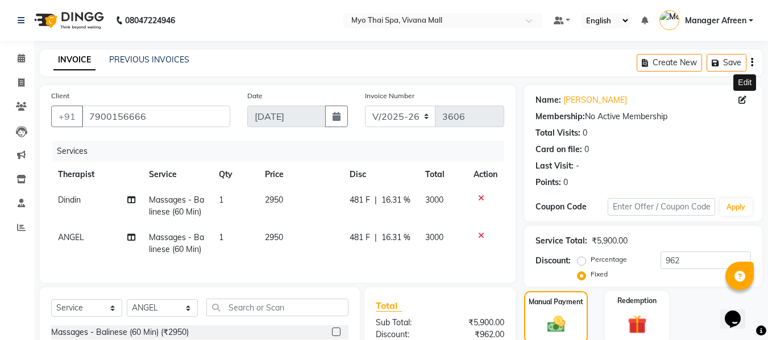
click at [743, 99] on icon at bounding box center [742, 100] width 8 height 8
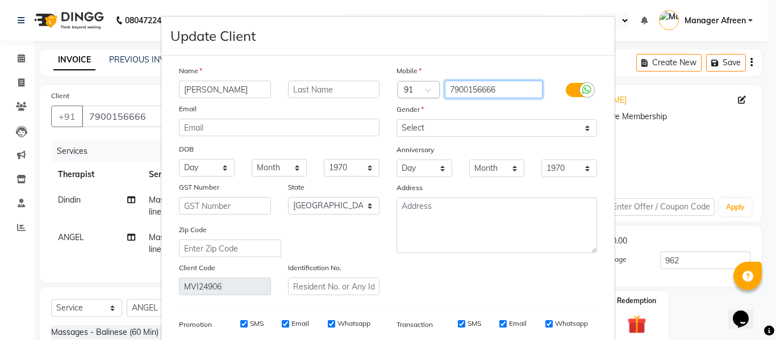
drag, startPoint x: 479, startPoint y: 86, endPoint x: 433, endPoint y: 83, distance: 46.1
click at [433, 83] on div "Country Code × 91 7900156666" at bounding box center [497, 90] width 218 height 18
paste input "9370540180"
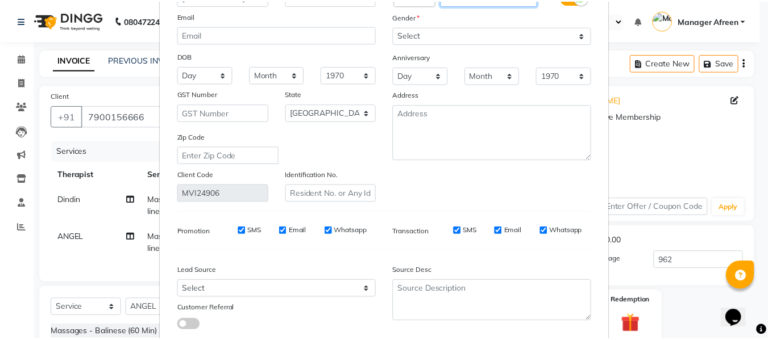
scroll to position [164, 0]
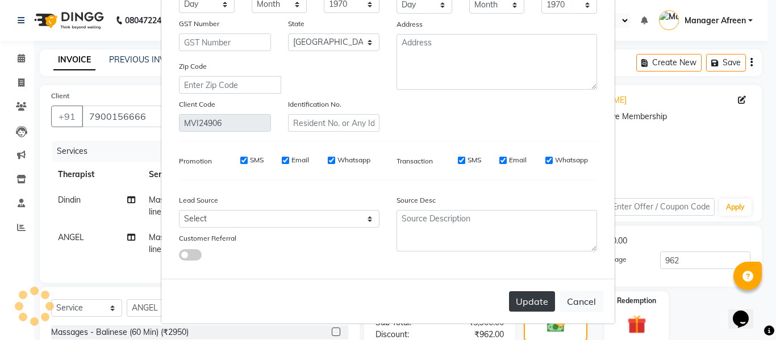
click at [543, 296] on button "Update" at bounding box center [532, 302] width 46 height 20
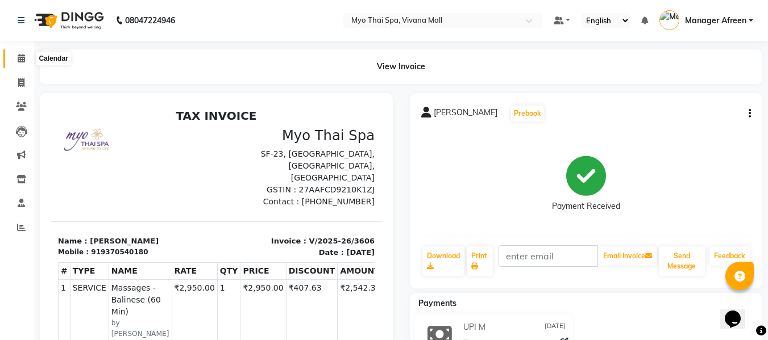
click at [19, 56] on icon at bounding box center [21, 58] width 7 height 9
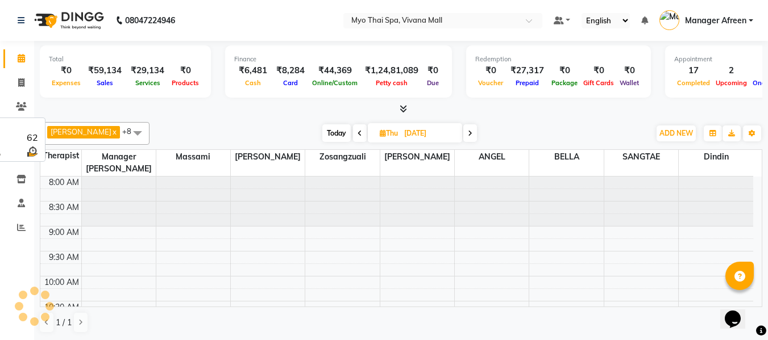
scroll to position [598, 0]
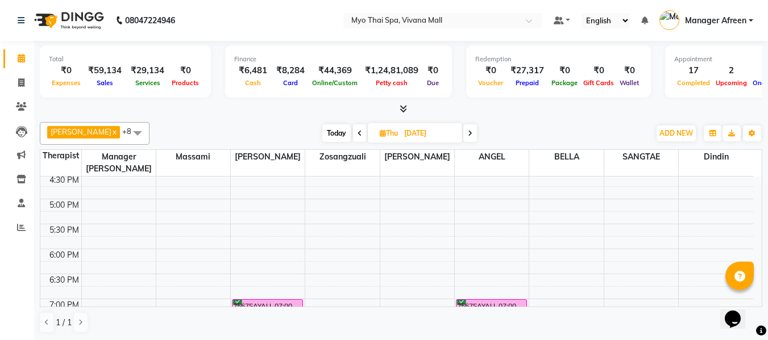
click at [325, 139] on span "Today" at bounding box center [336, 133] width 28 height 18
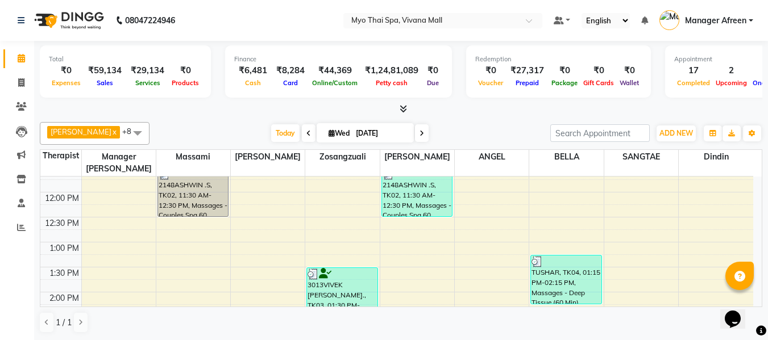
scroll to position [260, 0]
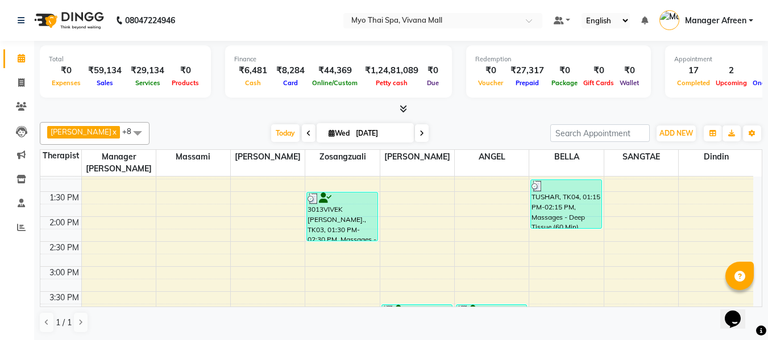
click at [126, 134] on span at bounding box center [137, 133] width 23 height 22
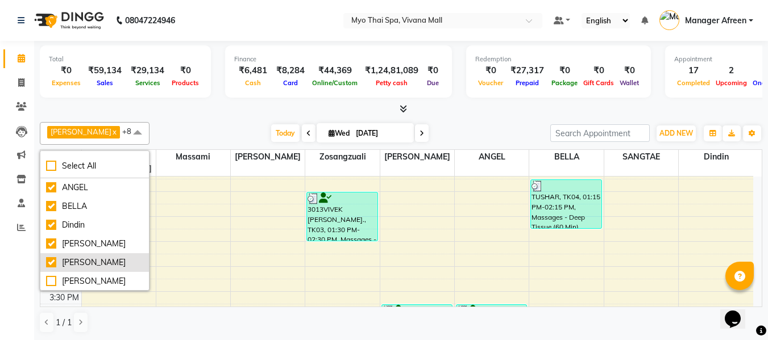
click at [88, 255] on li "[PERSON_NAME]" at bounding box center [94, 262] width 109 height 19
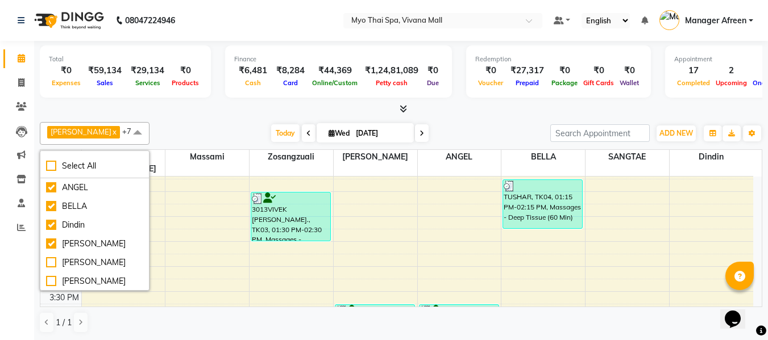
click at [196, 99] on div "Total ₹0 Expenses ₹59,134 Sales ₹29,134 Services ₹0 Products Finance ₹6,481 Cas…" at bounding box center [401, 73] width 722 height 56
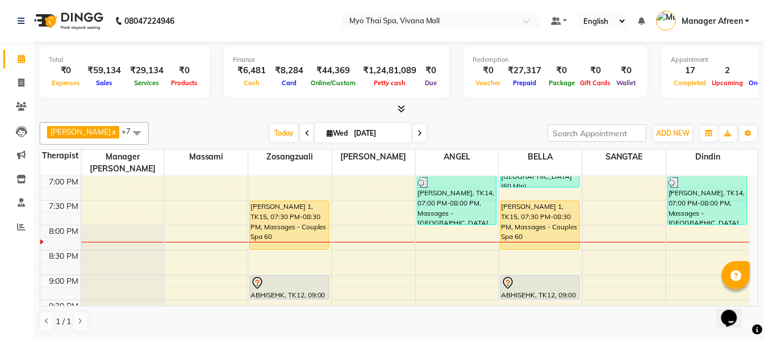
scroll to position [1, 0]
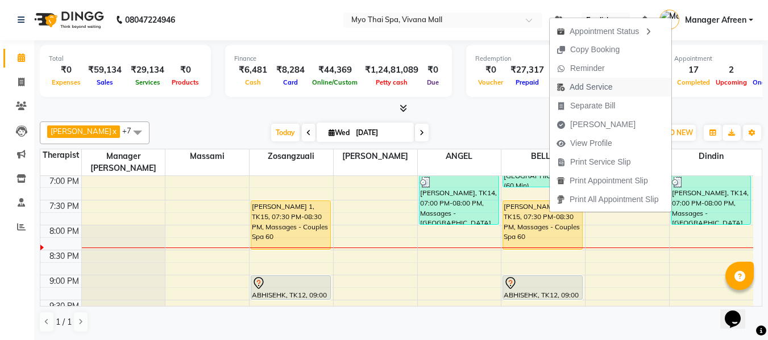
click at [595, 87] on span "Add Service" at bounding box center [591, 87] width 43 height 12
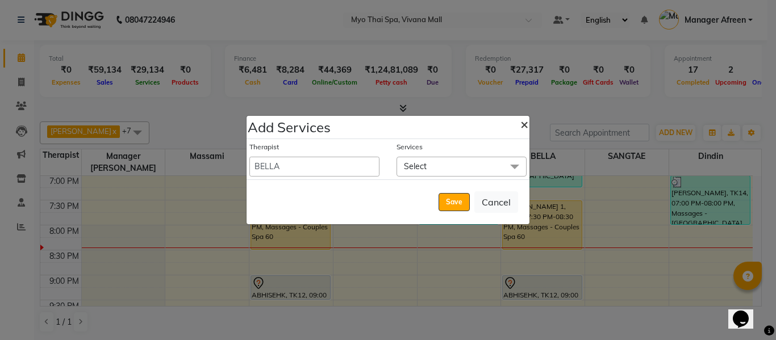
click at [521, 125] on span "×" at bounding box center [525, 123] width 8 height 17
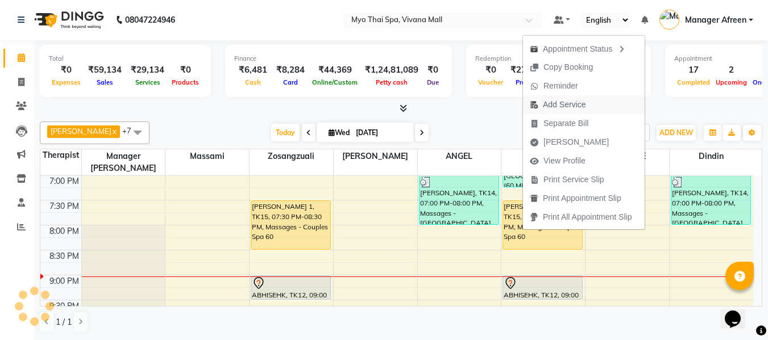
click at [564, 102] on span "Add Service" at bounding box center [564, 105] width 43 height 12
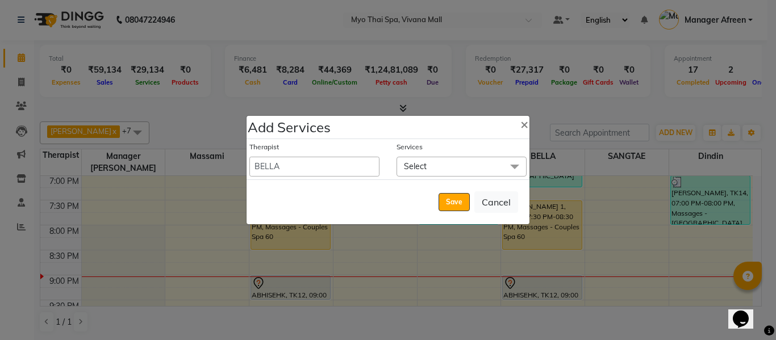
click at [408, 161] on span "Select" at bounding box center [415, 166] width 23 height 10
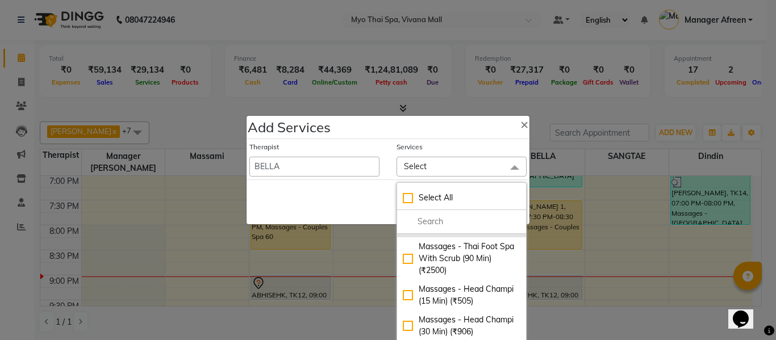
scroll to position [114, 0]
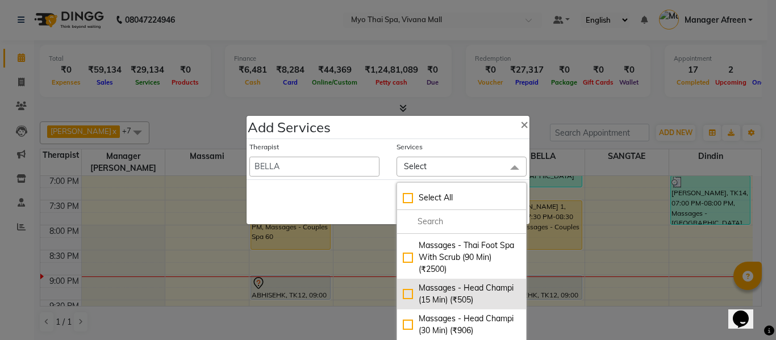
click at [483, 290] on div "Massages - Head Champi (15 Min) (₹505)" at bounding box center [462, 294] width 118 height 24
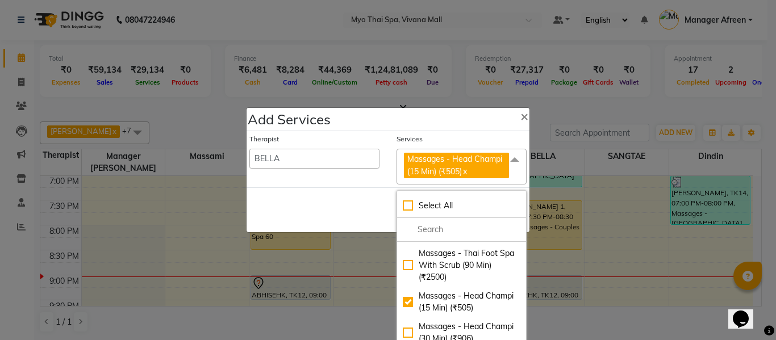
click at [356, 217] on div "Save Cancel" at bounding box center [388, 210] width 283 height 45
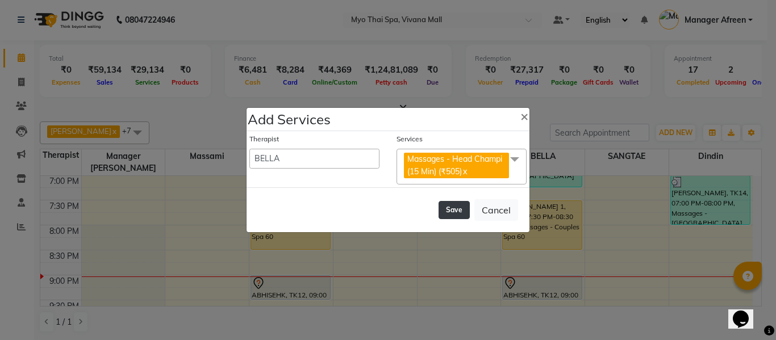
click at [454, 216] on button "Save" at bounding box center [454, 210] width 31 height 18
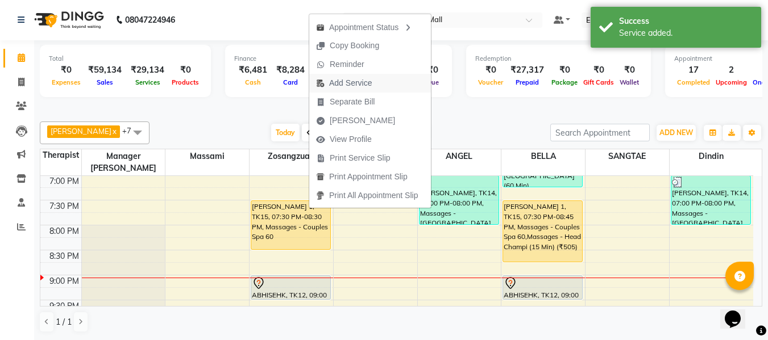
click at [339, 80] on span "Add Service" at bounding box center [350, 83] width 43 height 12
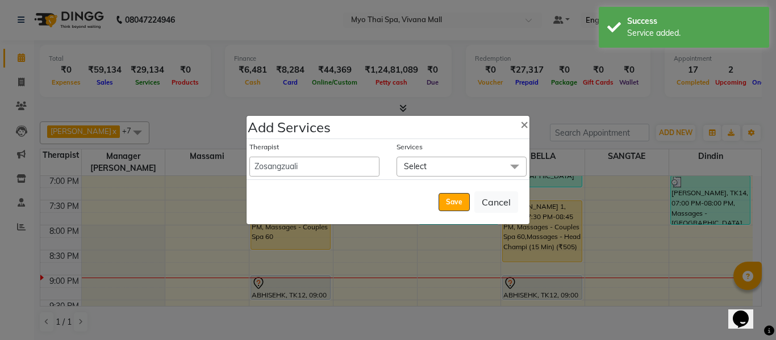
click at [430, 165] on span "Select" at bounding box center [462, 167] width 130 height 20
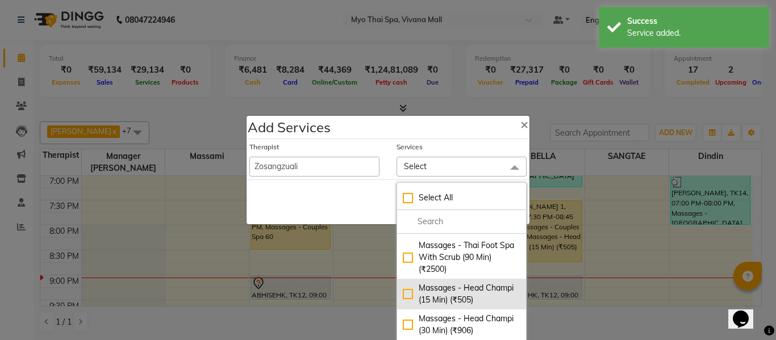
click at [475, 288] on div "Massages - Head Champi (15 Min) (₹505)" at bounding box center [462, 294] width 118 height 24
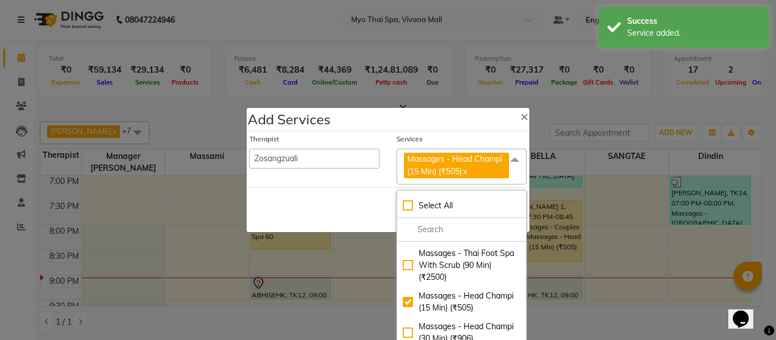
drag, startPoint x: 343, startPoint y: 205, endPoint x: 379, endPoint y: 213, distance: 36.3
click at [343, 205] on div "Save Cancel" at bounding box center [388, 210] width 283 height 45
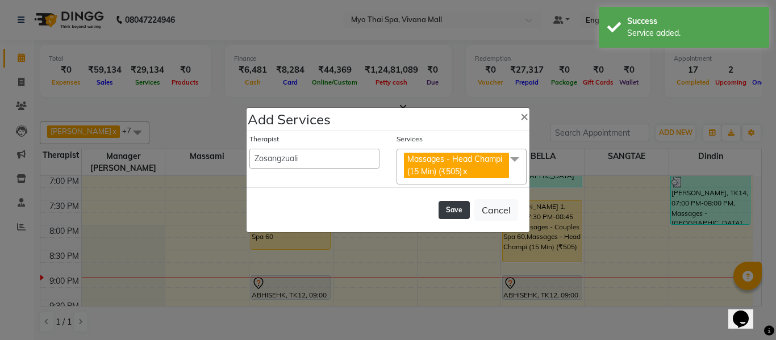
click at [459, 210] on button "Save" at bounding box center [454, 210] width 31 height 18
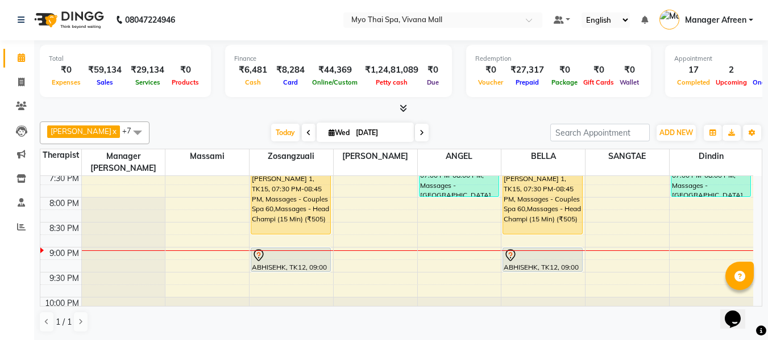
scroll to position [551, 0]
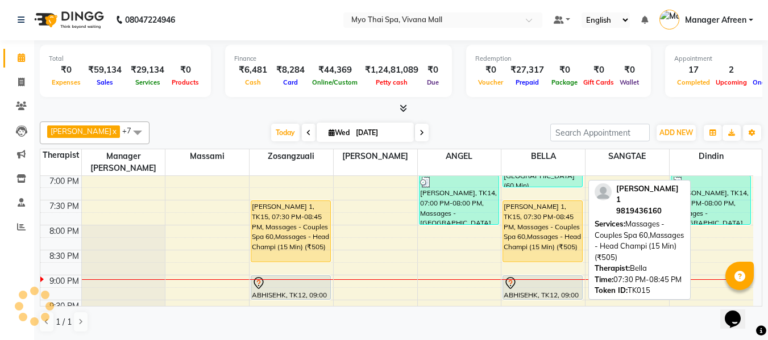
click at [549, 221] on div "ESHA 1, TK15, 07:30 PM-08:45 PM, Massages - Couples Spa 60,Massages - Head Cham…" at bounding box center [542, 231] width 79 height 61
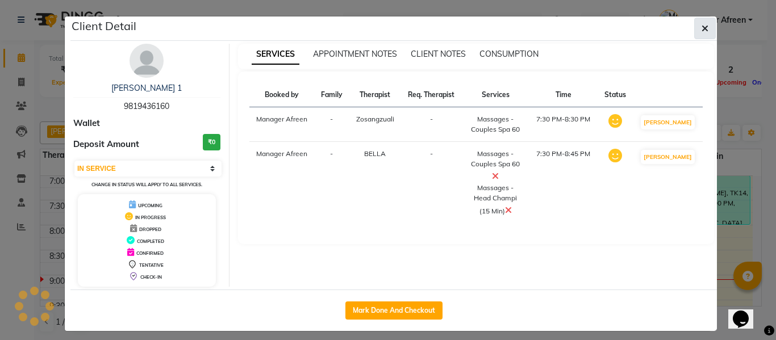
click at [702, 30] on icon "button" at bounding box center [705, 28] width 7 height 9
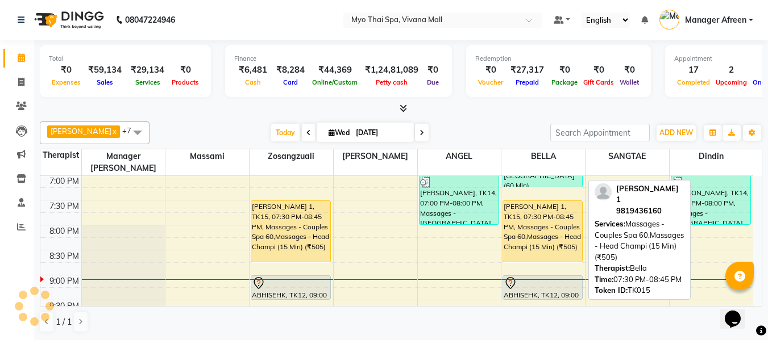
click at [549, 214] on div "ESHA 1, TK15, 07:30 PM-08:45 PM, Massages - Couples Spa 60,Massages - Head Cham…" at bounding box center [542, 231] width 79 height 61
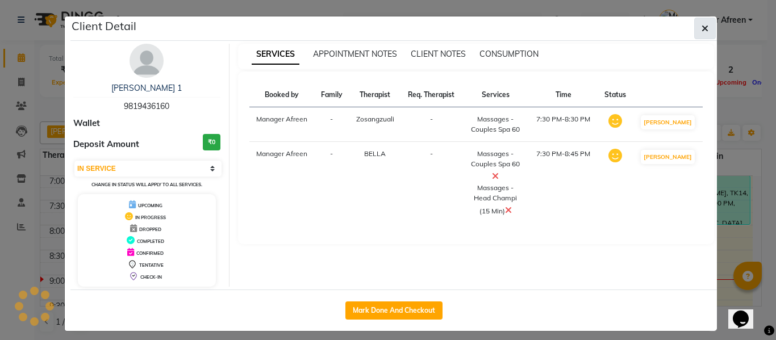
click at [703, 25] on icon "button" at bounding box center [705, 28] width 7 height 9
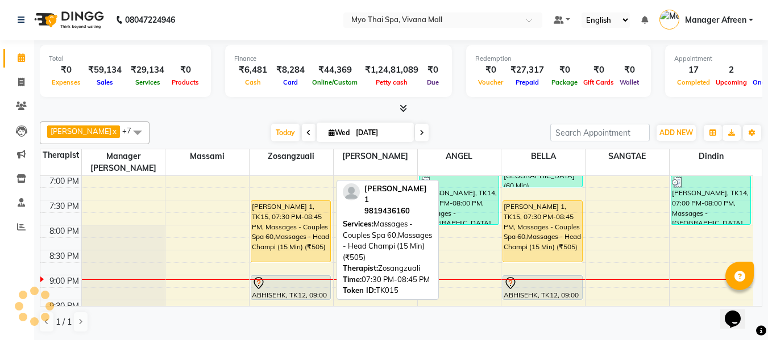
click at [297, 227] on div "ESHA 1, TK15, 07:30 PM-08:45 PM, Massages - Couples Spa 60,Massages - Head Cham…" at bounding box center [290, 231] width 79 height 61
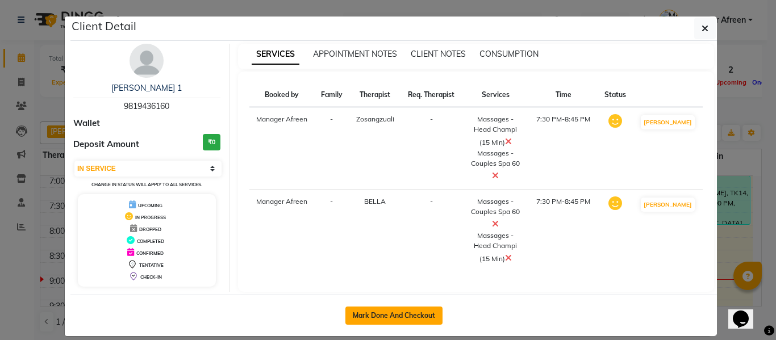
click at [394, 315] on button "Mark Done And Checkout" at bounding box center [394, 316] width 97 height 18
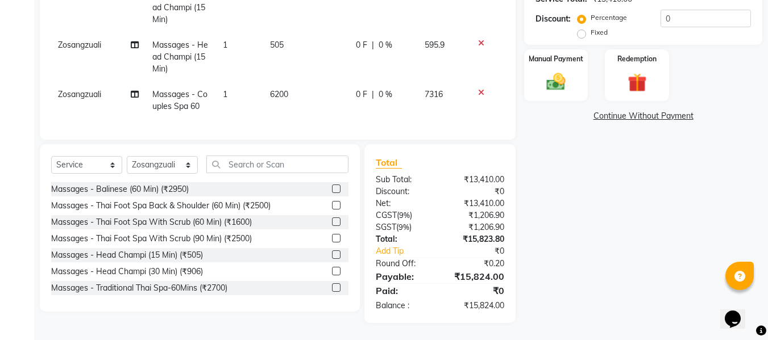
scroll to position [80, 0]
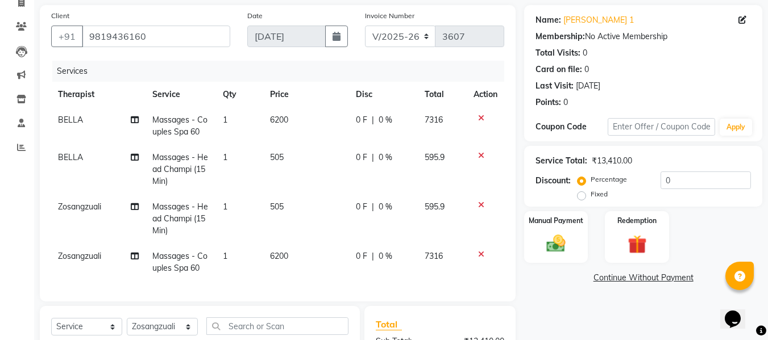
click at [481, 119] on icon at bounding box center [481, 118] width 6 height 8
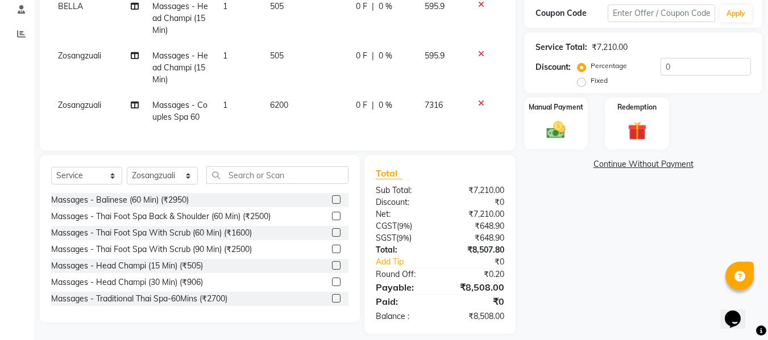
scroll to position [137, 0]
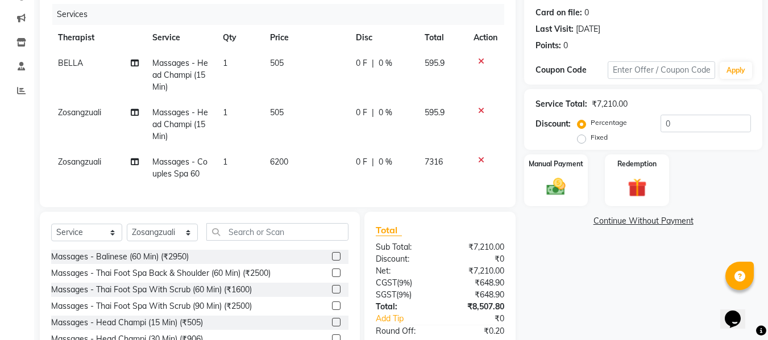
click at [278, 165] on span "6200" at bounding box center [279, 162] width 18 height 10
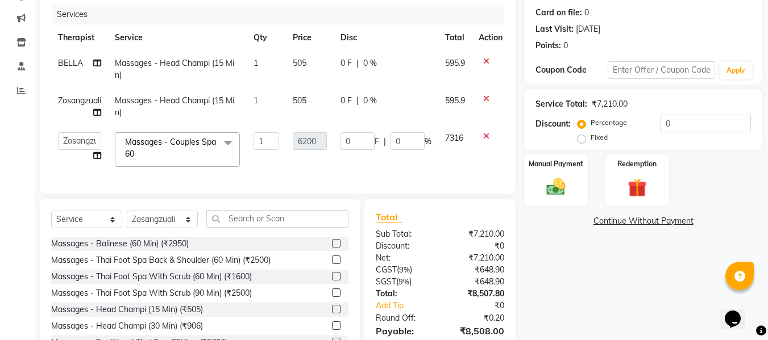
scroll to position [80, 0]
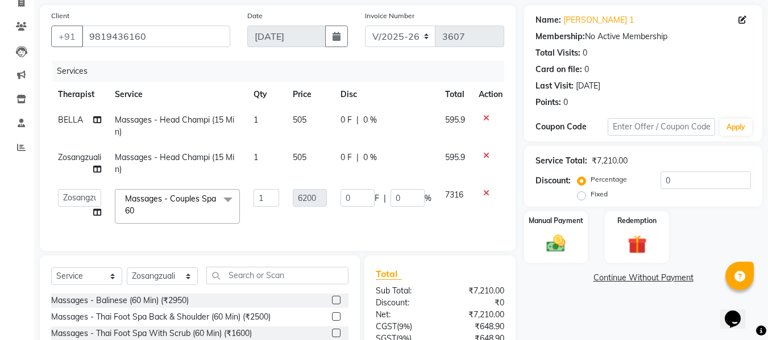
click at [591, 194] on label "Fixed" at bounding box center [599, 194] width 17 height 10
click at [584, 194] on input "Fixed" at bounding box center [584, 194] width 8 height 8
drag, startPoint x: 681, startPoint y: 179, endPoint x: 630, endPoint y: 178, distance: 50.6
click at [630, 178] on div "Percentage Fixed 0" at bounding box center [665, 187] width 171 height 31
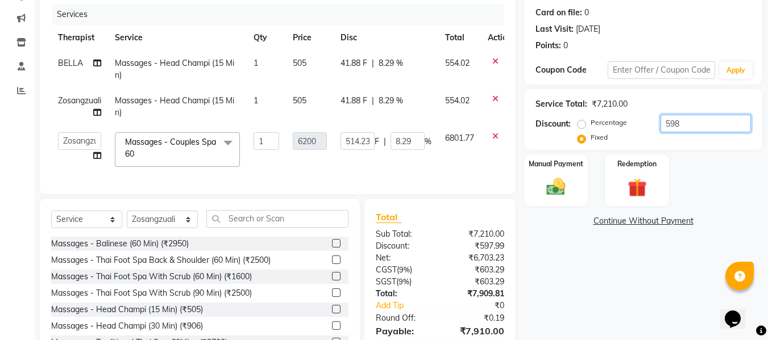
scroll to position [200, 0]
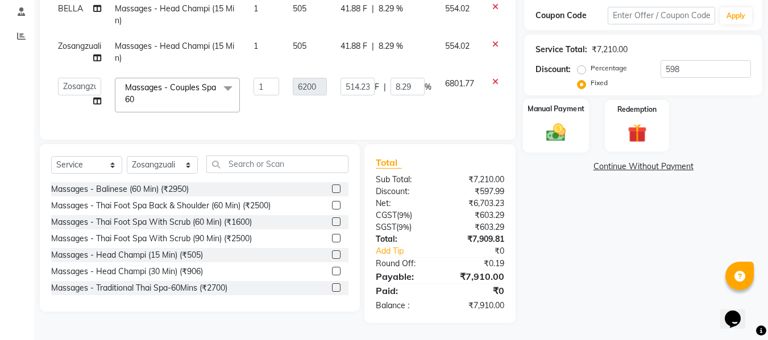
click at [567, 122] on img at bounding box center [556, 132] width 32 height 23
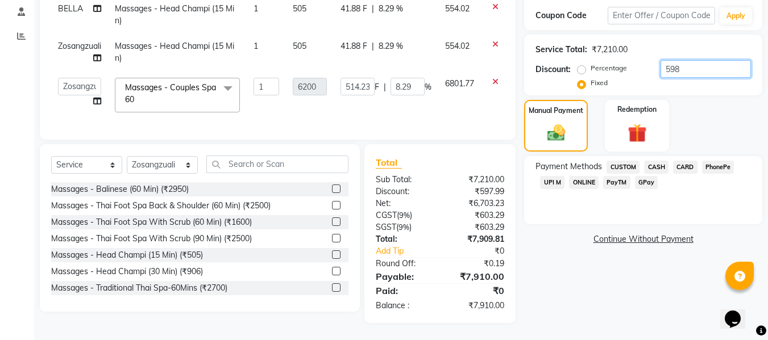
drag, startPoint x: 691, startPoint y: 60, endPoint x: 598, endPoint y: 57, distance: 92.7
click at [598, 60] on div "Percentage Fixed 598" at bounding box center [665, 75] width 171 height 31
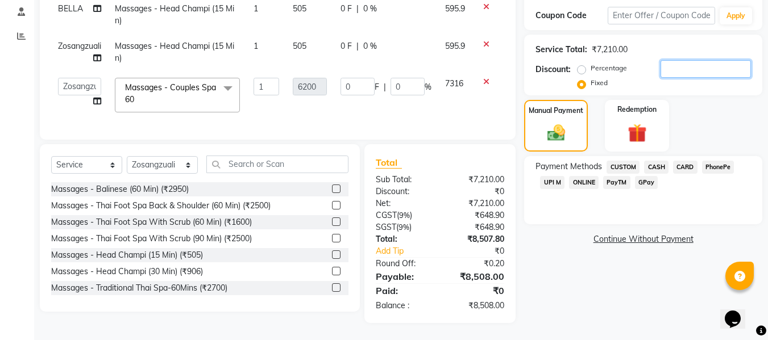
click at [683, 62] on input "number" at bounding box center [705, 69] width 90 height 18
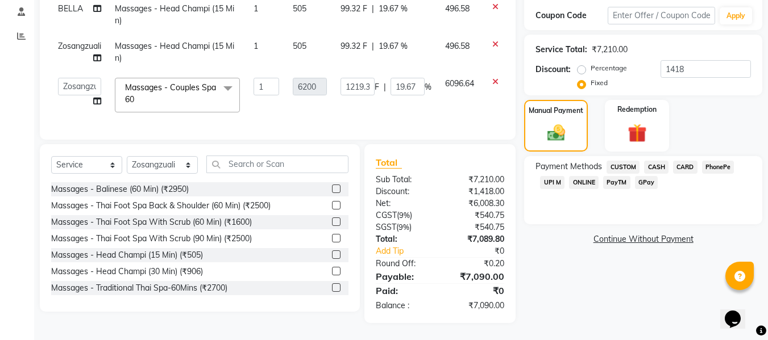
click at [560, 176] on span "UPI M" at bounding box center [552, 182] width 24 height 13
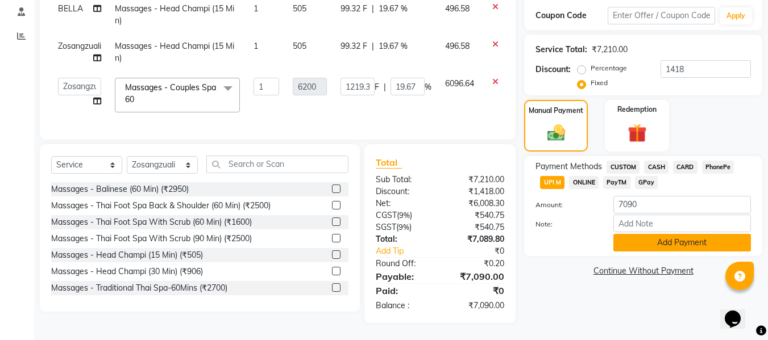
click at [667, 238] on button "Add Payment" at bounding box center [682, 243] width 138 height 18
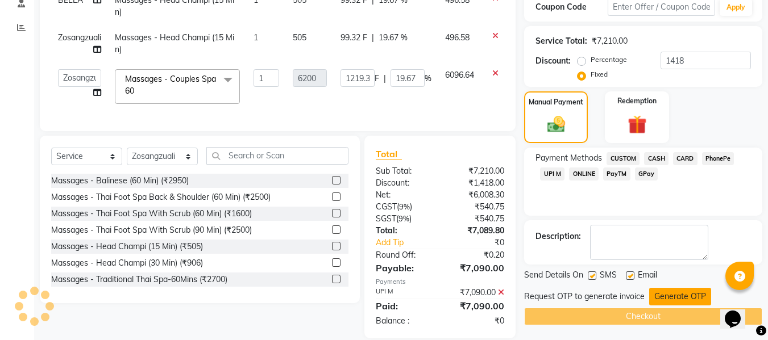
scroll to position [224, 0]
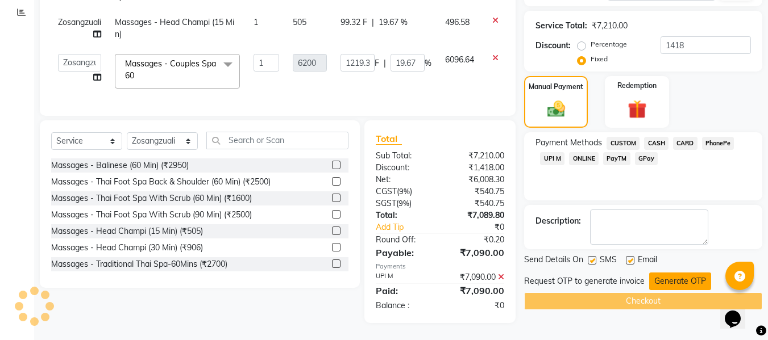
click at [674, 273] on button "Generate OTP" at bounding box center [680, 282] width 62 height 18
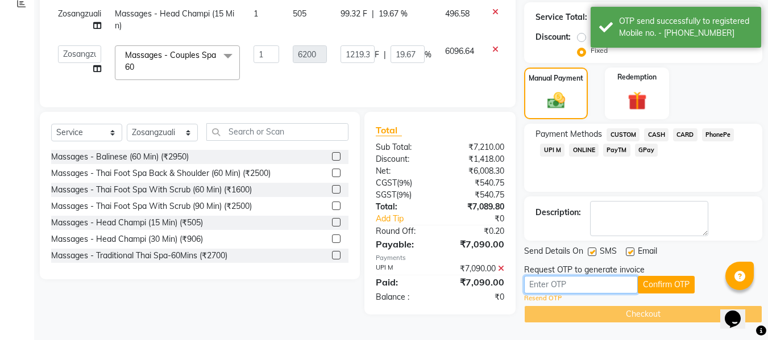
click at [572, 282] on input "text" at bounding box center [581, 285] width 114 height 18
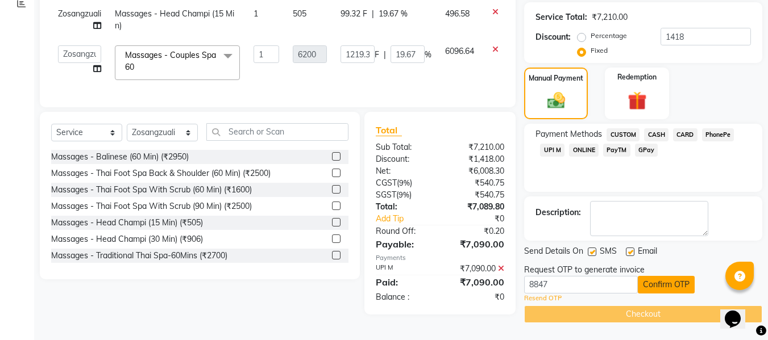
click at [652, 276] on button "Confirm OTP" at bounding box center [666, 285] width 57 height 18
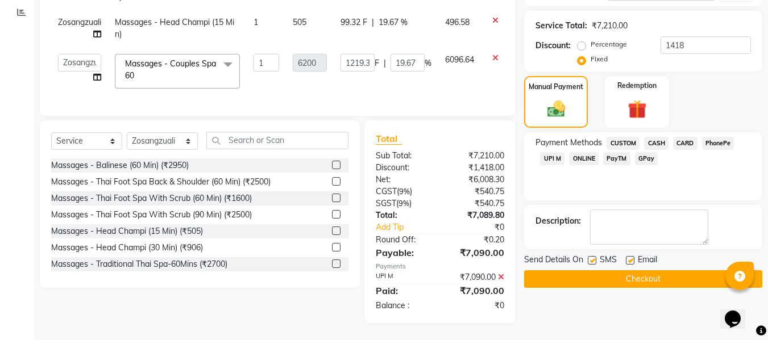
click at [643, 271] on button "Checkout" at bounding box center [643, 280] width 238 height 18
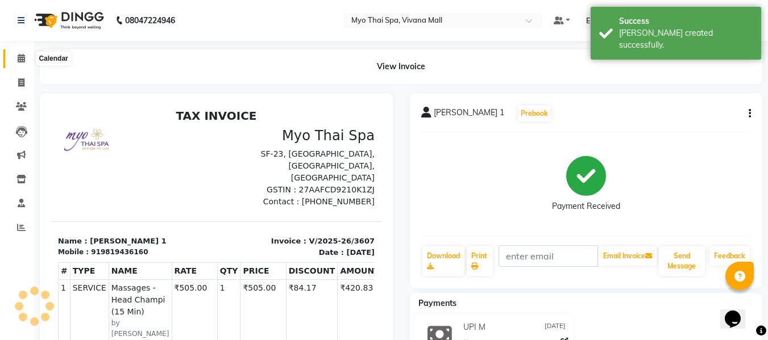
click at [20, 57] on icon at bounding box center [21, 58] width 7 height 9
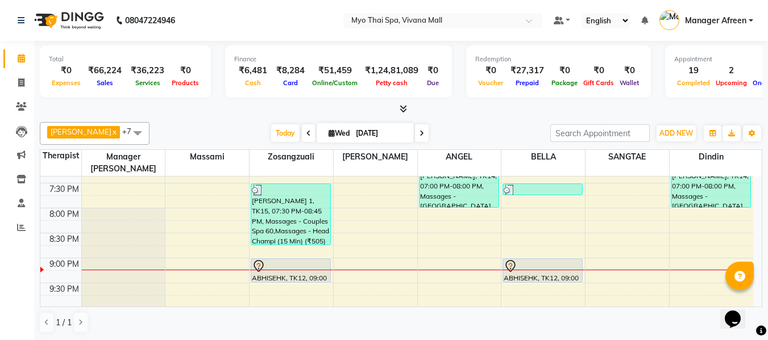
scroll to position [512, 0]
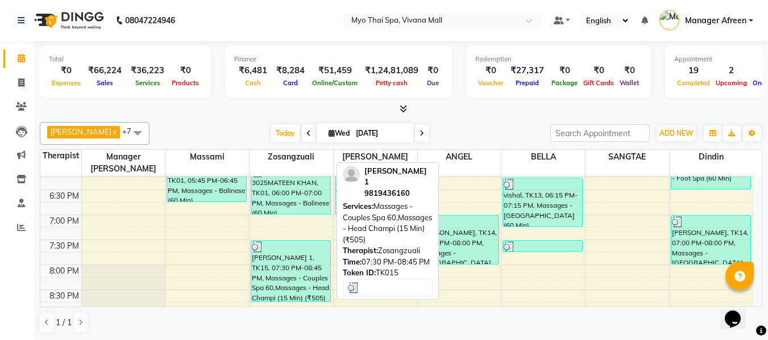
click at [285, 247] on div "ESHA 1, TK15, 07:30 PM-08:45 PM, Massages - Couples Spa 60,Massages - Head Cham…" at bounding box center [290, 271] width 79 height 61
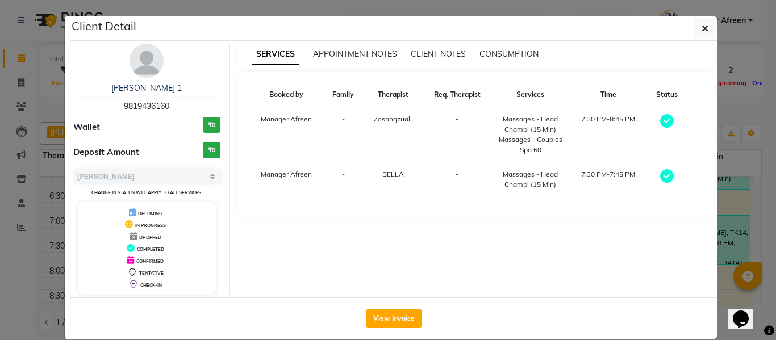
drag, startPoint x: 98, startPoint y: 105, endPoint x: 89, endPoint y: 103, distance: 9.3
click at [89, 103] on div "ESHA 1 9819436160" at bounding box center [146, 97] width 147 height 30
copy span "9819436160"
click at [696, 26] on button "button" at bounding box center [706, 29] width 22 height 22
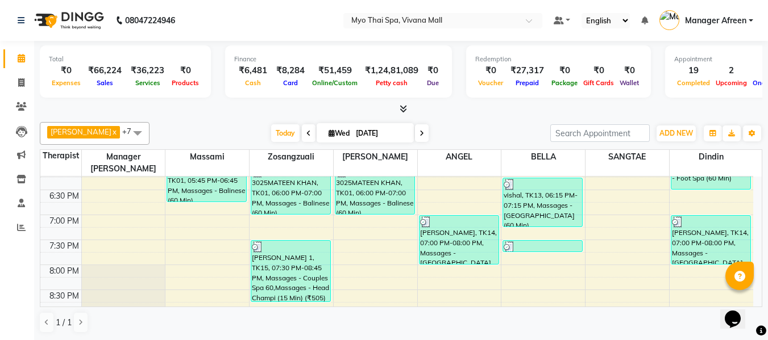
click at [527, 245] on div "8:00 AM 8:30 AM 9:00 AM 9:30 AM 10:00 AM 10:30 AM 11:00 AM 11:30 AM 12:00 PM 12…" at bounding box center [396, 40] width 713 height 750
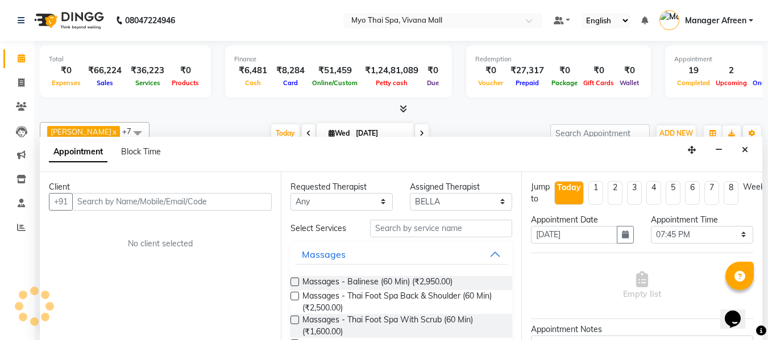
scroll to position [1, 0]
click at [168, 196] on input "text" at bounding box center [171, 202] width 199 height 18
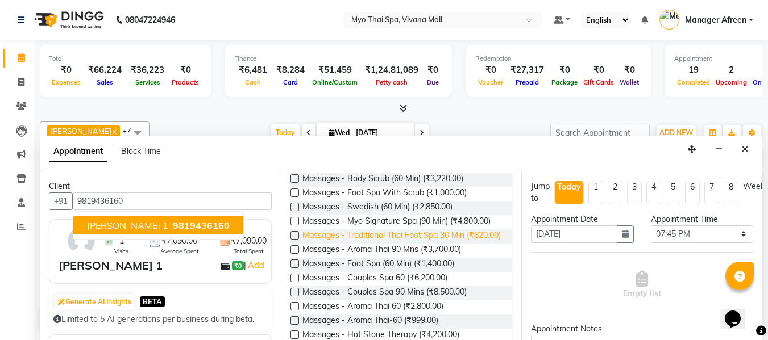
scroll to position [398, 0]
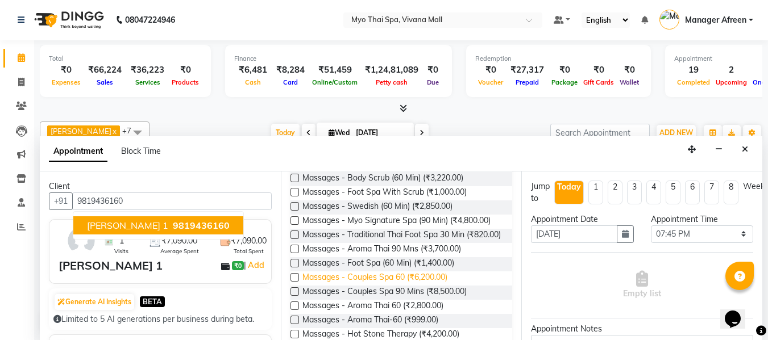
drag, startPoint x: 391, startPoint y: 318, endPoint x: 426, endPoint y: 317, distance: 35.2
click at [391, 286] on span "Massages - Couples Spa 60 (₹6,200.00)" at bounding box center [374, 279] width 145 height 14
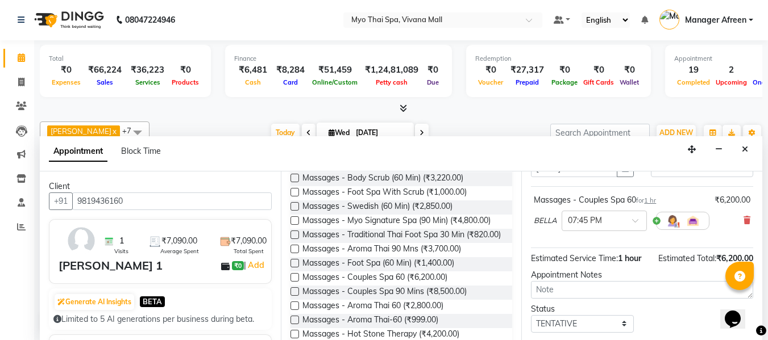
scroll to position [139, 0]
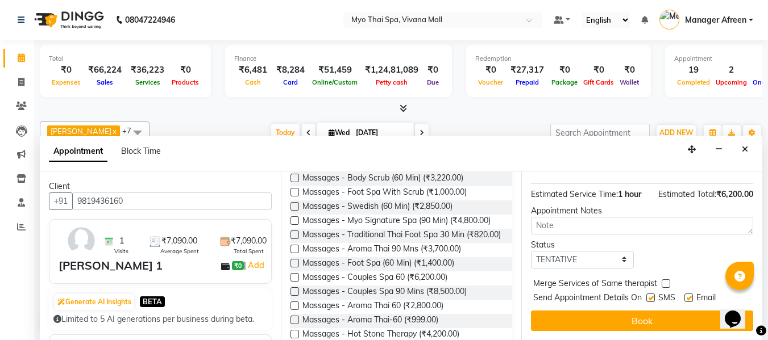
click at [649, 294] on label at bounding box center [650, 298] width 9 height 9
click at [649, 296] on input "checkbox" at bounding box center [649, 299] width 7 height 7
click at [685, 294] on label at bounding box center [688, 298] width 9 height 9
click at [685, 296] on input "checkbox" at bounding box center [687, 299] width 7 height 7
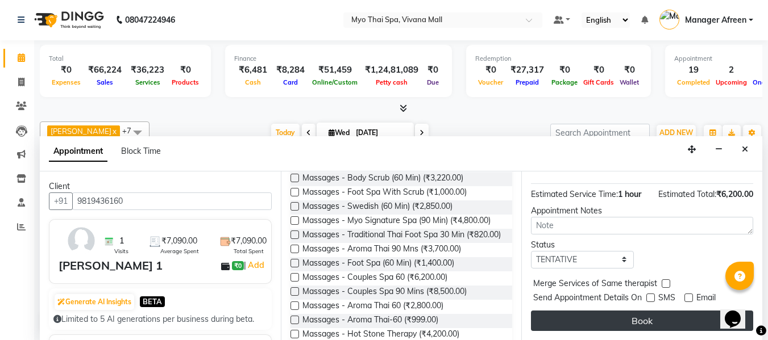
click at [658, 319] on button "Book" at bounding box center [642, 321] width 222 height 20
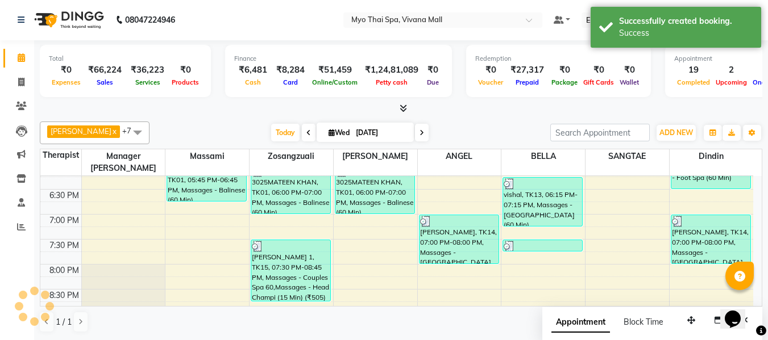
scroll to position [0, 0]
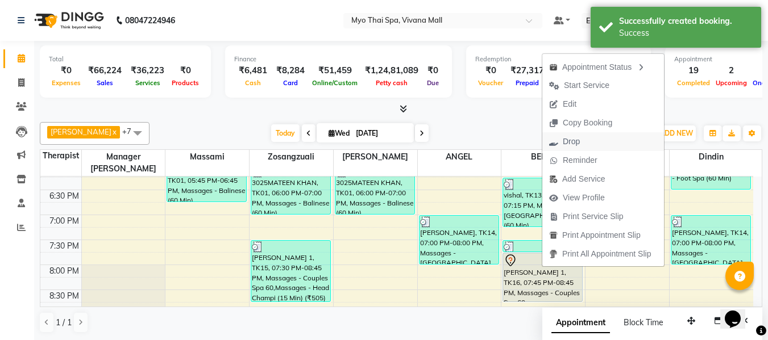
click at [567, 142] on span "Drop" at bounding box center [571, 142] width 17 height 12
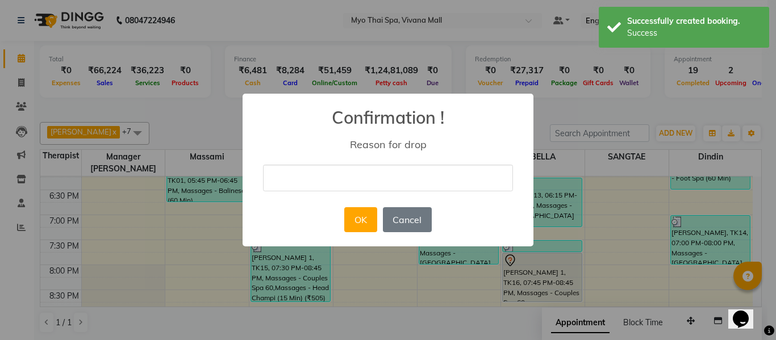
click at [419, 181] on input "text" at bounding box center [388, 178] width 250 height 27
click at [374, 211] on button "OK" at bounding box center [360, 219] width 32 height 25
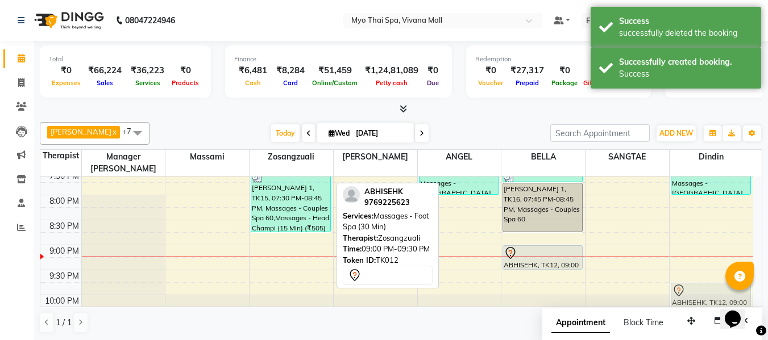
scroll to position [583, 0]
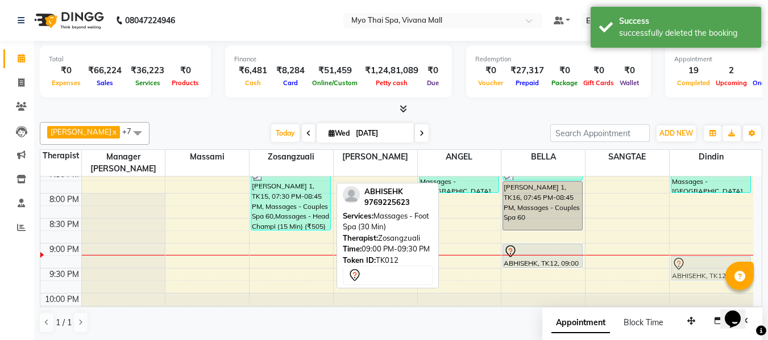
drag, startPoint x: 284, startPoint y: 260, endPoint x: 696, endPoint y: 258, distance: 412.1
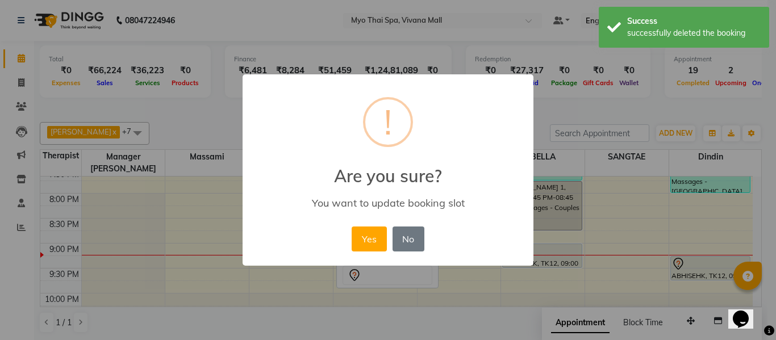
drag, startPoint x: 365, startPoint y: 232, endPoint x: 387, endPoint y: 242, distance: 24.2
click at [365, 232] on button "Yes" at bounding box center [369, 239] width 35 height 25
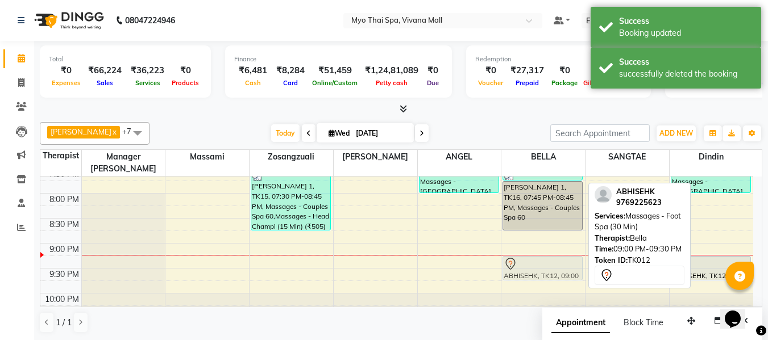
drag, startPoint x: 530, startPoint y: 238, endPoint x: 531, endPoint y: 250, distance: 11.4
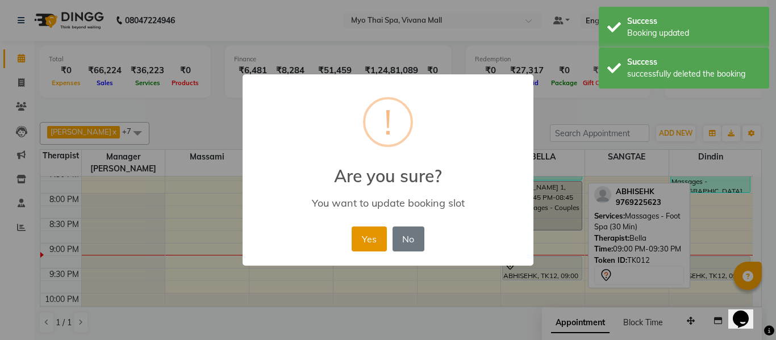
click at [378, 239] on button "Yes" at bounding box center [369, 239] width 35 height 25
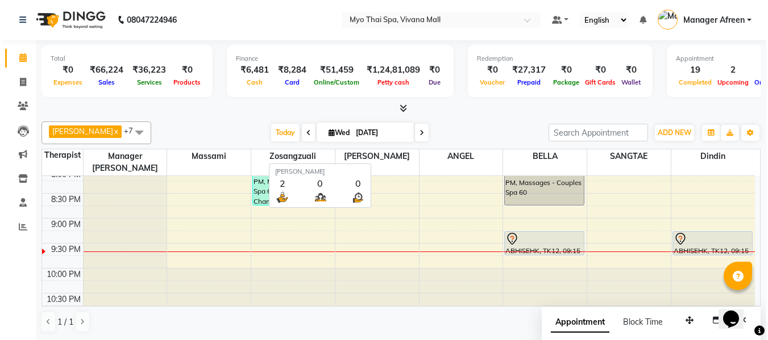
scroll to position [0, 0]
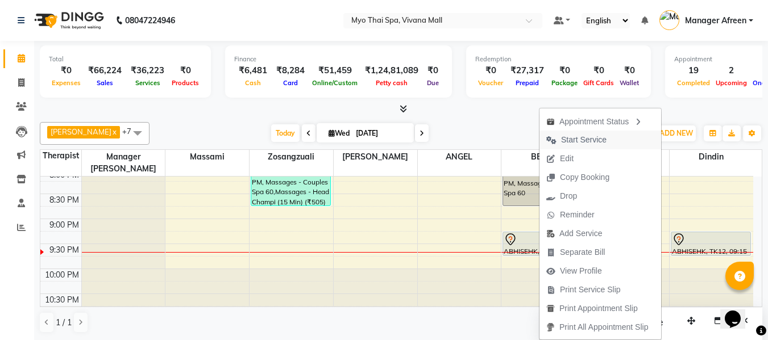
click at [572, 136] on span "Start Service" at bounding box center [583, 140] width 45 height 12
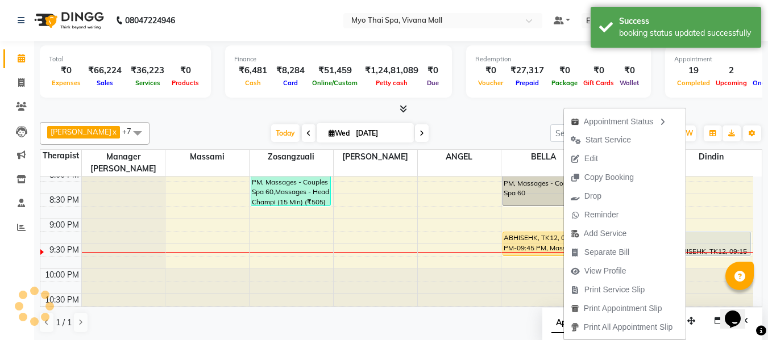
click at [617, 136] on span "Start Service" at bounding box center [607, 140] width 45 height 12
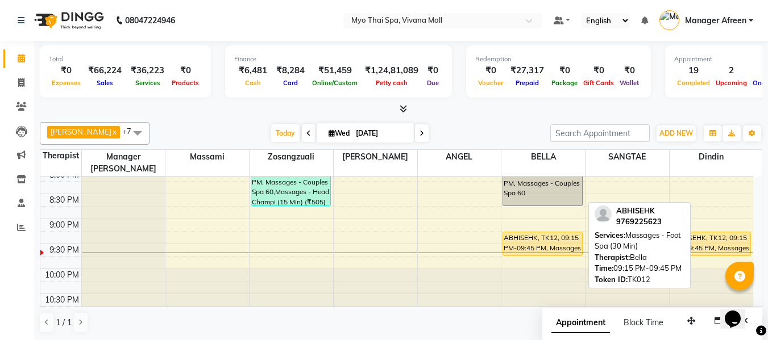
click at [541, 232] on div "ABHISEHK, TK12, 09:15 PM-09:45 PM, Massages - Foot Spa (30 Min)" at bounding box center [542, 243] width 79 height 23
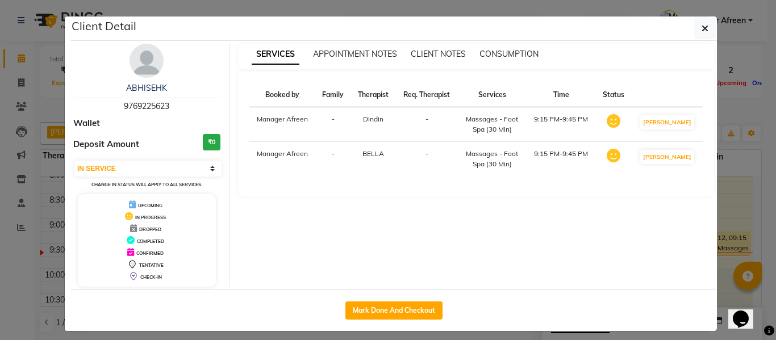
drag, startPoint x: 136, startPoint y: 100, endPoint x: 90, endPoint y: 91, distance: 46.4
click at [90, 91] on div "ABHISEHK 9769225623" at bounding box center [146, 97] width 147 height 30
click at [149, 91] on link "ABHISEHK" at bounding box center [146, 88] width 41 height 10
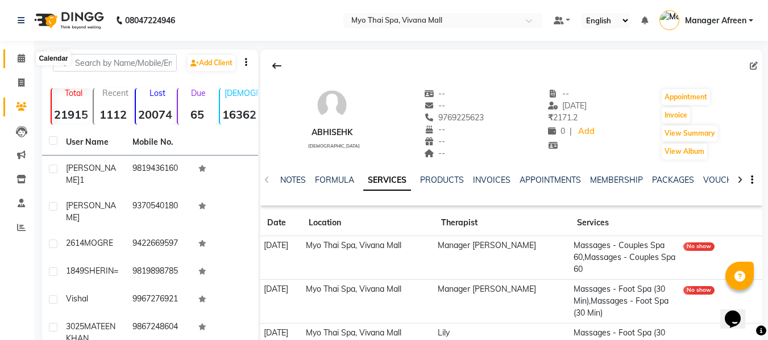
click at [18, 60] on icon at bounding box center [21, 58] width 7 height 9
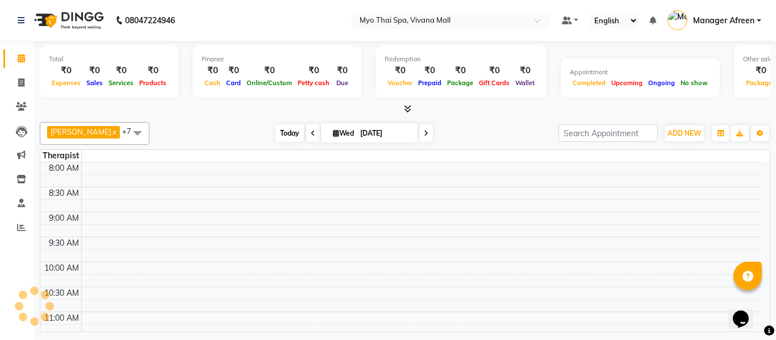
click at [282, 130] on span "Today" at bounding box center [290, 133] width 28 height 18
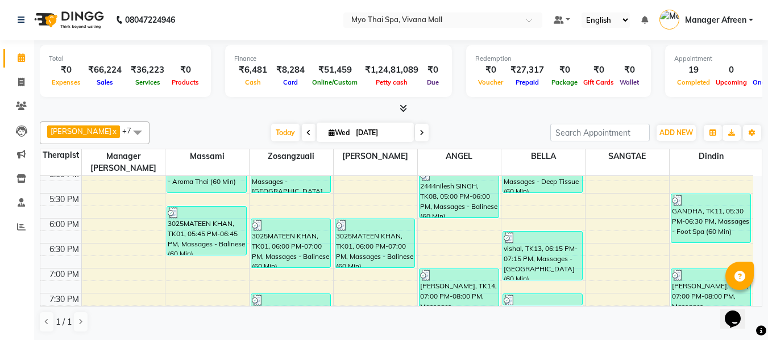
scroll to position [568, 0]
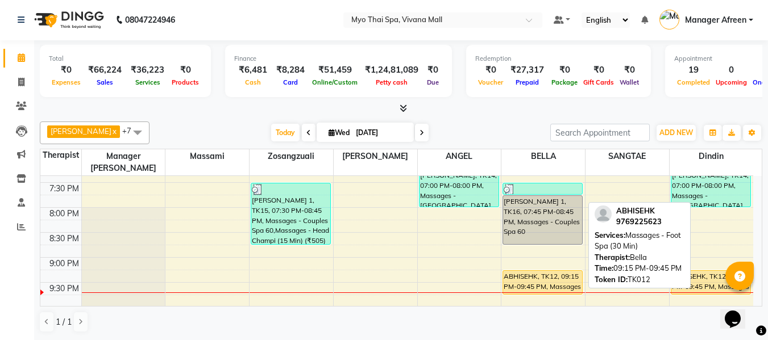
click at [554, 271] on div "ABHISEHK, TK12, 09:15 PM-09:45 PM, Massages - Foot Spa (30 Min)" at bounding box center [542, 282] width 79 height 23
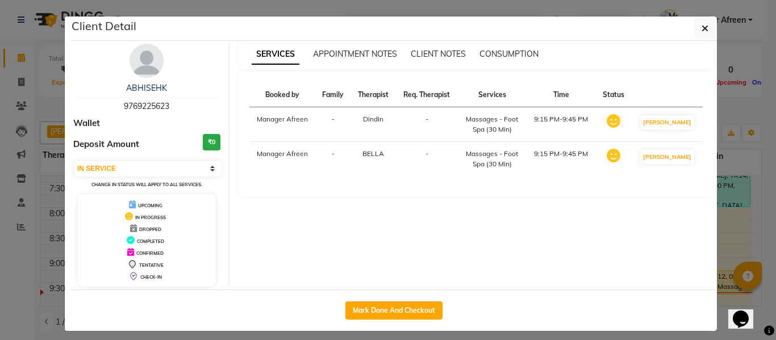
drag, startPoint x: 110, startPoint y: 97, endPoint x: 78, endPoint y: 93, distance: 32.1
click at [78, 93] on div "ABHISEHK 9769225623" at bounding box center [146, 97] width 147 height 30
click at [78, 93] on div "ABHISEHK" at bounding box center [146, 88] width 147 height 12
drag, startPoint x: 179, startPoint y: 99, endPoint x: 89, endPoint y: 102, distance: 90.4
click at [89, 102] on div "ABHISEHK 9769225623" at bounding box center [146, 97] width 147 height 30
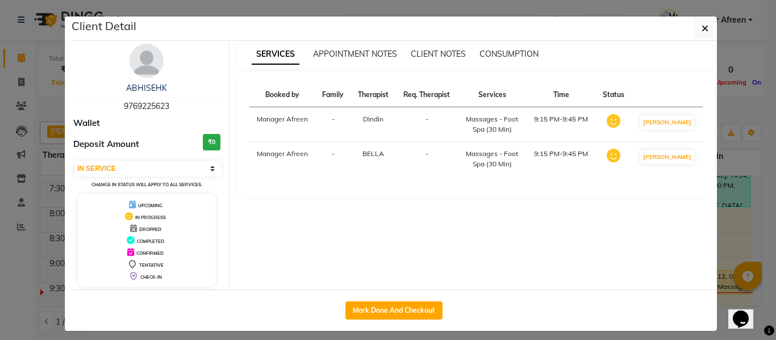
copy span "9769225623"
drag, startPoint x: 699, startPoint y: 29, endPoint x: 690, endPoint y: 44, distance: 17.4
click at [702, 29] on icon "button" at bounding box center [705, 28] width 7 height 9
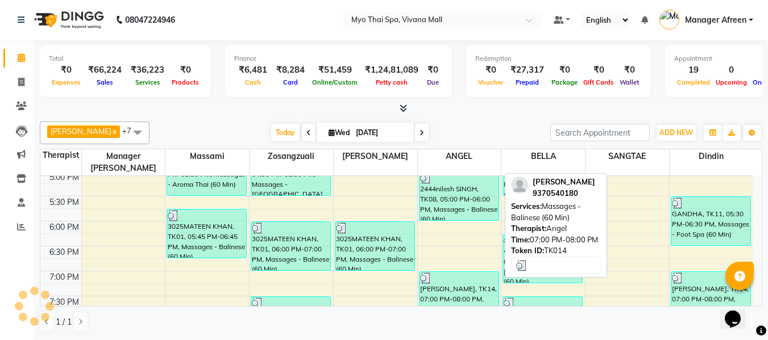
scroll to position [608, 0]
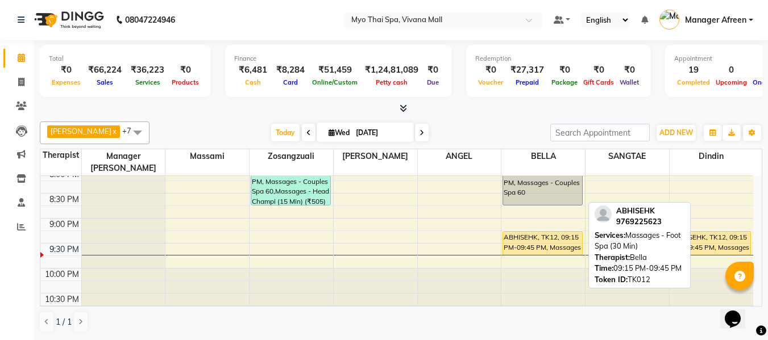
click at [559, 235] on div "ABHISEHK, TK12, 09:15 PM-09:45 PM, Massages - Foot Spa (30 Min)" at bounding box center [542, 243] width 79 height 23
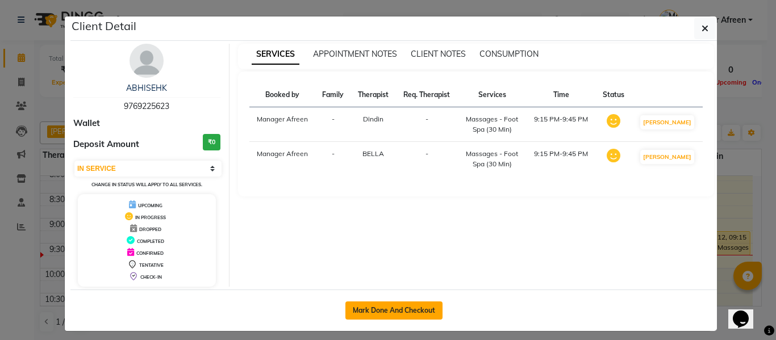
click at [414, 305] on button "Mark Done And Checkout" at bounding box center [394, 311] width 97 height 18
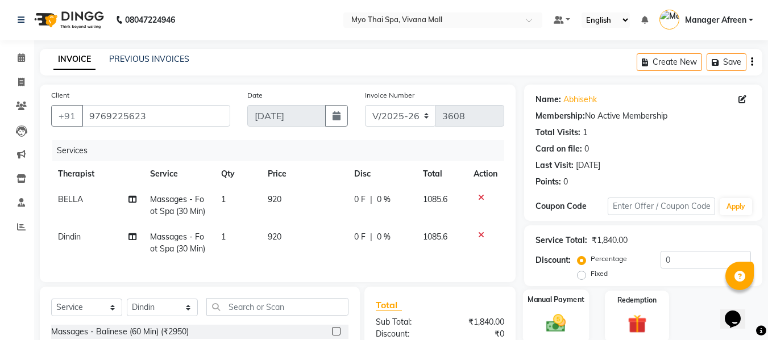
scroll to position [114, 0]
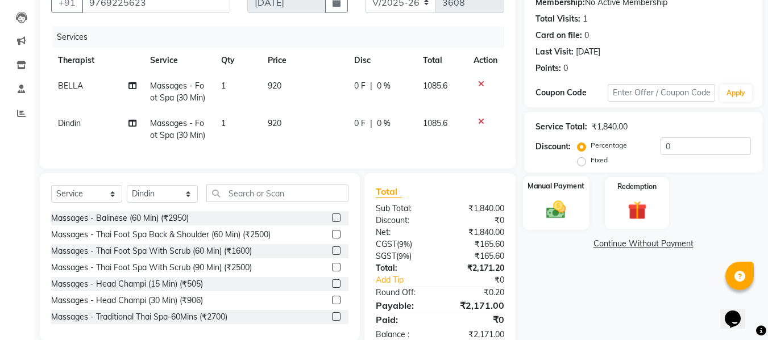
click at [542, 210] on img at bounding box center [556, 209] width 32 height 23
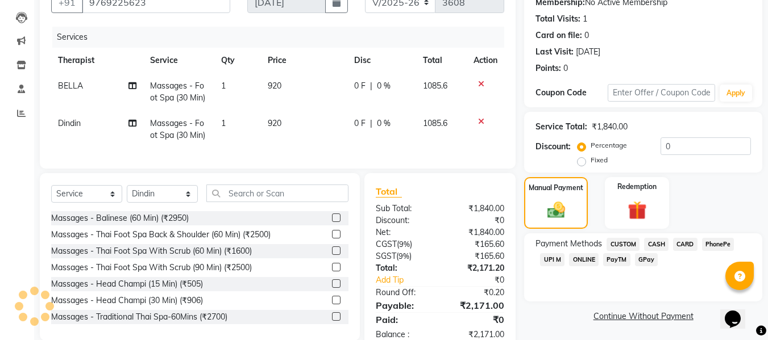
click at [683, 244] on span "CARD" at bounding box center [685, 244] width 24 height 13
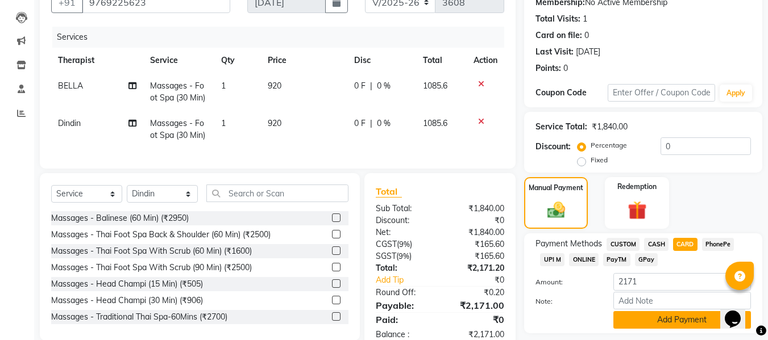
click at [670, 321] on button "Add Payment" at bounding box center [682, 320] width 138 height 18
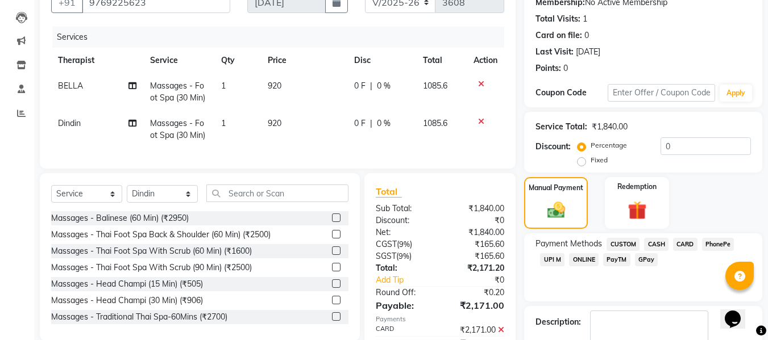
scroll to position [202, 0]
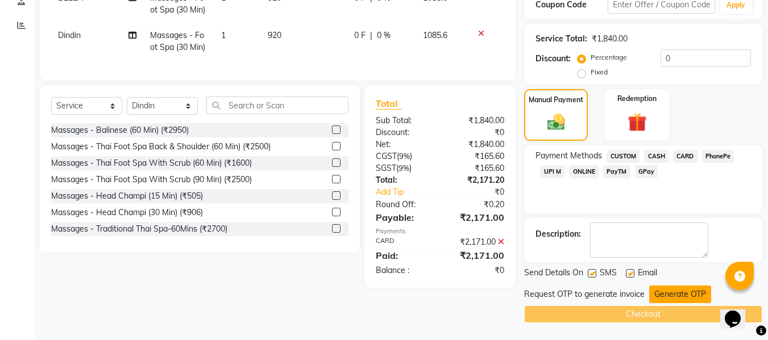
click at [688, 295] on button "Generate OTP" at bounding box center [680, 295] width 62 height 18
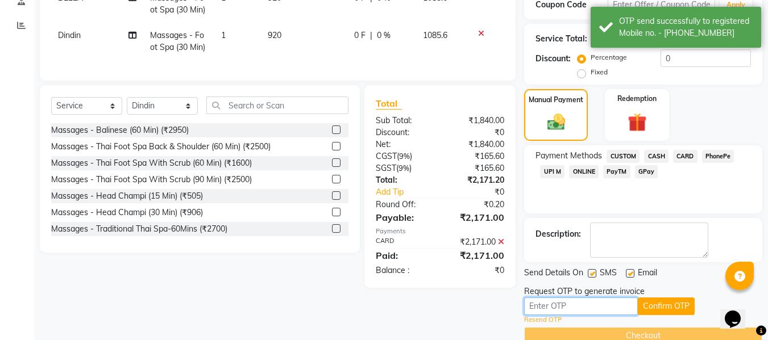
click at [601, 308] on input "text" at bounding box center [581, 307] width 114 height 18
click at [685, 309] on button "Confirm OTP" at bounding box center [666, 307] width 57 height 18
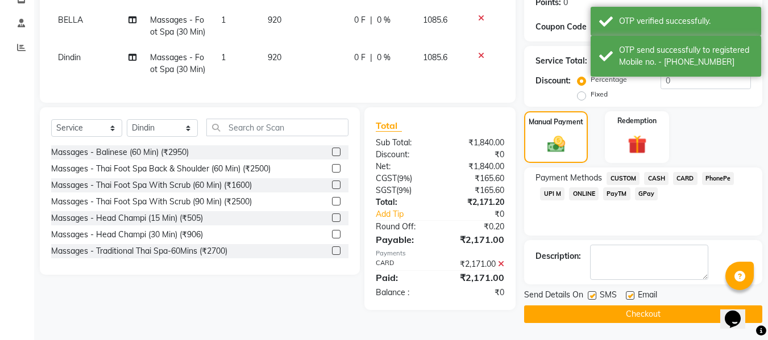
scroll to position [180, 0]
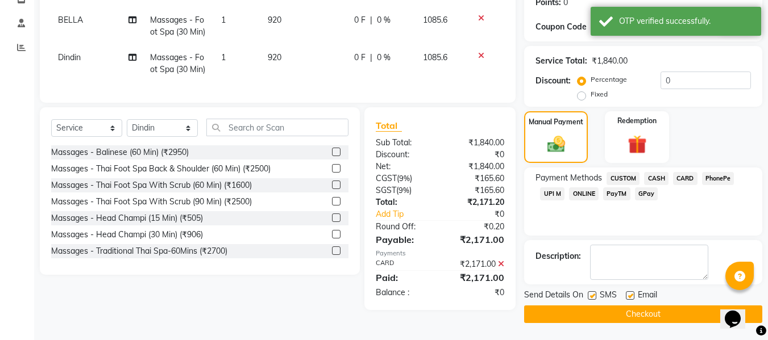
click at [683, 310] on button "Checkout" at bounding box center [643, 315] width 238 height 18
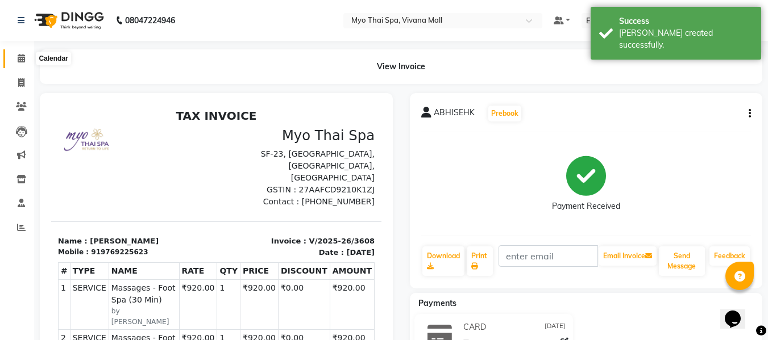
click at [20, 61] on icon at bounding box center [21, 58] width 7 height 9
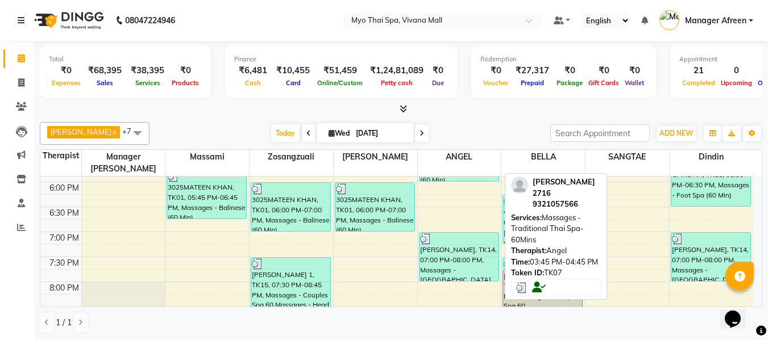
scroll to position [568, 0]
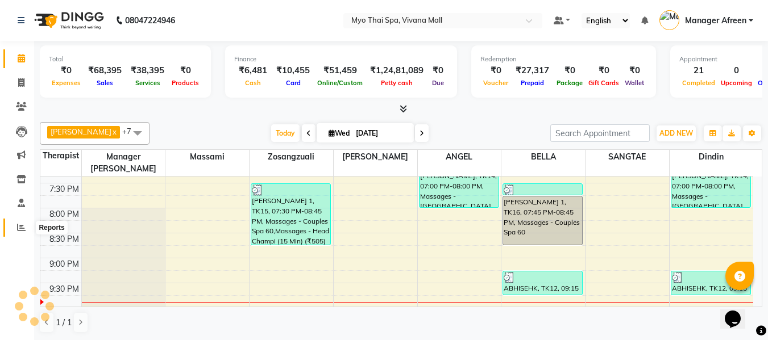
click at [20, 230] on icon at bounding box center [21, 227] width 9 height 9
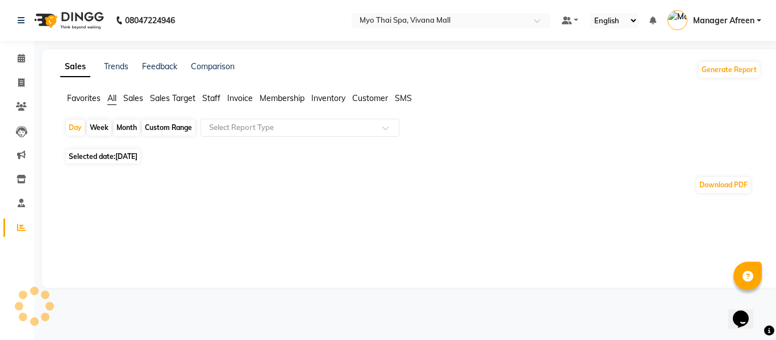
click at [135, 95] on span "Sales" at bounding box center [133, 98] width 20 height 10
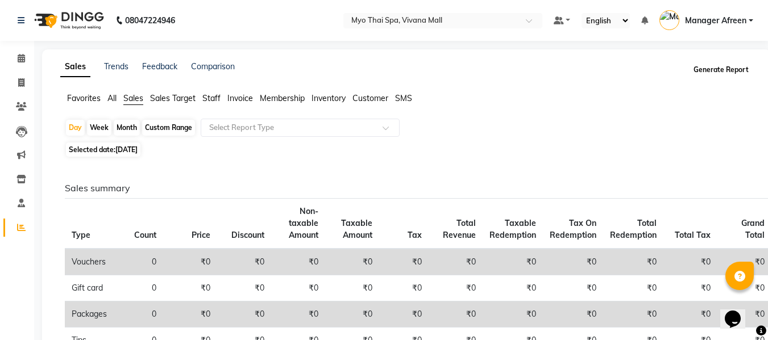
click at [718, 70] on button "Generate Report" at bounding box center [721, 70] width 61 height 16
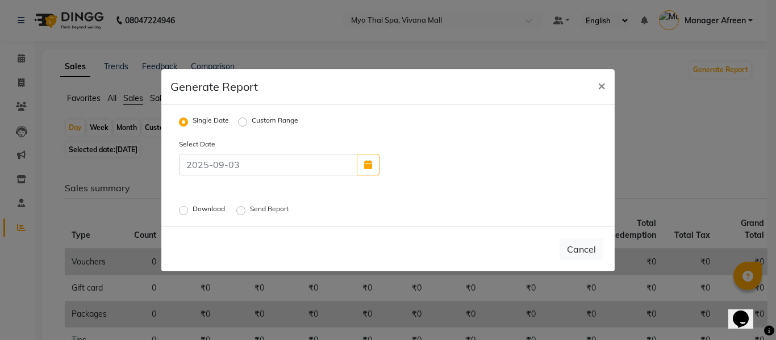
click at [220, 212] on label "Download" at bounding box center [210, 211] width 35 height 14
click at [189, 212] on input "Download" at bounding box center [185, 210] width 8 height 8
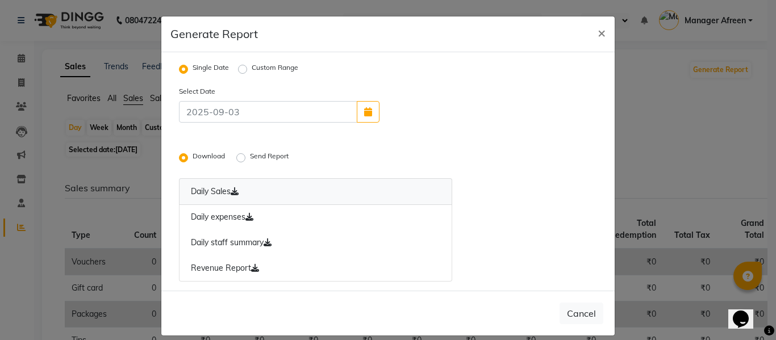
click at [220, 188] on link "Daily Sales" at bounding box center [315, 191] width 273 height 27
drag, startPoint x: 595, startPoint y: 34, endPoint x: 432, endPoint y: 111, distance: 180.8
click at [598, 34] on span "×" at bounding box center [602, 32] width 8 height 17
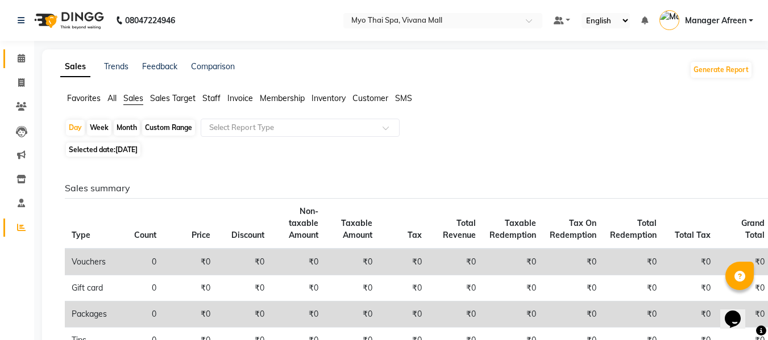
click at [14, 52] on link "Calendar" at bounding box center [16, 58] width 27 height 19
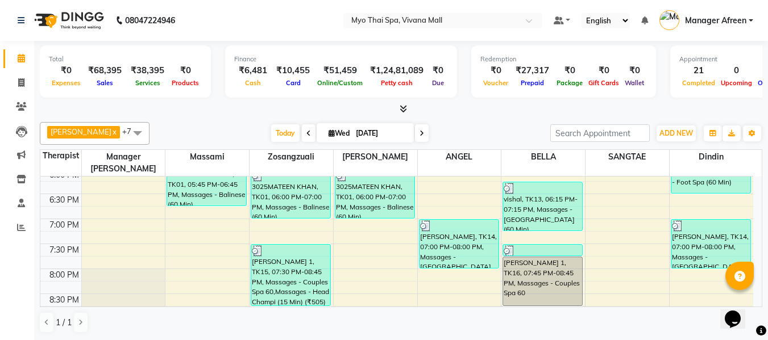
scroll to position [512, 0]
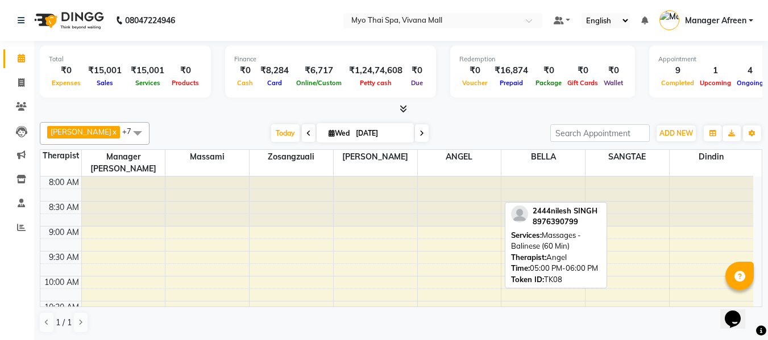
scroll to position [437, 0]
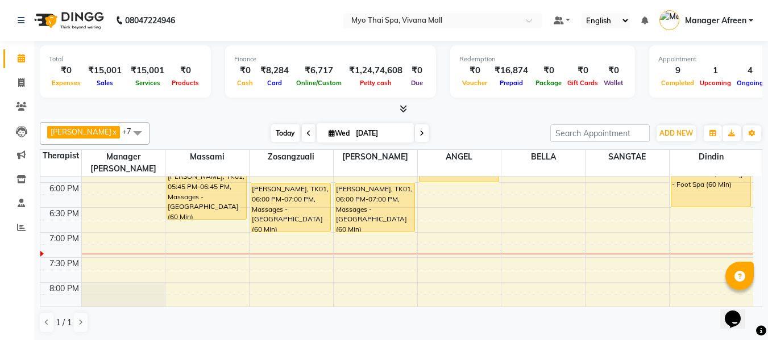
click at [275, 130] on span "Today" at bounding box center [285, 133] width 28 height 18
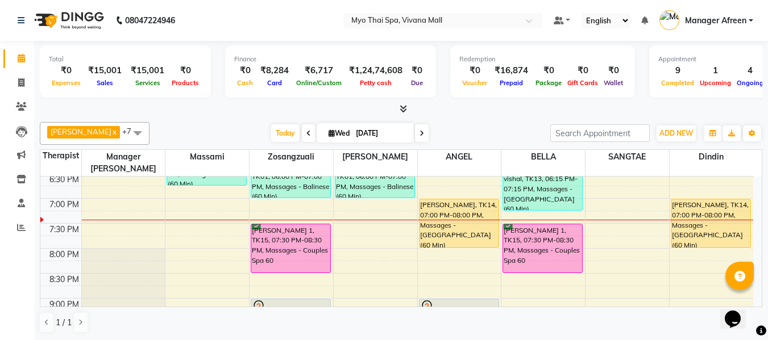
scroll to position [494, 0]
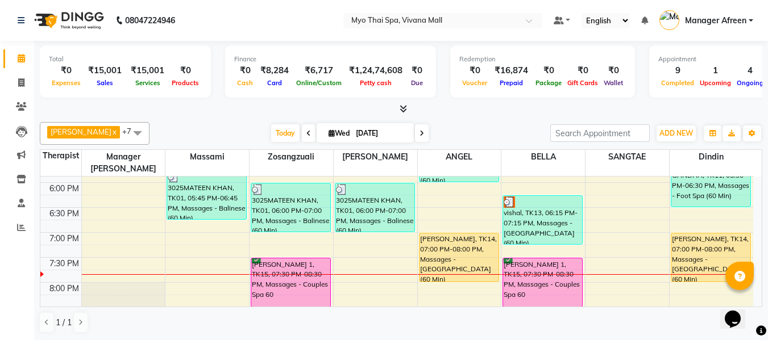
click at [326, 131] on span "Wed" at bounding box center [339, 133] width 27 height 9
select select "9"
select select "2025"
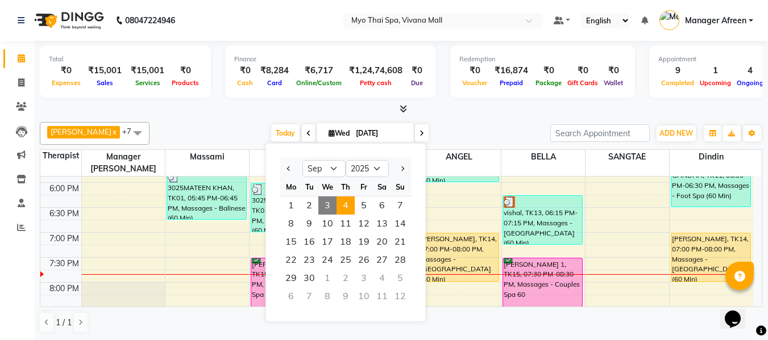
click at [351, 205] on span "4" at bounding box center [345, 206] width 18 height 18
type input "[DATE]"
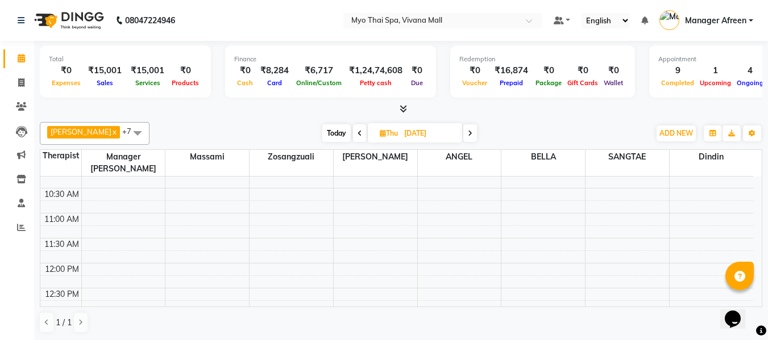
scroll to position [96, 0]
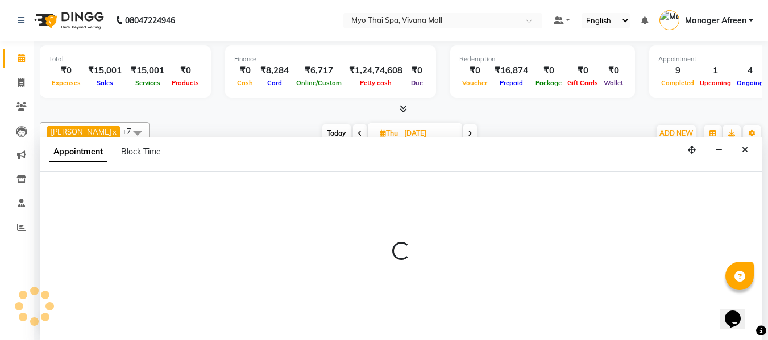
scroll to position [1, 0]
select select "30616"
select select "660"
select select "tentative"
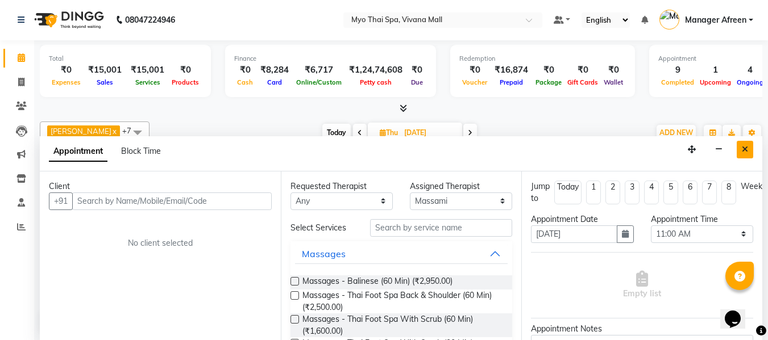
click at [745, 146] on icon "Close" at bounding box center [745, 150] width 6 height 8
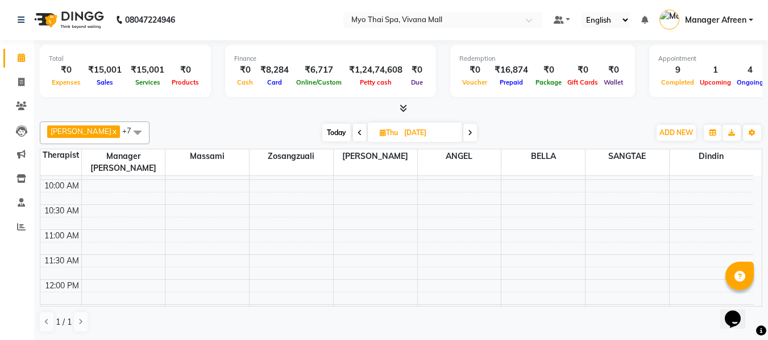
select select "30616"
select select "tentative"
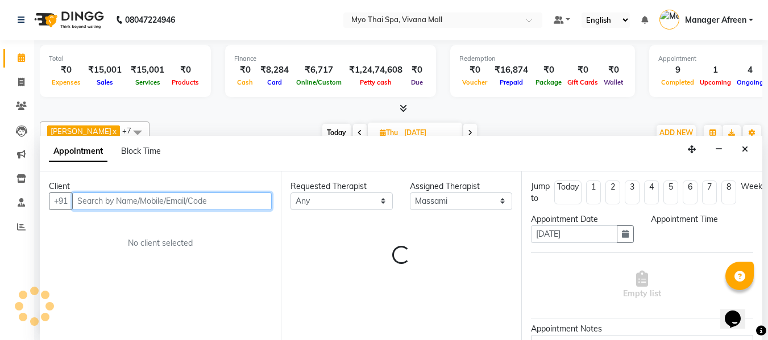
select select "720"
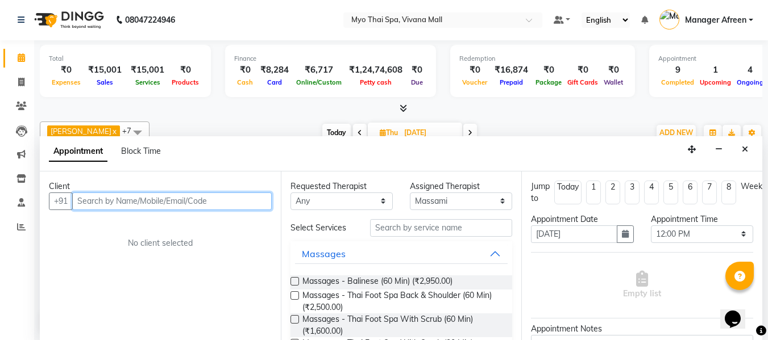
click at [214, 194] on input "text" at bounding box center [171, 202] width 199 height 18
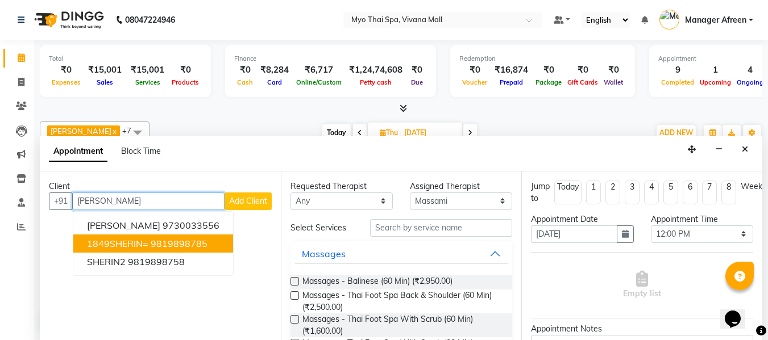
click at [159, 243] on ngb-highlight "9819898785" at bounding box center [179, 243] width 57 height 11
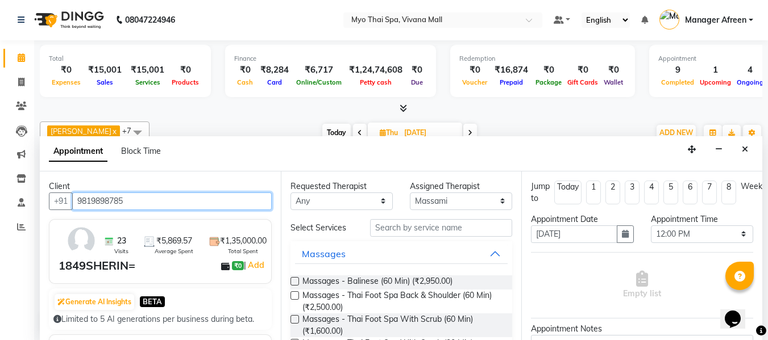
type input "9819898785"
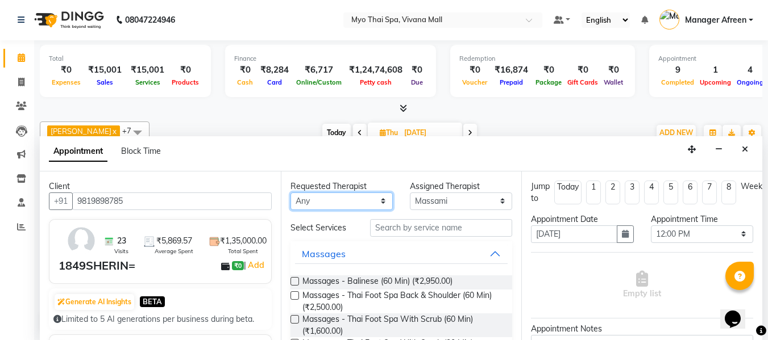
click at [315, 206] on select "Any [PERSON_NAME] [PERSON_NAME] [PERSON_NAME] Manager Afreen Manager [PERSON_NA…" at bounding box center [341, 202] width 102 height 18
drag, startPoint x: 404, startPoint y: 281, endPoint x: 411, endPoint y: 282, distance: 6.8
click at [404, 281] on span "Massages - Balinese (60 Min) (₹2,950.00)" at bounding box center [377, 283] width 150 height 14
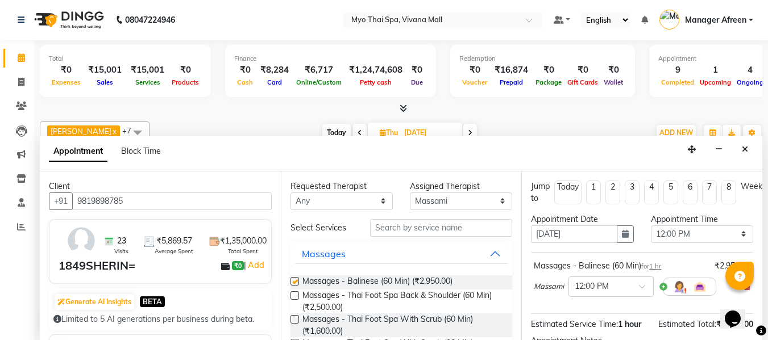
checkbox input "false"
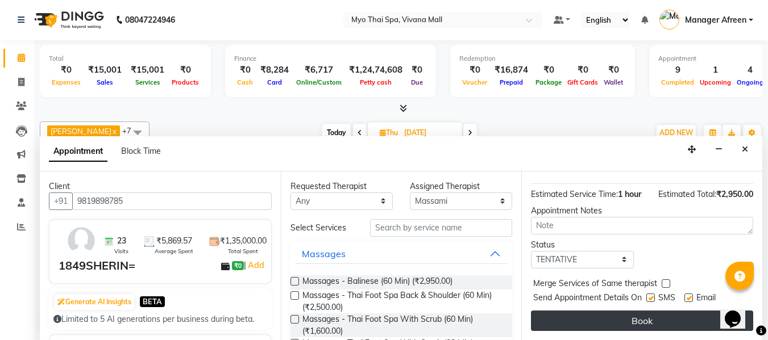
scroll to position [139, 0]
click at [597, 311] on button "Book" at bounding box center [642, 321] width 222 height 20
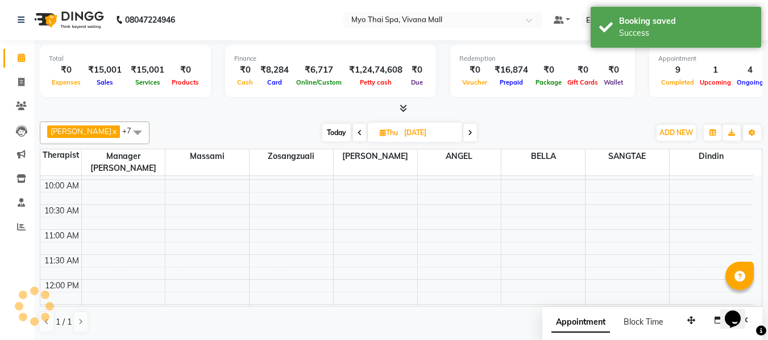
scroll to position [0, 0]
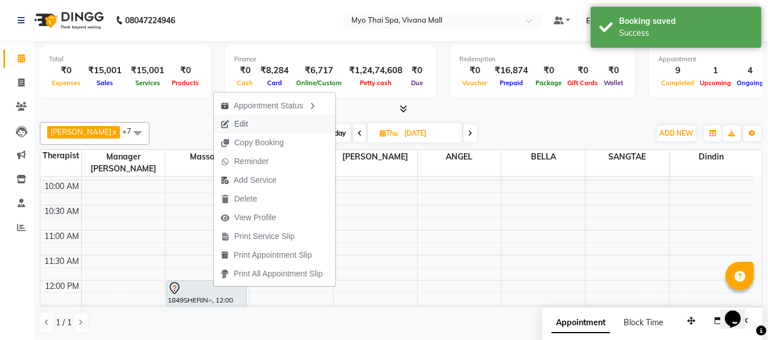
click at [252, 124] on span "Edit" at bounding box center [234, 124] width 41 height 19
select select "tentative"
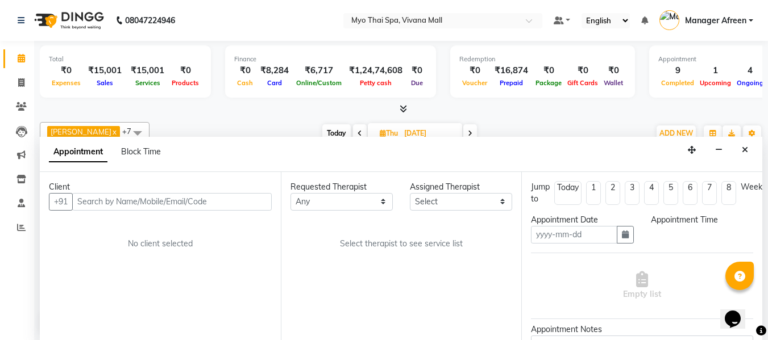
scroll to position [1, 0]
type input "[DATE]"
select select "30616"
select select "720"
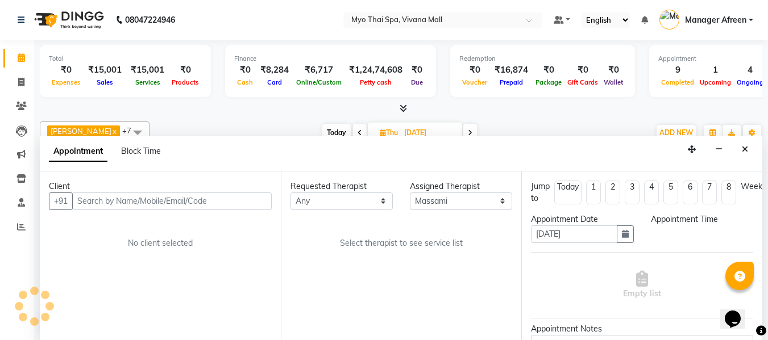
select select "1605"
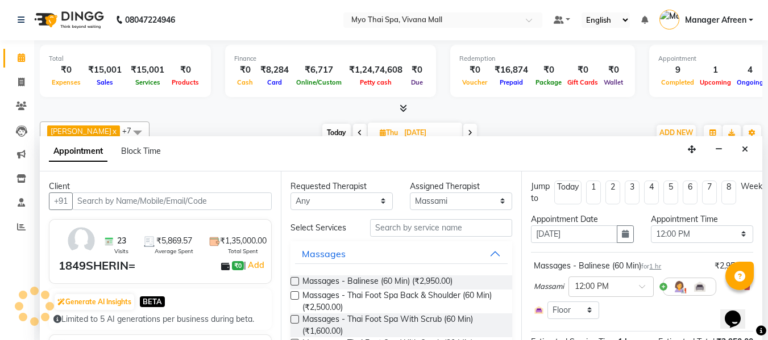
scroll to position [551, 0]
click at [419, 282] on span "Massages - Balinese (60 Min) (₹2,950.00)" at bounding box center [377, 283] width 150 height 14
checkbox input "false"
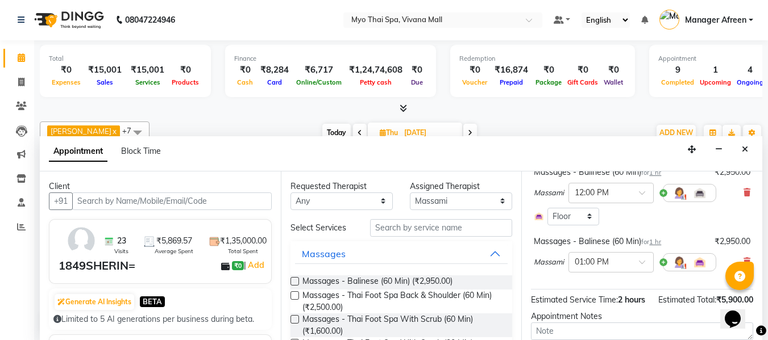
scroll to position [114, 0]
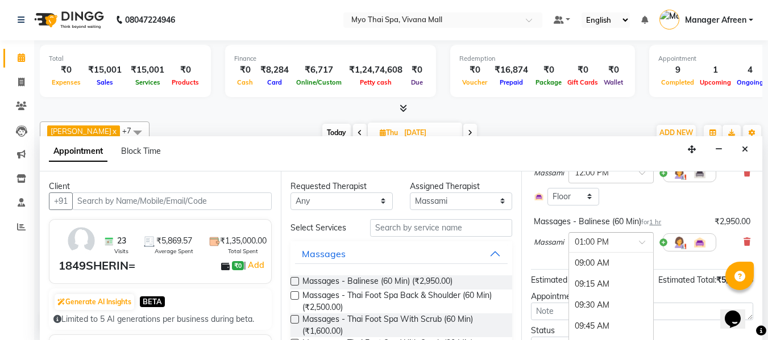
click at [595, 246] on input "text" at bounding box center [600, 242] width 50 height 12
click at [598, 292] on div "12:00 PM" at bounding box center [611, 292] width 84 height 21
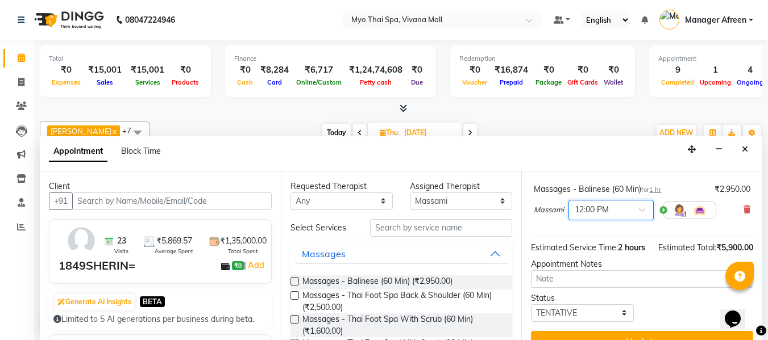
scroll to position [199, 0]
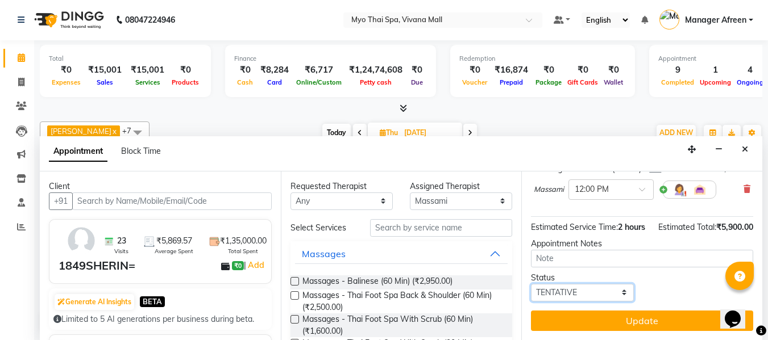
click at [601, 284] on select "Select TENTATIVE CONFIRM UPCOMING" at bounding box center [582, 293] width 102 height 18
select select "confirm booking"
click at [531, 284] on select "Select TENTATIVE CONFIRM UPCOMING" at bounding box center [582, 293] width 102 height 18
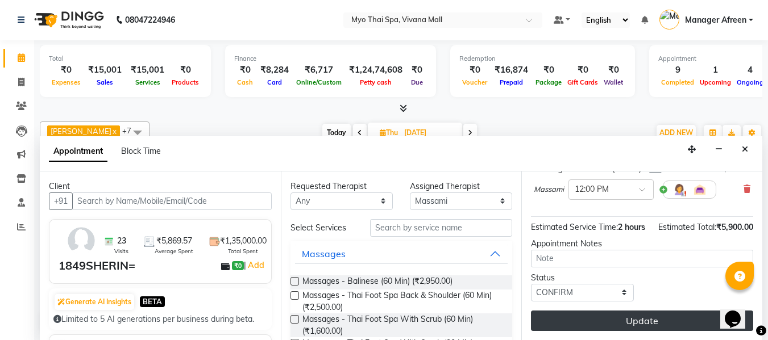
click at [602, 317] on button "Update" at bounding box center [642, 321] width 222 height 20
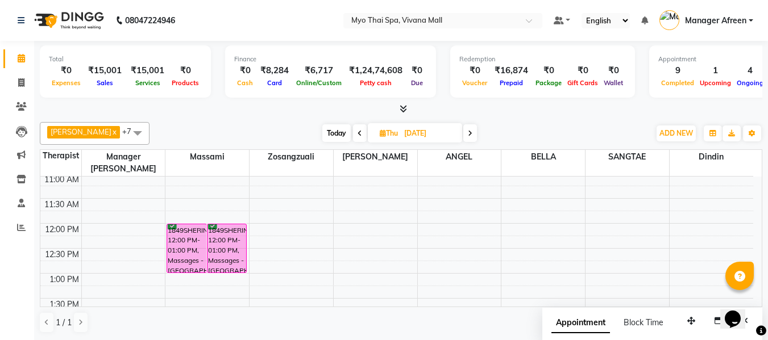
scroll to position [96, 0]
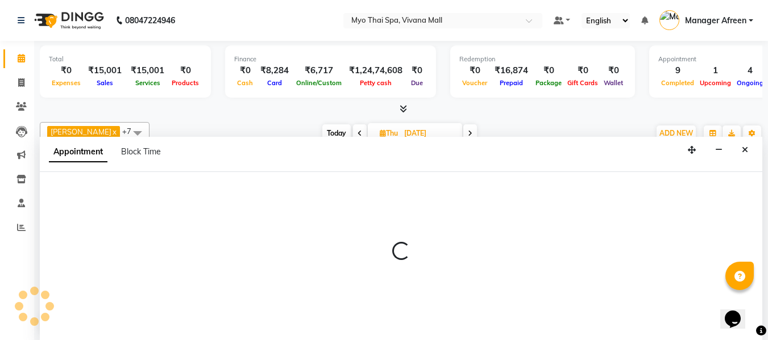
scroll to position [1, 0]
select select "70775"
select select "660"
select select "tentative"
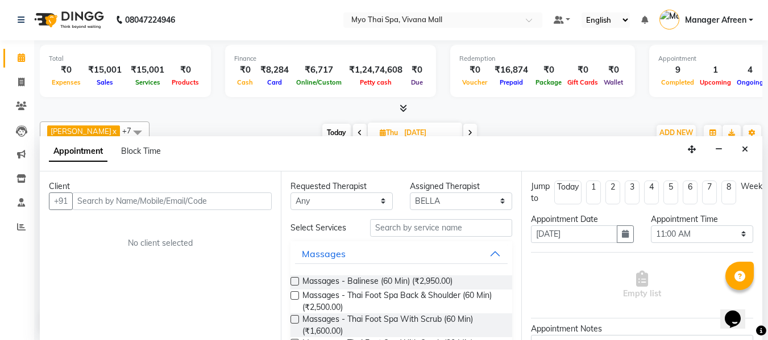
click at [161, 201] on input "text" at bounding box center [171, 202] width 199 height 18
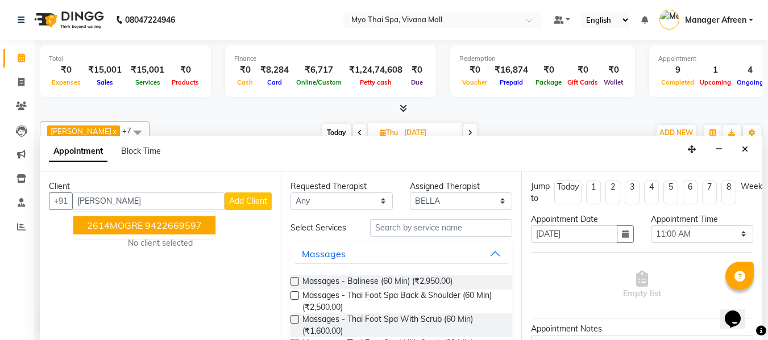
click at [160, 223] on ngb-highlight "9422669597" at bounding box center [173, 225] width 57 height 11
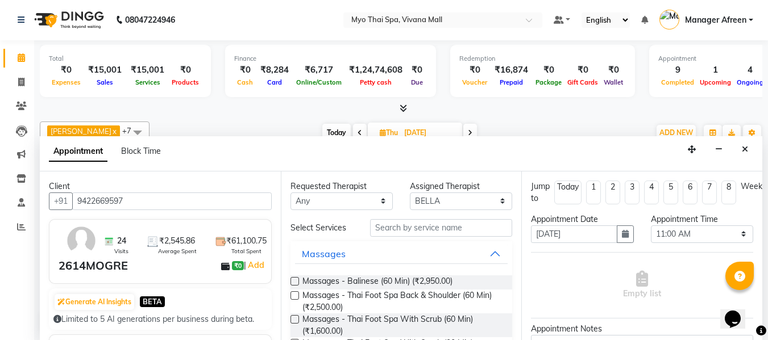
type input "9422669597"
click at [332, 202] on select "Any [PERSON_NAME] [PERSON_NAME] [PERSON_NAME] Manager Afreen Manager [PERSON_NA…" at bounding box center [341, 202] width 102 height 18
select select "70775"
click at [290, 193] on select "Any [PERSON_NAME] [PERSON_NAME] [PERSON_NAME] Manager Afreen Manager [PERSON_NA…" at bounding box center [341, 202] width 102 height 18
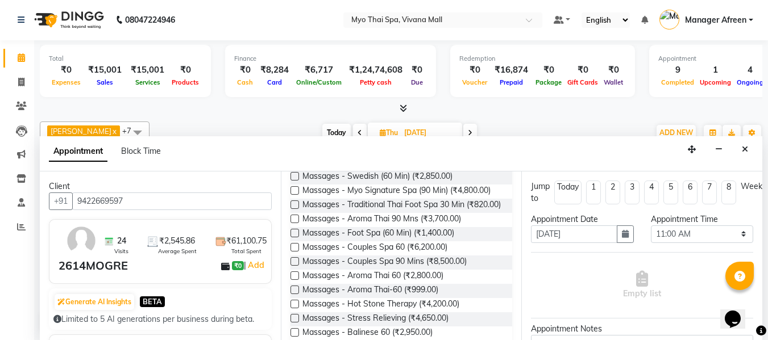
scroll to position [455, 0]
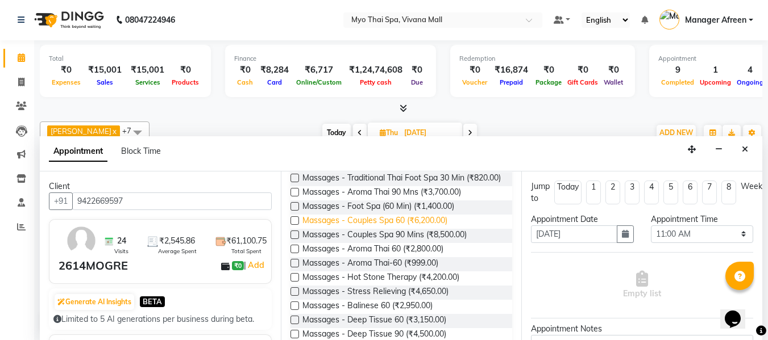
click at [390, 229] on span "Massages - Couples Spa 60 (₹6,200.00)" at bounding box center [374, 222] width 145 height 14
checkbox input "false"
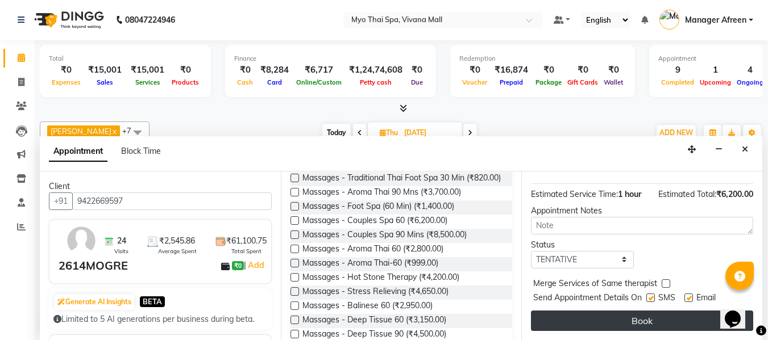
scroll to position [139, 0]
click at [605, 311] on button "Book" at bounding box center [642, 321] width 222 height 20
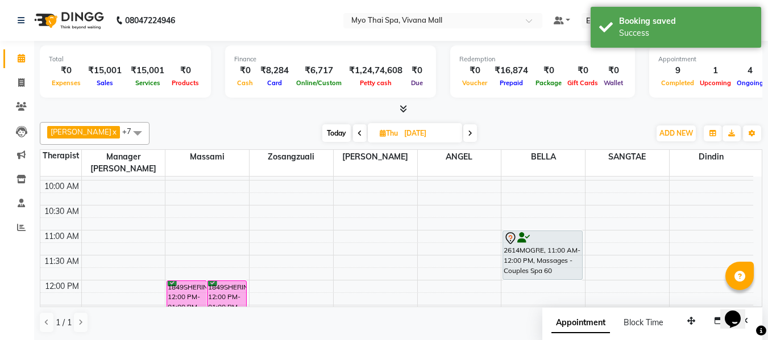
scroll to position [153, 0]
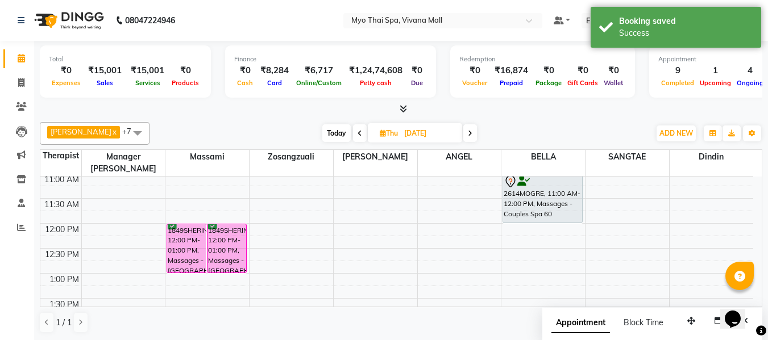
click at [126, 134] on span at bounding box center [137, 133] width 23 height 22
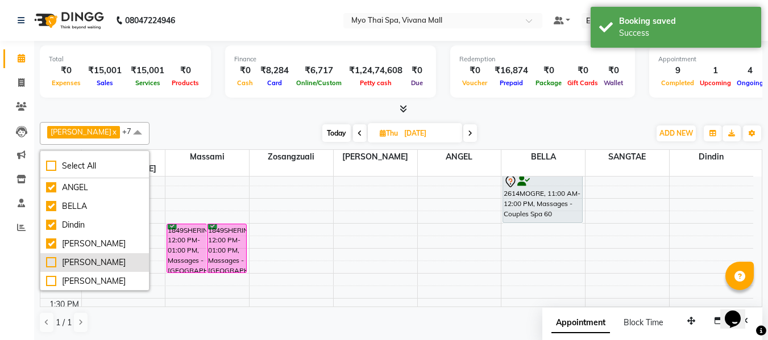
click at [88, 264] on div "[PERSON_NAME]" at bounding box center [94, 263] width 97 height 12
checkbox input "true"
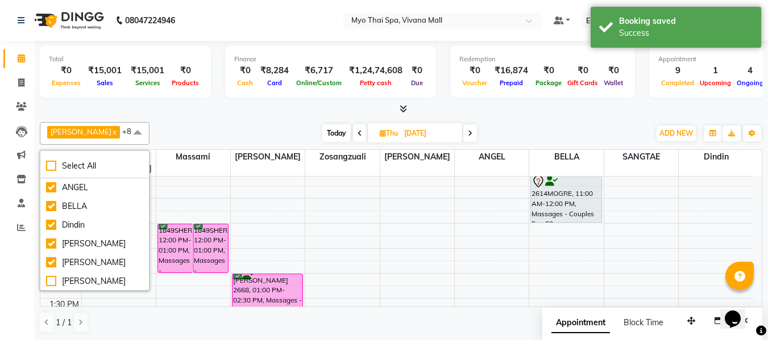
click at [202, 105] on div at bounding box center [401, 109] width 722 height 12
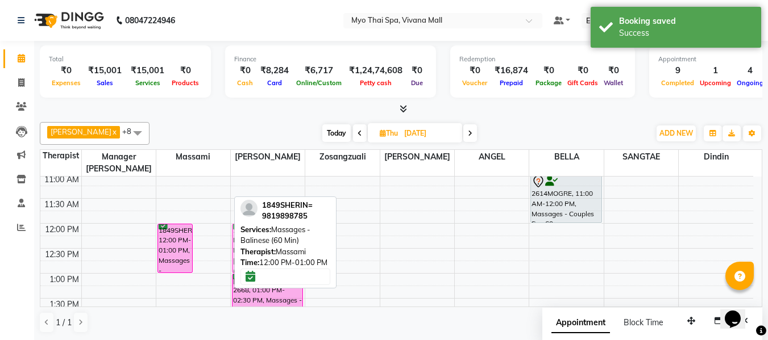
drag, startPoint x: 214, startPoint y: 234, endPoint x: 259, endPoint y: 233, distance: 45.5
click at [259, 233] on div "[PERSON_NAME] x Manager Churmurin x SANGTAE x ANGEL x Dindin x Massami x Zosang…" at bounding box center [401, 228] width 722 height 221
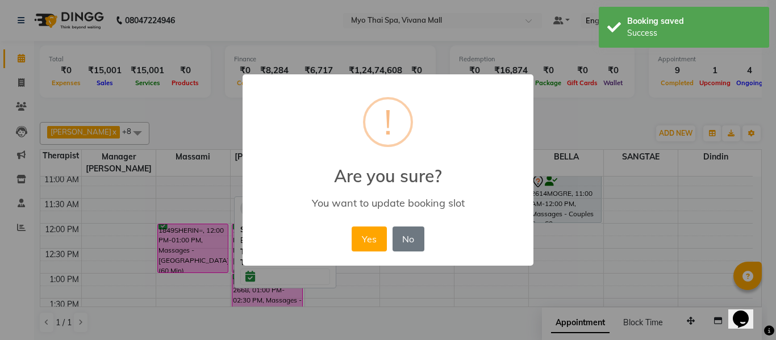
click at [361, 235] on button "Yes" at bounding box center [369, 239] width 35 height 25
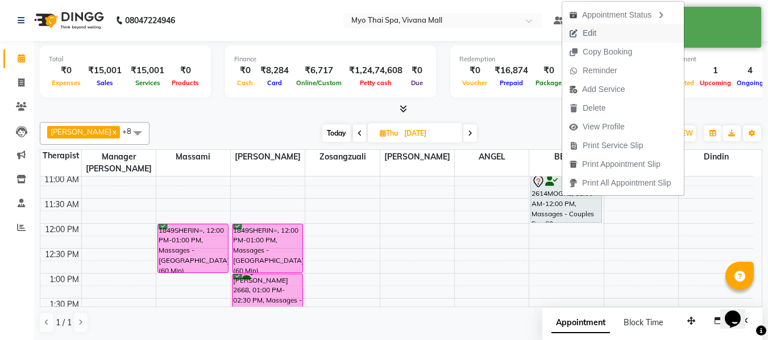
click at [585, 36] on span "Edit" at bounding box center [590, 33] width 14 height 12
select select "tentative"
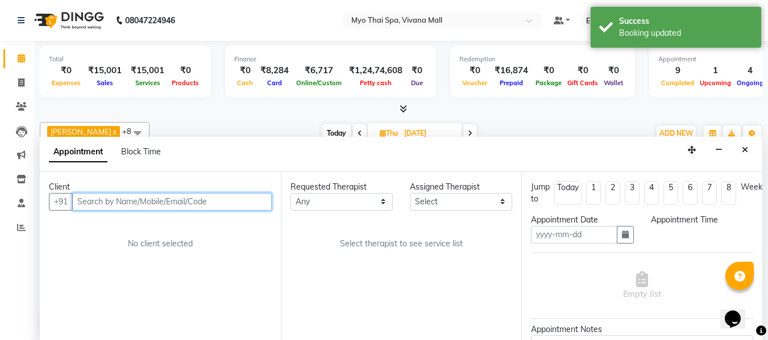
scroll to position [1, 0]
type input "[DATE]"
select select "660"
select select "70775"
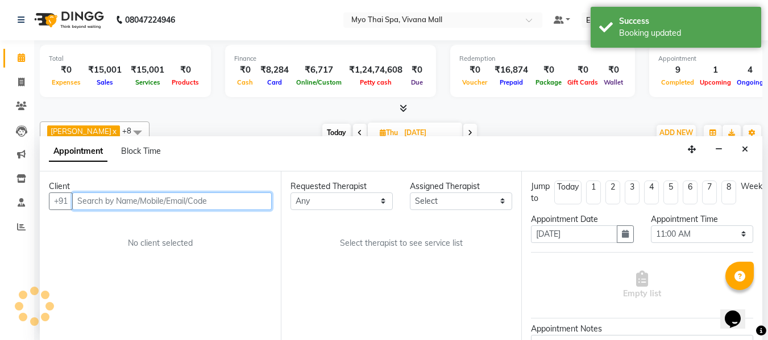
select select "70775"
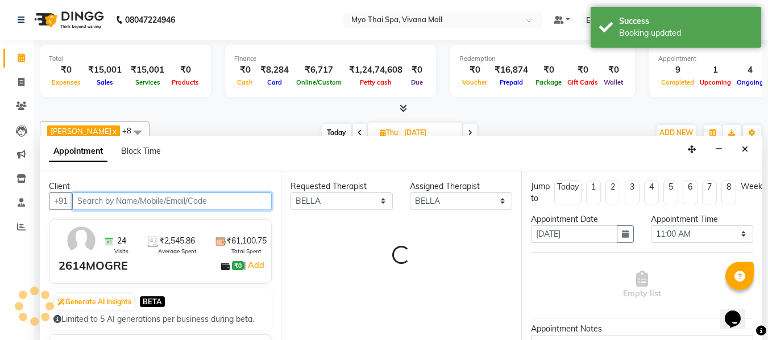
scroll to position [551, 0]
select select "1605"
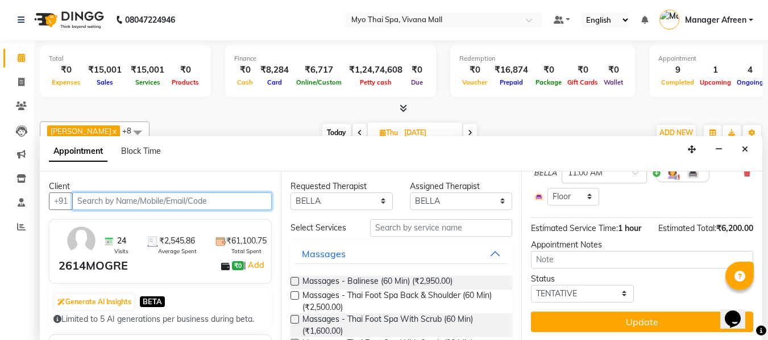
scroll to position [123, 0]
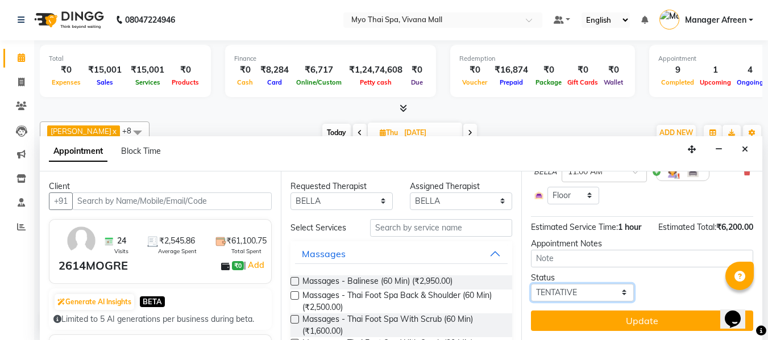
click at [592, 284] on select "Select TENTATIVE CONFIRM UPCOMING" at bounding box center [582, 293] width 102 height 18
select select "confirm booking"
click at [531, 284] on select "Select TENTATIVE CONFIRM UPCOMING" at bounding box center [582, 293] width 102 height 18
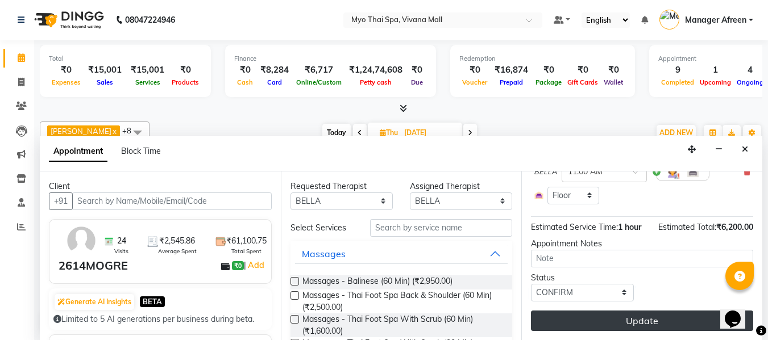
click at [622, 317] on button "Update" at bounding box center [642, 321] width 222 height 20
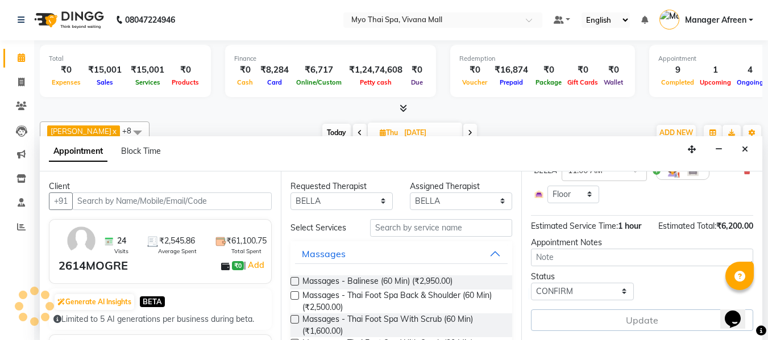
scroll to position [0, 0]
